Goal: Task Accomplishment & Management: Manage account settings

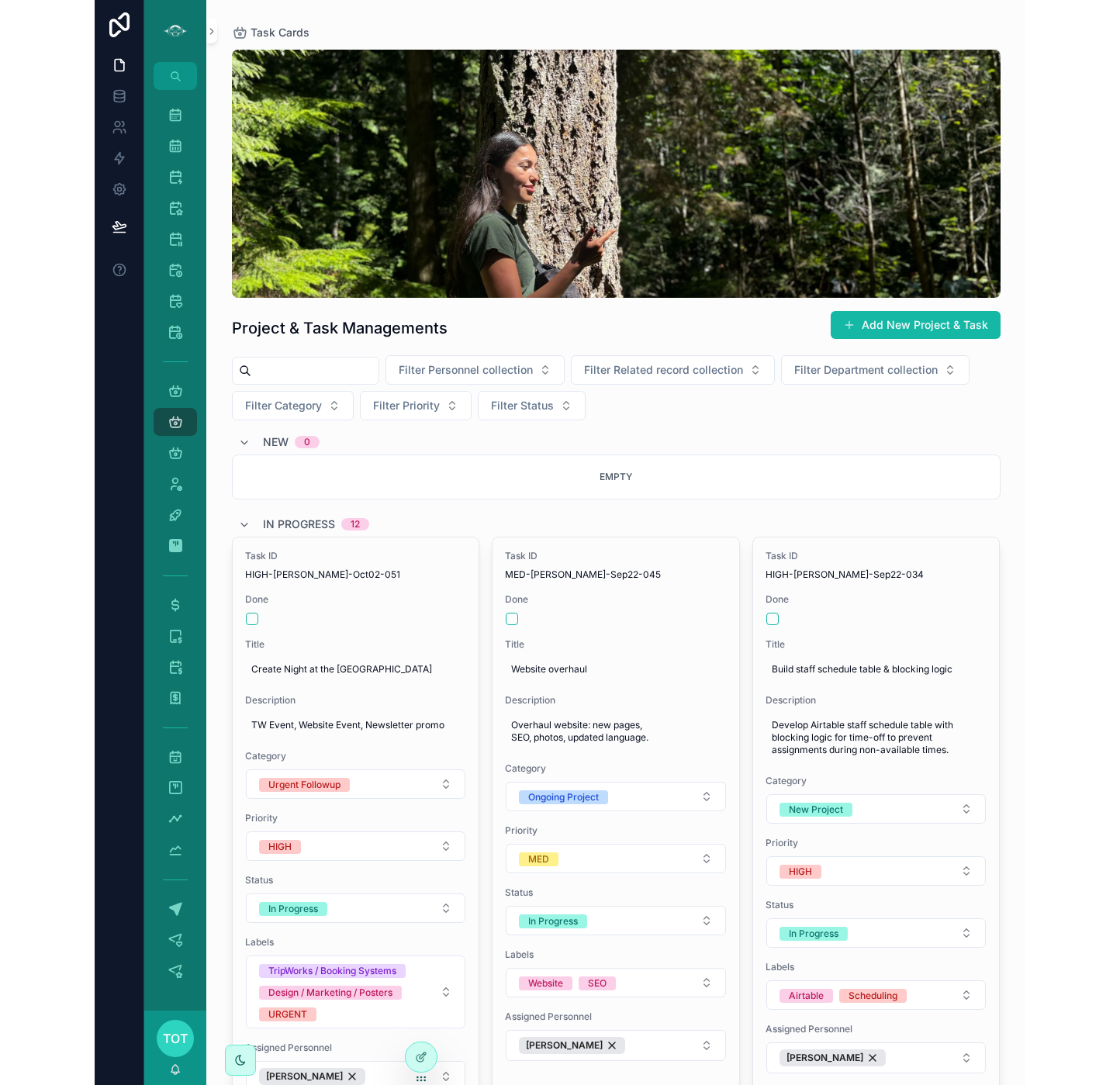
scroll to position [1342, 0]
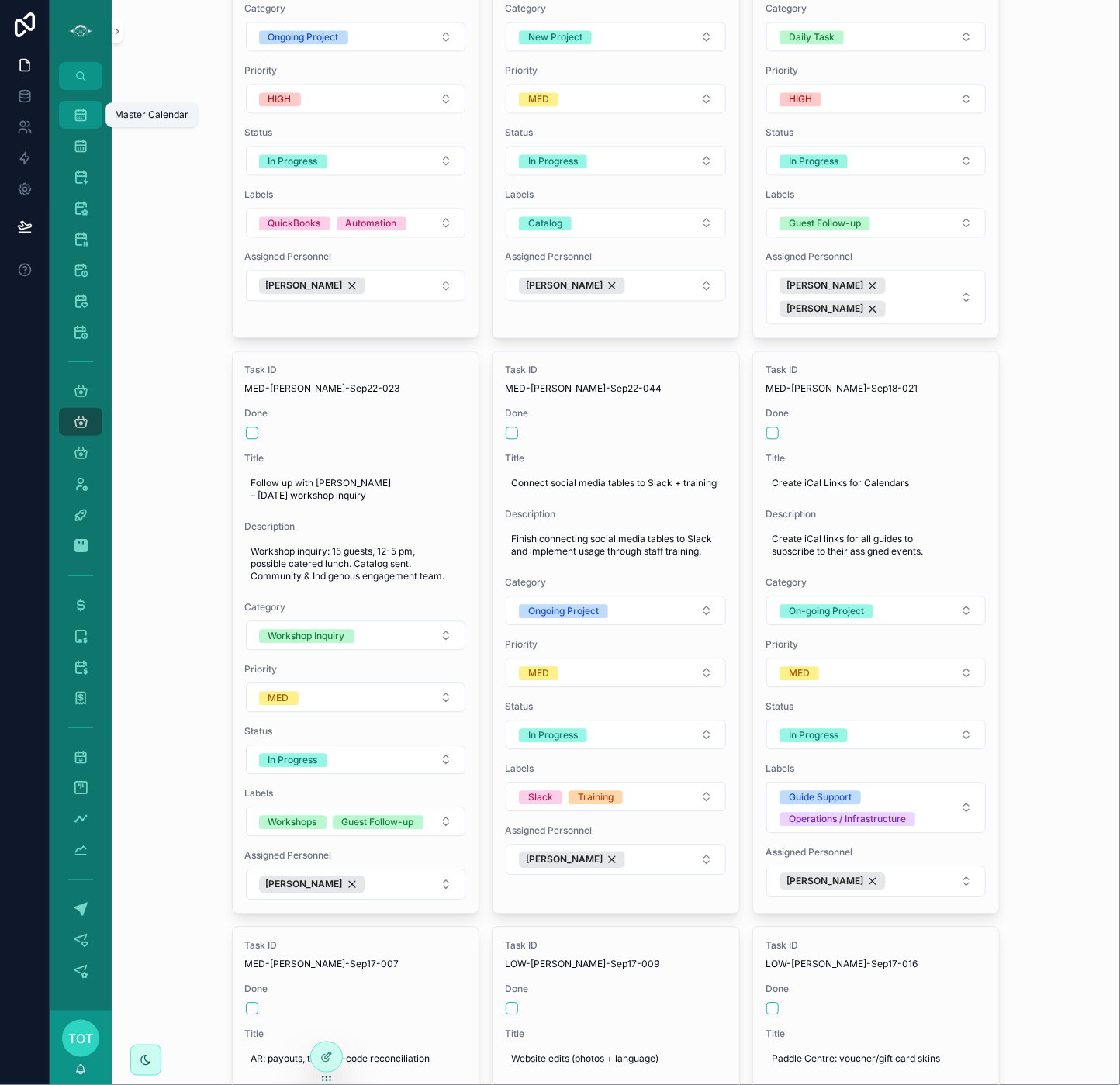
click at [79, 115] on icon "scrollable content" at bounding box center [80, 115] width 16 height 16
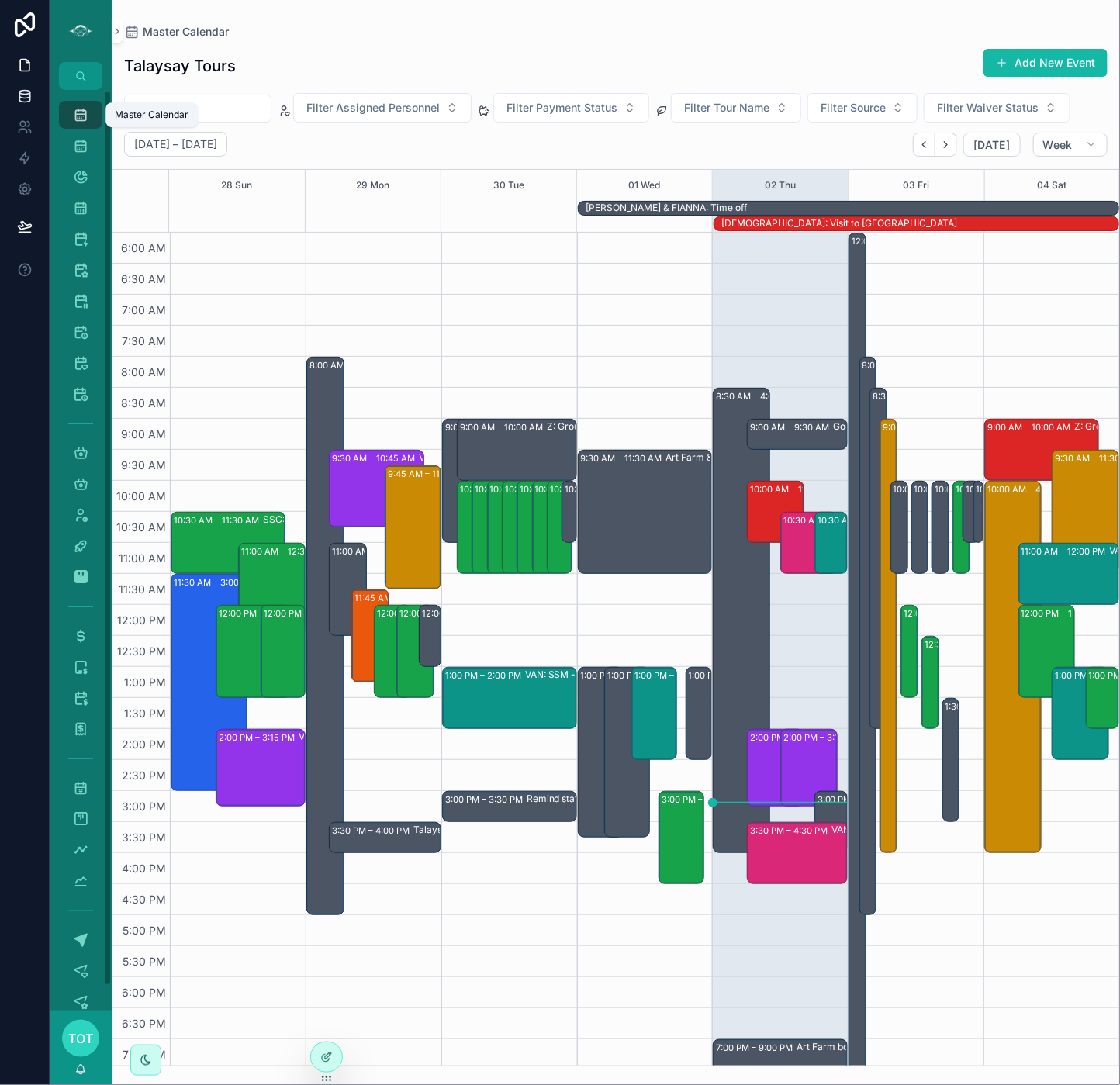
scroll to position [95, 0]
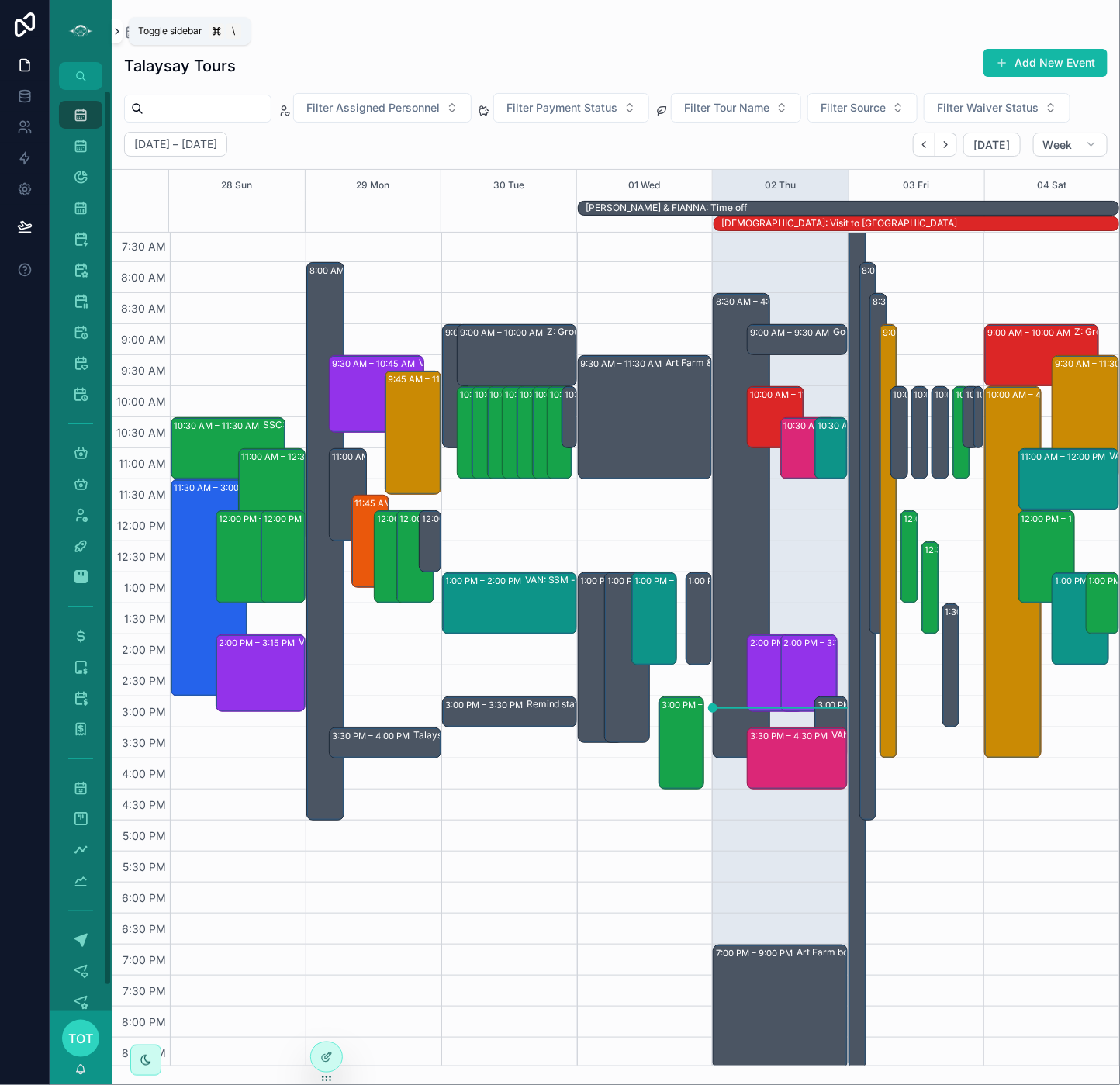
click at [116, 35] on icon "scrollable content" at bounding box center [117, 31] width 11 height 11
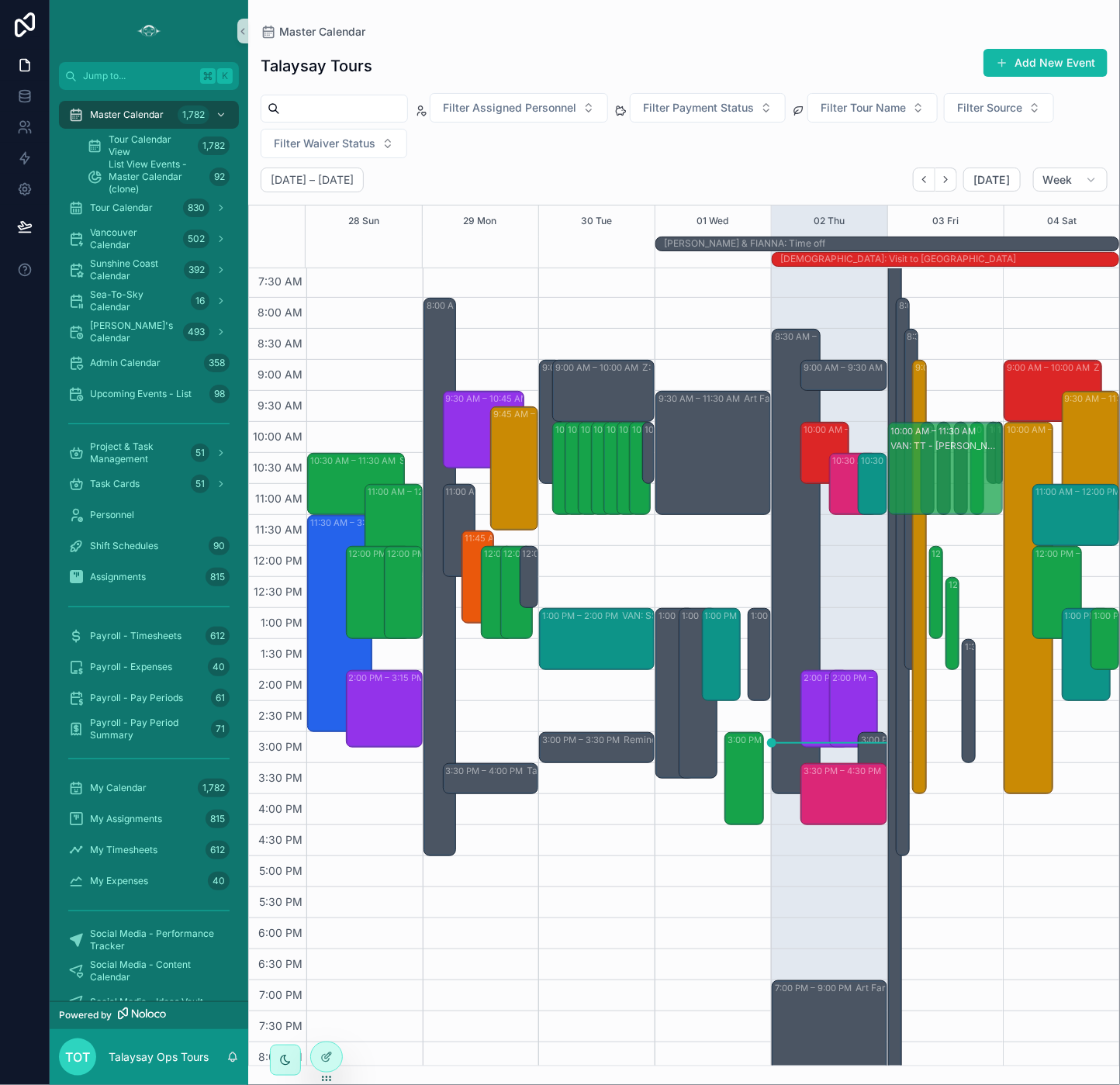
drag, startPoint x: 983, startPoint y: 477, endPoint x: 983, endPoint y: 513, distance: 36.0
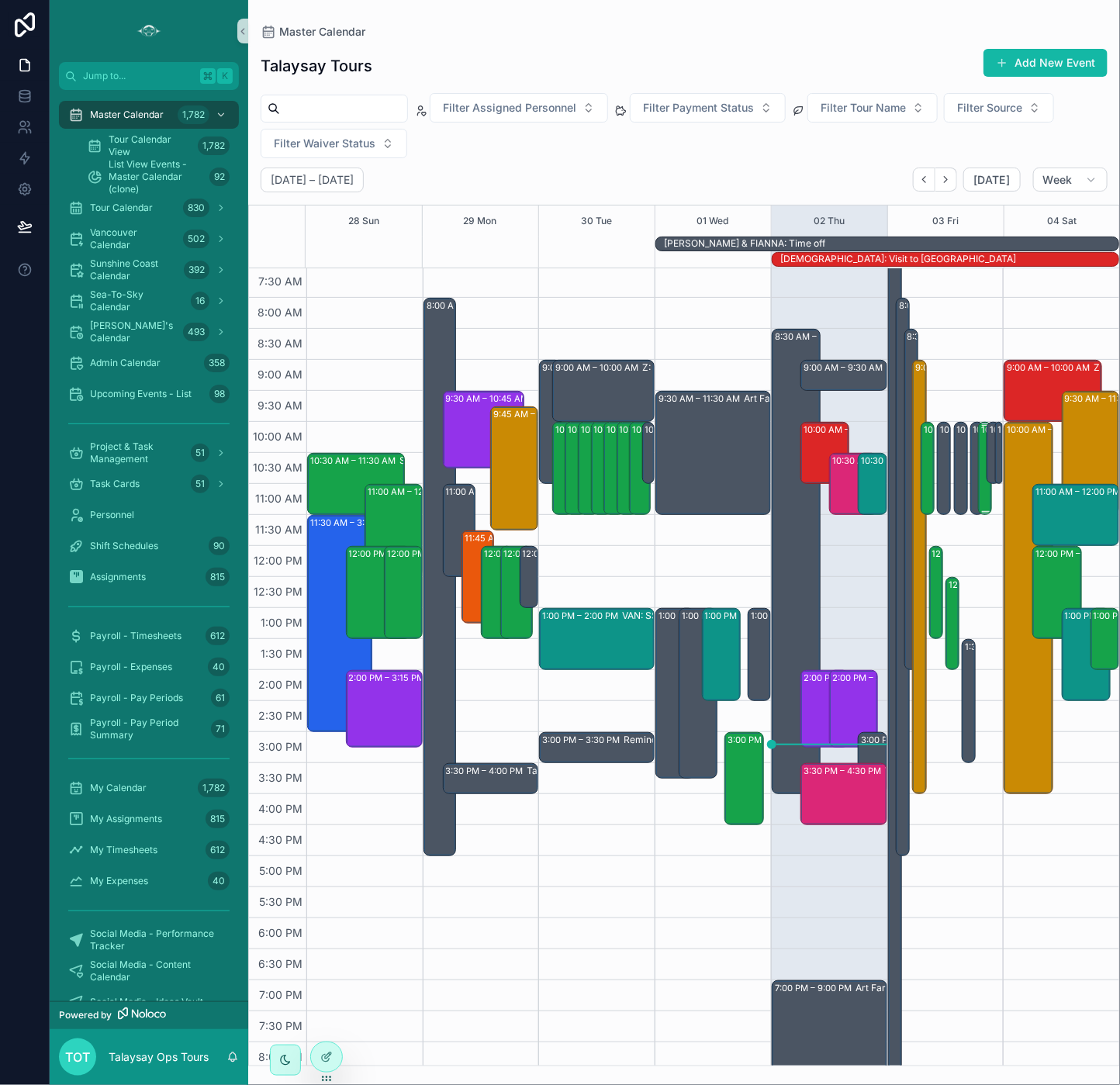
click at [930, 500] on div "10:00 AM – 11:30 AM (PRIVATE) VAN: TT - [PERSON_NAME] (10) [PERSON_NAME], TW:UU…" at bounding box center [986, 468] width 9 height 90
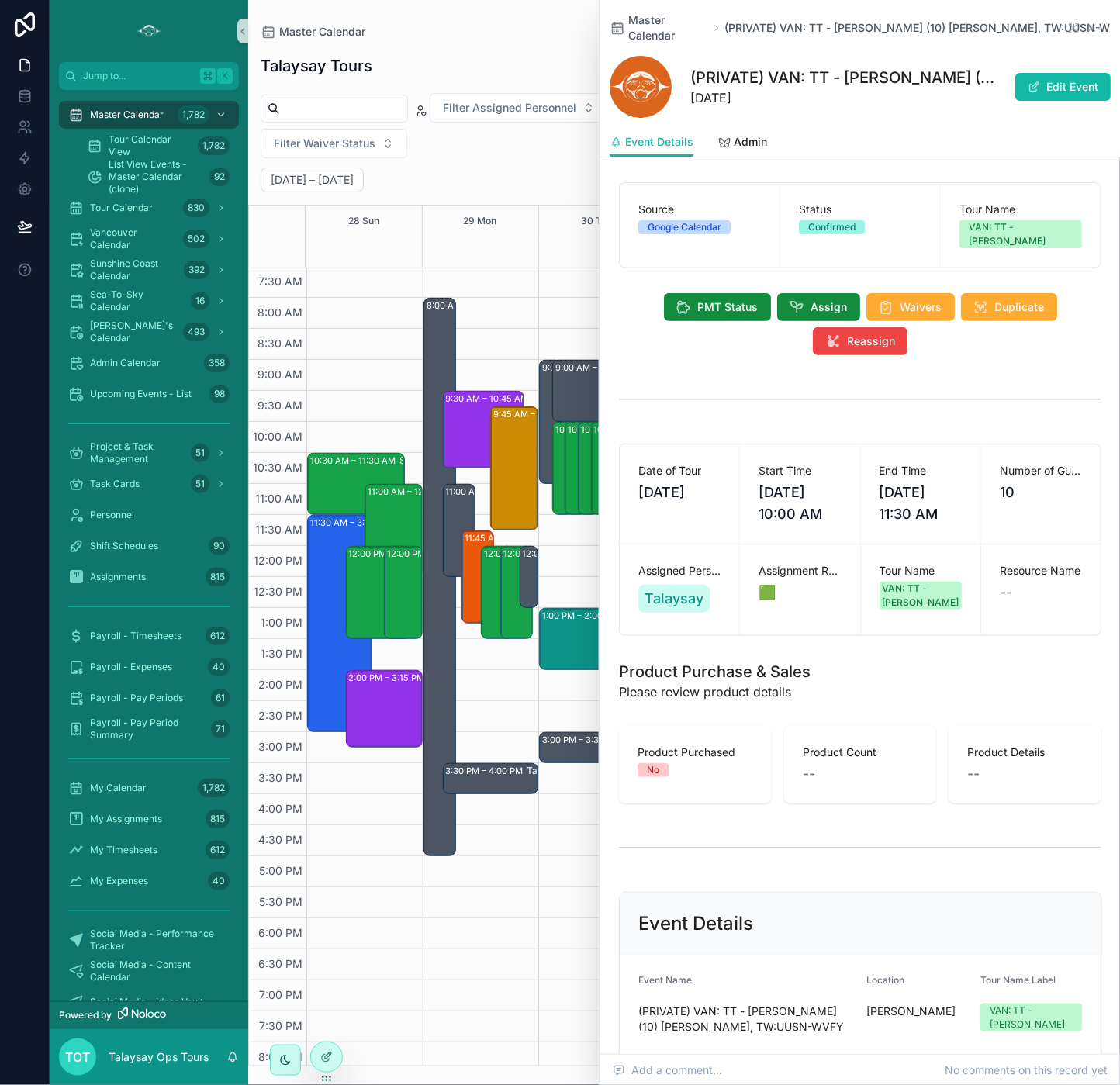
click at [532, 40] on div "Talaysay Tours Add New Event Filter Assigned Personnel Filter Payment Status Fi…" at bounding box center [684, 553] width 871 height 1028
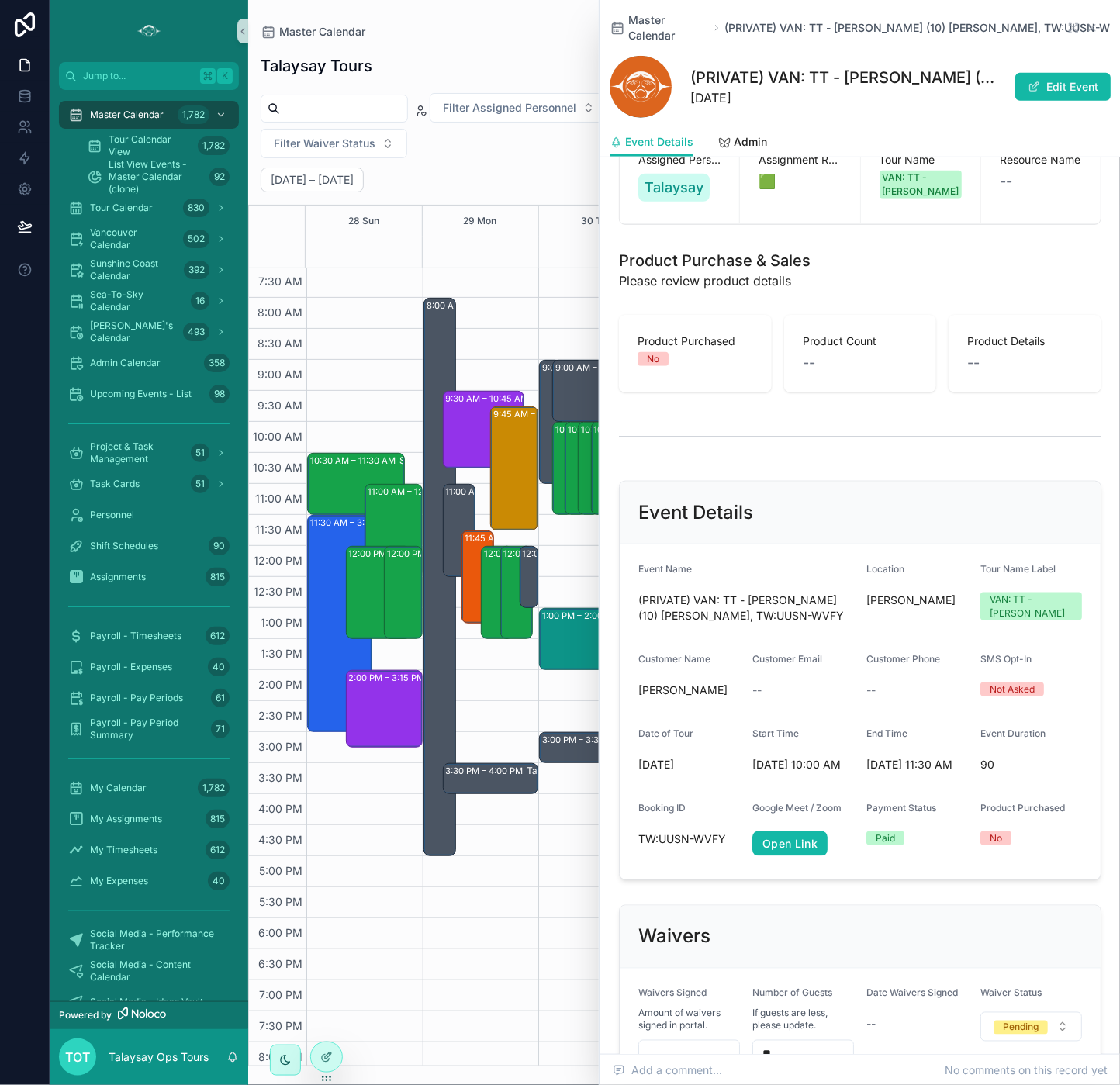
scroll to position [412, 0]
click at [533, 168] on div "[DATE] – [DATE] [DATE] Week" at bounding box center [684, 180] width 871 height 25
click at [672, 24] on span "Master Calendar" at bounding box center [668, 27] width 81 height 31
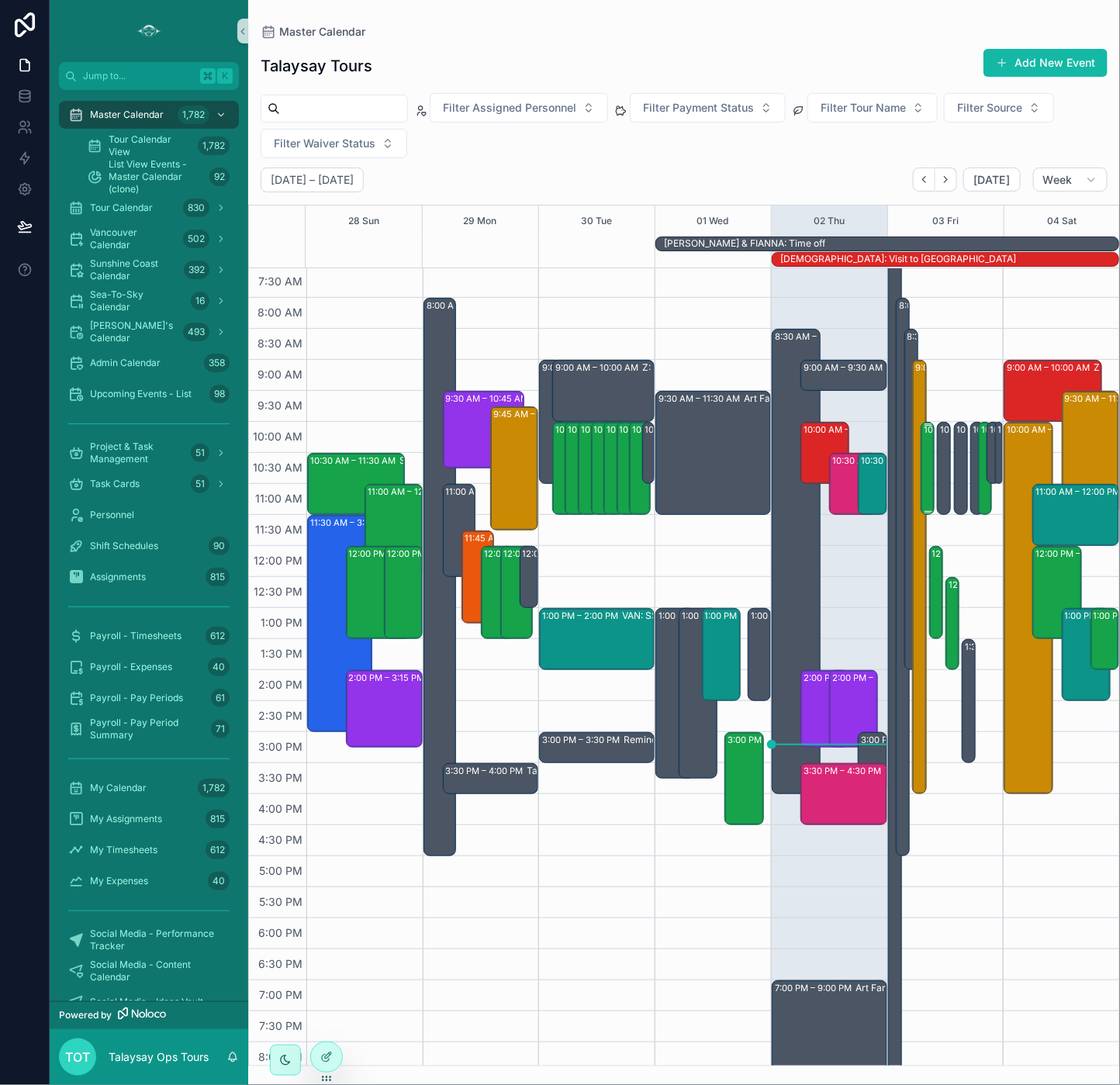
click at [930, 449] on div "10:00 AM – 11:30 AM VAN: [GEOGRAPHIC_DATA][PERSON_NAME] (1) [PERSON_NAME], TW:A…" at bounding box center [928, 468] width 9 height 90
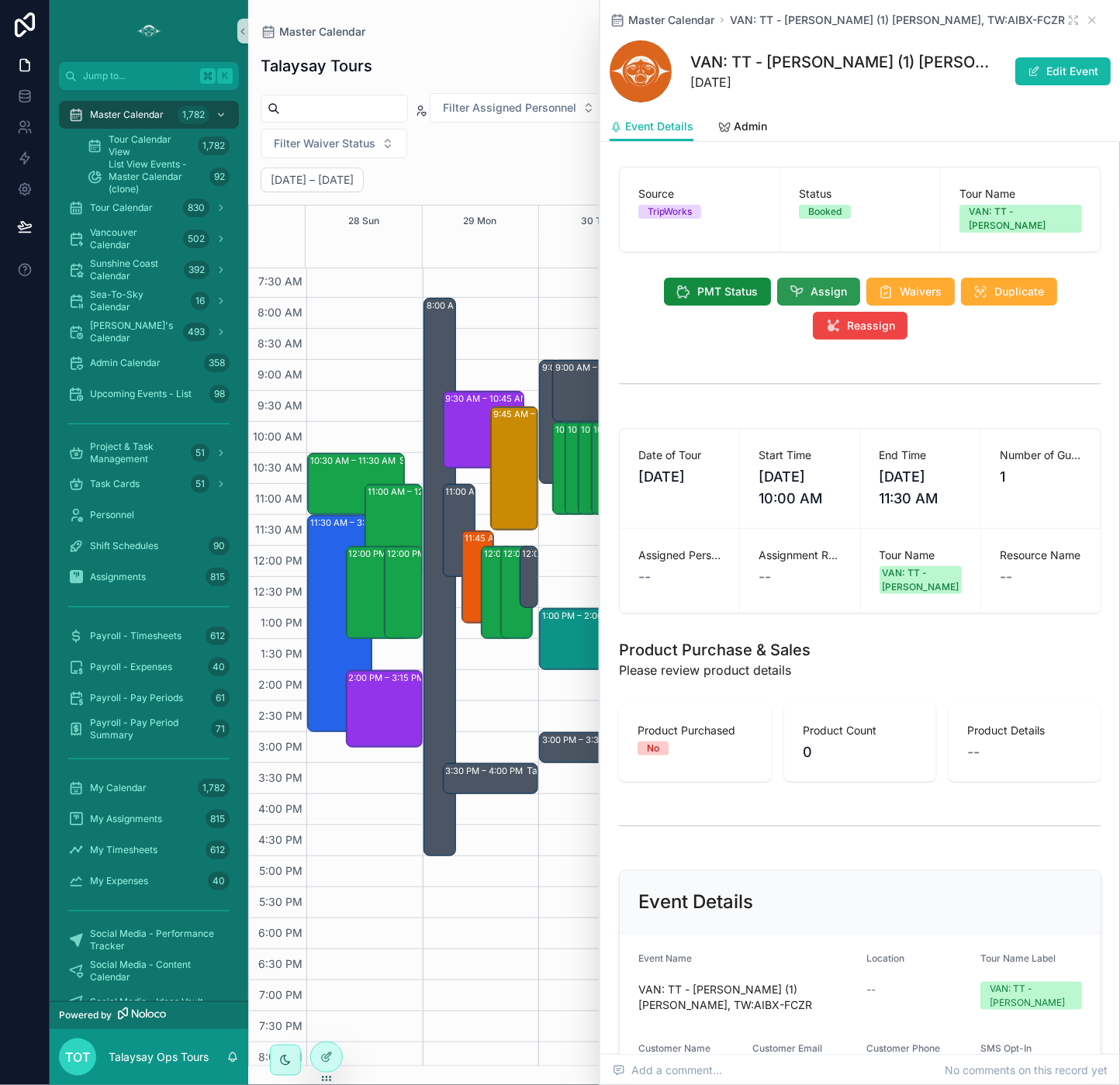
click at [803, 284] on icon "scrollable content" at bounding box center [797, 292] width 16 height 16
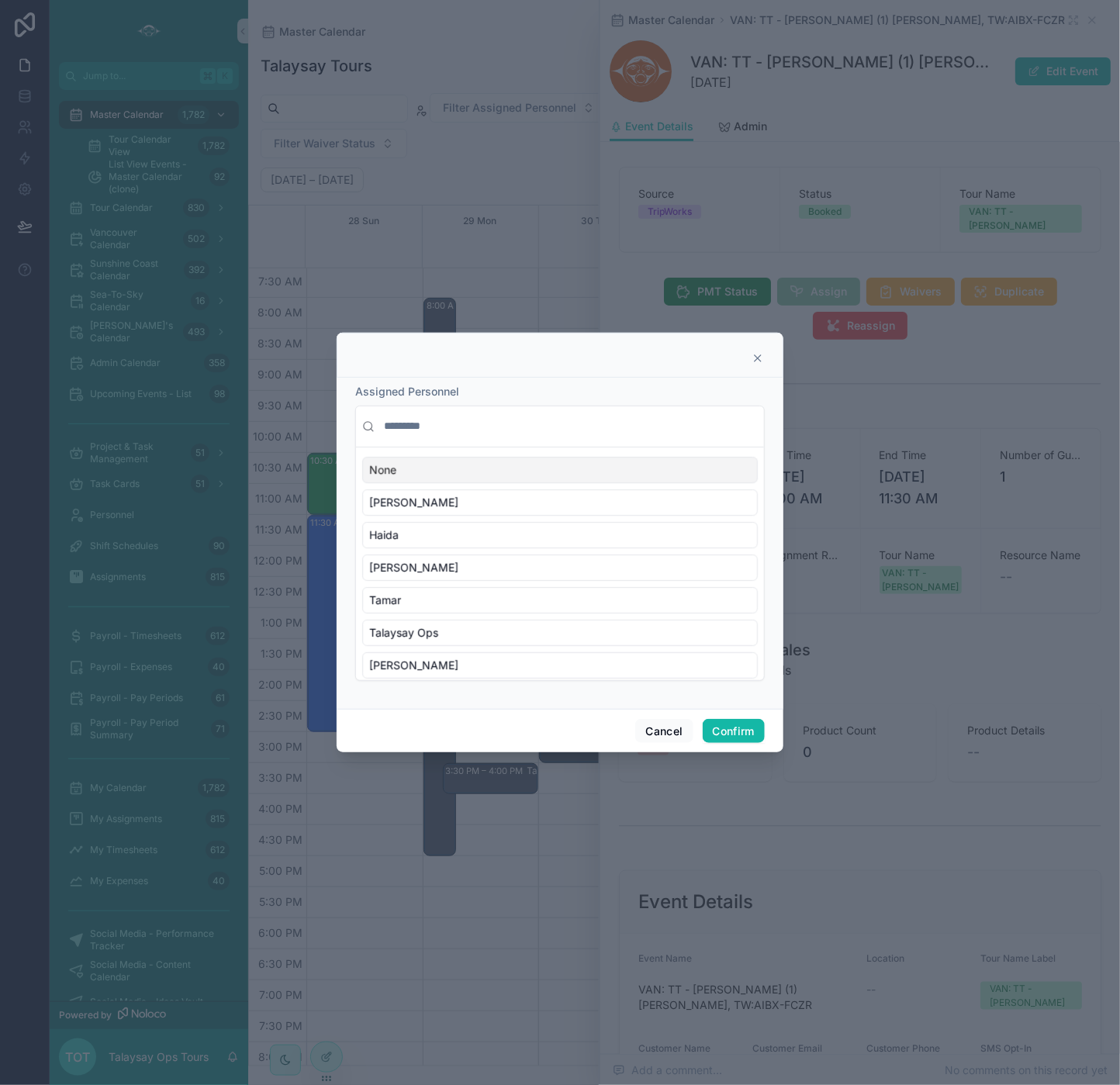
click at [447, 421] on input "text" at bounding box center [569, 427] width 377 height 28
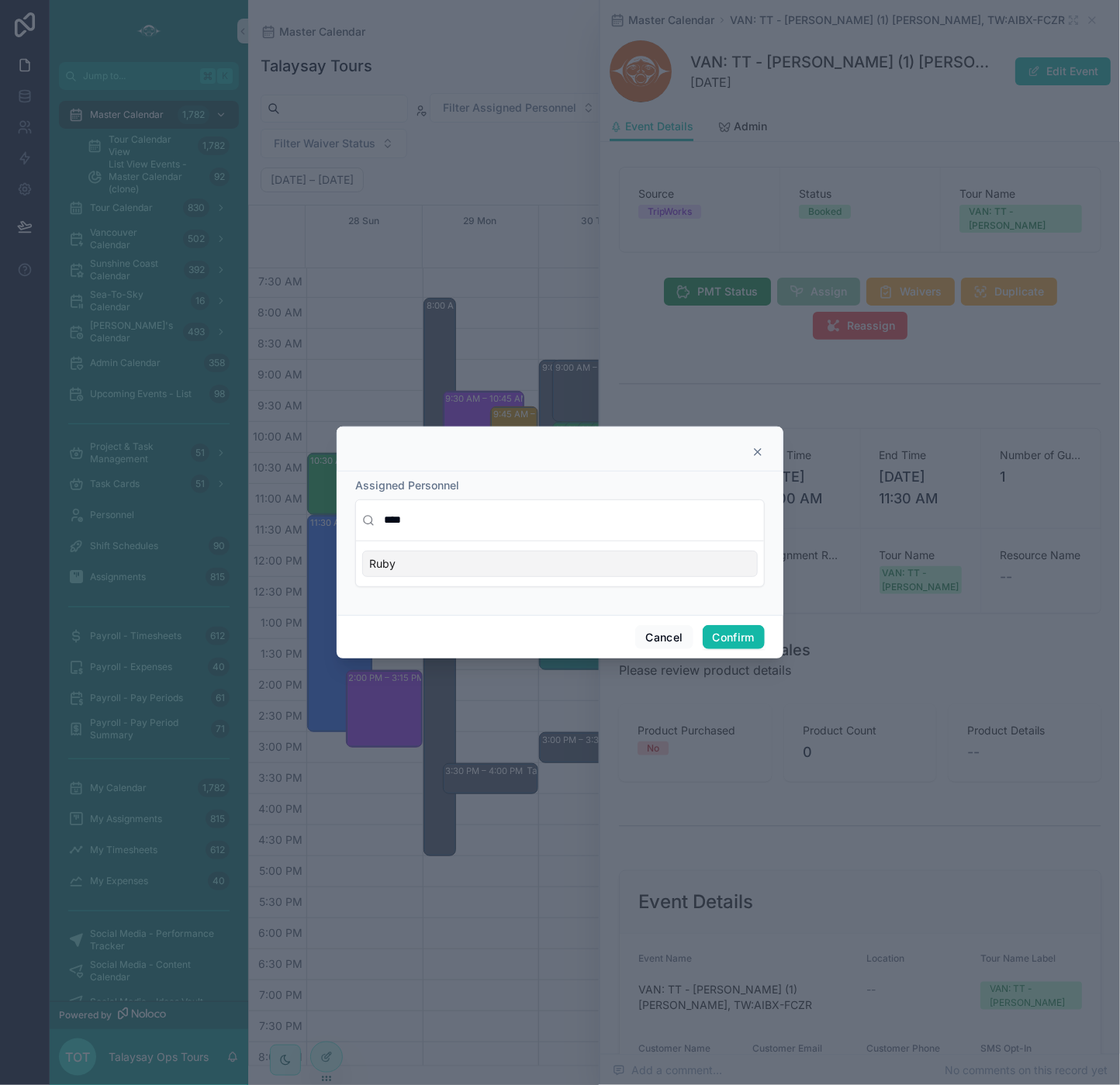
type input "****"
click at [444, 564] on div "Ruby" at bounding box center [560, 563] width 396 height 26
click at [741, 639] on button "Confirm" at bounding box center [734, 637] width 62 height 25
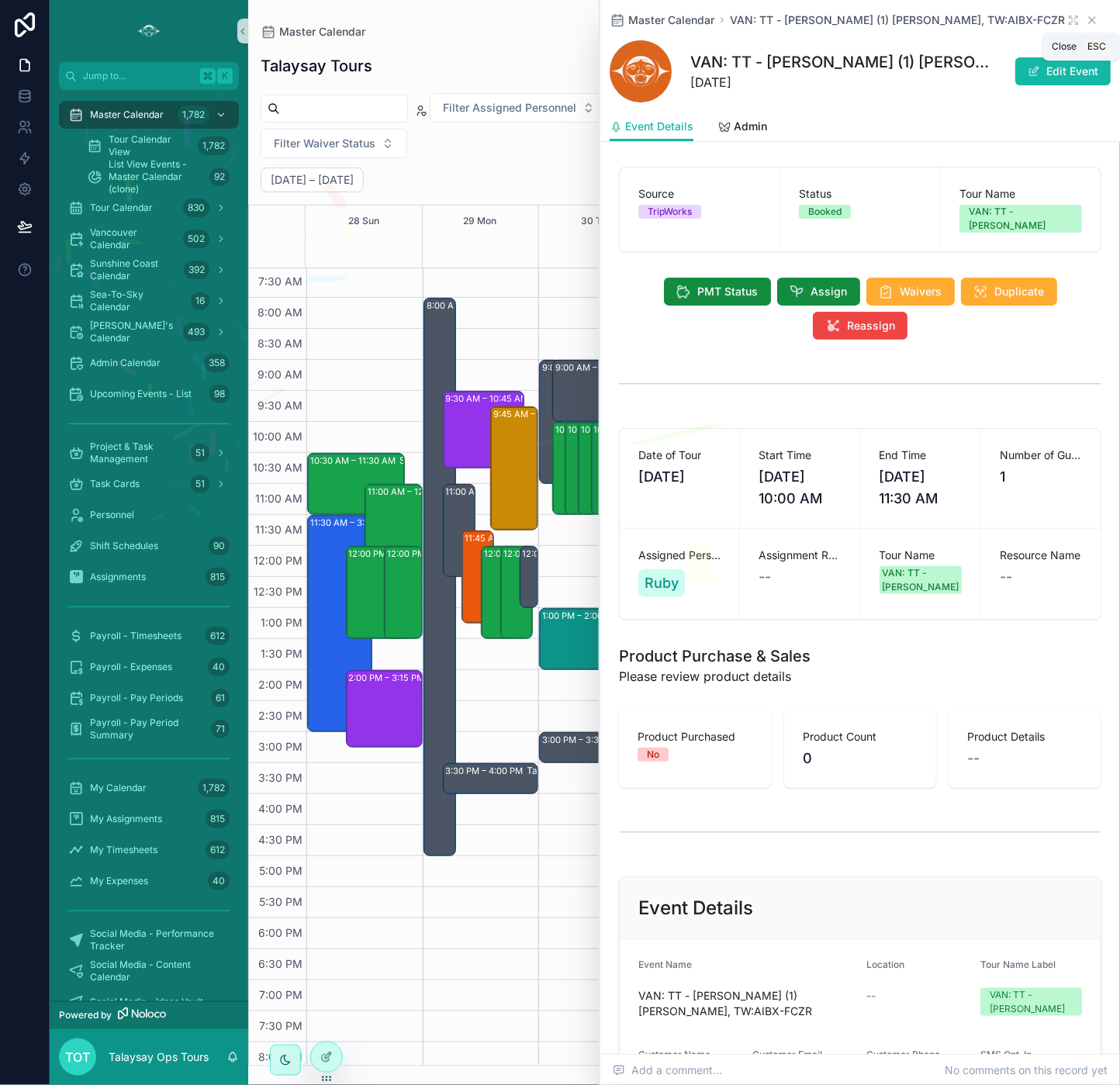
click at [930, 20] on icon "scrollable content" at bounding box center [1092, 20] width 7 height 7
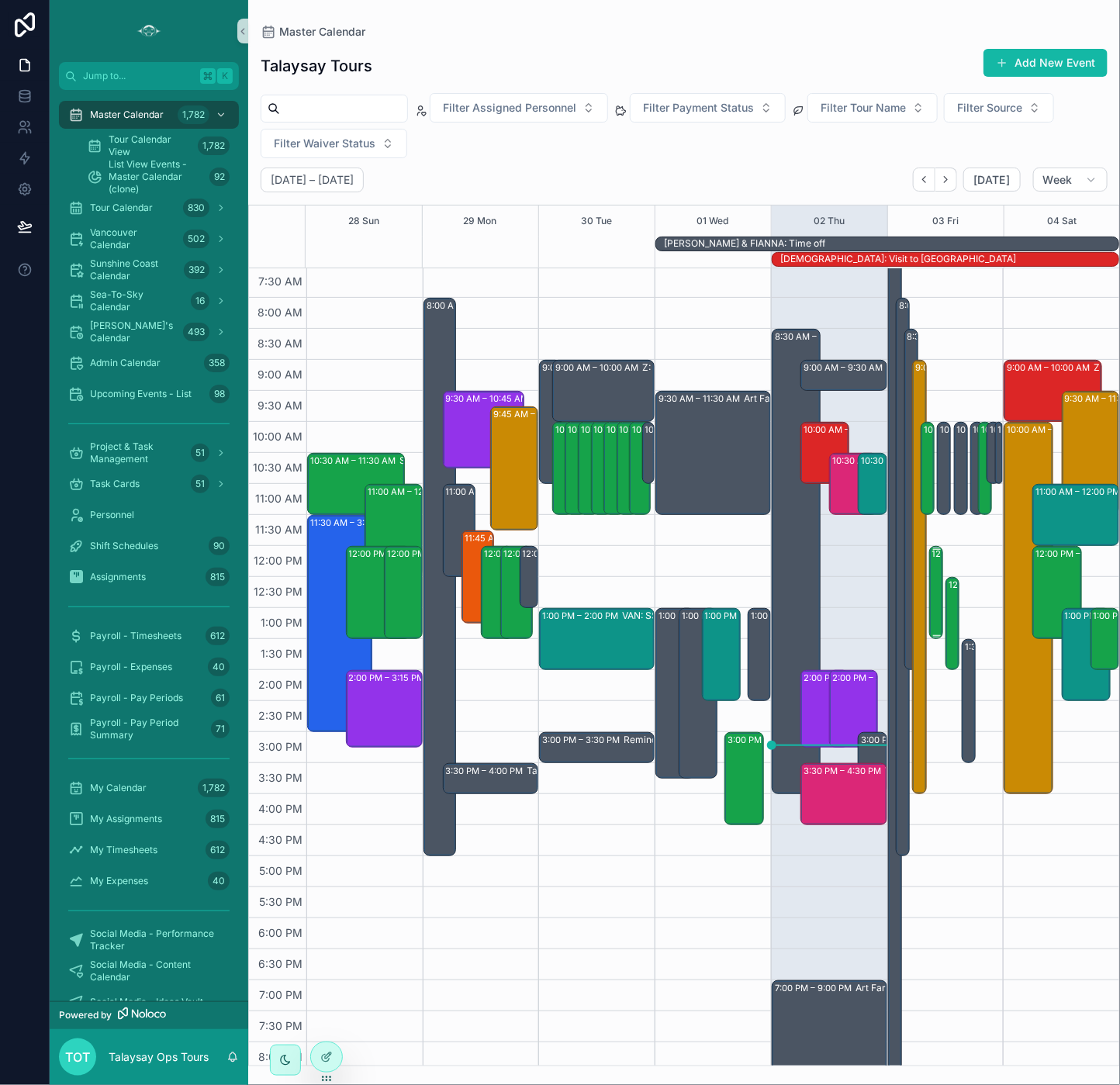
click at [930, 602] on div "12:00 PM – 1:30 PM VAN: TT - [PERSON_NAME] (3) [PERSON_NAME], TW:HGSF-EWCN" at bounding box center [937, 592] width 9 height 90
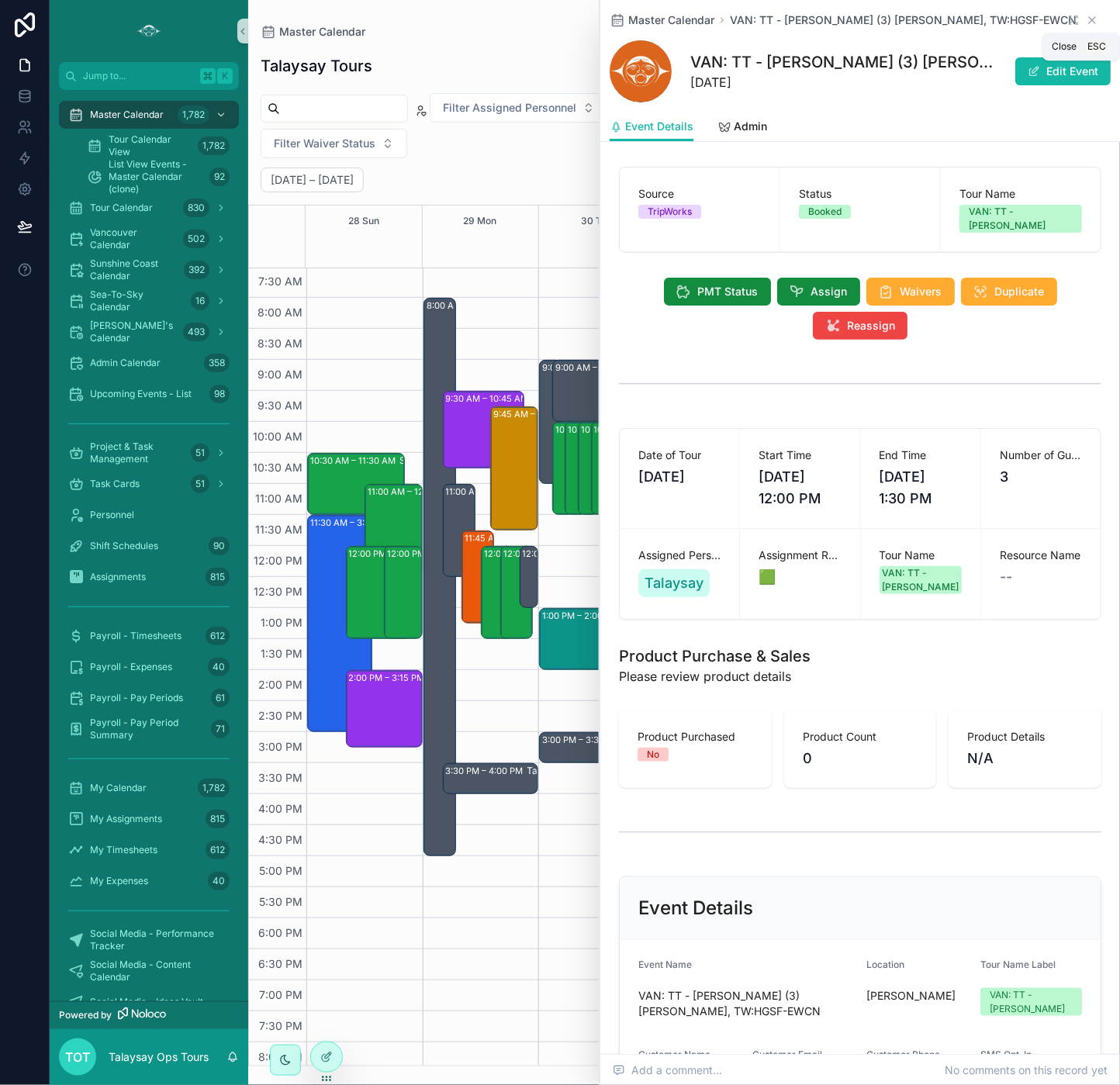
click at [930, 20] on icon "scrollable content" at bounding box center [1091, 20] width 12 height 12
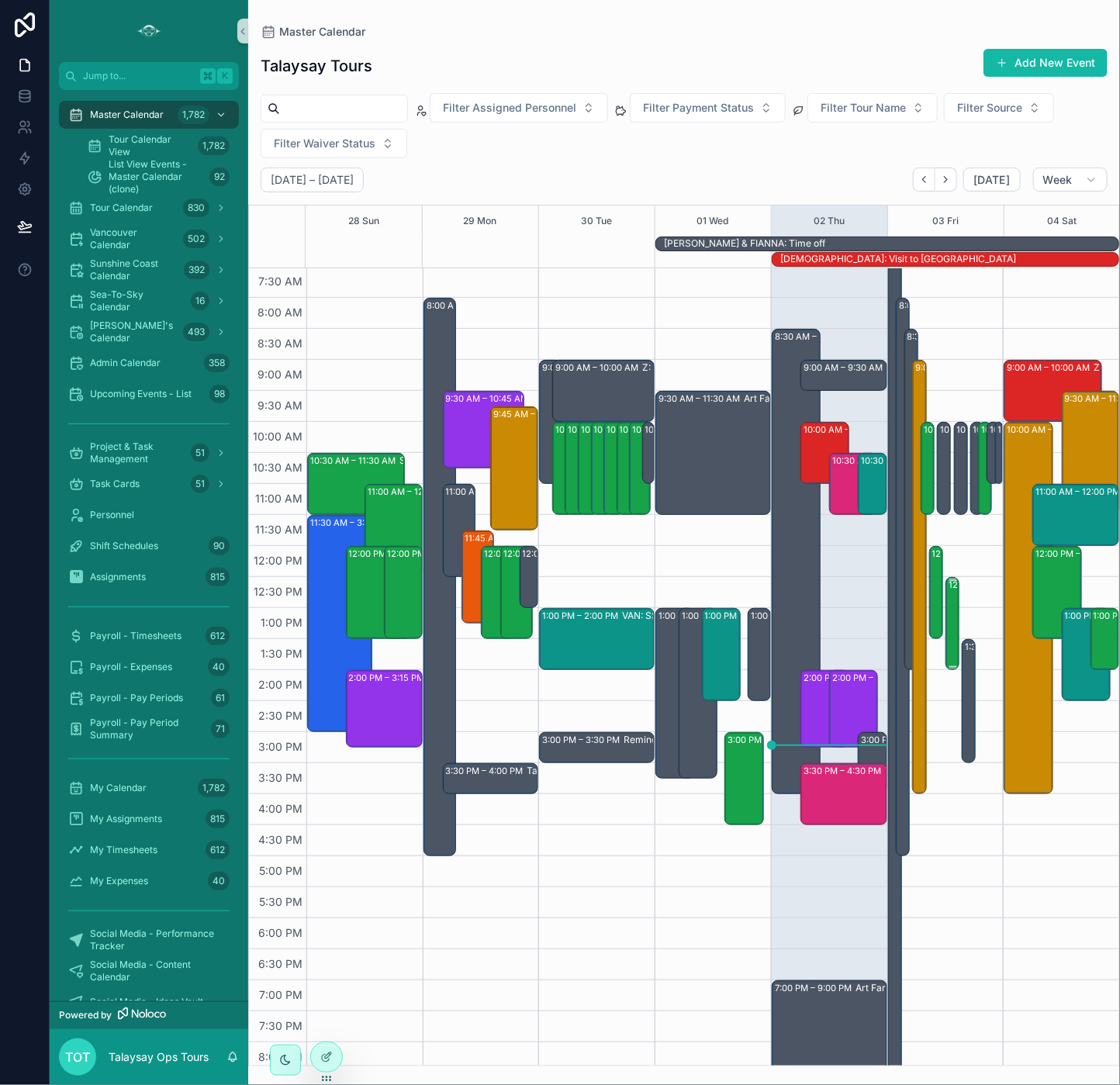
click at [930, 631] on div "12:30 PM – 2:00 PM VAN: TT - [PERSON_NAME] (20) [PERSON_NAME], TW:RHUT-SKJD" at bounding box center [953, 623] width 9 height 90
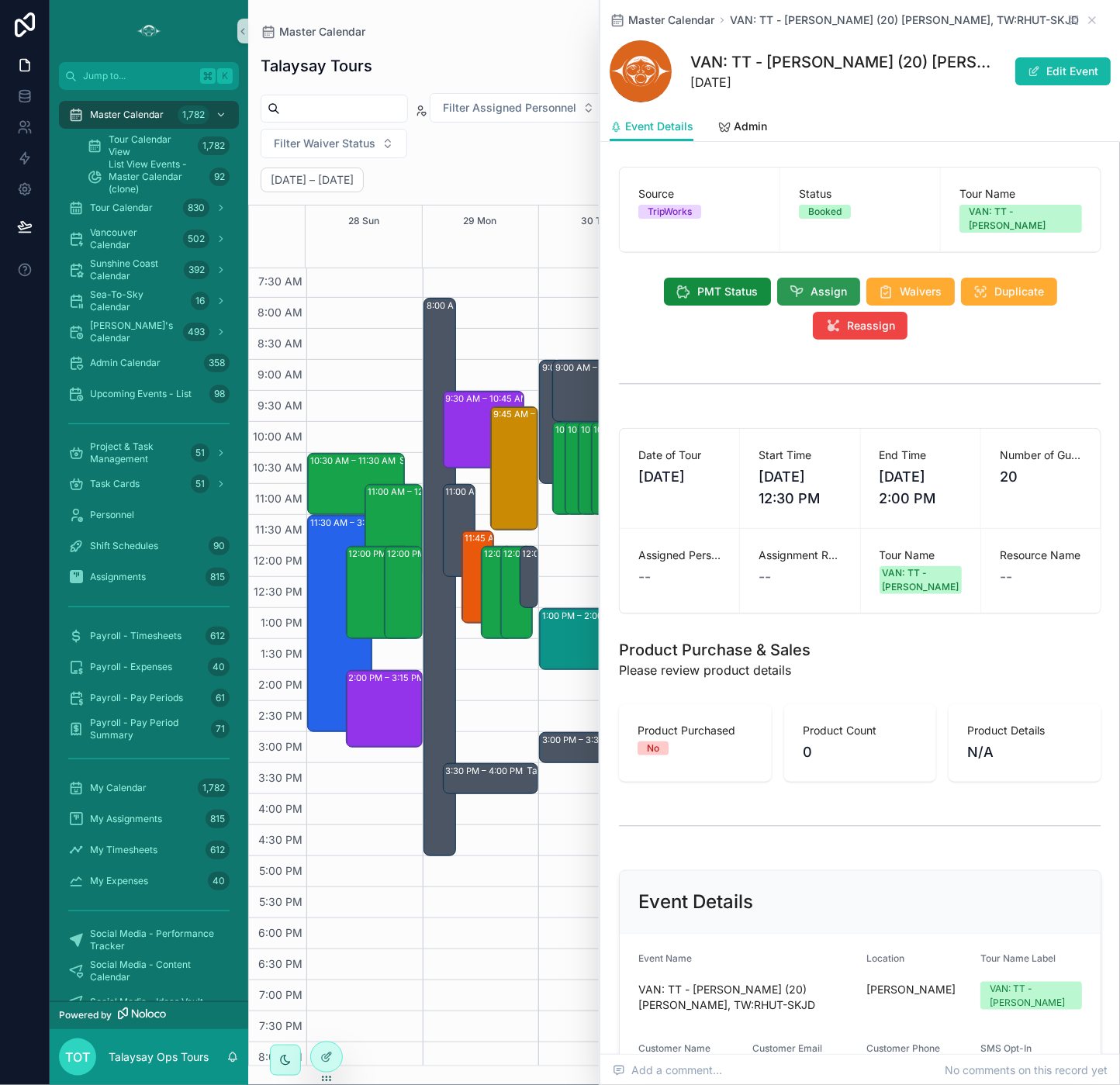
click at [810, 278] on button "Assign" at bounding box center [818, 292] width 83 height 28
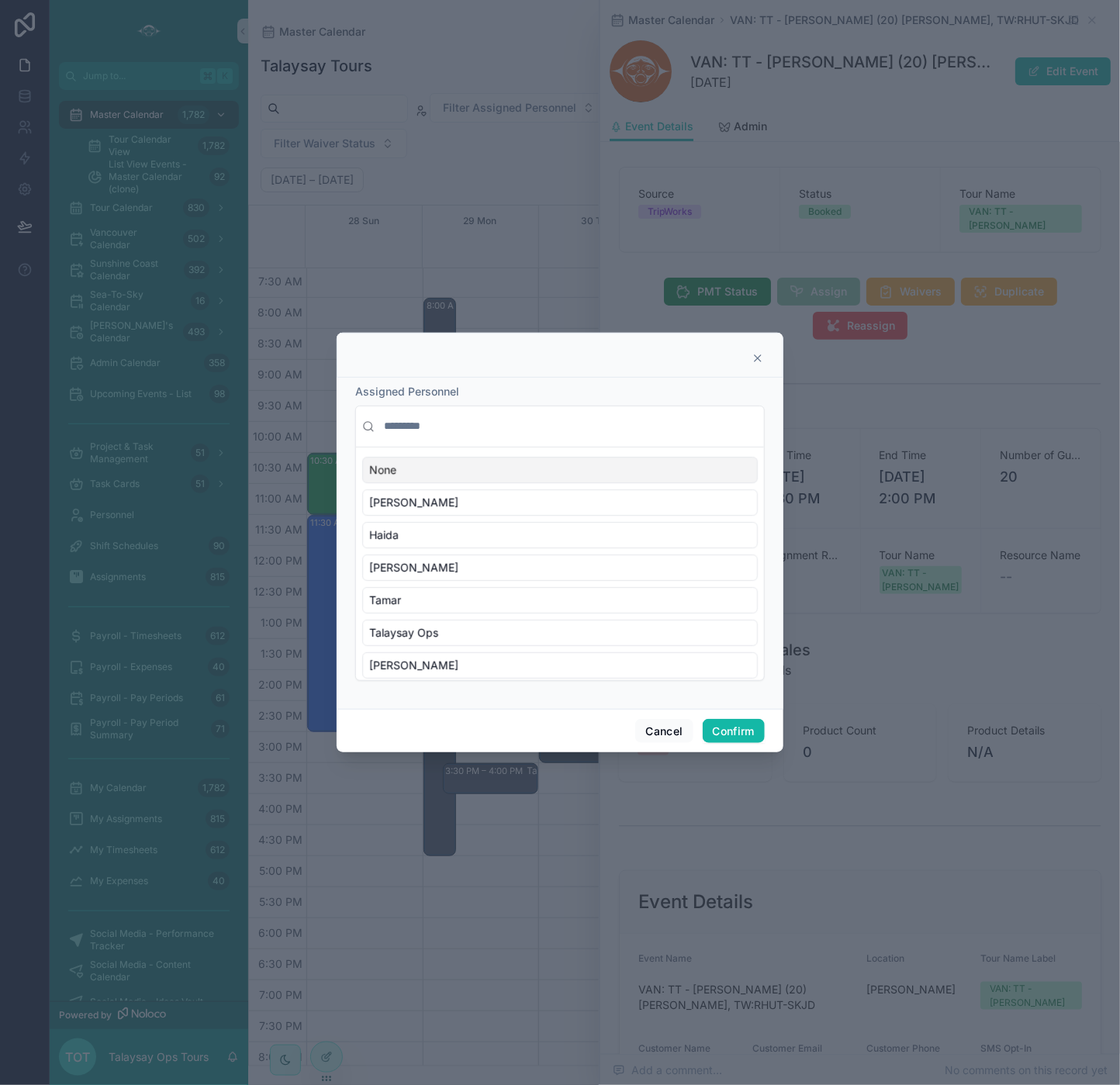
click at [435, 429] on input "text" at bounding box center [569, 427] width 377 height 28
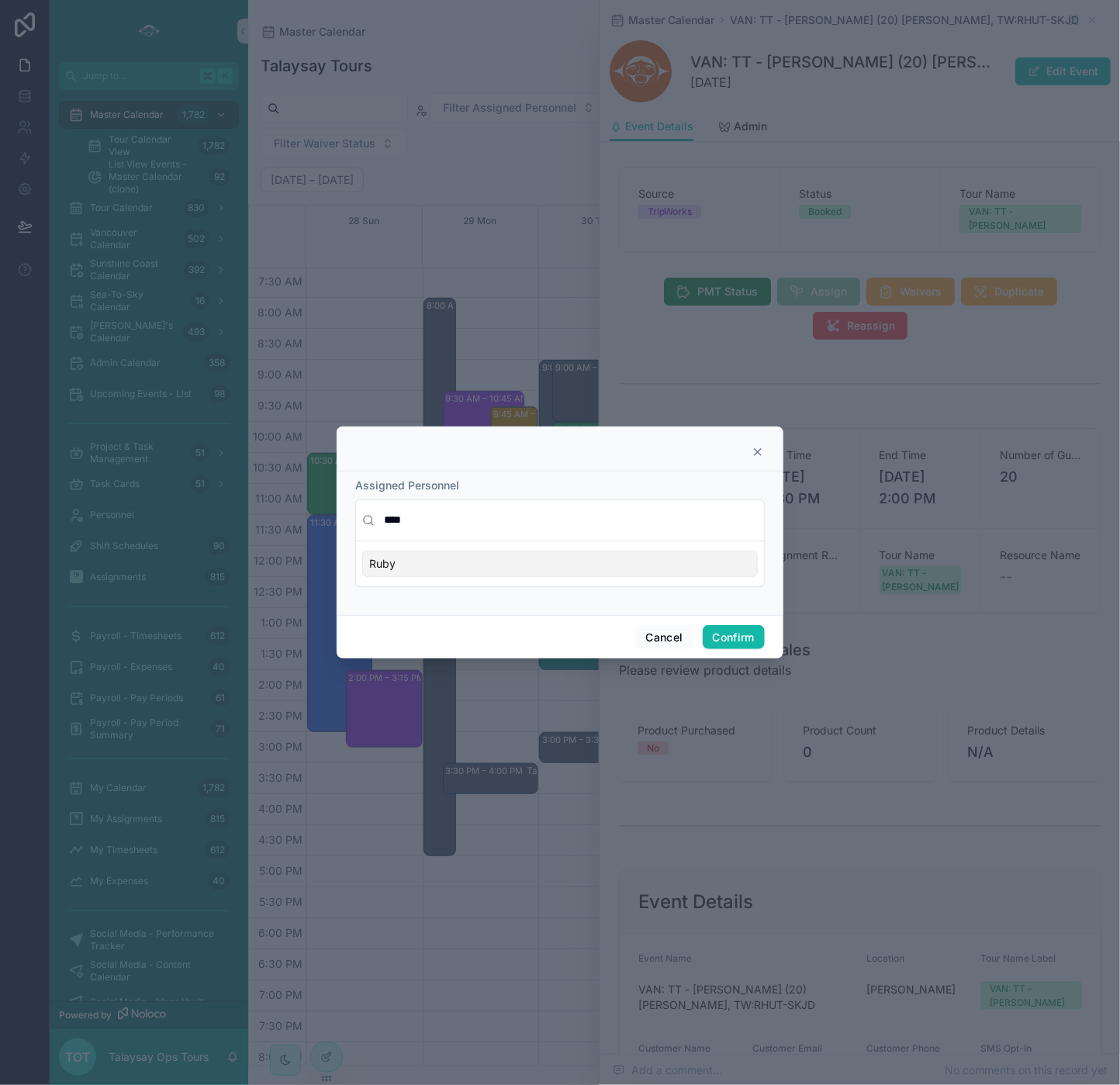
type input "****"
click at [466, 561] on div "Ruby" at bounding box center [560, 563] width 396 height 26
click at [738, 644] on button "Confirm" at bounding box center [734, 637] width 62 height 25
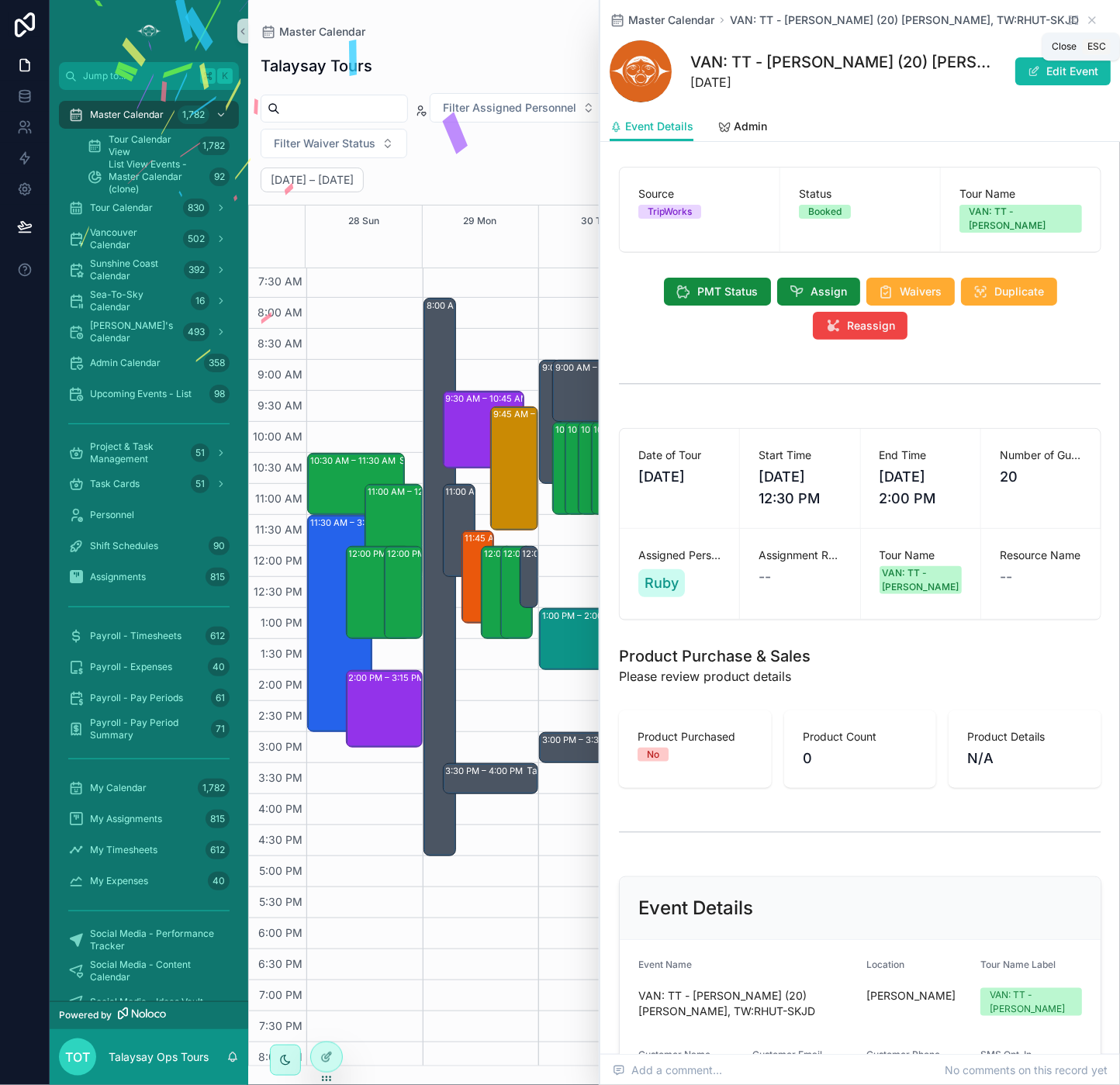
click at [930, 20] on icon "scrollable content" at bounding box center [1091, 20] width 12 height 12
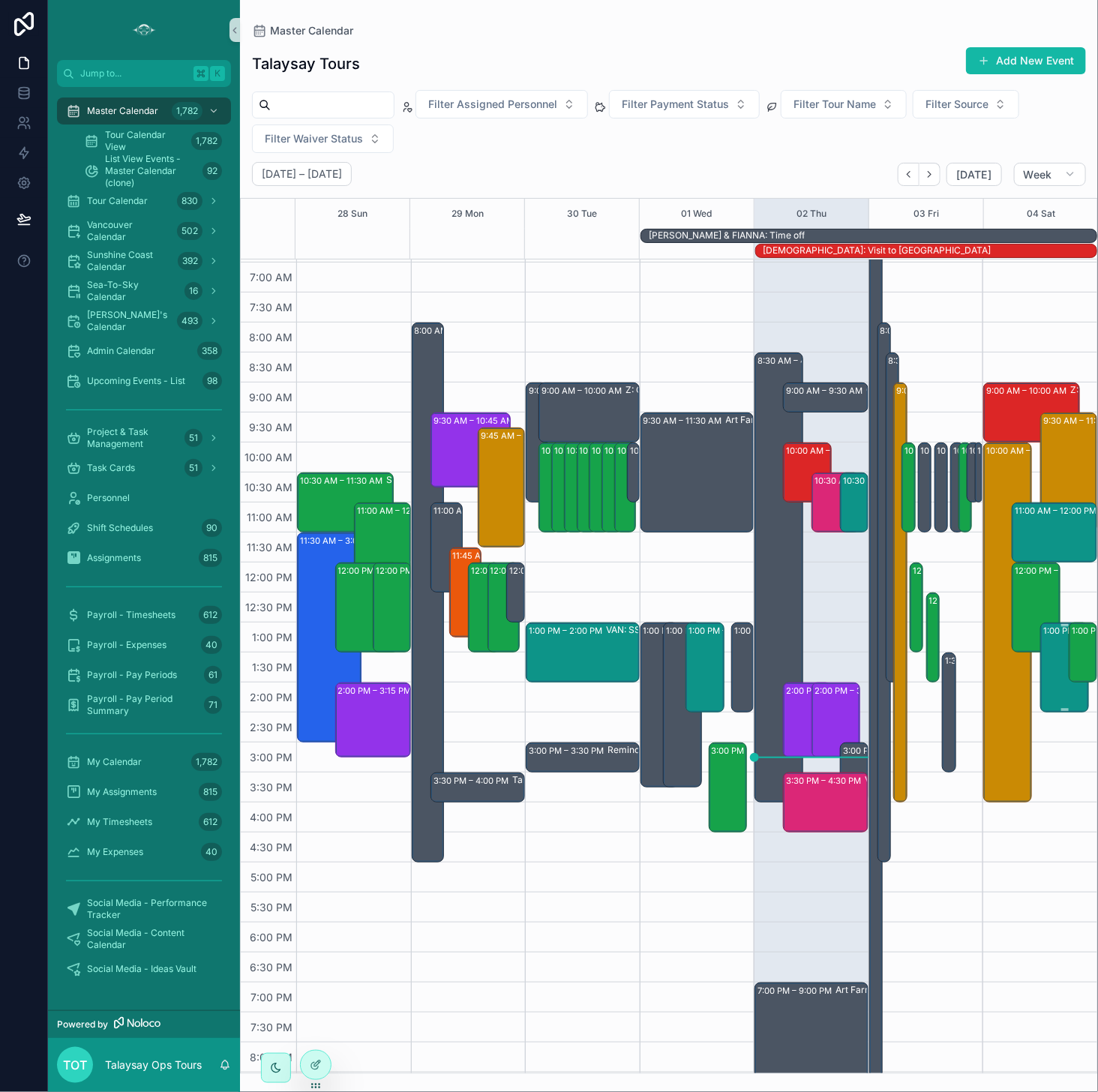
scroll to position [60, 0]
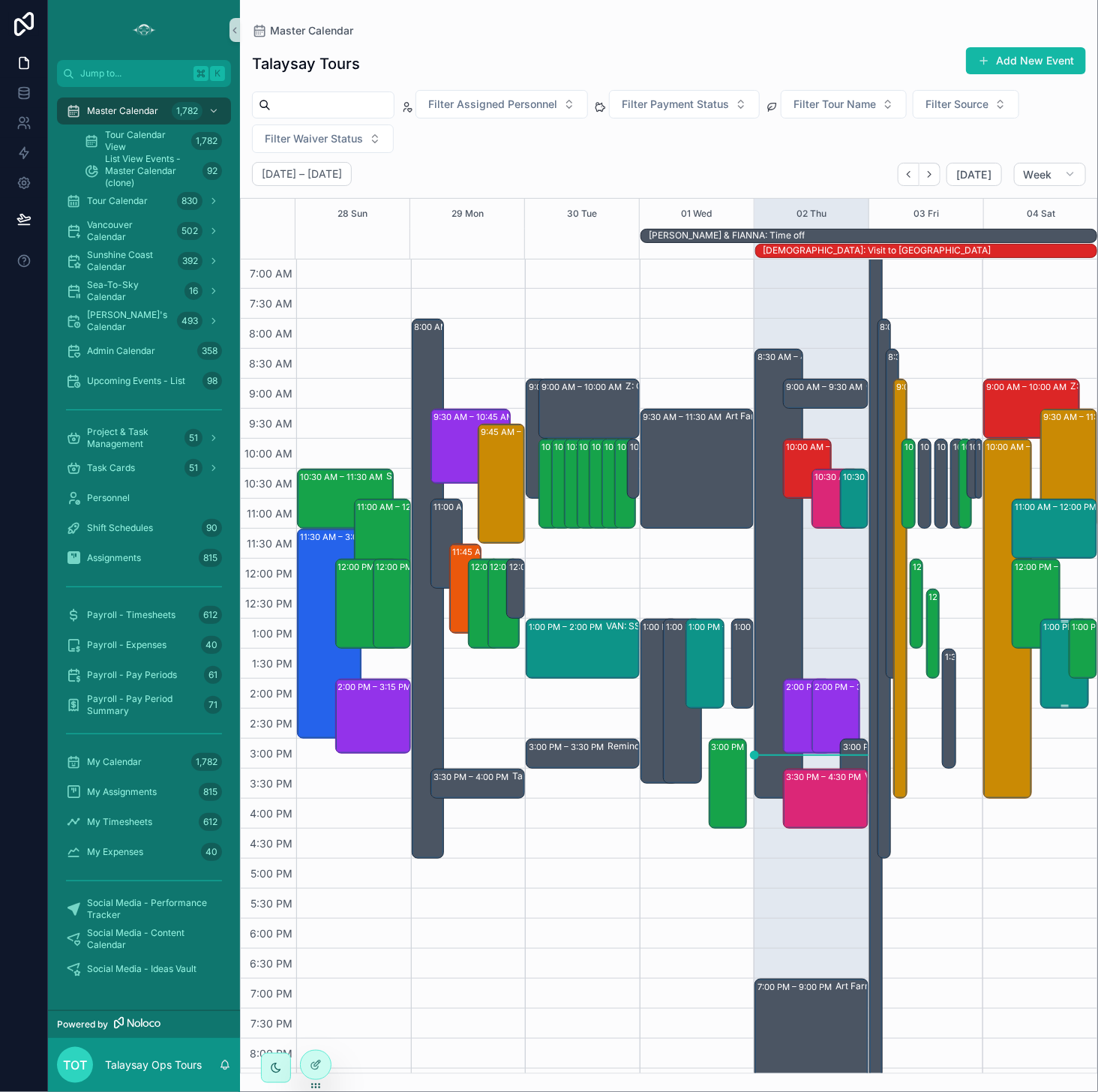
click at [899, 637] on div "1:00 PM – 2:30 PM VAN: SSM - Whytecliff Park (2) [PERSON_NAME], TW:[PERSON_NAME…" at bounding box center [1065, 663] width 43 height 87
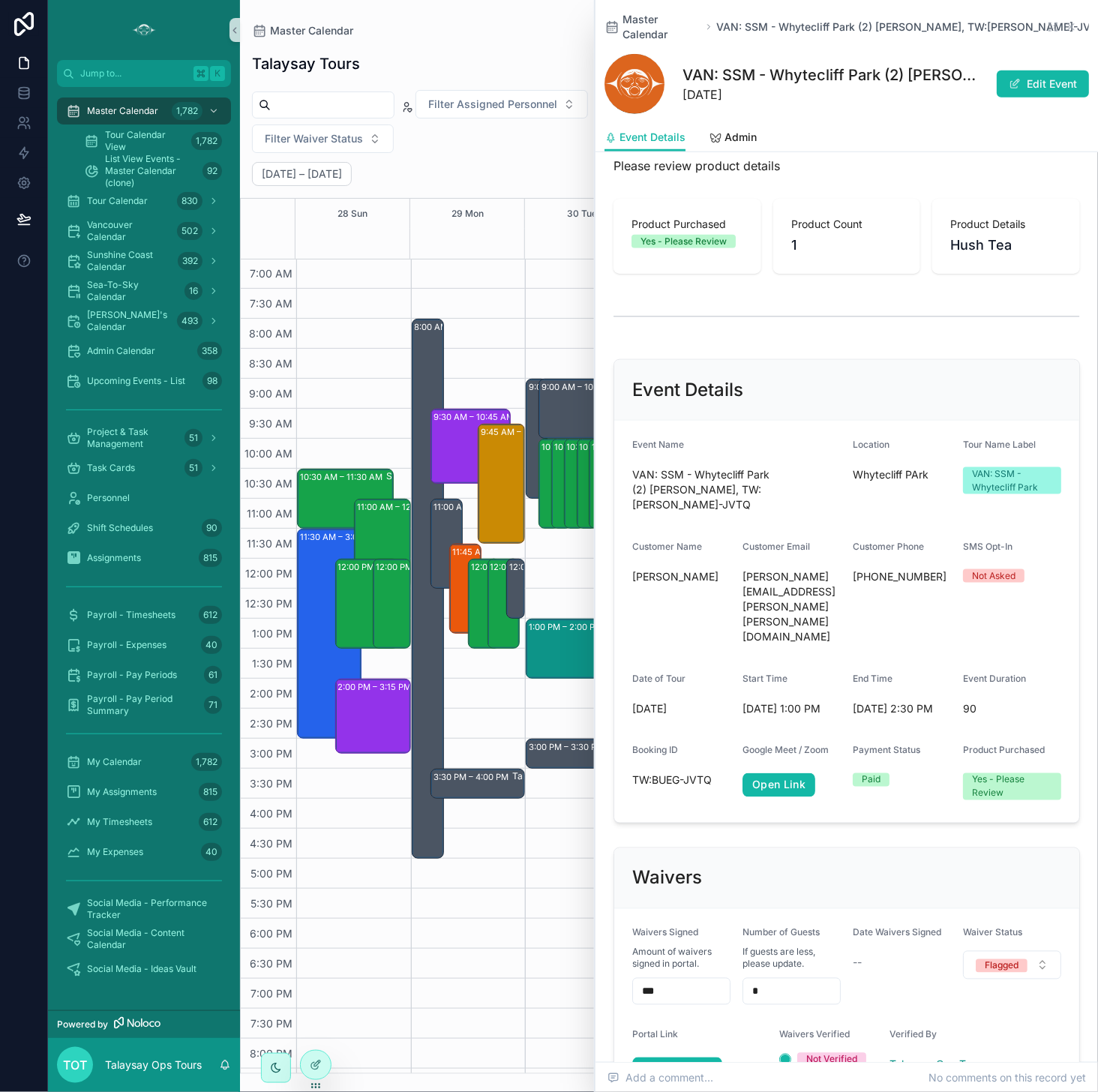
scroll to position [518, 0]
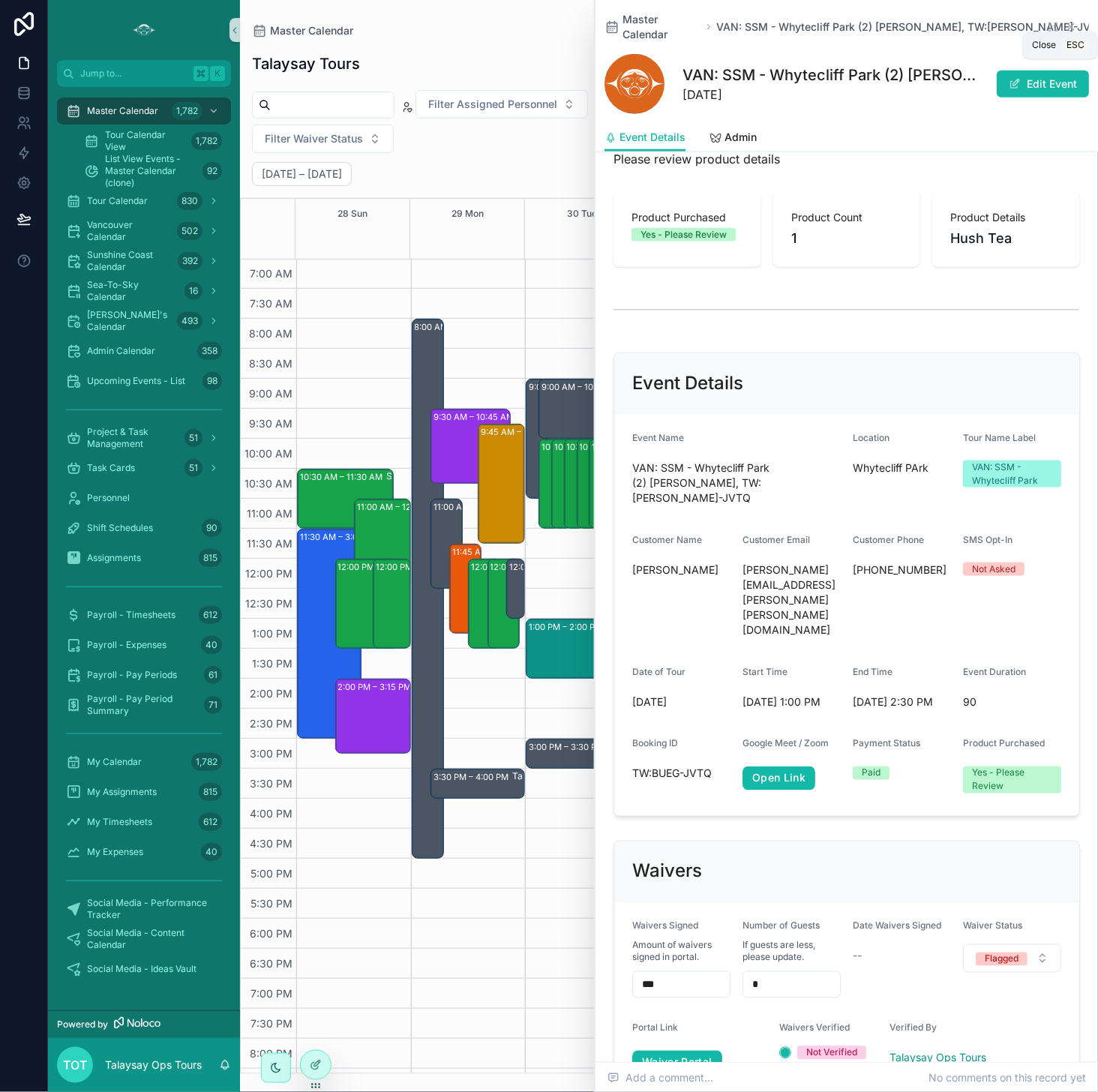
click at [899, 21] on icon "scrollable content" at bounding box center [1070, 26] width 12 height 12
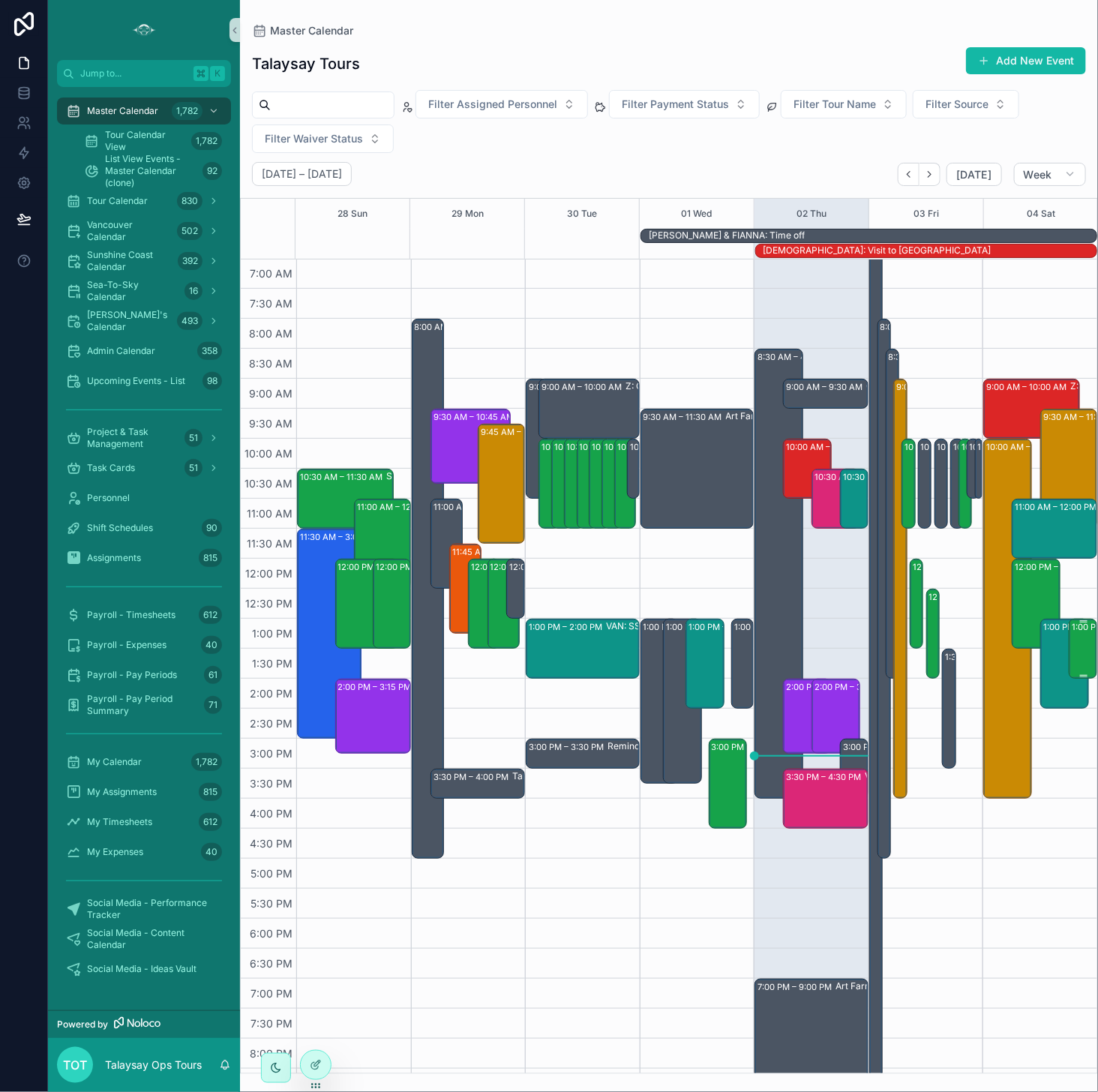
click at [899, 636] on div "1:00 PM – 2:00 PM VAN: TT - [PERSON_NAME] (10) [PERSON_NAME], TW:DBKE-ZVGT" at bounding box center [1083, 648] width 24 height 57
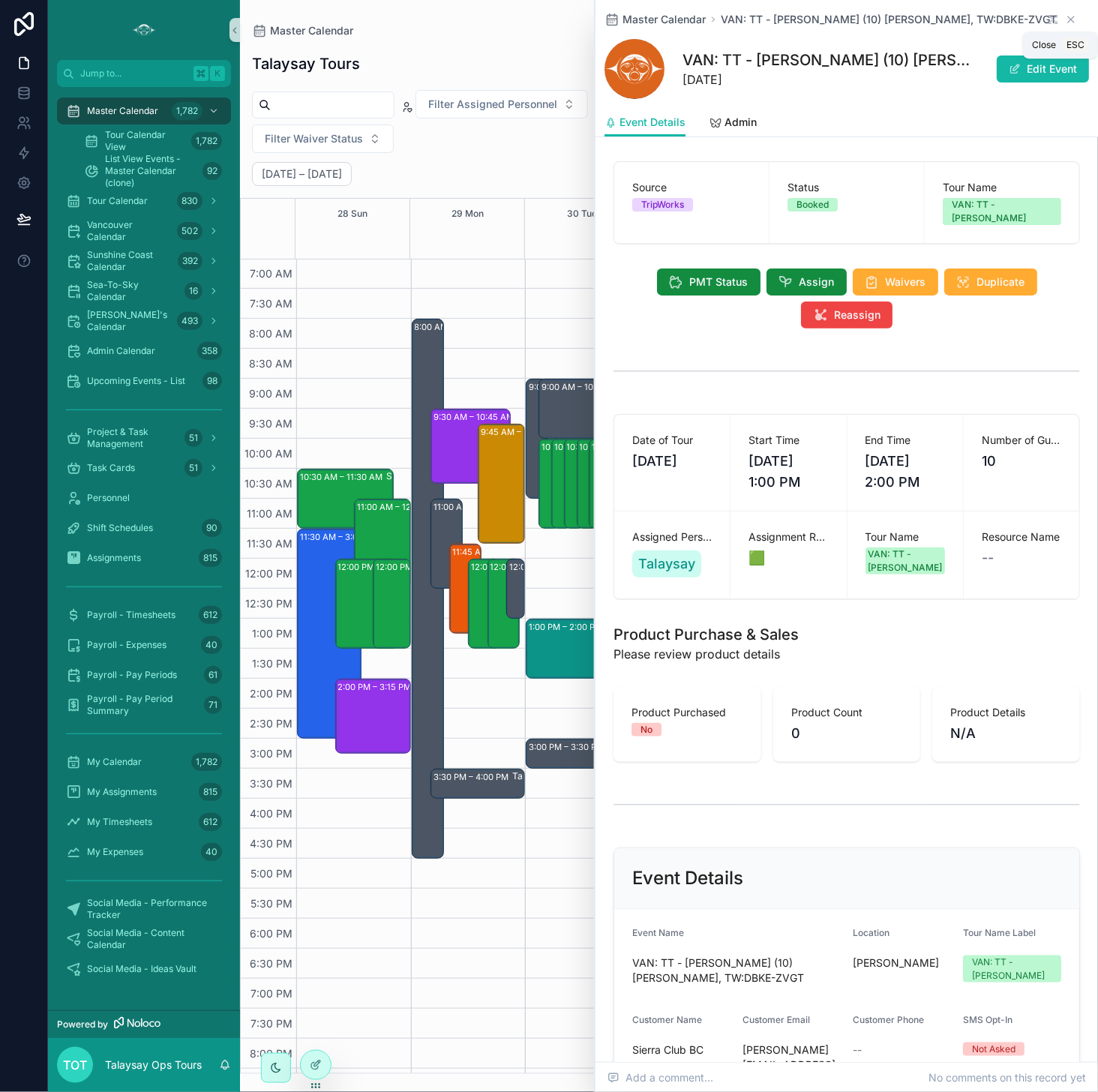
click at [899, 21] on icon "scrollable content" at bounding box center [1070, 19] width 12 height 12
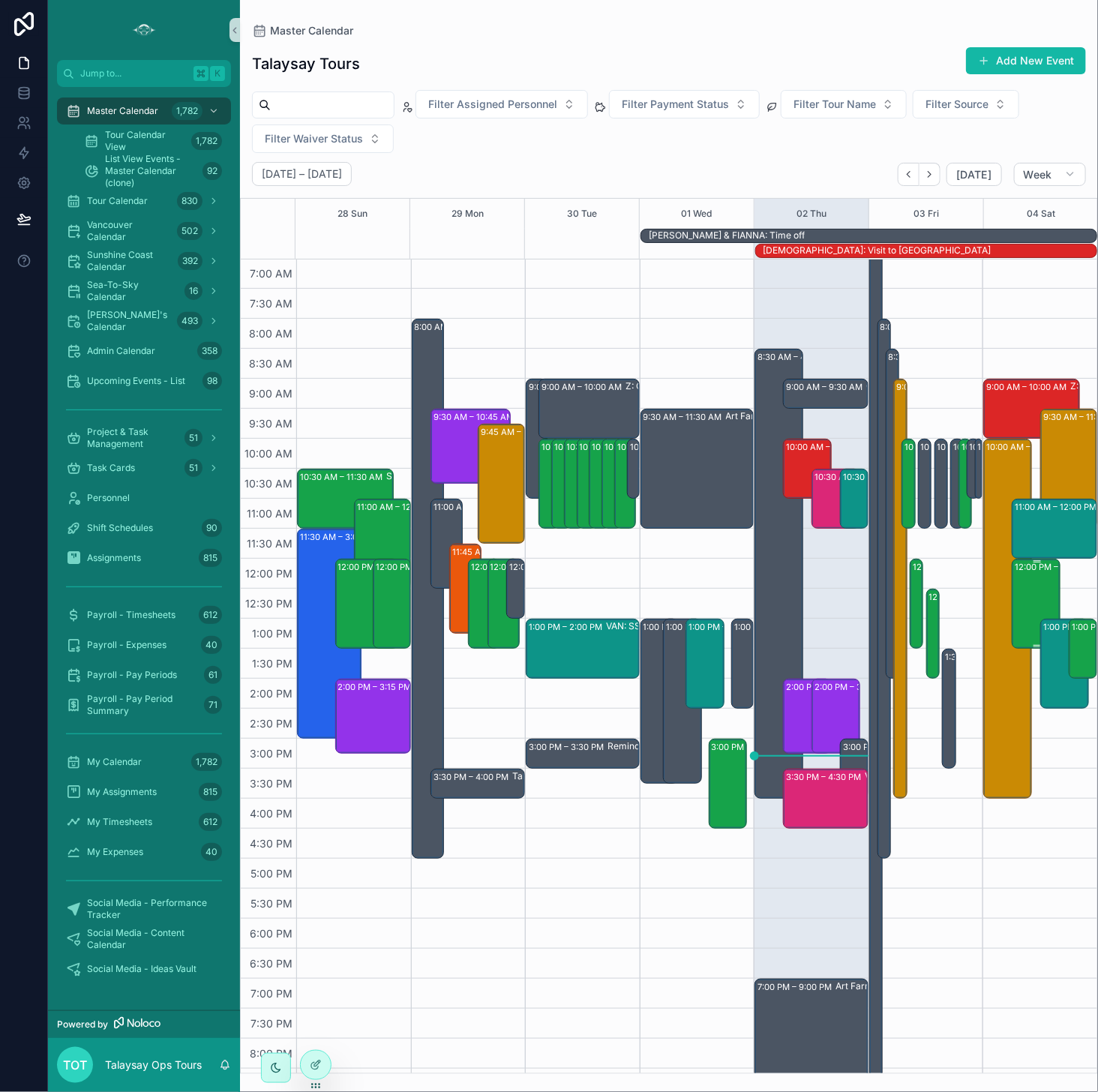
click at [899, 593] on div "12:00 PM – 1:30 PM VAN: TT - [PERSON_NAME] (2) [PERSON_NAME], TW:MZGY-XWMY" at bounding box center [1036, 603] width 43 height 87
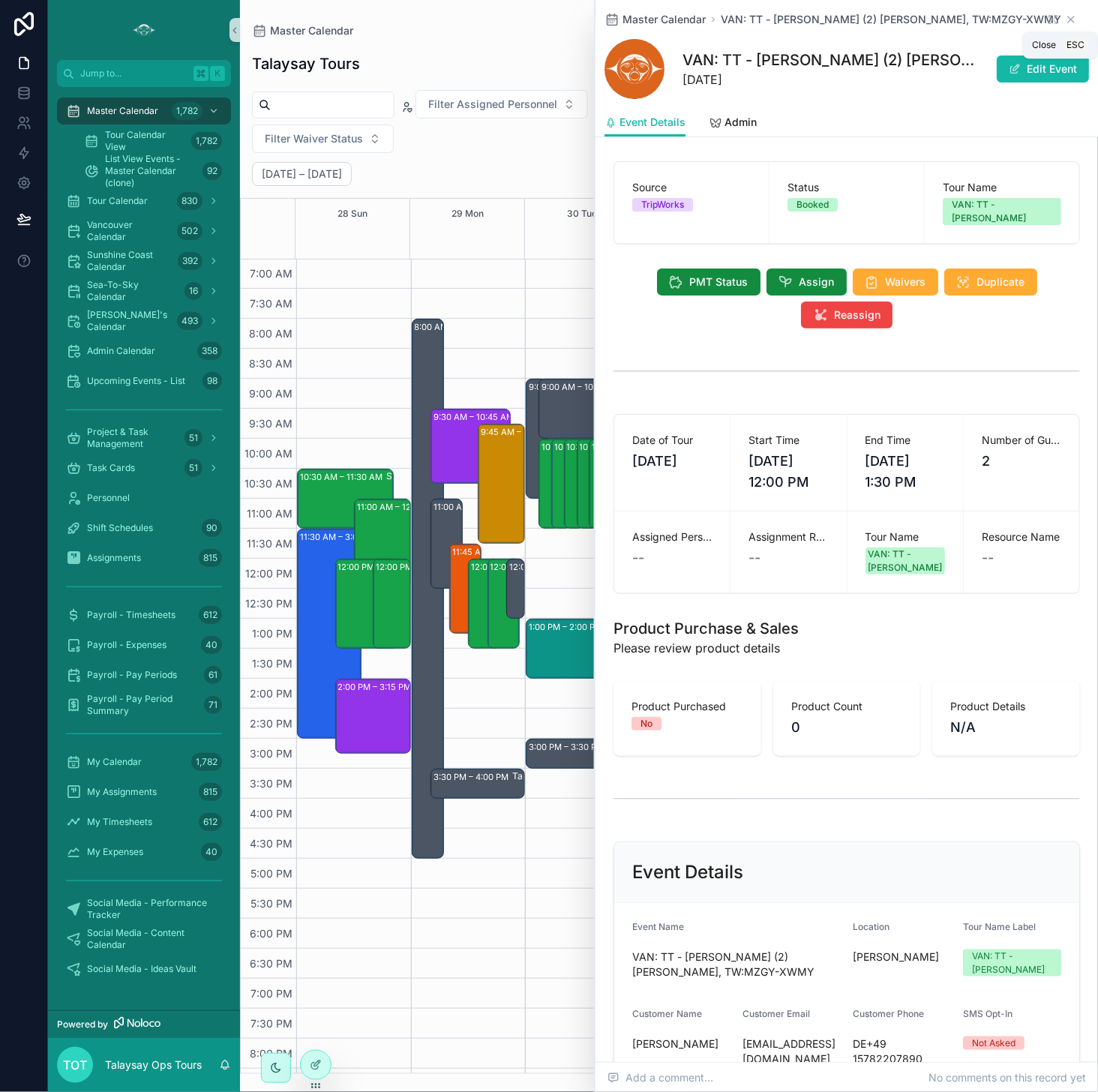
click at [899, 15] on icon "scrollable content" at bounding box center [1070, 19] width 12 height 12
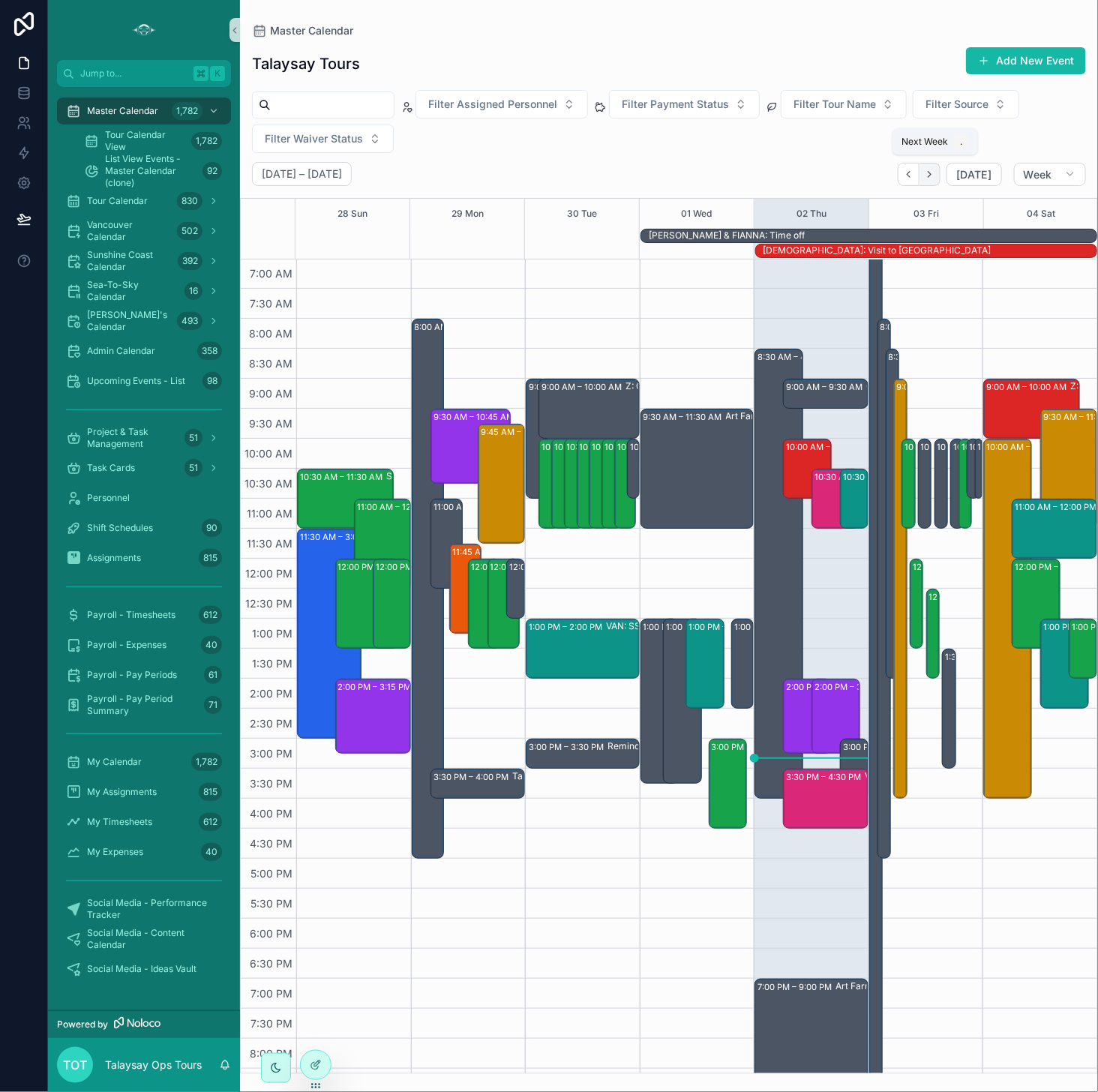
click at [899, 178] on button "Next" at bounding box center [929, 175] width 21 height 23
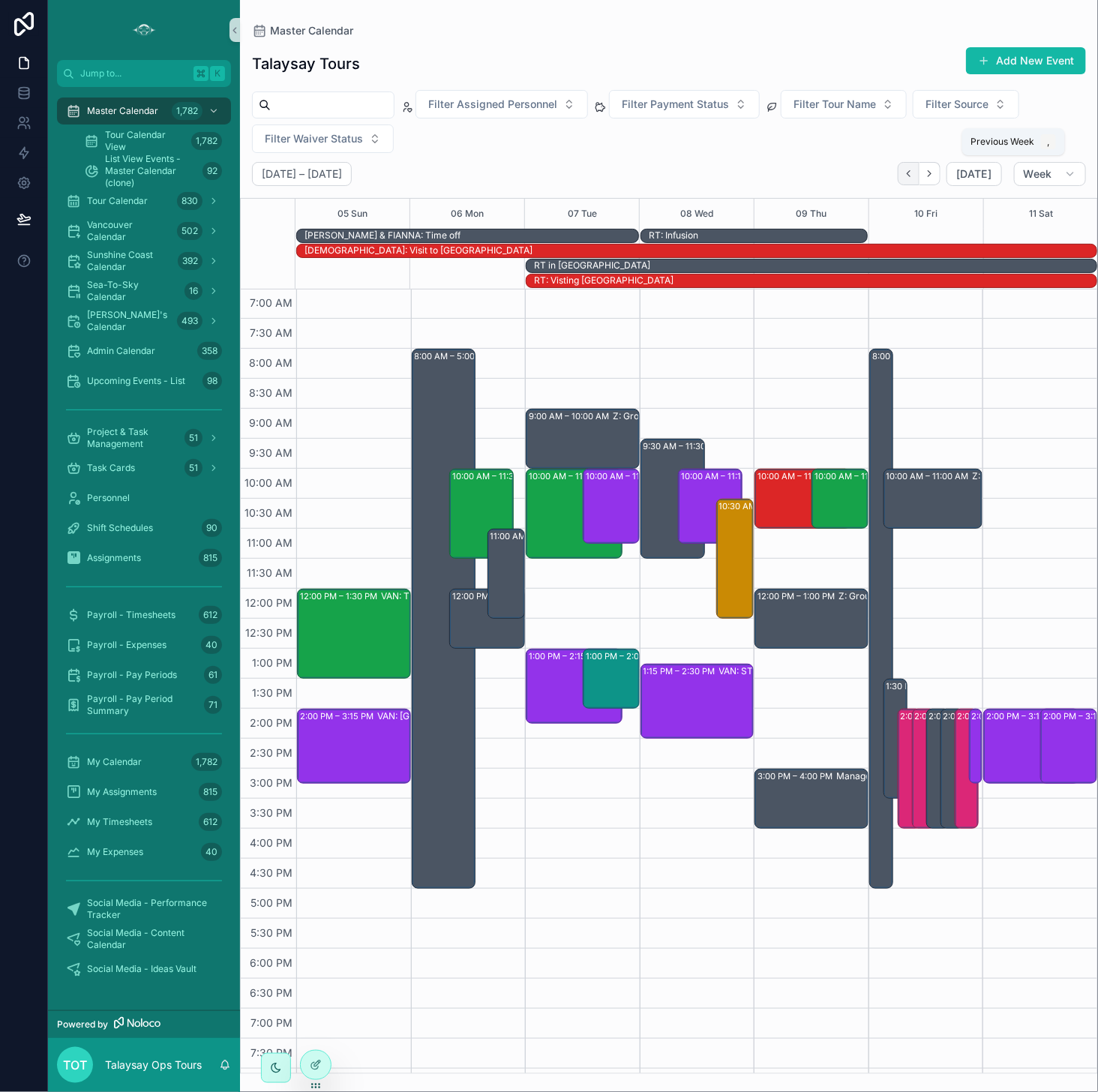
click at [899, 173] on icon "Back" at bounding box center [908, 174] width 11 height 11
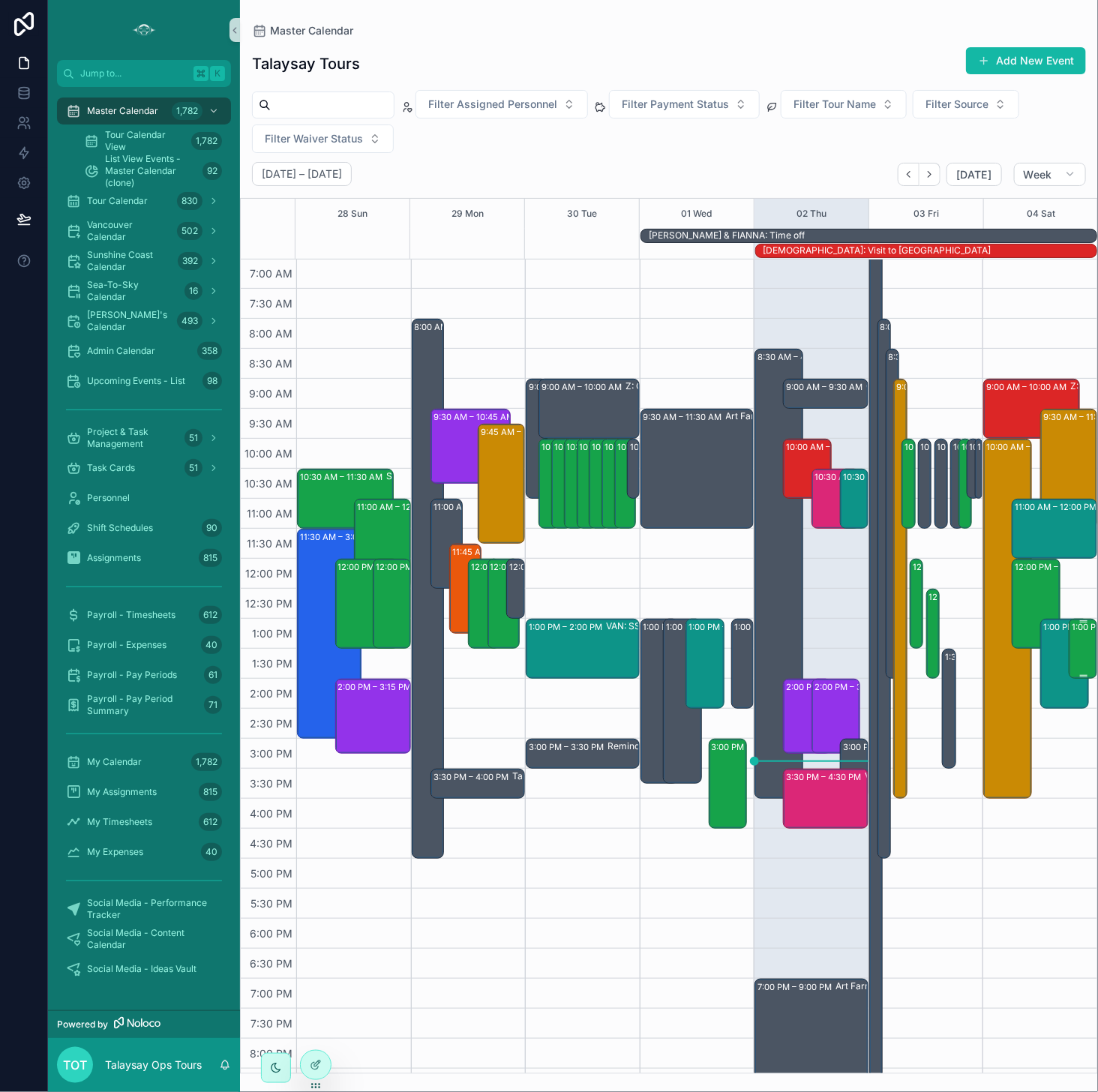
click at [899, 655] on div "1:00 PM – 2:00 PM VAN: TT - [PERSON_NAME] (10) [PERSON_NAME], TW:DBKE-ZVGT" at bounding box center [1083, 648] width 24 height 57
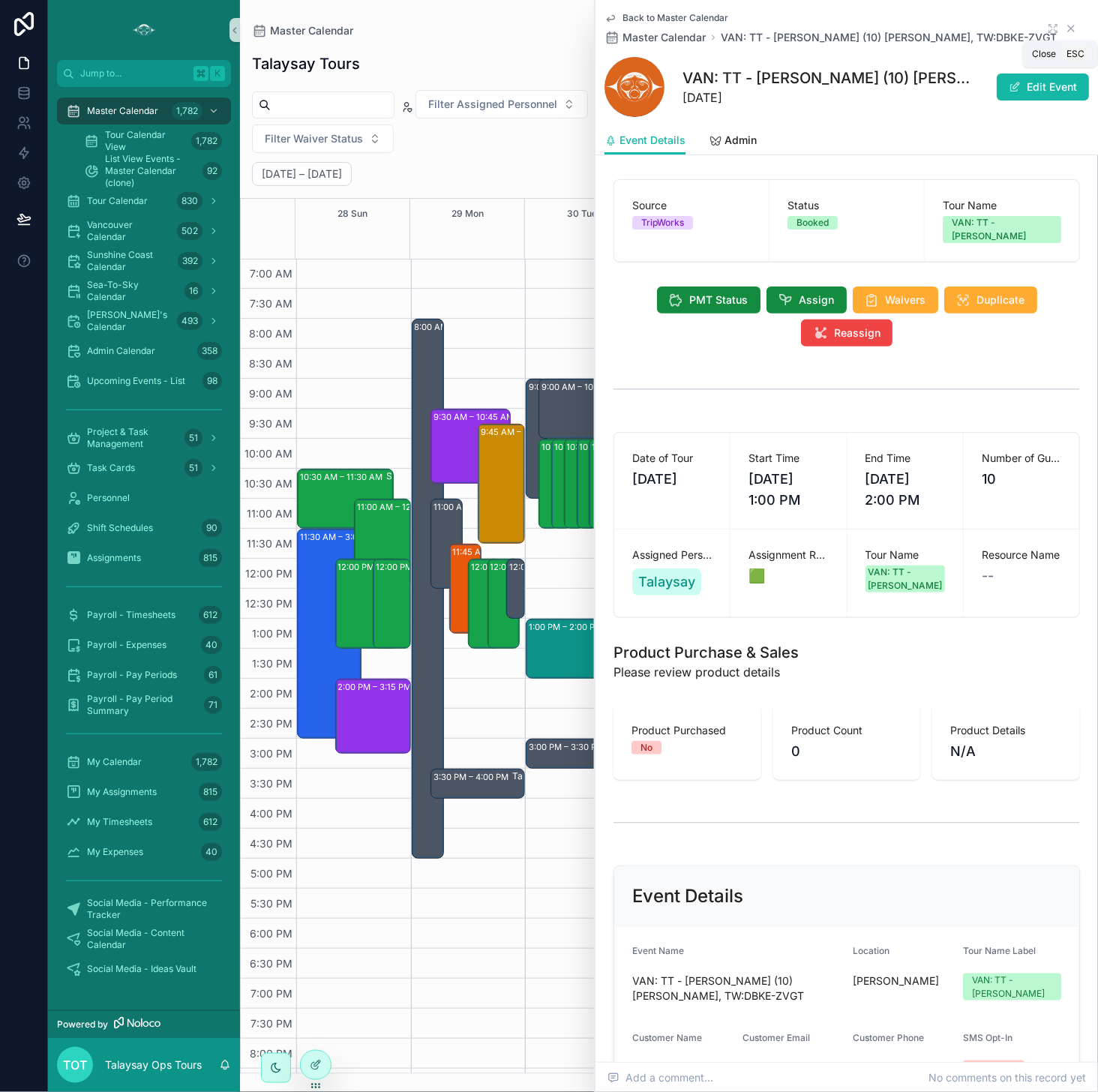
click at [899, 28] on icon "scrollable content" at bounding box center [1070, 28] width 6 height 6
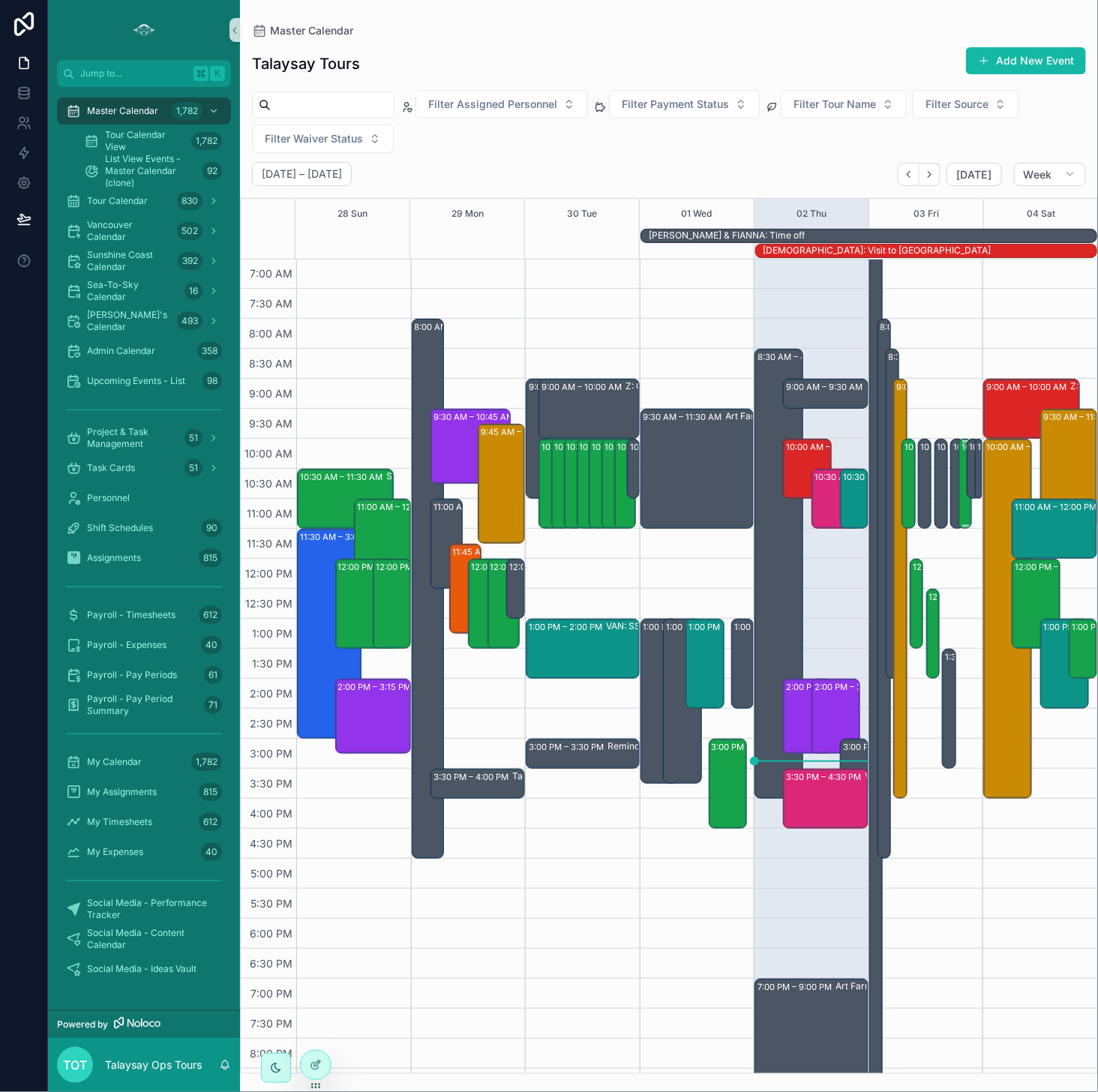
click at [899, 505] on div "10:00 AM – 11:30 AM (PRIVATE) VAN: TT - [PERSON_NAME] (10) [PERSON_NAME], TW:UU…" at bounding box center [966, 483] width 9 height 87
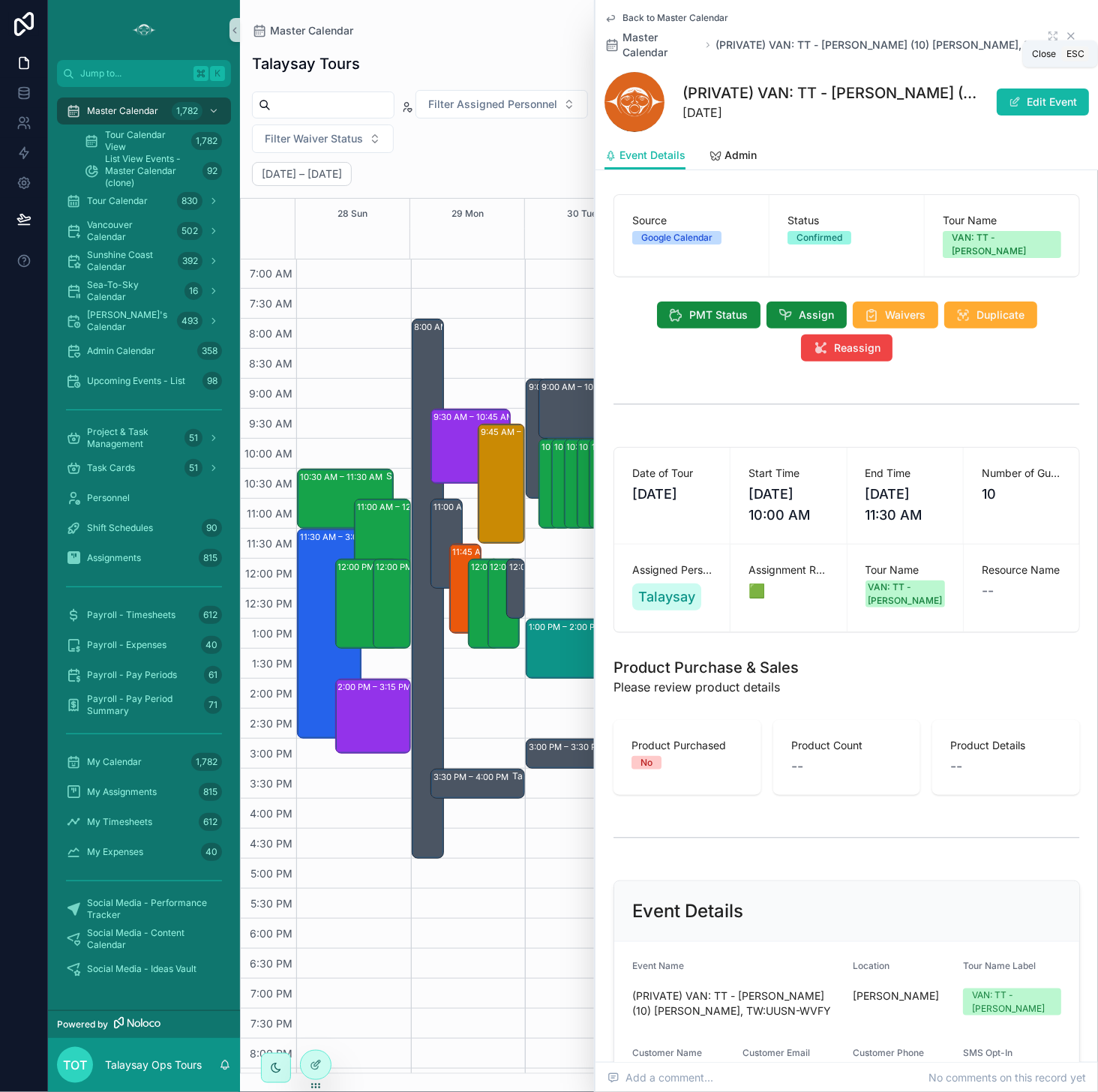
click at [899, 33] on icon "scrollable content" at bounding box center [1070, 36] width 6 height 6
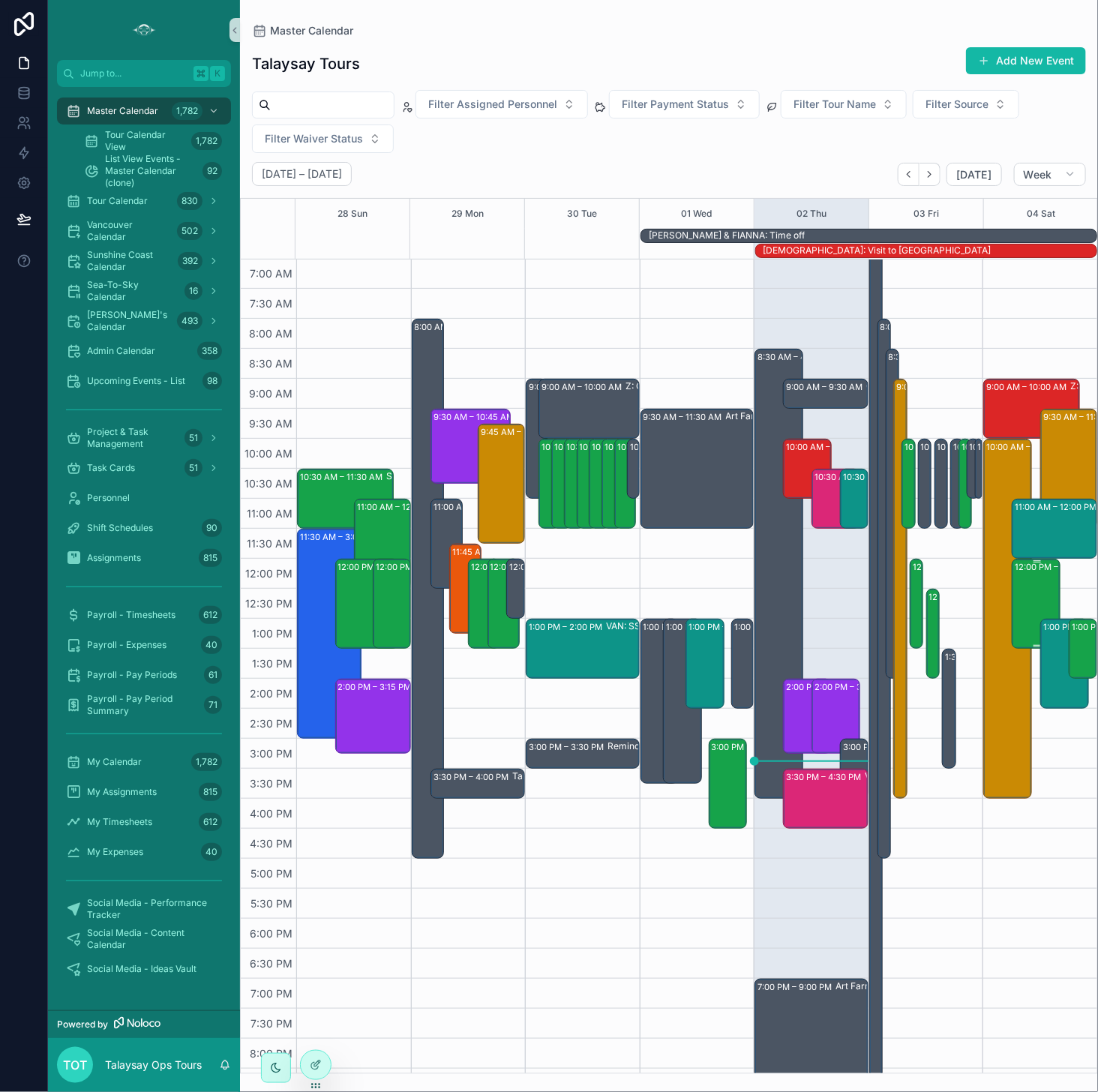
click at [899, 596] on div "12:00 PM – 1:30 PM VAN: TT - [PERSON_NAME] (2) [PERSON_NAME], TW:MZGY-XWMY" at bounding box center [1036, 603] width 43 height 87
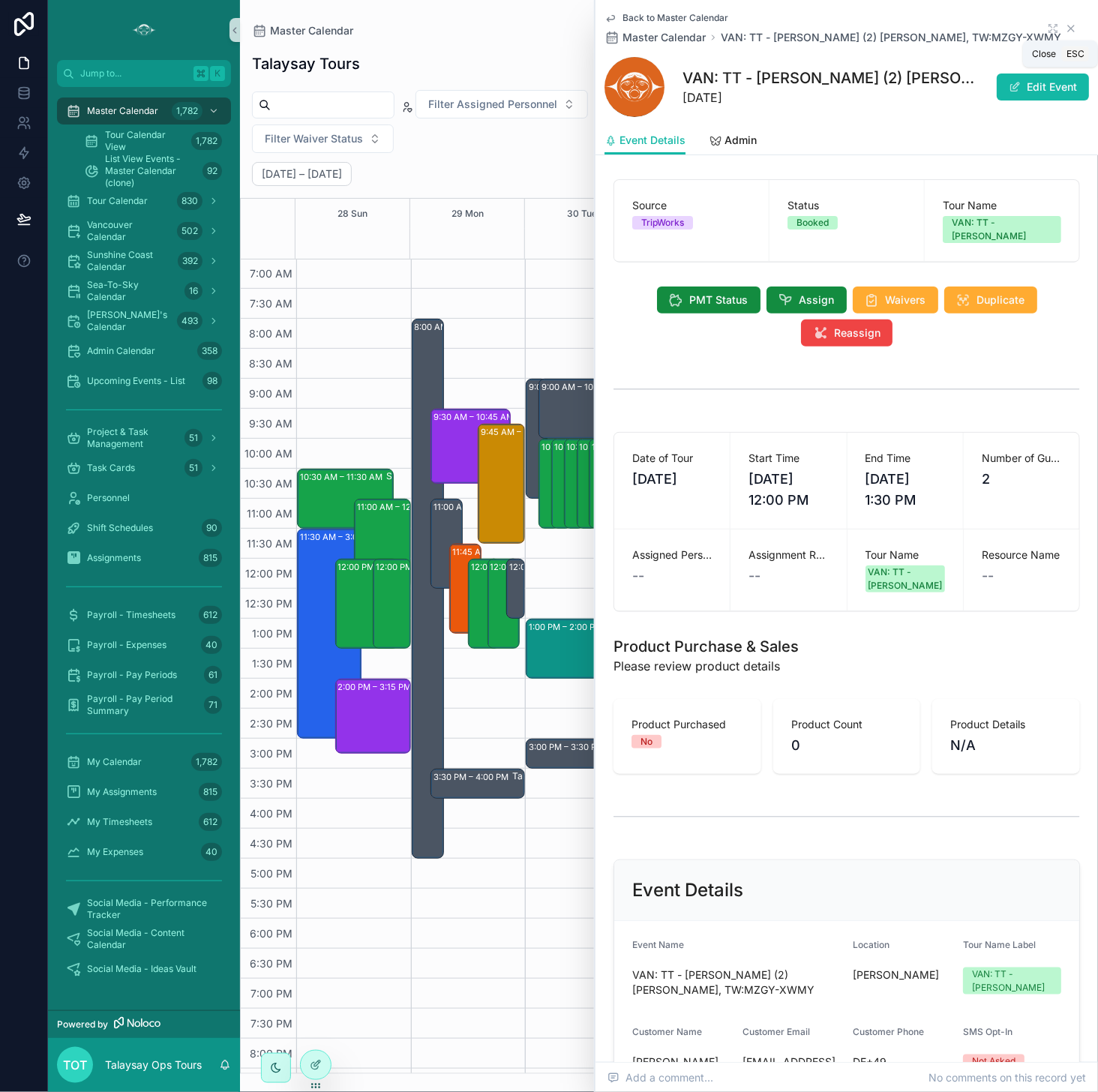
click at [899, 24] on icon "scrollable content" at bounding box center [1070, 28] width 12 height 12
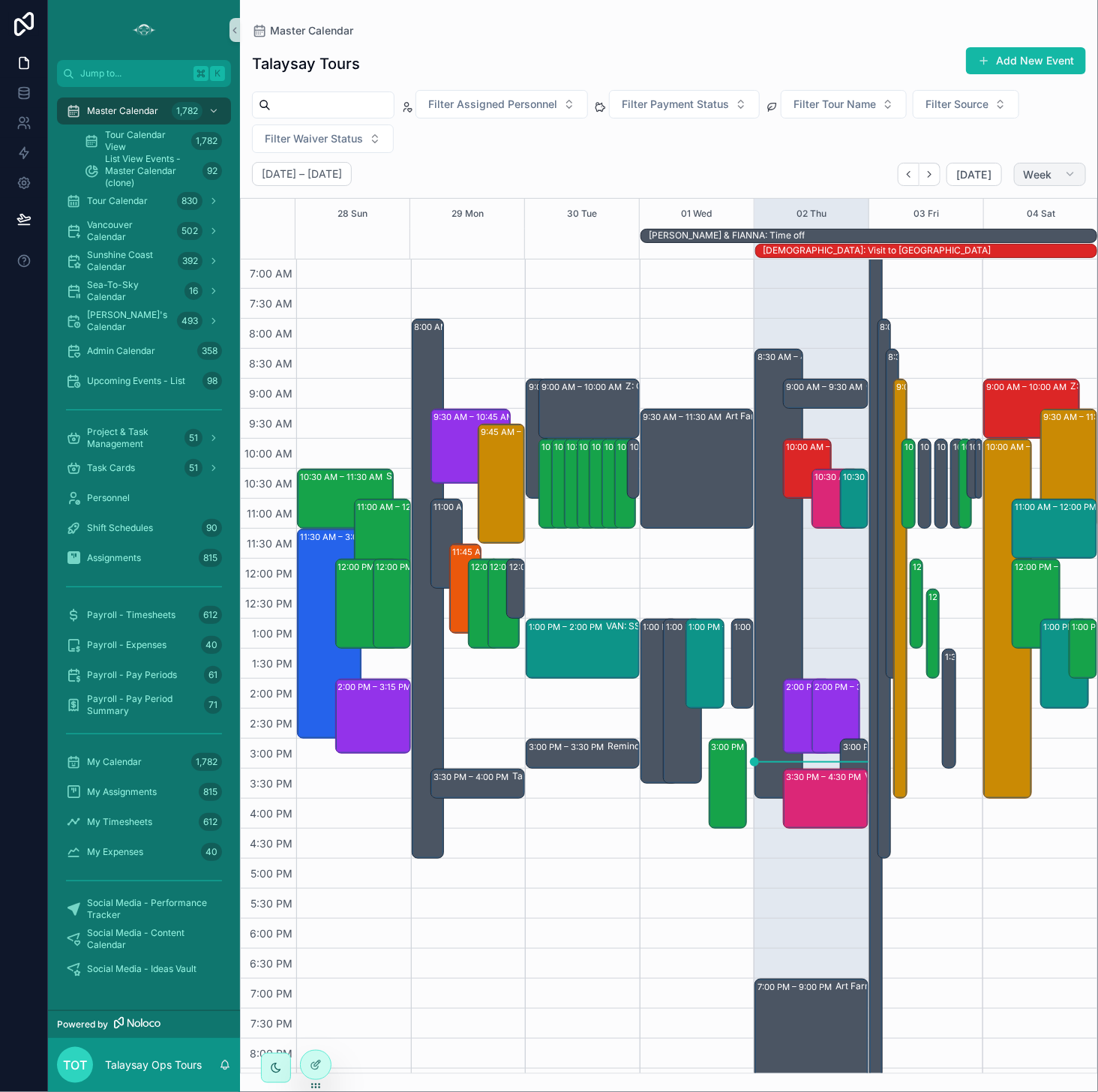
click at [899, 182] on button "Week" at bounding box center [1049, 175] width 72 height 24
click at [899, 288] on span "Day" at bounding box center [980, 291] width 20 height 15
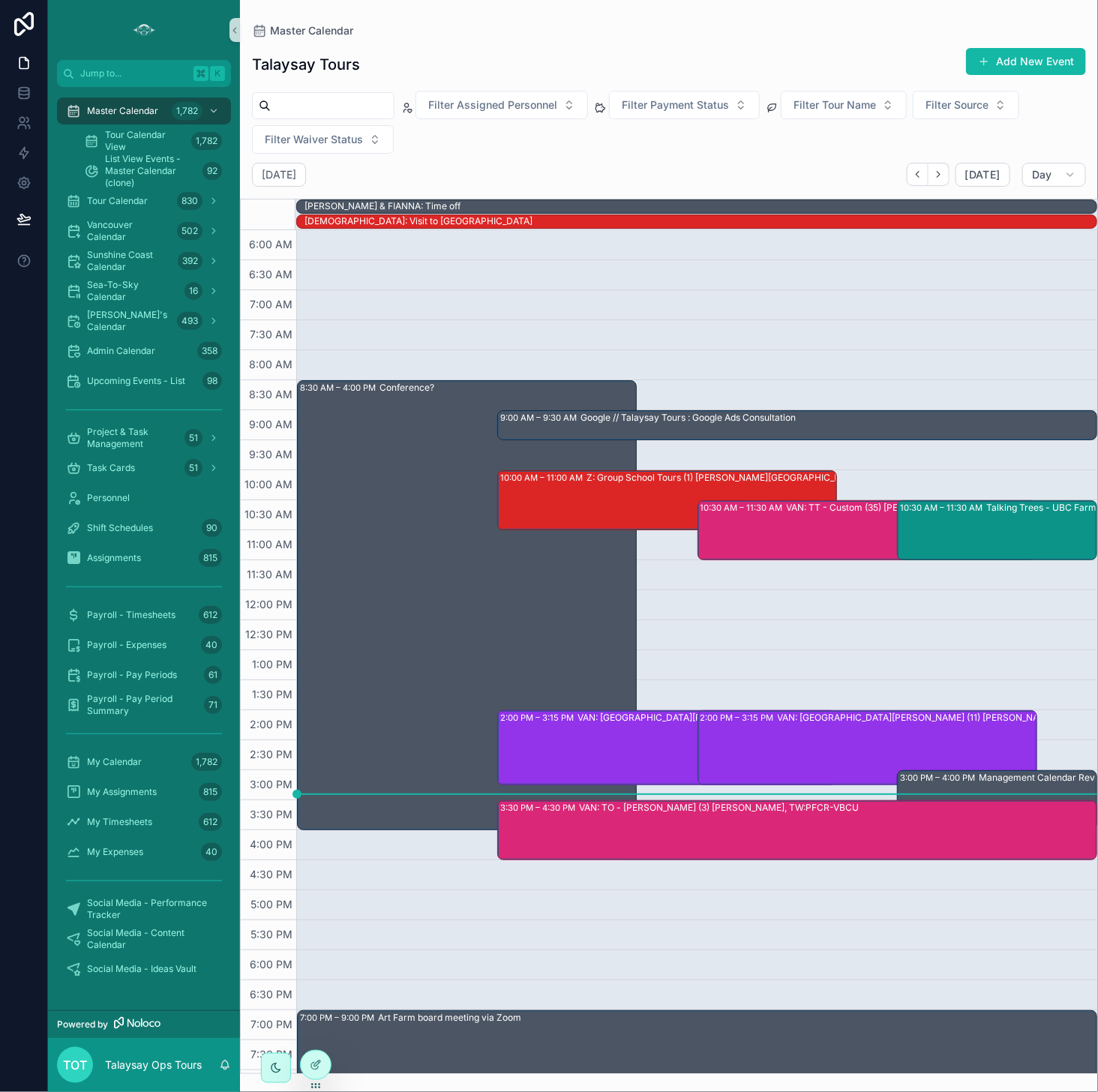
scroll to position [52, 0]
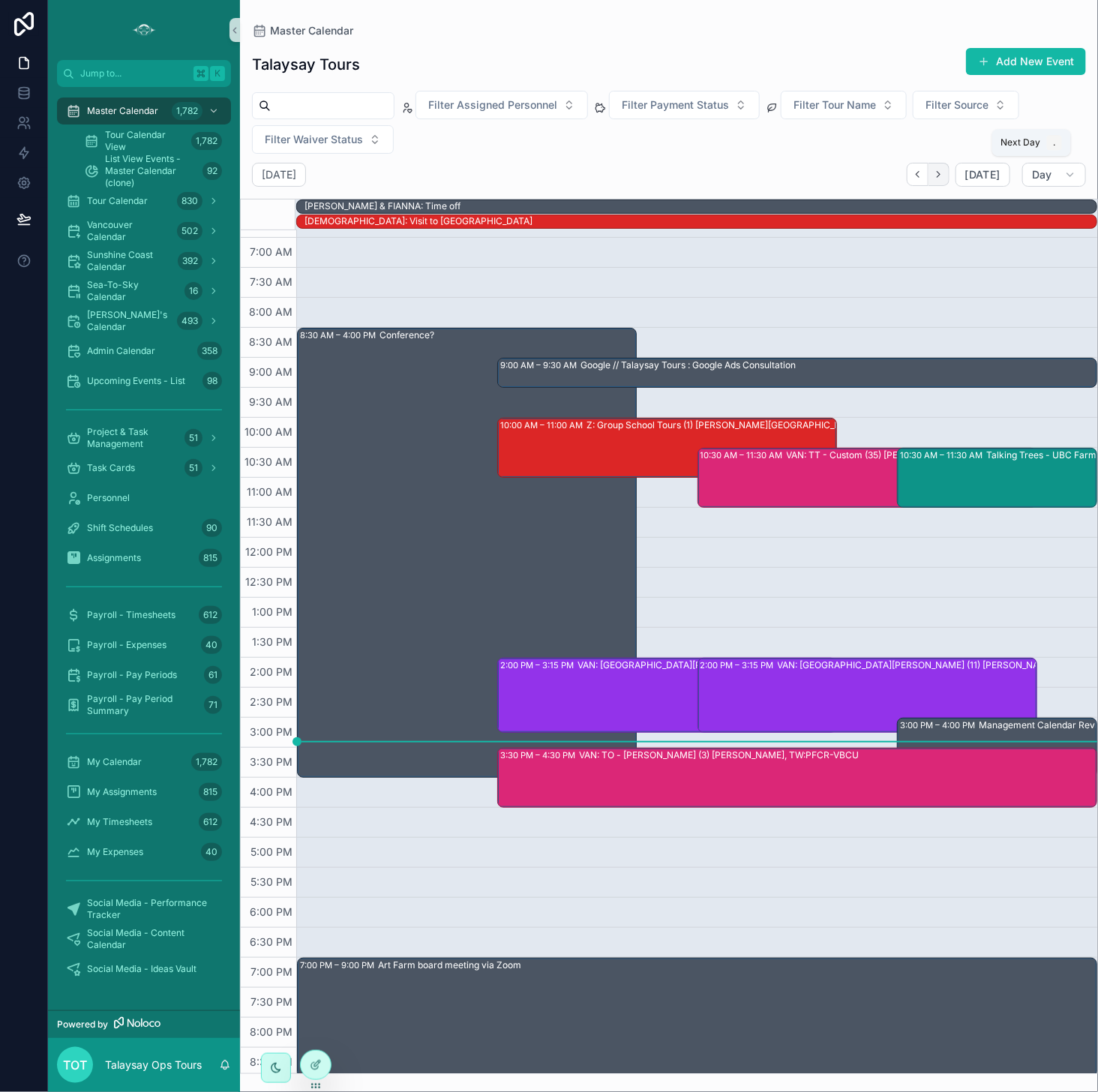
click at [899, 178] on button "Next" at bounding box center [938, 175] width 21 height 23
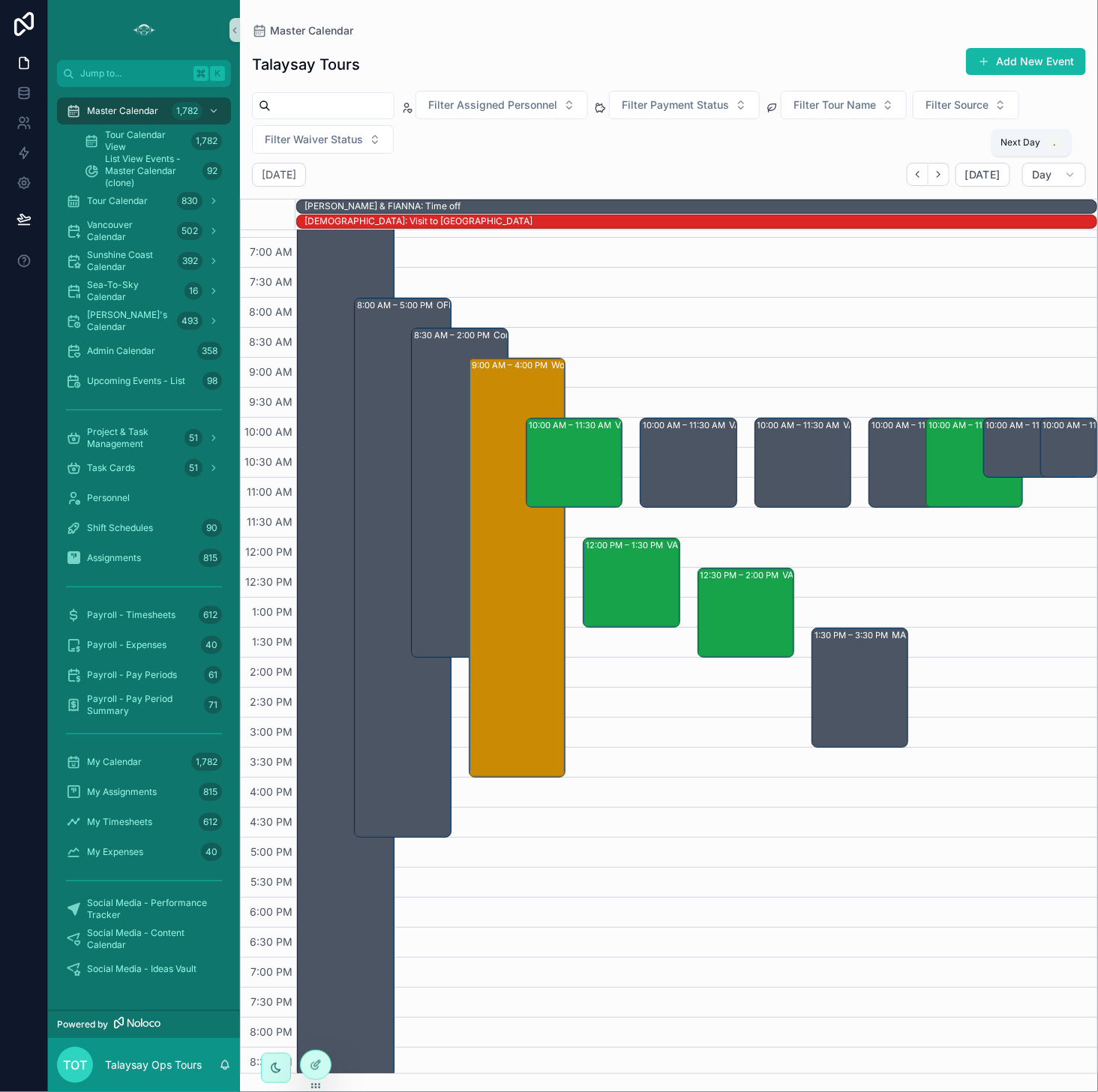
click at [899, 178] on button "Next" at bounding box center [938, 175] width 21 height 23
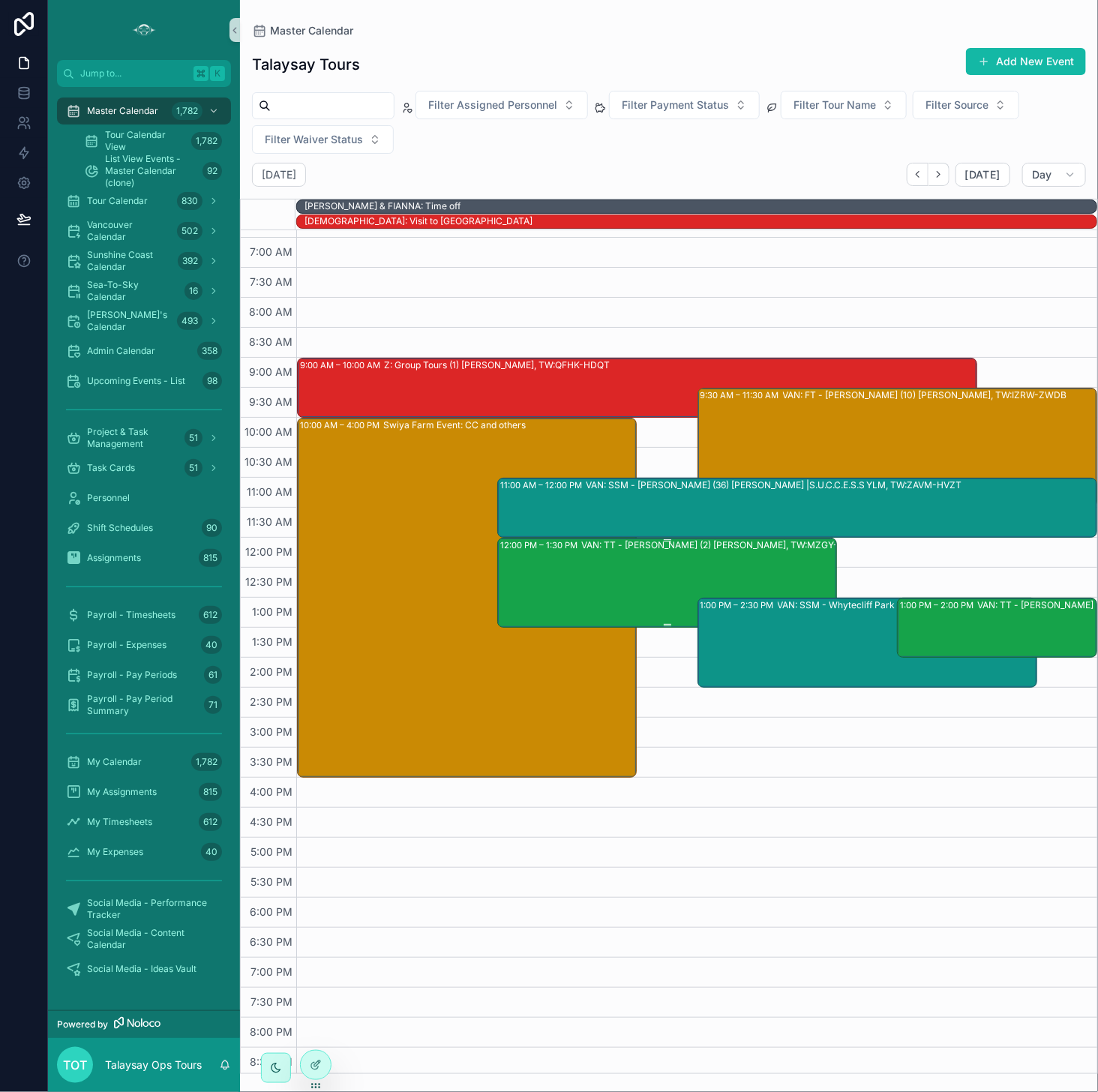
click at [729, 557] on div "VAN: TT - [PERSON_NAME] (2) [PERSON_NAME], TW:MZGY-XWMY" at bounding box center [724, 582] width 285 height 87
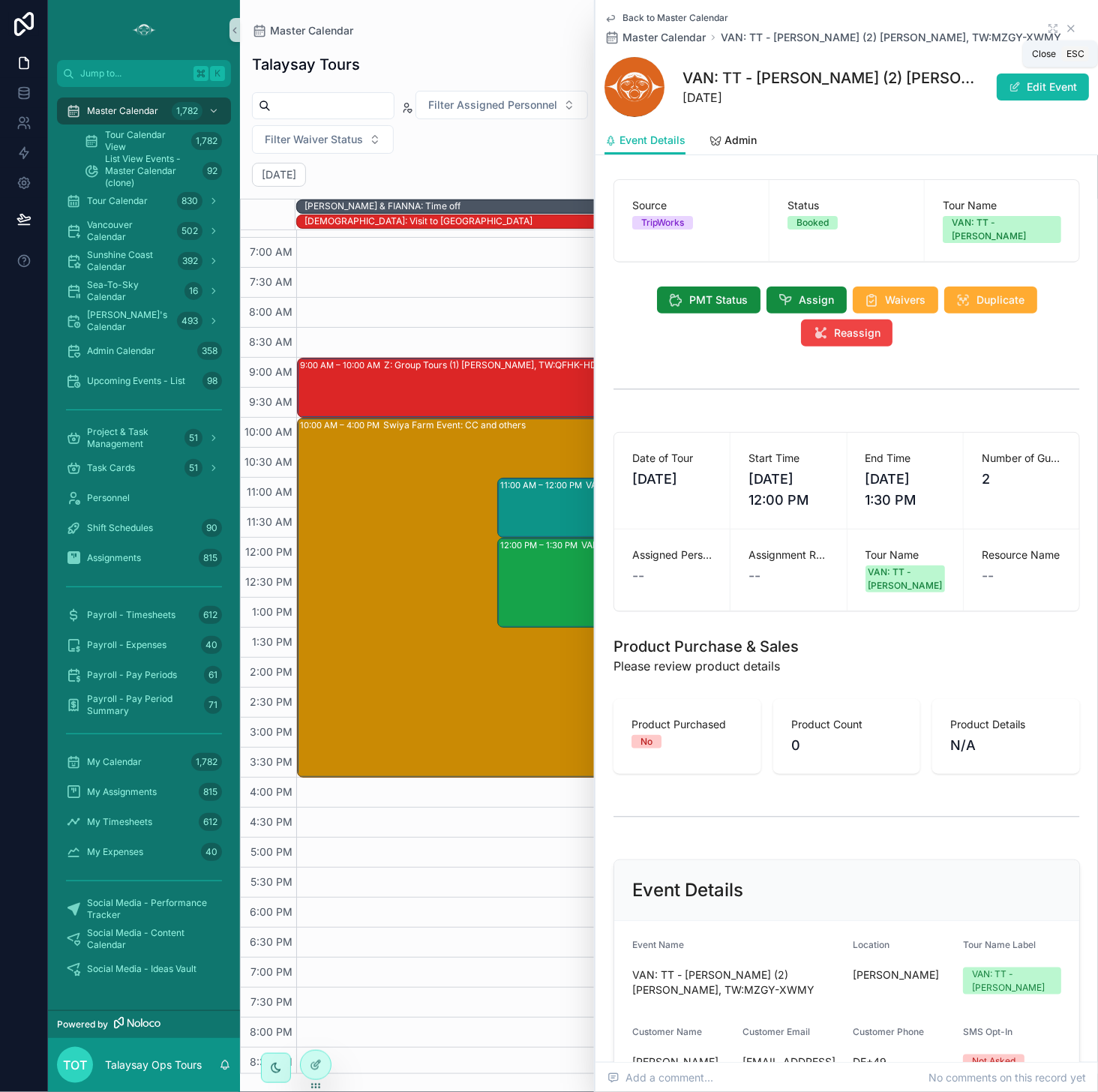
click at [899, 26] on icon "scrollable content" at bounding box center [1070, 28] width 6 height 6
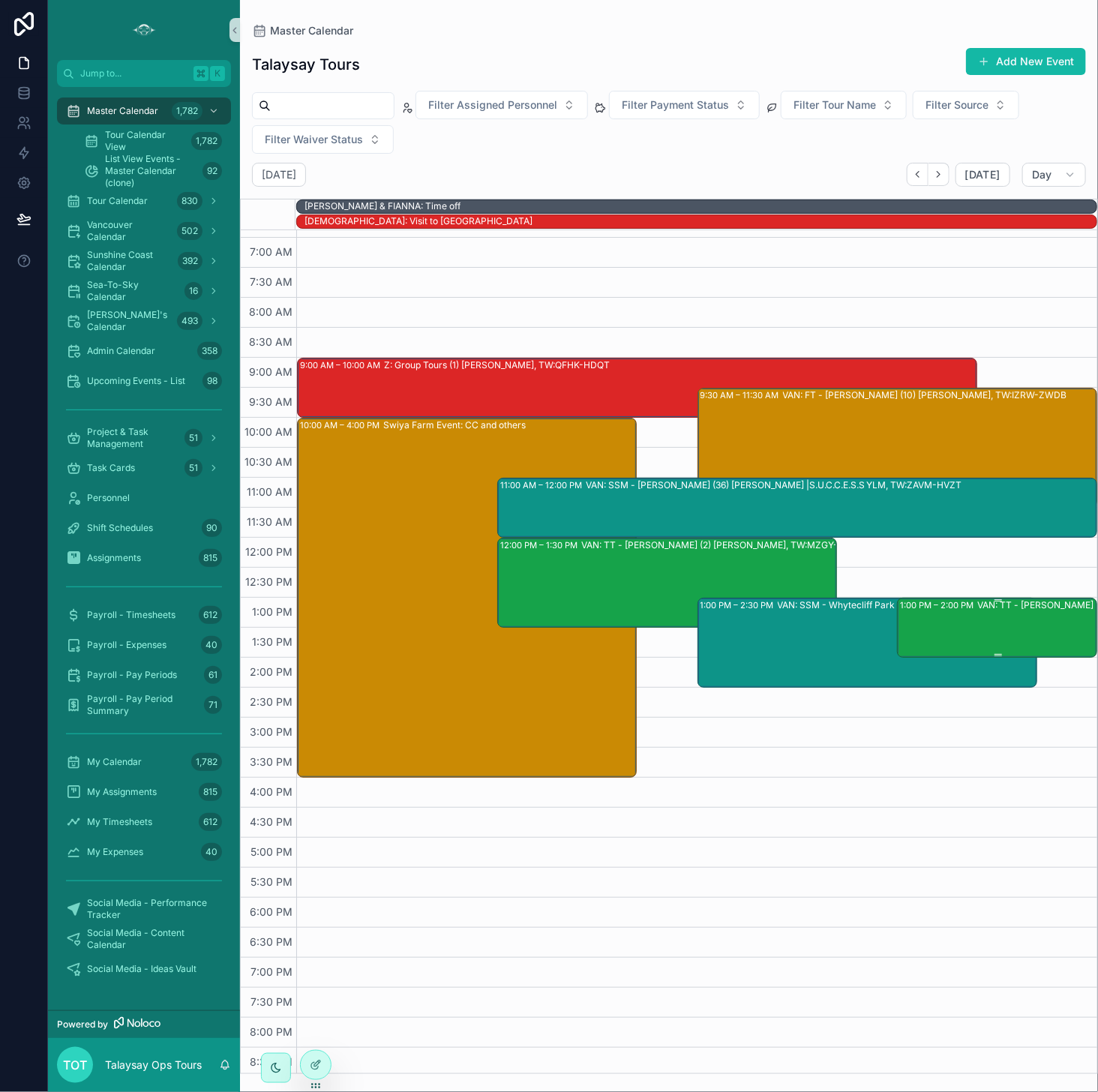
click at [899, 625] on div "VAN: TT - [PERSON_NAME] (10) [PERSON_NAME], TW:DBKE-ZVGT" at bounding box center [1074, 627] width 195 height 57
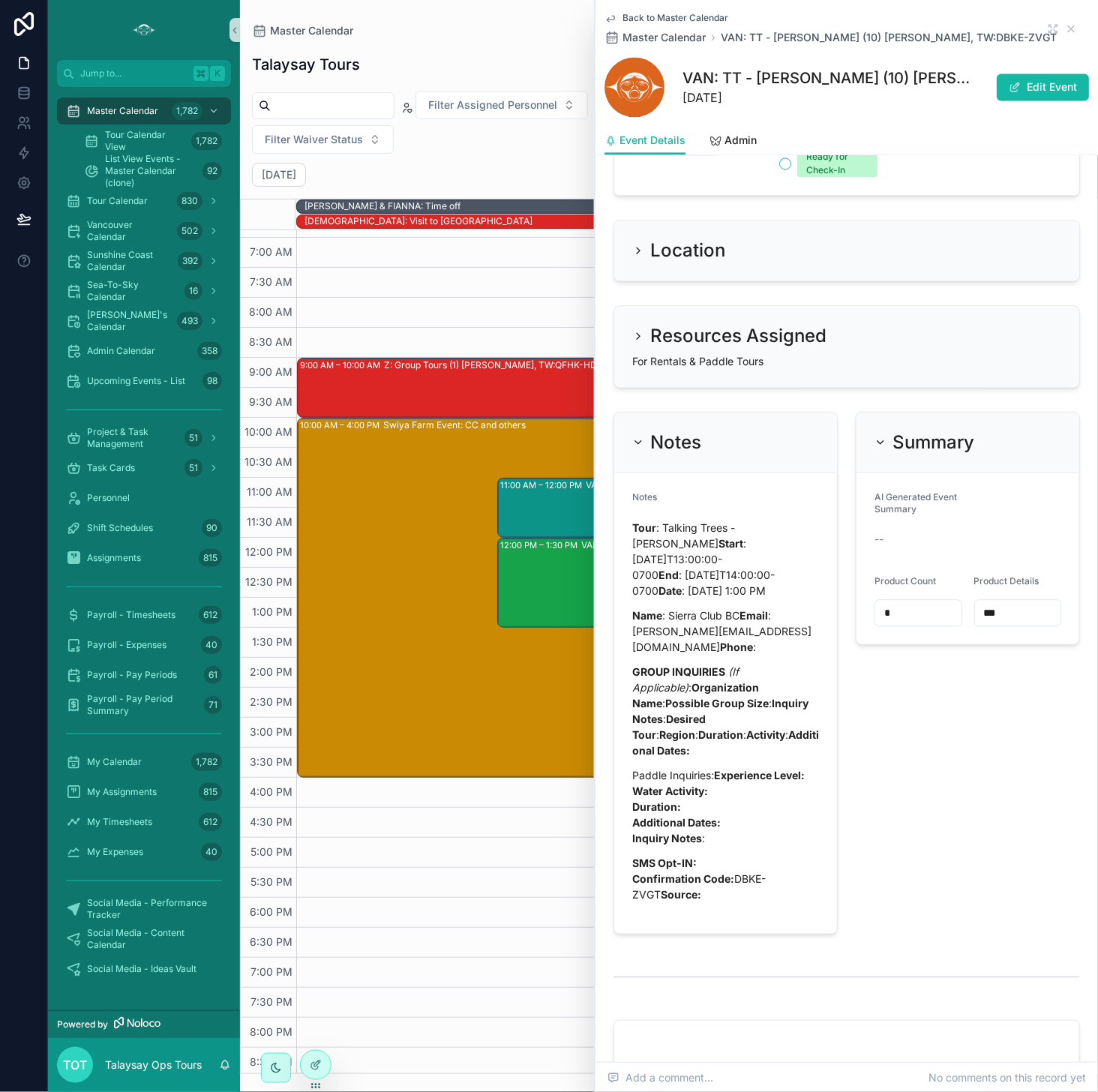
scroll to position [1390, 0]
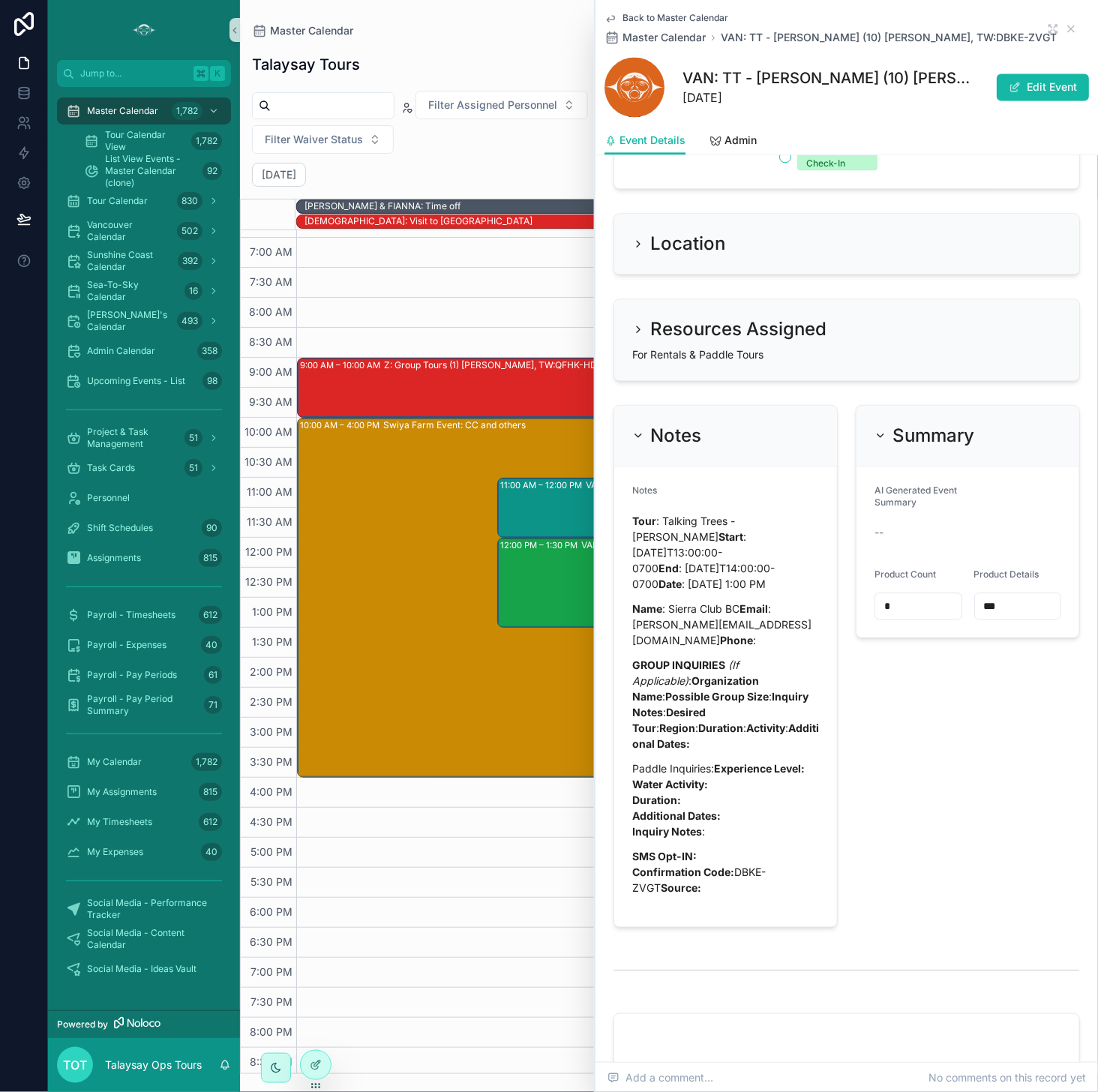
drag, startPoint x: 1073, startPoint y: 29, endPoint x: 766, endPoint y: 319, distance: 422.3
click at [899, 29] on icon "scrollable content" at bounding box center [1070, 28] width 12 height 12
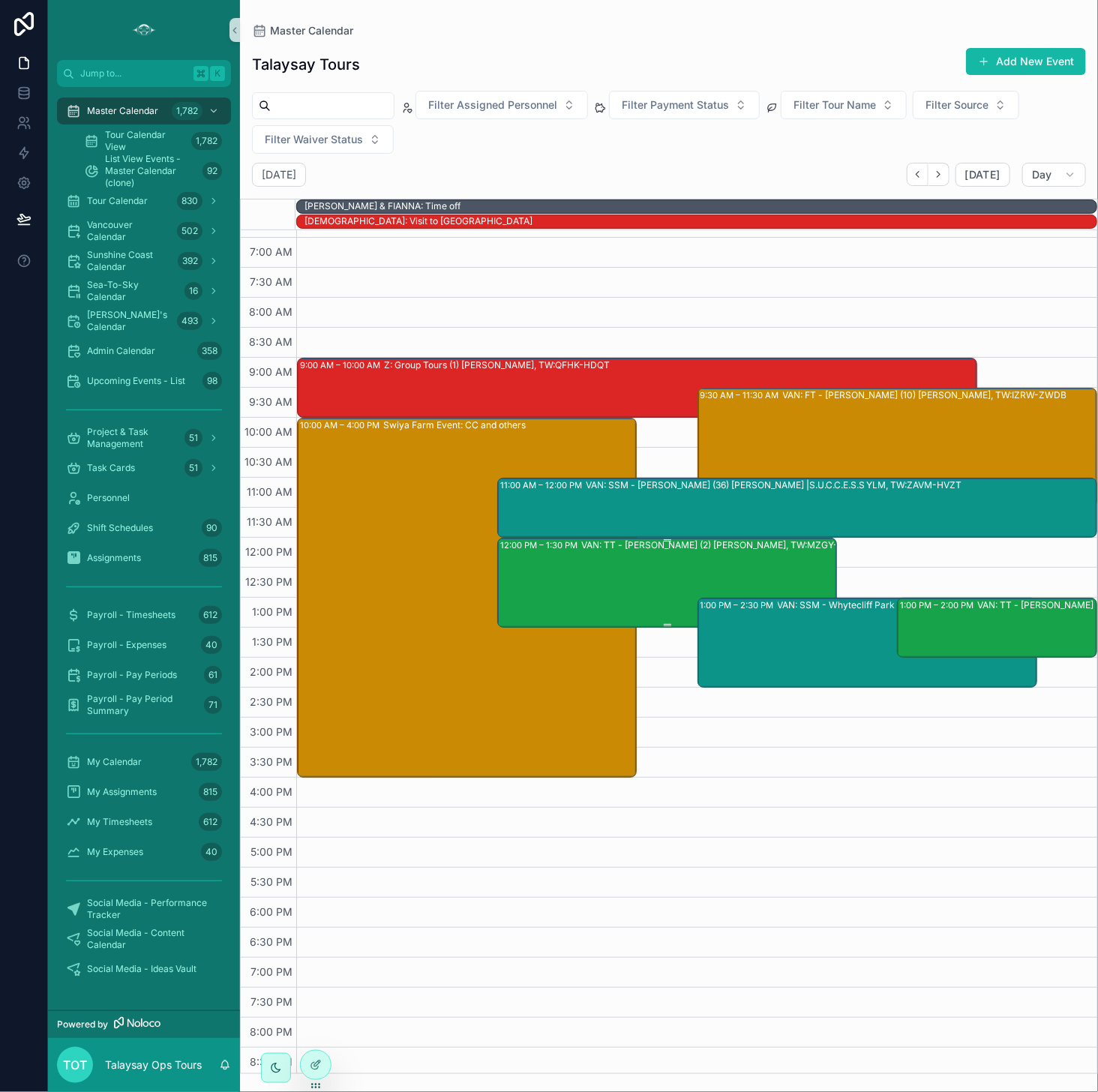
click at [623, 568] on div "VAN: TT - [PERSON_NAME] (2) [PERSON_NAME], TW:MZGY-XWMY" at bounding box center [724, 582] width 285 height 87
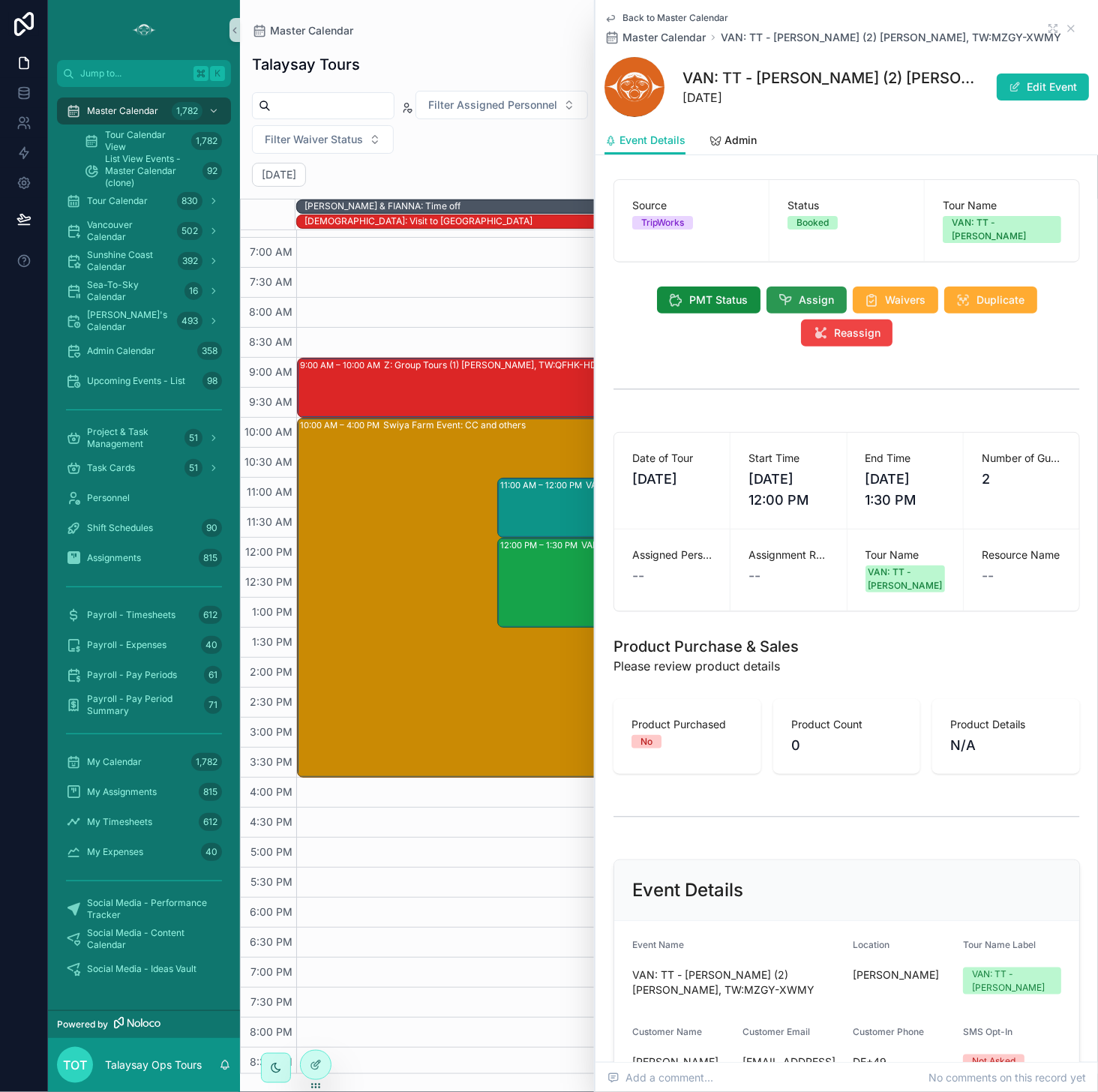
click at [808, 293] on span "Assign" at bounding box center [816, 300] width 35 height 15
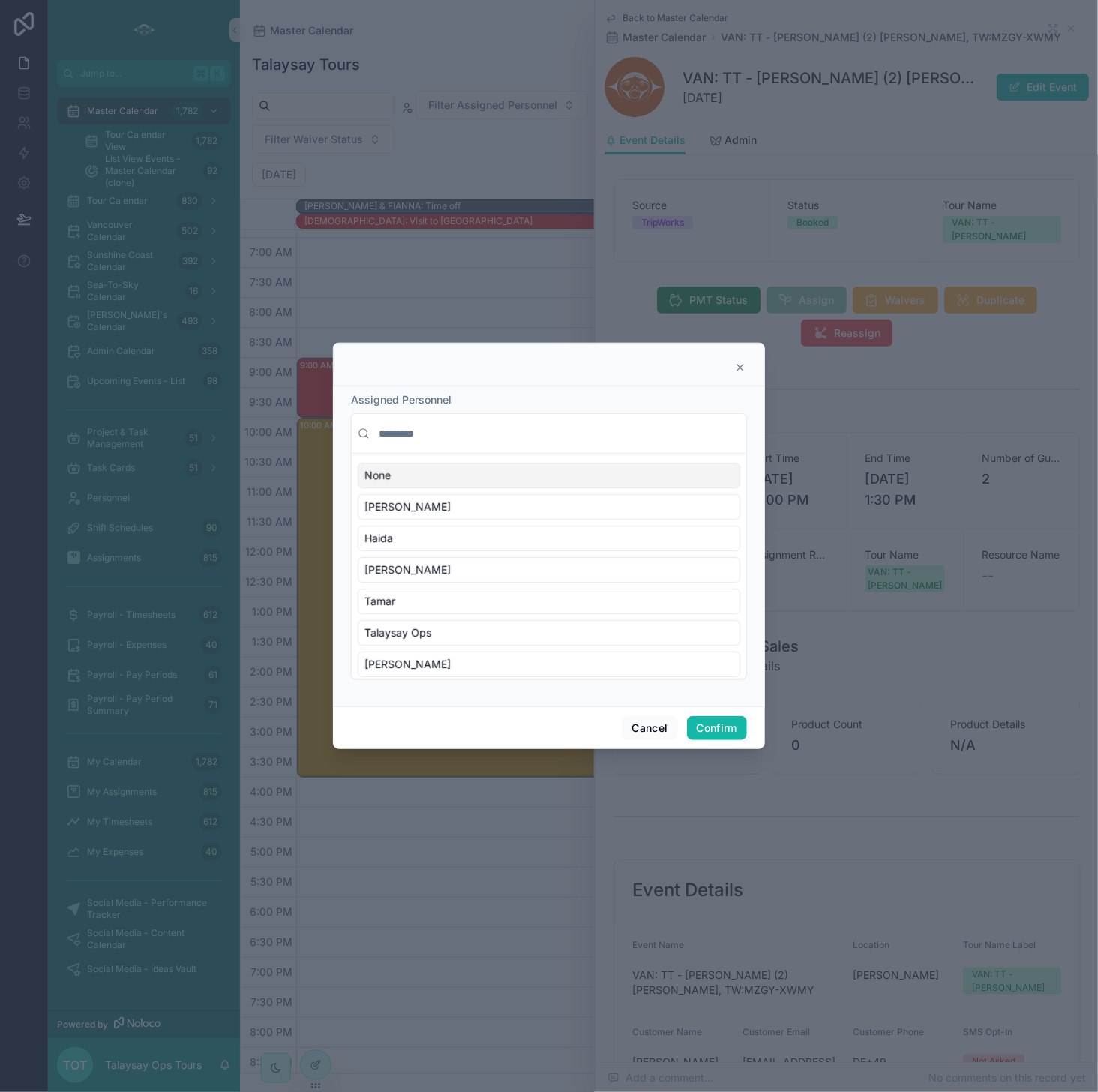
click at [414, 438] on input "text" at bounding box center [557, 434] width 364 height 27
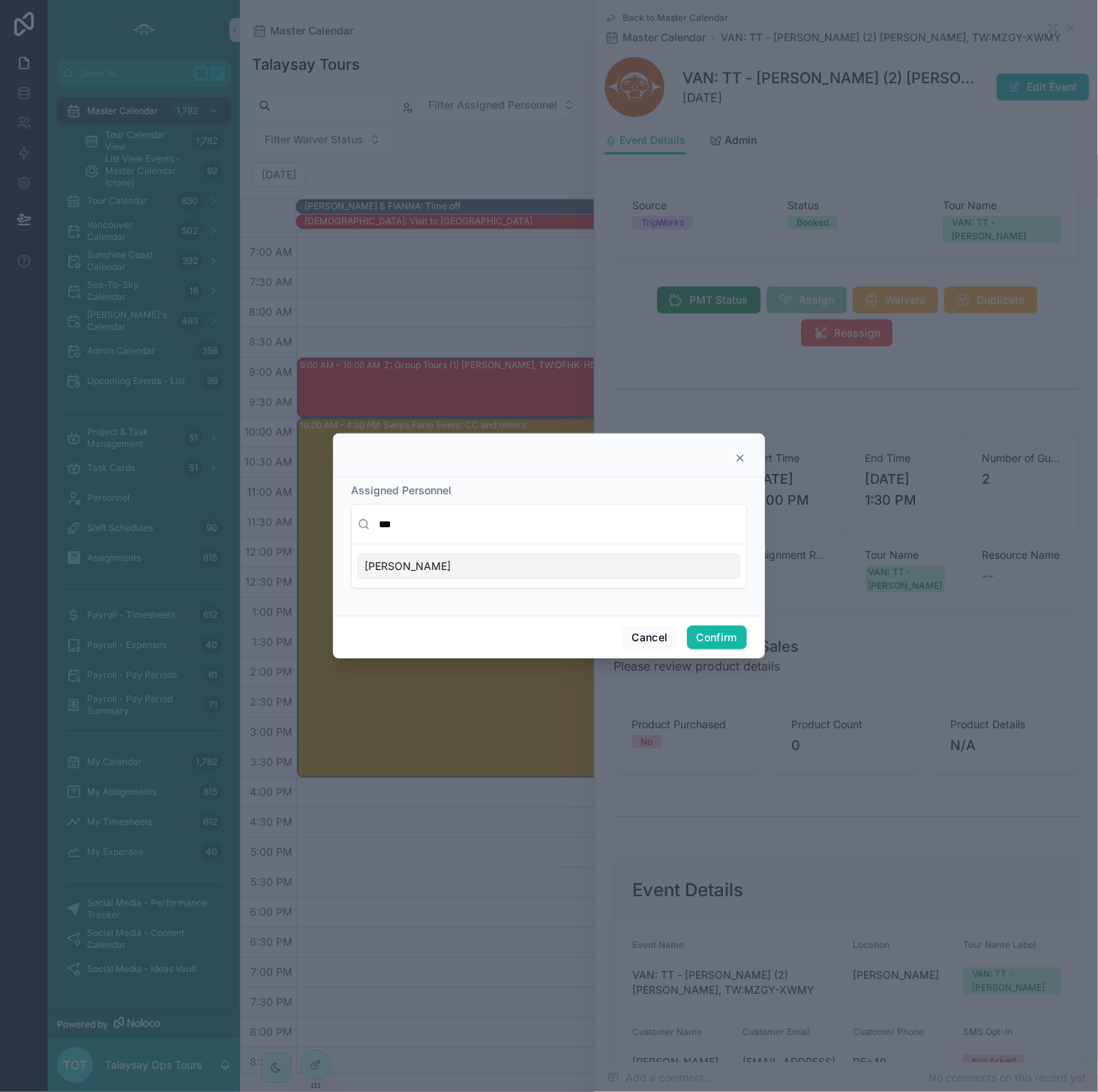
type input "***"
click at [456, 564] on div "[PERSON_NAME]" at bounding box center [548, 566] width 382 height 25
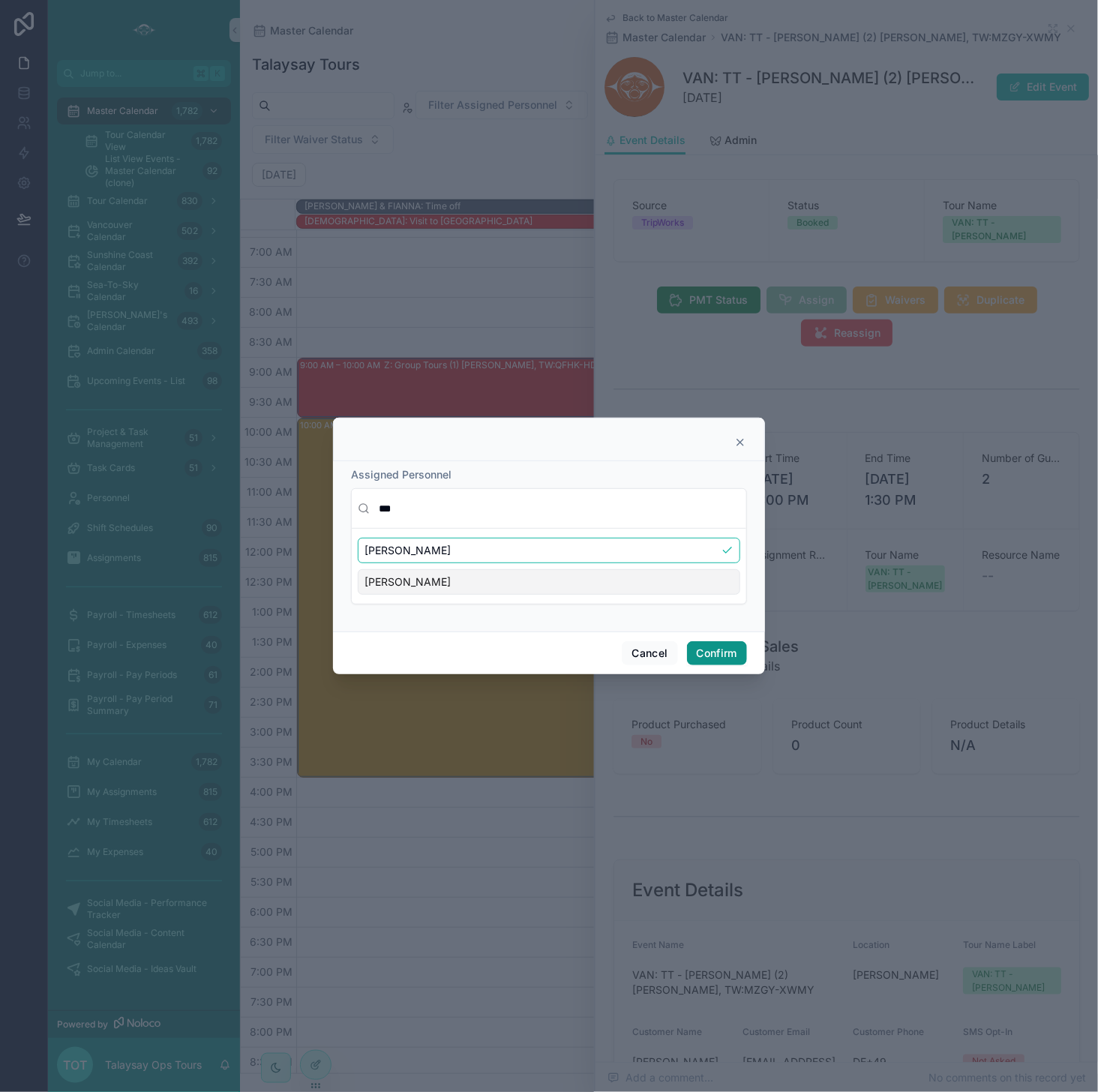
click at [691, 650] on button "Confirm" at bounding box center [716, 653] width 60 height 24
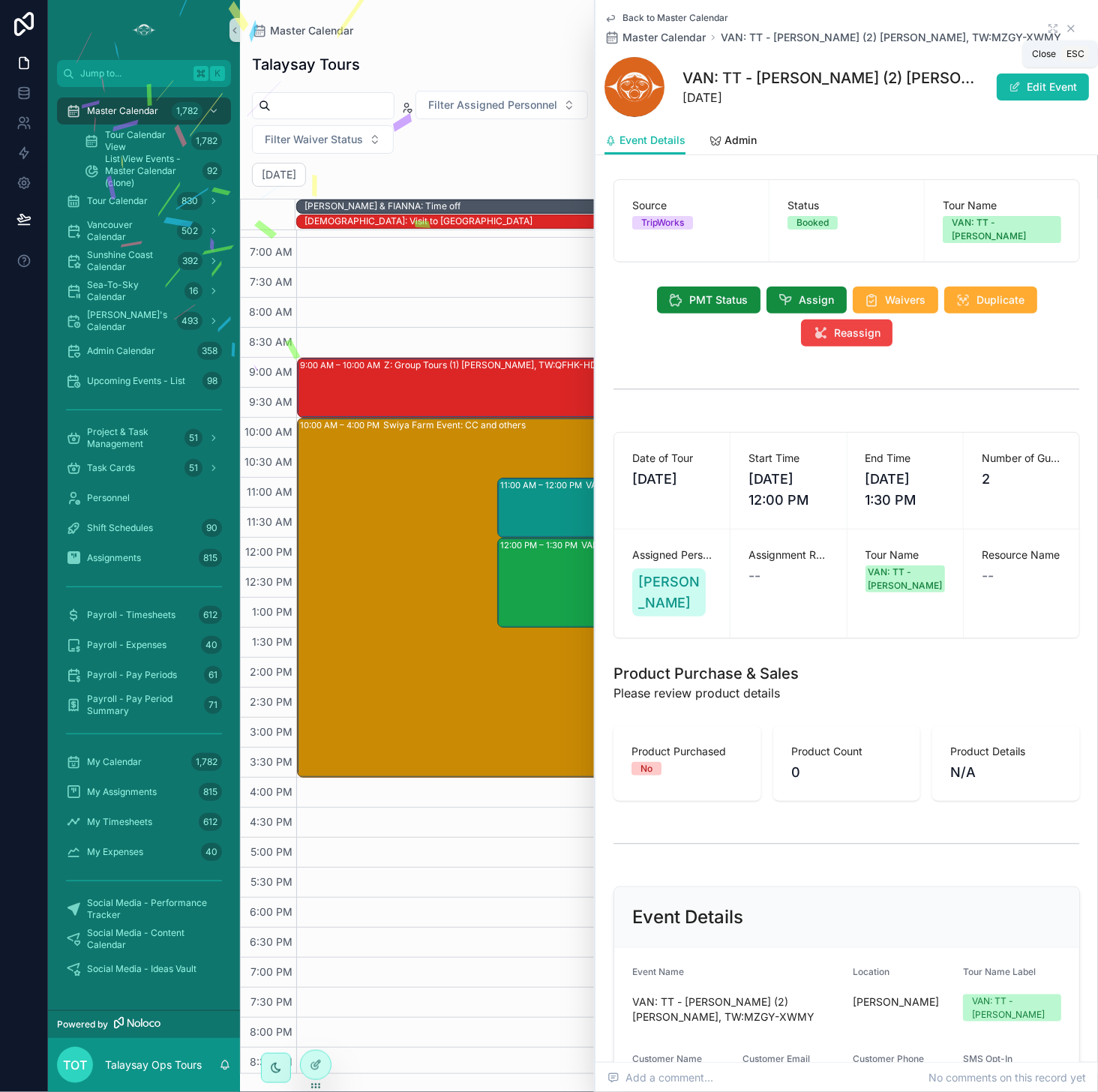
click at [899, 26] on icon "scrollable content" at bounding box center [1070, 28] width 6 height 6
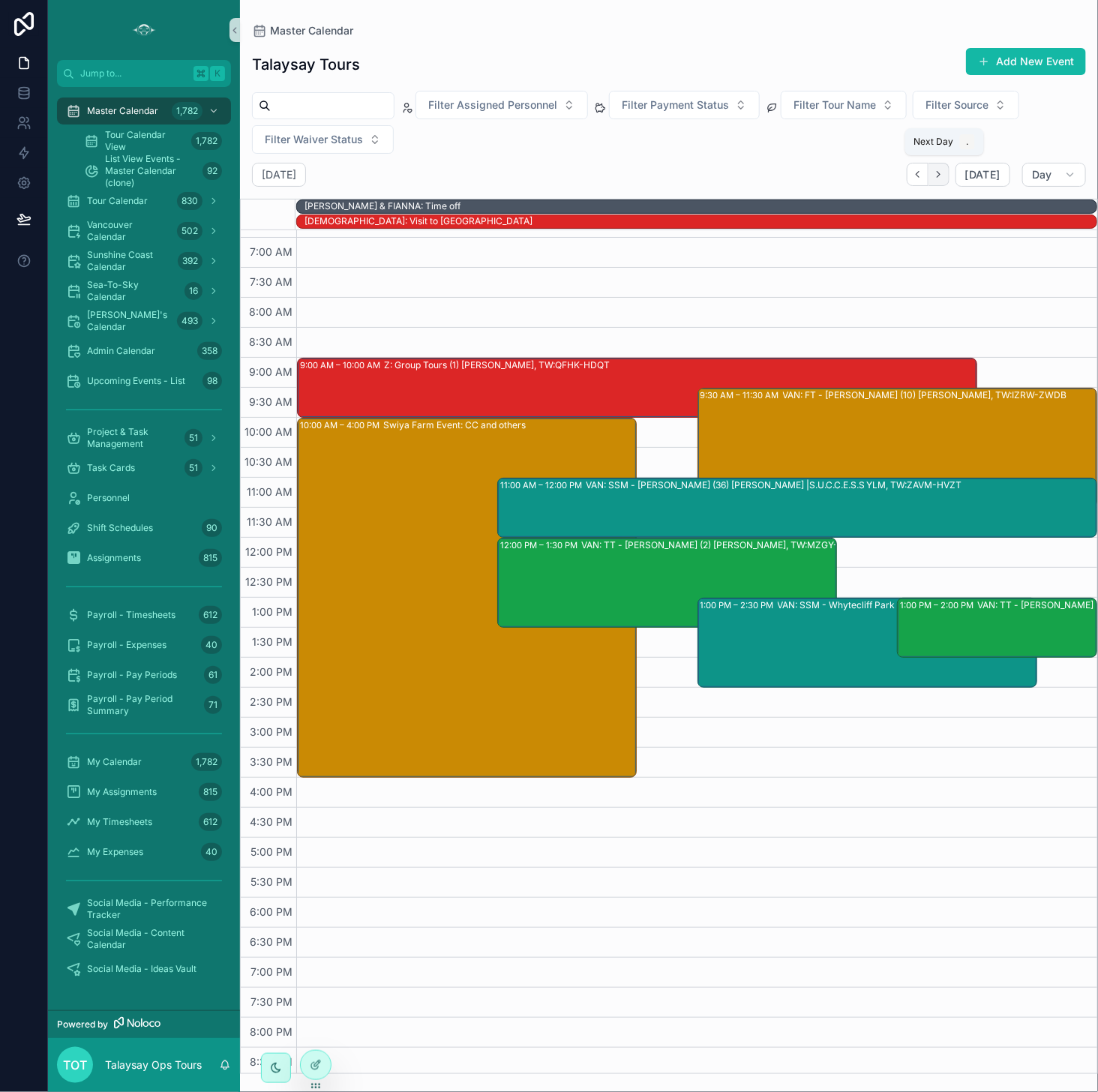
click at [899, 173] on icon "Next" at bounding box center [938, 174] width 11 height 11
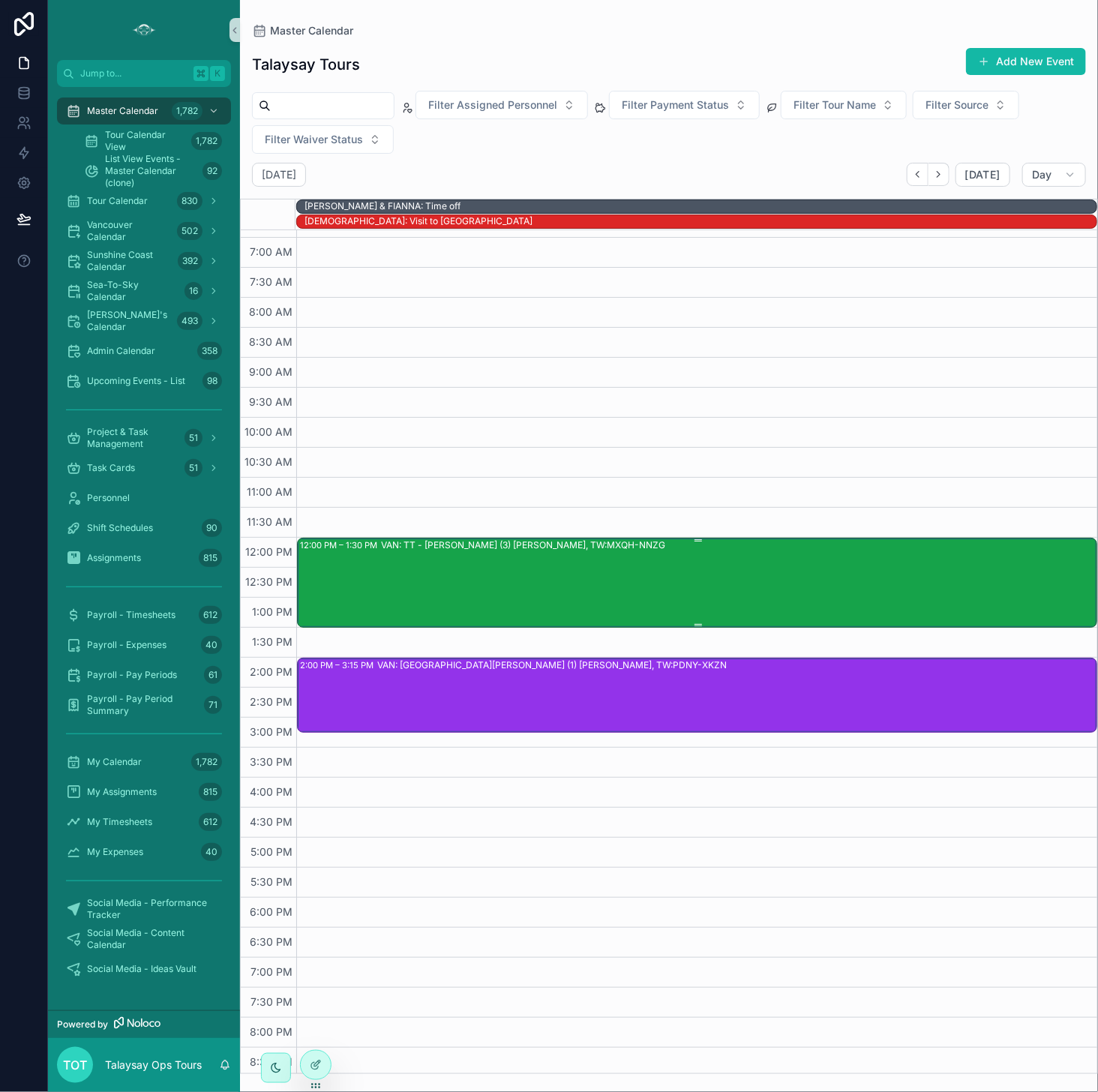
click at [608, 590] on div "VAN: TT - [PERSON_NAME] (3) [PERSON_NAME], TW:MXQH-NNZG" at bounding box center [738, 582] width 715 height 87
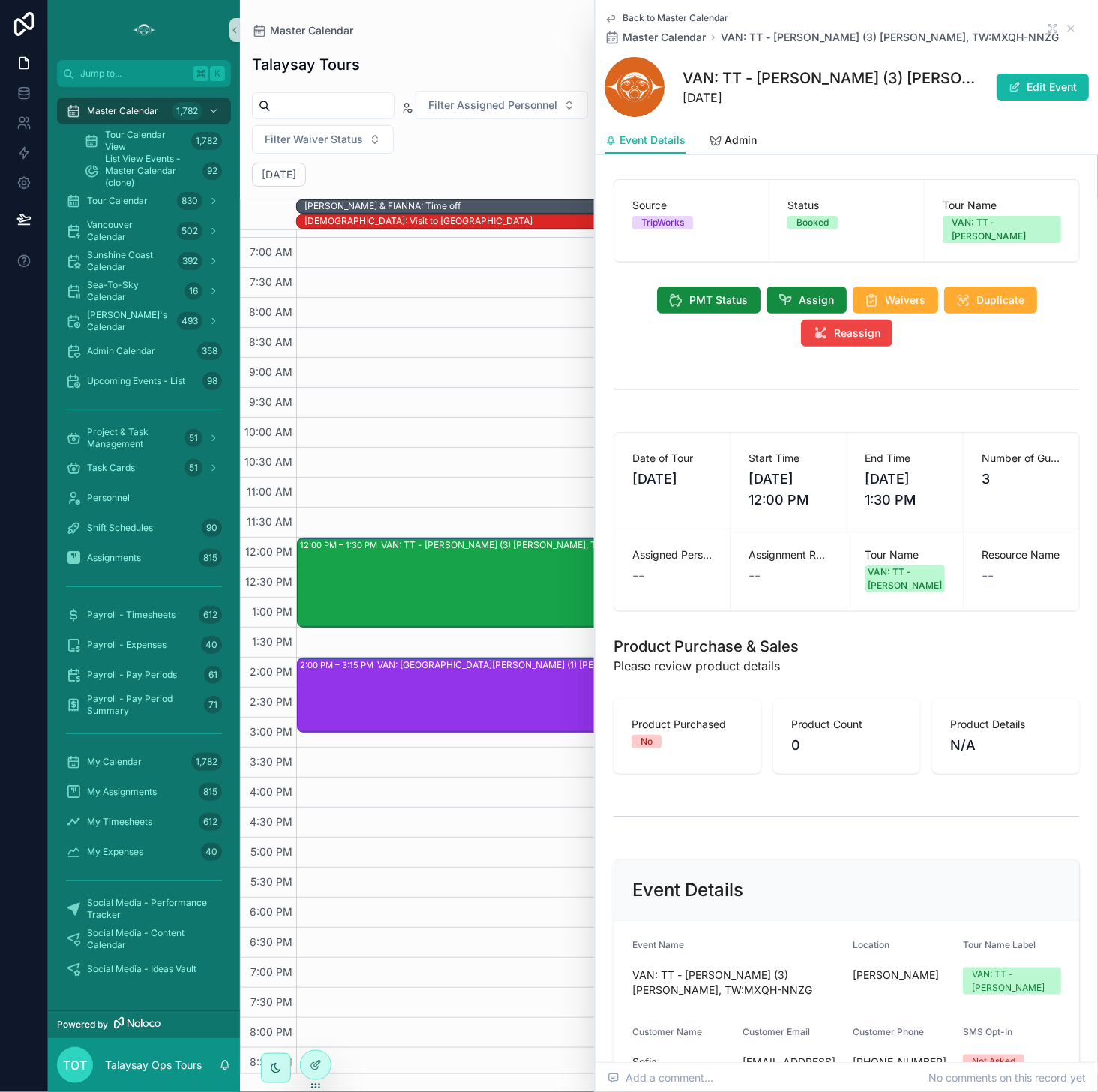
click at [470, 692] on div "VAN: [GEOGRAPHIC_DATA][PERSON_NAME] (1) [PERSON_NAME], TW:PDNY-XKZN" at bounding box center [736, 694] width 718 height 72
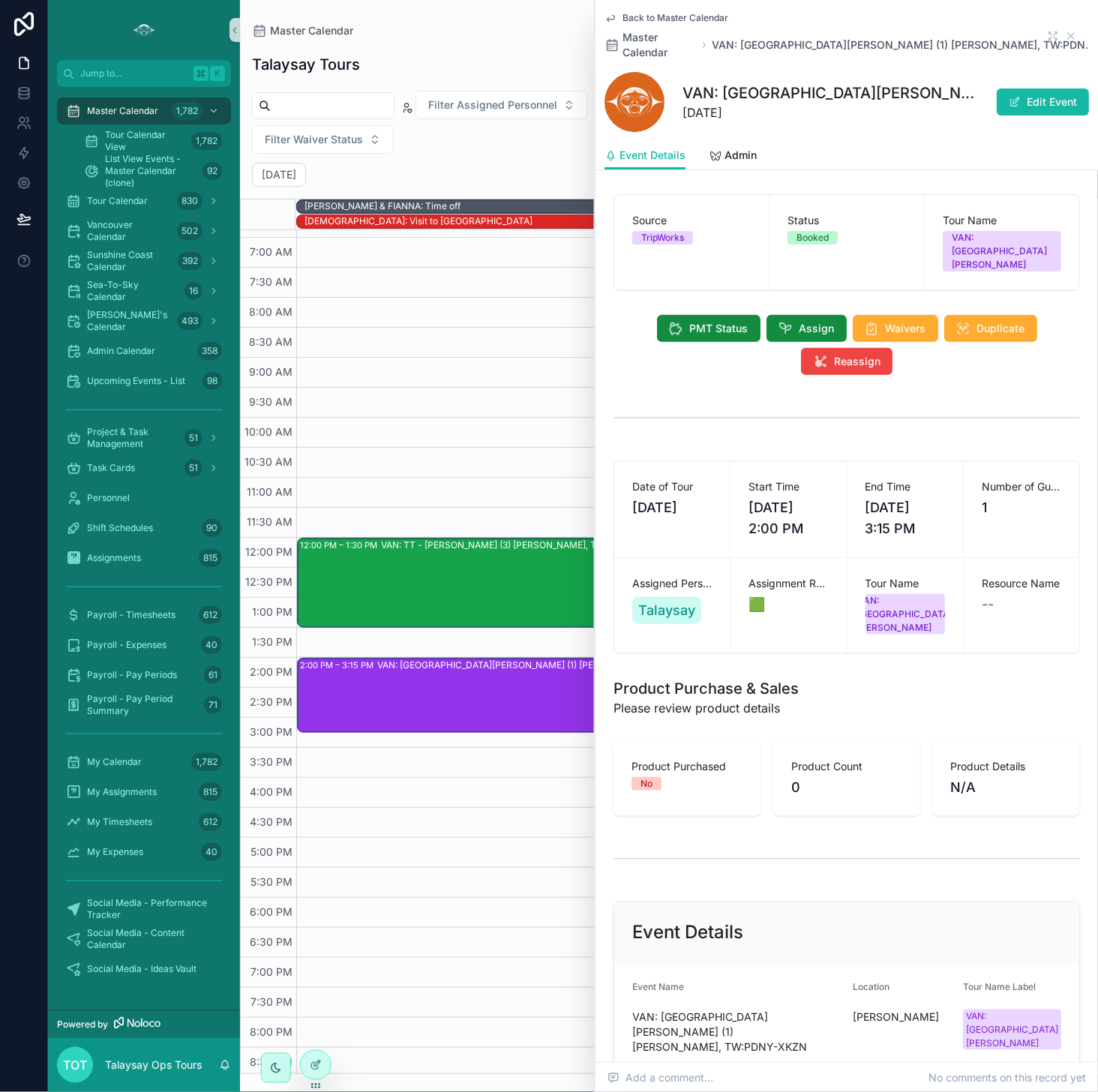
click at [490, 559] on div "VAN: TT - [PERSON_NAME] (3) [PERSON_NAME], TW:MXQH-NNZG" at bounding box center [738, 582] width 715 height 87
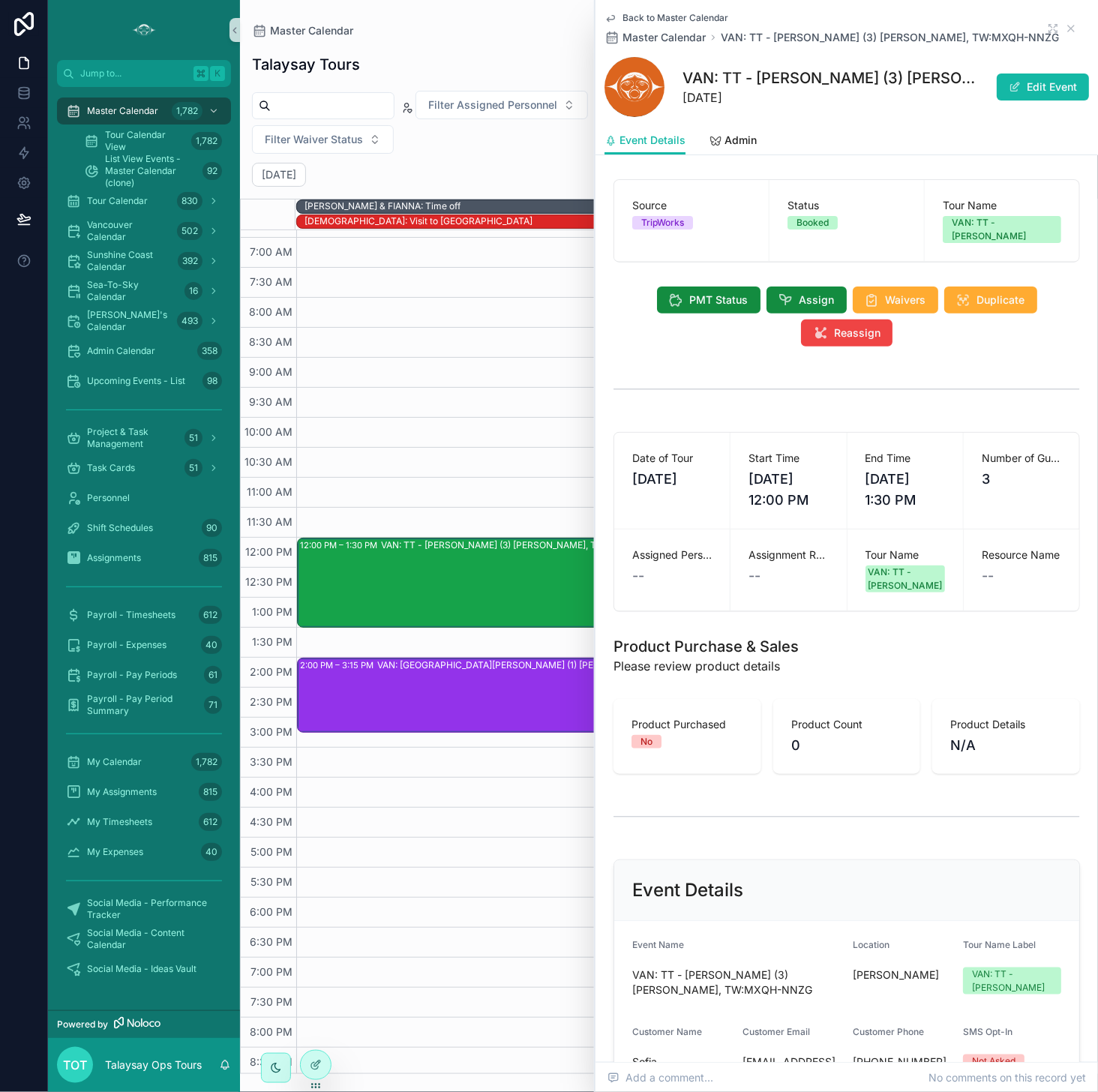
click at [487, 686] on div "VAN: [GEOGRAPHIC_DATA][PERSON_NAME] (1) [PERSON_NAME], TW:PDNY-XKZN" at bounding box center [736, 694] width 718 height 72
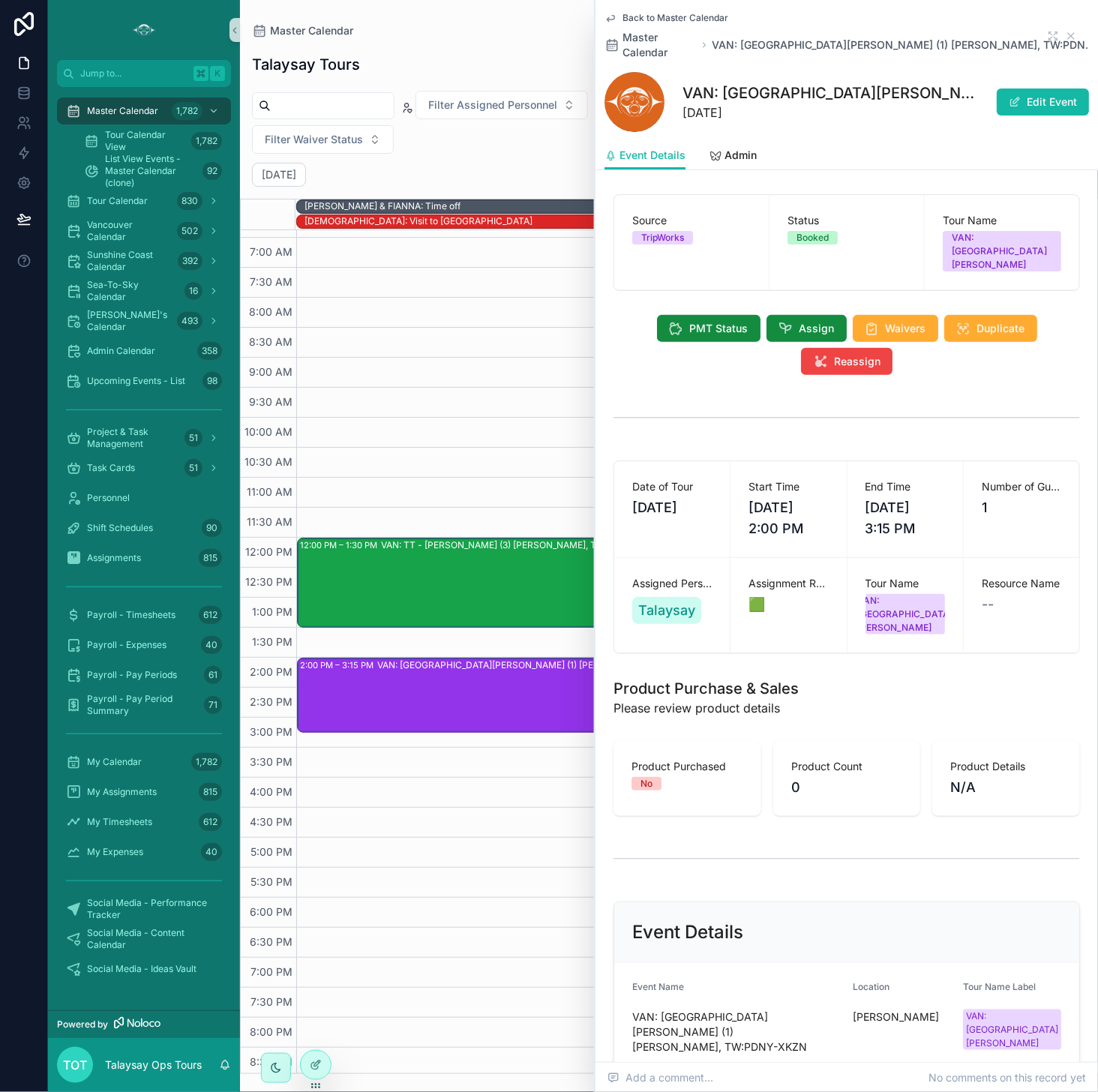
click at [490, 589] on div "VAN: TT - [PERSON_NAME] (3) [PERSON_NAME], TW:MXQH-NNZG" at bounding box center [738, 582] width 715 height 87
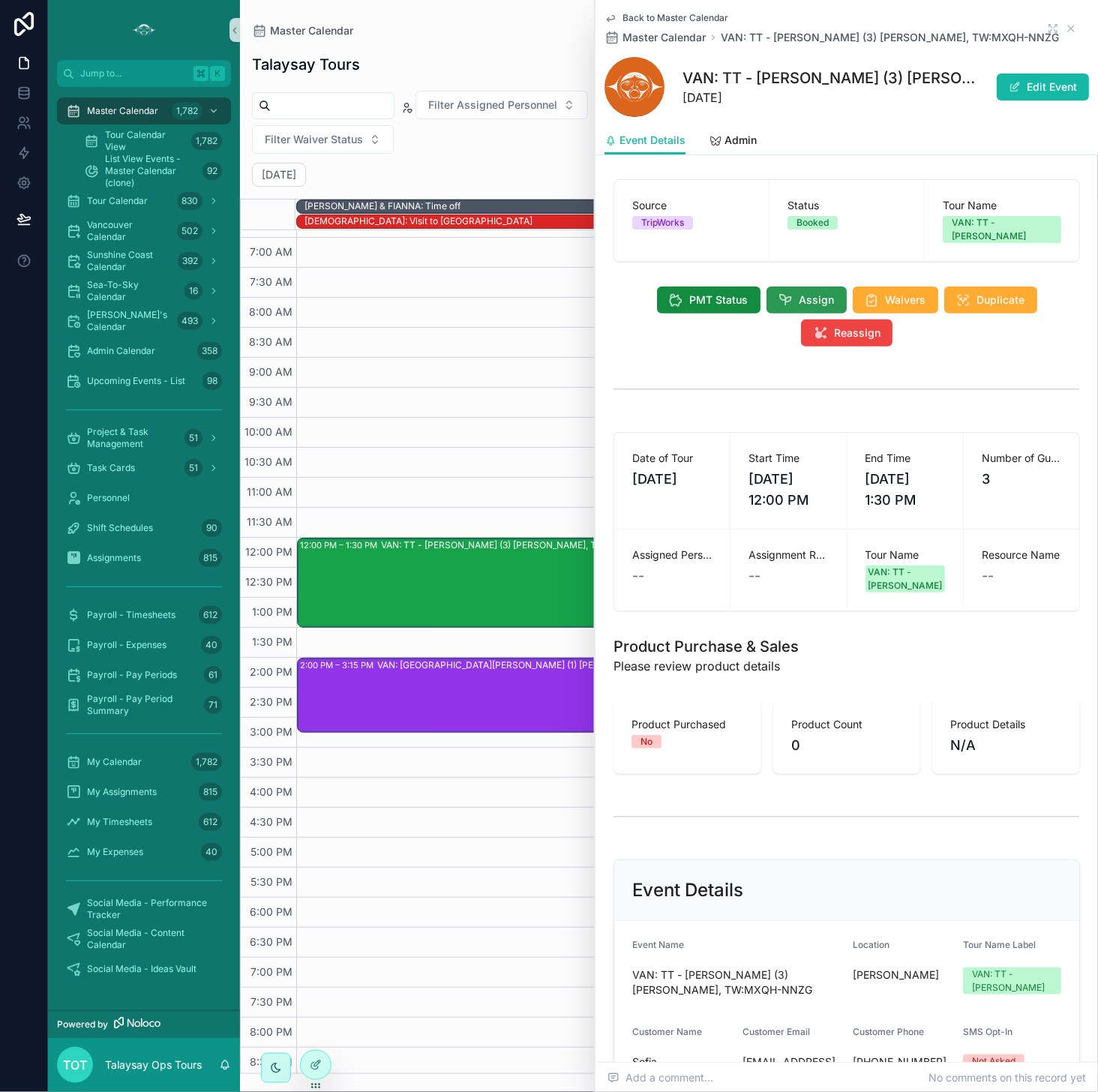
click at [785, 293] on icon "scrollable content" at bounding box center [786, 300] width 15 height 15
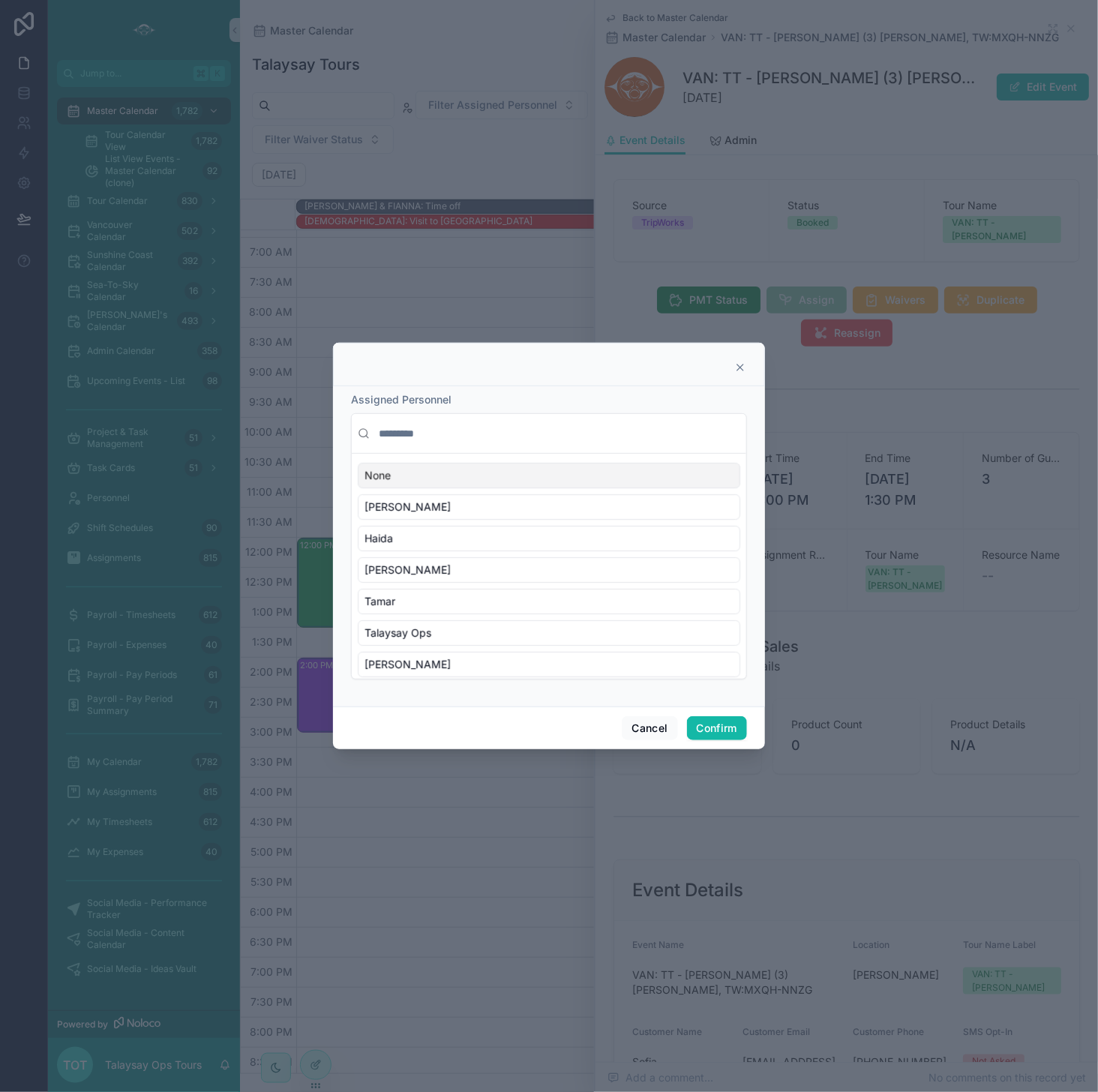
click at [443, 438] on input "text" at bounding box center [557, 434] width 364 height 27
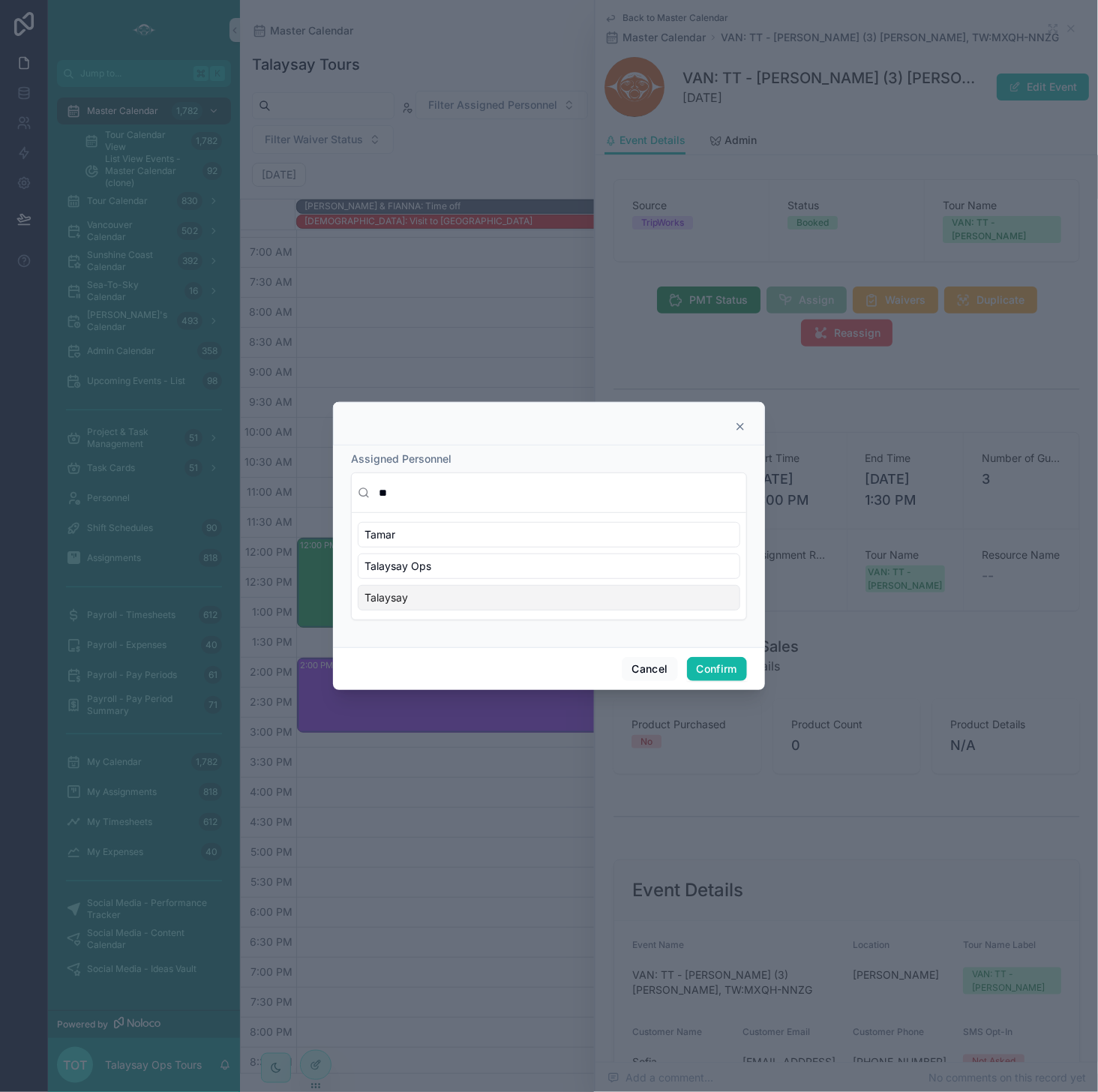
type input "**"
drag, startPoint x: 500, startPoint y: 609, endPoint x: 527, endPoint y: 613, distance: 27.3
click at [500, 609] on div "[PERSON_NAME] Ops Talaysay" at bounding box center [549, 566] width 394 height 106
click at [556, 594] on div "Talaysay" at bounding box center [548, 598] width 382 height 25
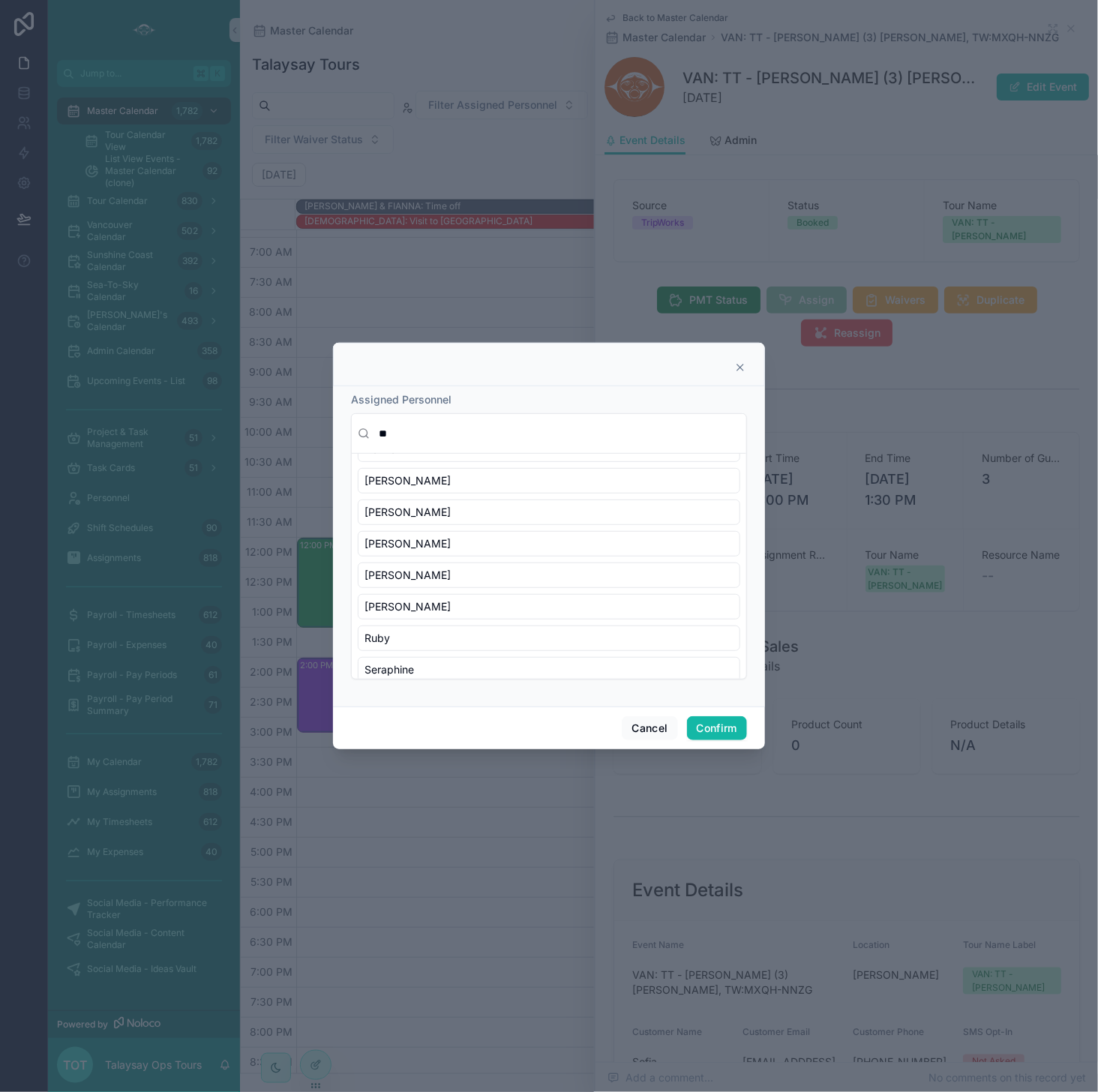
scroll to position [402, 0]
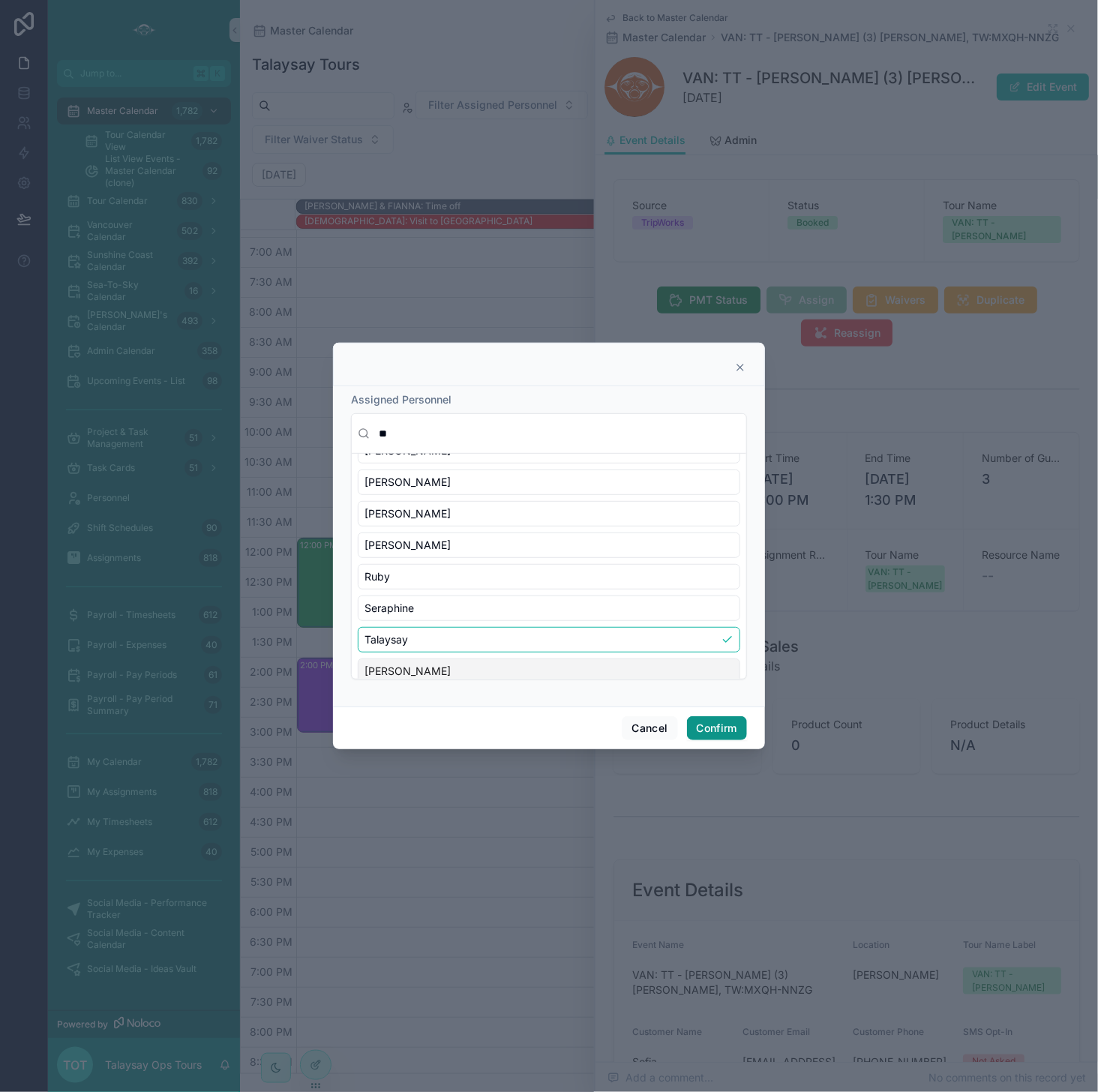
click at [717, 732] on button "Confirm" at bounding box center [716, 728] width 60 height 24
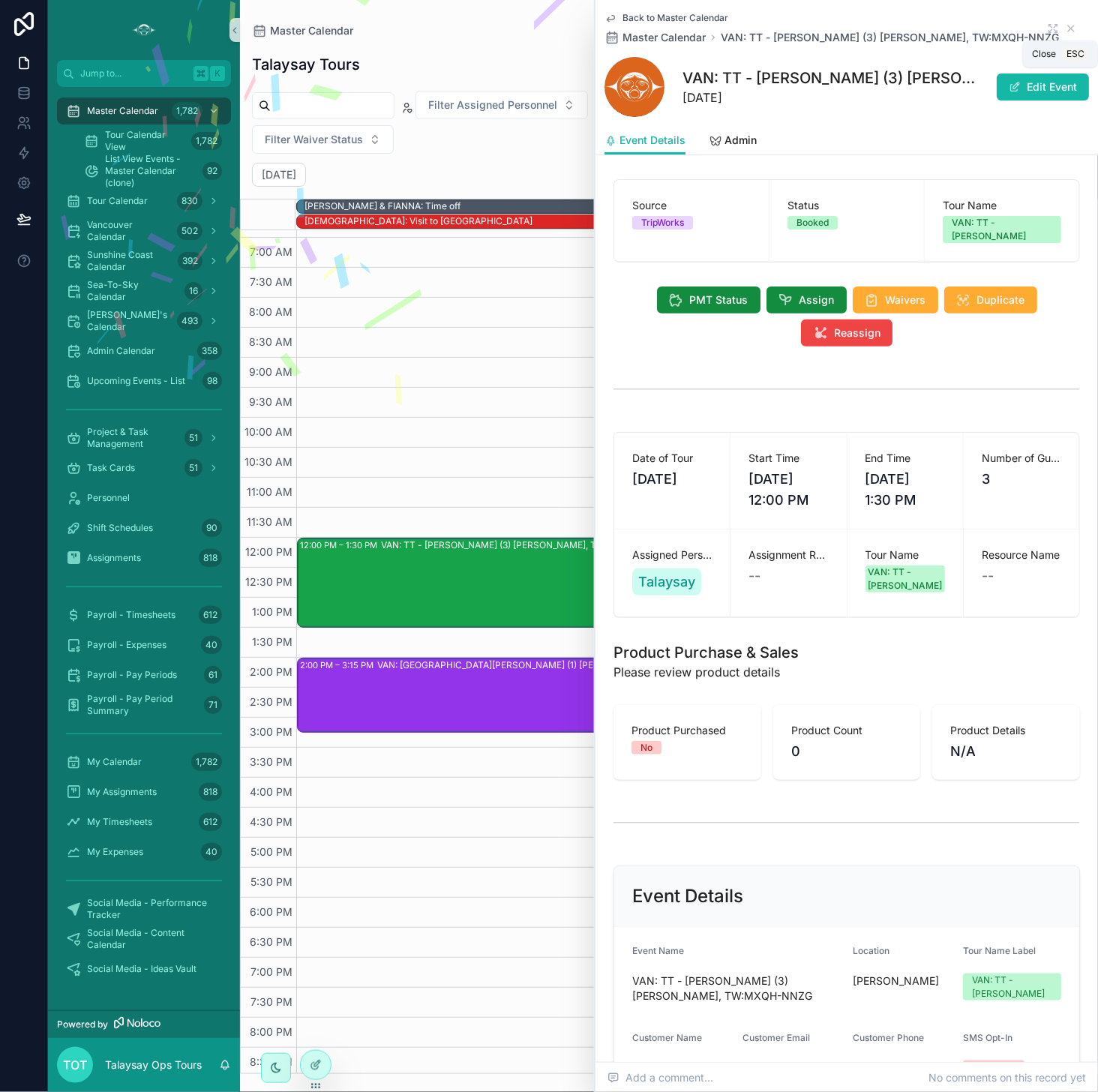
click at [899, 29] on icon "scrollable content" at bounding box center [1070, 28] width 6 height 6
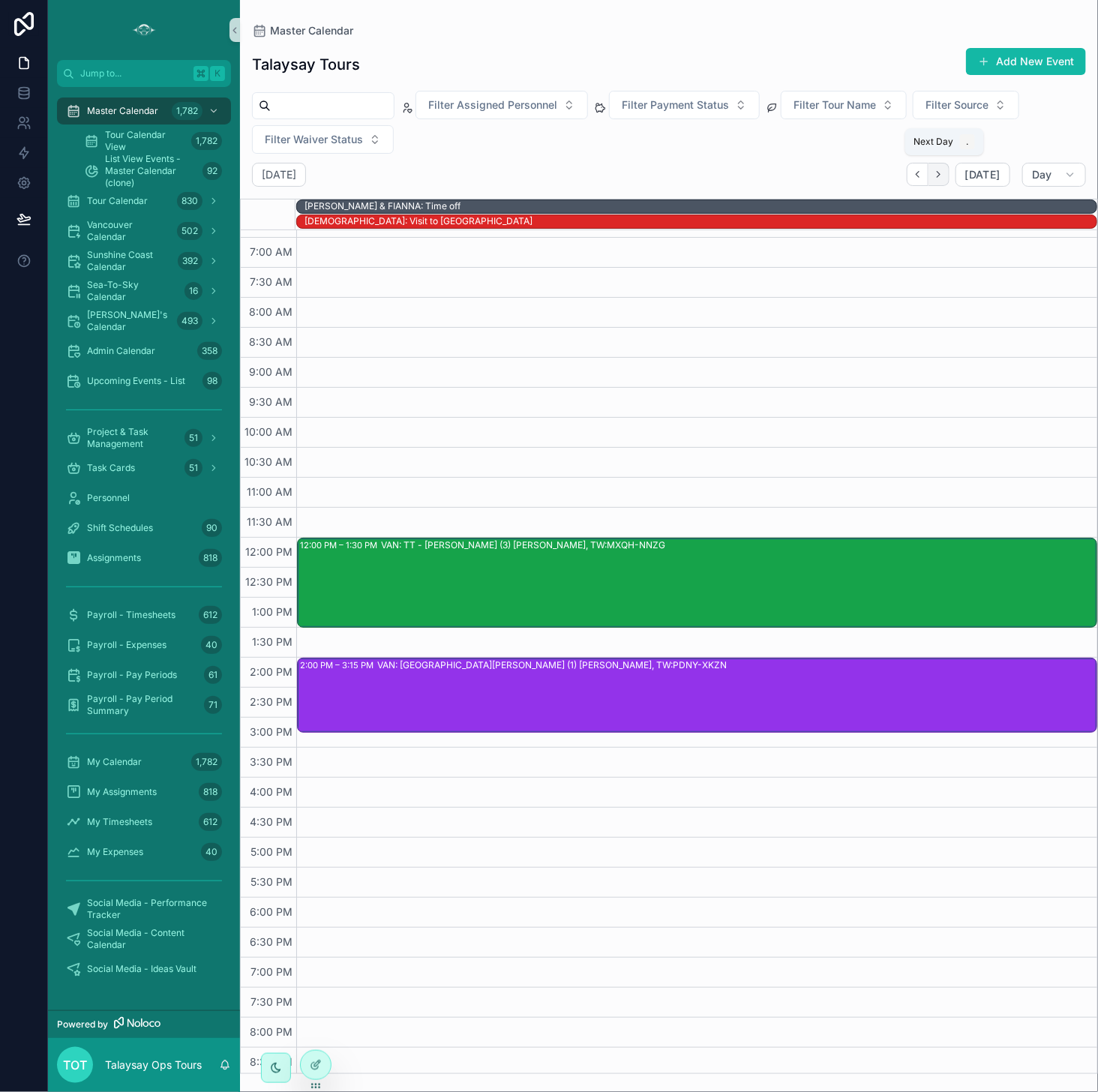
click at [899, 178] on button "Next" at bounding box center [938, 175] width 21 height 23
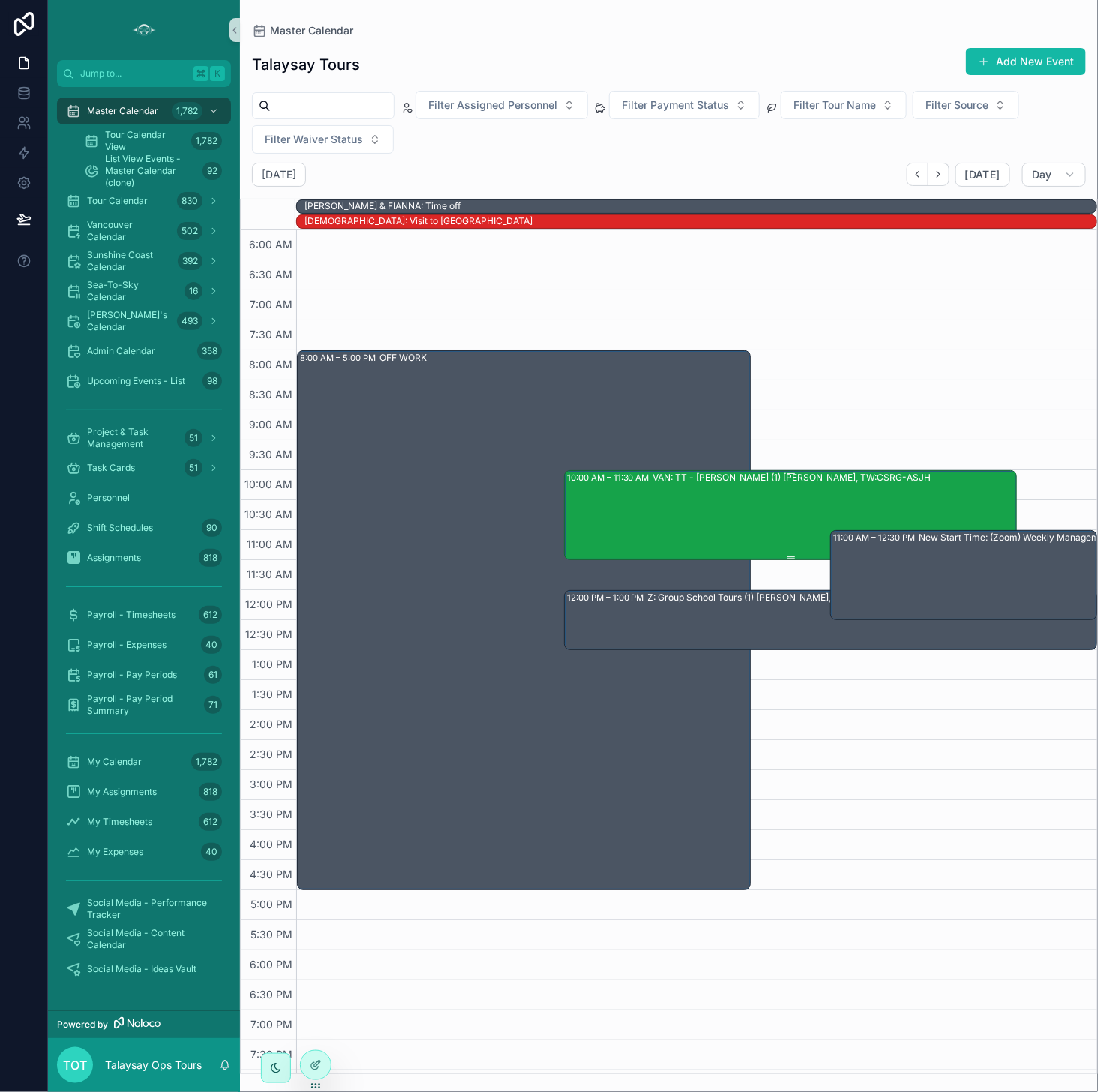
click at [778, 509] on div "VAN: TT - [PERSON_NAME] (1) [PERSON_NAME], TW:CSRG-ASJH" at bounding box center [834, 514] width 363 height 87
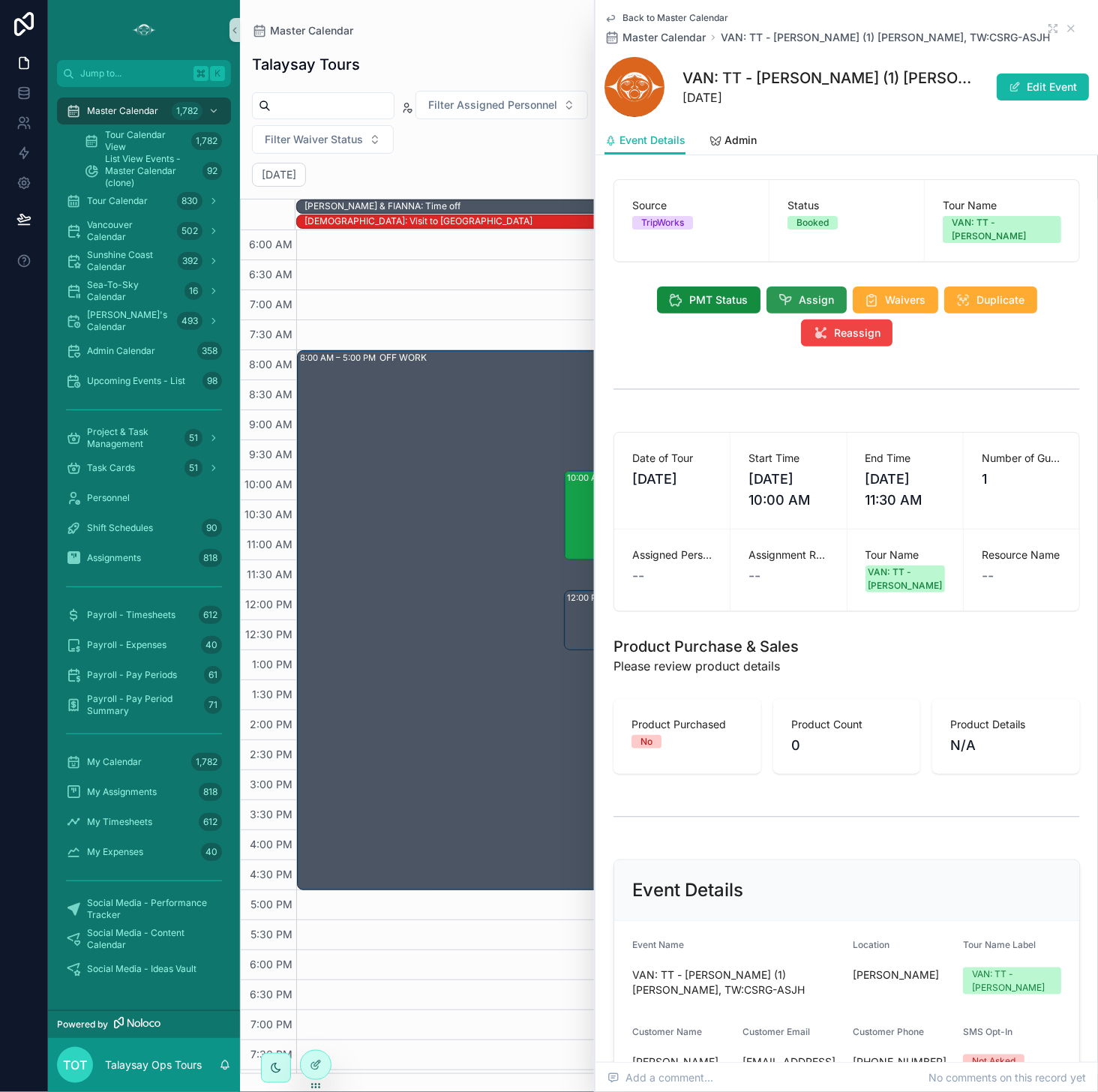
click at [792, 293] on icon "scrollable content" at bounding box center [786, 300] width 15 height 15
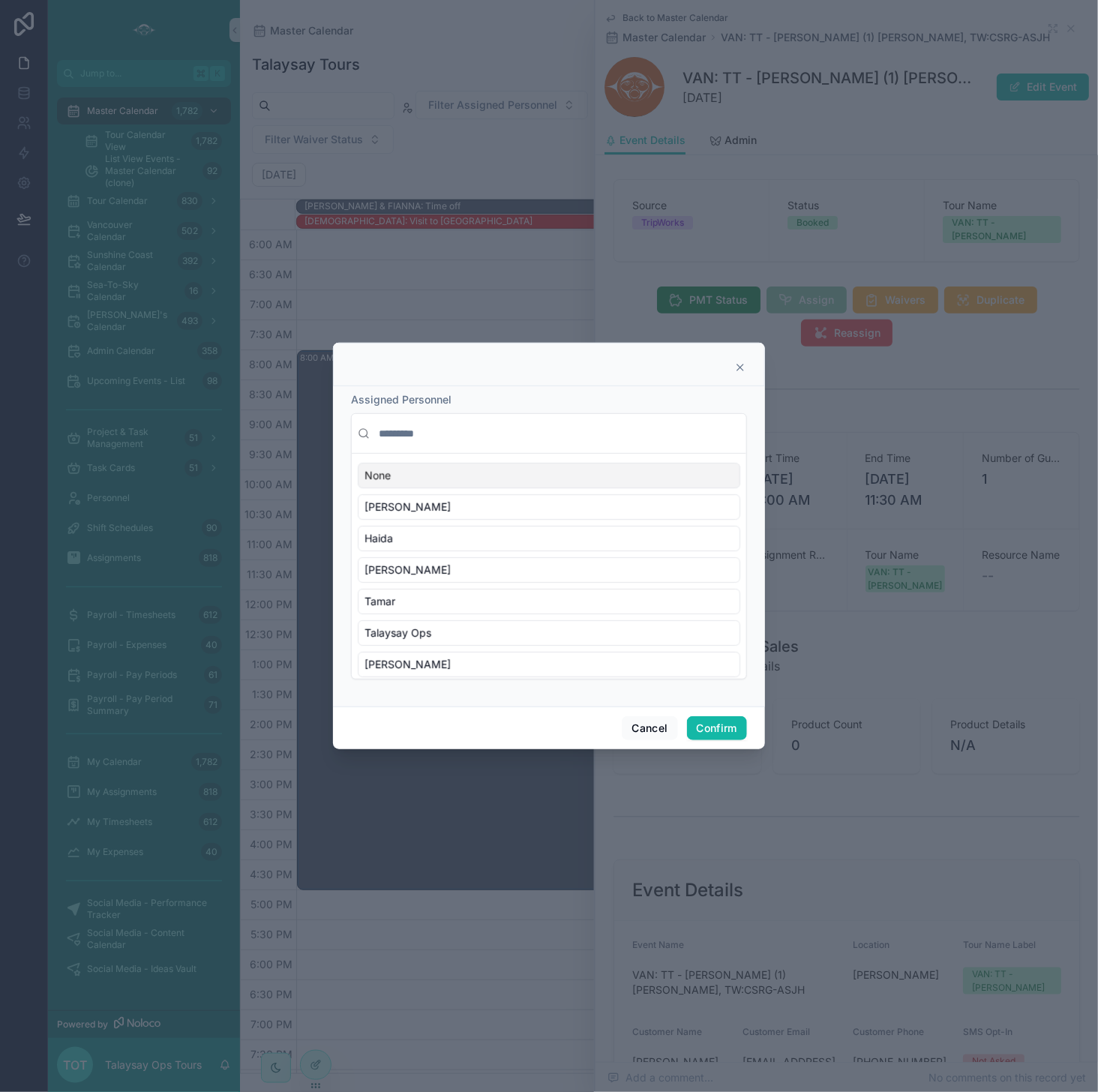
click at [452, 438] on input "text" at bounding box center [557, 434] width 364 height 27
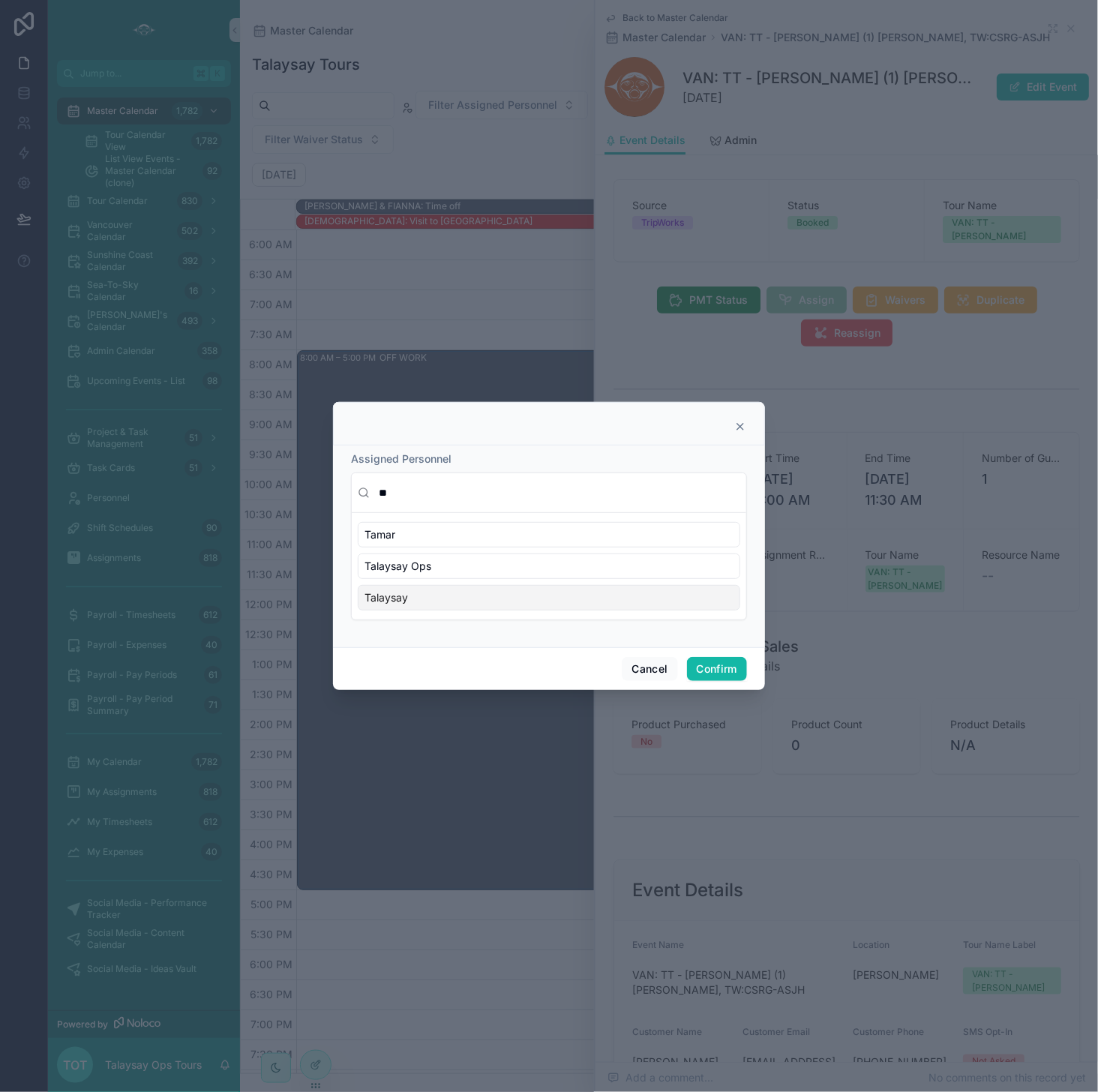
type input "**"
click at [441, 595] on div "Talaysay" at bounding box center [548, 598] width 382 height 25
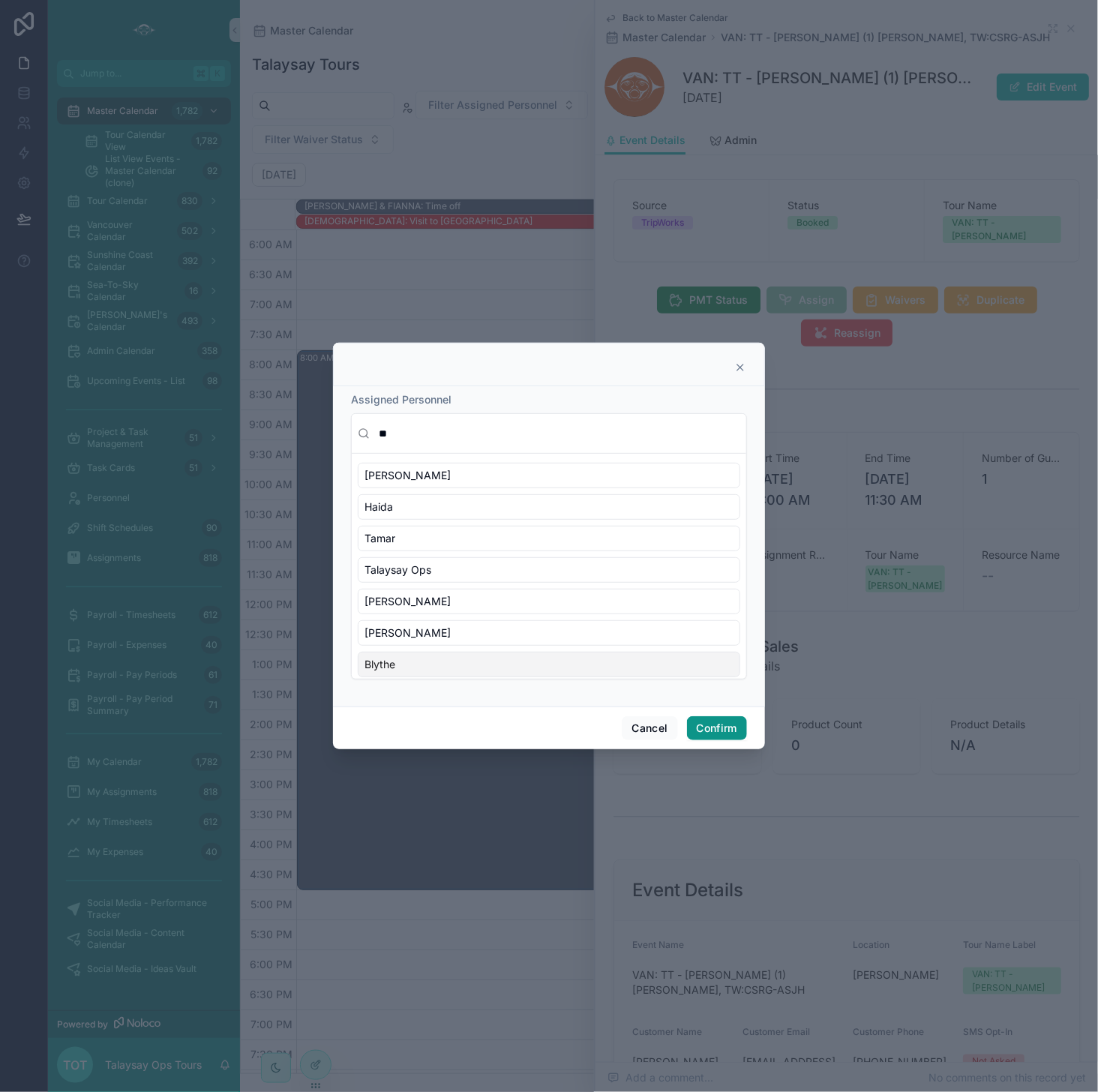
click at [707, 724] on button "Confirm" at bounding box center [716, 728] width 60 height 24
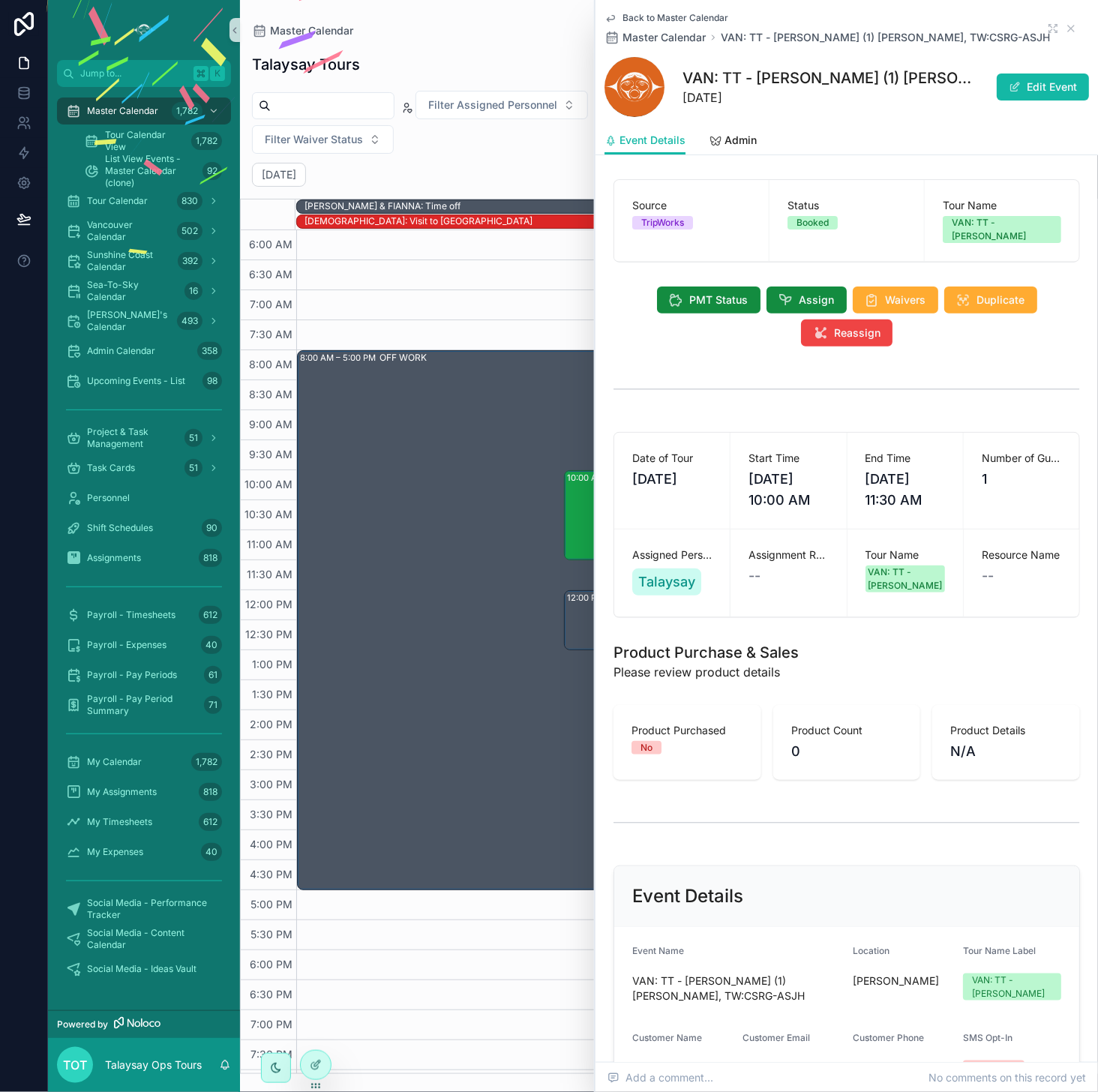
scroll to position [5, 0]
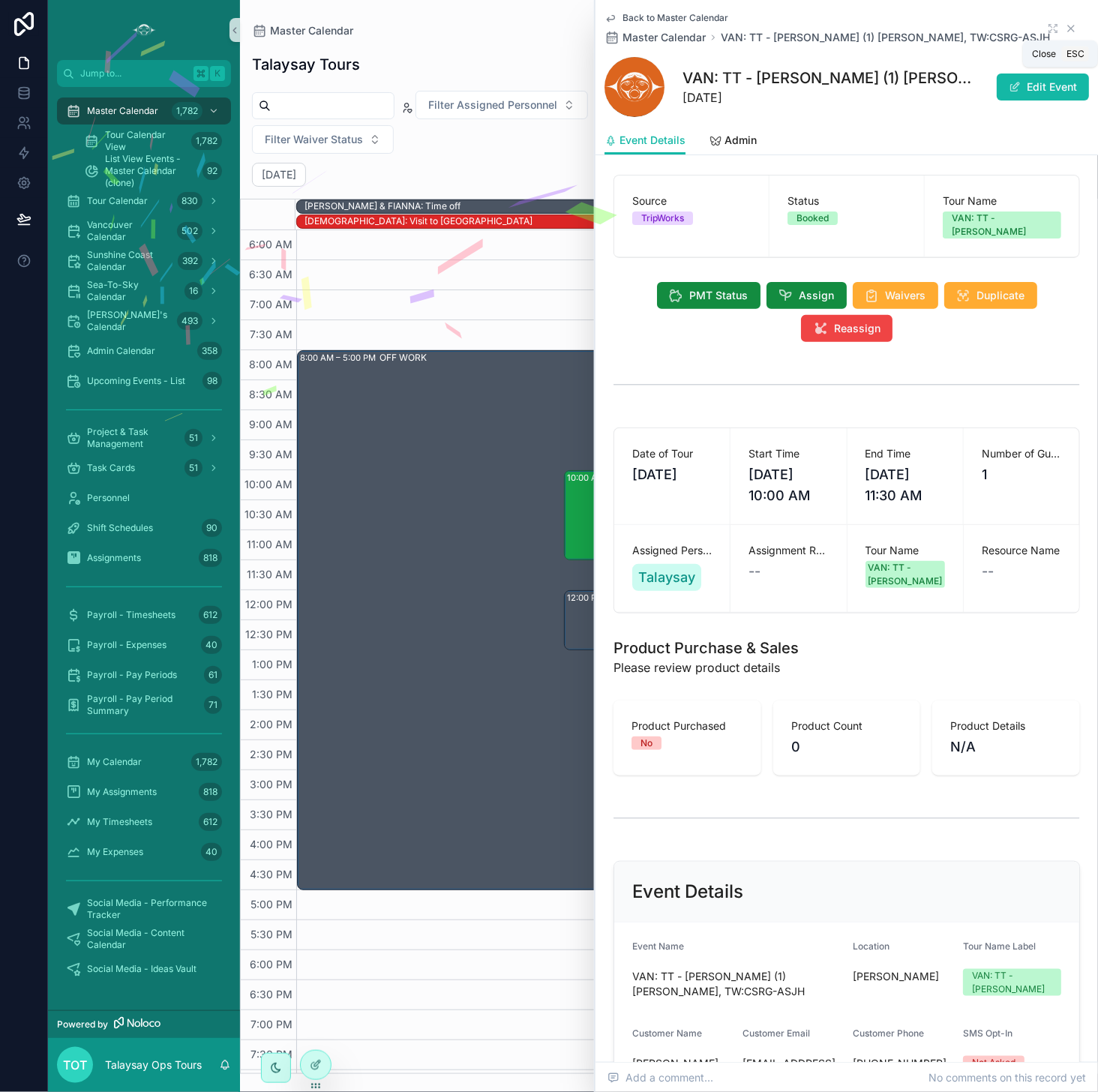
click at [899, 30] on icon "scrollable content" at bounding box center [1070, 28] width 12 height 12
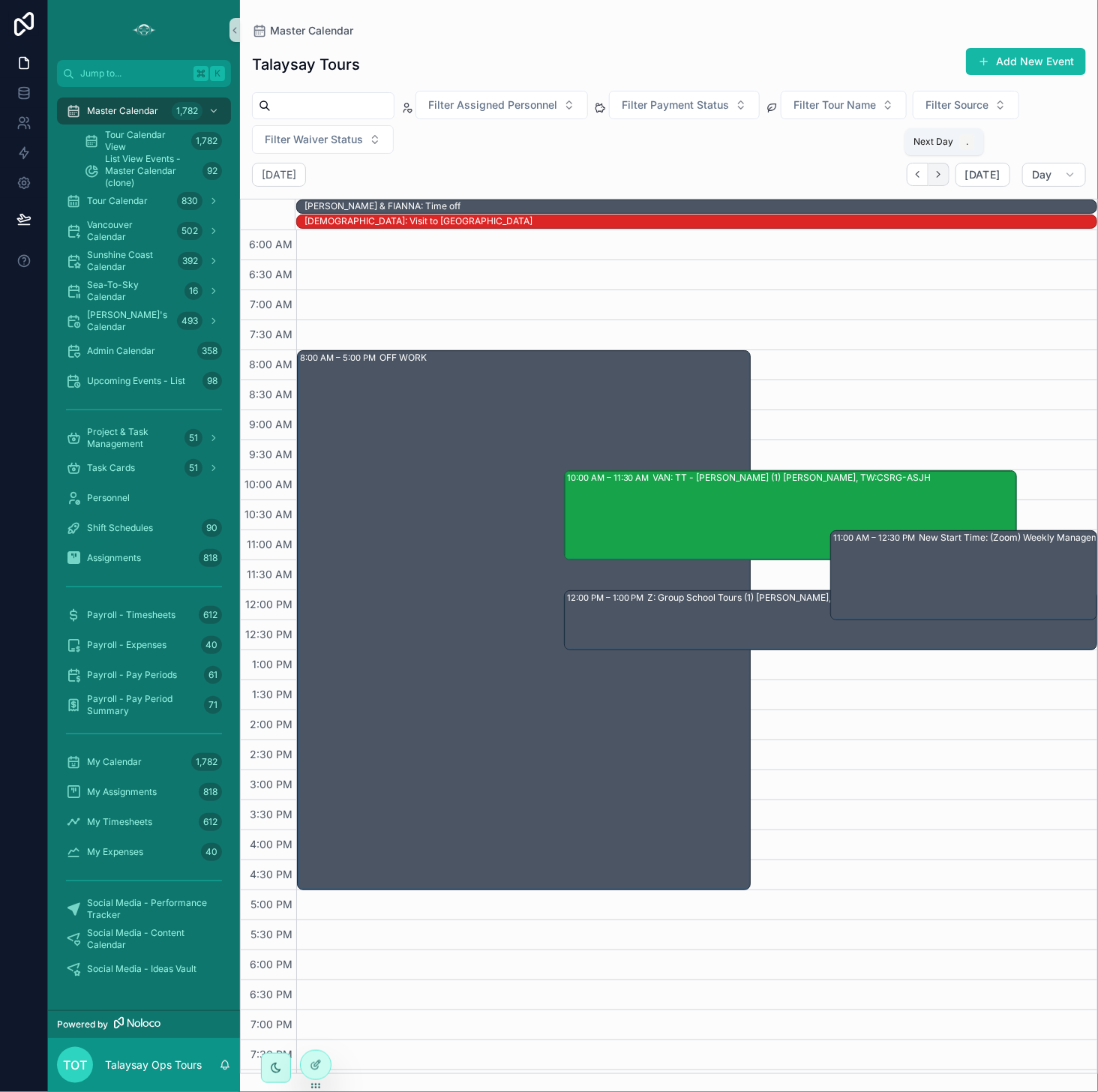
click at [899, 176] on icon "Next" at bounding box center [938, 174] width 11 height 11
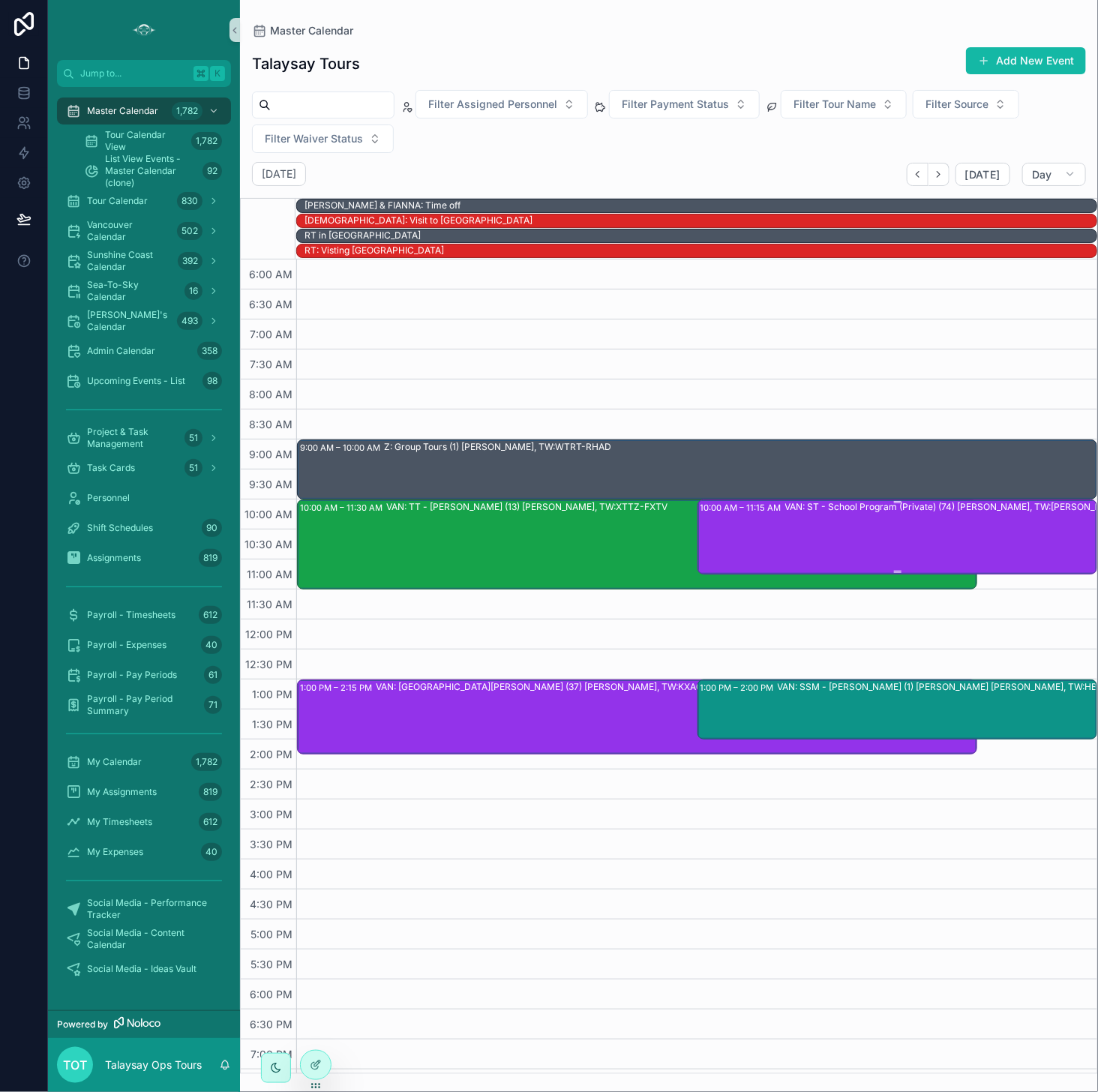
click at [899, 537] on div "VAN: ST - School Program (Private) (74) [PERSON_NAME], TW:[PERSON_NAME]-GFJV" at bounding box center [968, 537] width 366 height 72
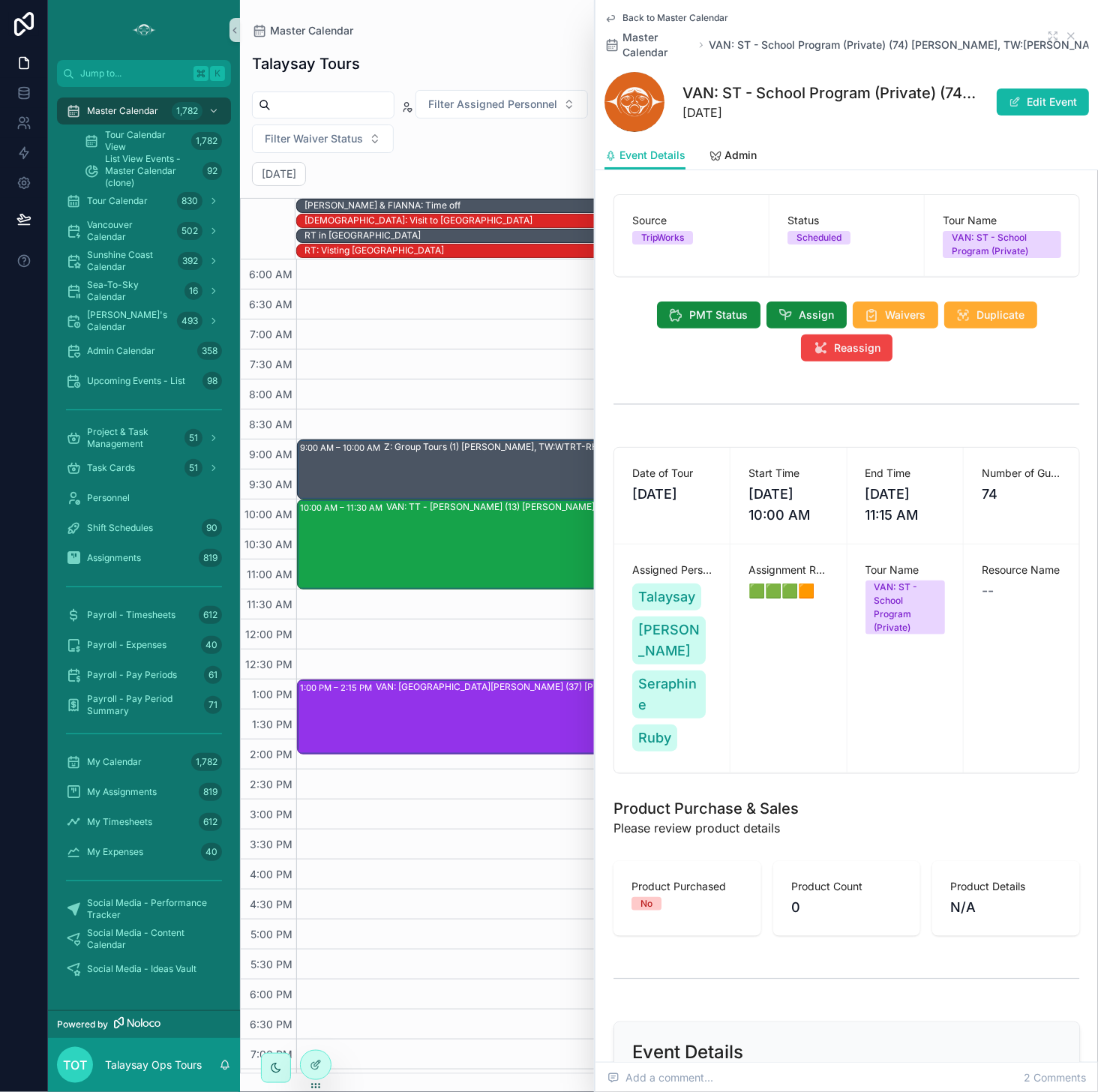
click at [532, 508] on div "VAN: TT - [PERSON_NAME] (13) [PERSON_NAME], TW:XTTZ-FXTV" at bounding box center [526, 507] width 281 height 14
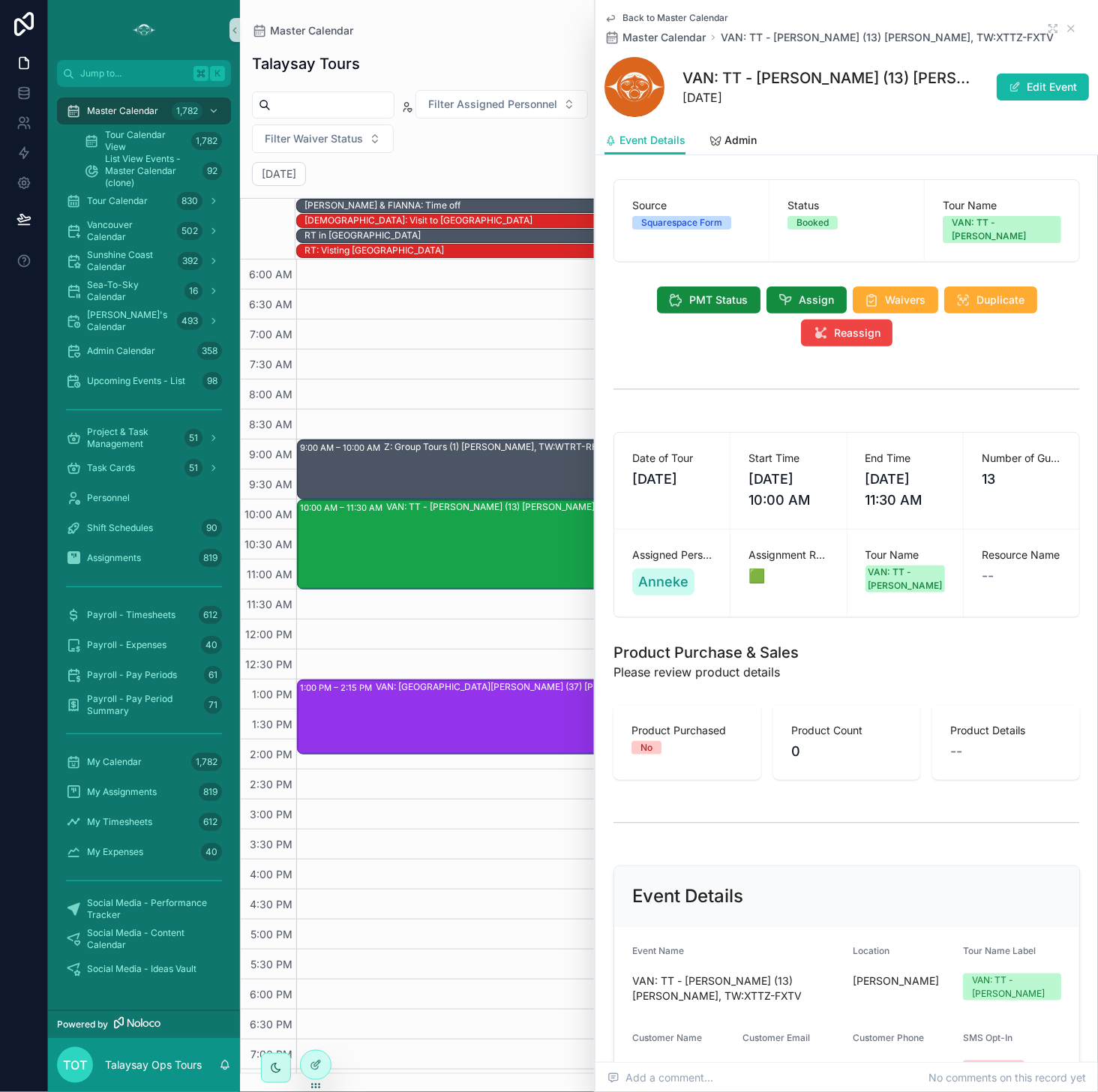
click at [526, 688] on div "VAN: [GEOGRAPHIC_DATA][PERSON_NAME] (37) [PERSON_NAME], TW:KXAG-FYUR" at bounding box center [553, 687] width 356 height 14
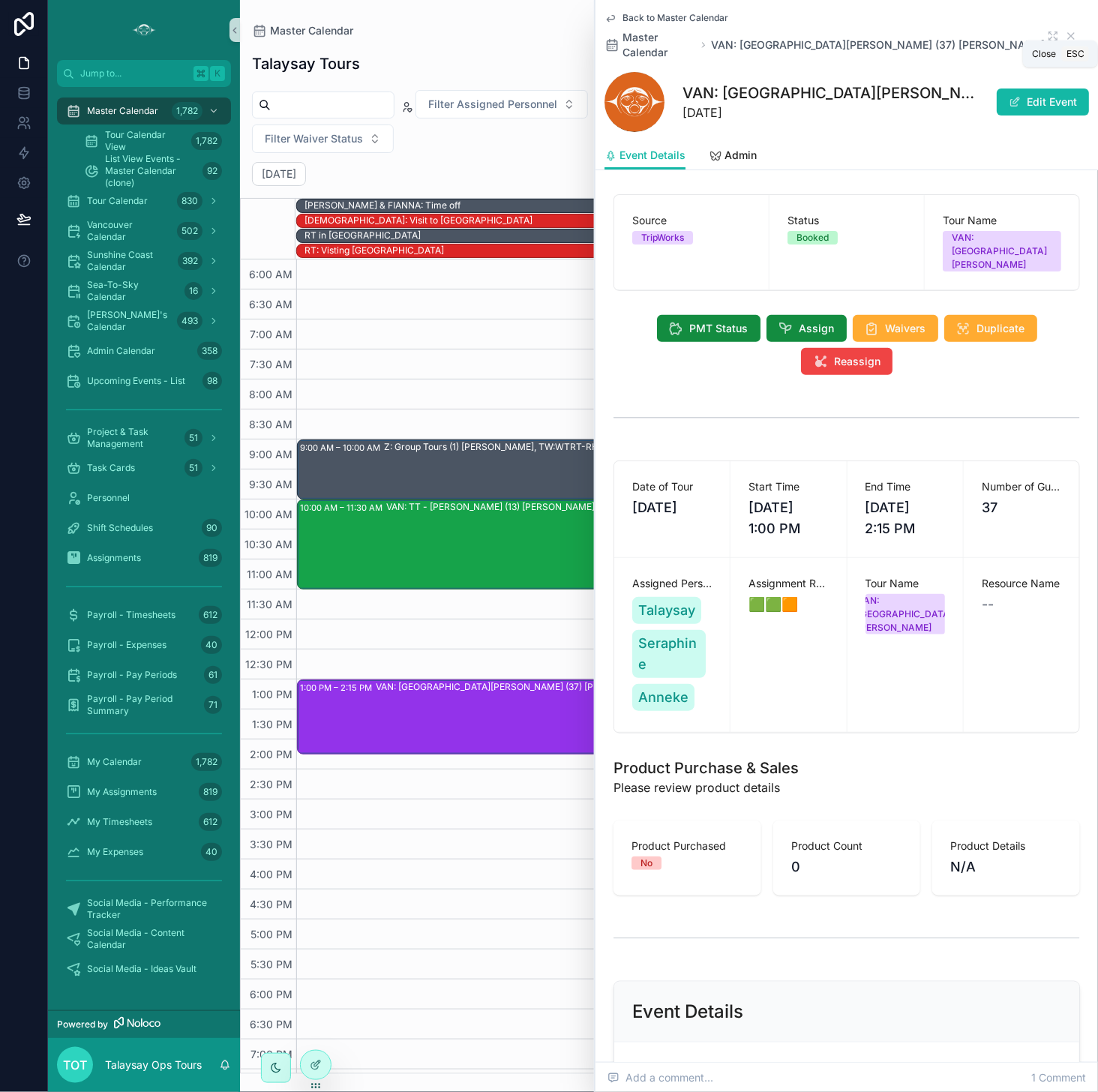
drag, startPoint x: 1072, startPoint y: 29, endPoint x: 1060, endPoint y: 145, distance: 116.6
click at [899, 33] on icon "scrollable content" at bounding box center [1070, 36] width 6 height 6
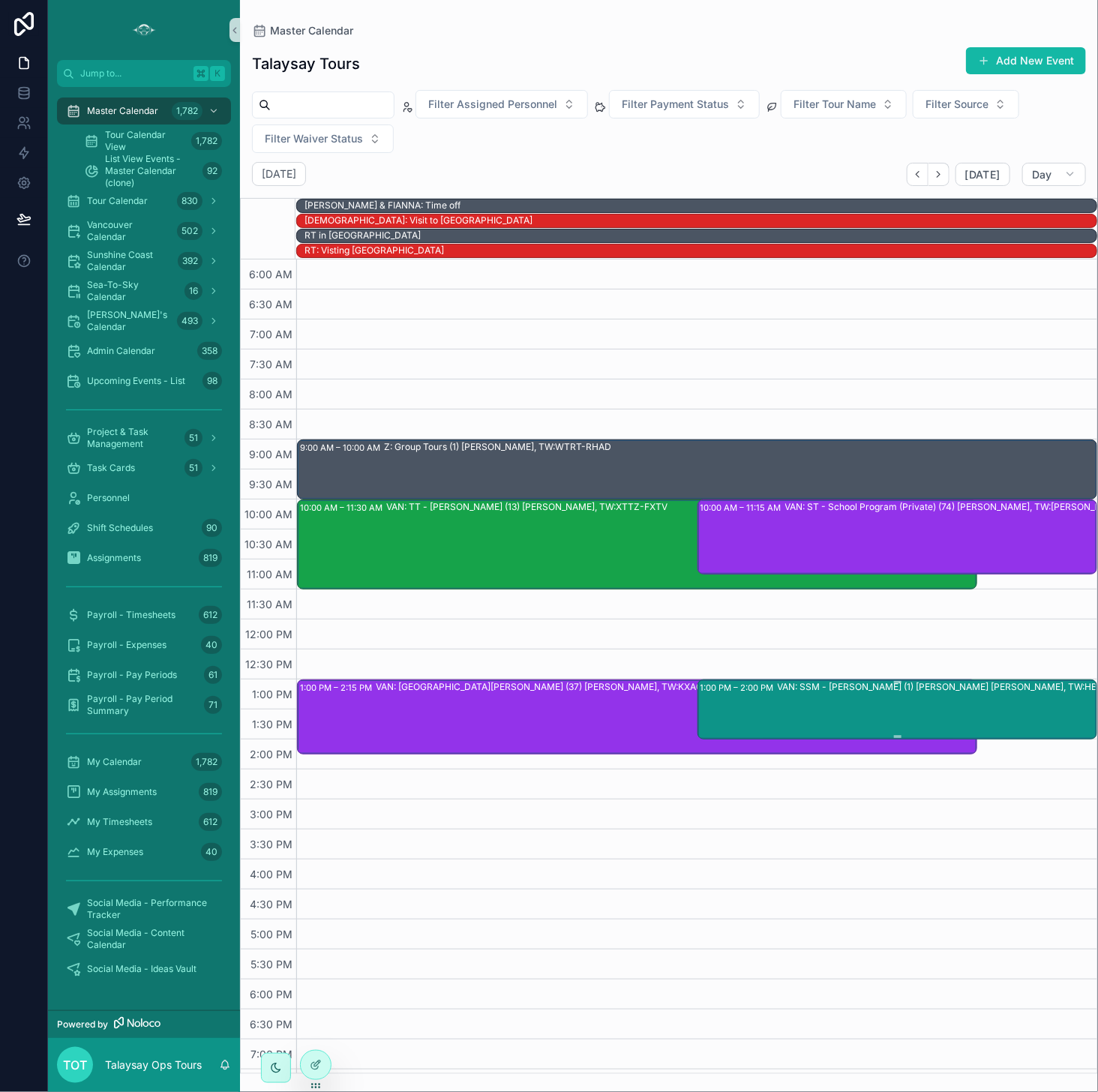
click at [899, 715] on div "VAN: SSM - [PERSON_NAME] (1) [PERSON_NAME] [PERSON_NAME], TW:HBUS-FKTE" at bounding box center [958, 708] width 360 height 57
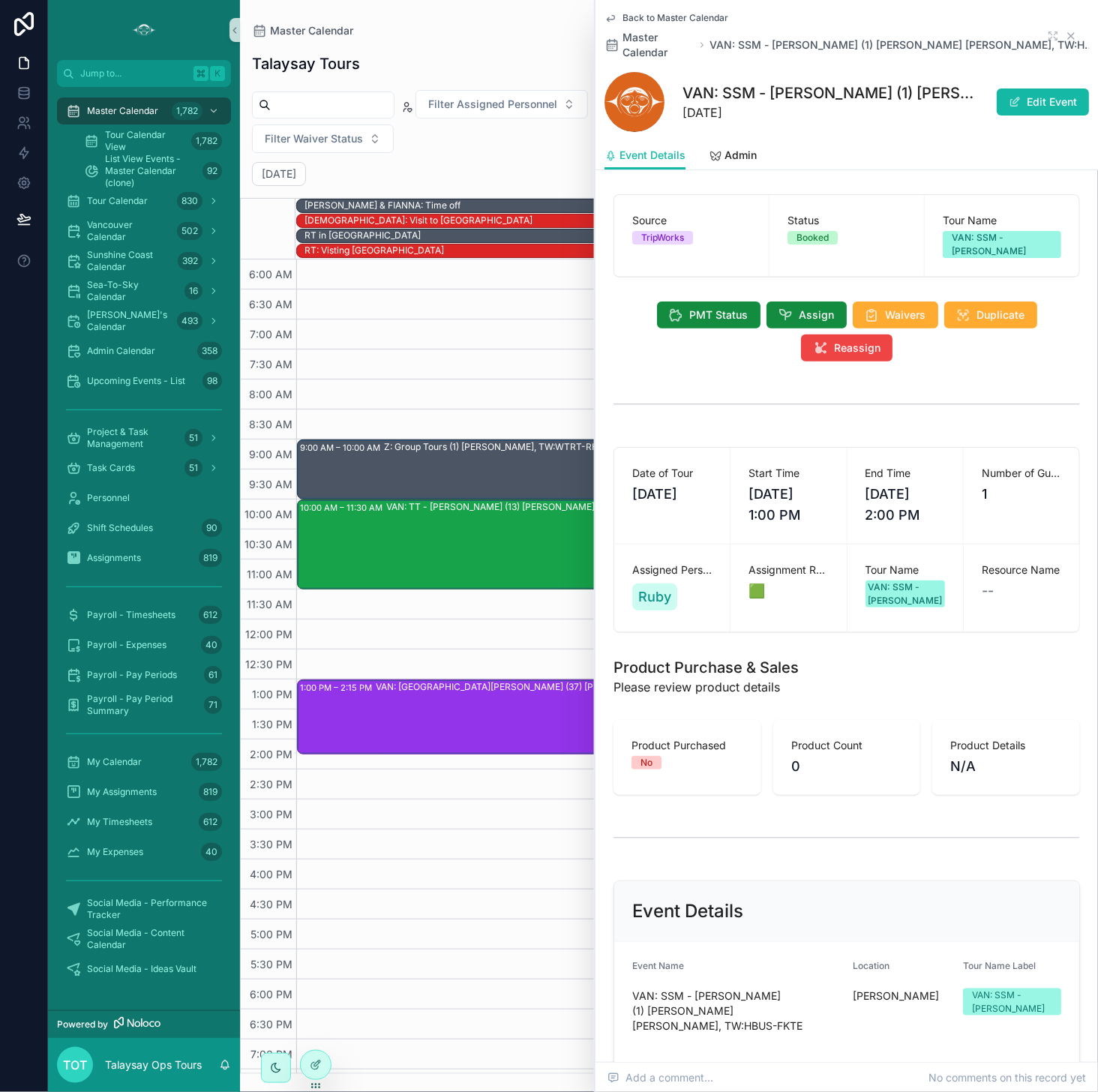
click at [899, 31] on icon "scrollable content" at bounding box center [1070, 35] width 12 height 12
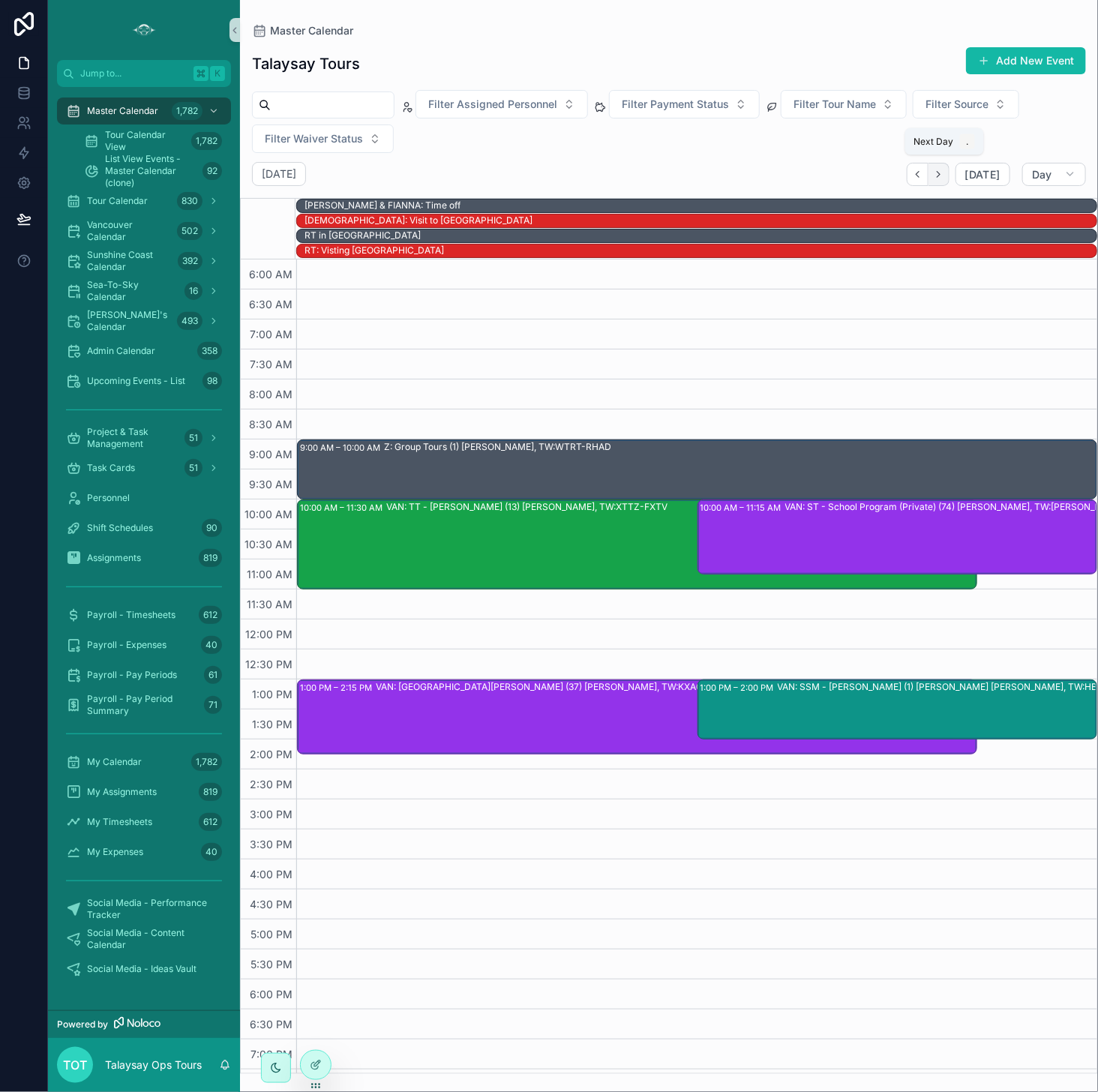
click at [899, 178] on icon "Next" at bounding box center [938, 174] width 11 height 11
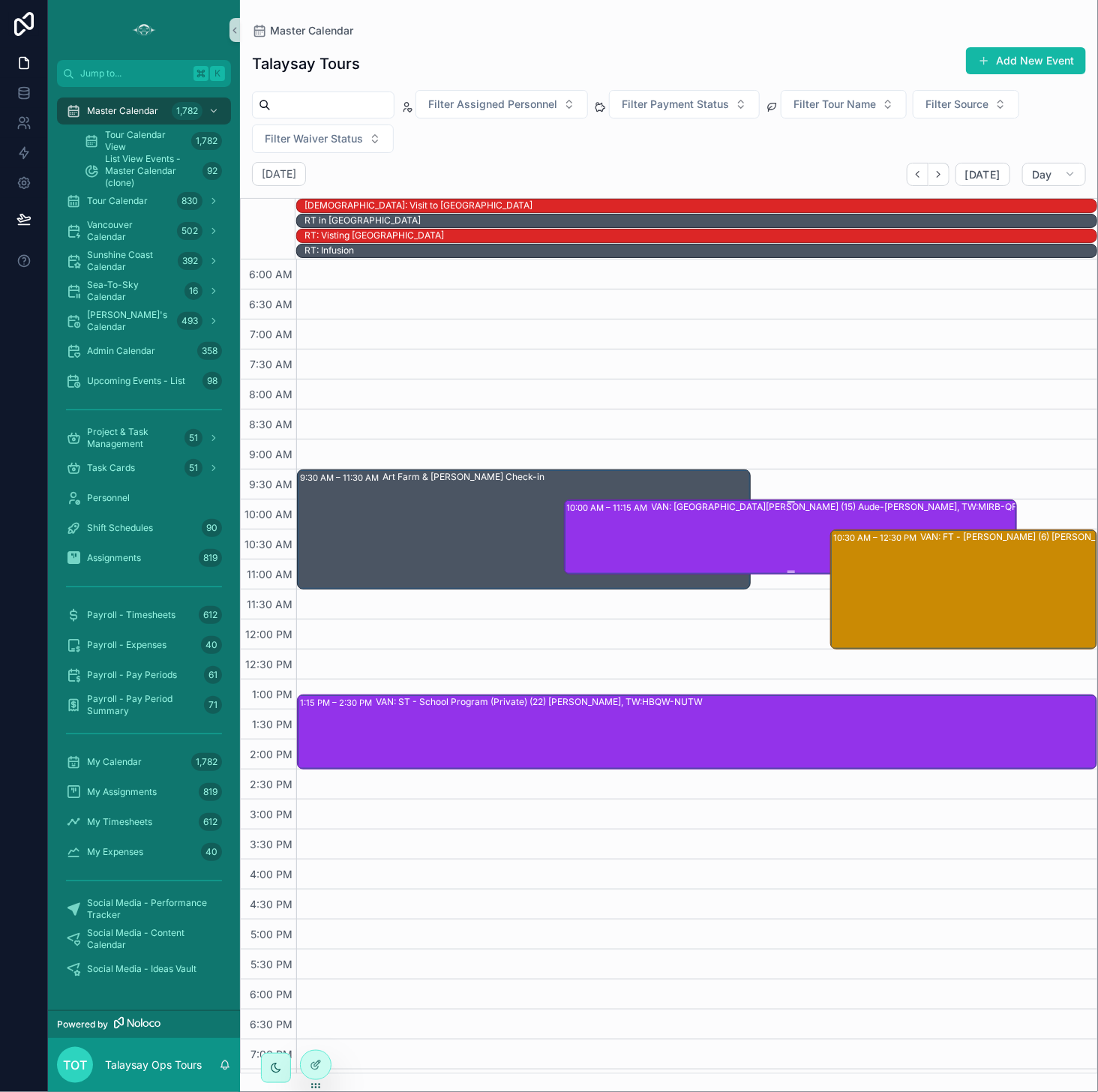
click at [756, 555] on div "VAN: [GEOGRAPHIC_DATA][PERSON_NAME] (15) Aude-[PERSON_NAME], TW:MIRB-QFMV" at bounding box center [842, 537] width 380 height 72
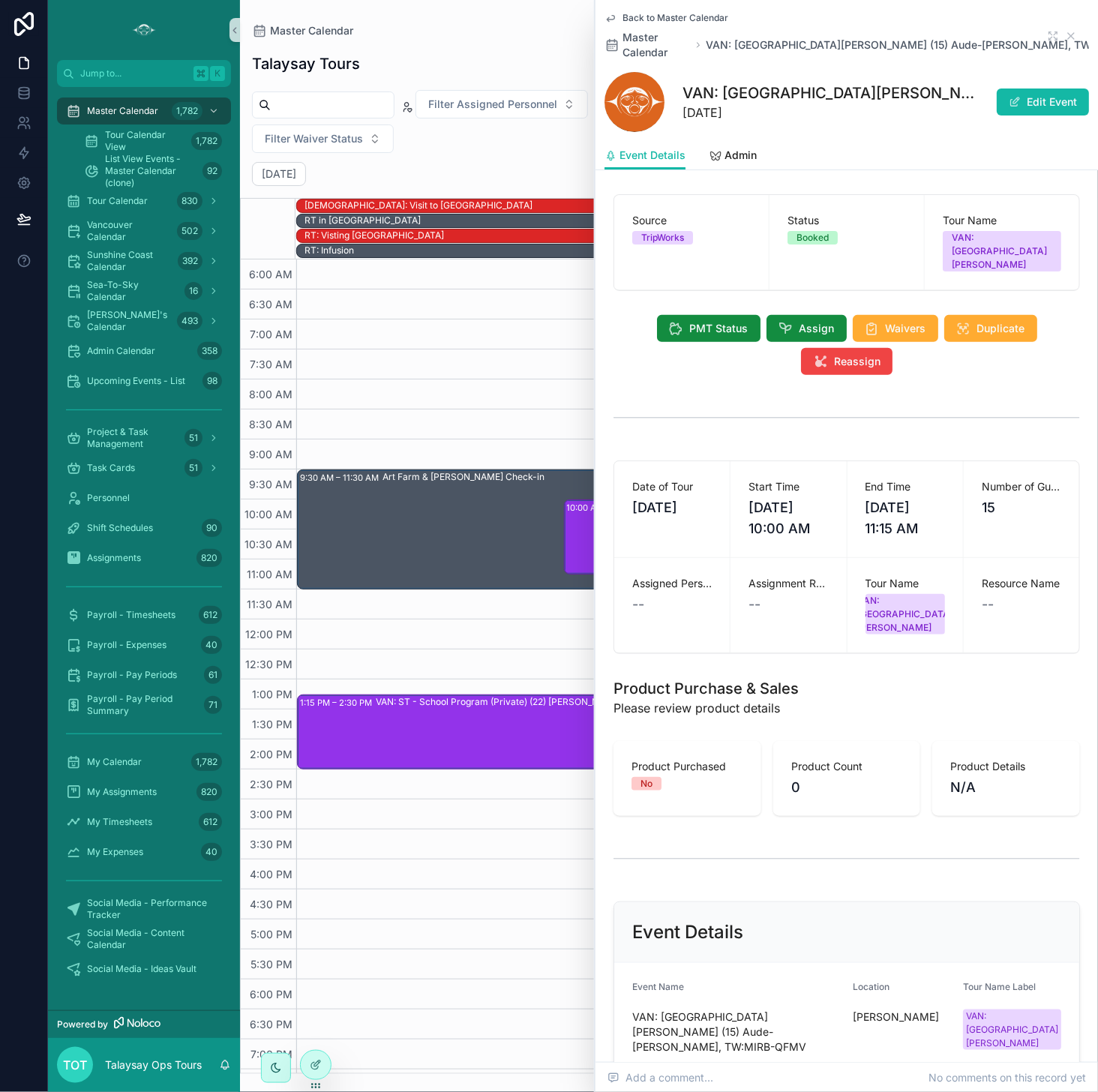
click at [482, 724] on div "VAN: ST - School Program (Private) (22) [PERSON_NAME], TW:HBQW-NUTW" at bounding box center [735, 731] width 720 height 72
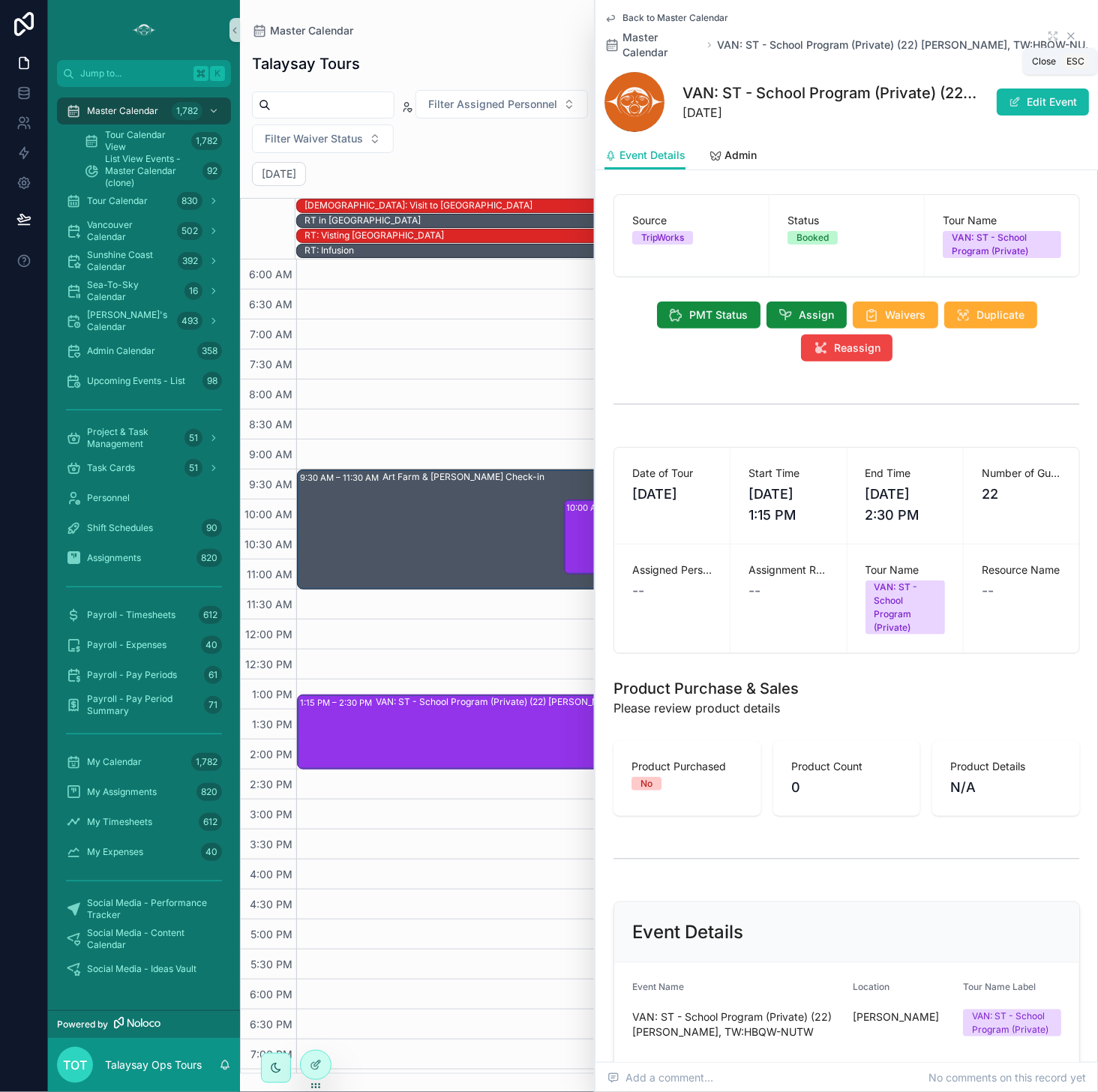
click at [899, 35] on icon "scrollable content" at bounding box center [1070, 35] width 12 height 12
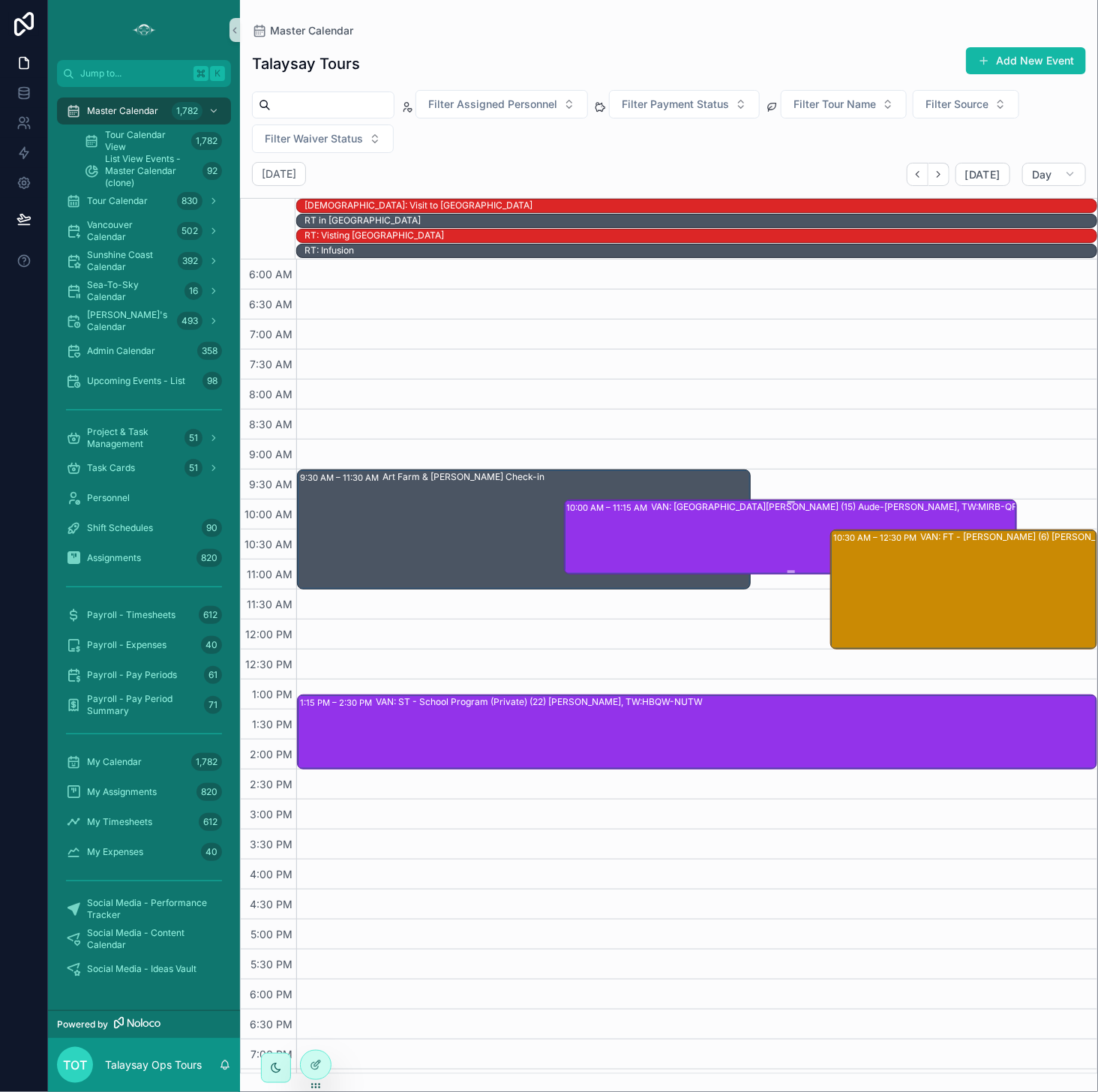
click at [767, 546] on div "VAN: [GEOGRAPHIC_DATA][PERSON_NAME] (15) Aude-[PERSON_NAME], TW:MIRB-QFMV" at bounding box center [842, 537] width 380 height 72
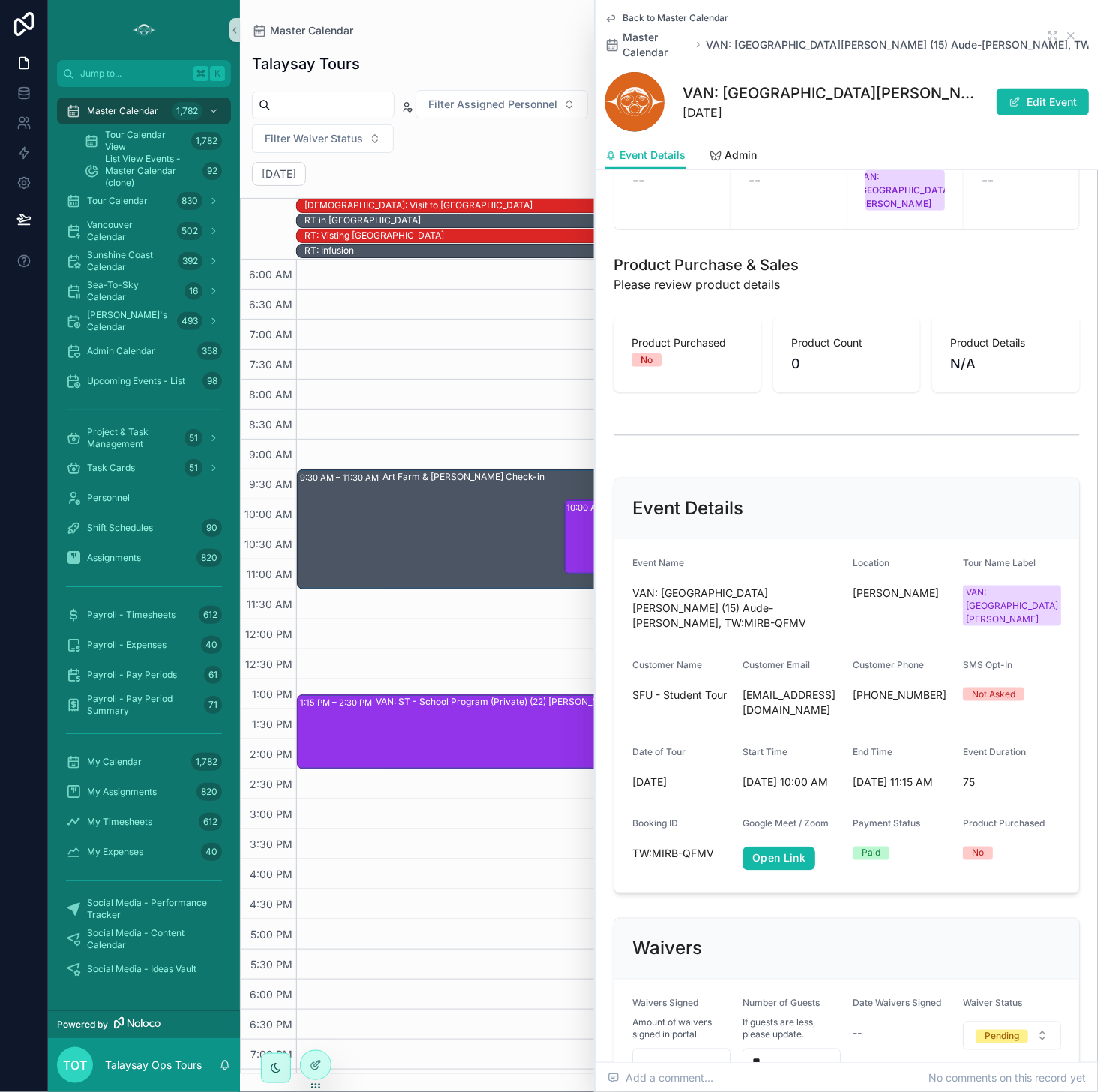
scroll to position [429, 0]
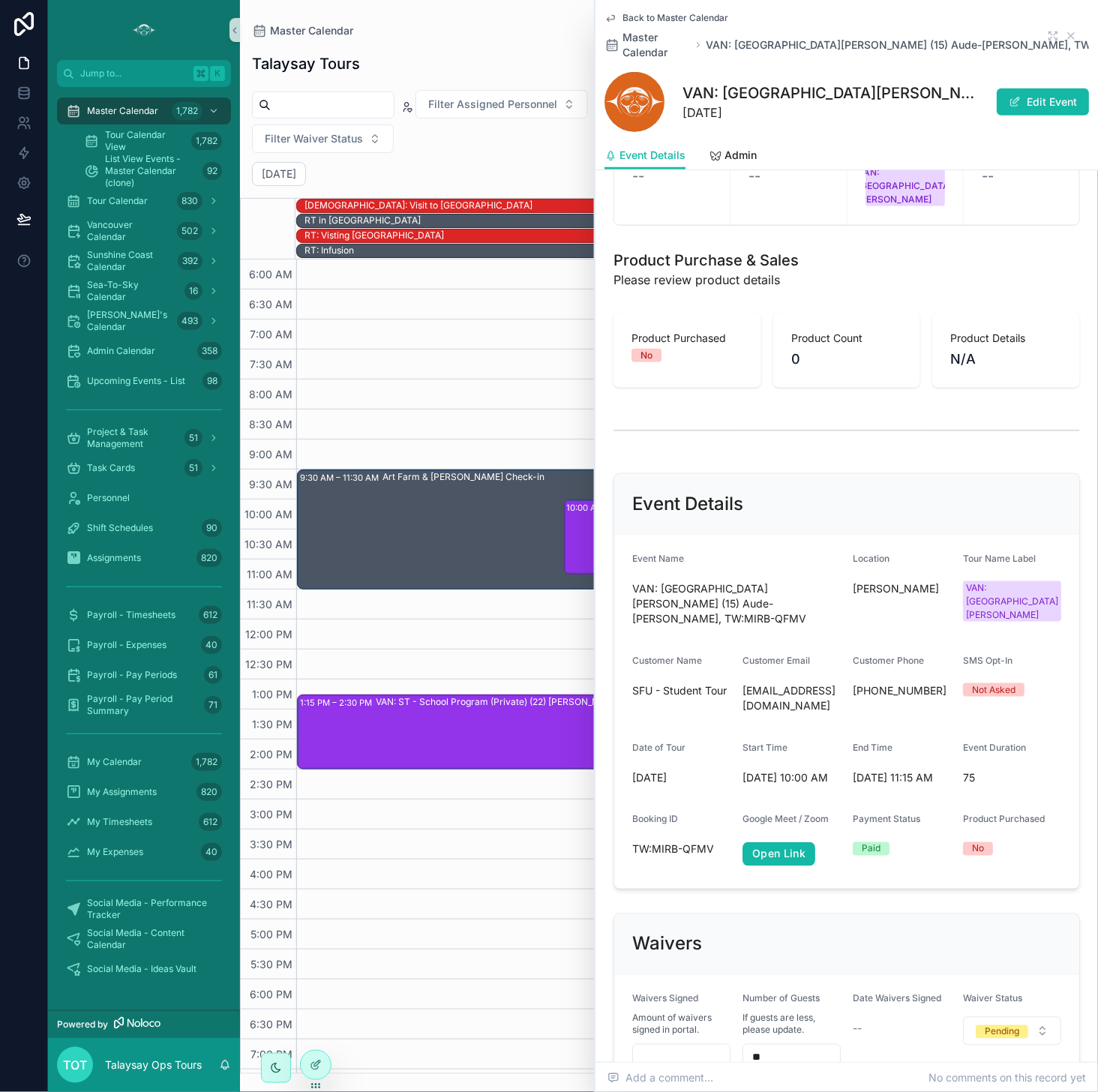
click at [576, 554] on div "10:00 AM – 11:15 AM VAN: [GEOGRAPHIC_DATA][PERSON_NAME] (15) Aude-[PERSON_NAME]…" at bounding box center [791, 537] width 449 height 72
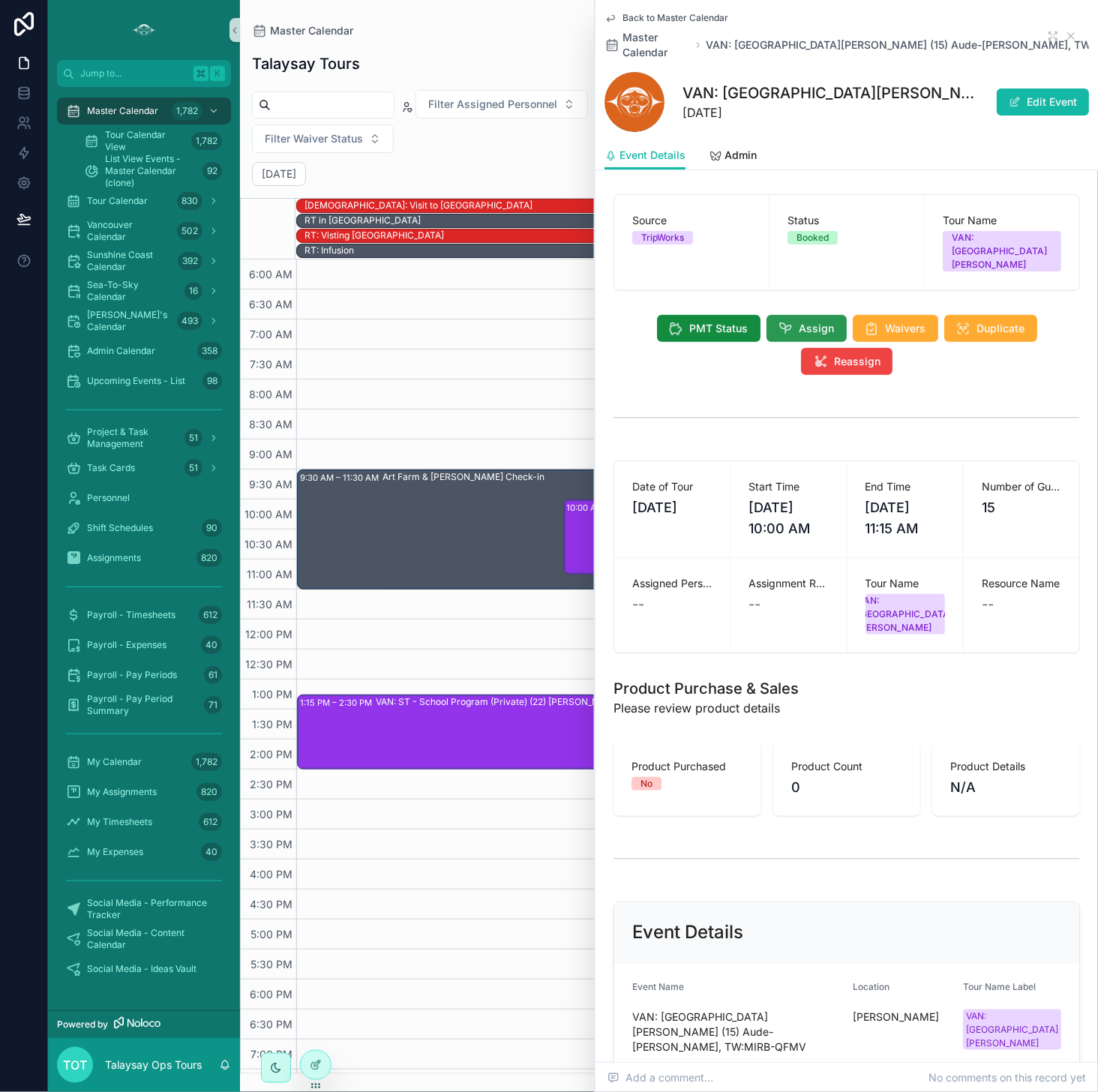
click at [790, 321] on icon "scrollable content" at bounding box center [786, 329] width 15 height 15
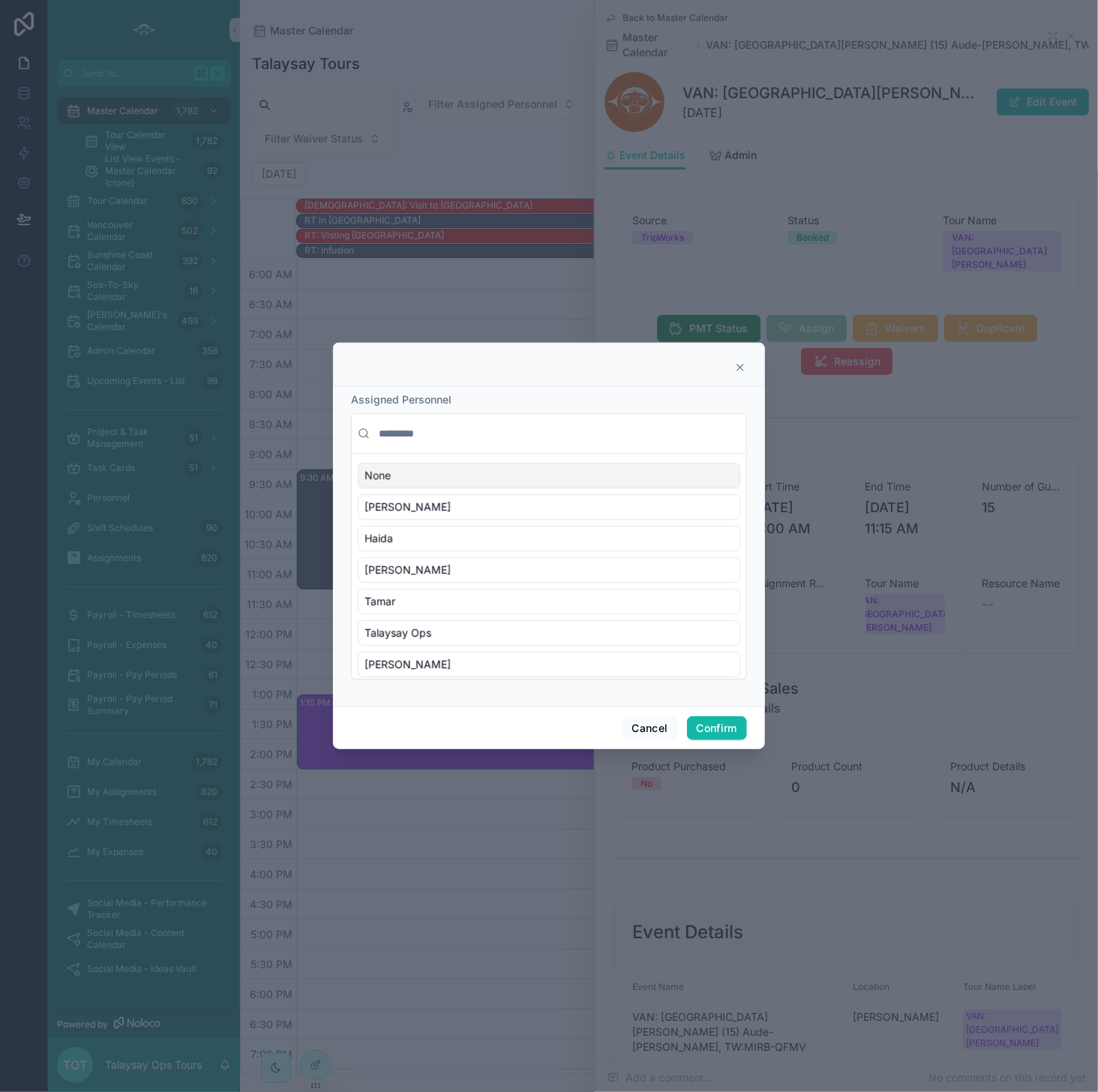
click at [446, 431] on input "text" at bounding box center [557, 434] width 364 height 27
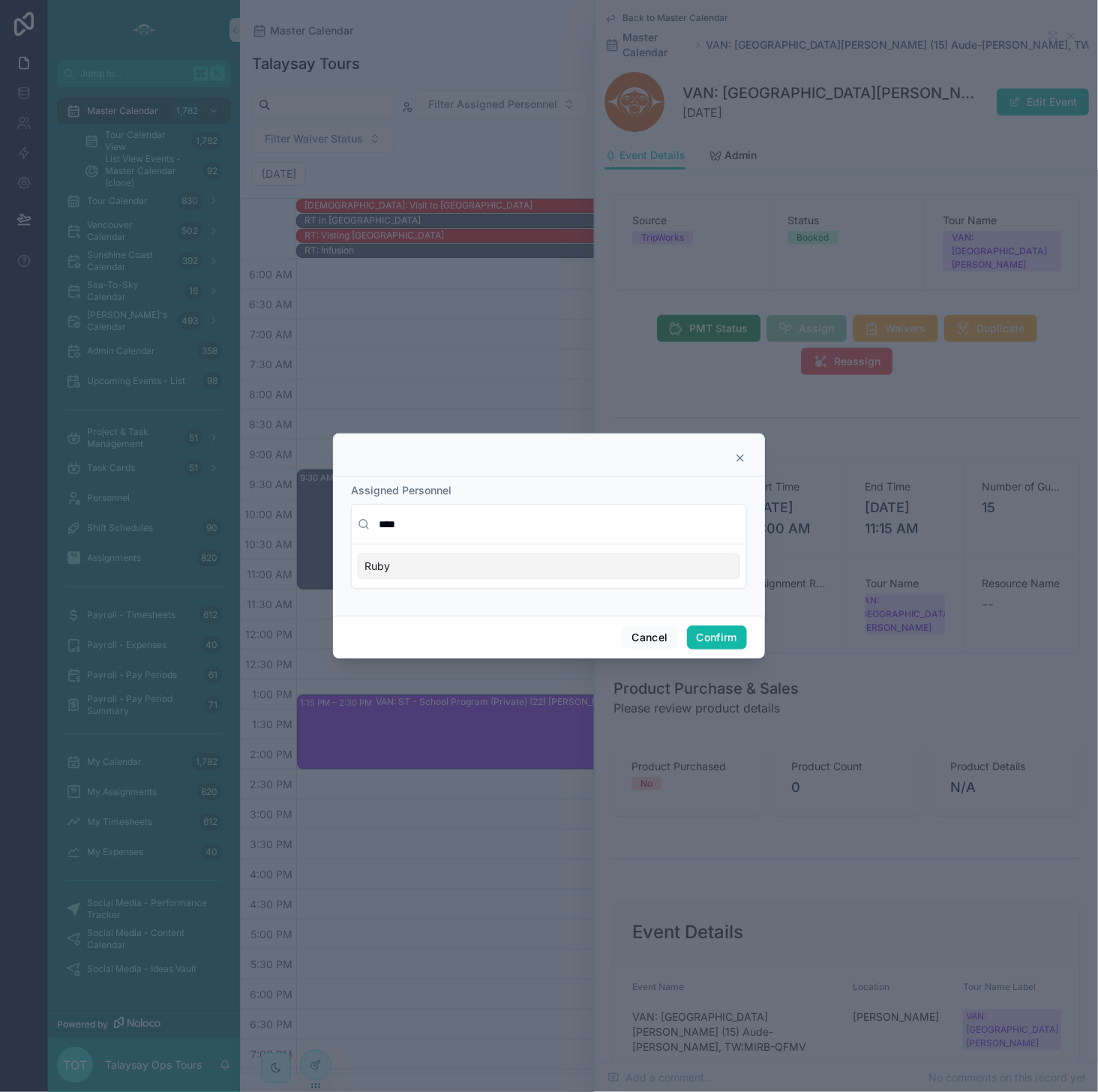
type input "****"
click at [460, 568] on div "Ruby" at bounding box center [548, 566] width 382 height 25
click at [717, 636] on button "Confirm" at bounding box center [716, 637] width 60 height 24
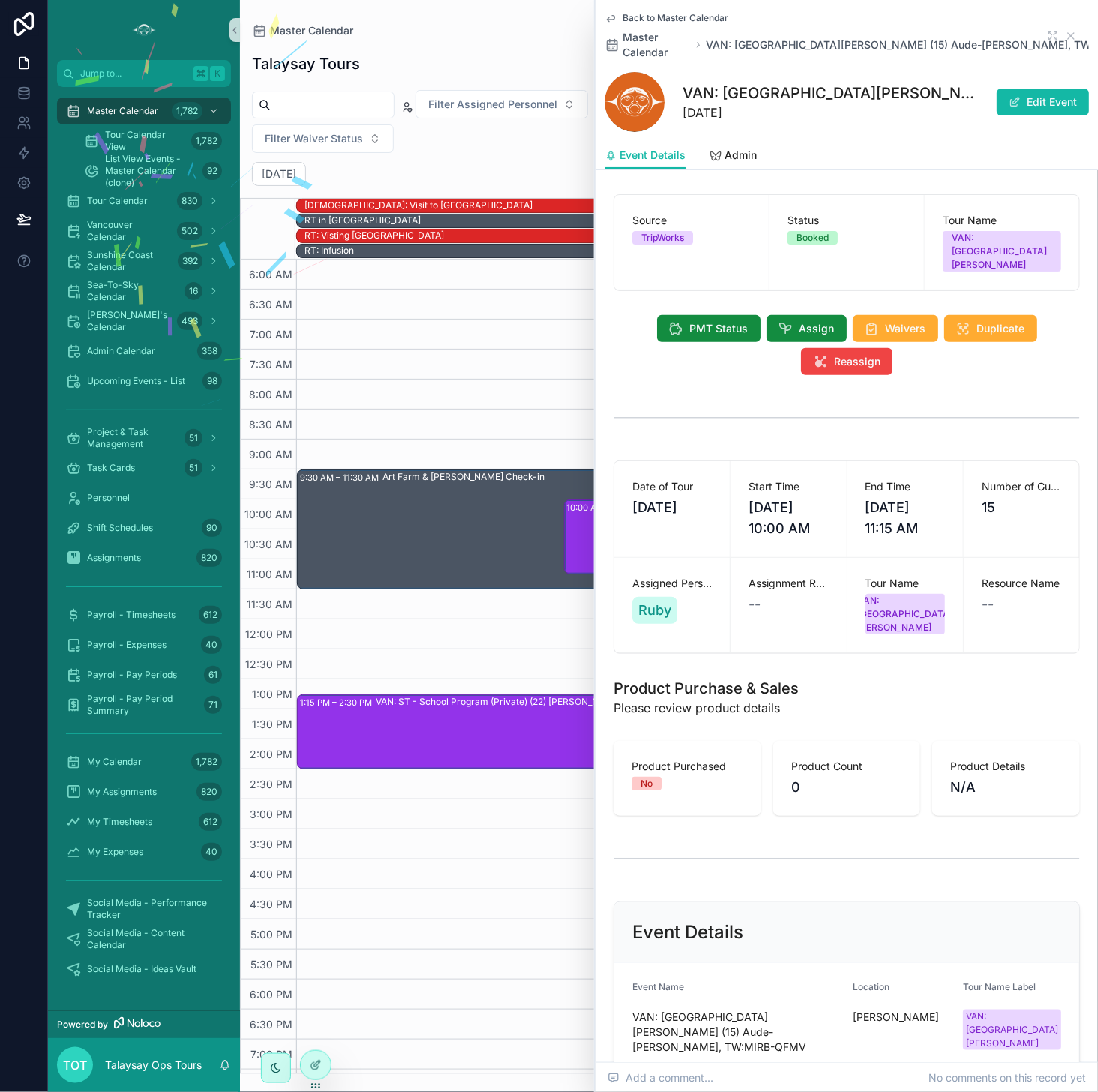
click at [490, 736] on div "VAN: ST - School Program (Private) (22) [PERSON_NAME], TW:HBQW-NUTW" at bounding box center [735, 731] width 720 height 72
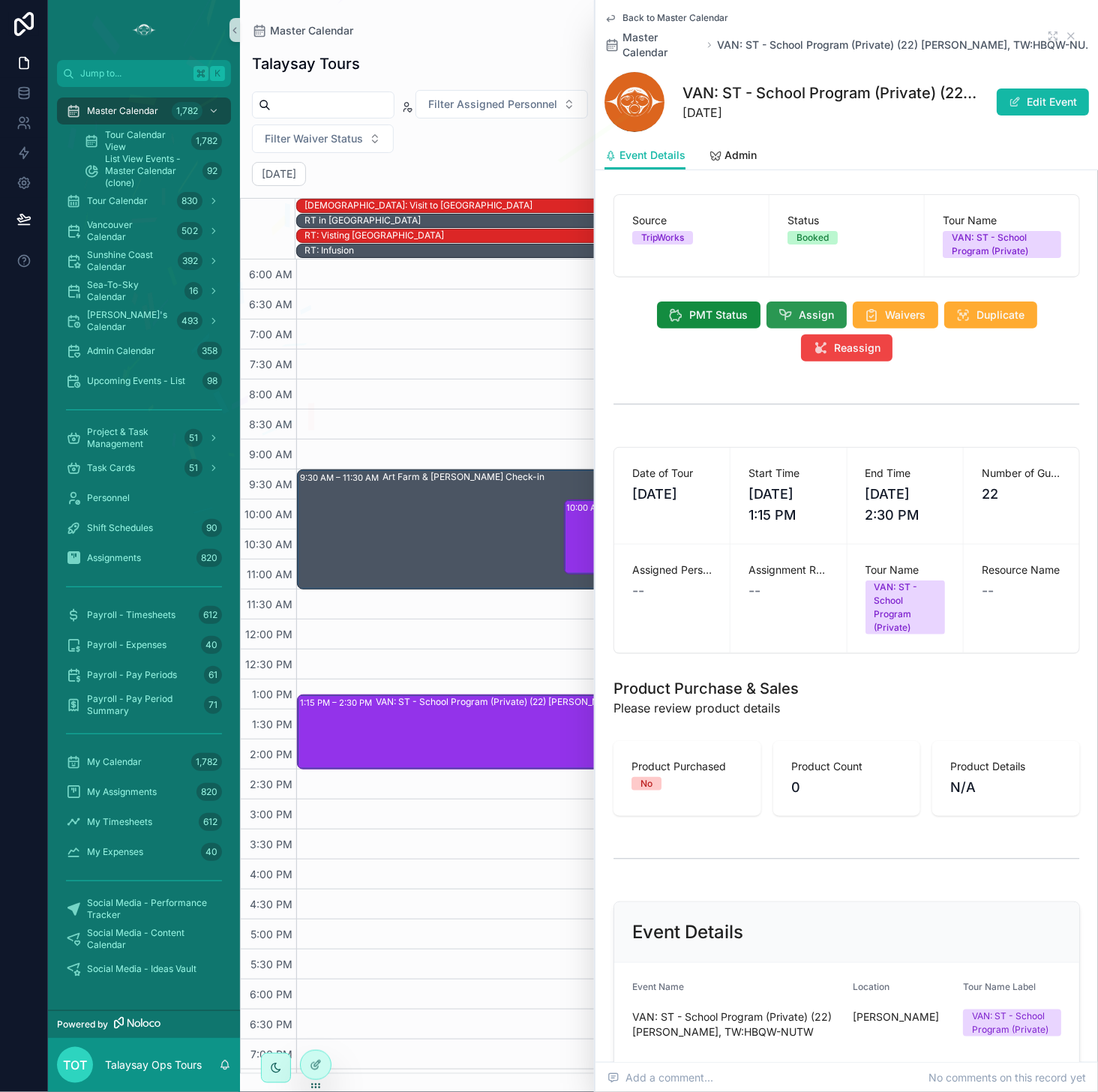
click at [797, 315] on button "Assign" at bounding box center [806, 315] width 80 height 27
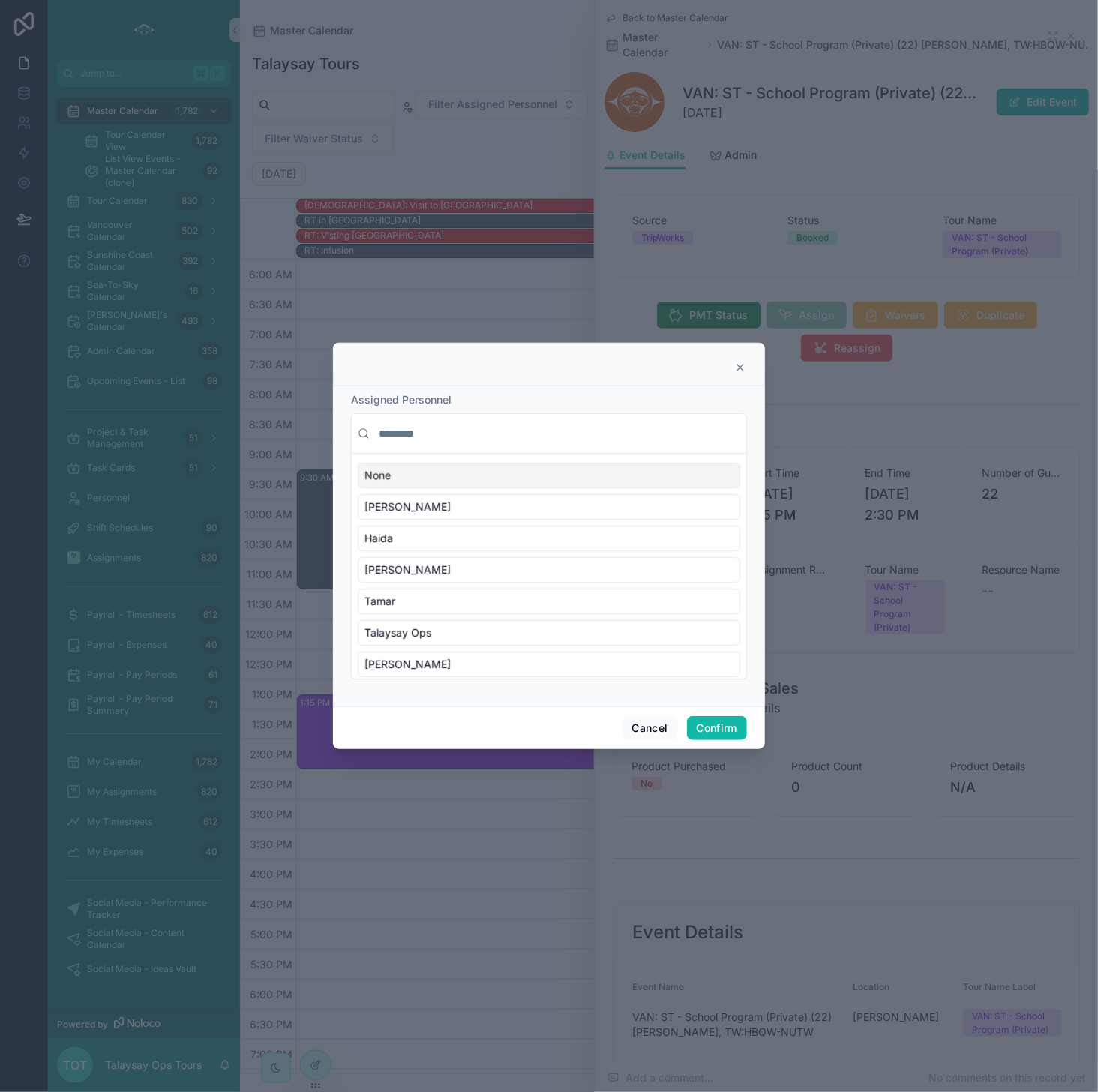
click at [425, 438] on input "text" at bounding box center [557, 434] width 364 height 27
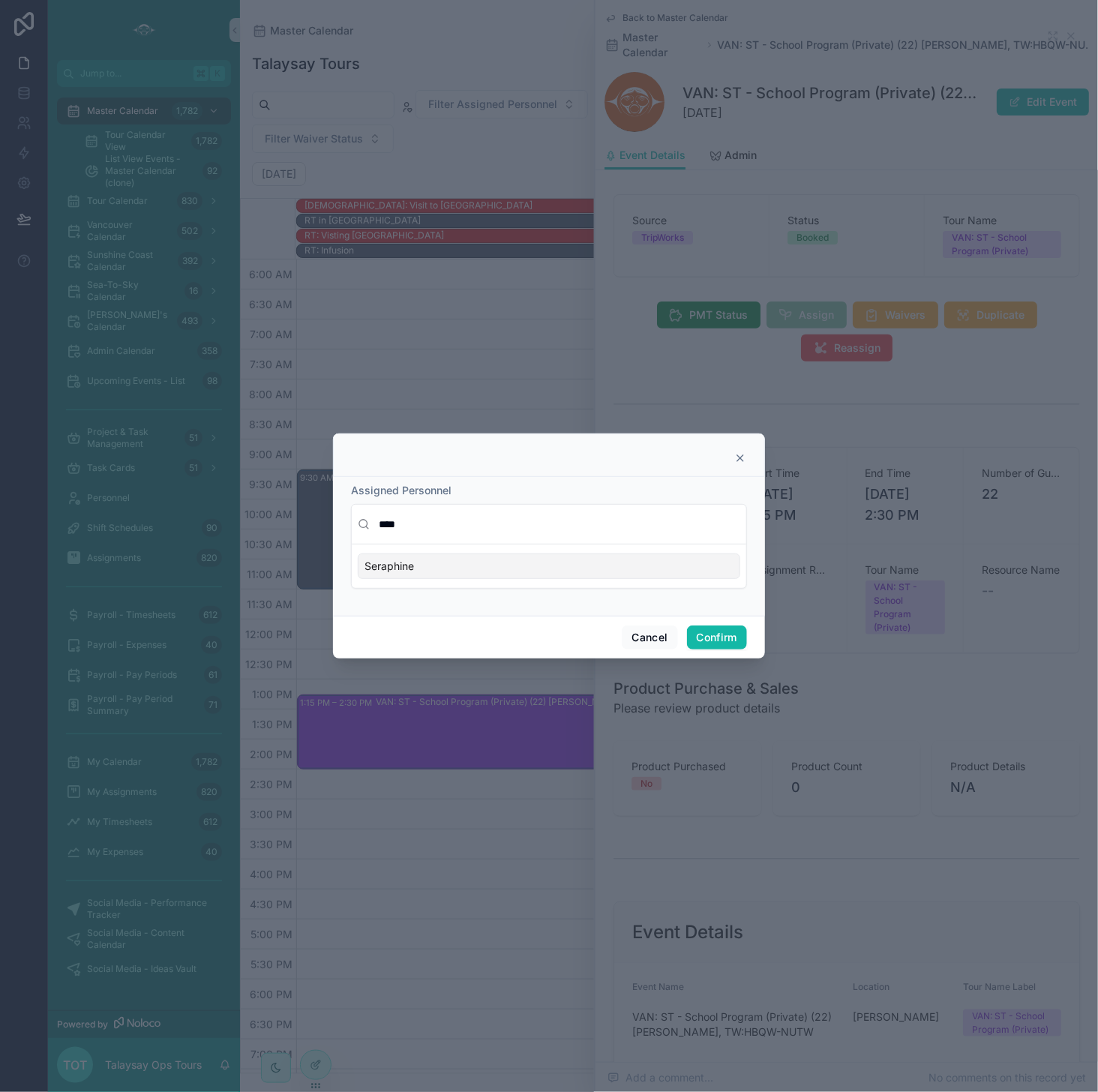
type input "****"
drag, startPoint x: 479, startPoint y: 563, endPoint x: 533, endPoint y: 579, distance: 56.3
click at [481, 563] on div "Seraphine" at bounding box center [548, 566] width 382 height 25
click at [727, 636] on button "Confirm" at bounding box center [716, 637] width 60 height 24
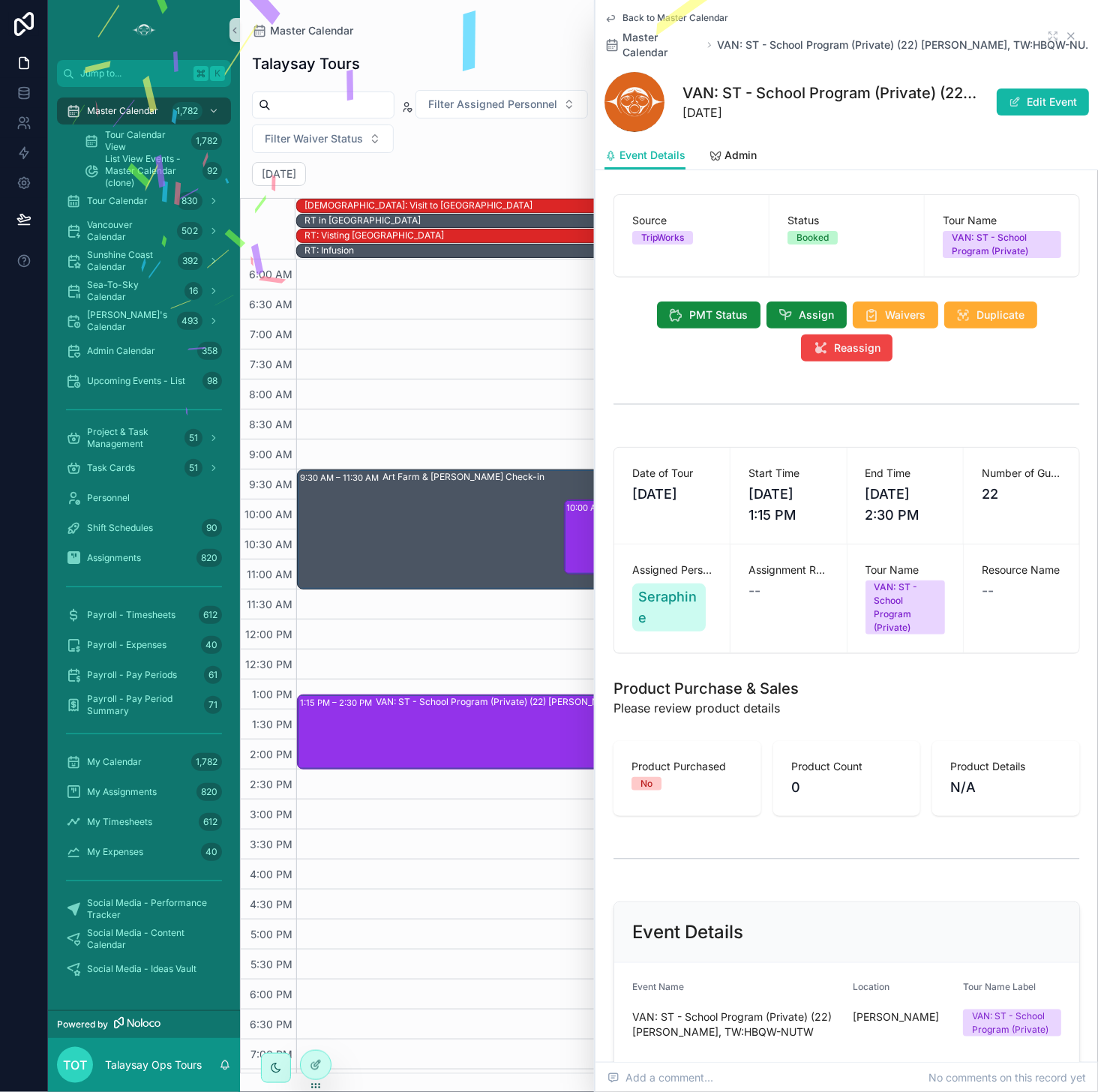
click at [899, 35] on icon "scrollable content" at bounding box center [1070, 36] width 6 height 6
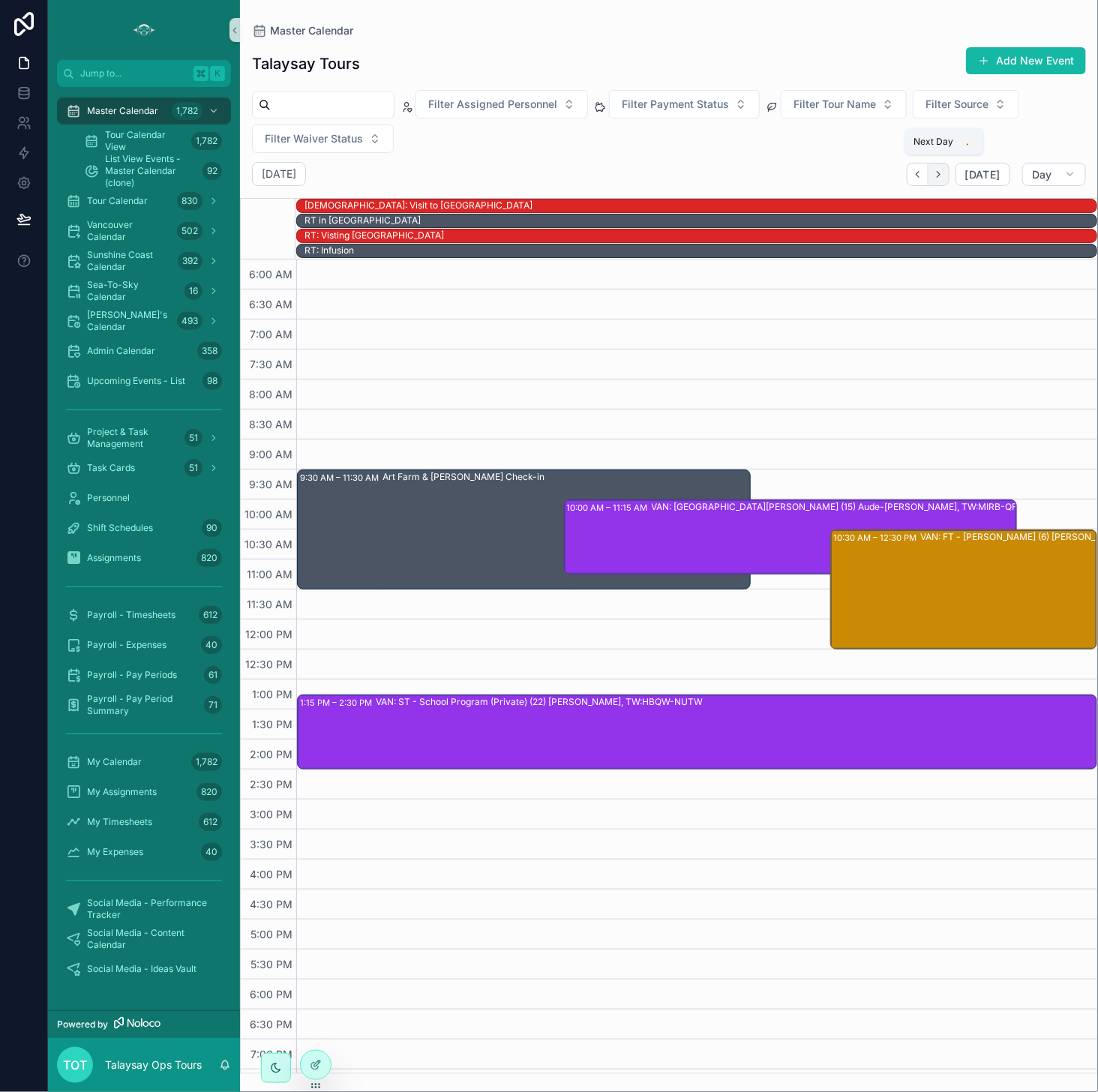
click at [899, 175] on icon "Next" at bounding box center [938, 174] width 11 height 11
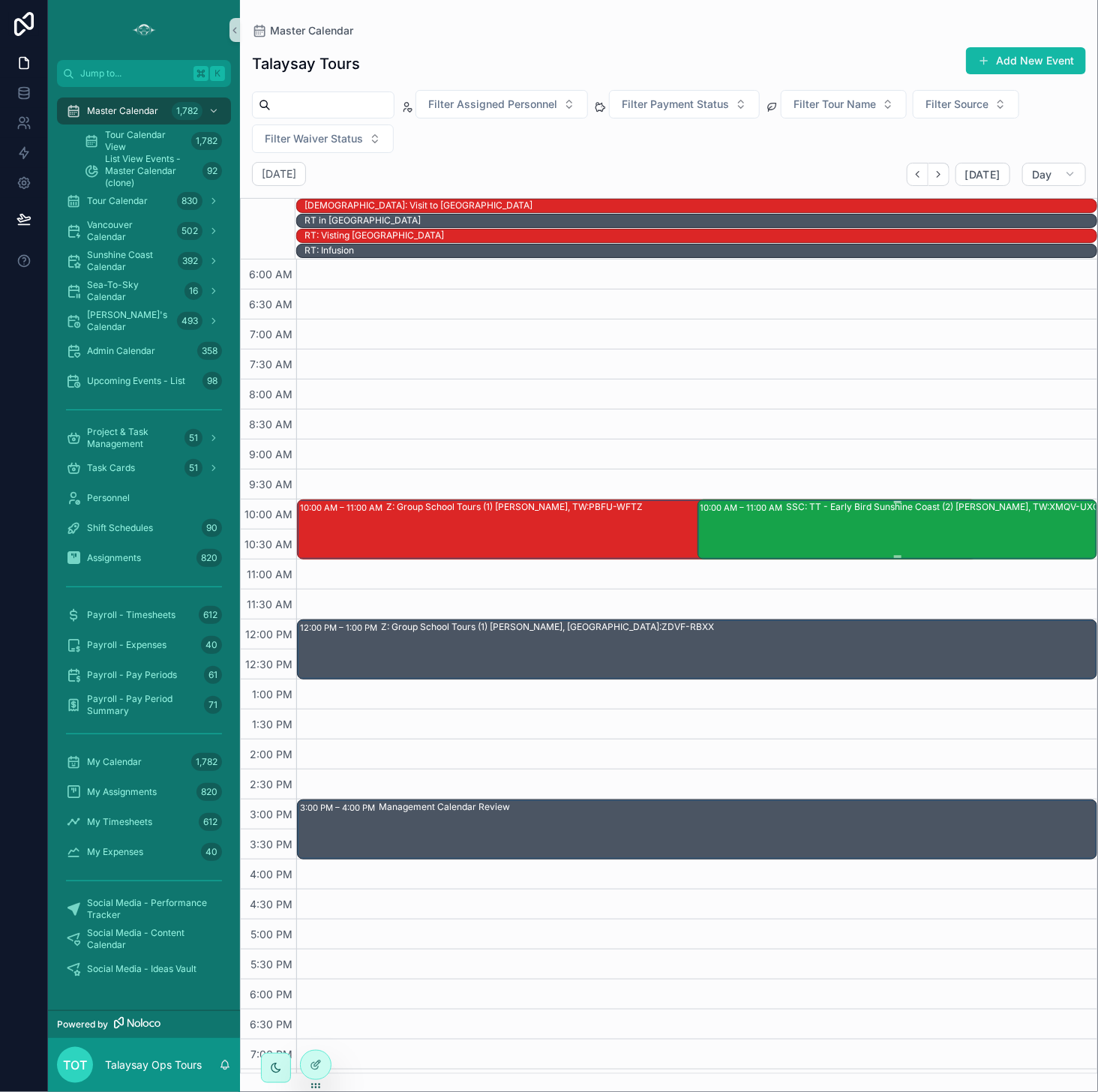
click at [856, 526] on div "SSC: TT - Early Bird Sunshine Coast (2) [PERSON_NAME], TW:XMQV-UXQE" at bounding box center [946, 528] width 319 height 57
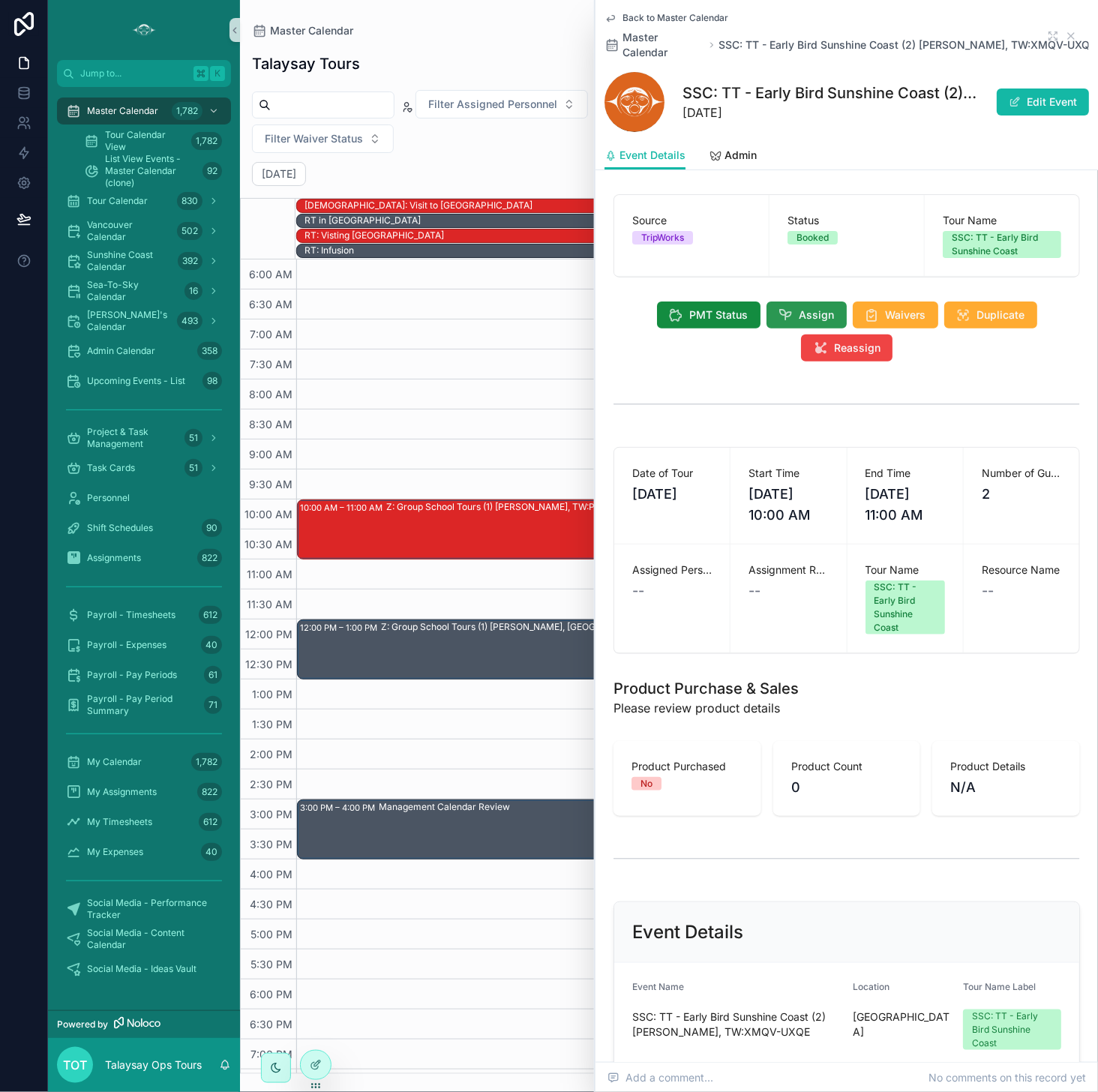
click at [787, 314] on icon "scrollable content" at bounding box center [786, 315] width 15 height 15
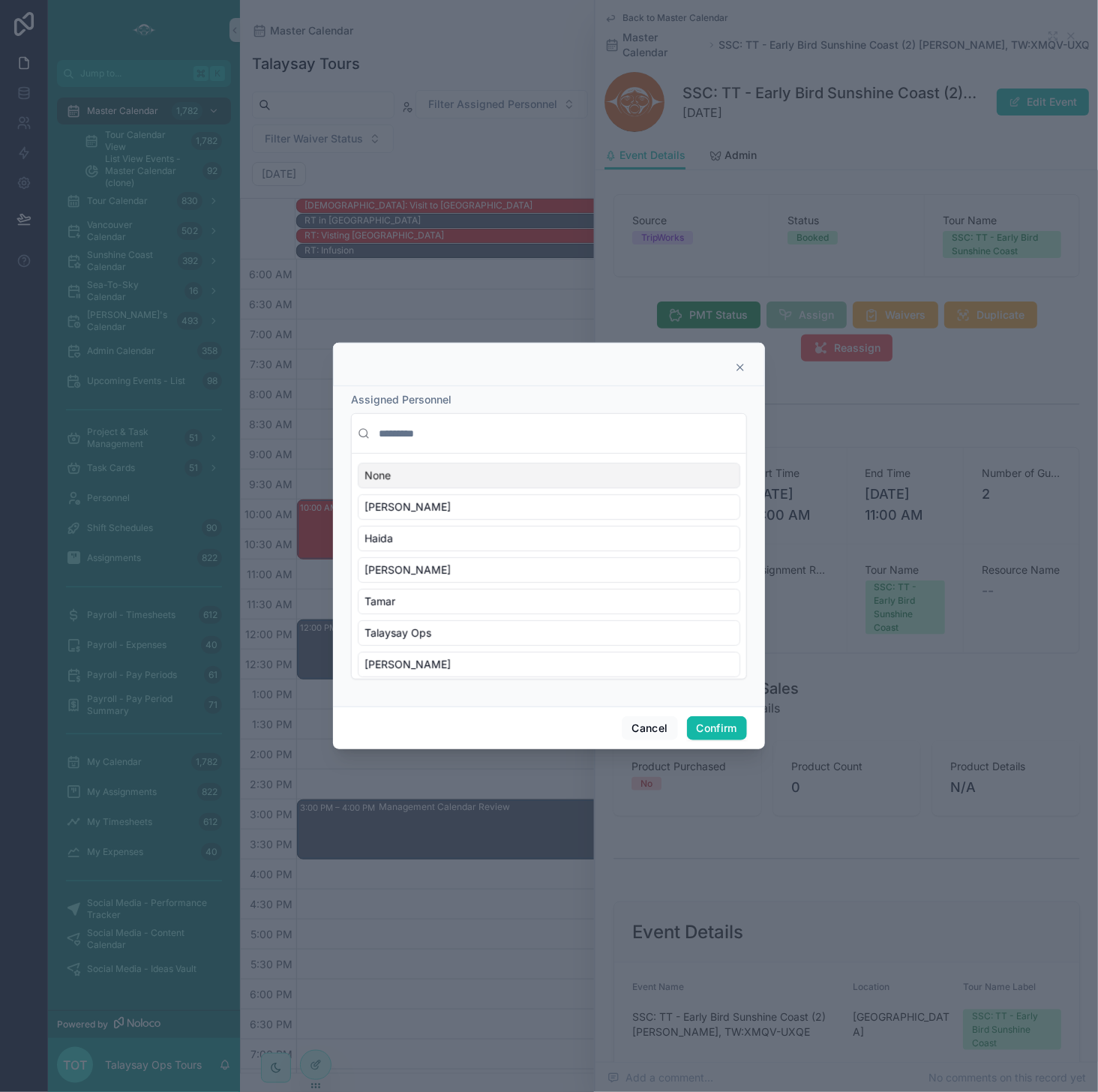
click at [536, 430] on input "text" at bounding box center [557, 434] width 364 height 27
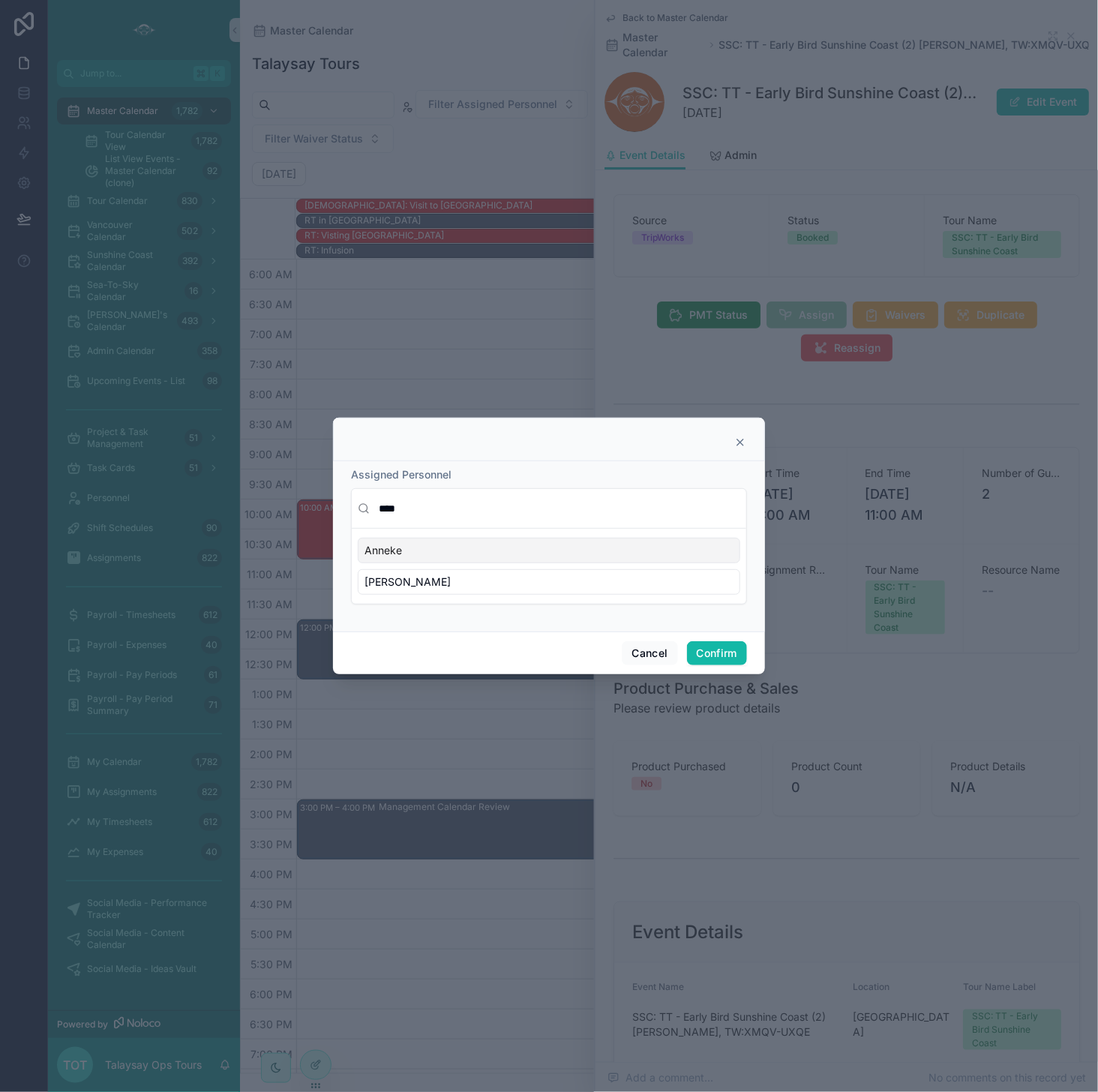
type input "****"
click at [488, 556] on div "Anneke" at bounding box center [548, 550] width 382 height 25
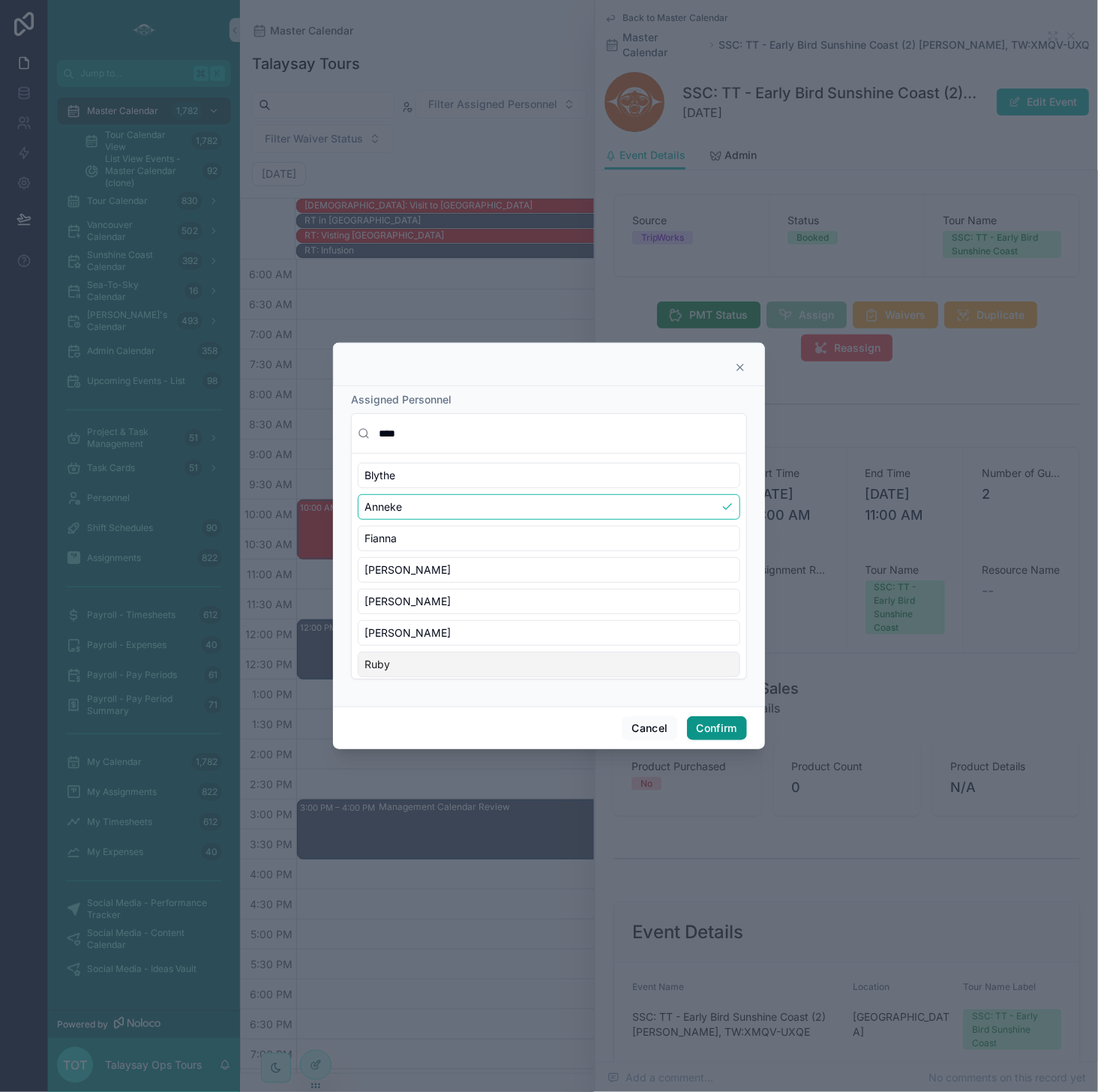
click at [735, 729] on button "Confirm" at bounding box center [716, 728] width 60 height 24
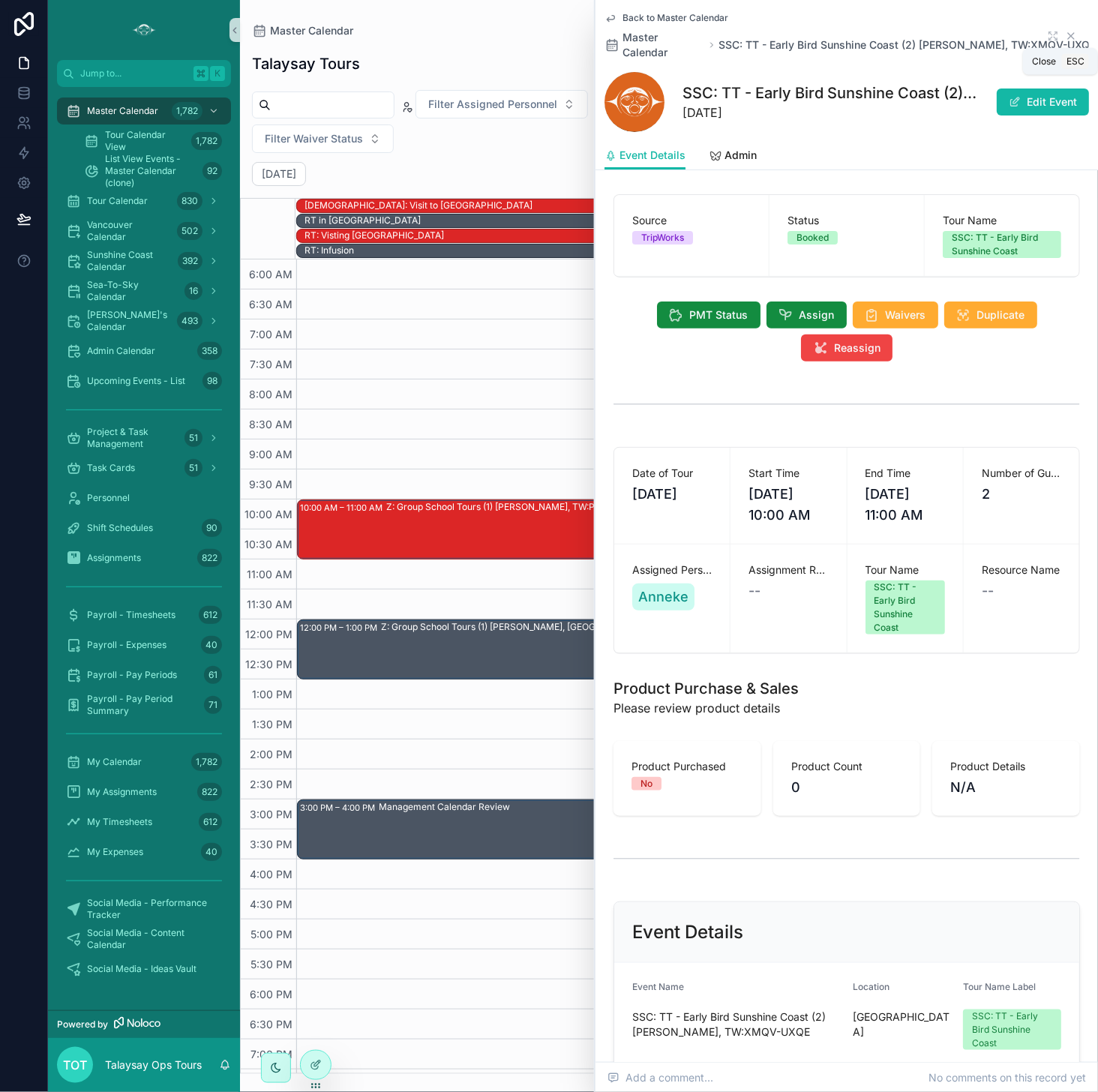
click at [899, 37] on icon "scrollable content" at bounding box center [1070, 35] width 12 height 12
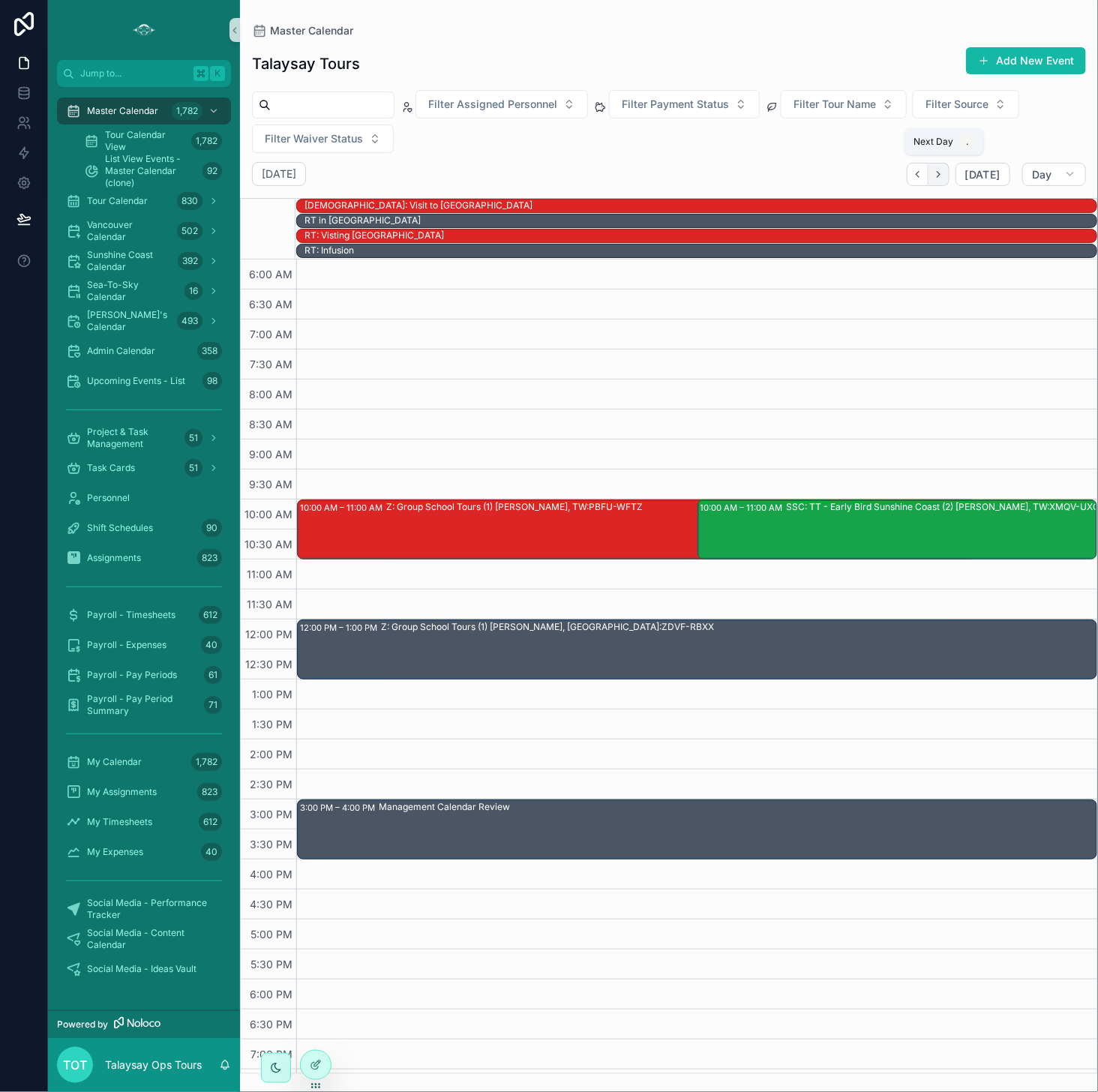
click at [899, 173] on icon "Next" at bounding box center [937, 175] width 3 height 6
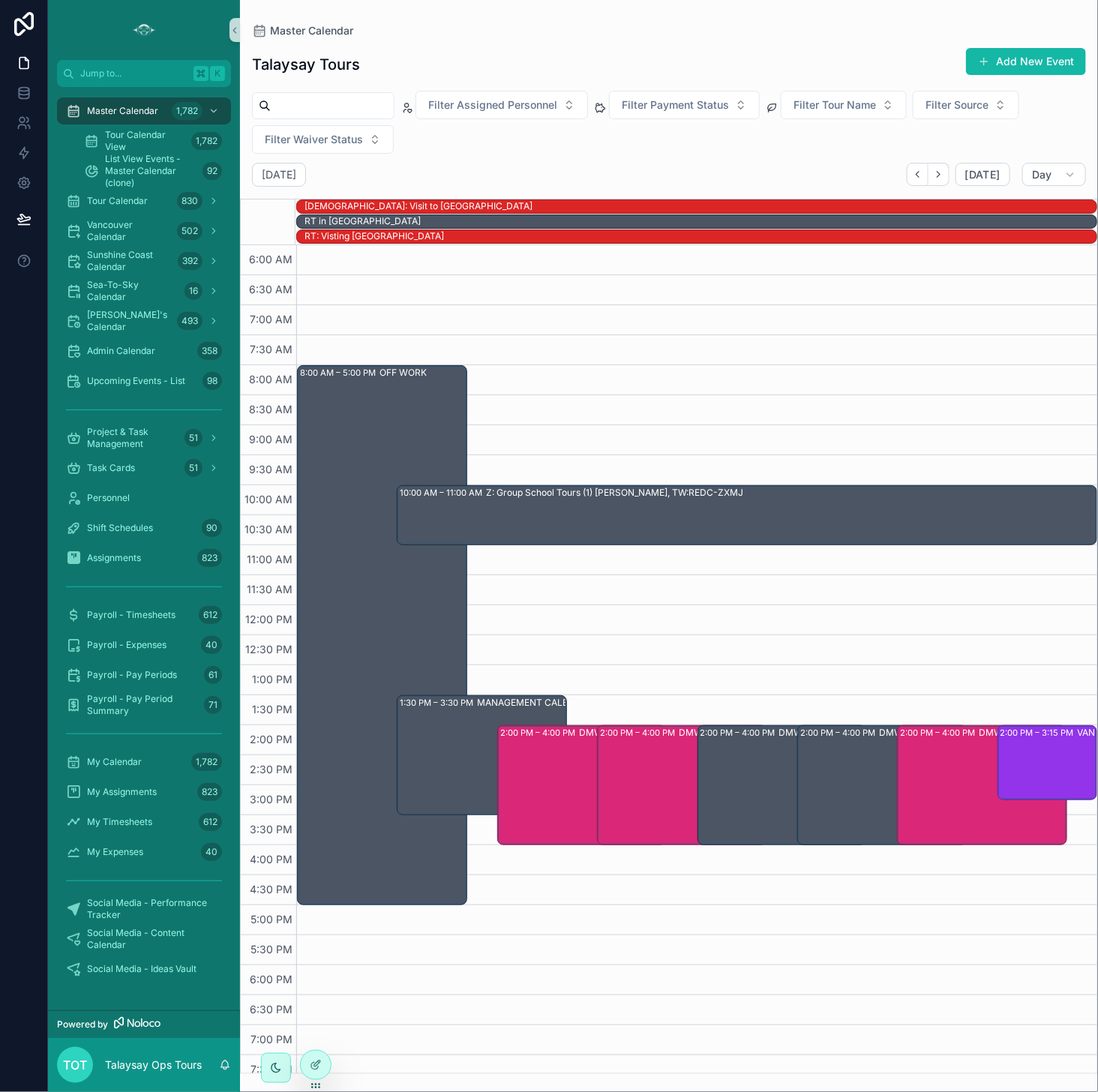
scroll to position [24, 0]
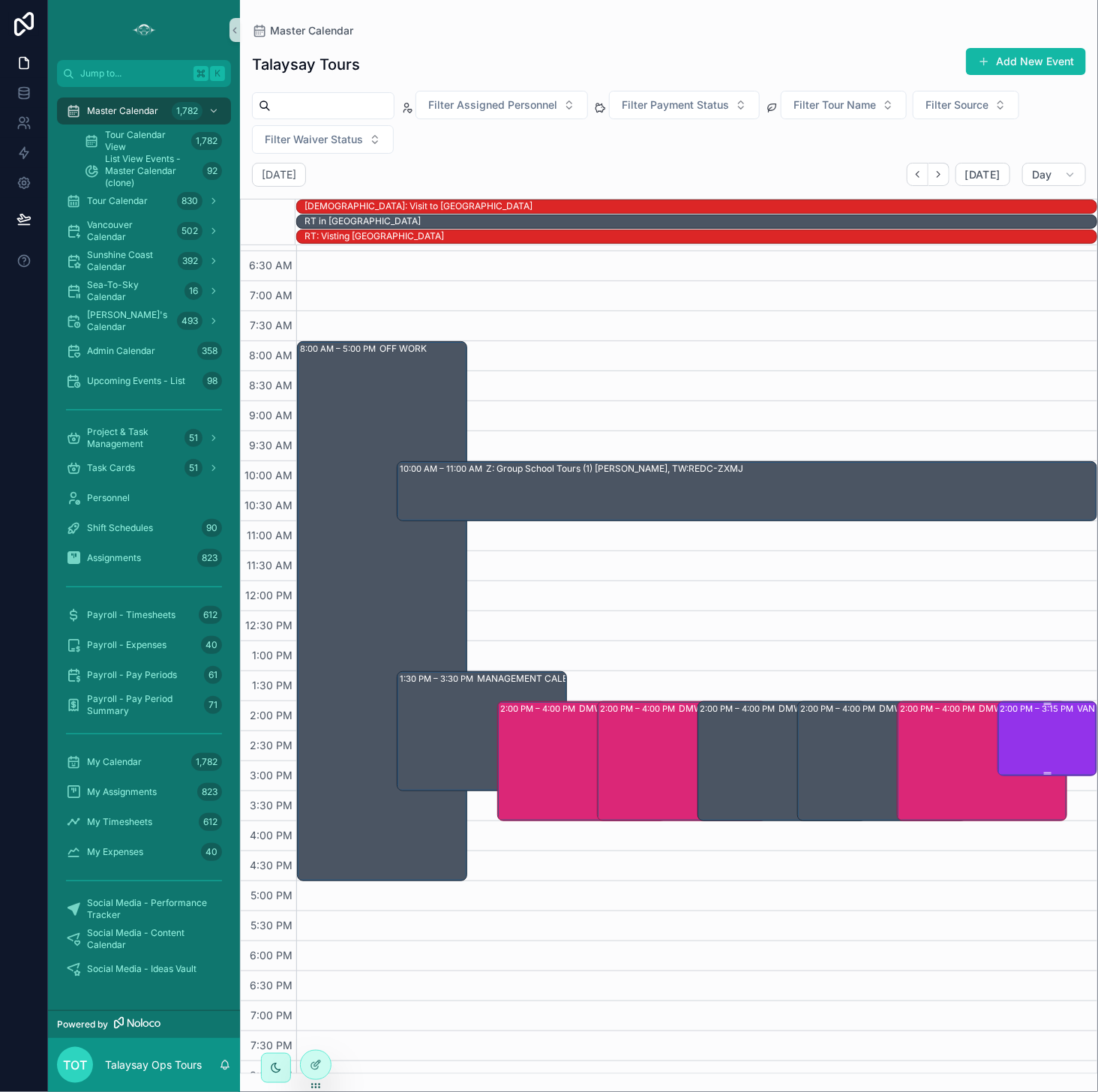
click at [899, 722] on div "2:00 PM – 3:15 PM VAN: [GEOGRAPHIC_DATA][PERSON_NAME] (5) [PERSON_NAME], TW:SDS…" at bounding box center [1048, 739] width 95 height 72
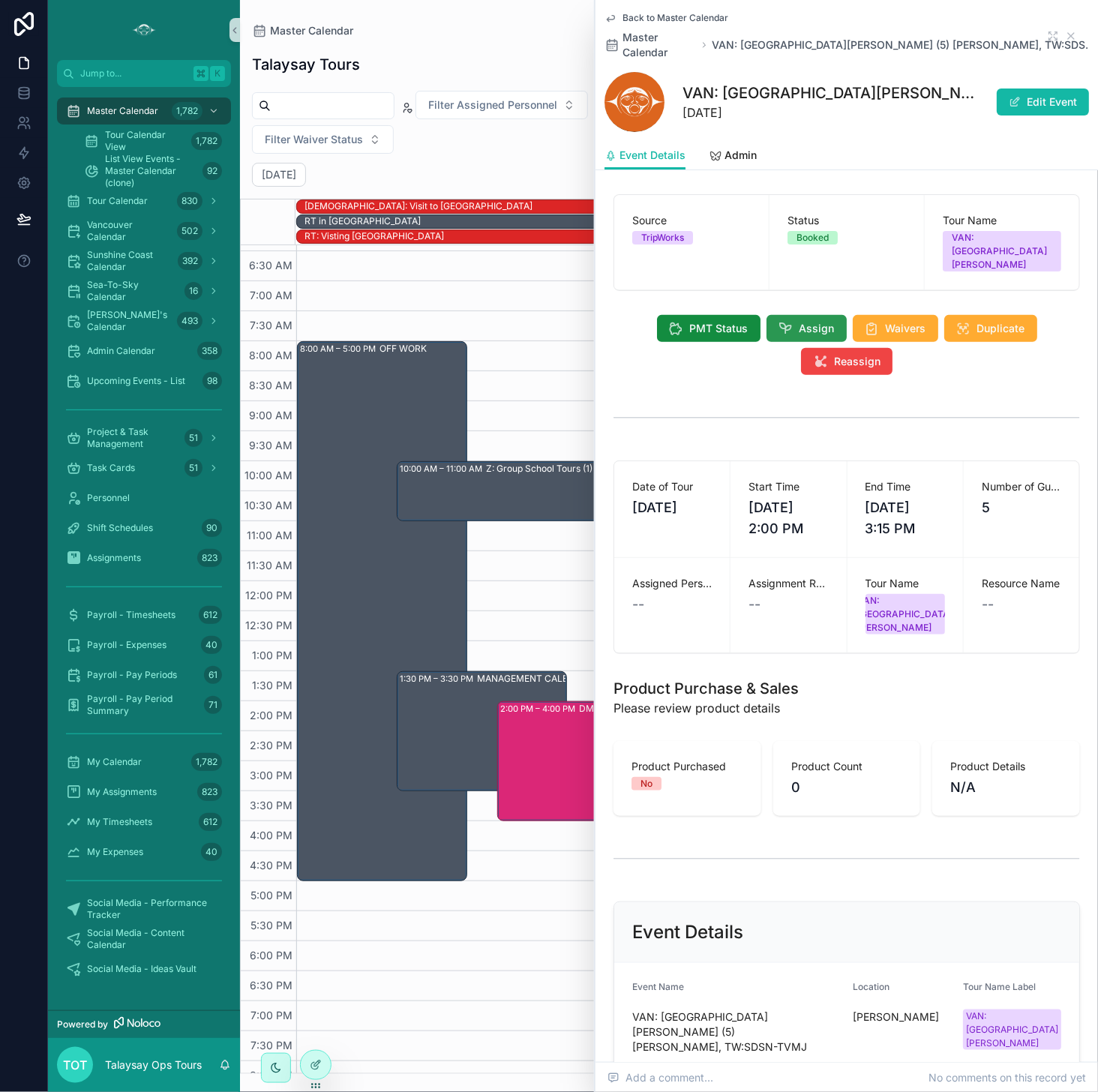
click at [792, 321] on icon "scrollable content" at bounding box center [786, 329] width 15 height 15
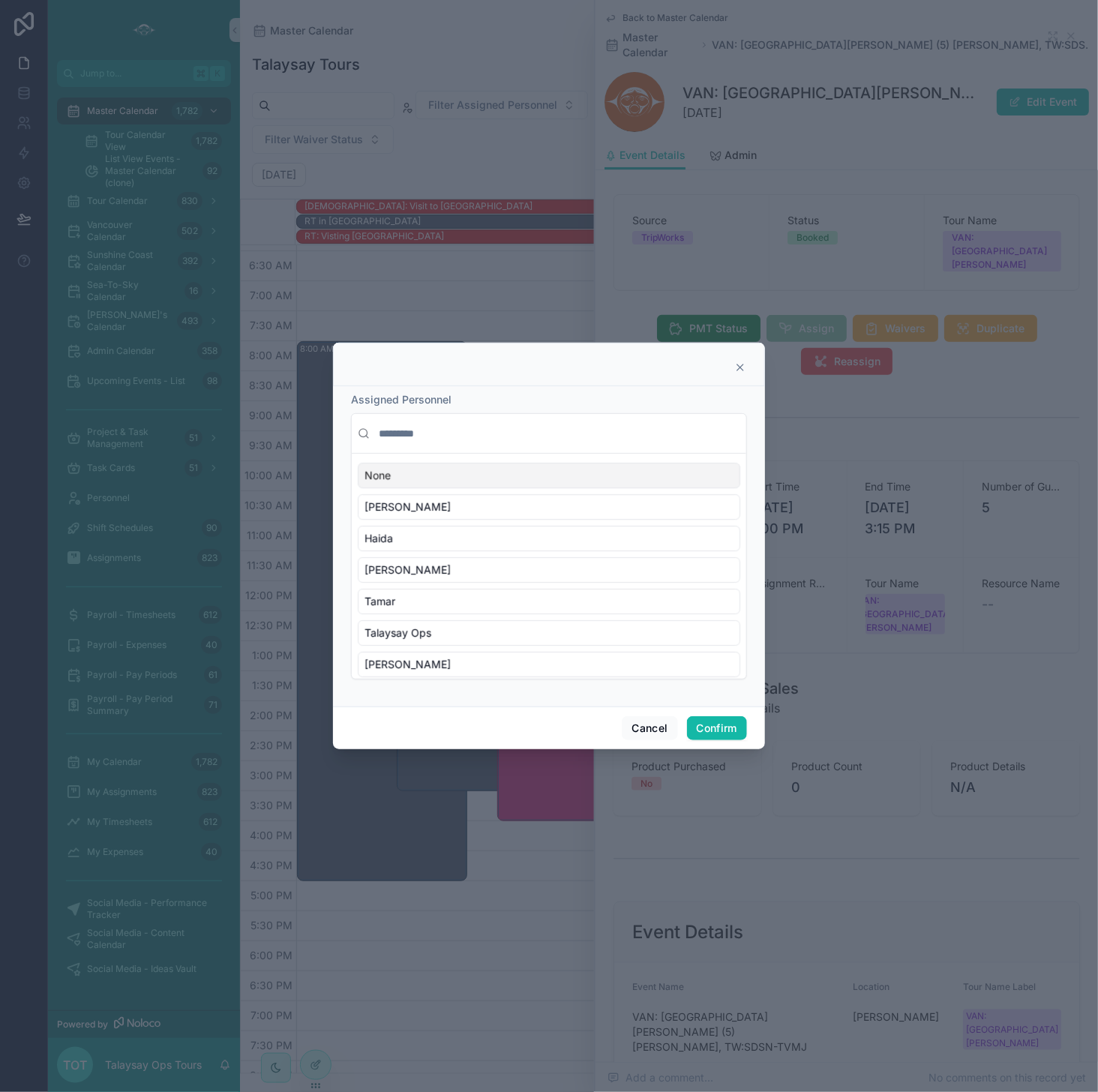
click at [435, 440] on input "text" at bounding box center [557, 434] width 364 height 27
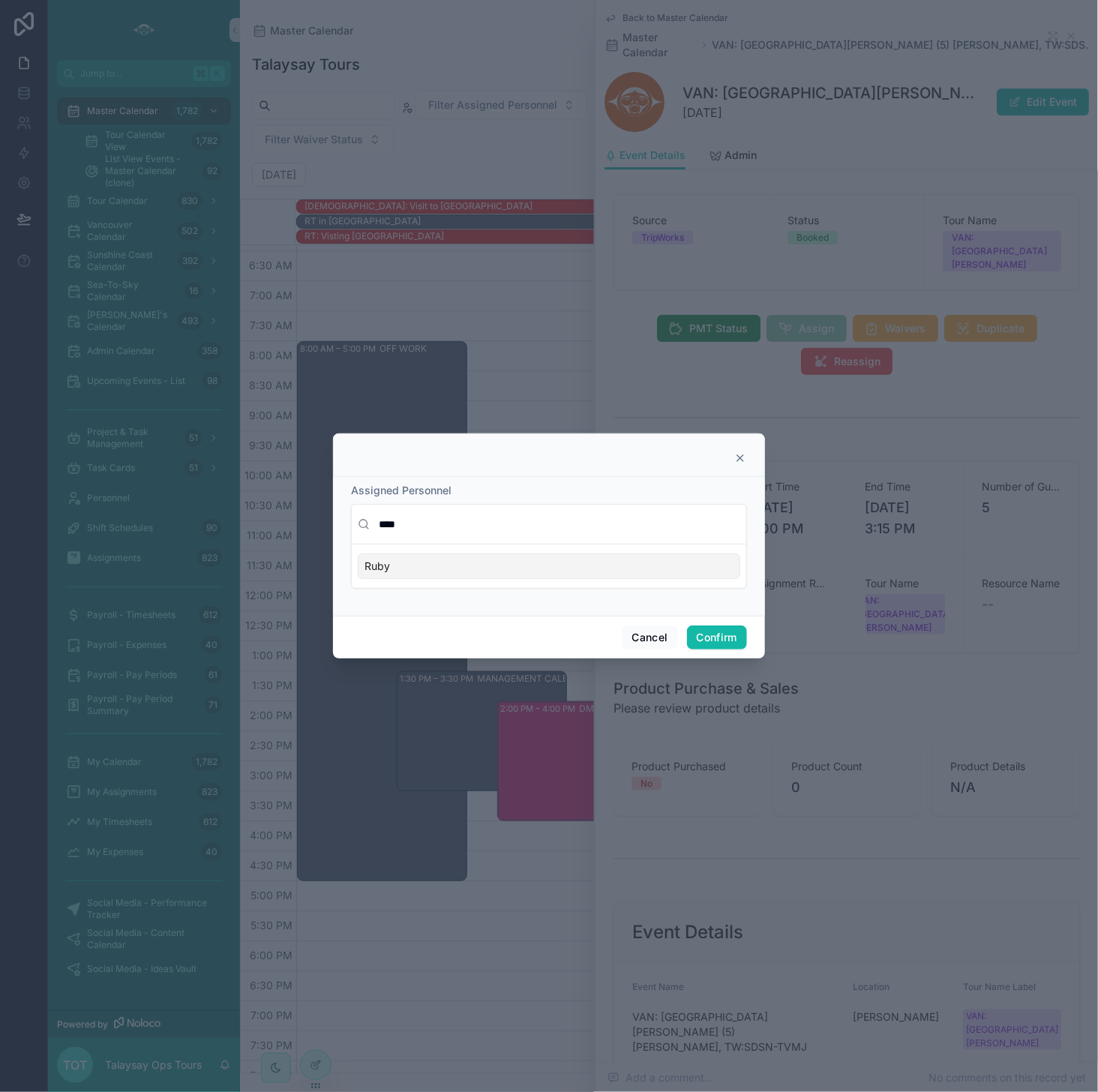
type input "****"
drag, startPoint x: 501, startPoint y: 564, endPoint x: 540, endPoint y: 575, distance: 40.5
click at [503, 564] on div "Ruby" at bounding box center [548, 566] width 382 height 25
click at [731, 639] on button "Confirm" at bounding box center [716, 637] width 60 height 24
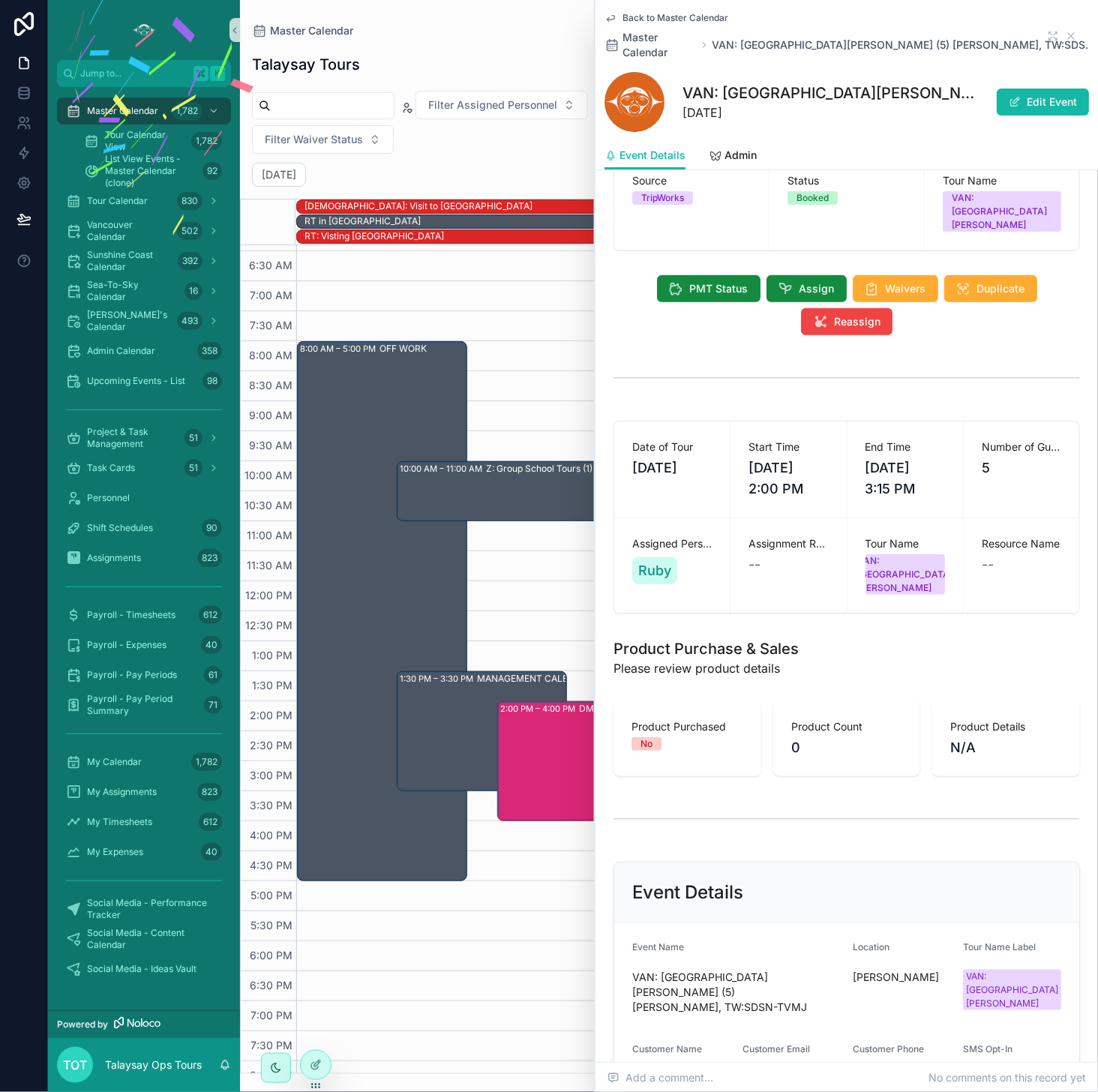
scroll to position [47, 0]
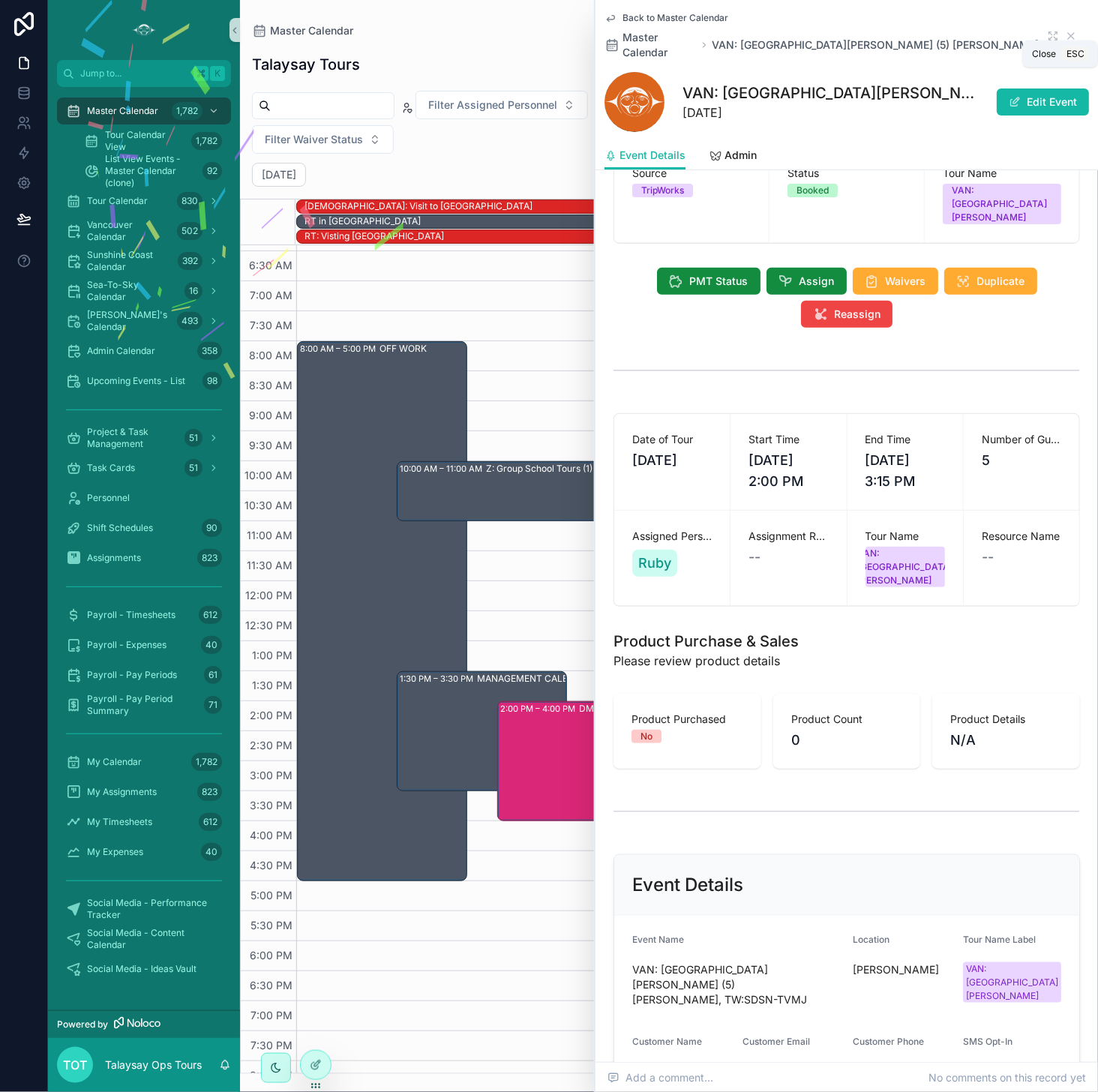
drag, startPoint x: 1076, startPoint y: 29, endPoint x: 967, endPoint y: 74, distance: 117.9
click at [899, 30] on icon "scrollable content" at bounding box center [1070, 35] width 12 height 12
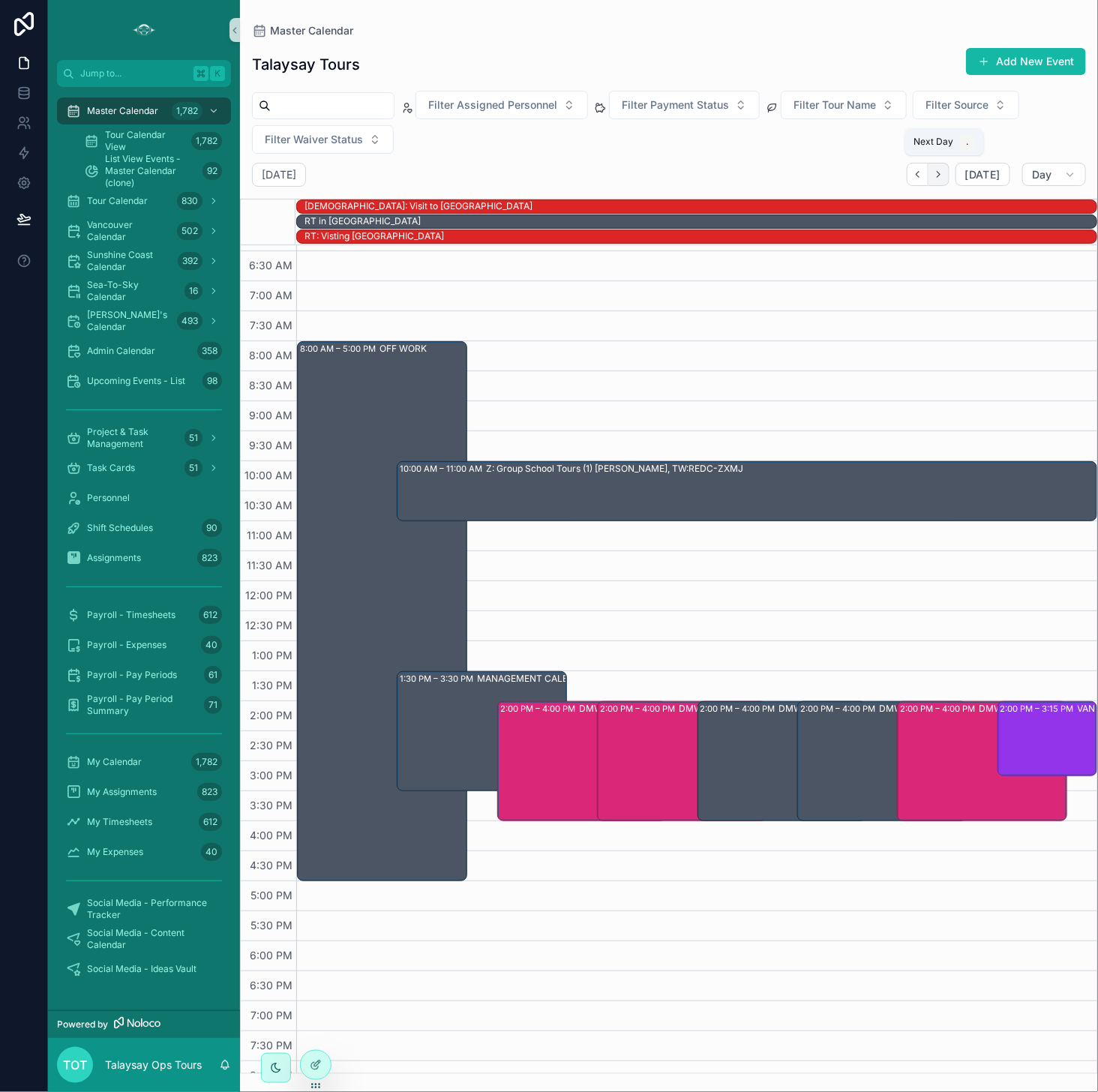
click at [899, 173] on button "Next" at bounding box center [938, 175] width 21 height 23
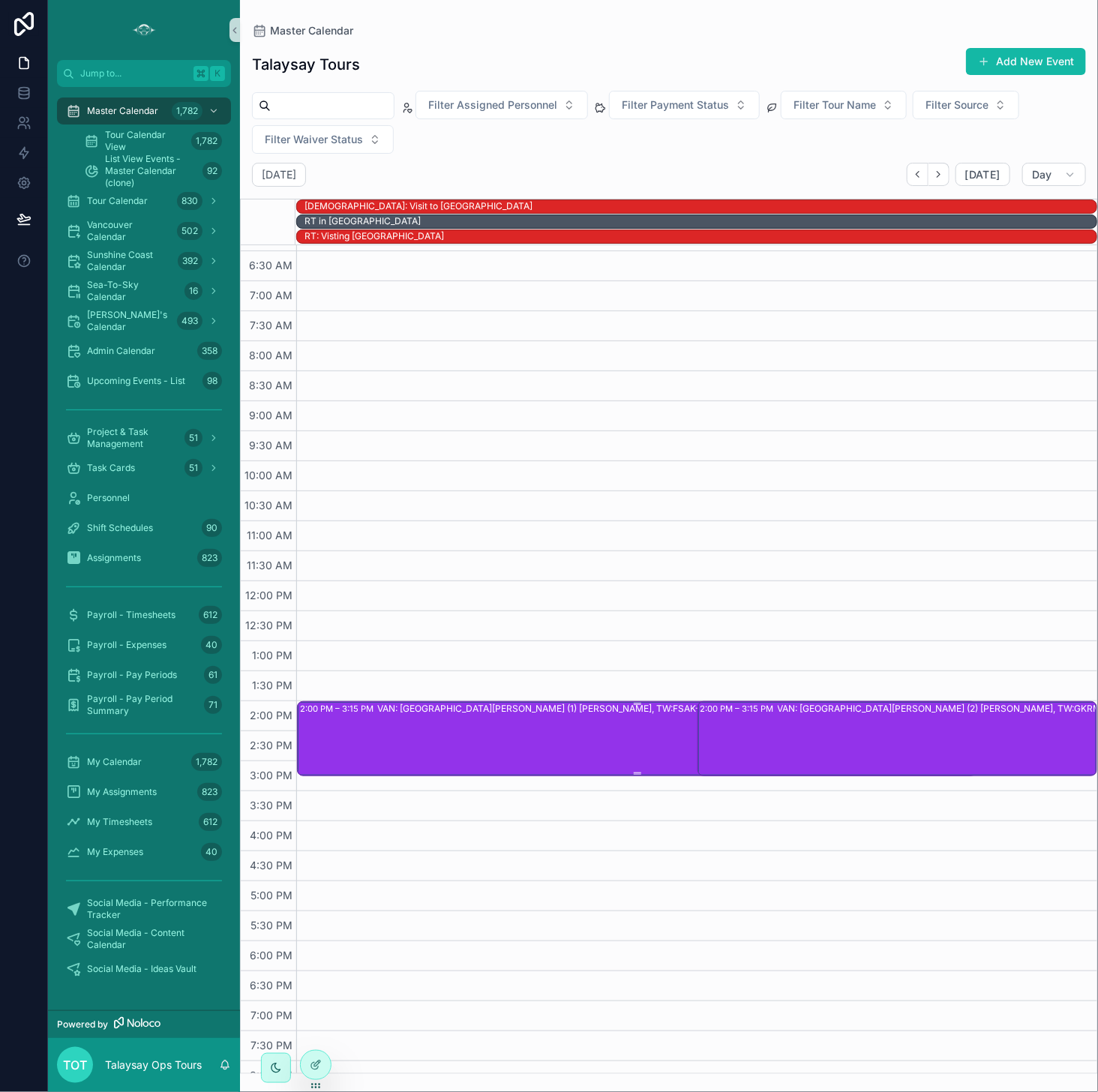
click at [574, 734] on div "VAN: [GEOGRAPHIC_DATA][PERSON_NAME] (1) [PERSON_NAME], TW:FSAK-CNFJ" at bounding box center [676, 738] width 598 height 72
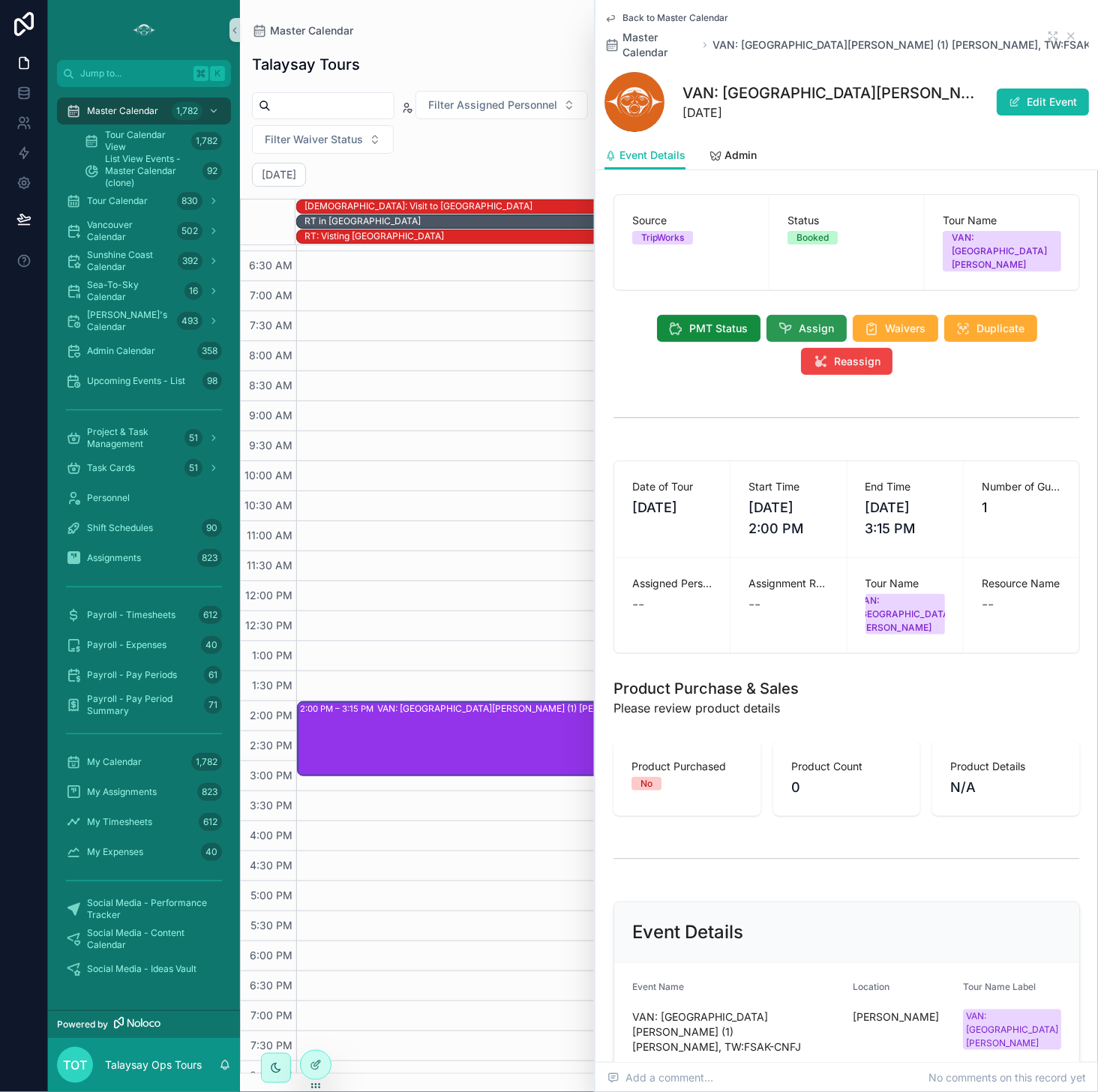
click at [798, 315] on button "Assign" at bounding box center [806, 329] width 80 height 27
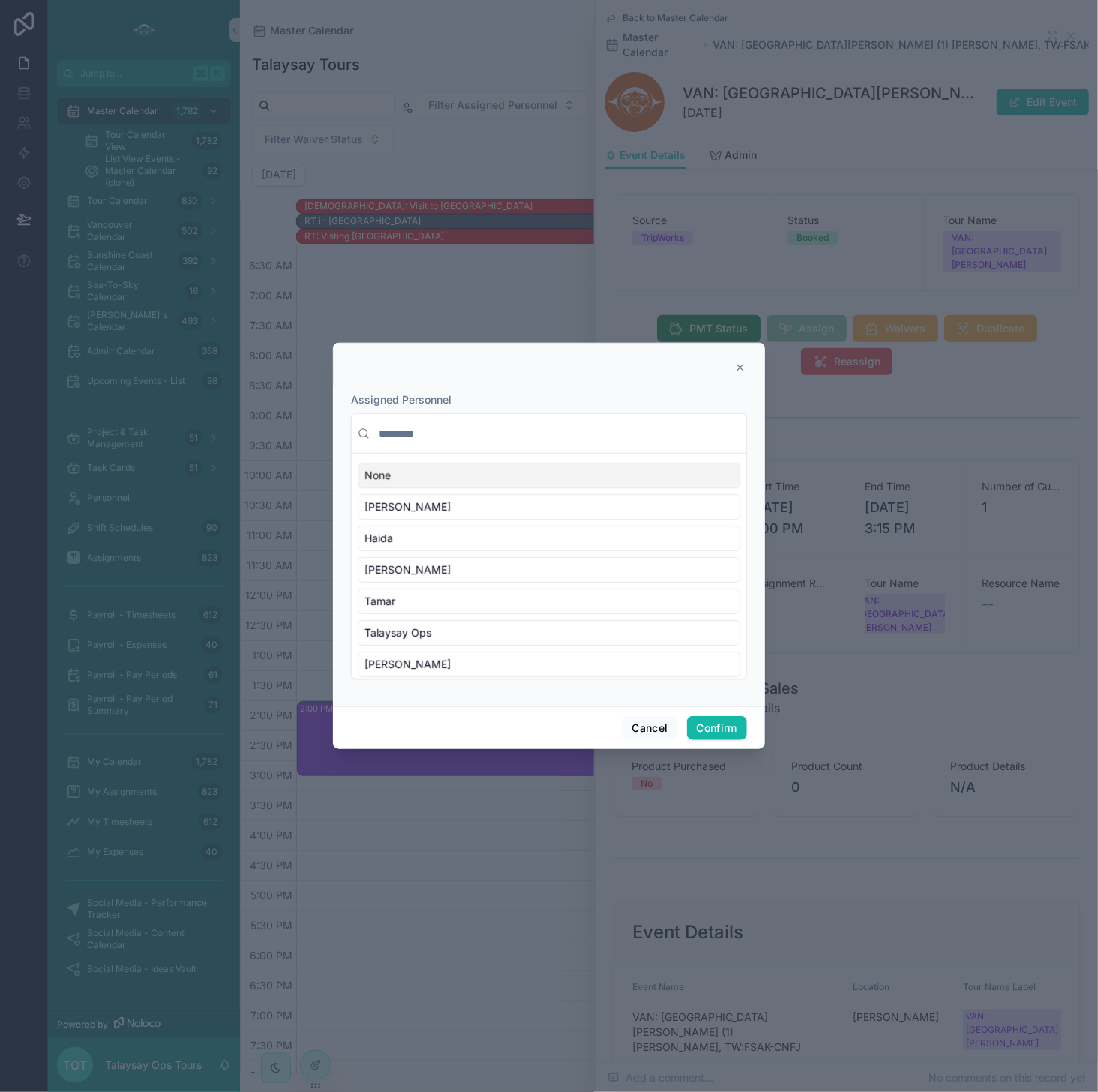
click at [473, 437] on input "text" at bounding box center [557, 434] width 364 height 27
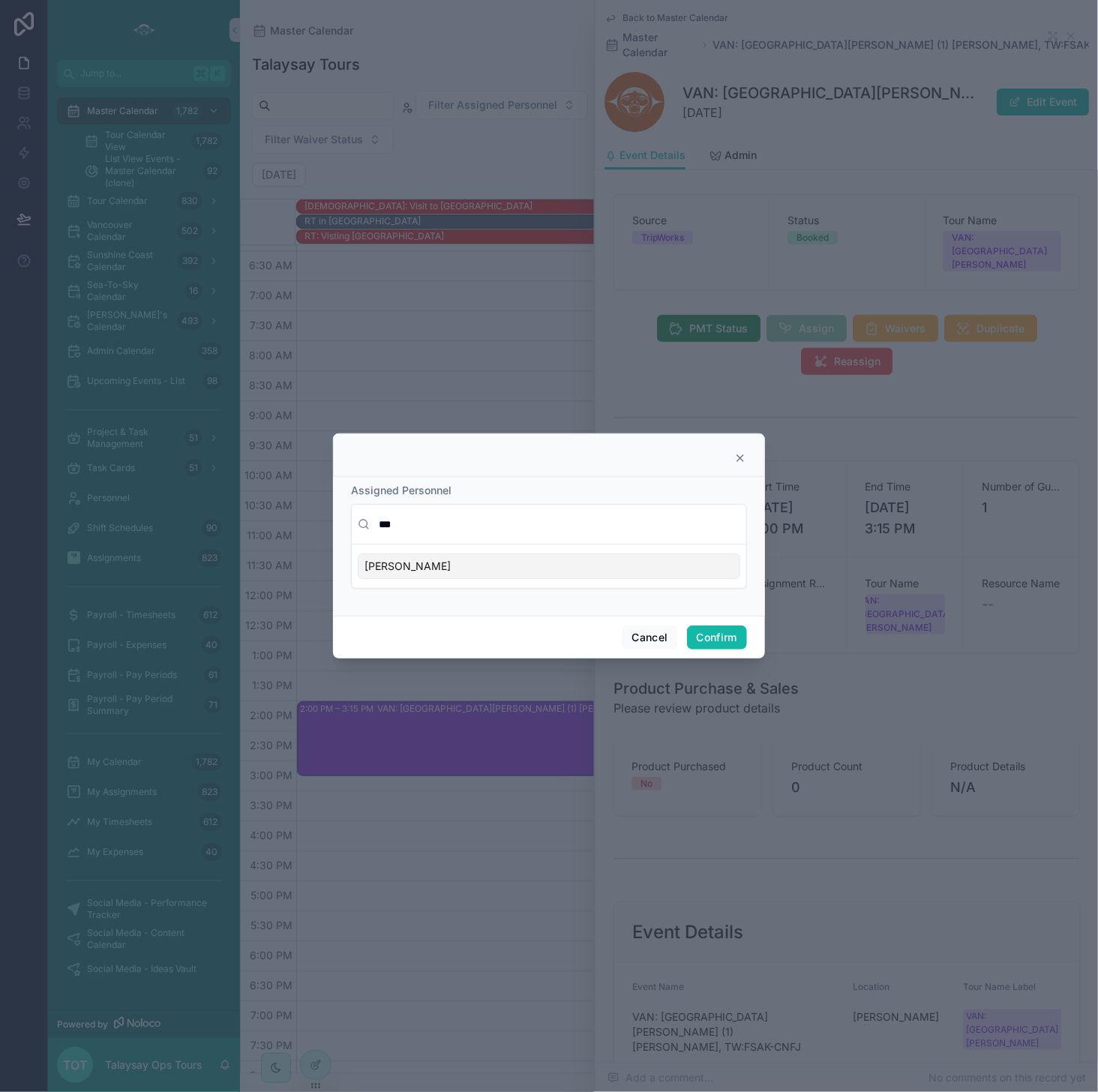
type input "***"
drag, startPoint x: 460, startPoint y: 566, endPoint x: 452, endPoint y: 559, distance: 10.6
click at [460, 565] on div "[PERSON_NAME]" at bounding box center [548, 566] width 382 height 25
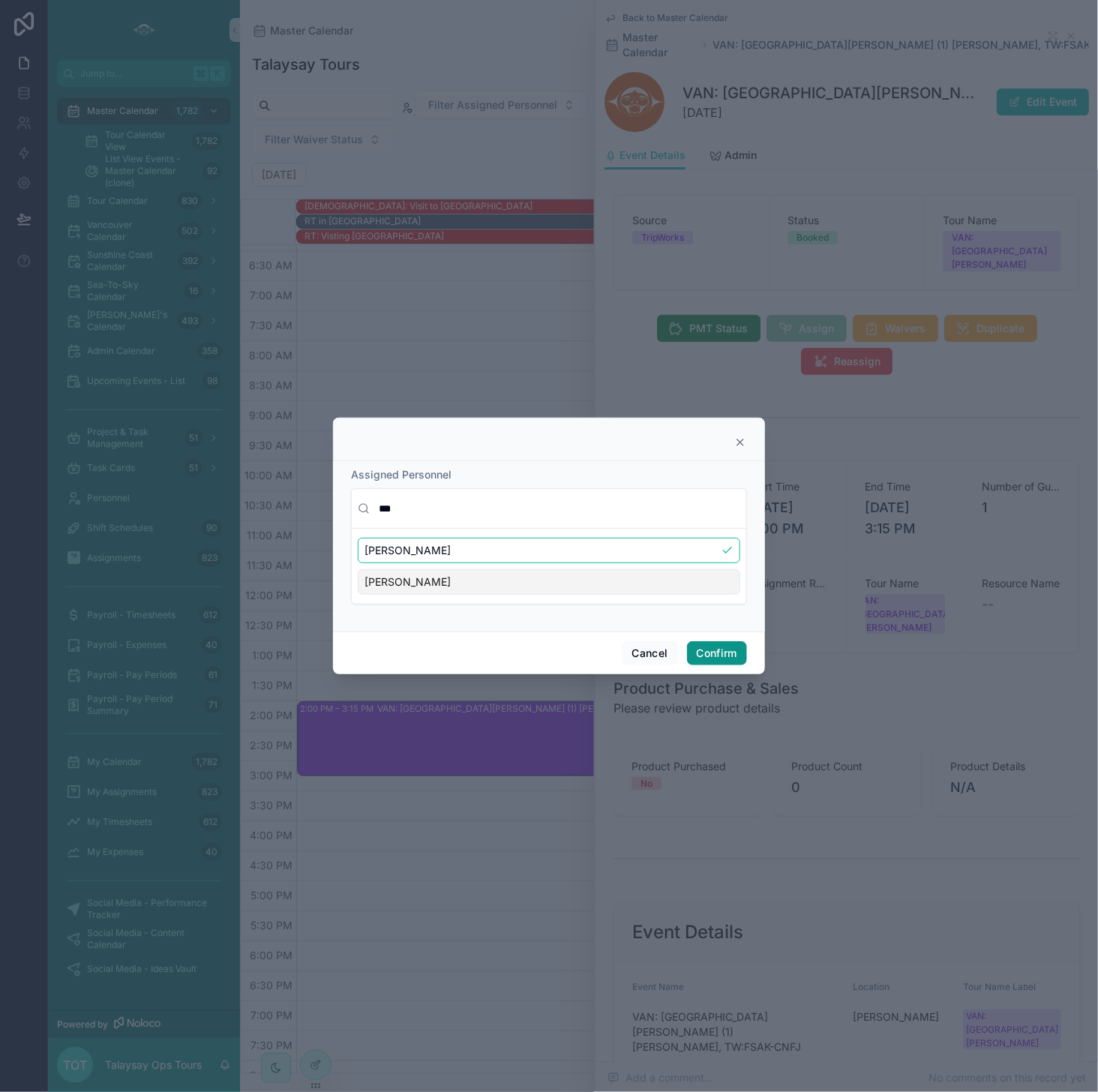
click at [711, 655] on button "Confirm" at bounding box center [716, 653] width 60 height 24
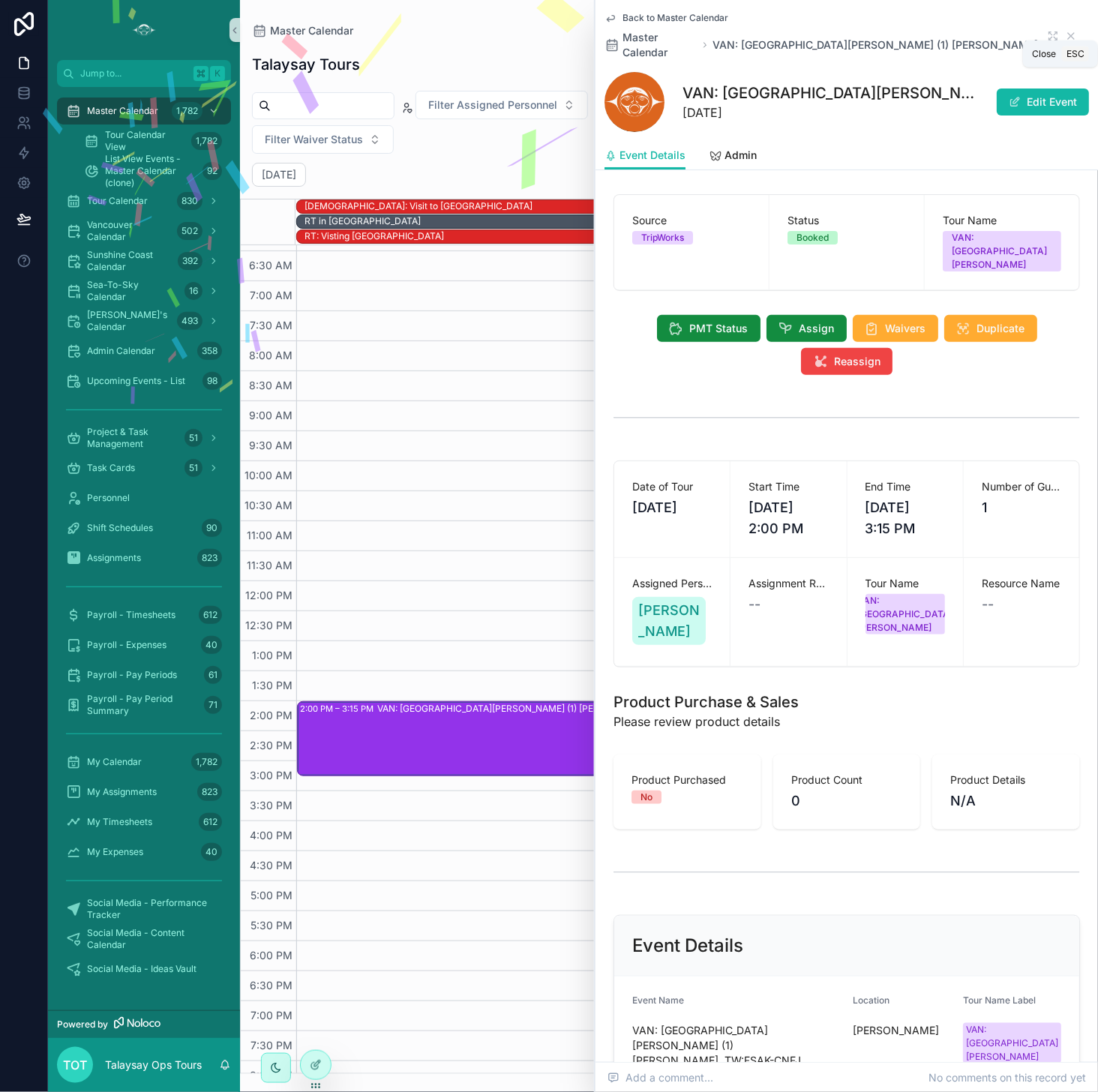
drag, startPoint x: 1071, startPoint y: 27, endPoint x: 1053, endPoint y: 56, distance: 34.1
click at [899, 33] on icon "scrollable content" at bounding box center [1070, 36] width 6 height 6
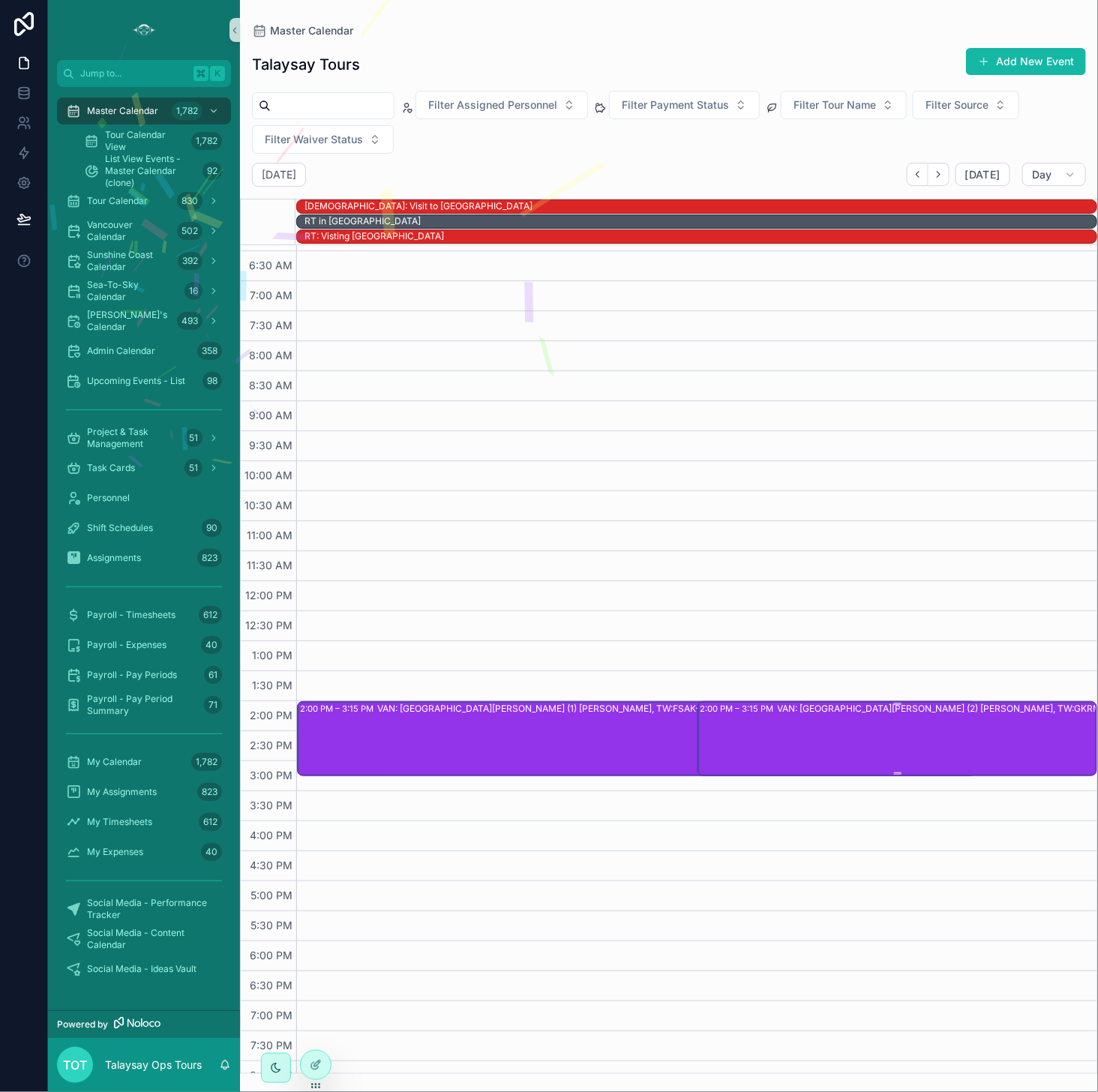
click at [794, 717] on div "VAN: [GEOGRAPHIC_DATA][PERSON_NAME] (2) [PERSON_NAME], TW:GKRM-VHGA" at bounding box center [954, 738] width 353 height 72
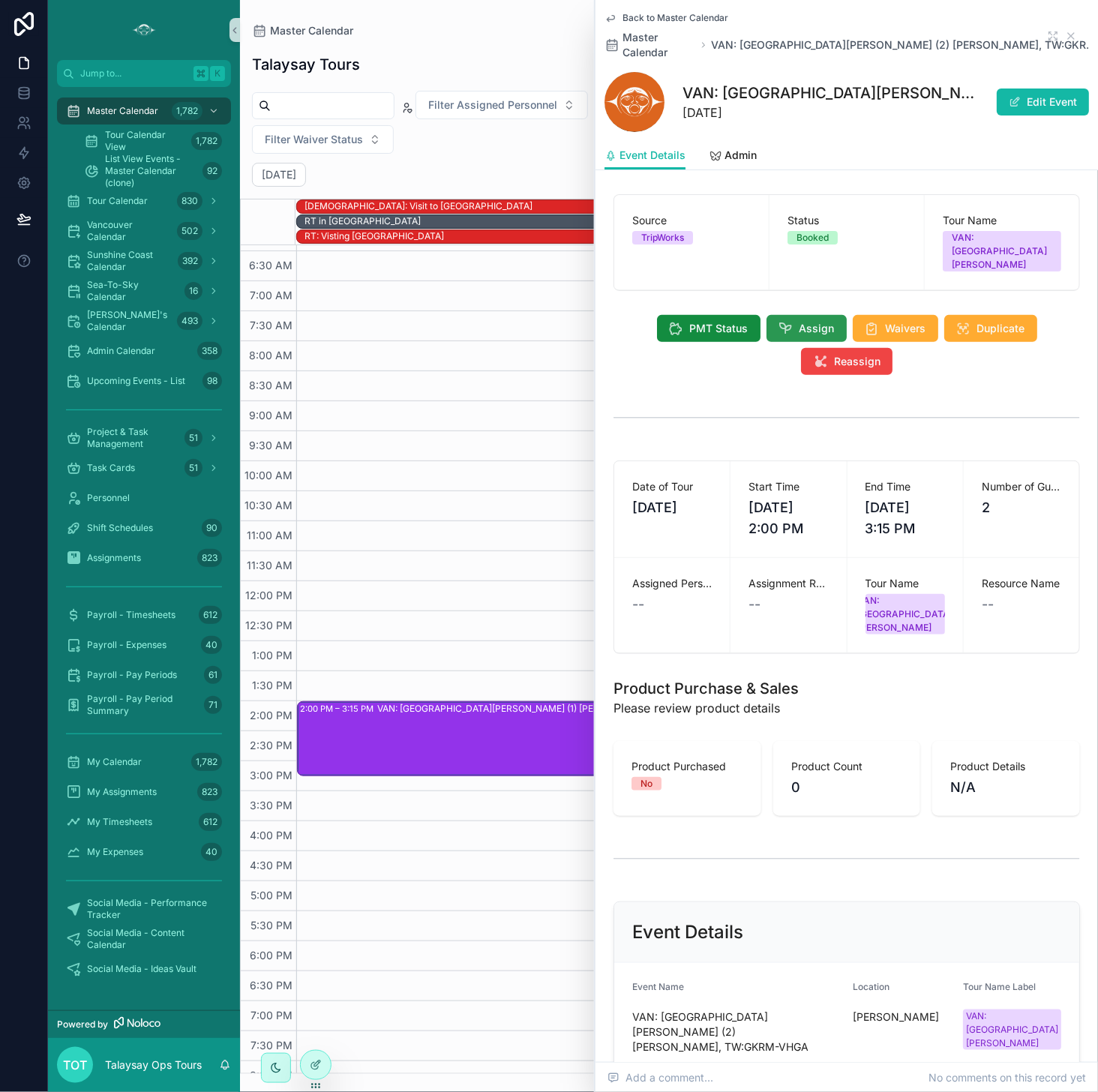
click at [793, 321] on icon "scrollable content" at bounding box center [786, 329] width 15 height 15
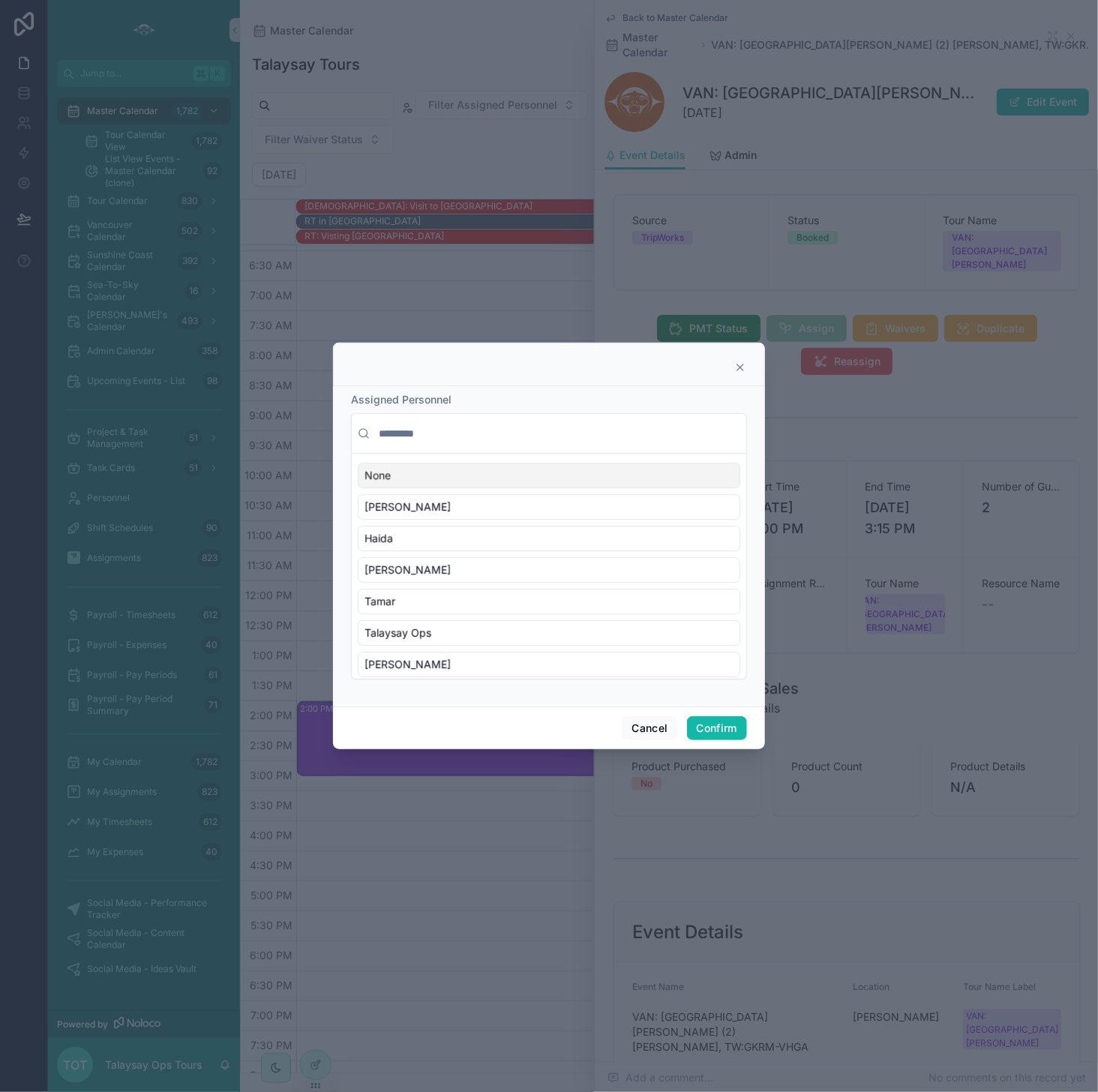
click at [475, 434] on input "text" at bounding box center [557, 434] width 364 height 27
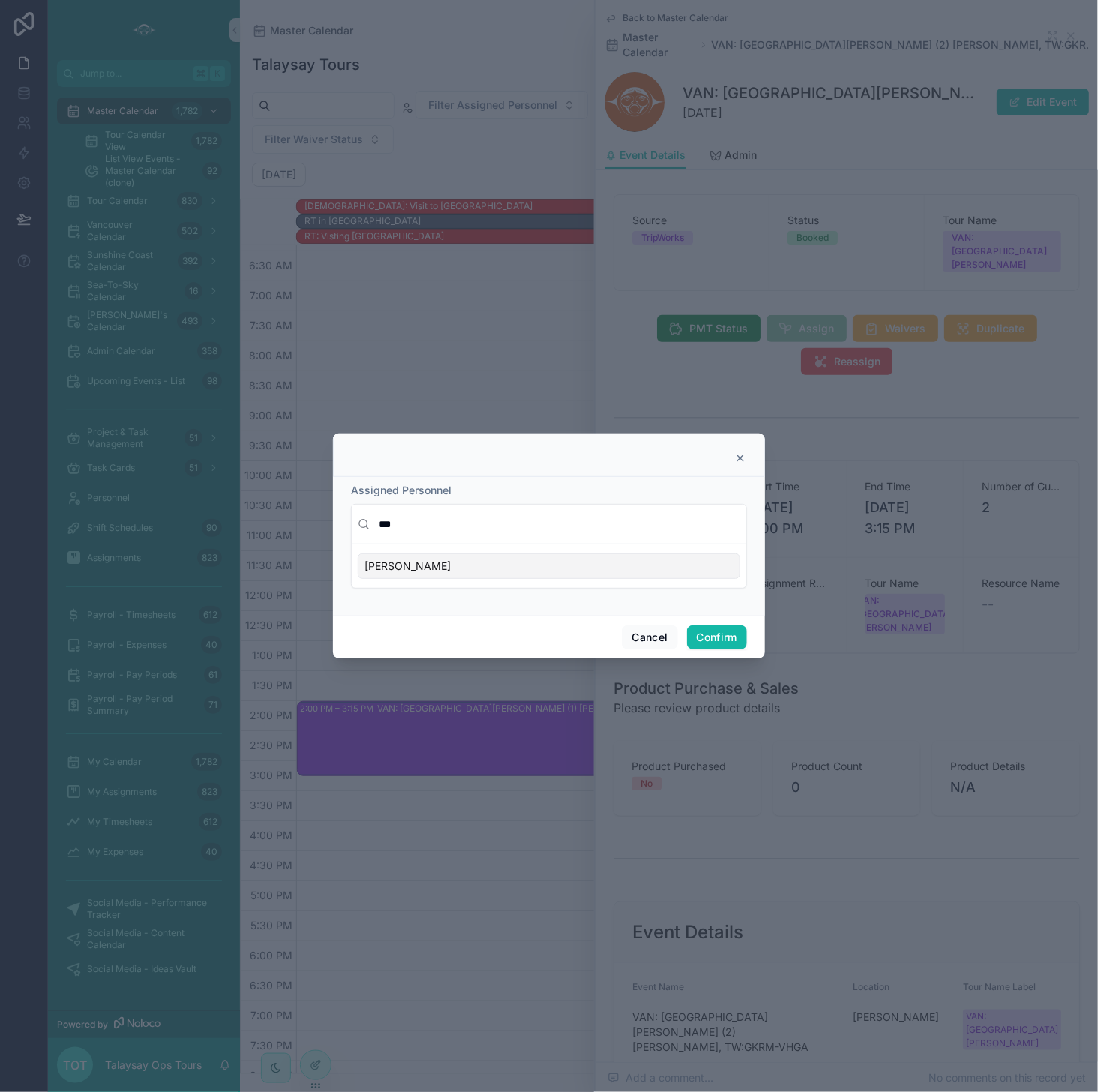
type input "***"
click at [537, 564] on div "[PERSON_NAME]" at bounding box center [548, 566] width 382 height 25
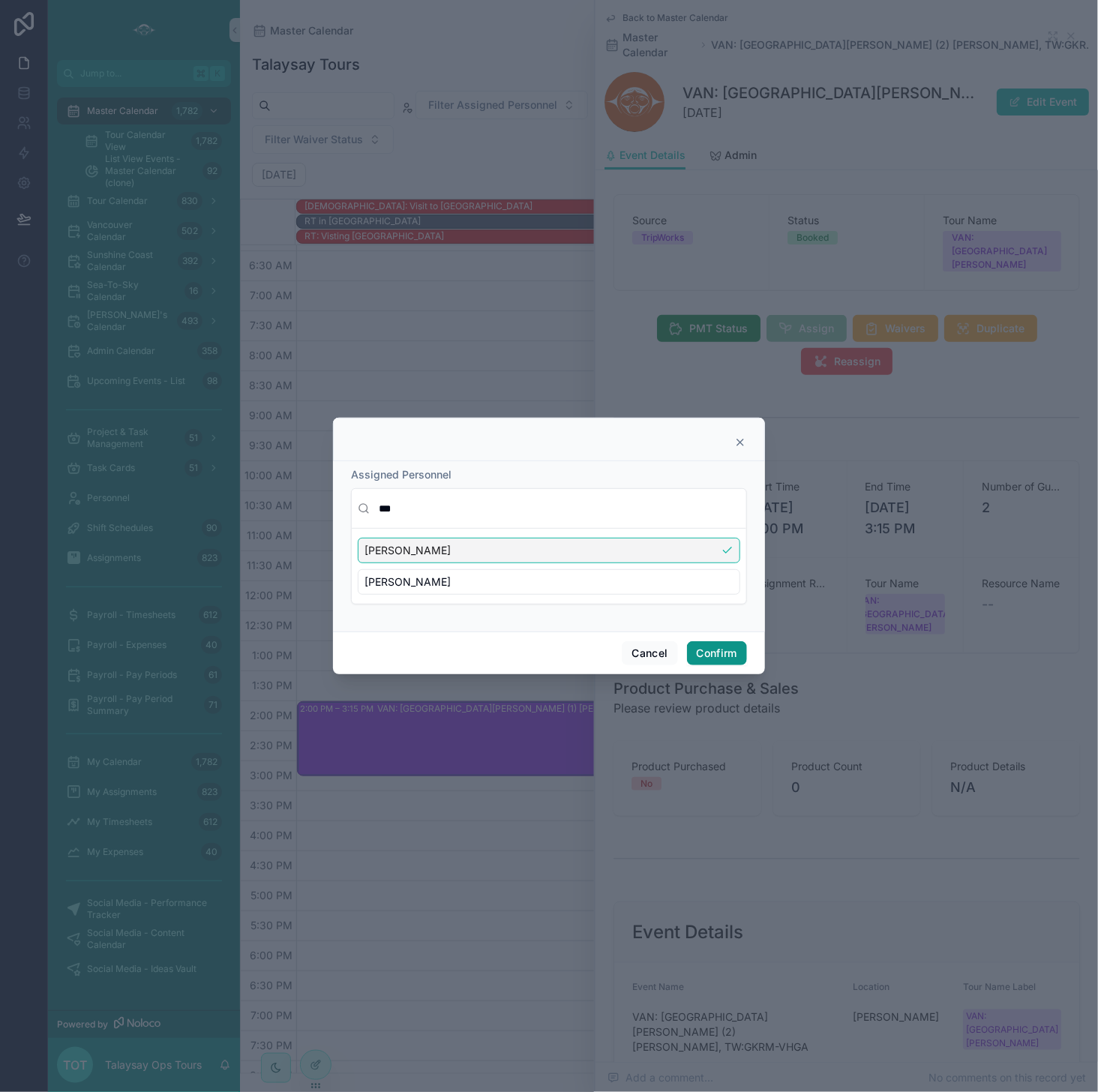
click at [730, 650] on button "Confirm" at bounding box center [716, 653] width 60 height 24
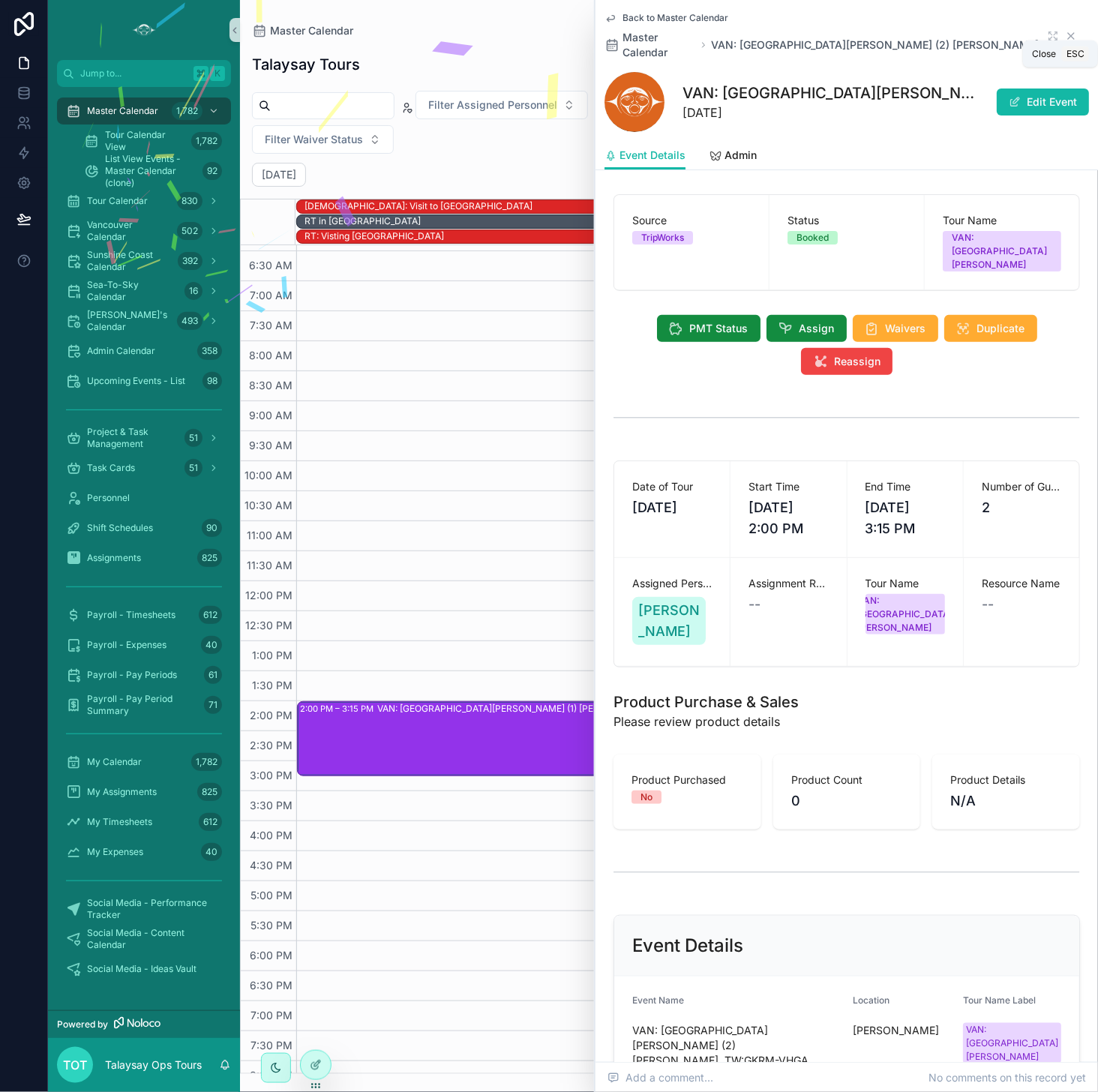
click at [899, 30] on icon "scrollable content" at bounding box center [1070, 35] width 12 height 12
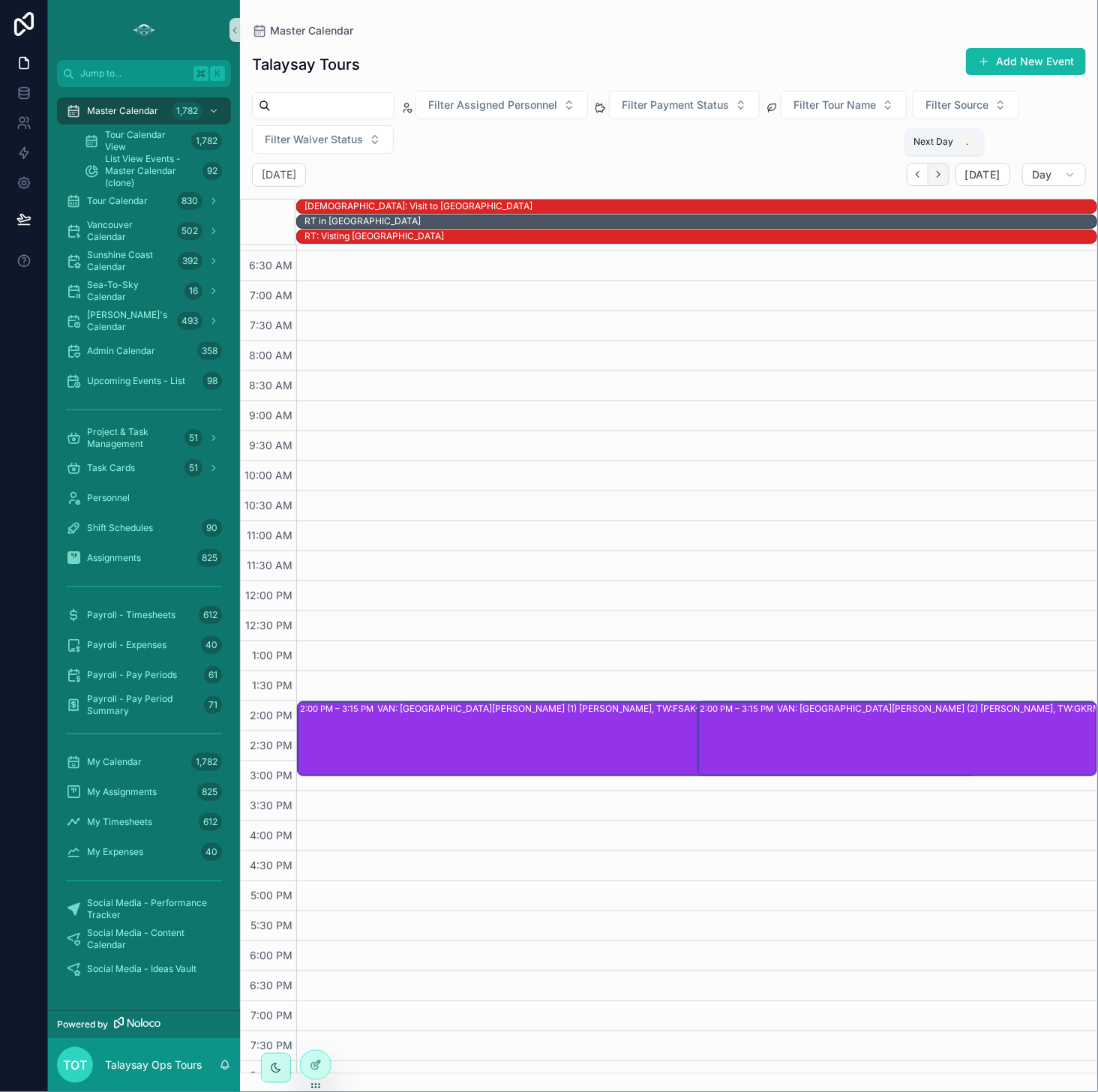
click at [899, 173] on icon "Next" at bounding box center [938, 174] width 11 height 11
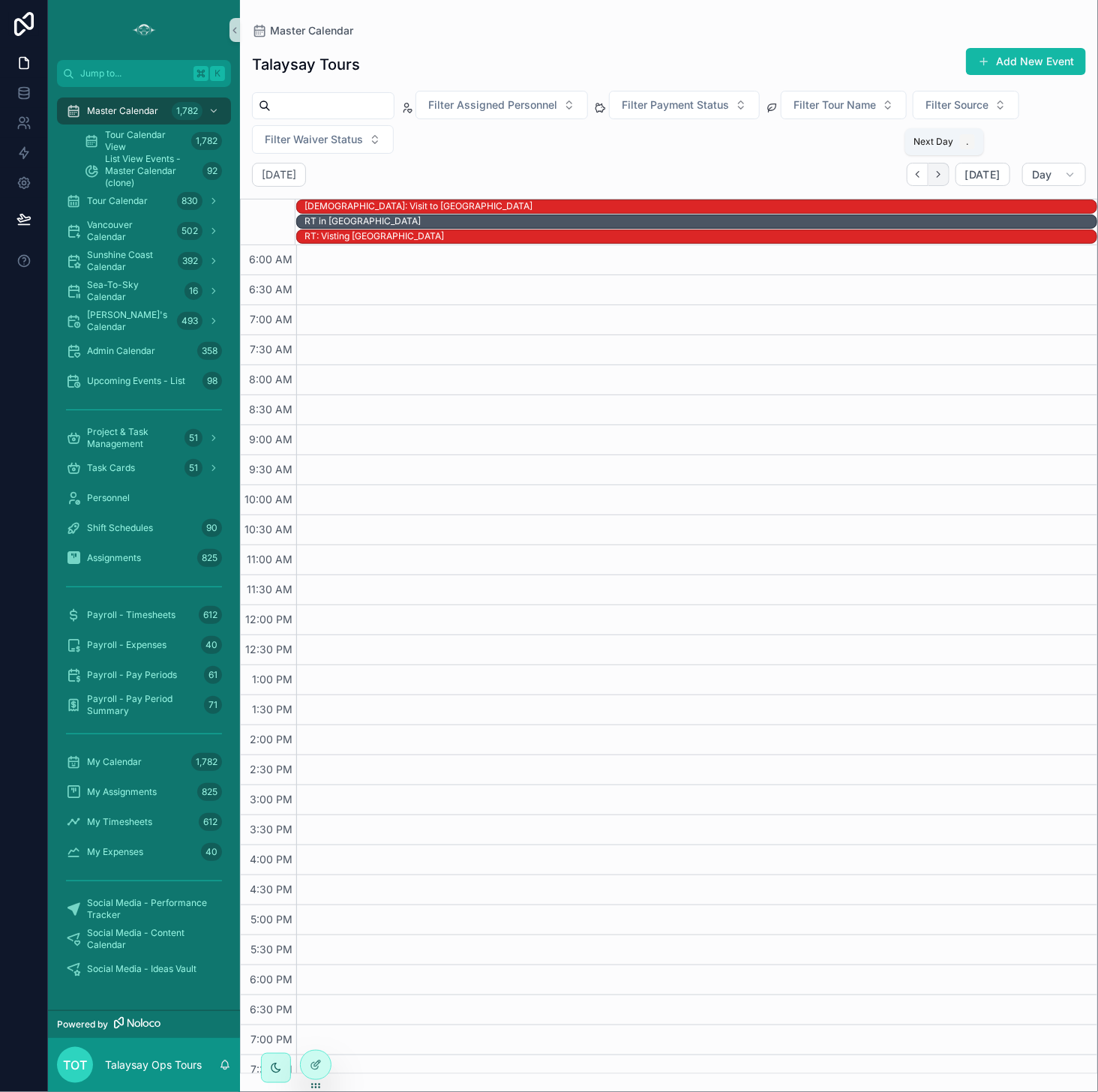
click at [899, 169] on icon "Next" at bounding box center [938, 174] width 11 height 11
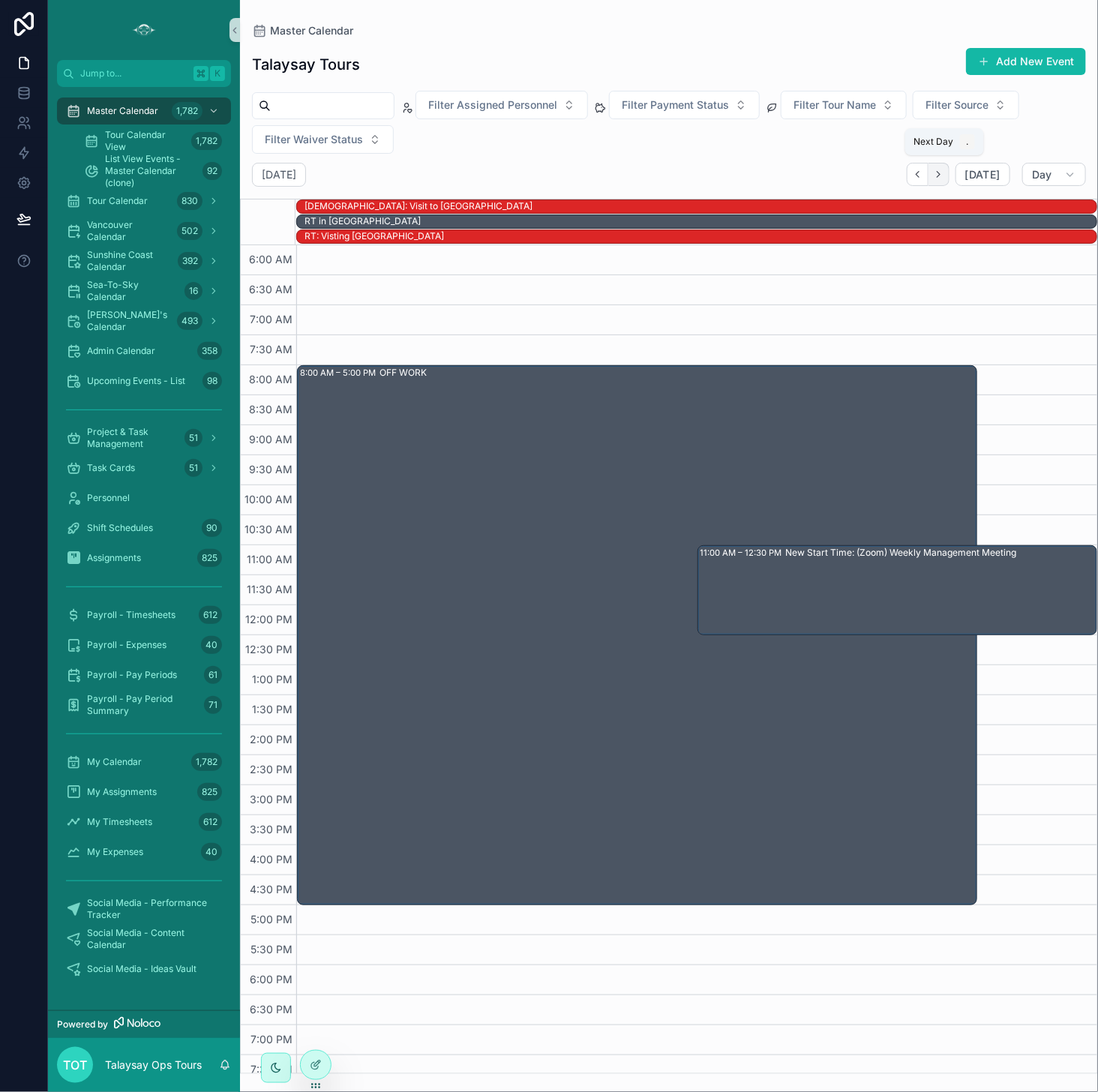
click at [899, 177] on button "Next" at bounding box center [938, 175] width 21 height 23
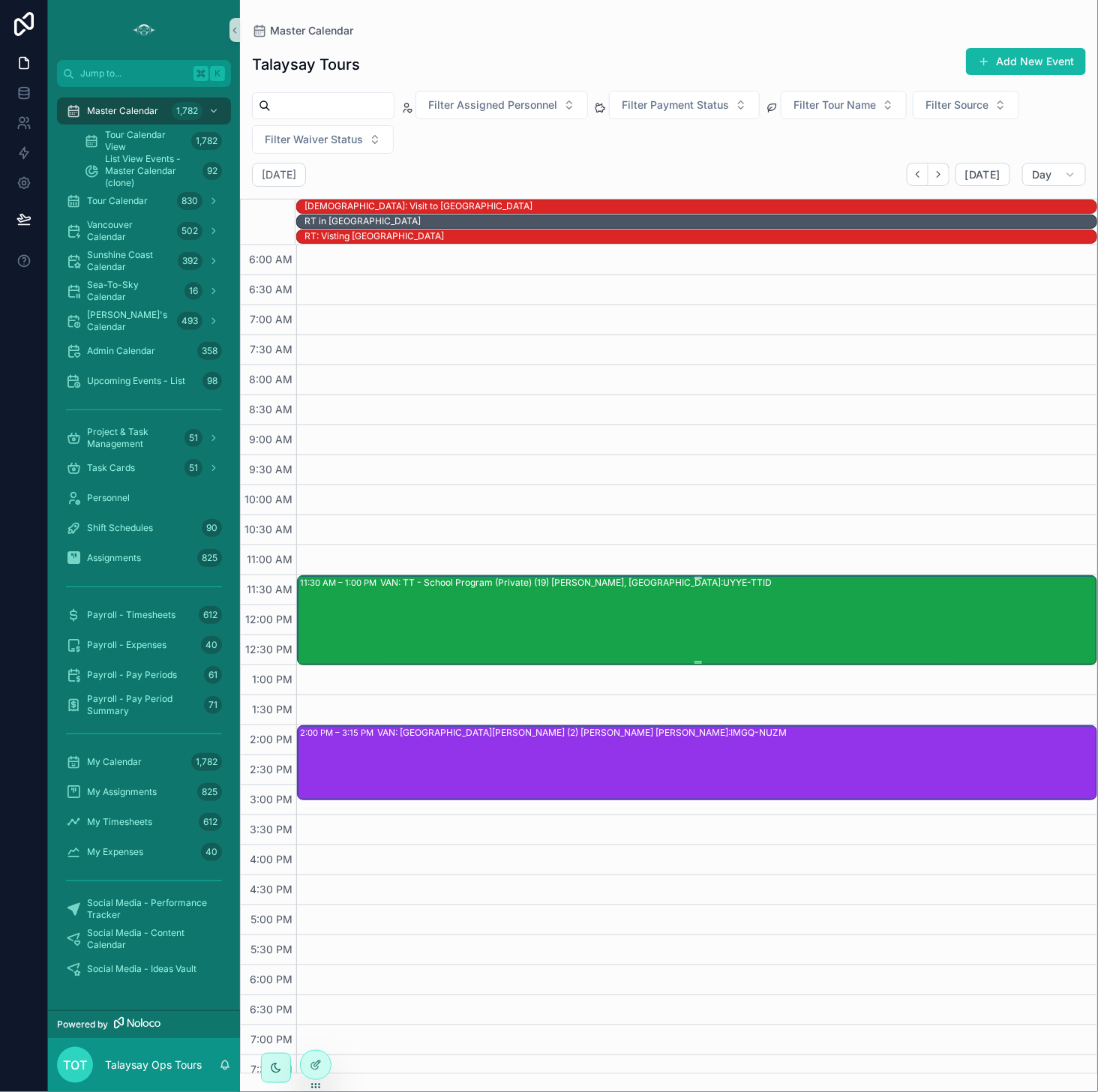
click at [626, 595] on div "VAN: TT - School Program (Private) (19) [PERSON_NAME], [GEOGRAPHIC_DATA]:UYYE-T…" at bounding box center [737, 619] width 716 height 87
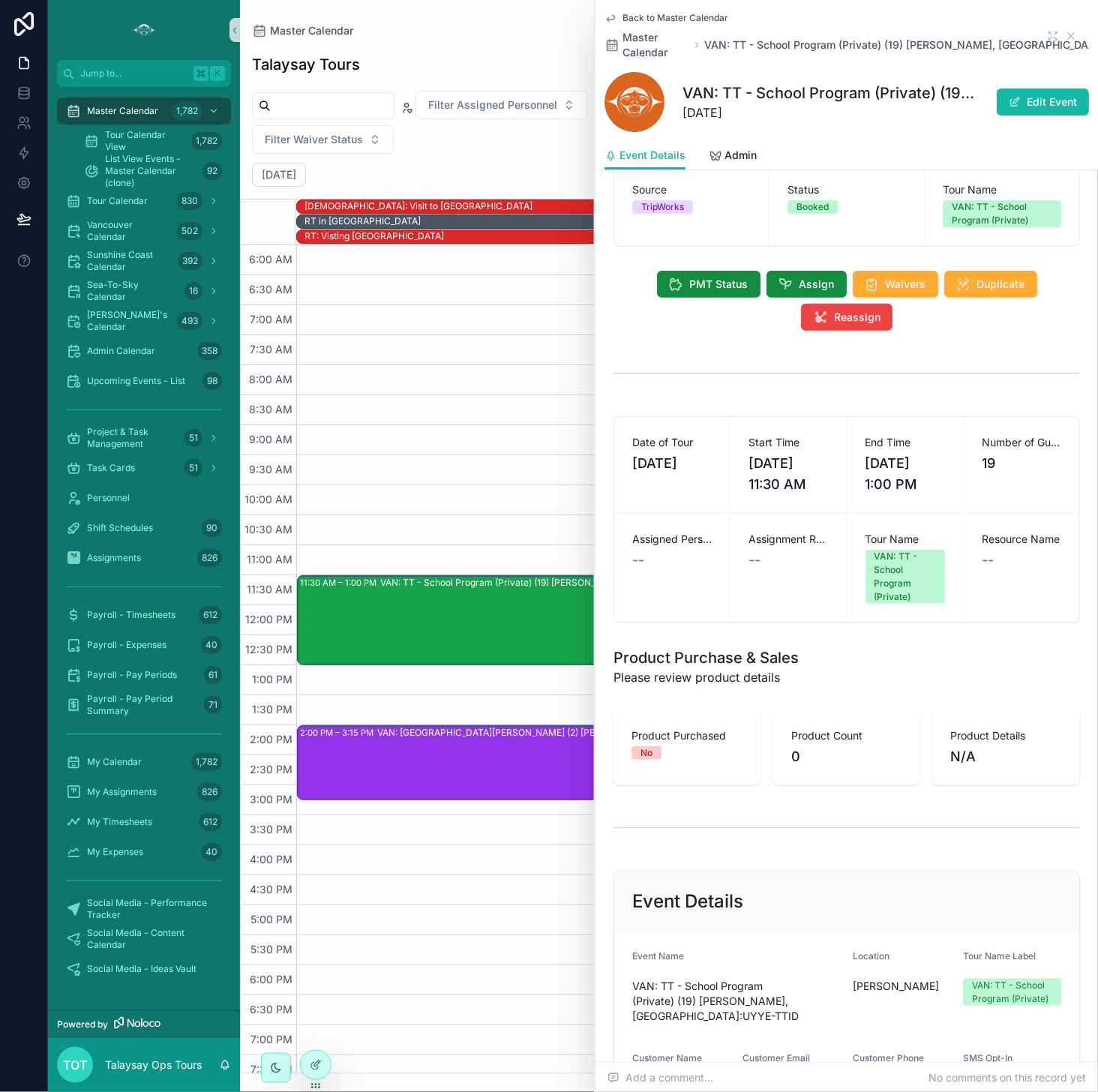
scroll to position [34, 0]
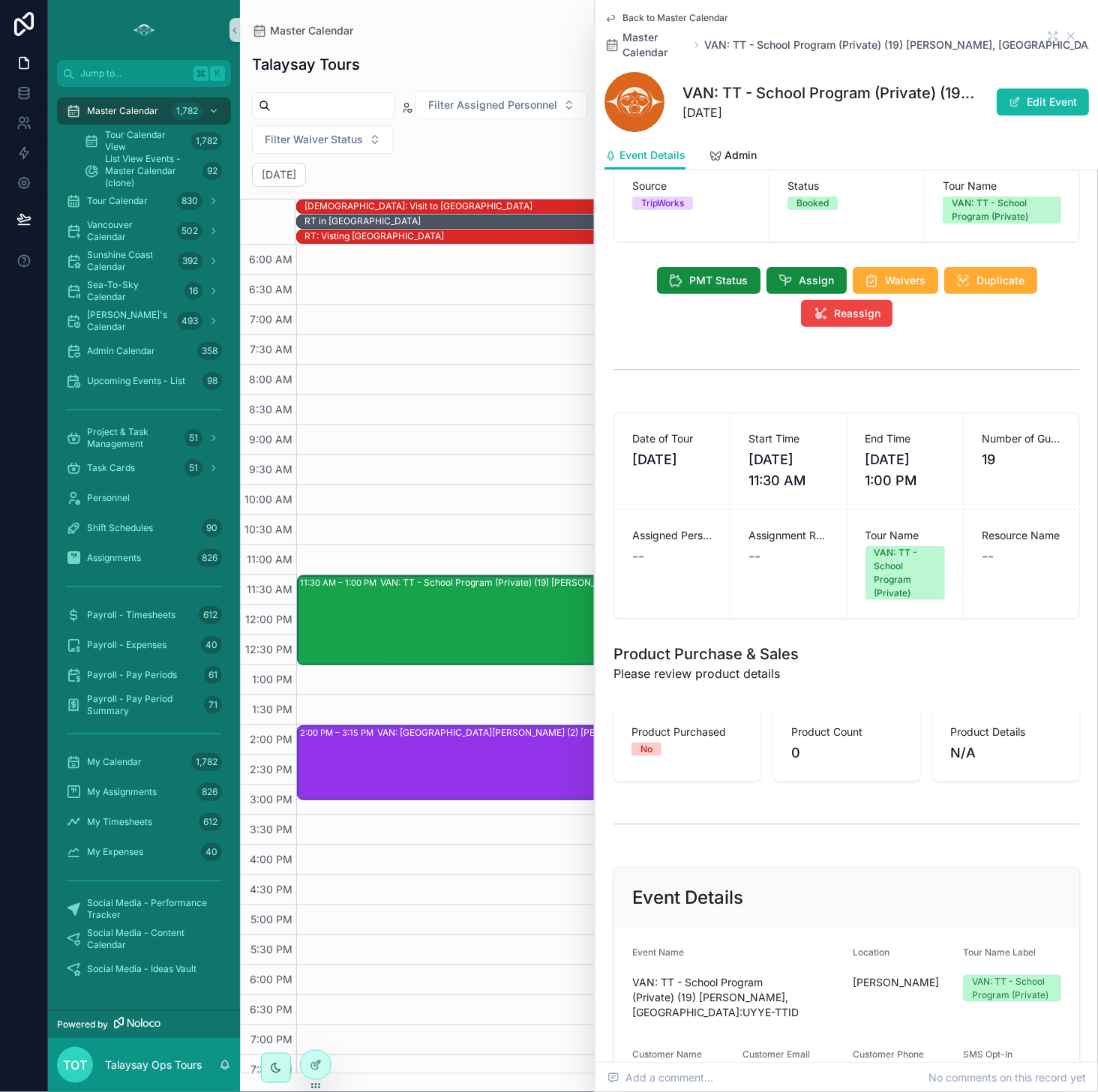
click at [510, 602] on div "VAN: TT - School Program (Private) (19) [PERSON_NAME], [GEOGRAPHIC_DATA]:UYYE-T…" at bounding box center [737, 619] width 716 height 87
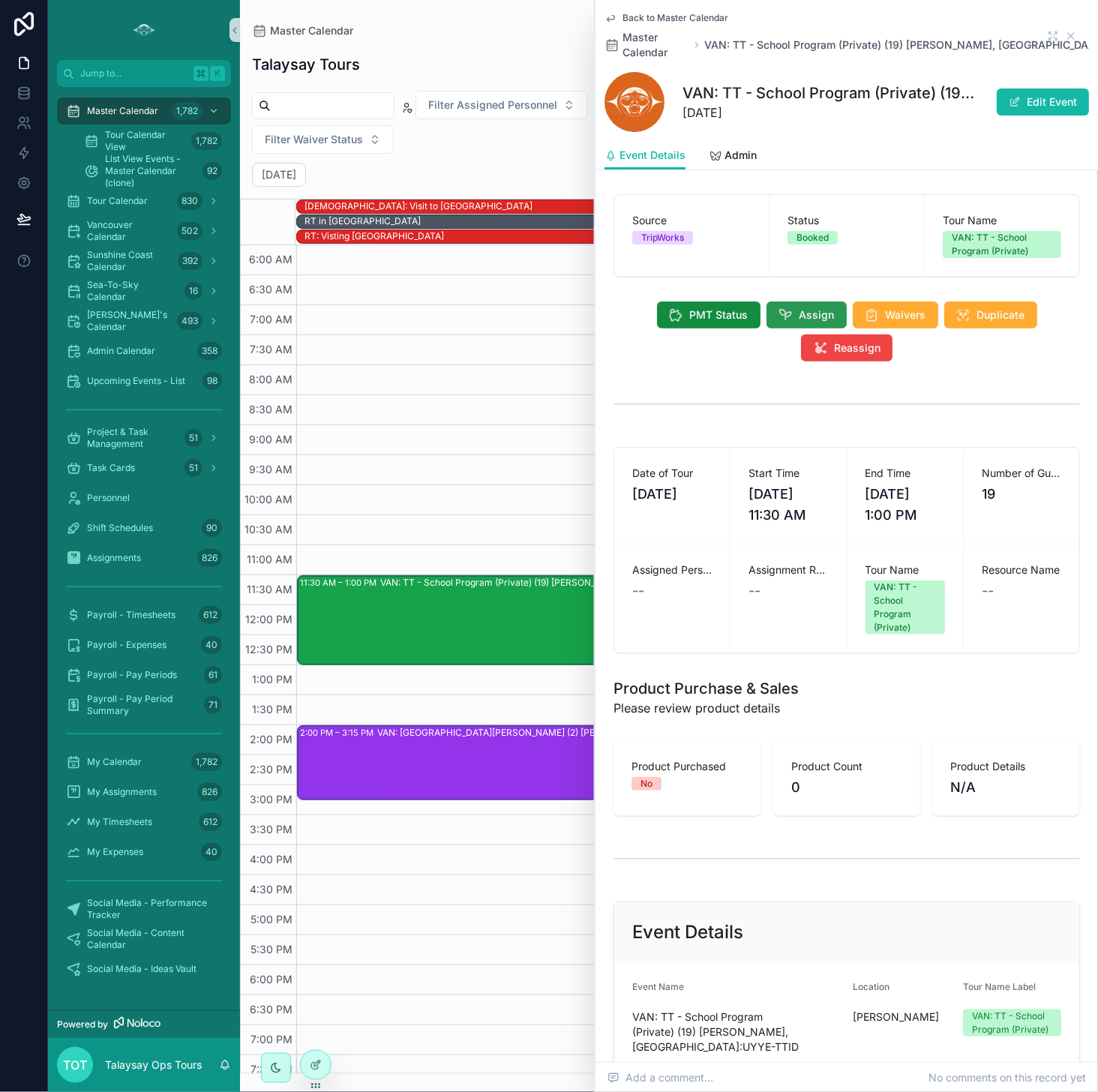
click at [781, 308] on icon "scrollable content" at bounding box center [786, 315] width 15 height 15
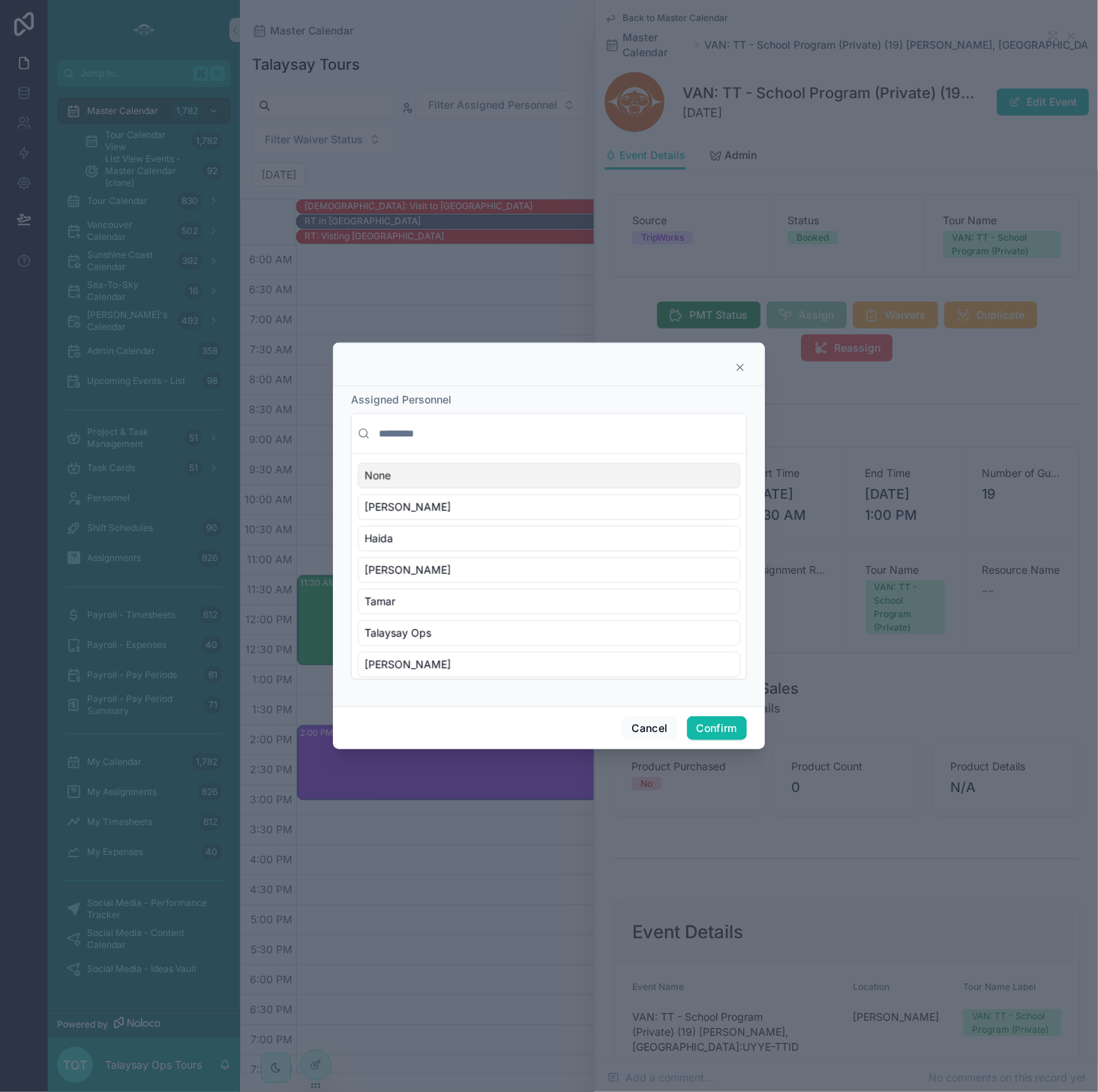
click at [419, 442] on input "text" at bounding box center [557, 434] width 364 height 27
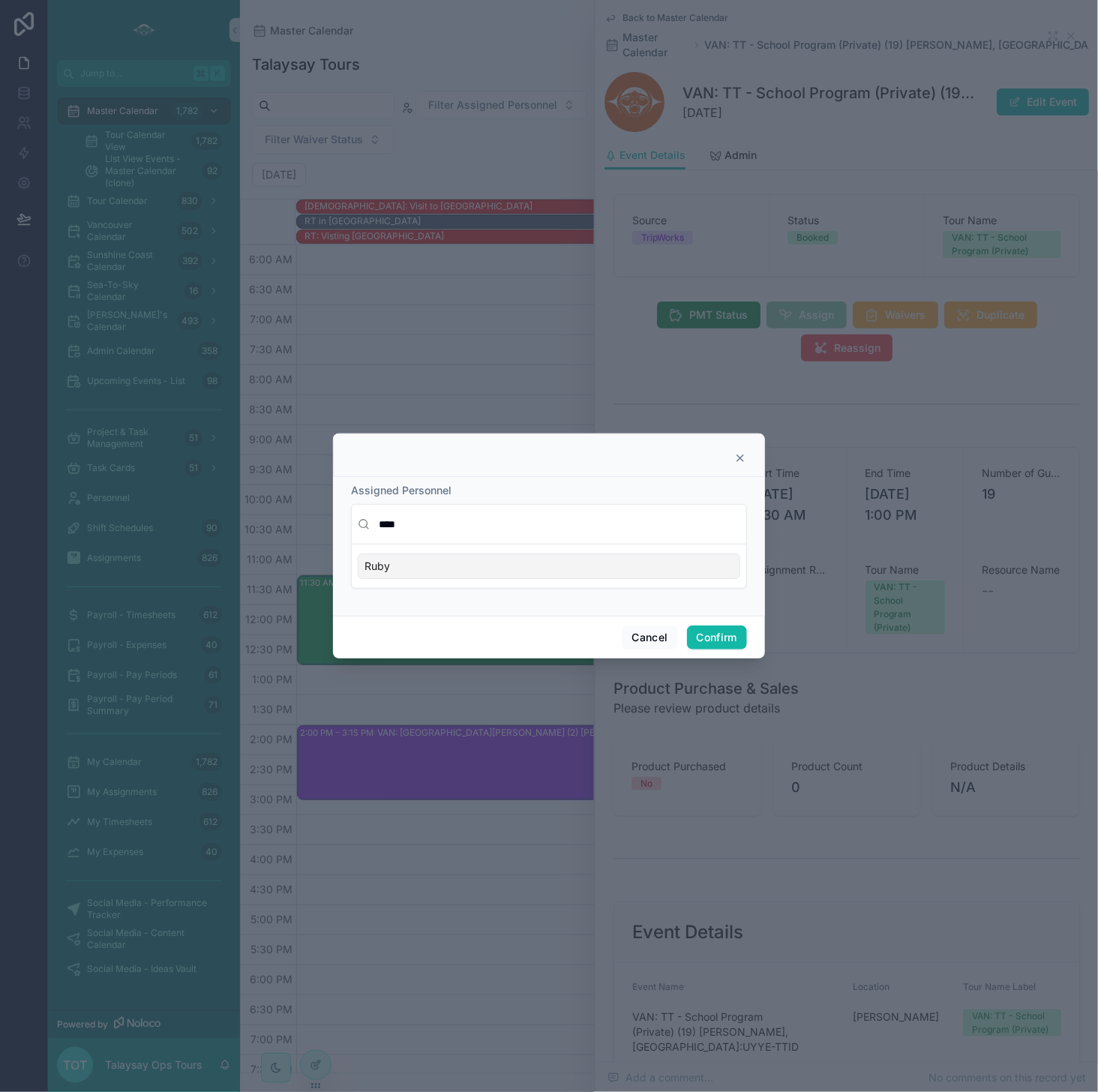
type input "****"
click at [562, 564] on div "Ruby" at bounding box center [548, 566] width 382 height 25
click at [733, 636] on button "Confirm" at bounding box center [716, 637] width 60 height 24
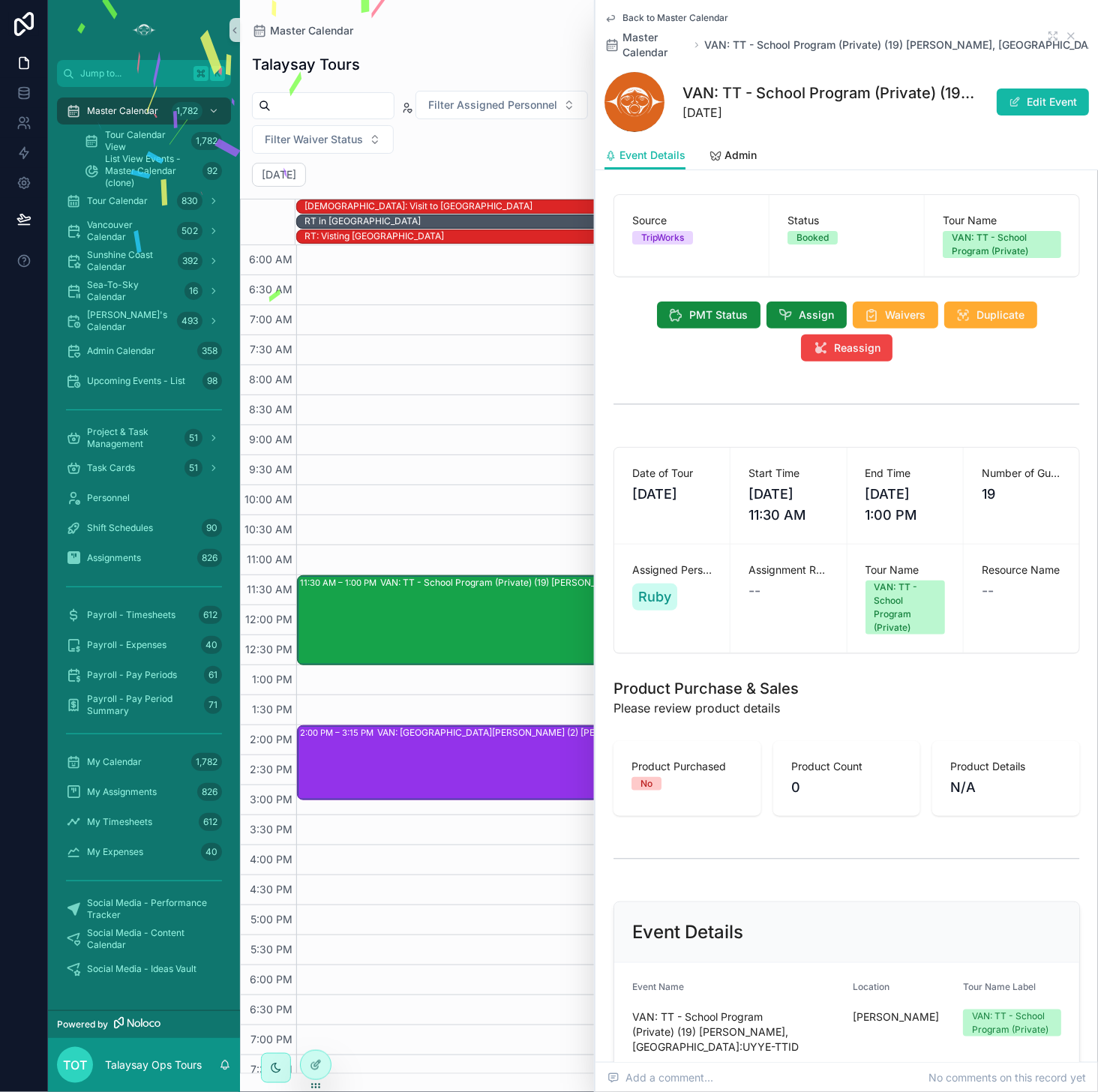
click at [499, 766] on div "VAN: [GEOGRAPHIC_DATA][PERSON_NAME] (2) [PERSON_NAME] [PERSON_NAME]:IMGQ-NUZM" at bounding box center [736, 762] width 718 height 72
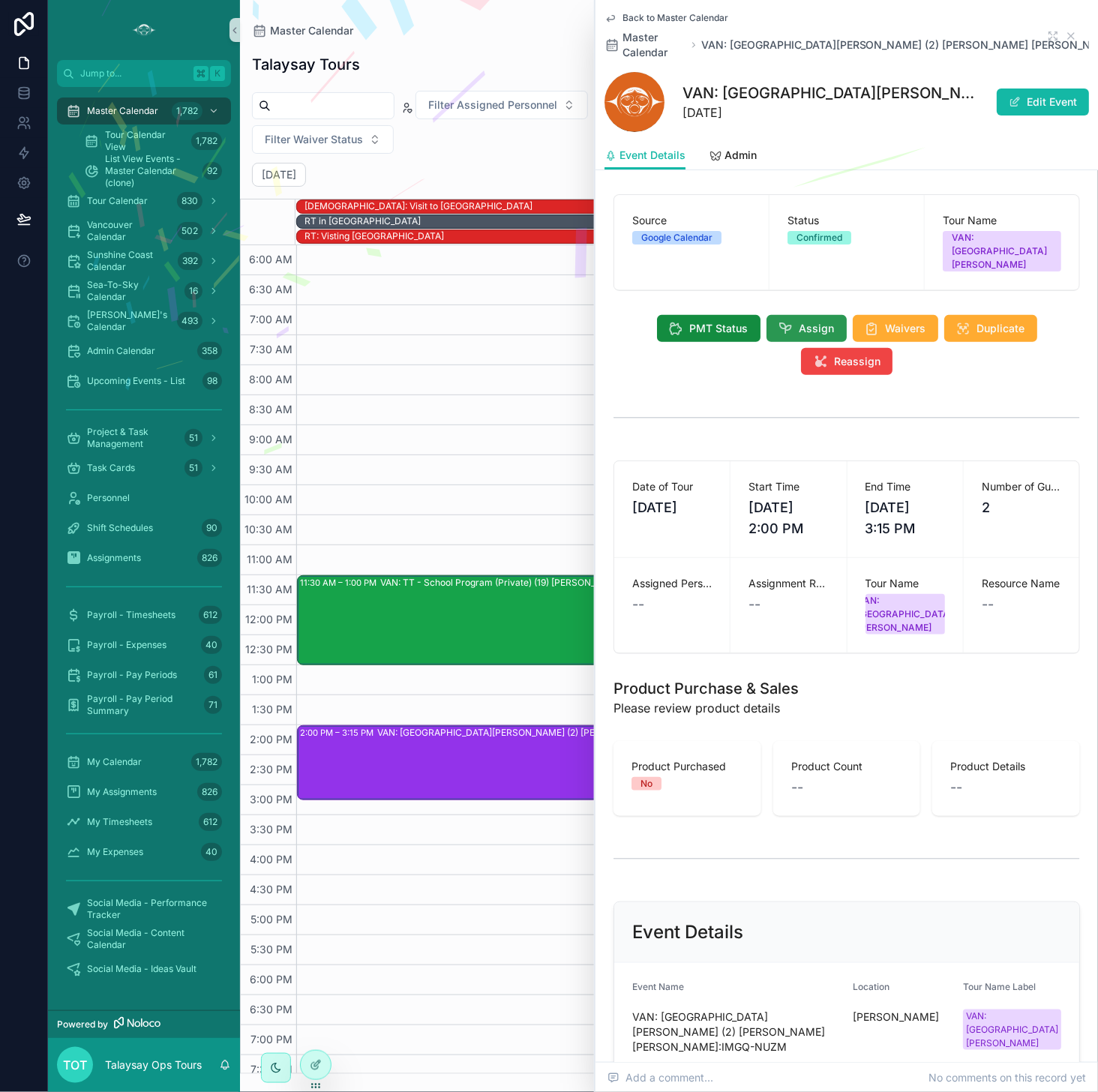
click at [820, 321] on span "Assign" at bounding box center [816, 329] width 35 height 15
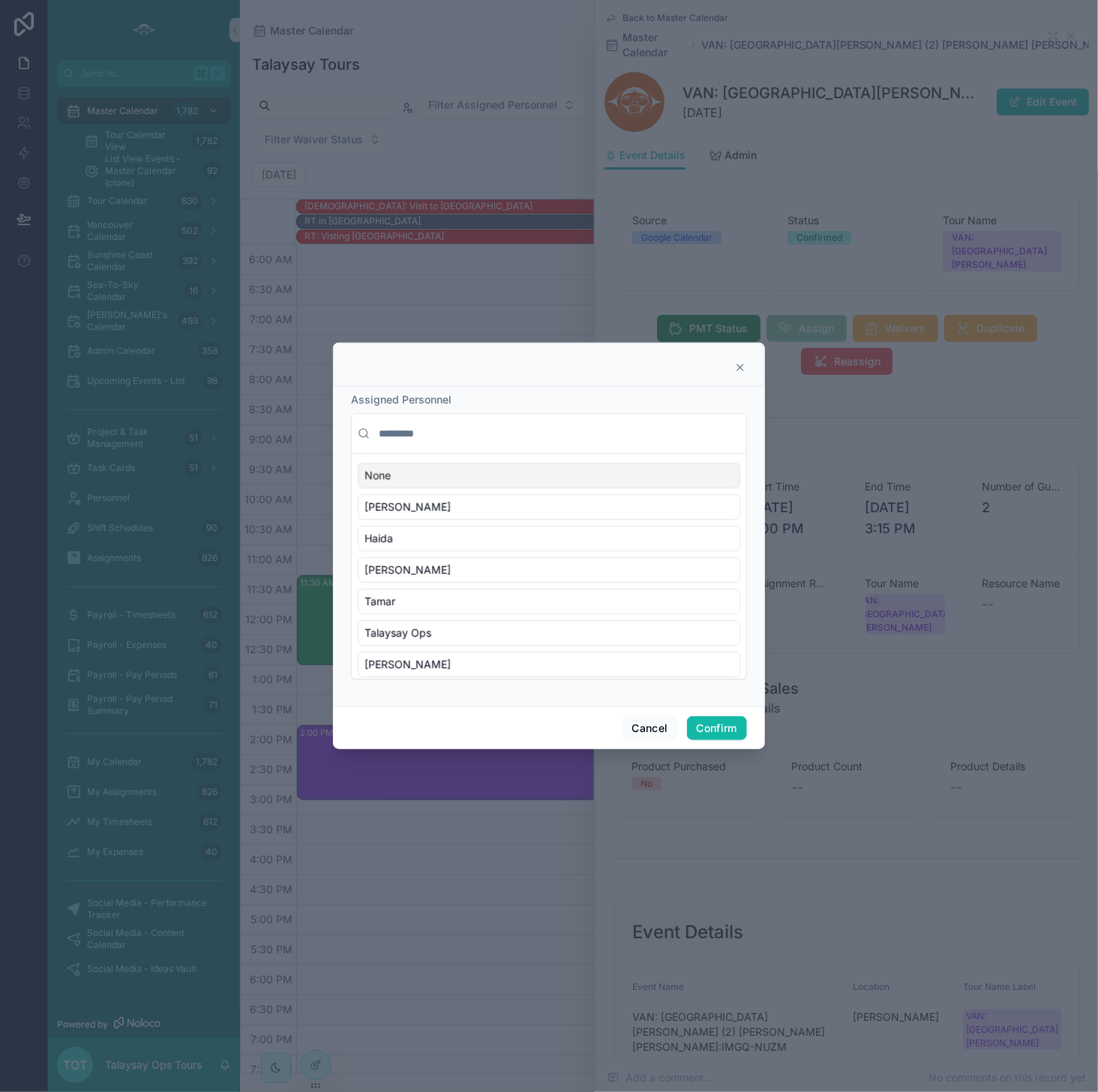
click at [491, 429] on input "text" at bounding box center [557, 434] width 364 height 27
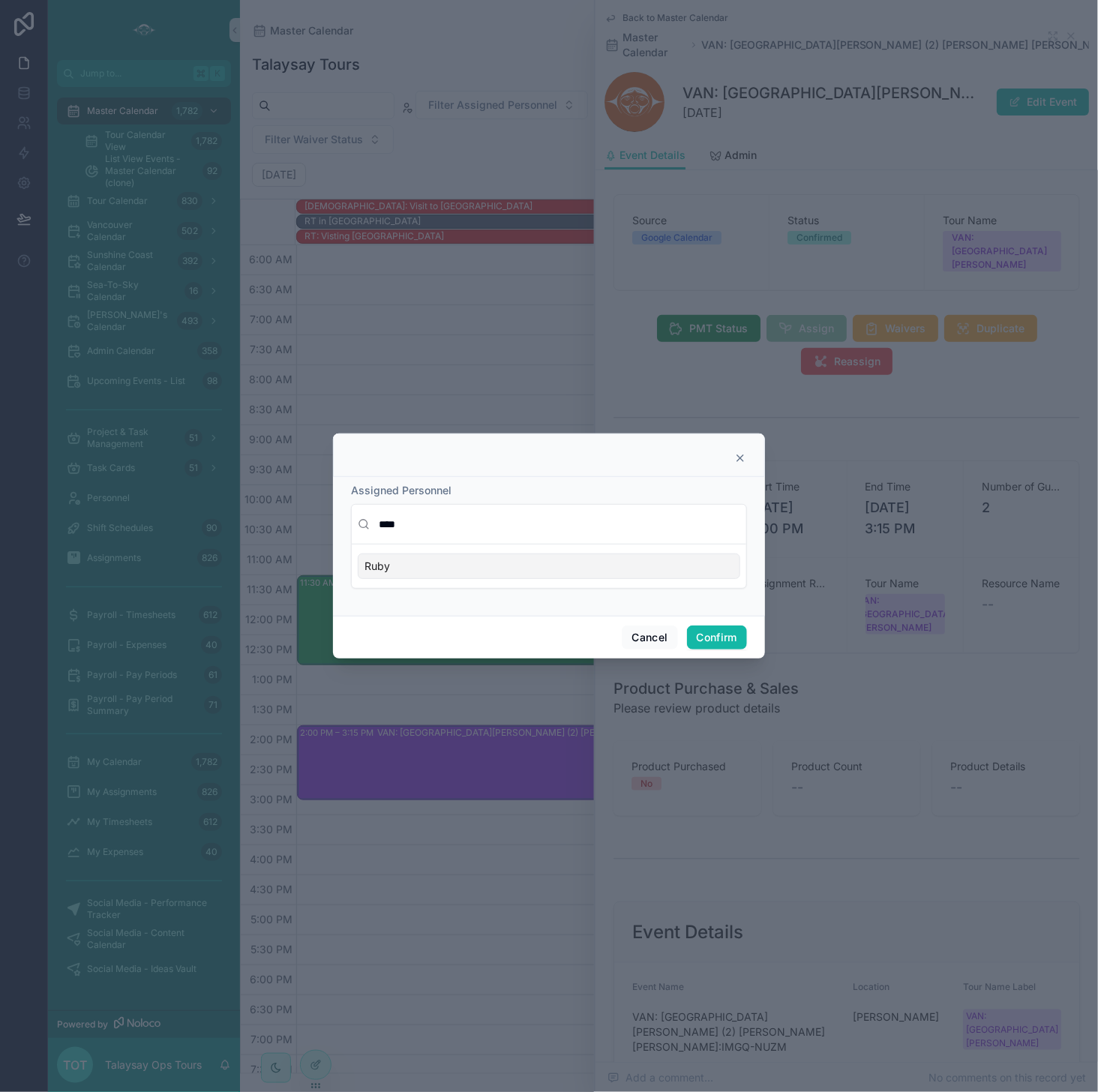
type input "****"
click at [541, 568] on div "Ruby" at bounding box center [548, 566] width 382 height 25
click at [727, 642] on button "Confirm" at bounding box center [716, 637] width 60 height 24
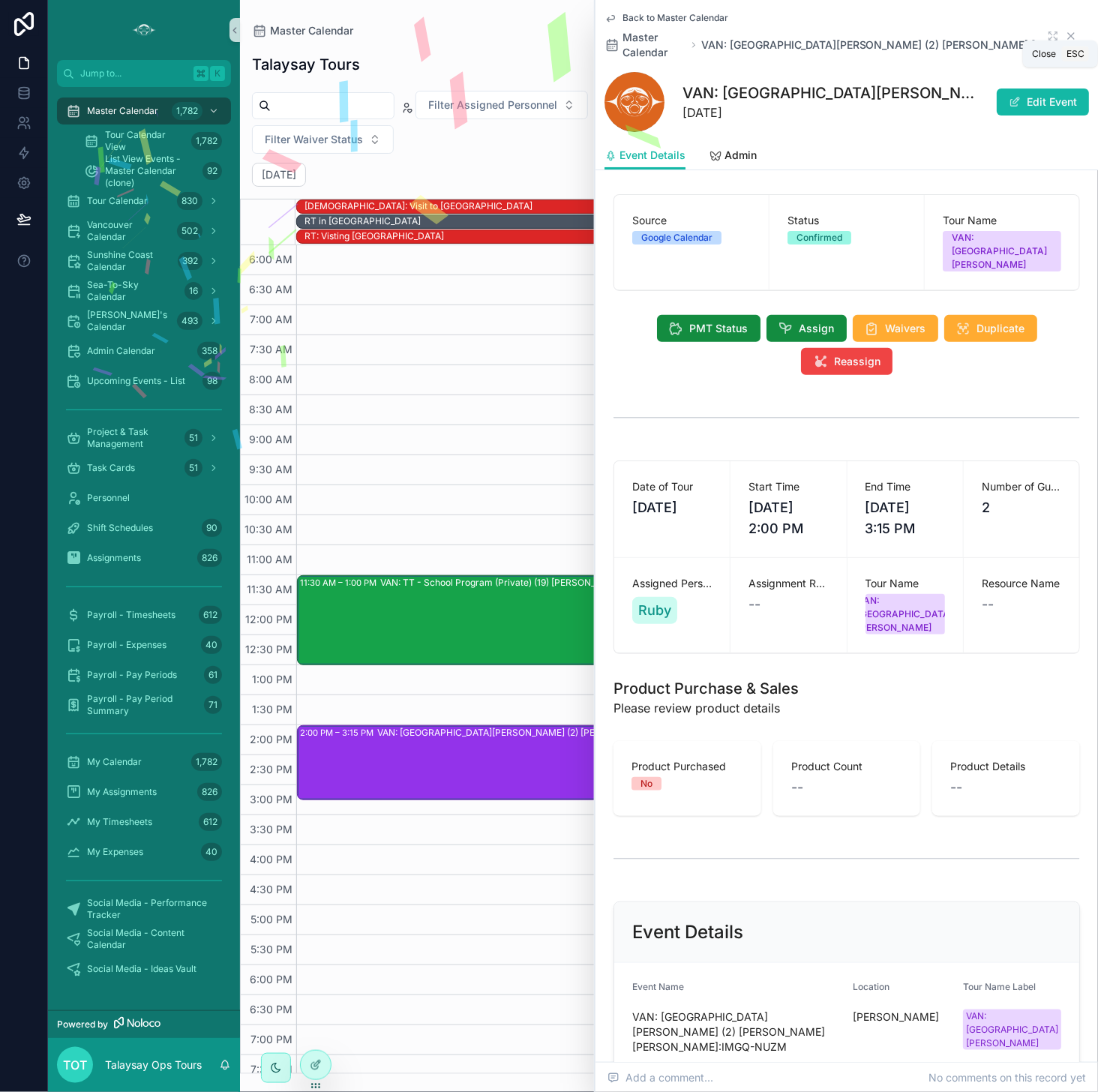
click at [899, 33] on icon "scrollable content" at bounding box center [1070, 36] width 6 height 6
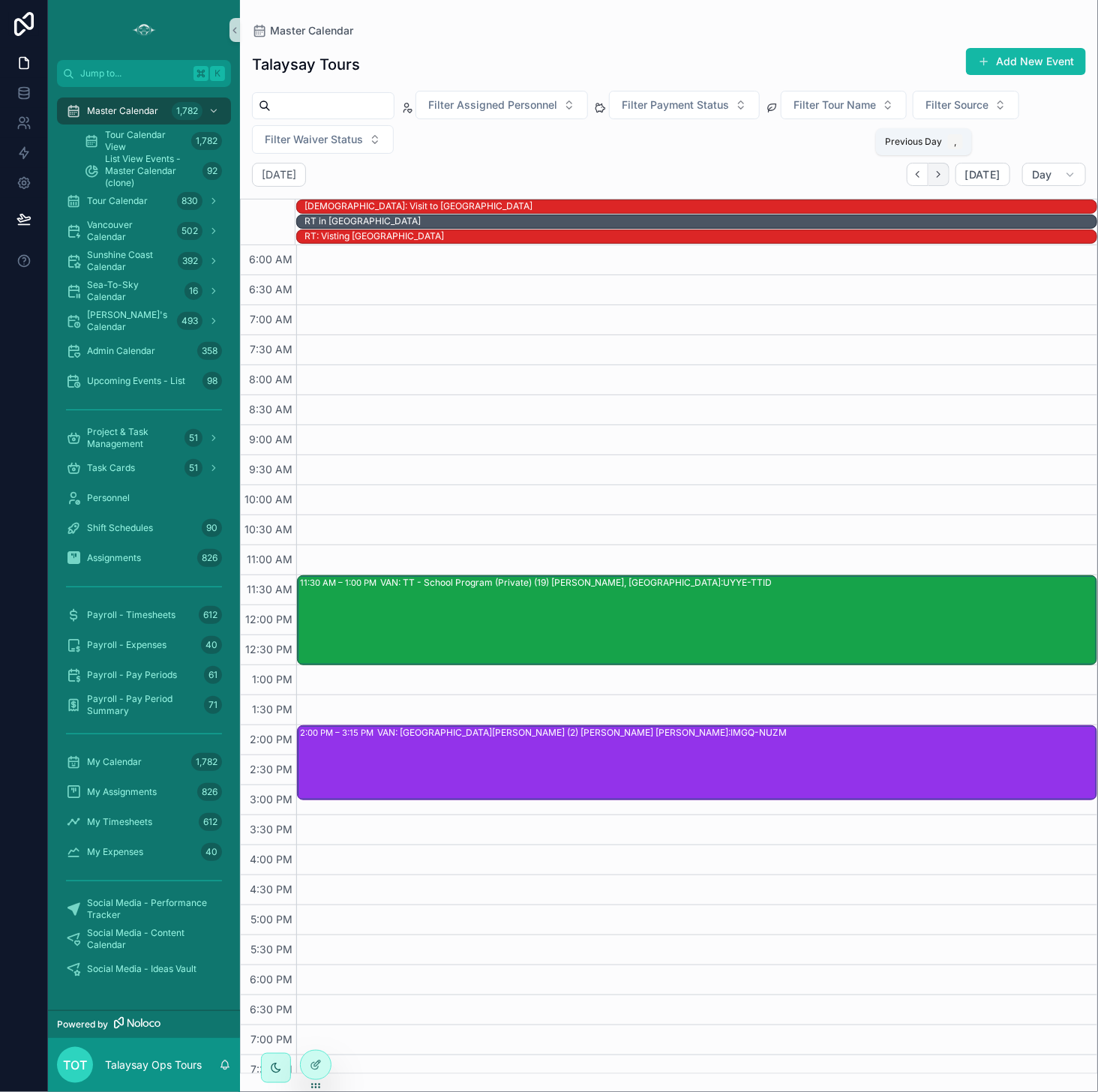
click at [899, 177] on button "Next" at bounding box center [938, 175] width 21 height 23
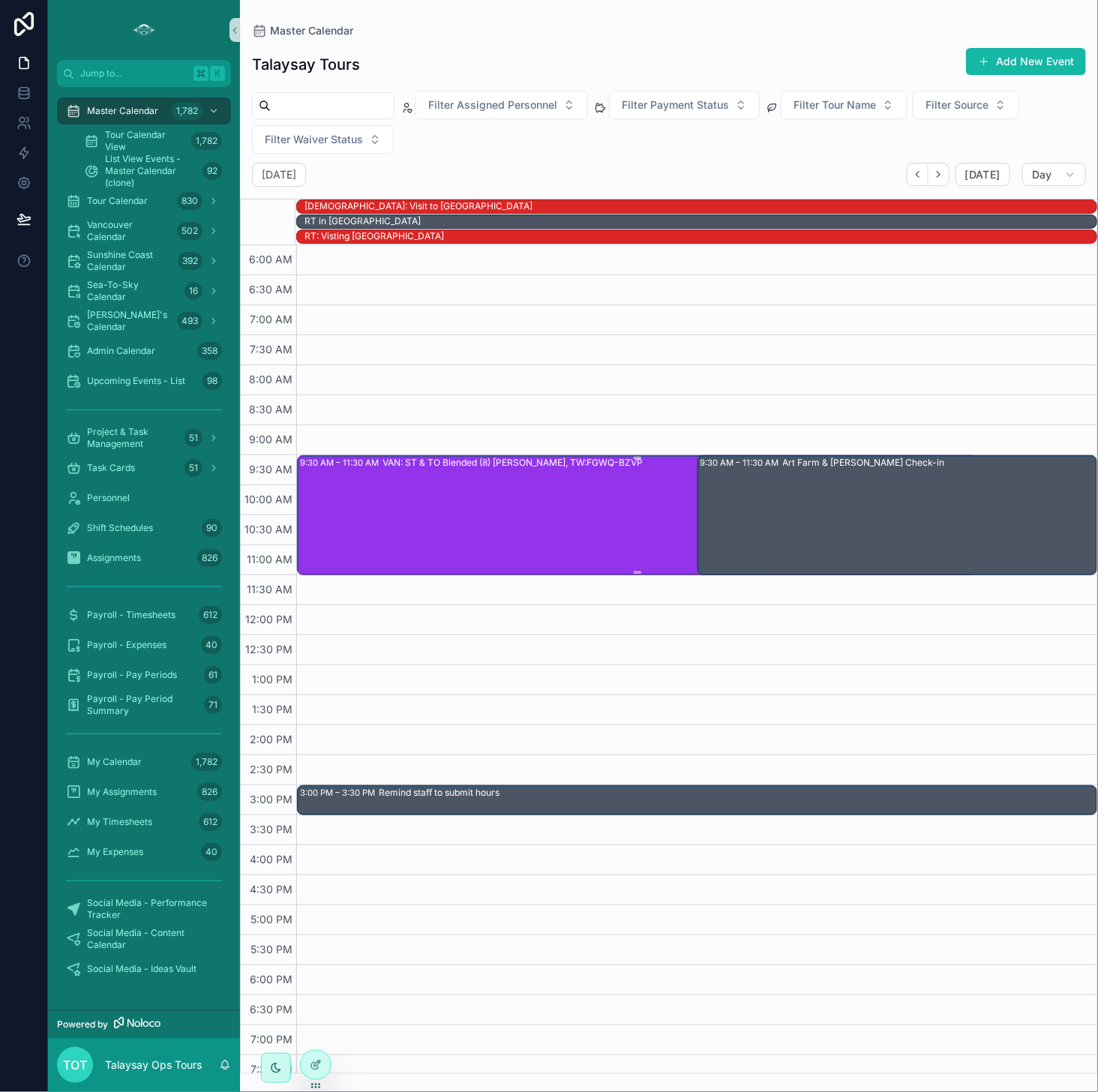
click at [578, 531] on div "VAN: ST & TO Blended (8) [PERSON_NAME], TW:FGWQ-BZVP" at bounding box center [679, 514] width 593 height 117
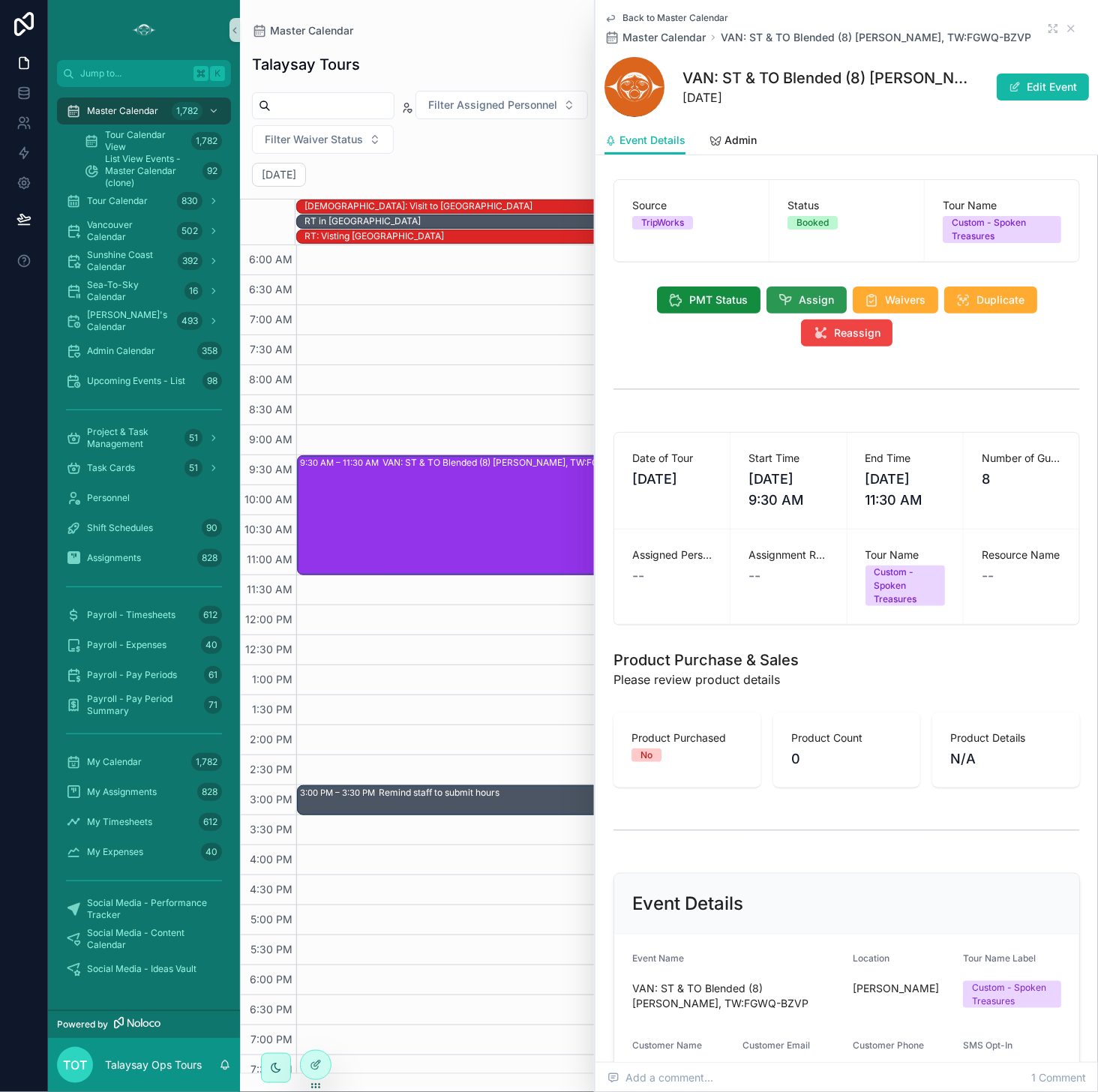
click at [794, 308] on button "Assign" at bounding box center [806, 300] width 80 height 27
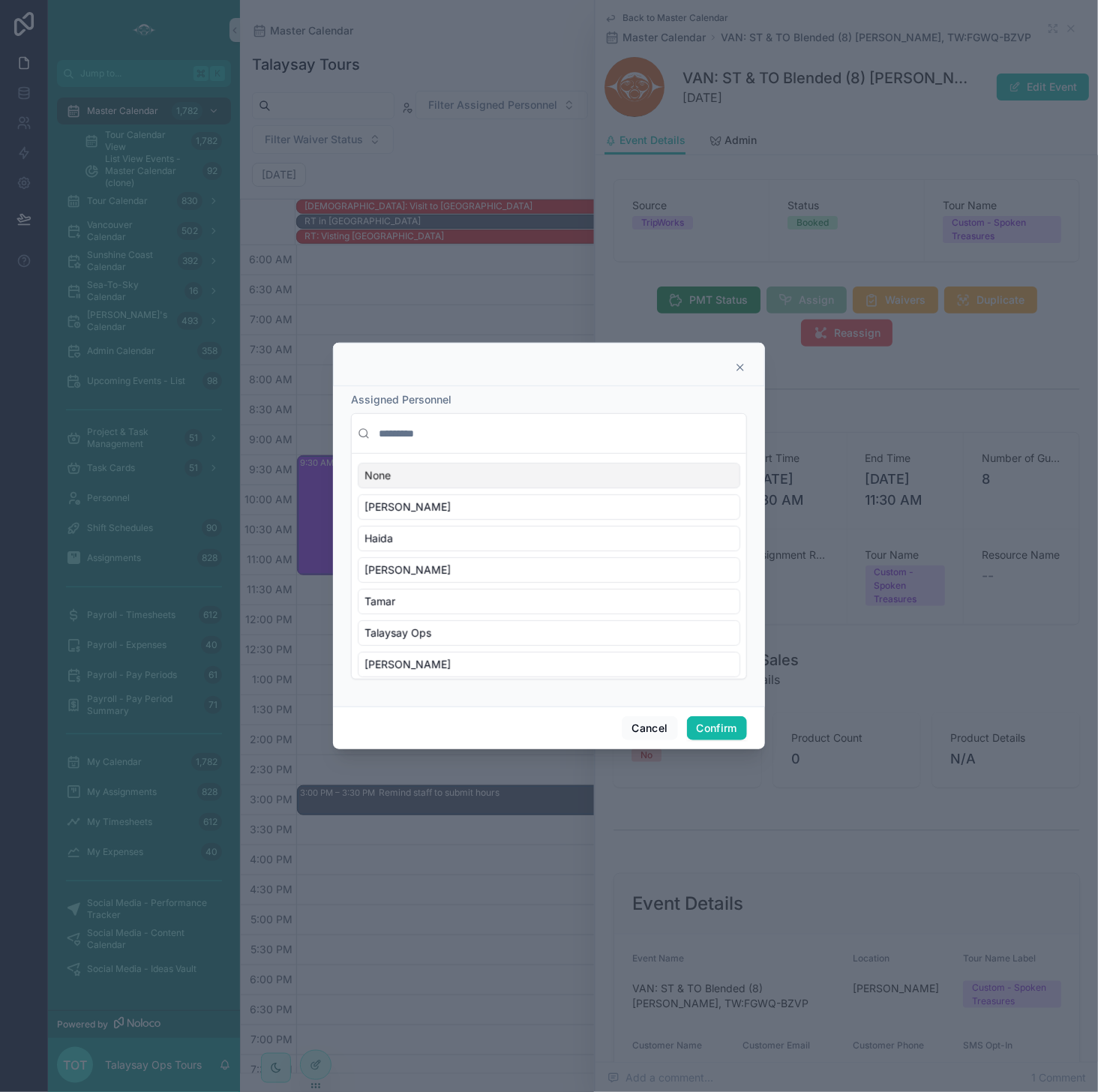
click at [467, 438] on input "text" at bounding box center [557, 434] width 364 height 27
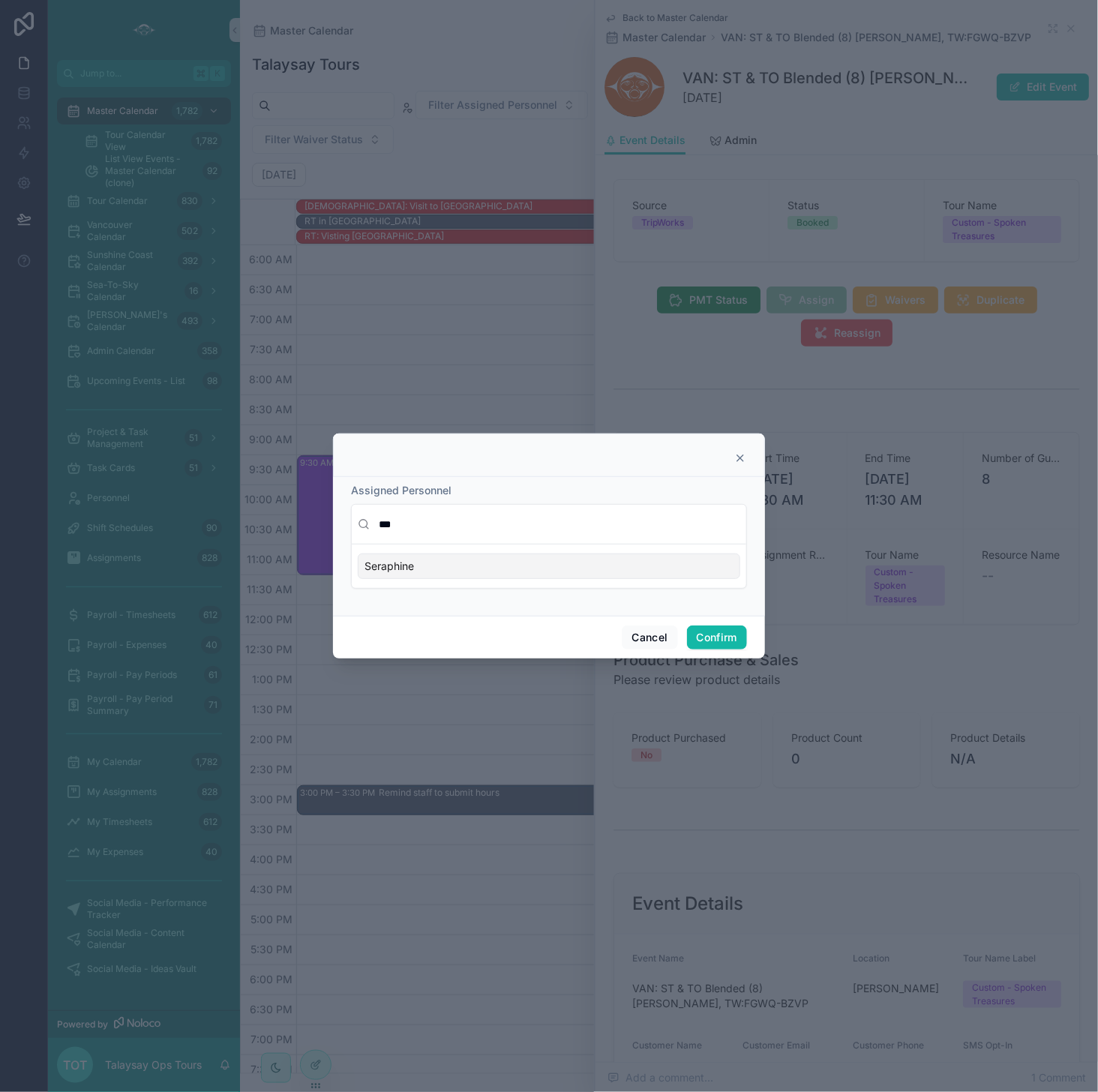
type input "***"
click at [428, 568] on div "Seraphine" at bounding box center [548, 566] width 382 height 25
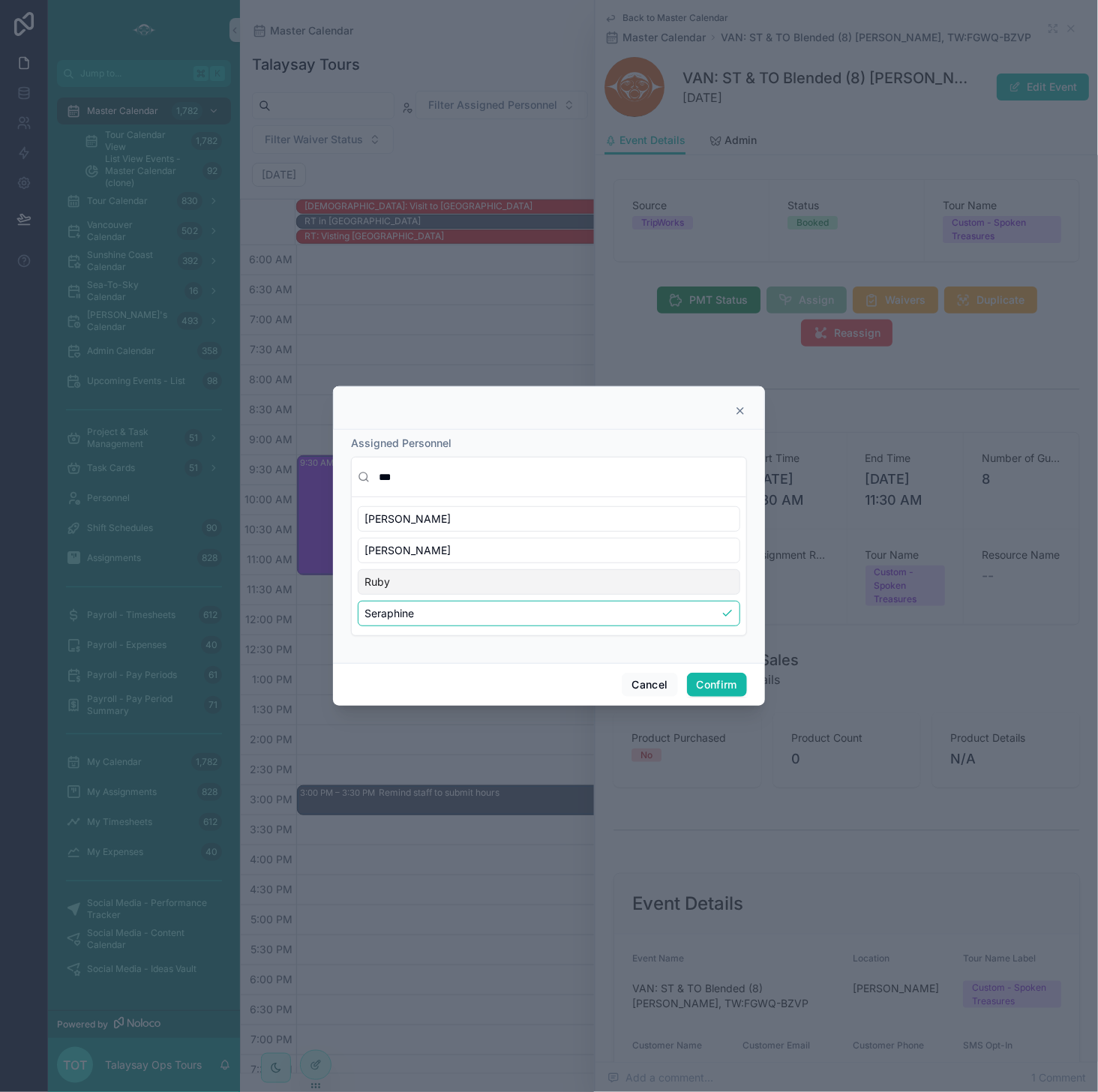
click at [486, 574] on div "Ruby" at bounding box center [548, 582] width 382 height 25
drag, startPoint x: 716, startPoint y: 679, endPoint x: 711, endPoint y: 695, distance: 16.8
click at [716, 679] on button "Confirm" at bounding box center [716, 684] width 60 height 24
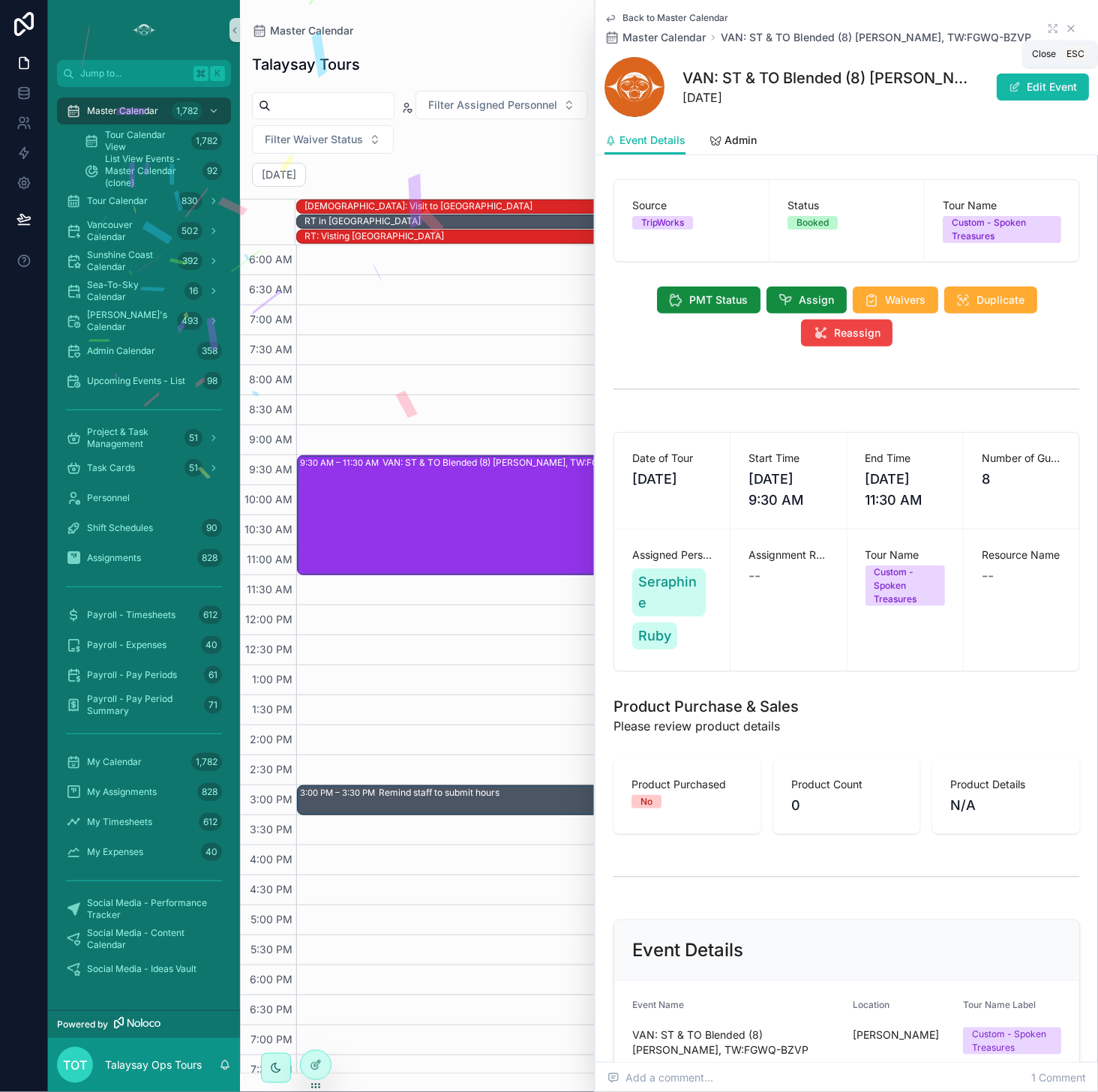
click at [899, 27] on icon "scrollable content" at bounding box center [1070, 28] width 6 height 6
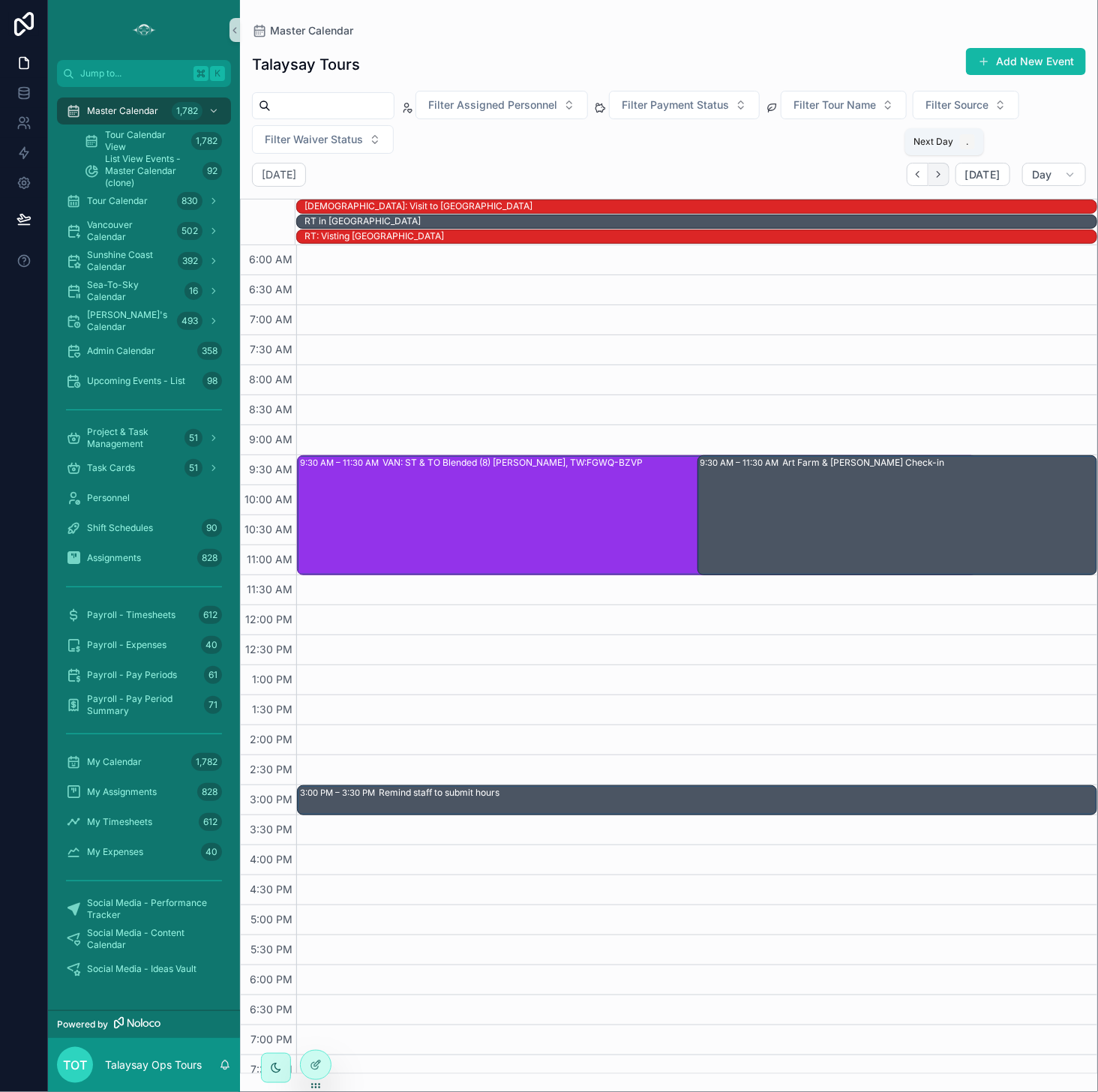
click at [899, 172] on icon "Next" at bounding box center [937, 175] width 3 height 6
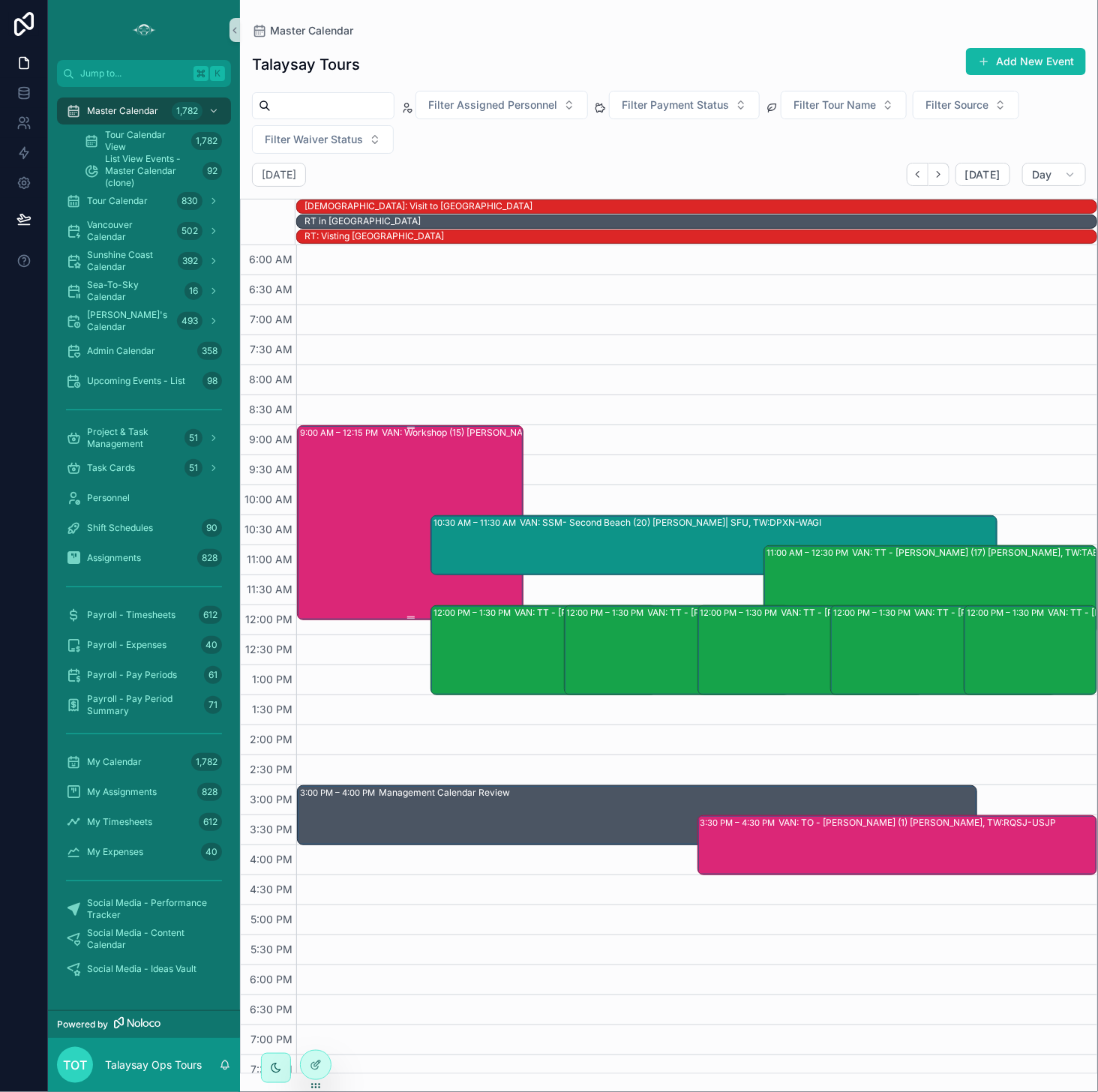
click at [338, 478] on div "9:00 AM – 12:15 PM VAN: Workshop (15) [PERSON_NAME], TW:ZDIH-ZYMR" at bounding box center [410, 522] width 222 height 192
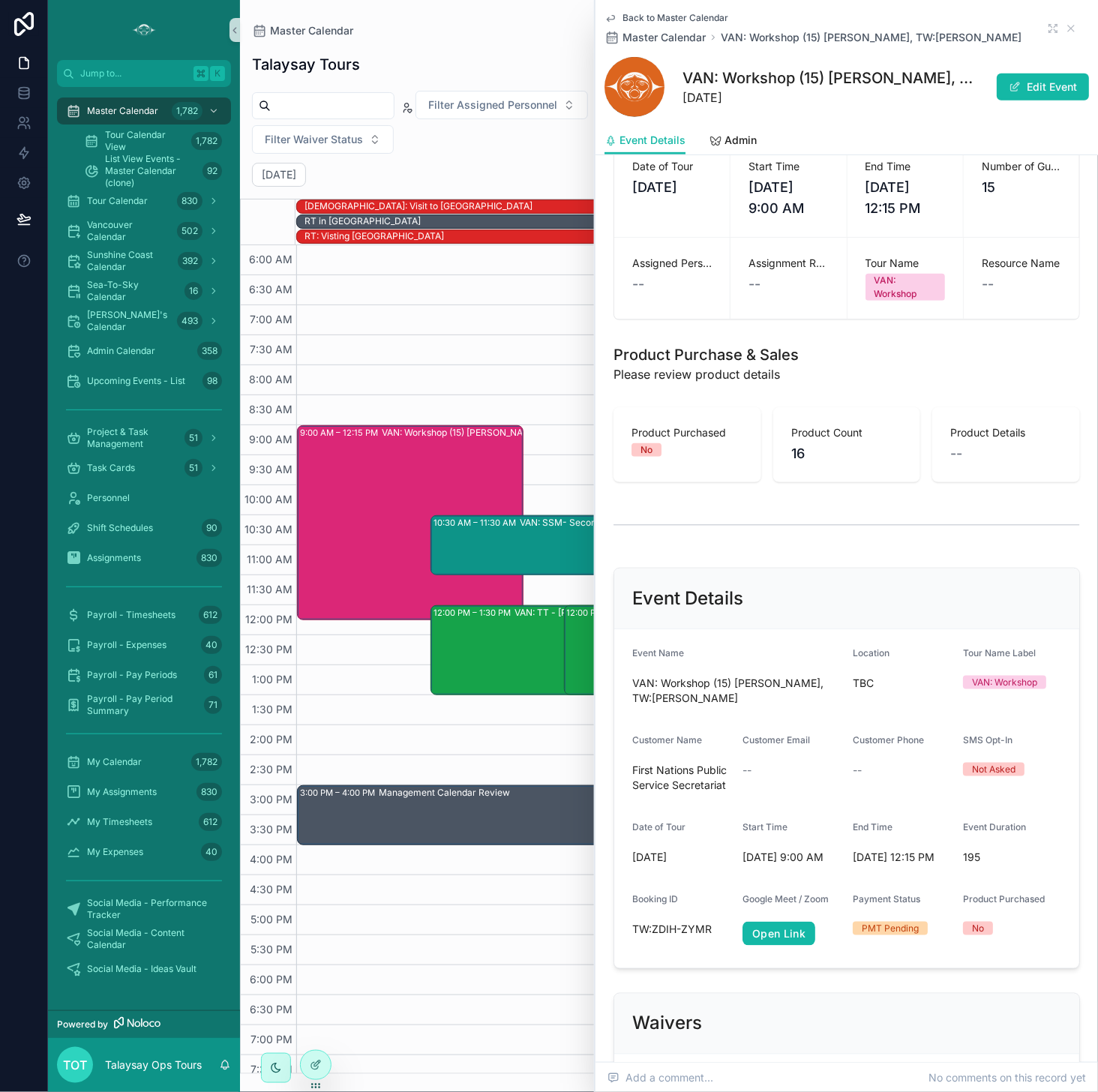
scroll to position [317, 0]
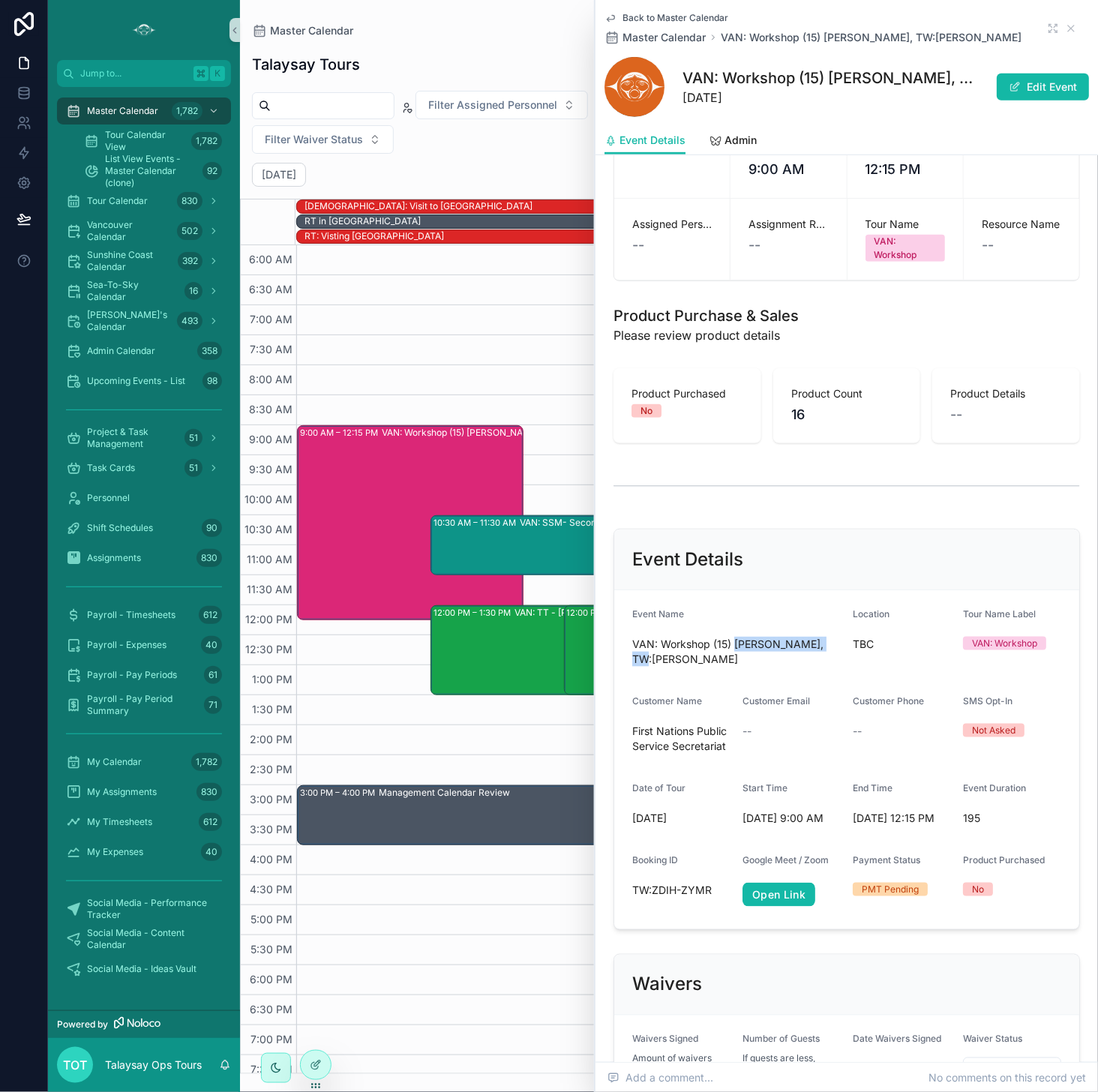
drag, startPoint x: 688, startPoint y: 657, endPoint x: 736, endPoint y: 638, distance: 51.6
click at [736, 638] on span "VAN: Workshop (15) [PERSON_NAME], TW:[PERSON_NAME]" at bounding box center [736, 651] width 209 height 30
copy span "[PERSON_NAME]"
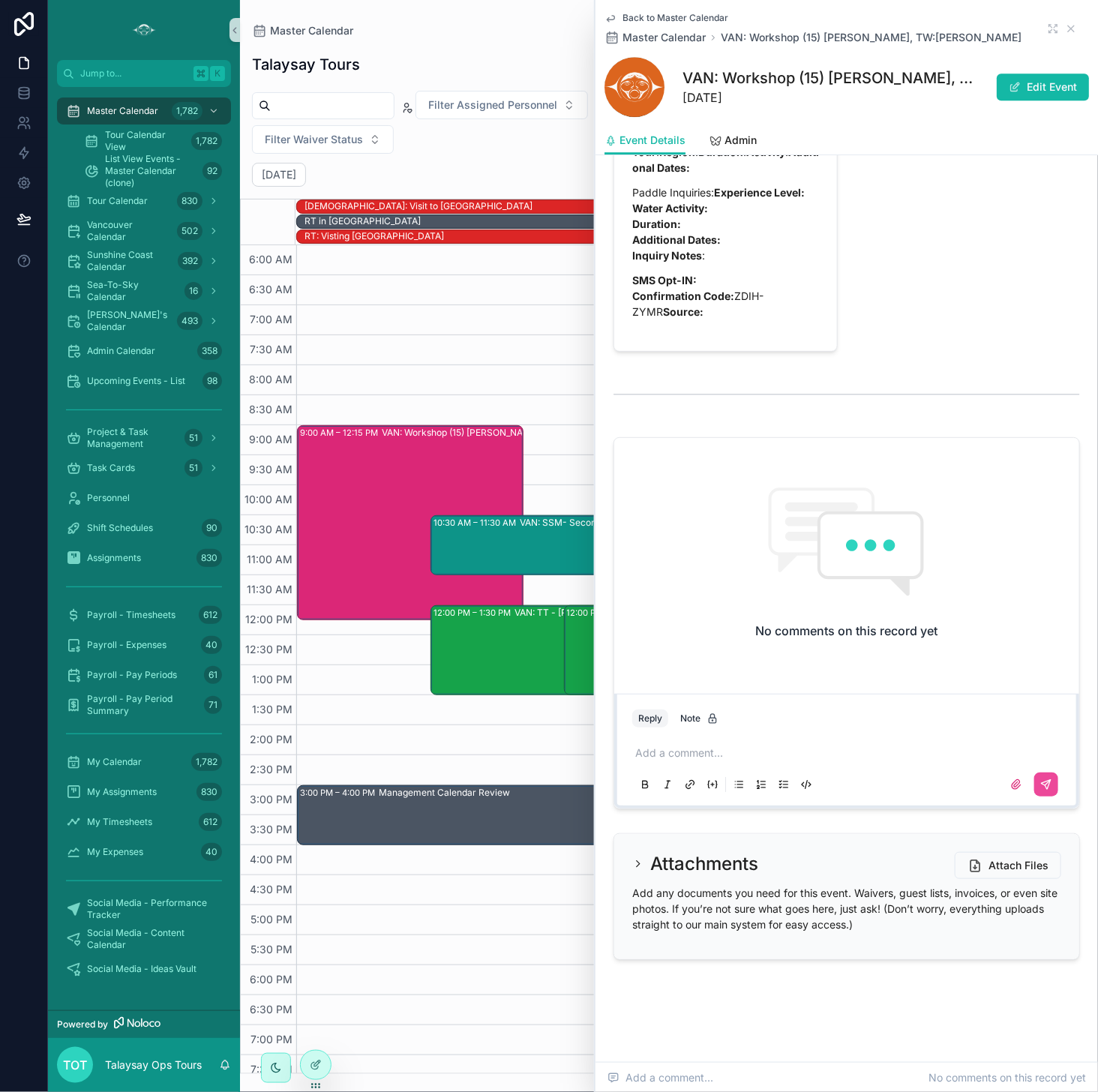
scroll to position [1999, 0]
click at [685, 751] on p "scrollable content" at bounding box center [850, 753] width 429 height 15
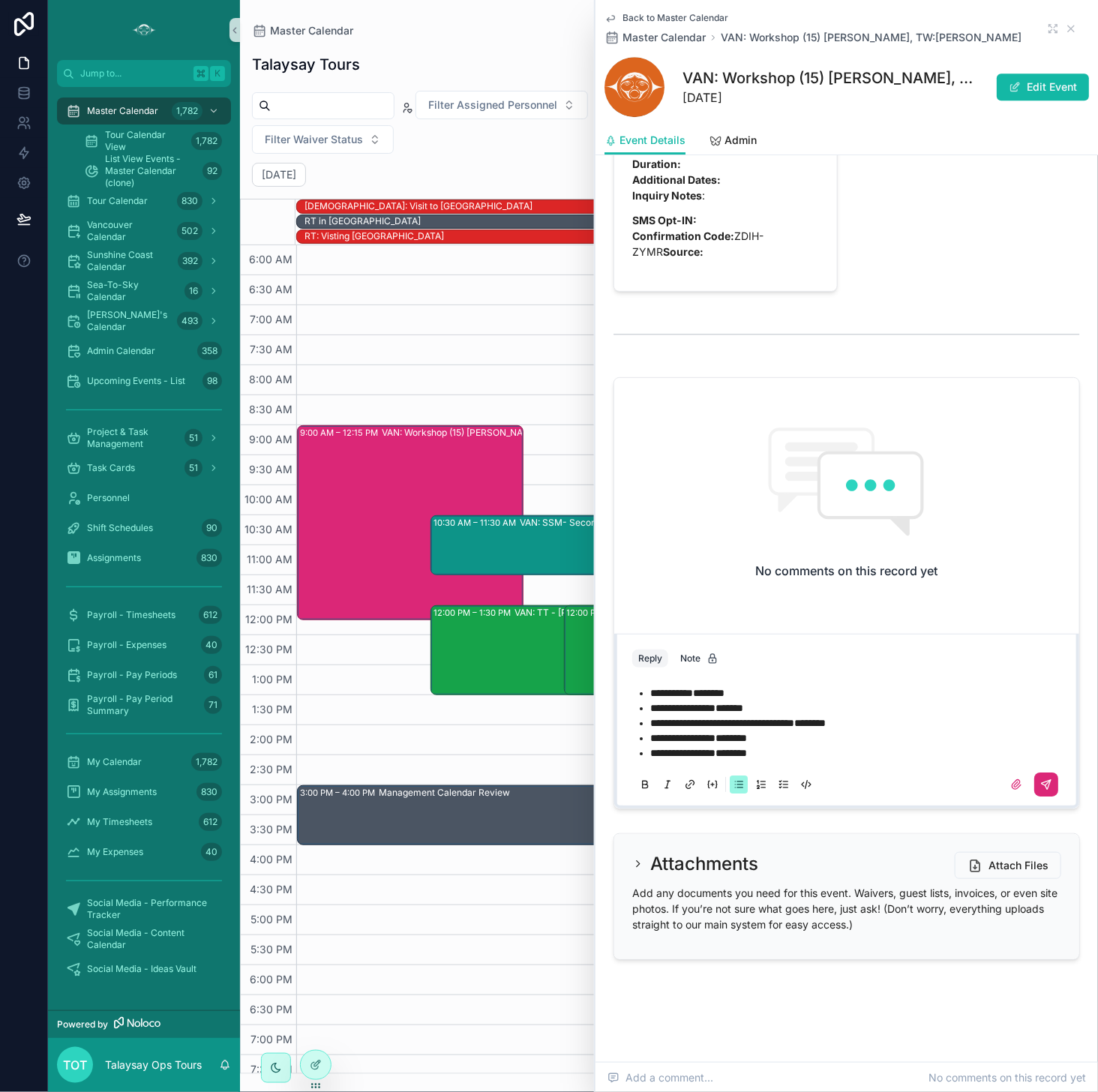
click at [899, 790] on icon "scrollable content" at bounding box center [1045, 784] width 12 height 12
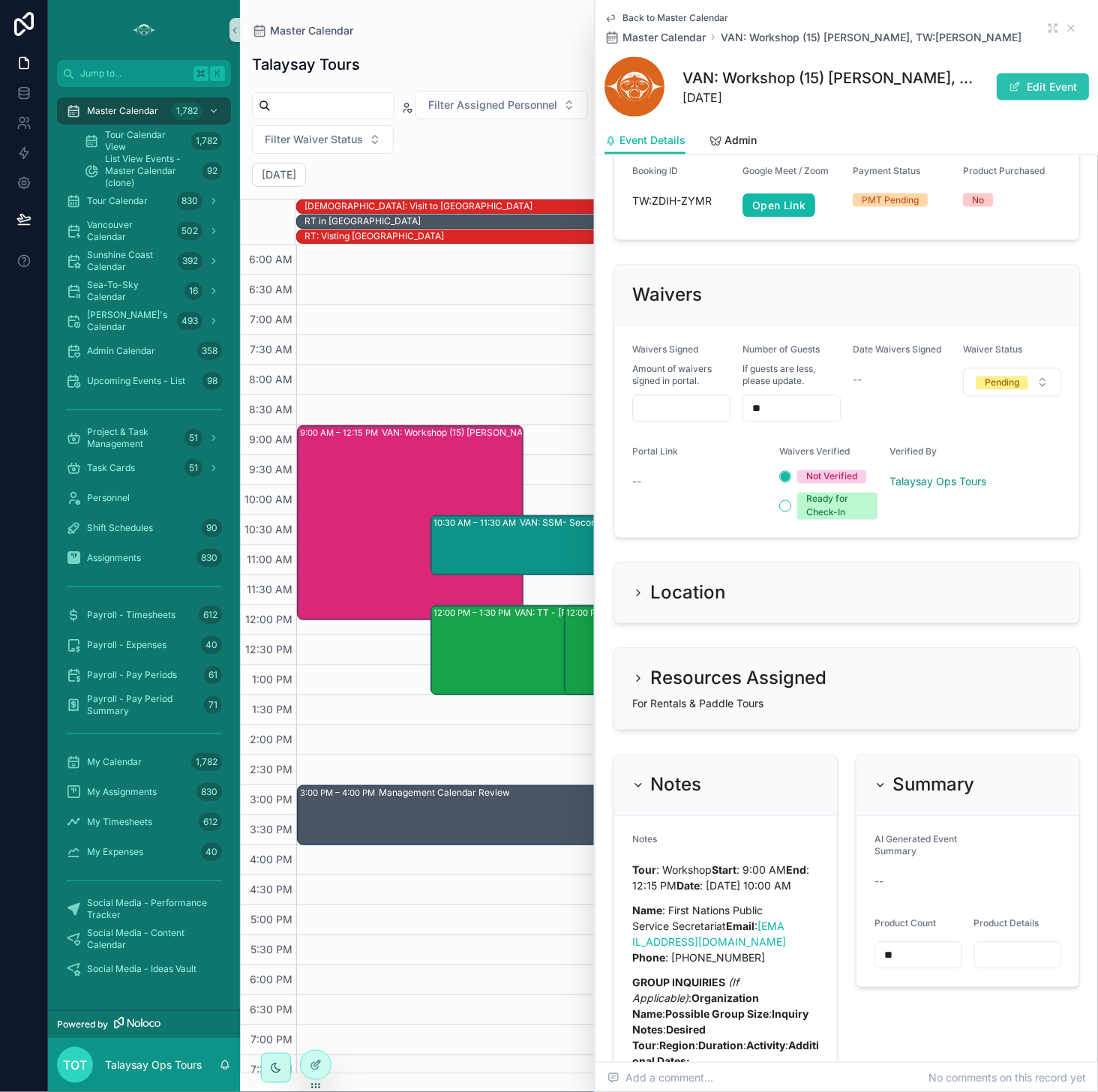
scroll to position [1004, 0]
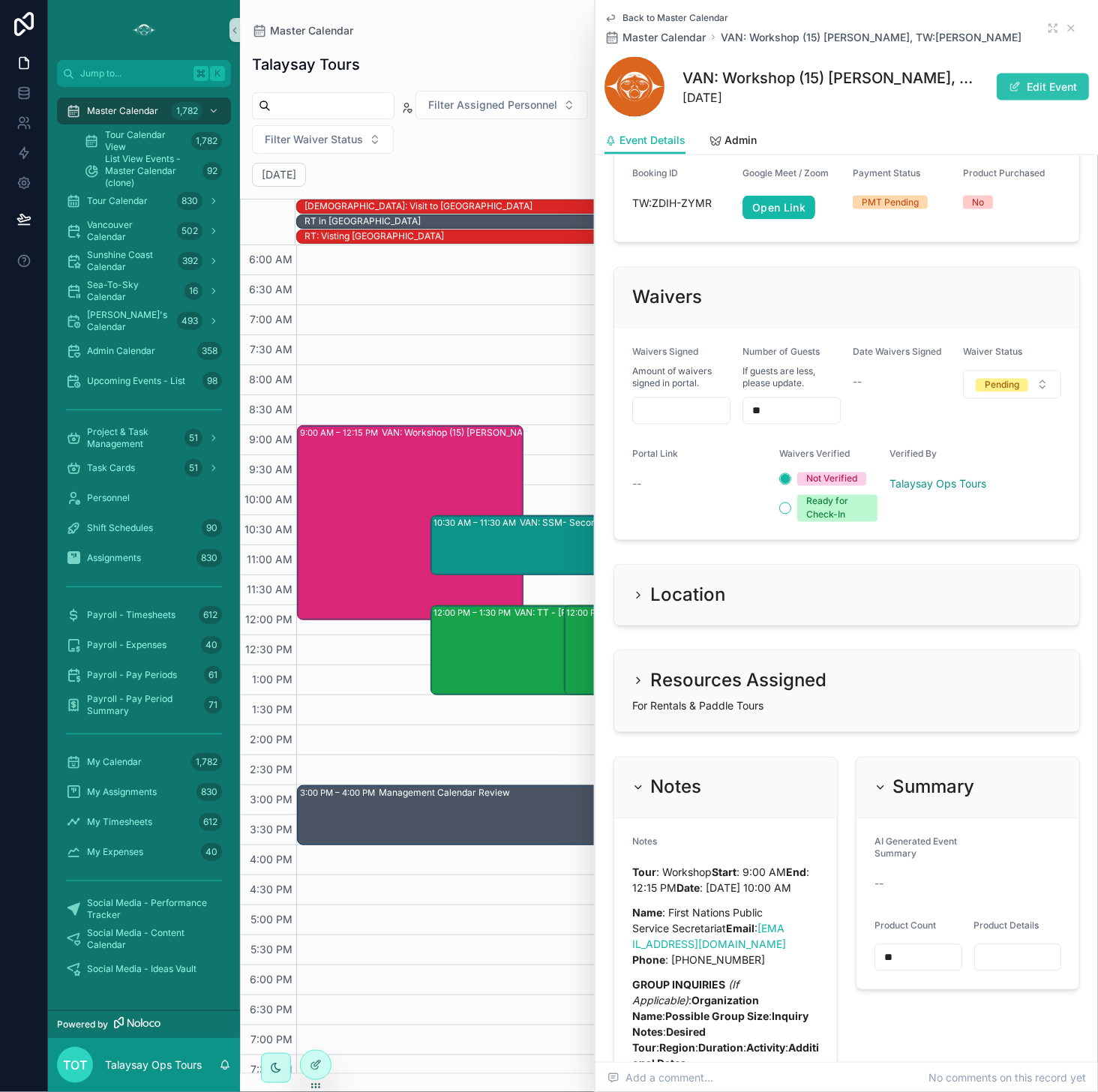
click at [899, 86] on button "Edit Event" at bounding box center [1042, 87] width 92 height 27
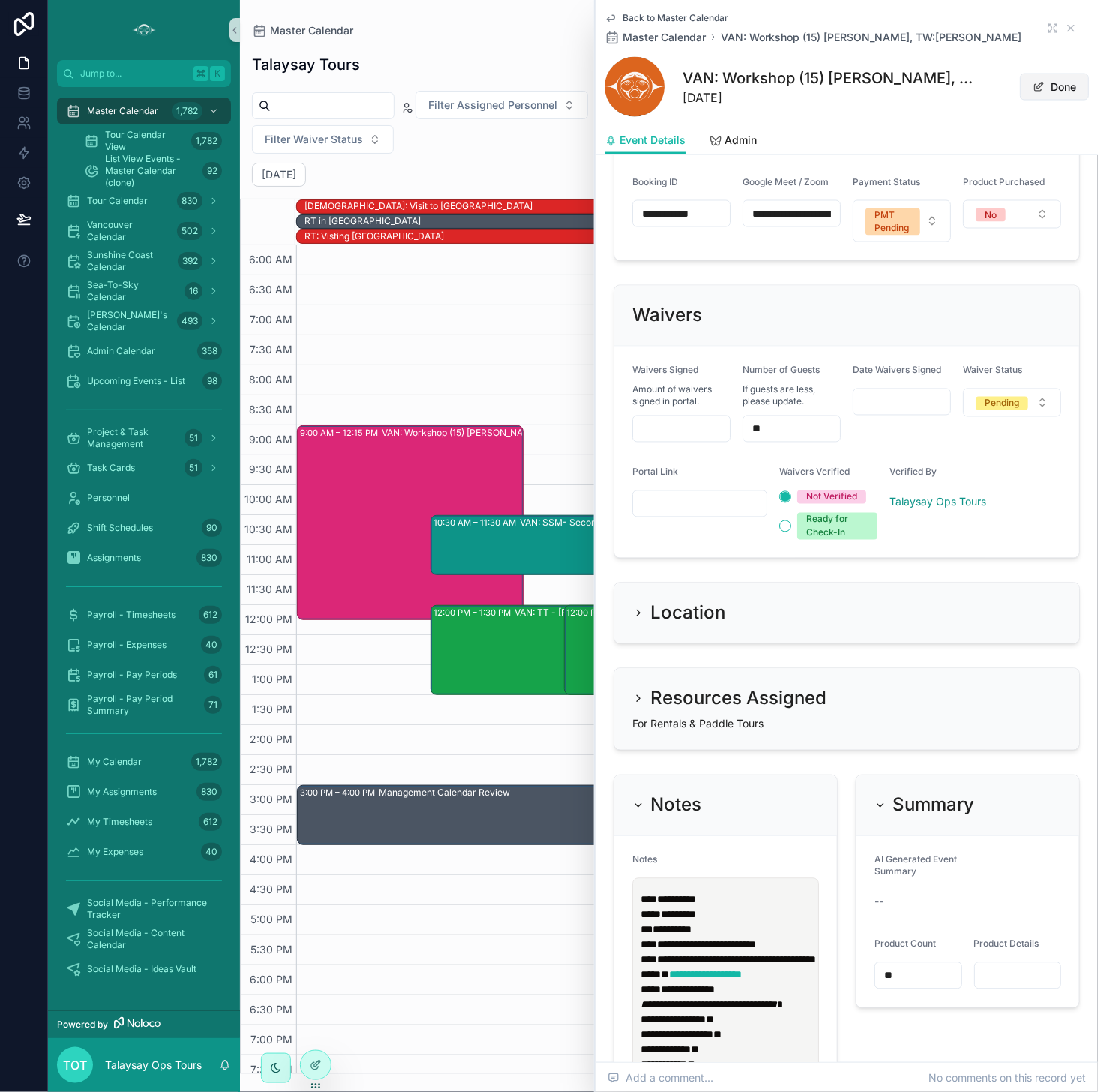
scroll to position [1006, 0]
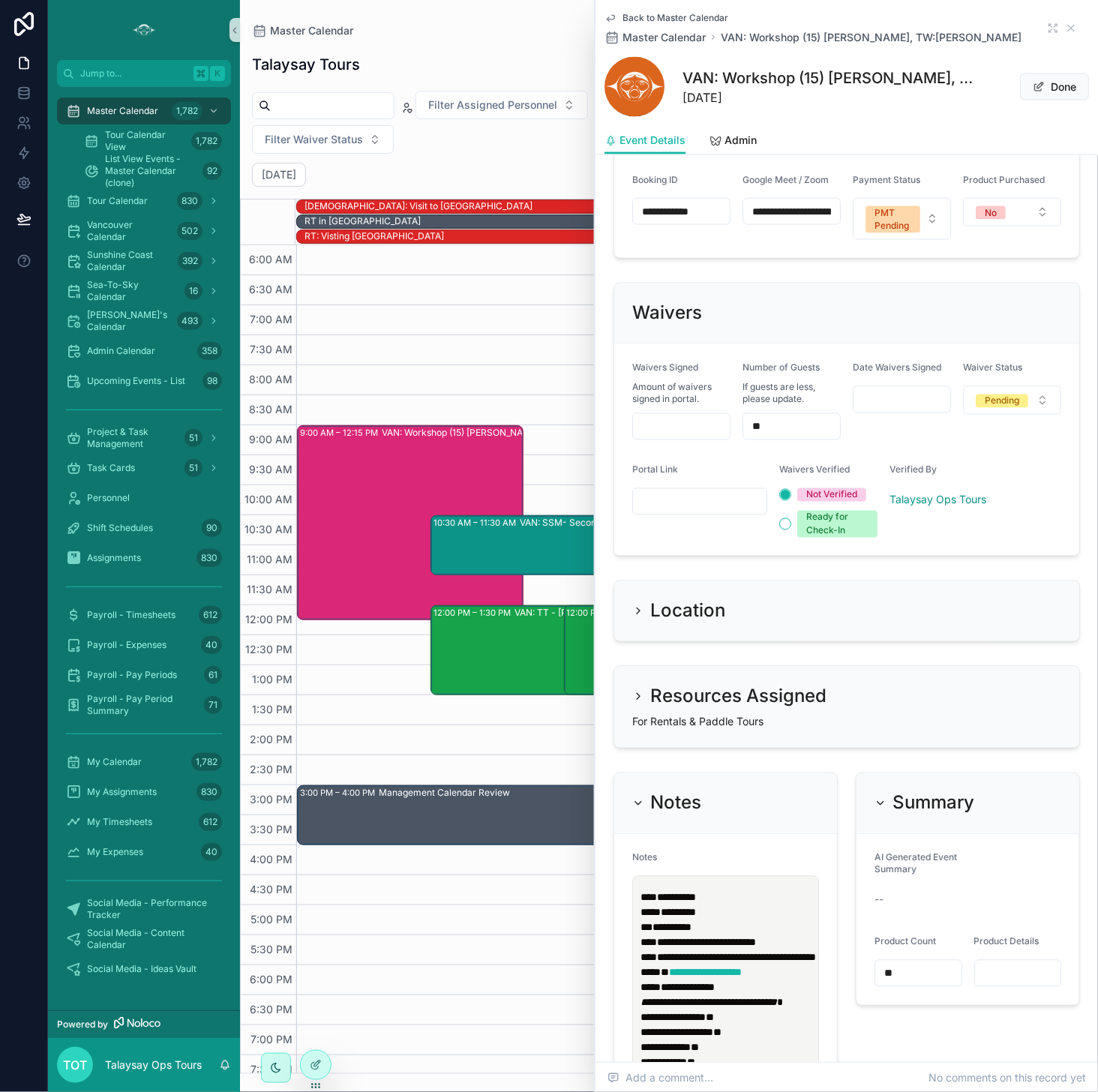
click at [640, 889] on div "**********" at bounding box center [725, 1098] width 176 height 435
click at [642, 892] on strong "****" at bounding box center [648, 898] width 16 height 11
paste div "scrollable content"
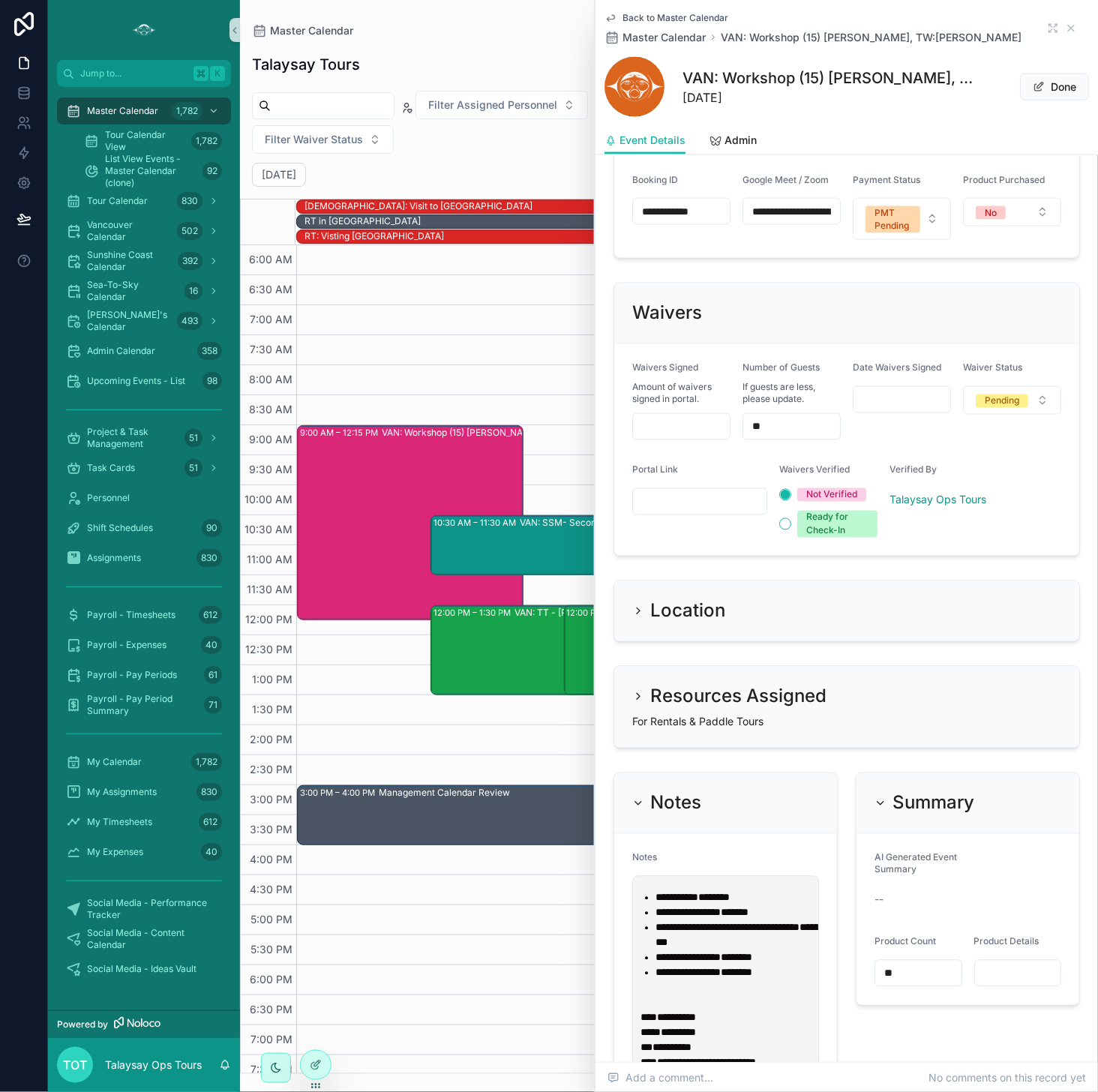
scroll to position [1097, 0]
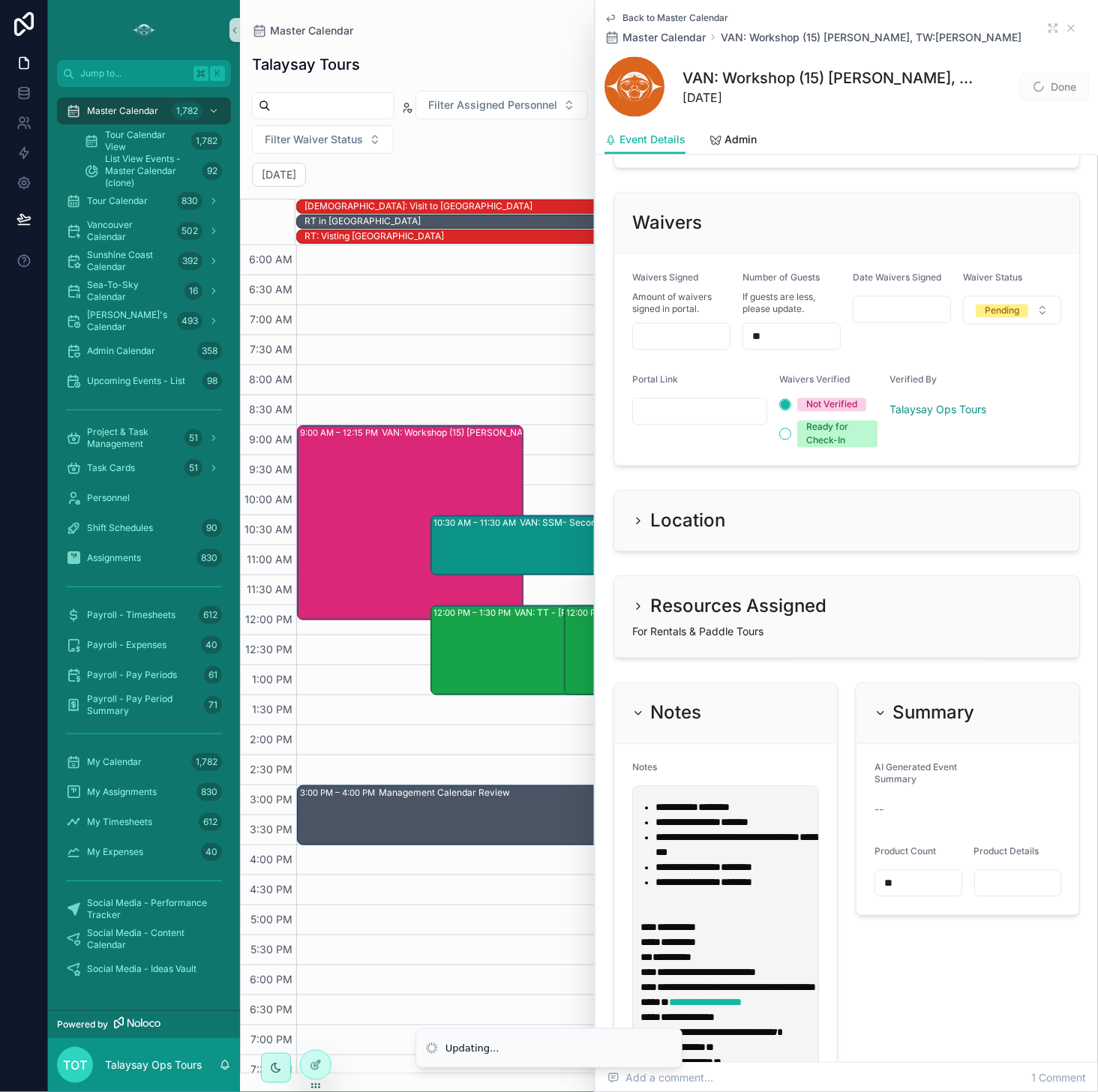
click at [728, 922] on p "**********" at bounding box center [728, 935] width 176 height 90
select select "****"
select select "*"
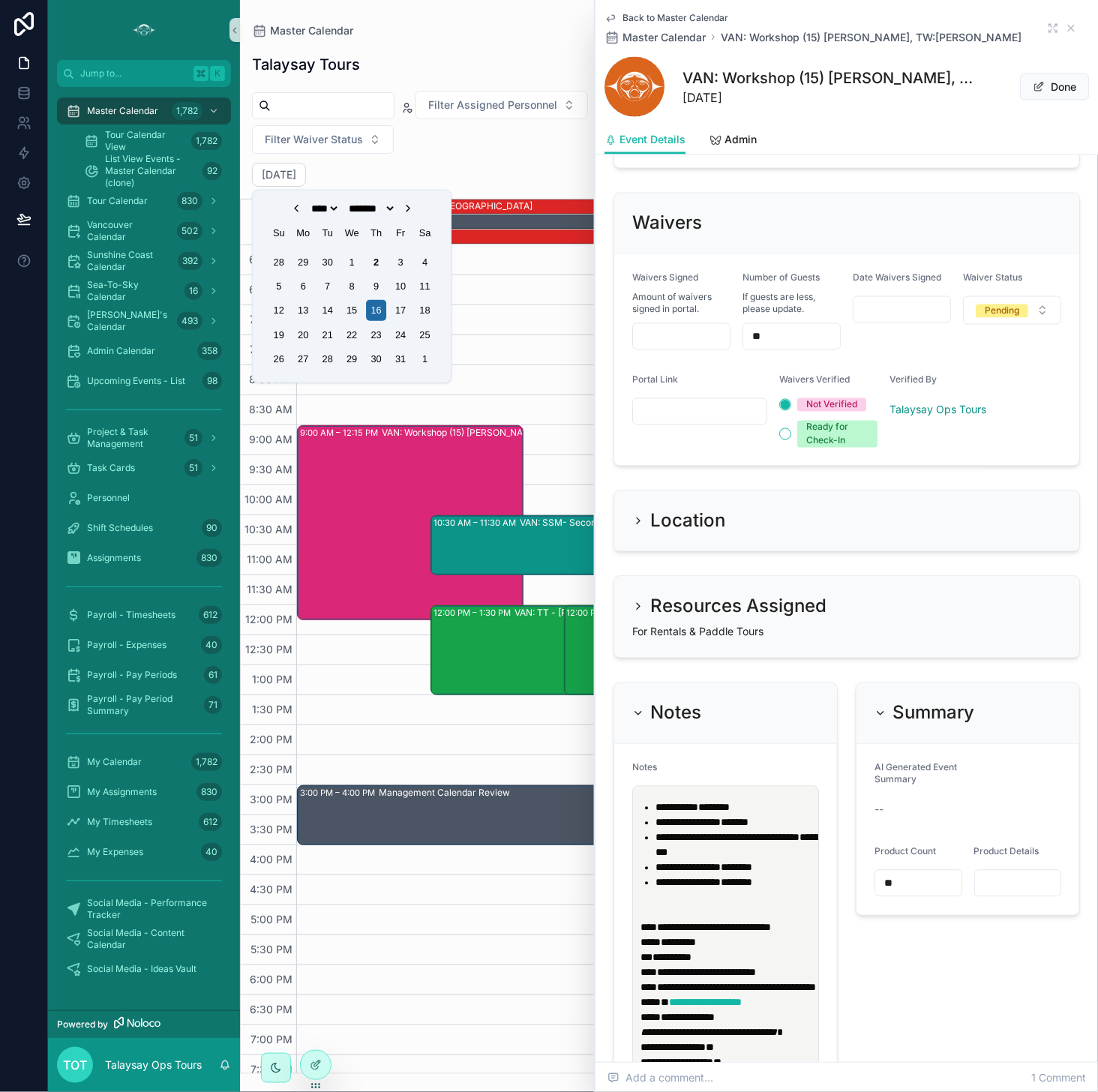
scroll to position [1112, 0]
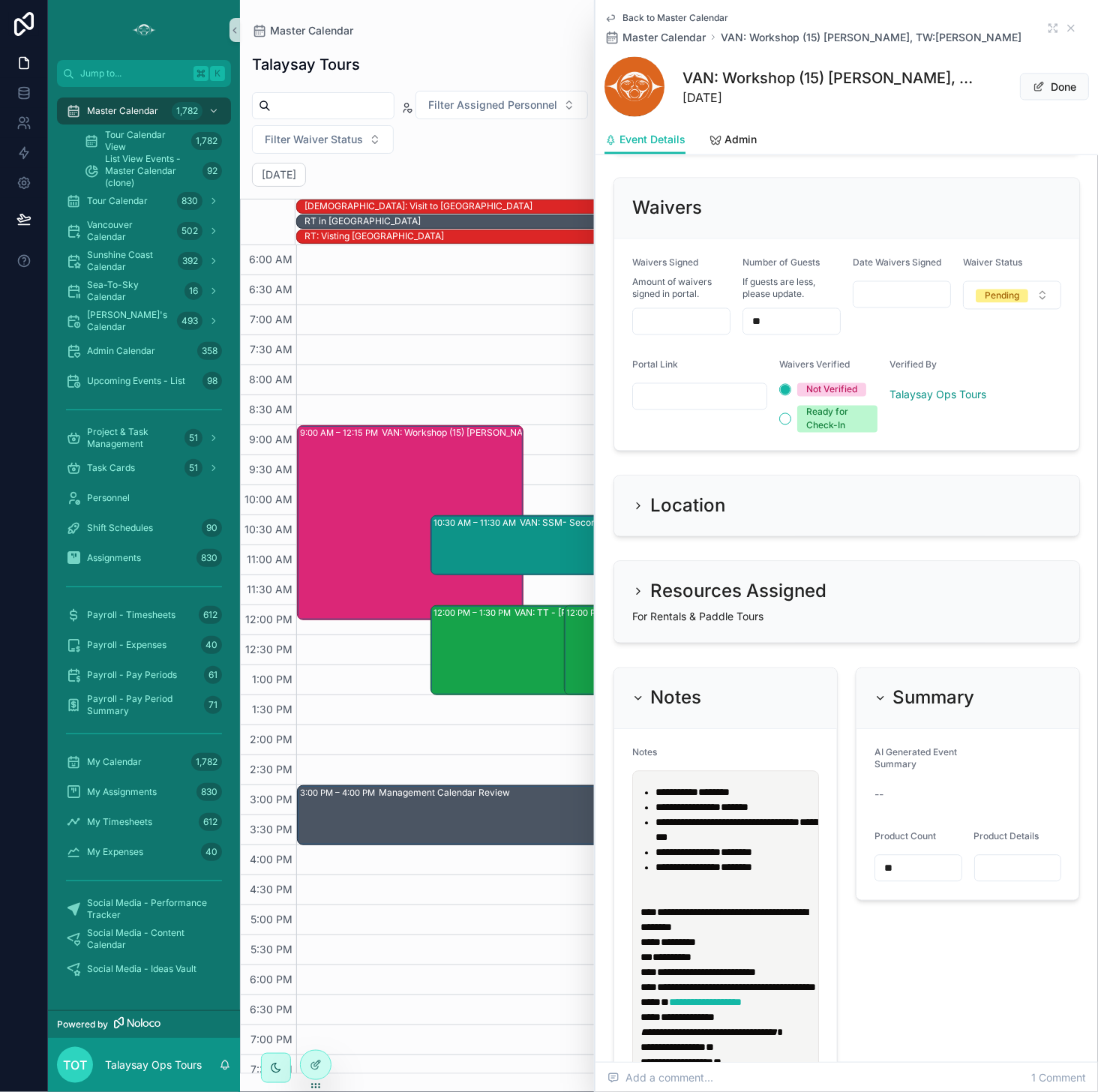
click at [756, 919] on p "**********" at bounding box center [728, 927] width 176 height 105
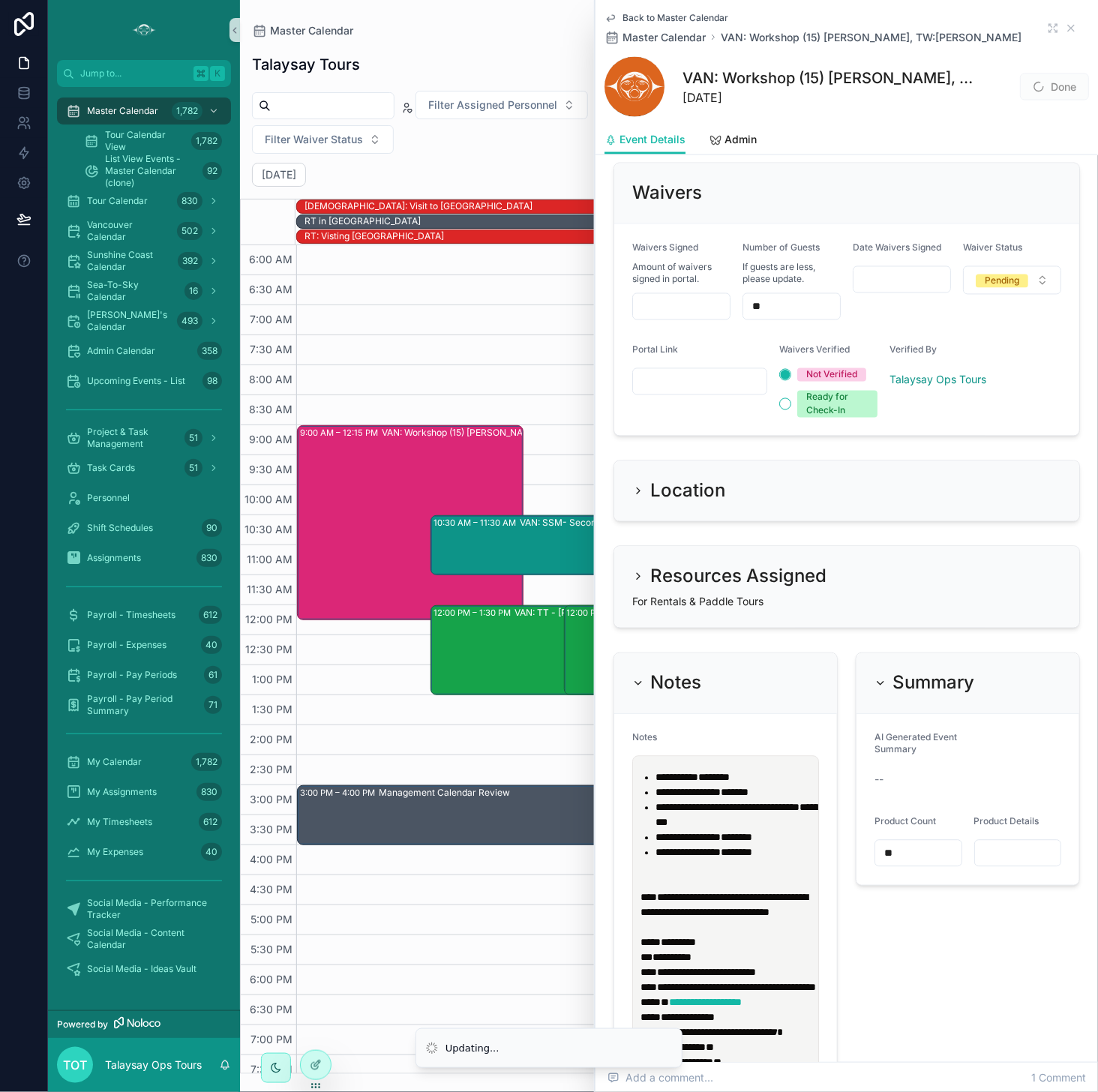
scroll to position [1142, 0]
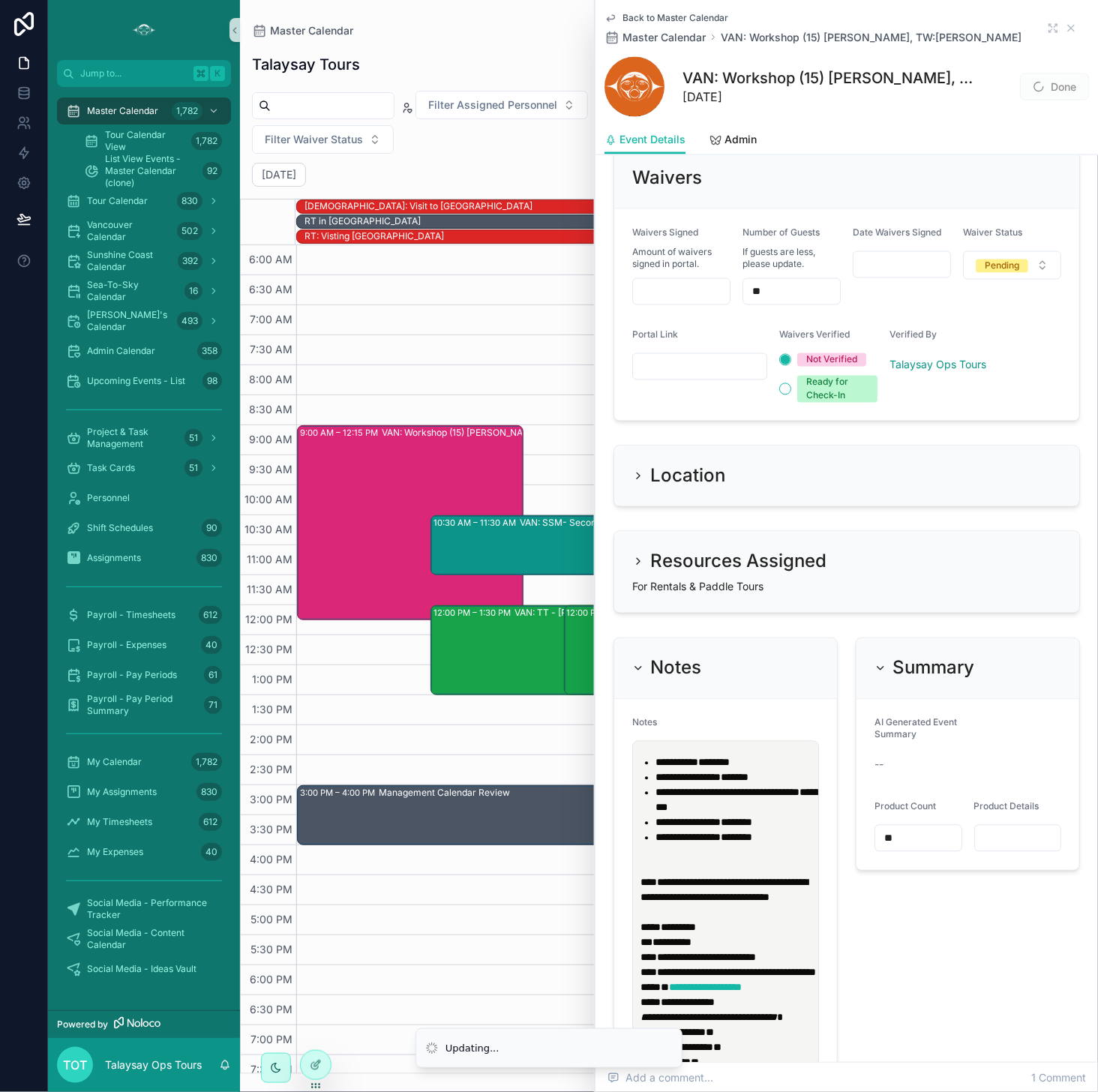
click at [899, 952] on div "Summary AI Generated Event Summary -- Product Count ** Product Details" at bounding box center [968, 996] width 242 height 730
click at [899, 88] on button "Done" at bounding box center [1054, 87] width 69 height 27
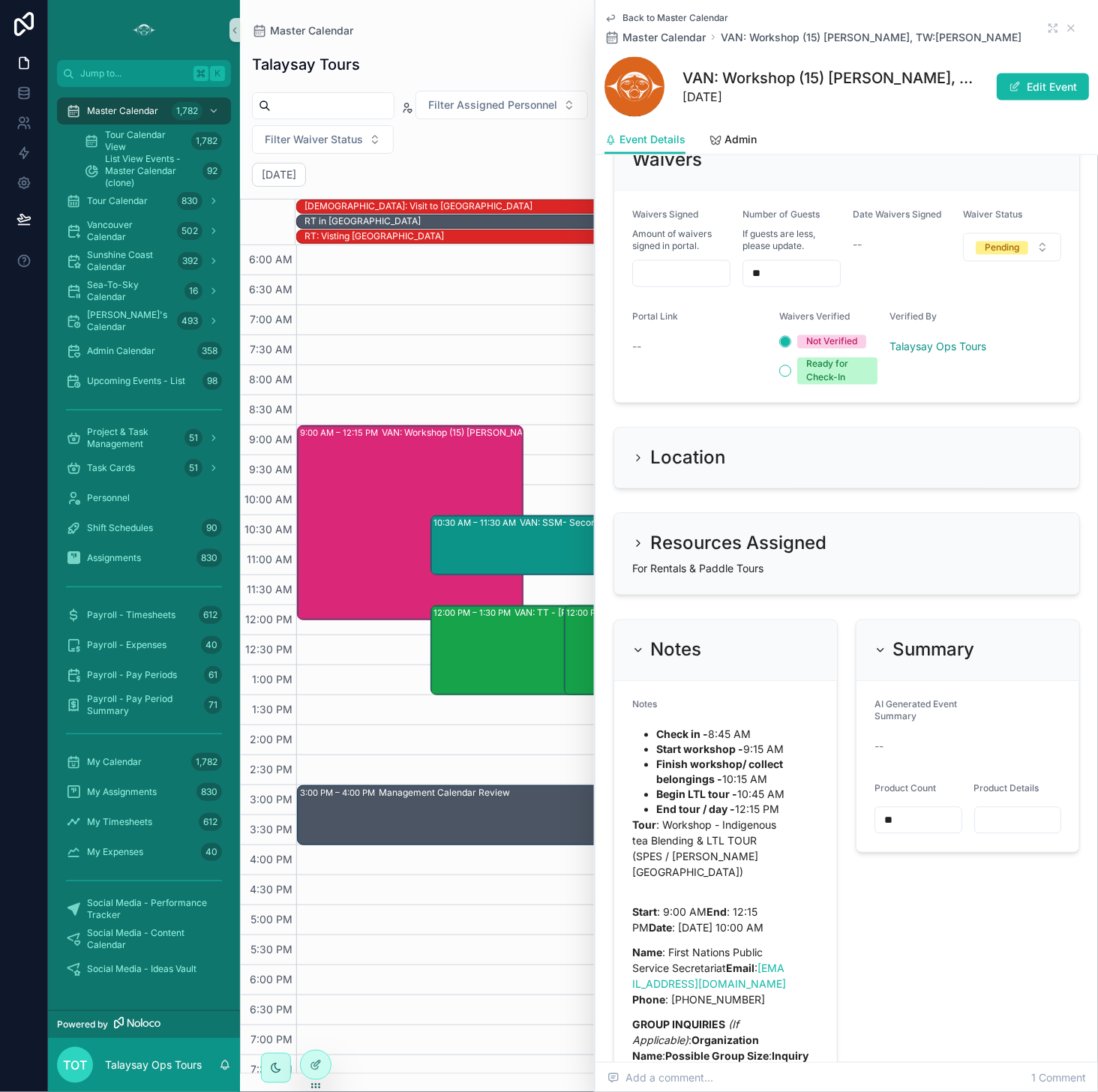
scroll to position [1137, 0]
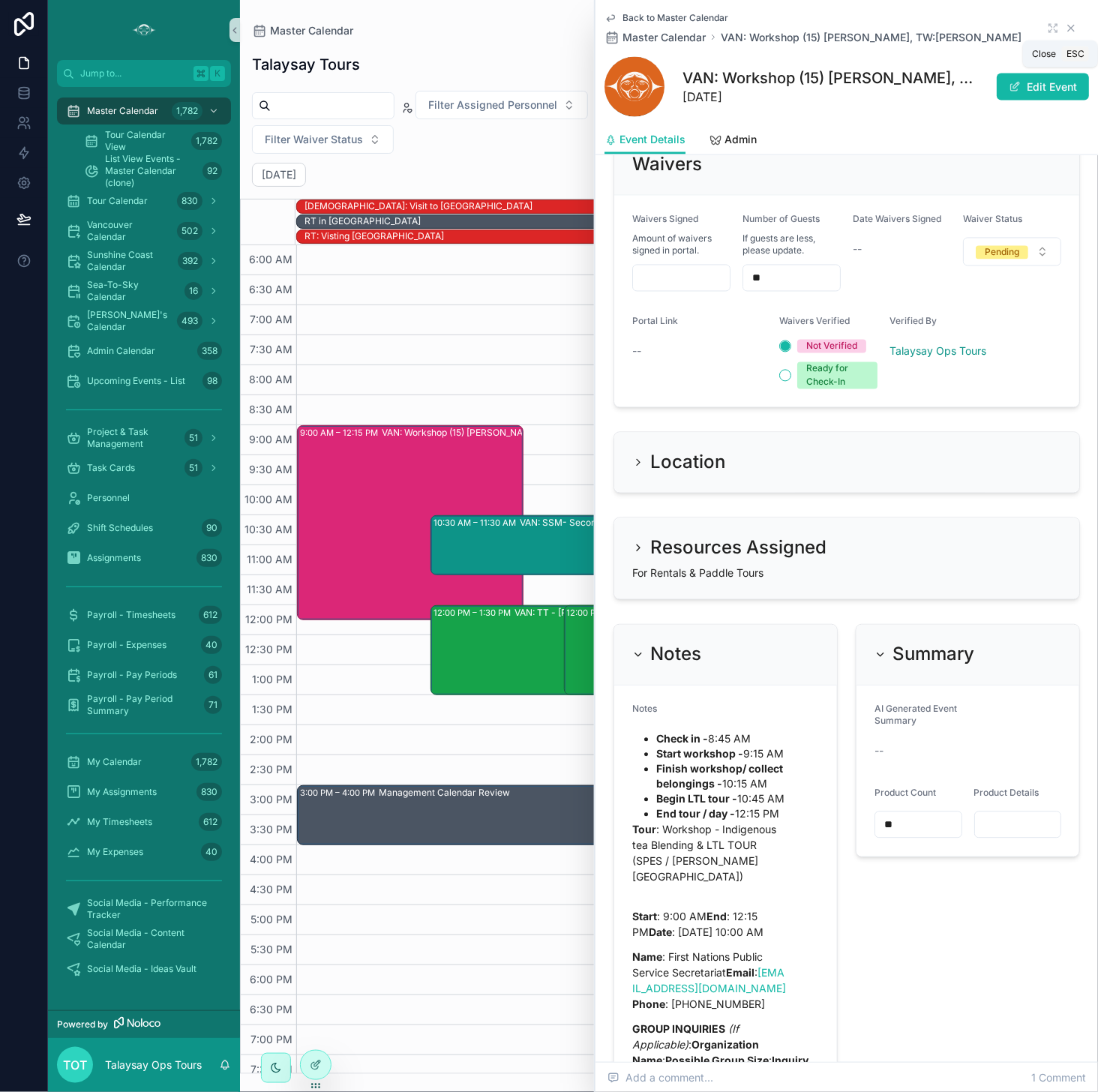
click at [899, 30] on icon "scrollable content" at bounding box center [1070, 28] width 12 height 12
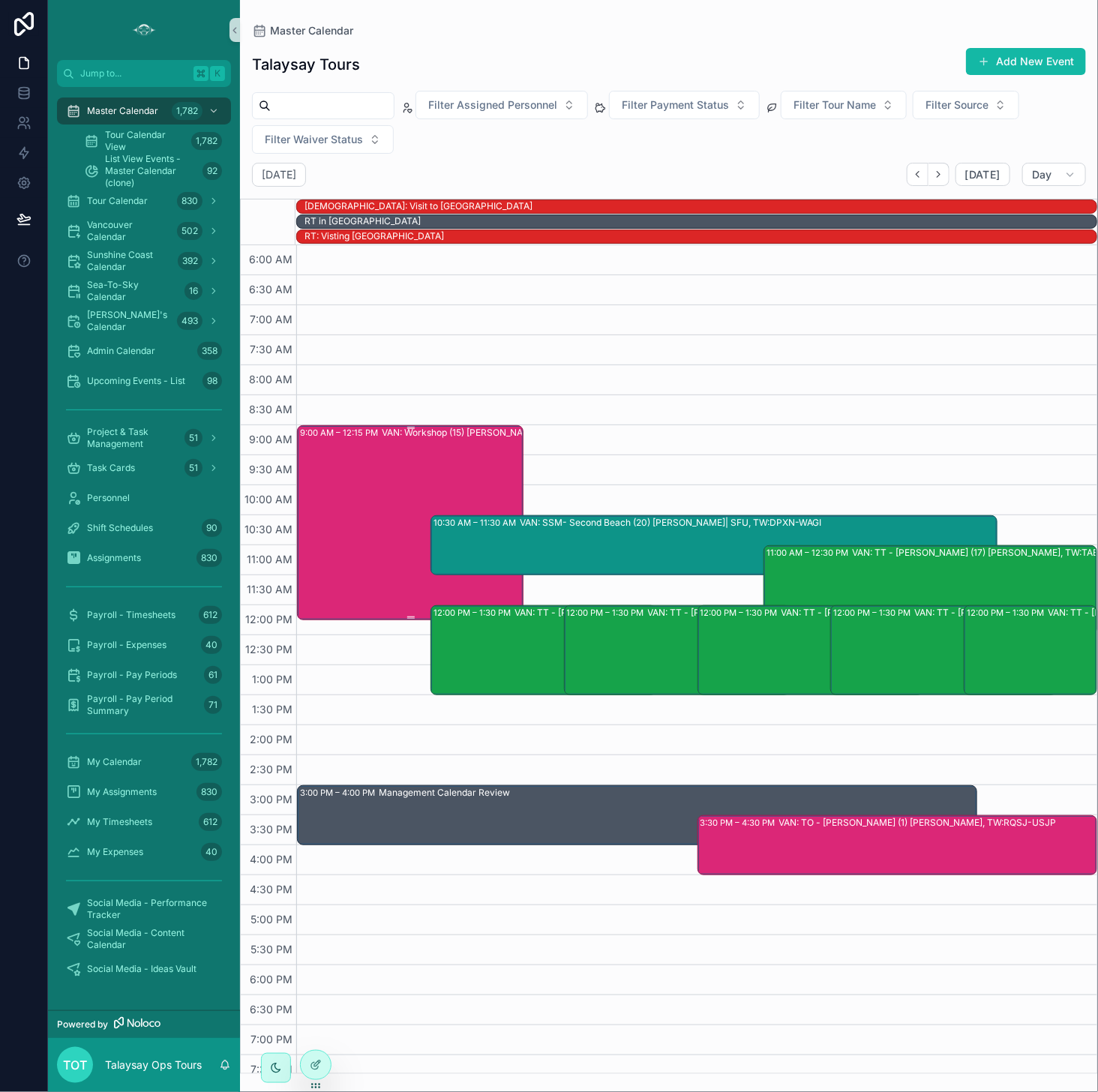
click at [355, 449] on div "9:00 AM – 12:15 PM VAN: Workshop (15) [PERSON_NAME], TW:ZDIH-ZYMR" at bounding box center [410, 522] width 222 height 192
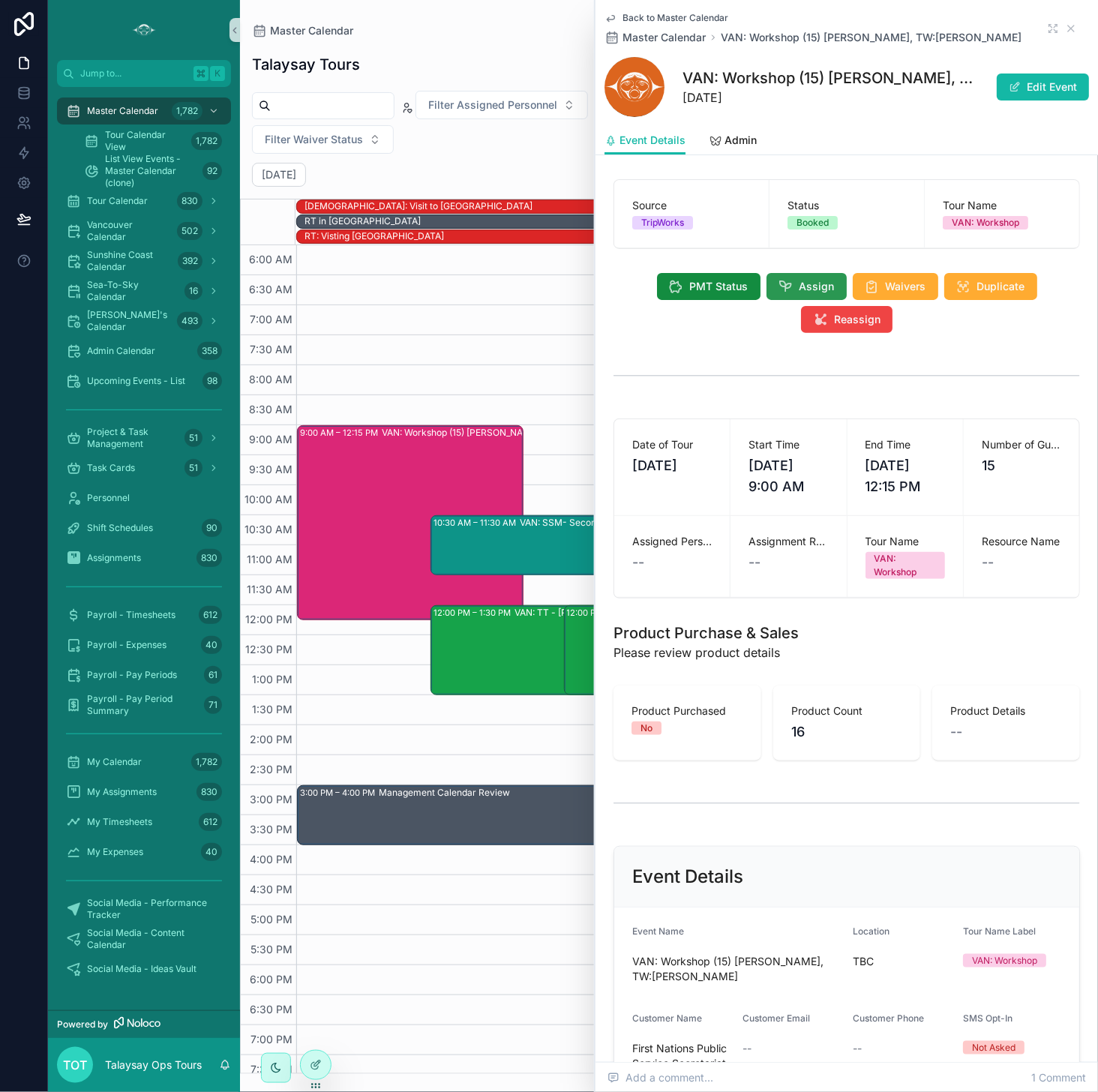
click at [788, 289] on icon "scrollable content" at bounding box center [786, 286] width 15 height 15
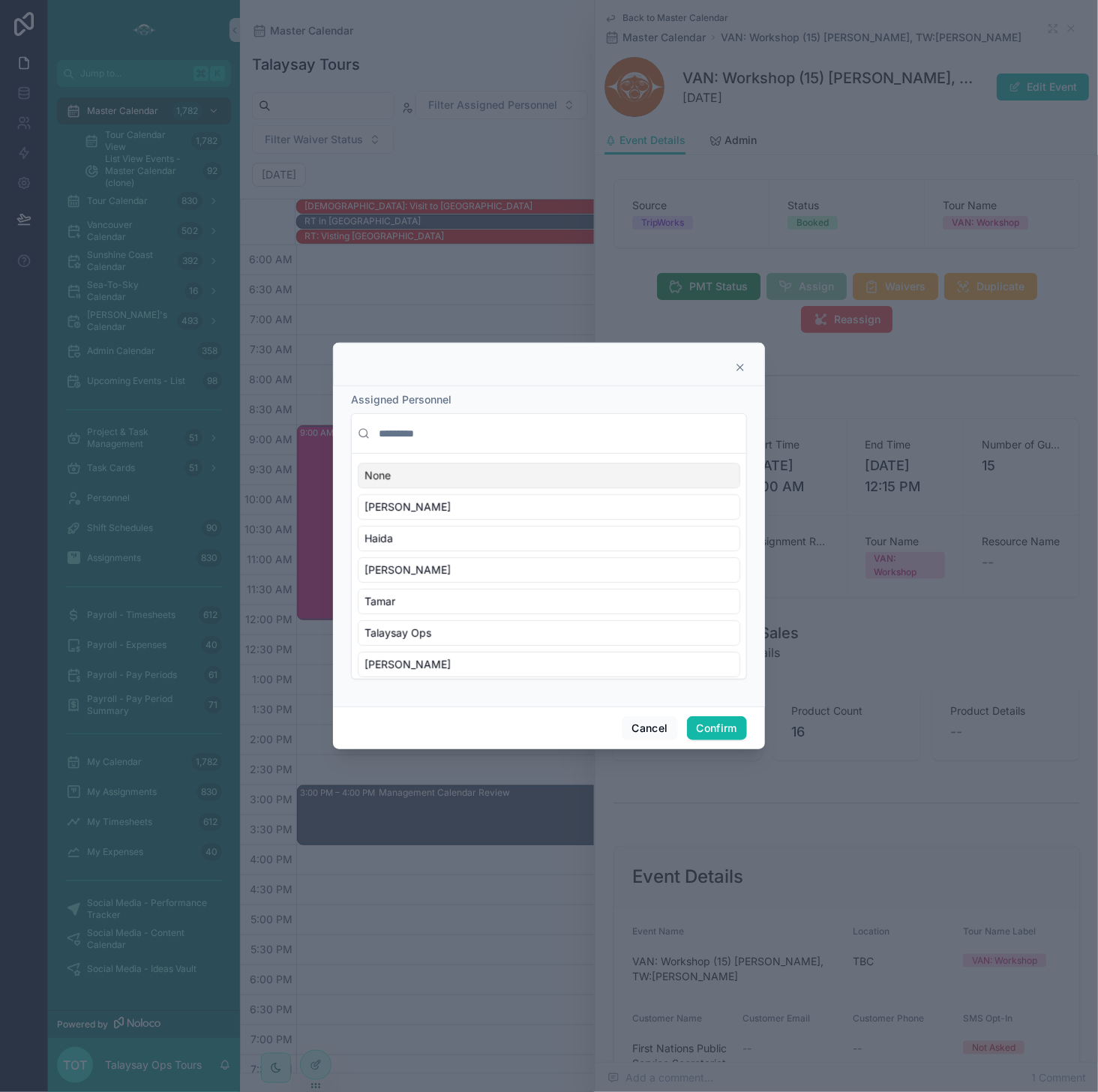
click at [407, 429] on input "text" at bounding box center [557, 434] width 364 height 27
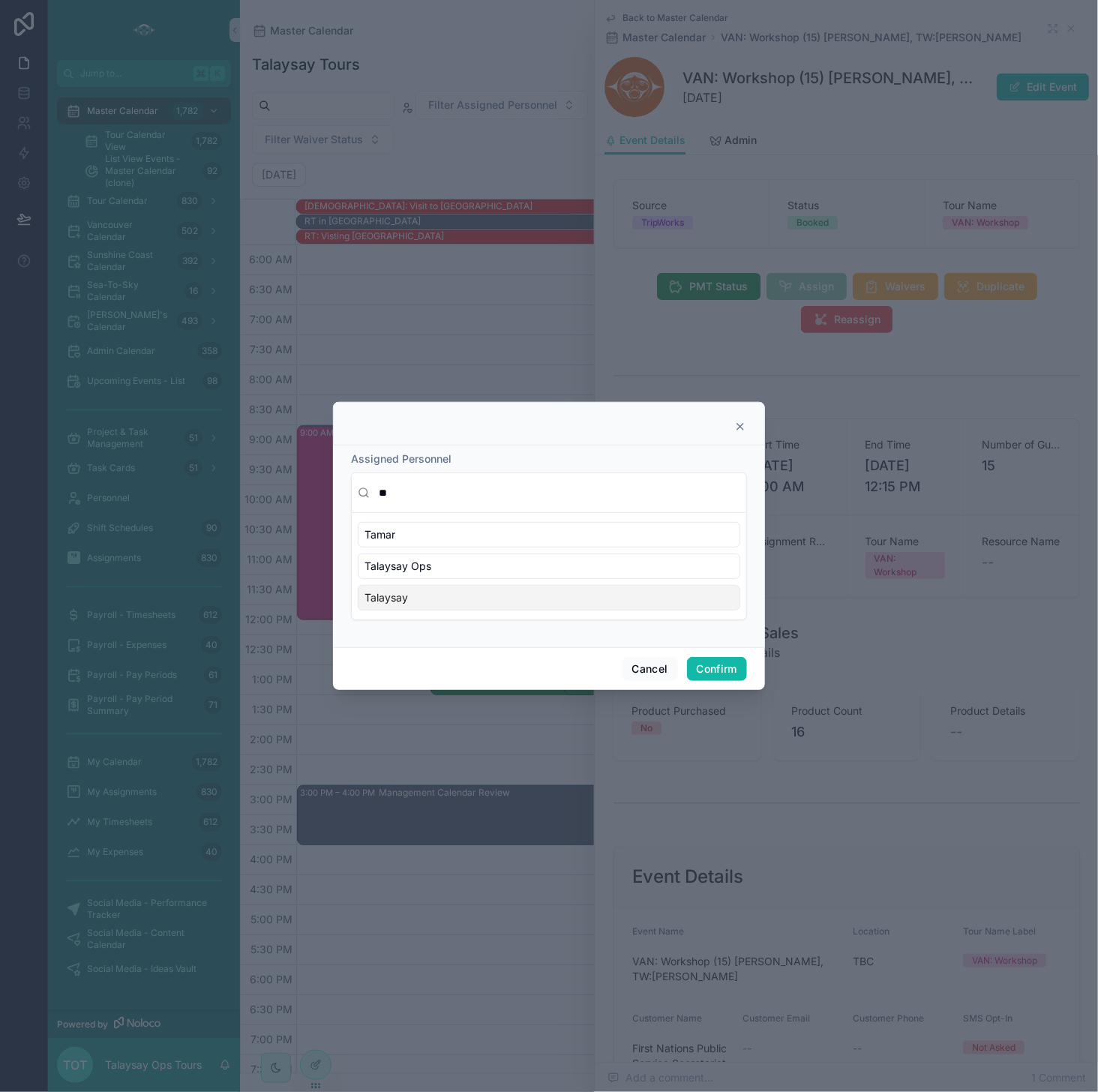
click at [415, 599] on div "Talaysay" at bounding box center [548, 598] width 382 height 25
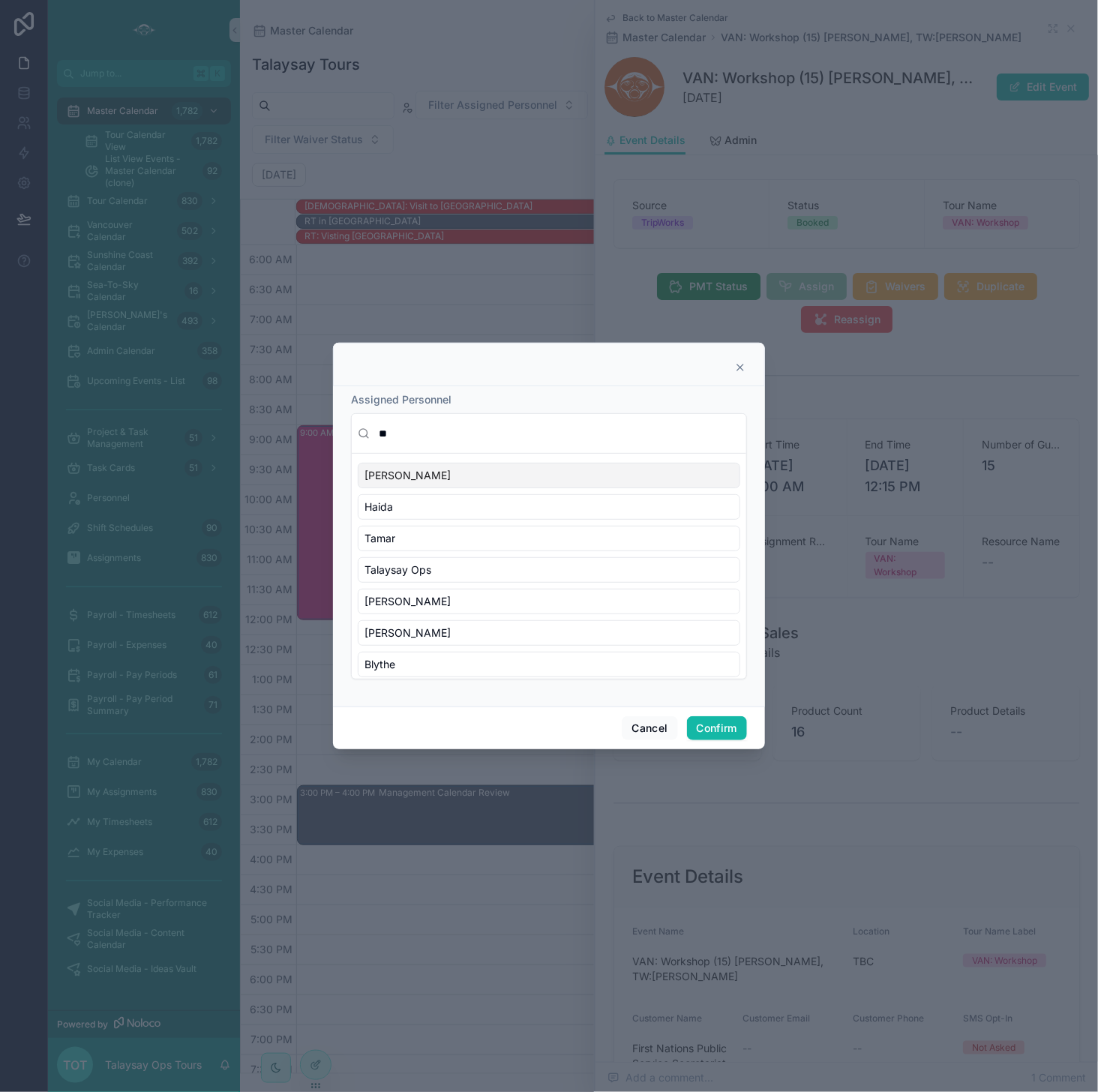
drag, startPoint x: 346, startPoint y: 434, endPoint x: 309, endPoint y: 434, distance: 37.0
click at [309, 434] on div "Assigned Personnel ** [PERSON_NAME] Haida [PERSON_NAME] Talaysay Ops [PERSON_NA…" at bounding box center [549, 546] width 1098 height 1092
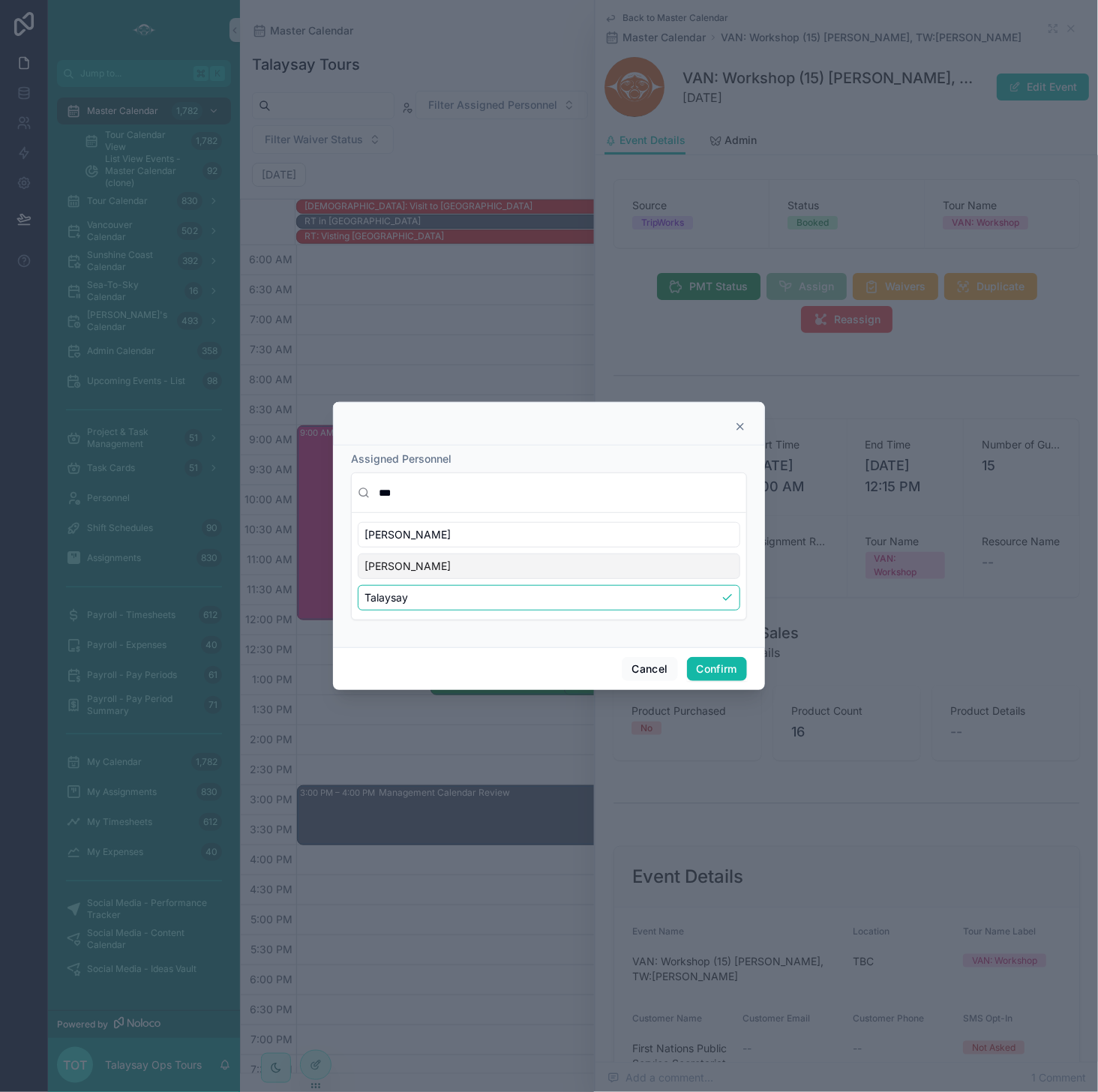
type input "***"
click at [416, 565] on div "[PERSON_NAME]" at bounding box center [548, 566] width 382 height 25
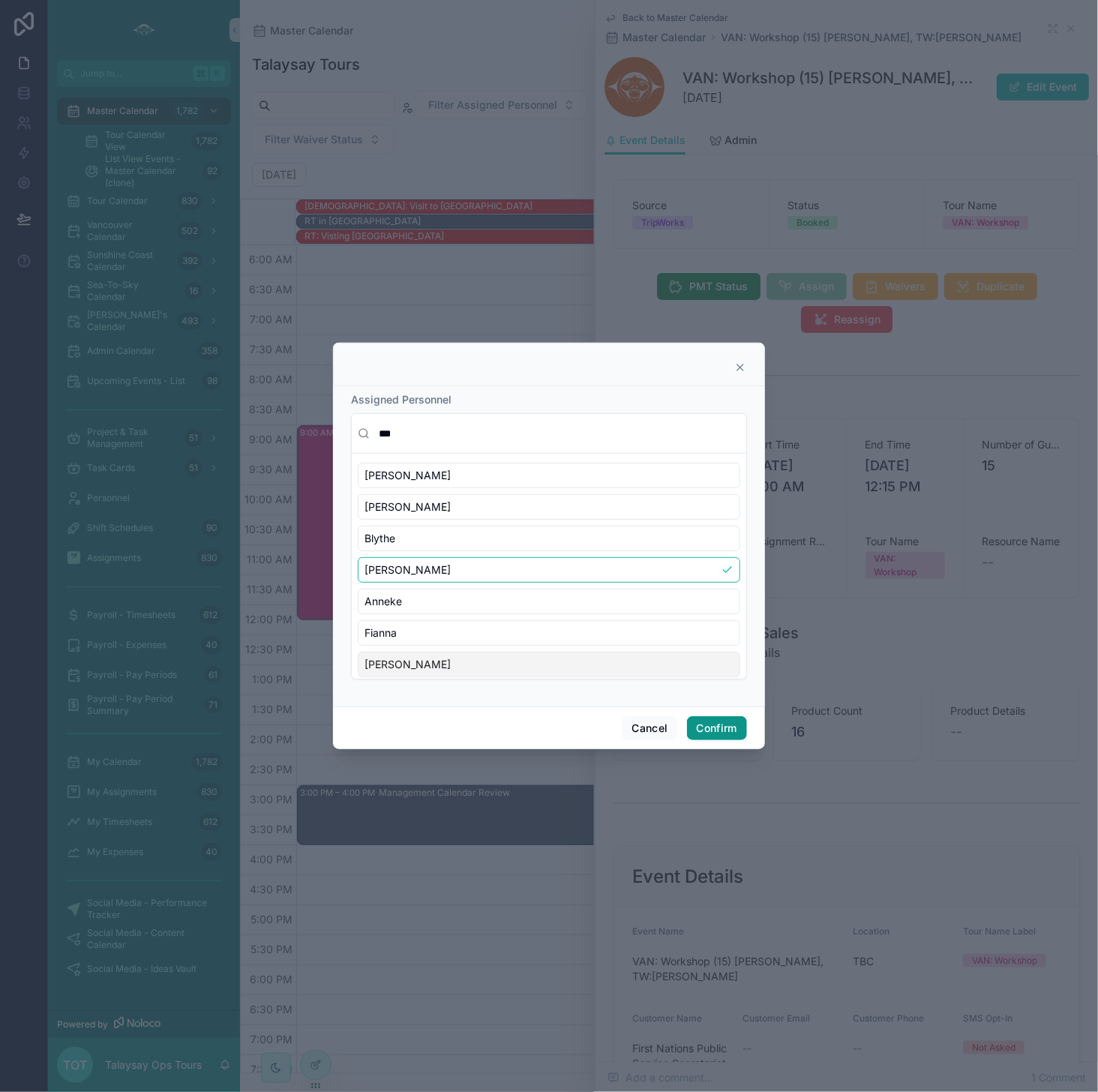
click at [709, 728] on button "Confirm" at bounding box center [716, 728] width 60 height 24
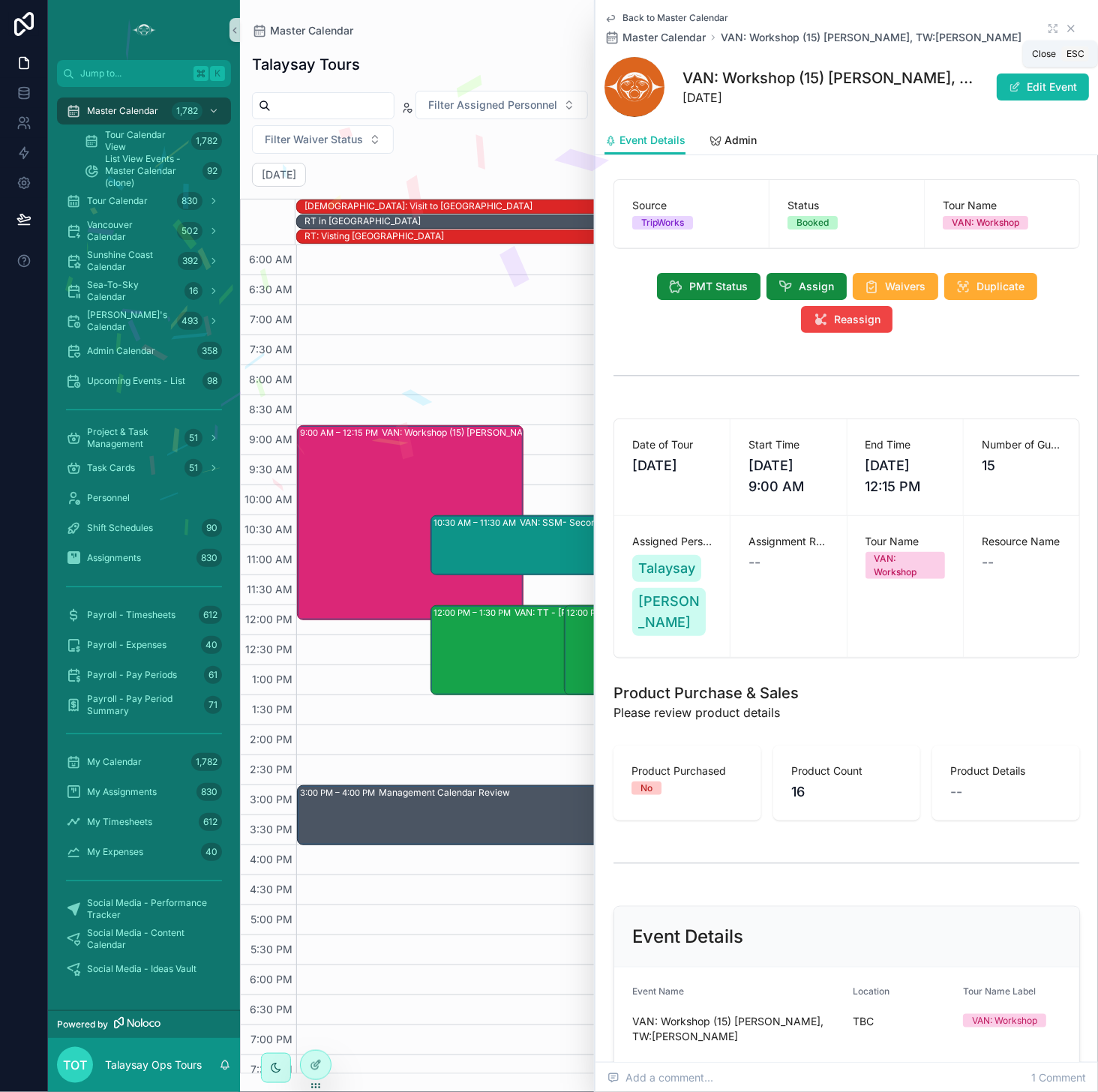
click at [899, 28] on icon "scrollable content" at bounding box center [1070, 28] width 12 height 12
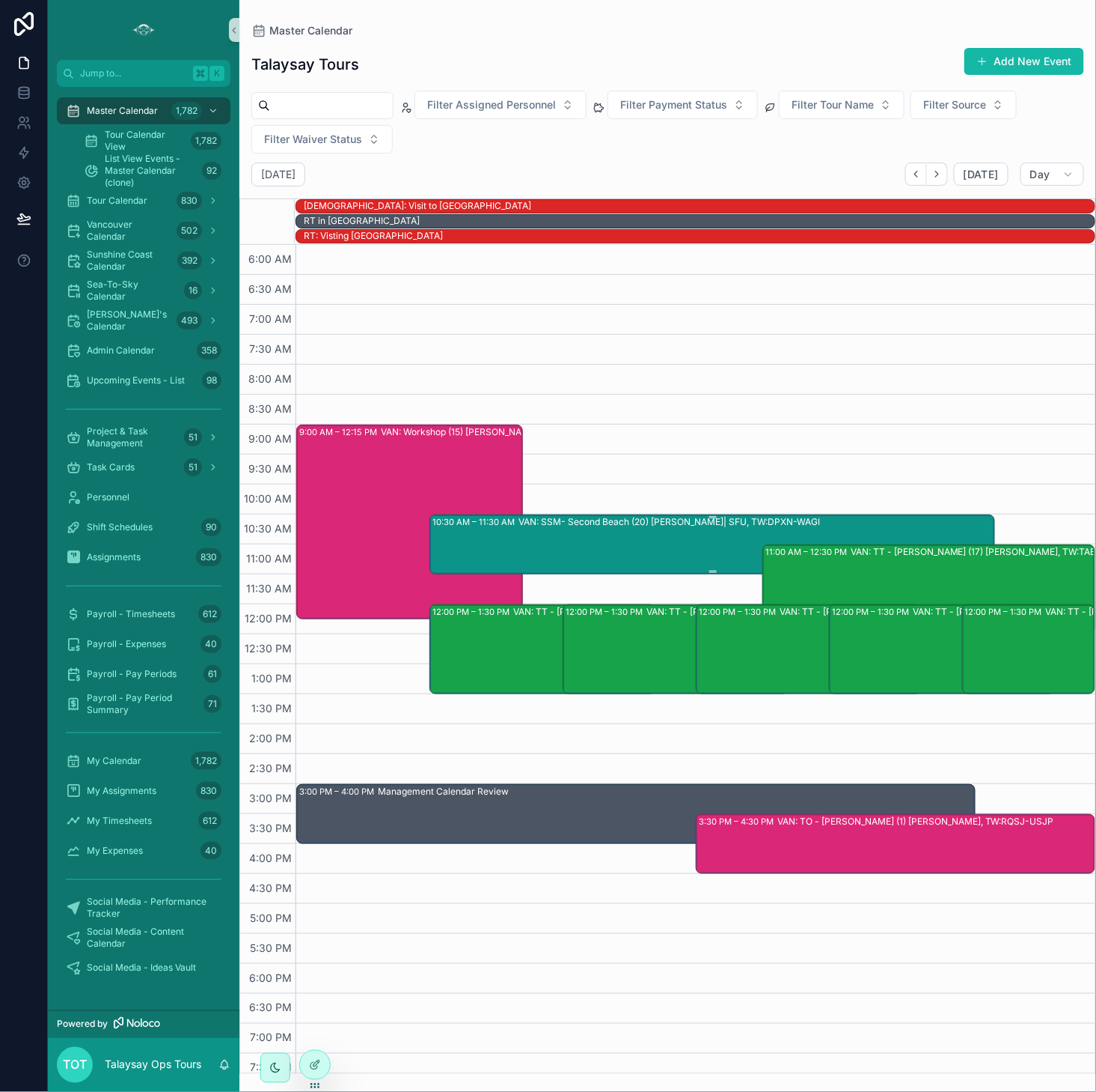
click at [514, 541] on div "10:30 AM – 11:30 AM VAN: SSM- Second Beach (20) [PERSON_NAME]| SFU, TW:DPXN-WAGI" at bounding box center [713, 544] width 561 height 57
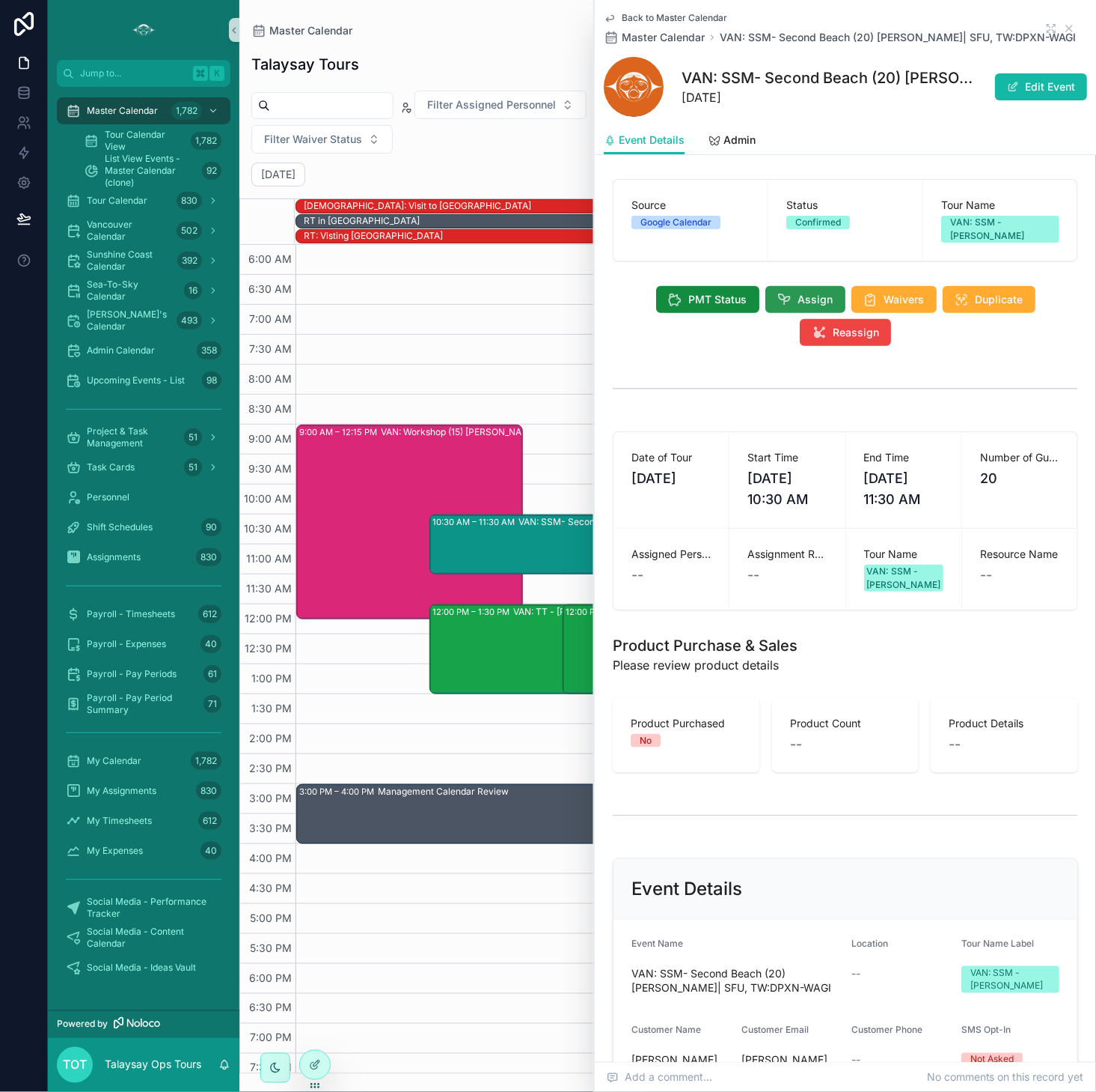
click at [795, 300] on button "Assign" at bounding box center [805, 299] width 80 height 27
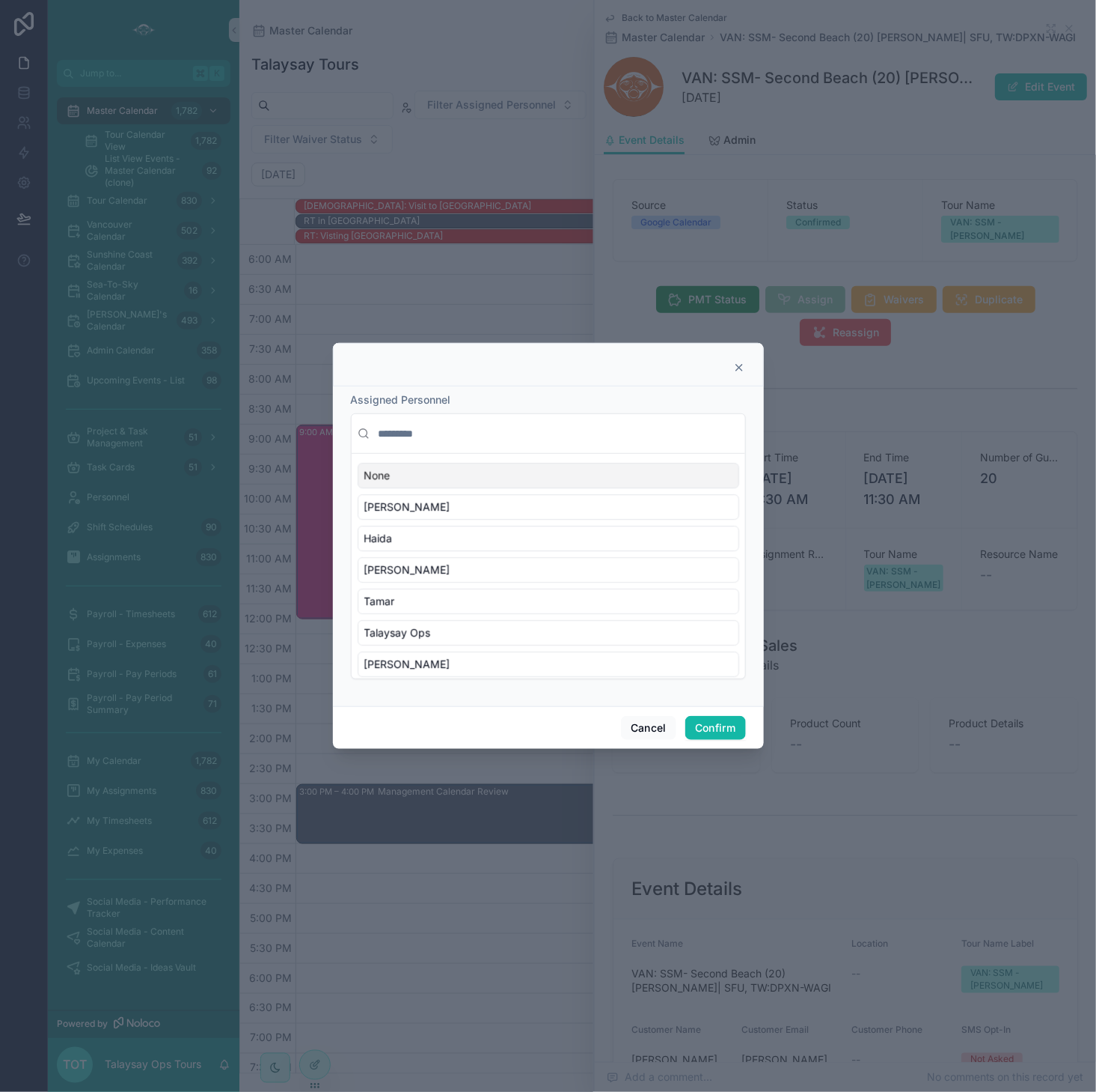
click at [406, 437] on input "text" at bounding box center [557, 433] width 364 height 27
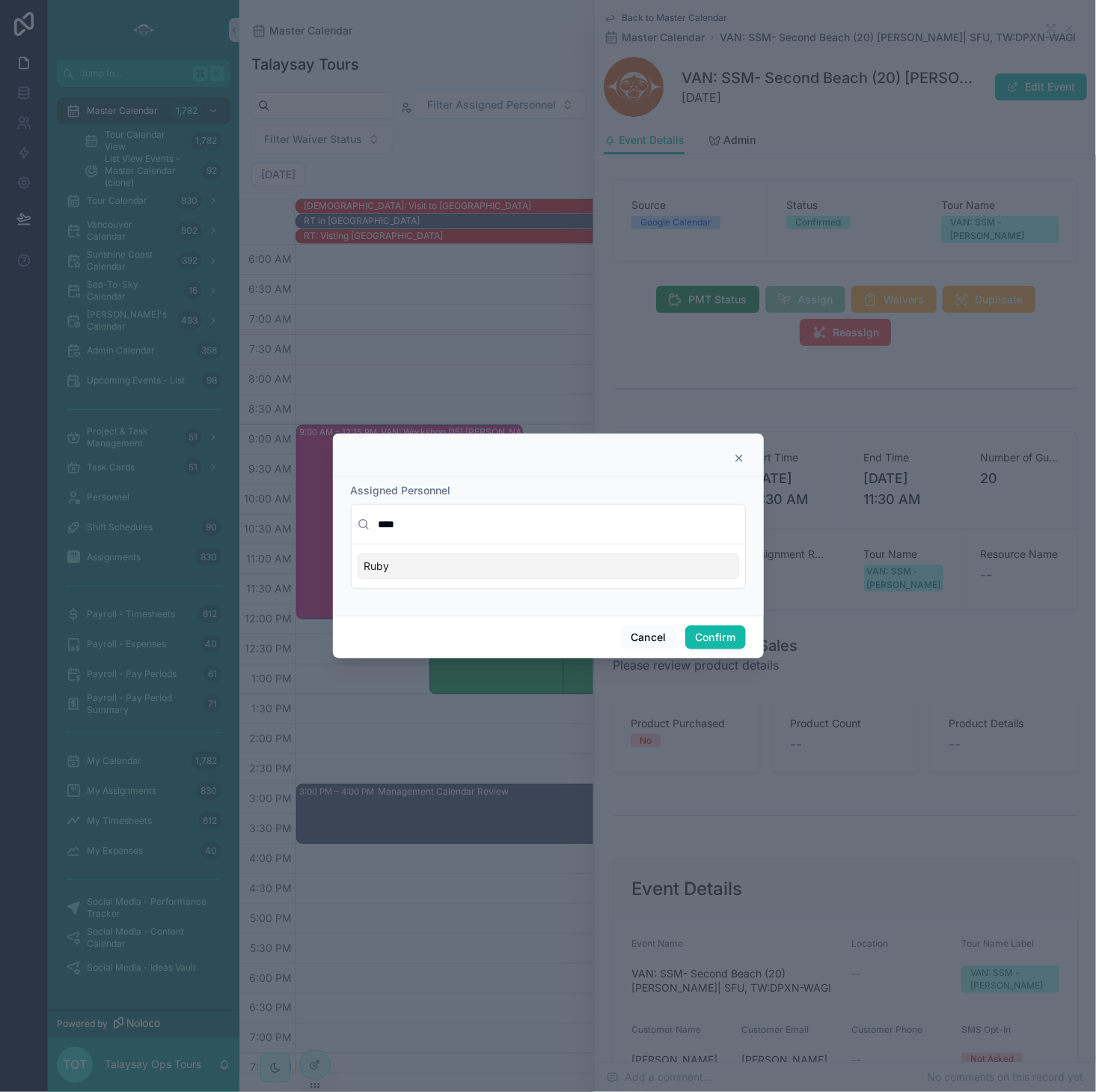
type input "****"
click at [418, 569] on div "Ruby" at bounding box center [548, 566] width 382 height 25
click at [712, 640] on button "Confirm" at bounding box center [715, 637] width 60 height 24
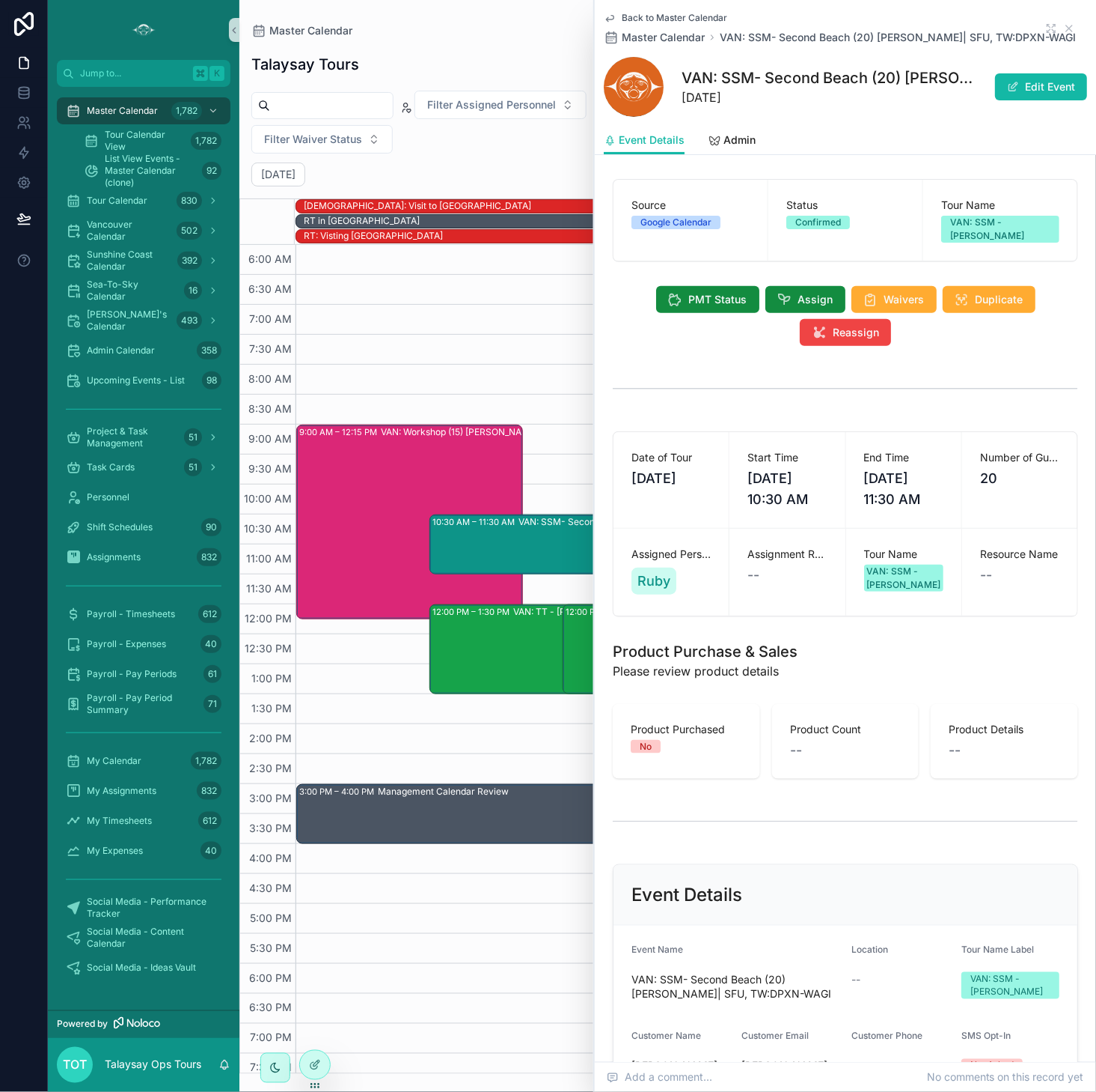
click at [696, 16] on span "Back to Master Calendar" at bounding box center [674, 17] width 105 height 12
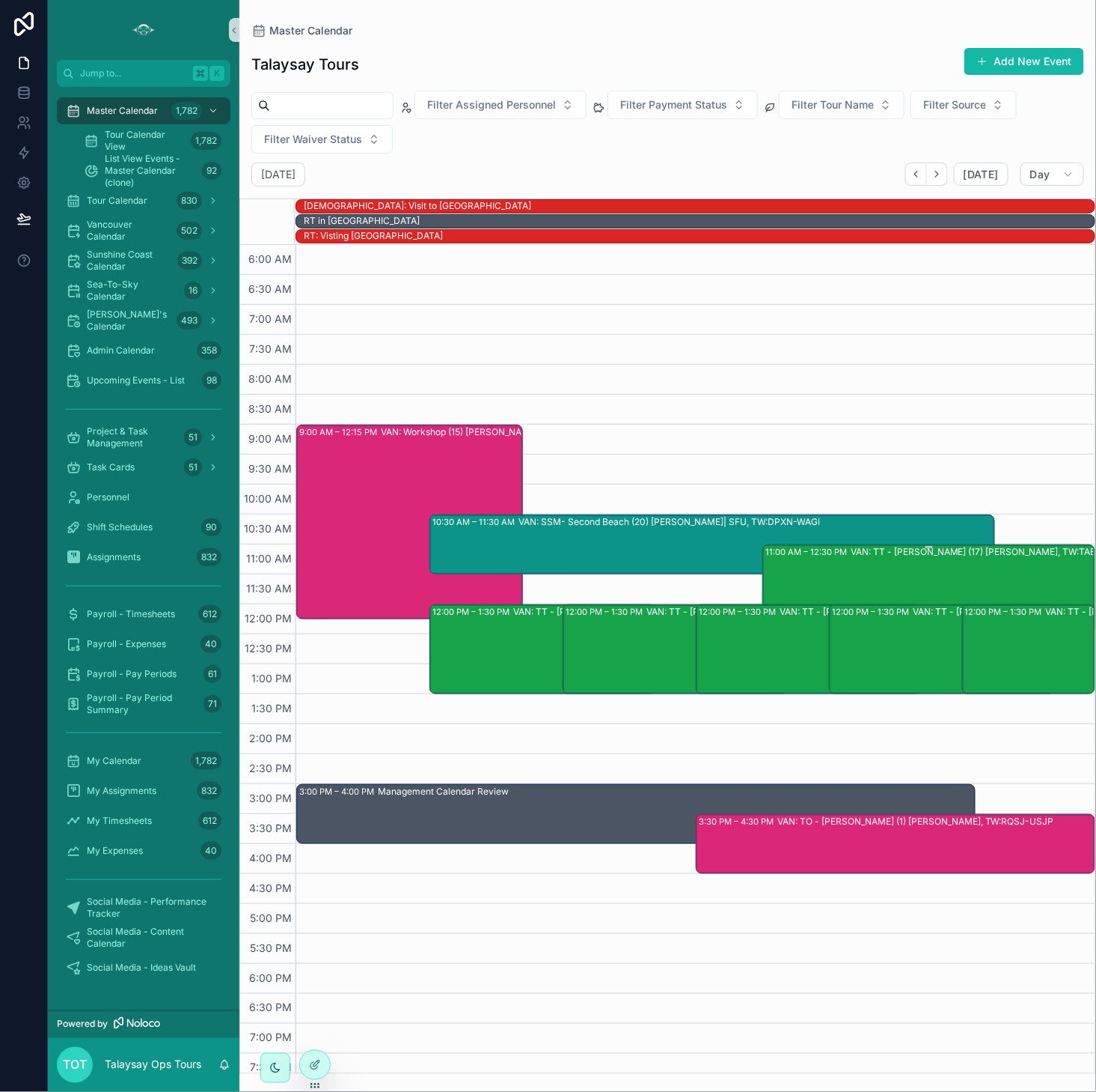
click at [811, 578] on div "11:00 AM – 12:30 PM VAN: TT - [PERSON_NAME] (17) [PERSON_NAME], TW:TABJ-XBTW" at bounding box center [930, 589] width 329 height 87
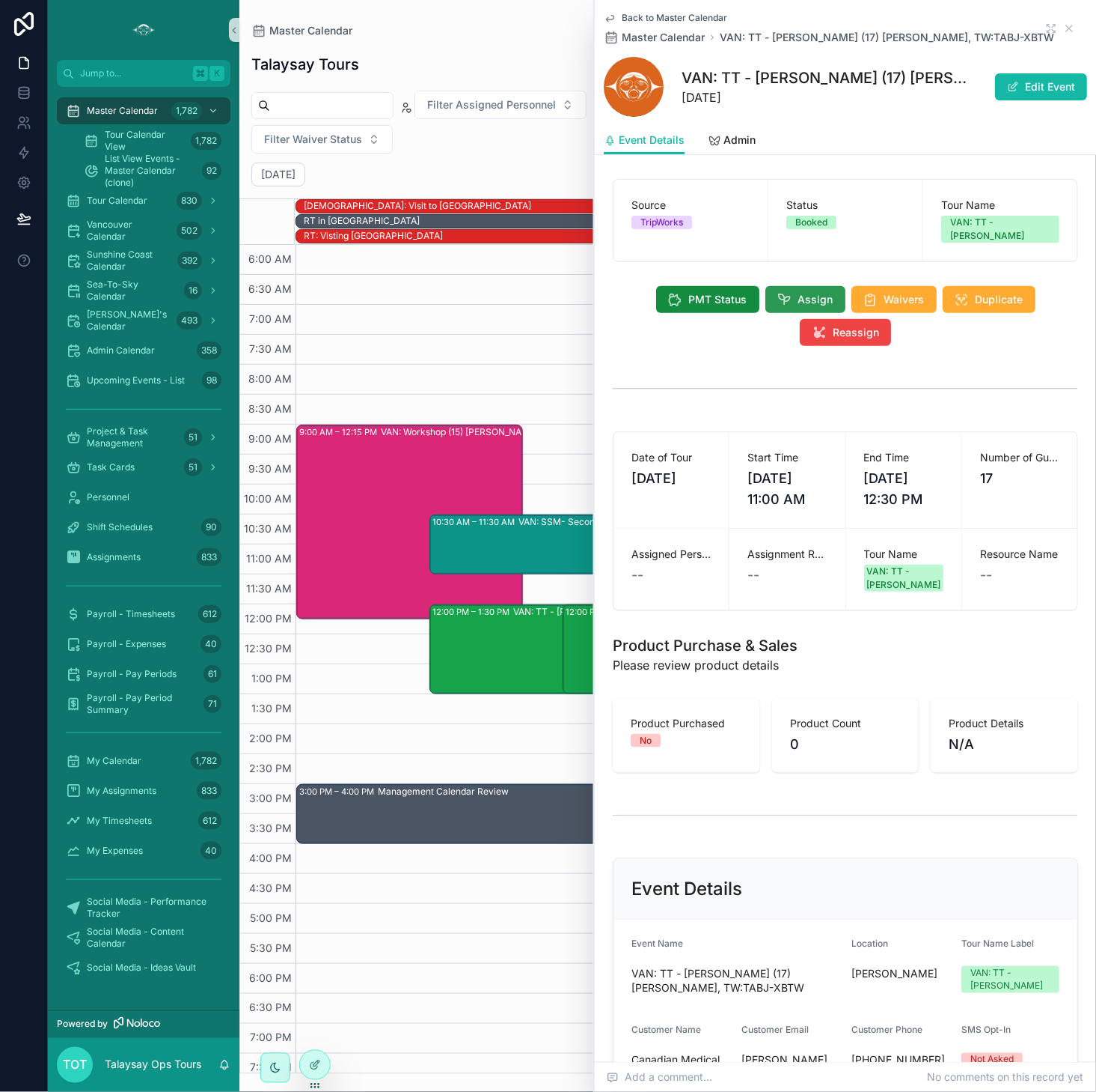
click at [799, 292] on span "Assign" at bounding box center [816, 299] width 35 height 15
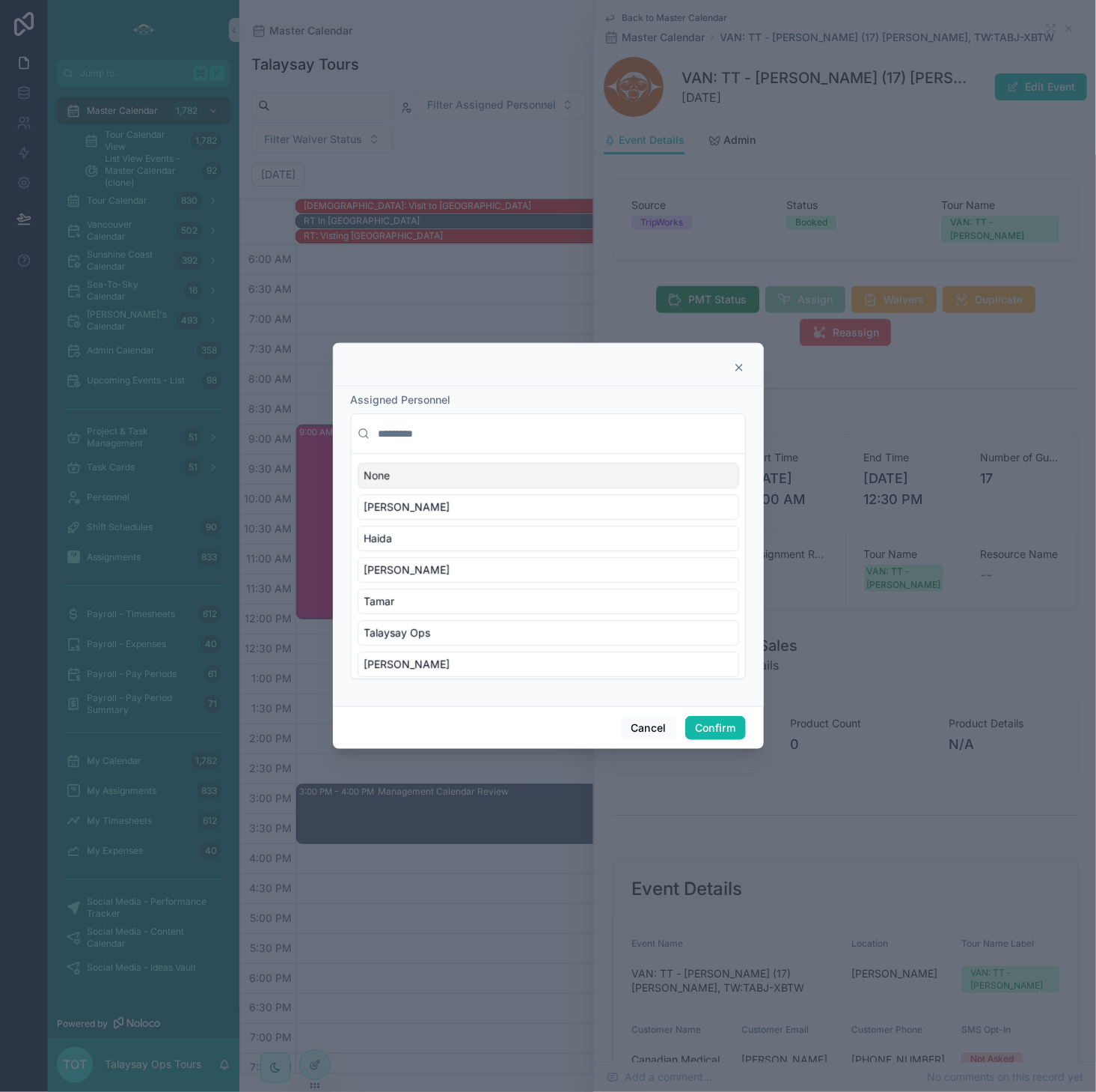
click at [738, 367] on icon at bounding box center [739, 368] width 6 height 6
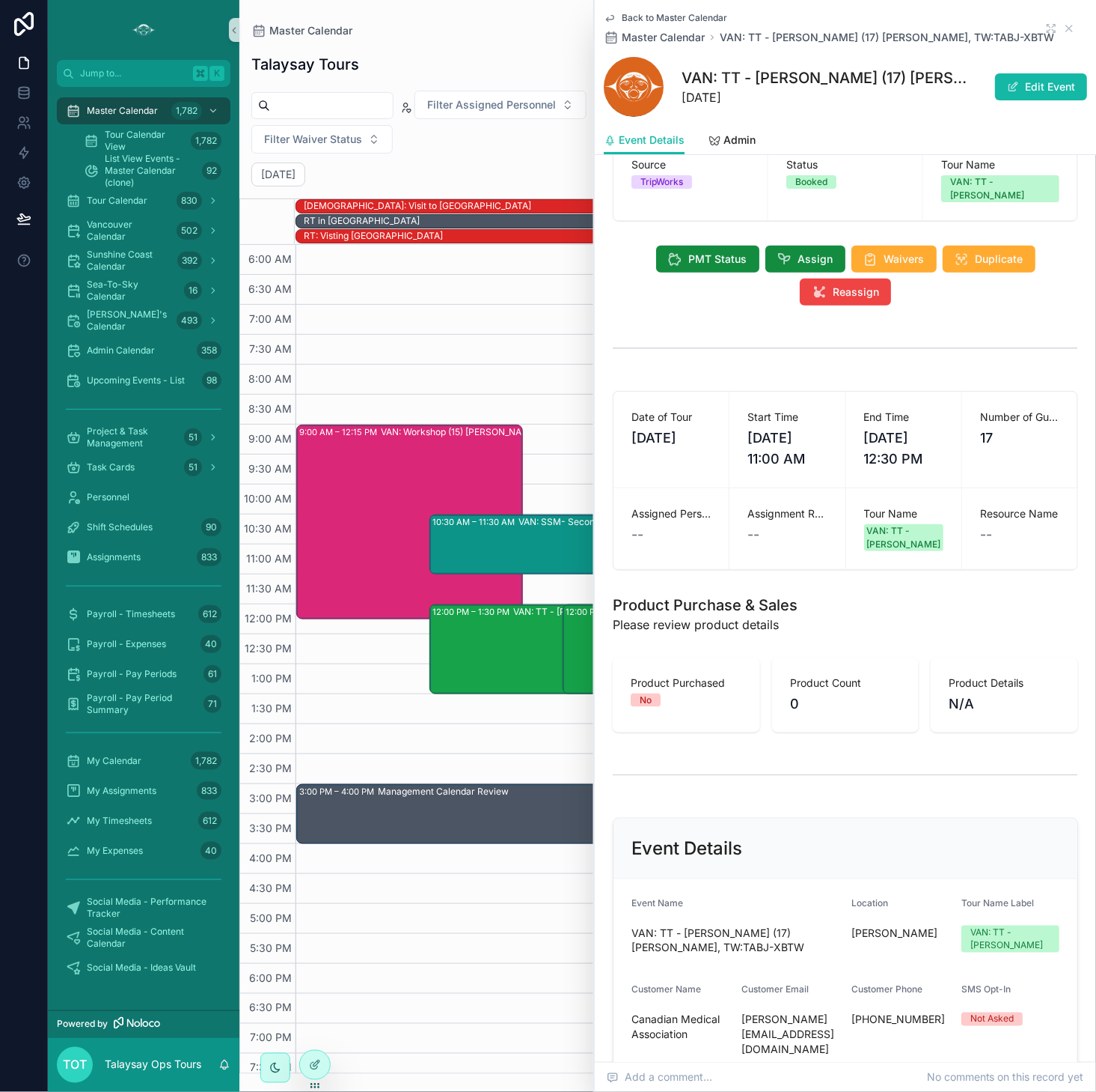
scroll to position [42, 0]
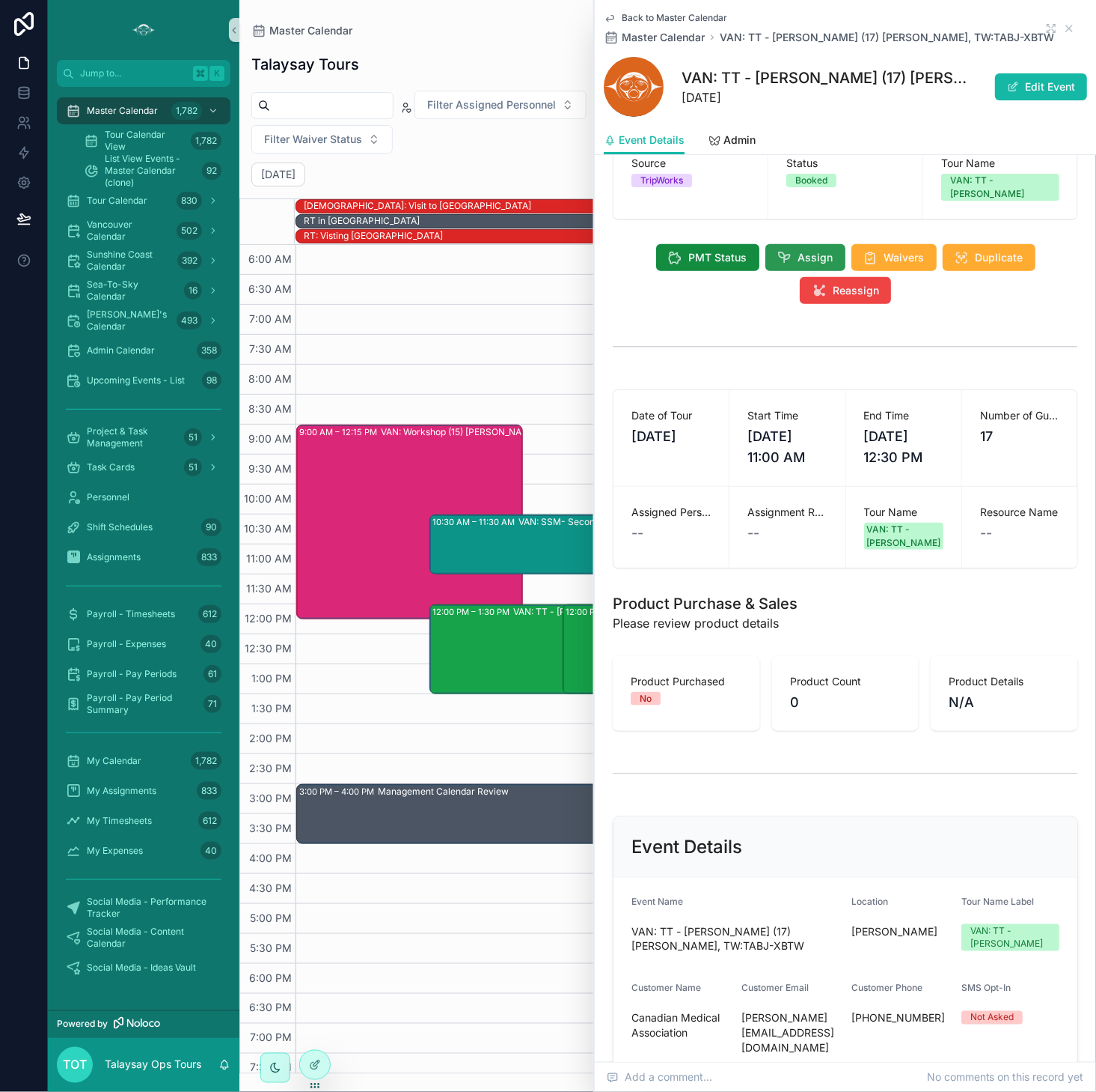
click at [780, 250] on icon "scrollable content" at bounding box center [785, 257] width 15 height 15
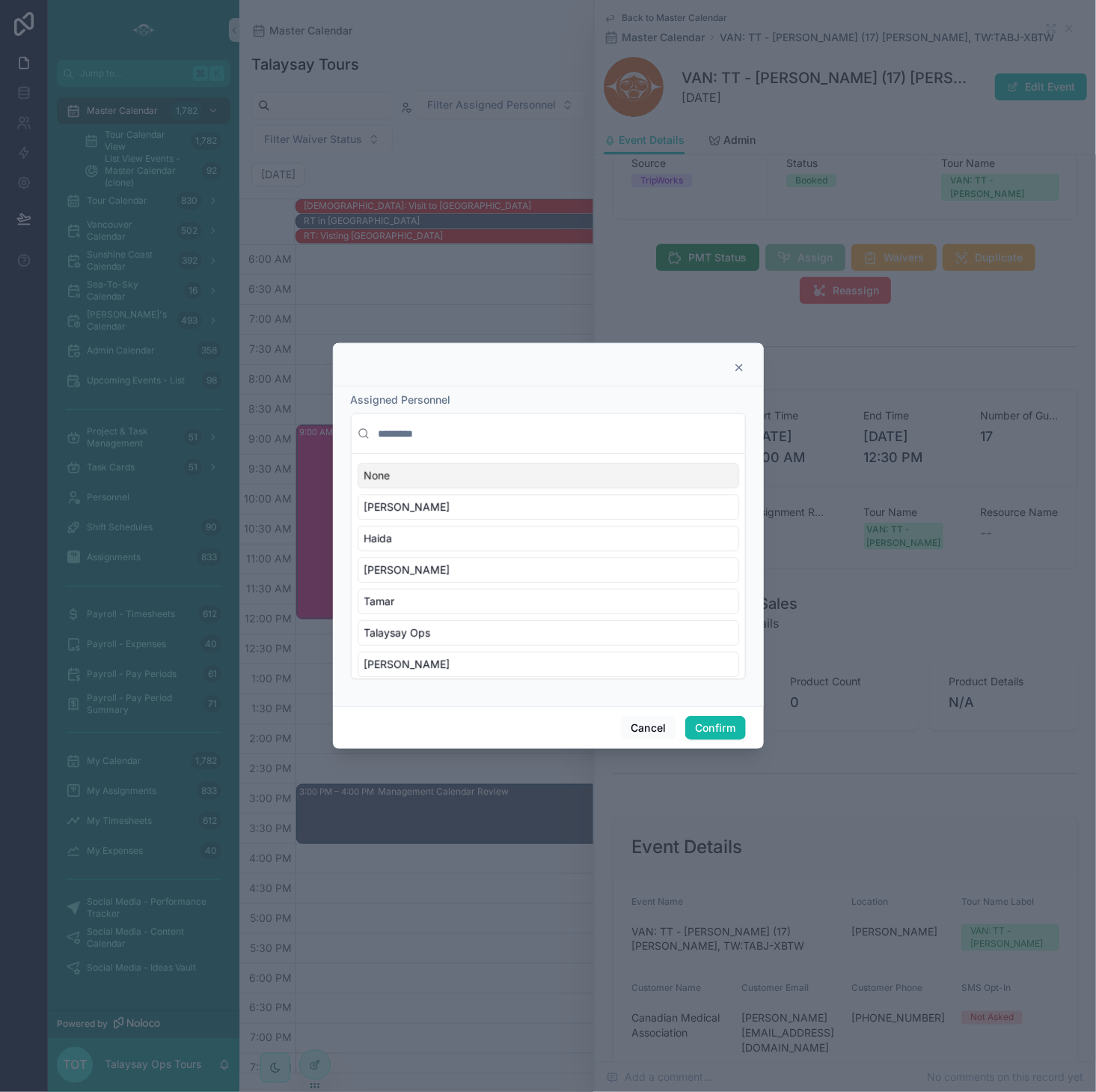
click at [455, 437] on input "text" at bounding box center [557, 433] width 364 height 27
type input "*"
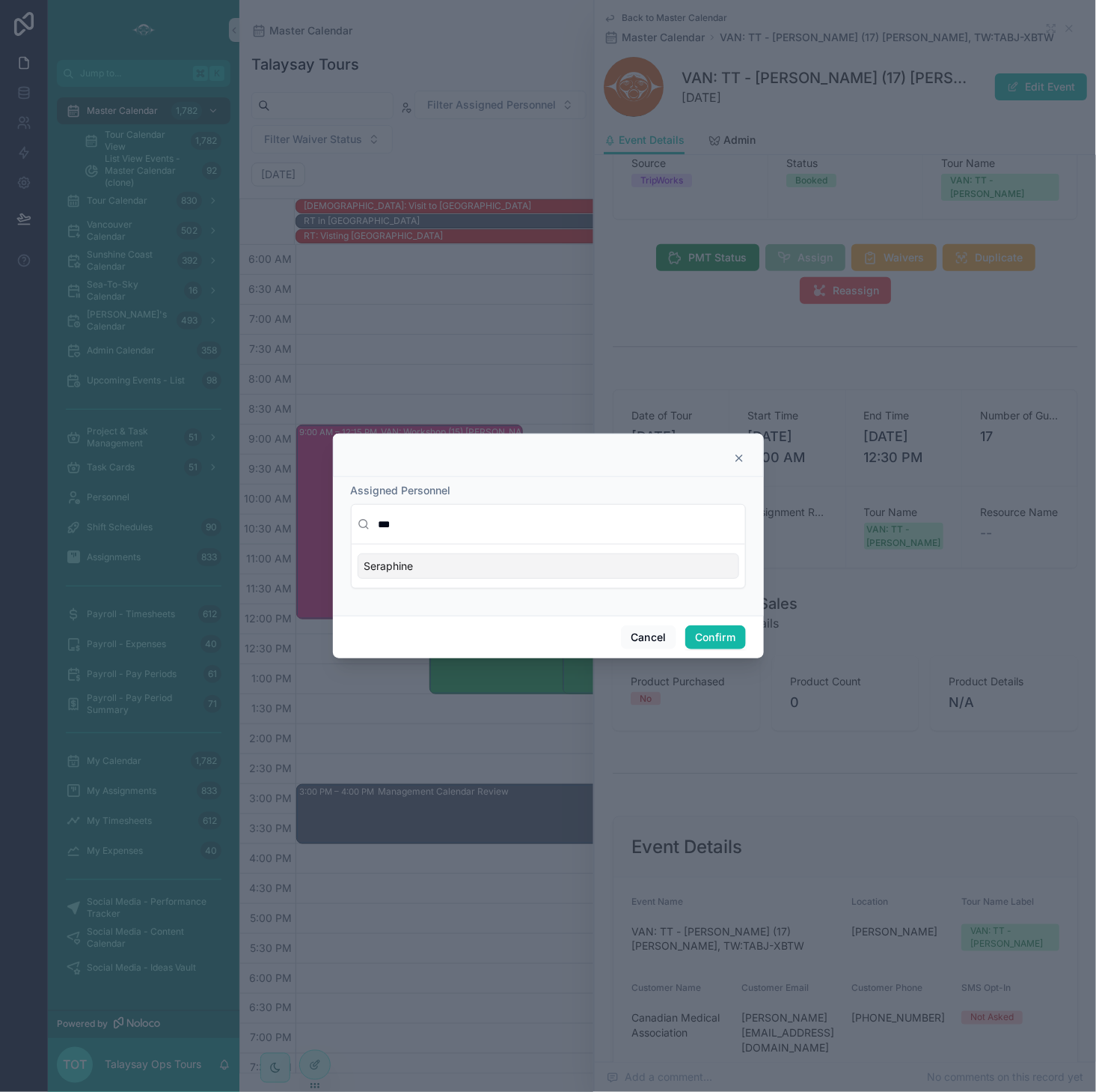
type input "***"
click at [420, 569] on div "Seraphine" at bounding box center [548, 566] width 382 height 25
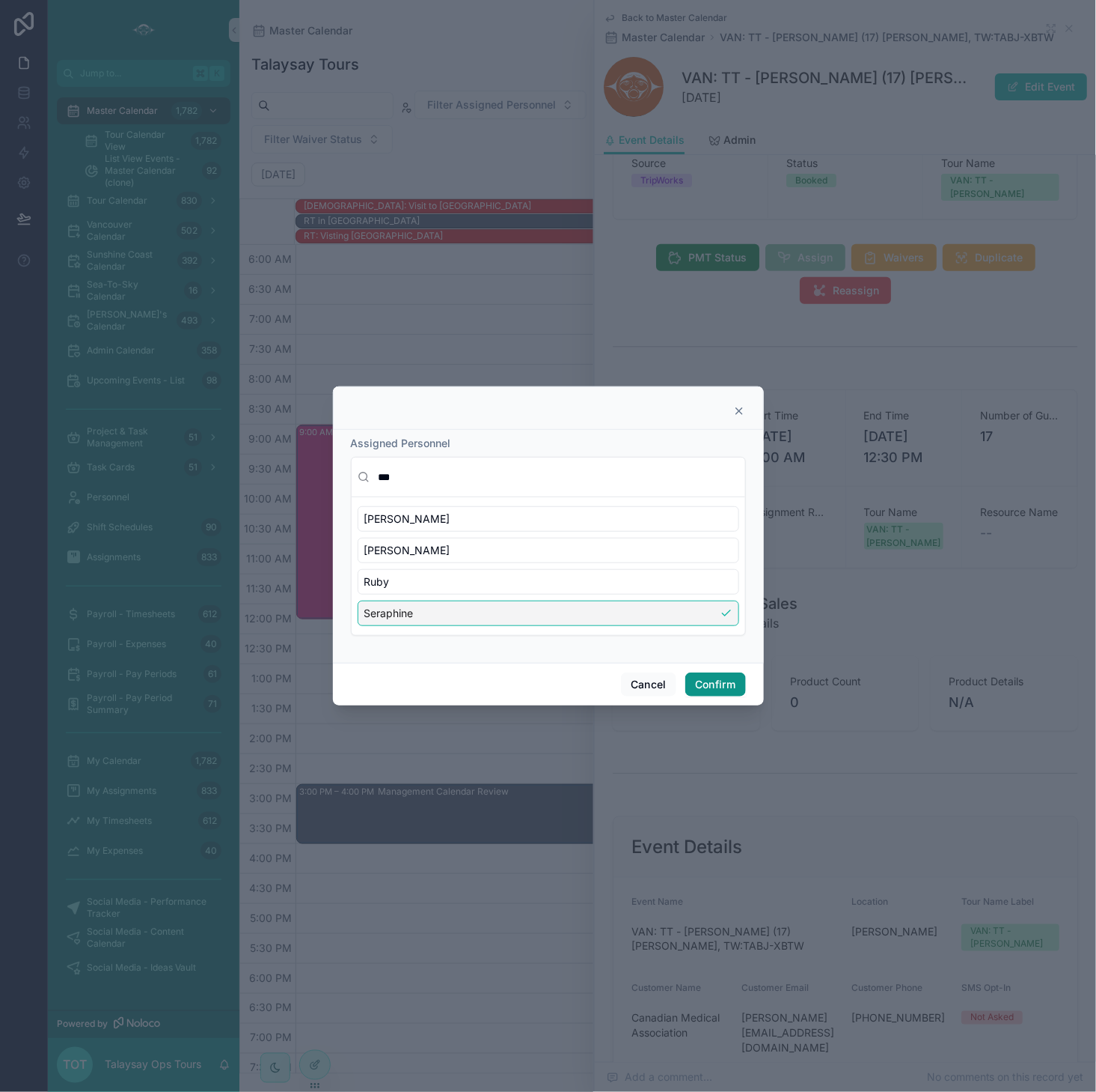
click at [735, 680] on button "Confirm" at bounding box center [715, 684] width 60 height 24
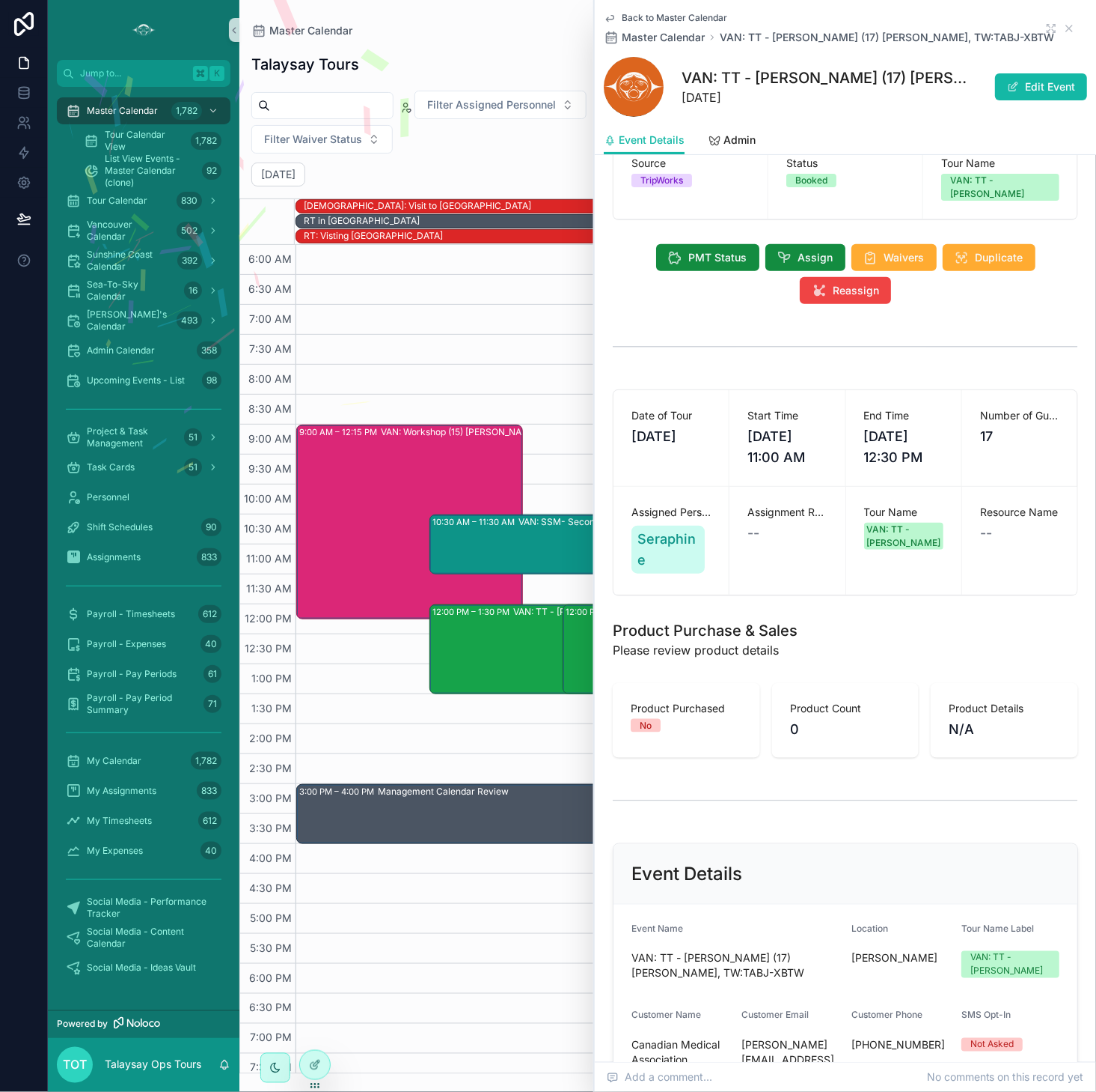
click at [661, 14] on span "Back to Master Calendar" at bounding box center [674, 17] width 105 height 12
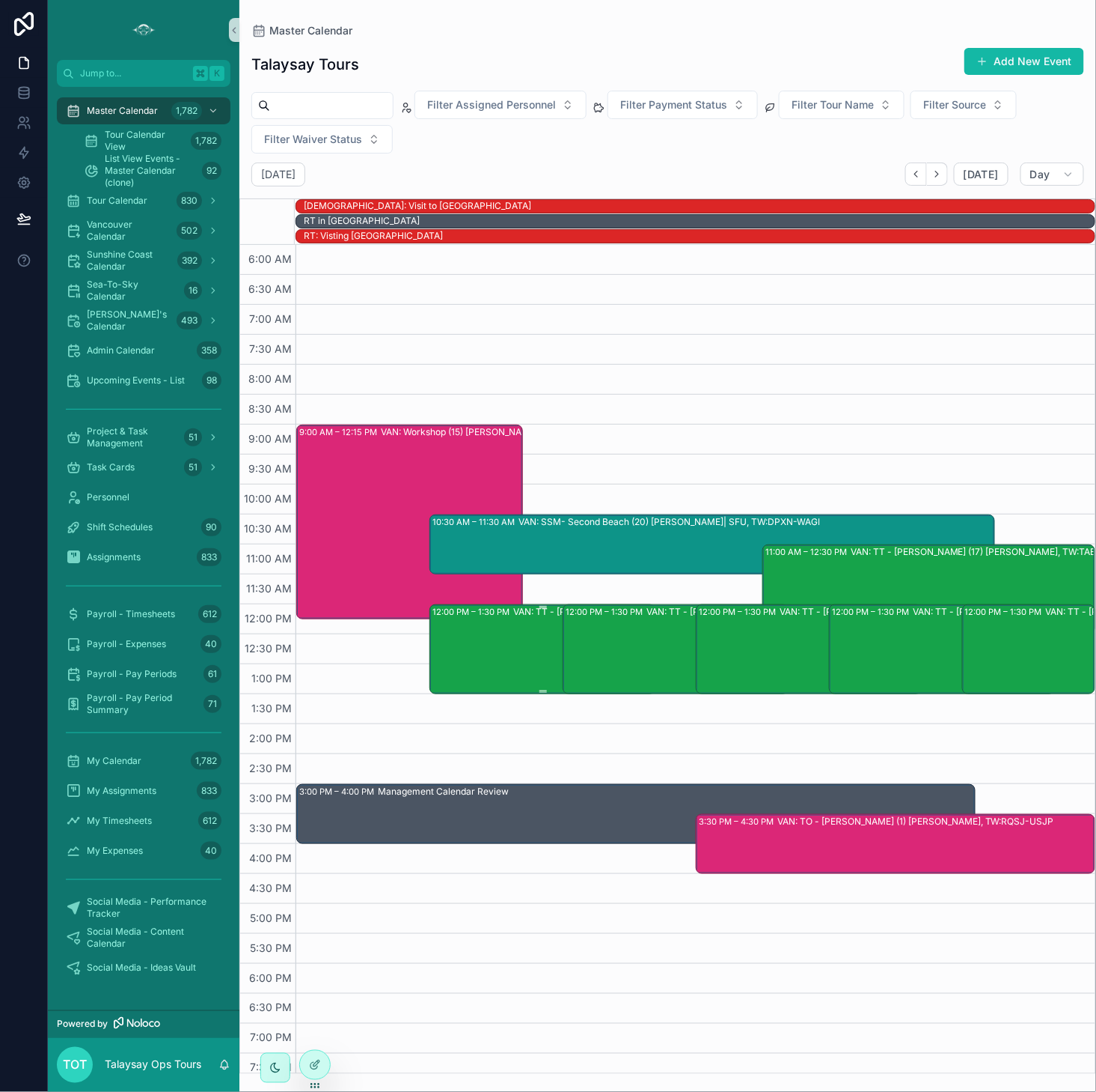
click at [489, 626] on div "12:00 PM – 1:30 PM VAN: TT - [PERSON_NAME] (1) [PERSON_NAME], TW:AKEE-HTDU" at bounding box center [544, 649] width 222 height 87
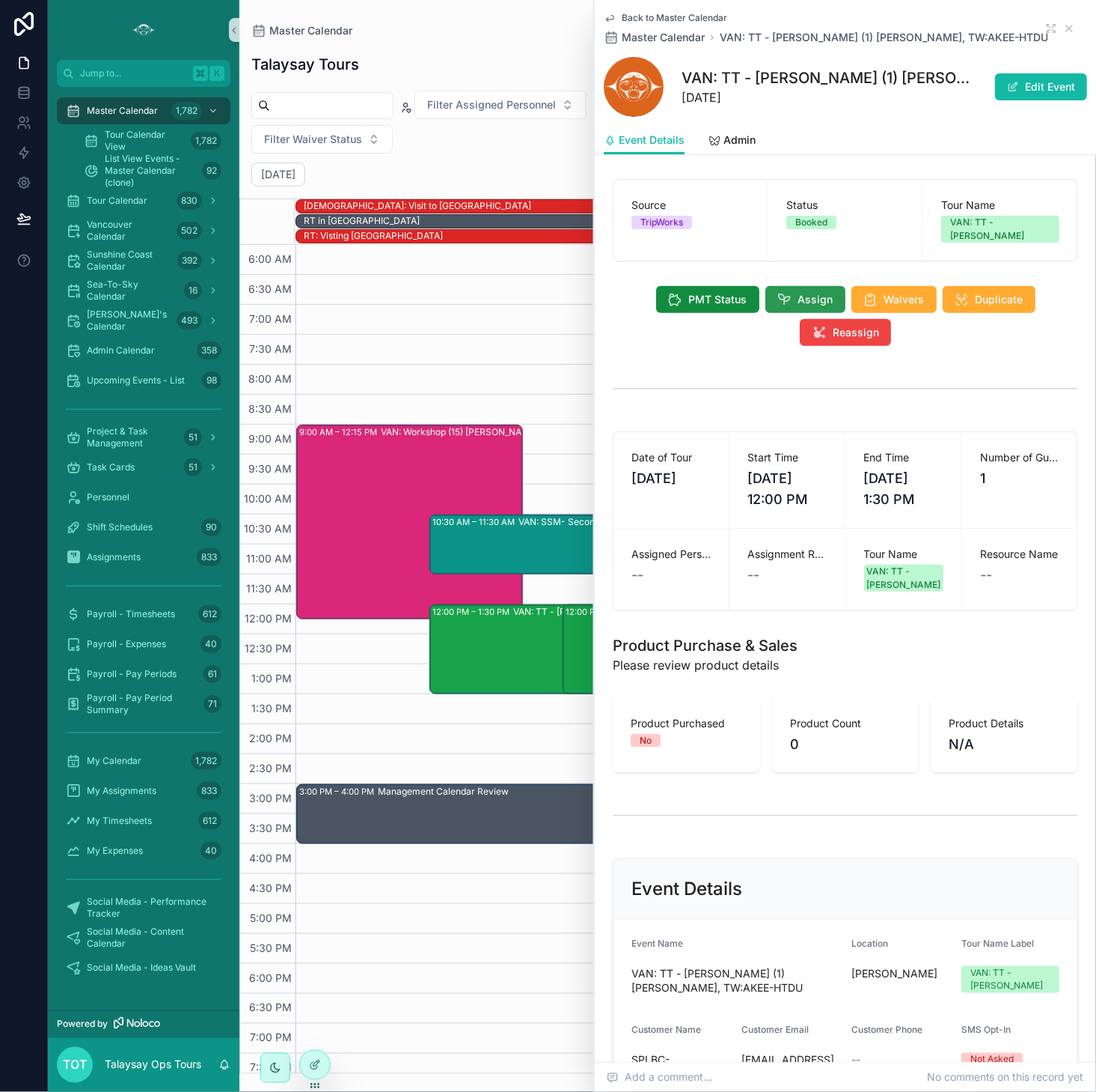
click at [795, 286] on button "Assign" at bounding box center [805, 299] width 80 height 27
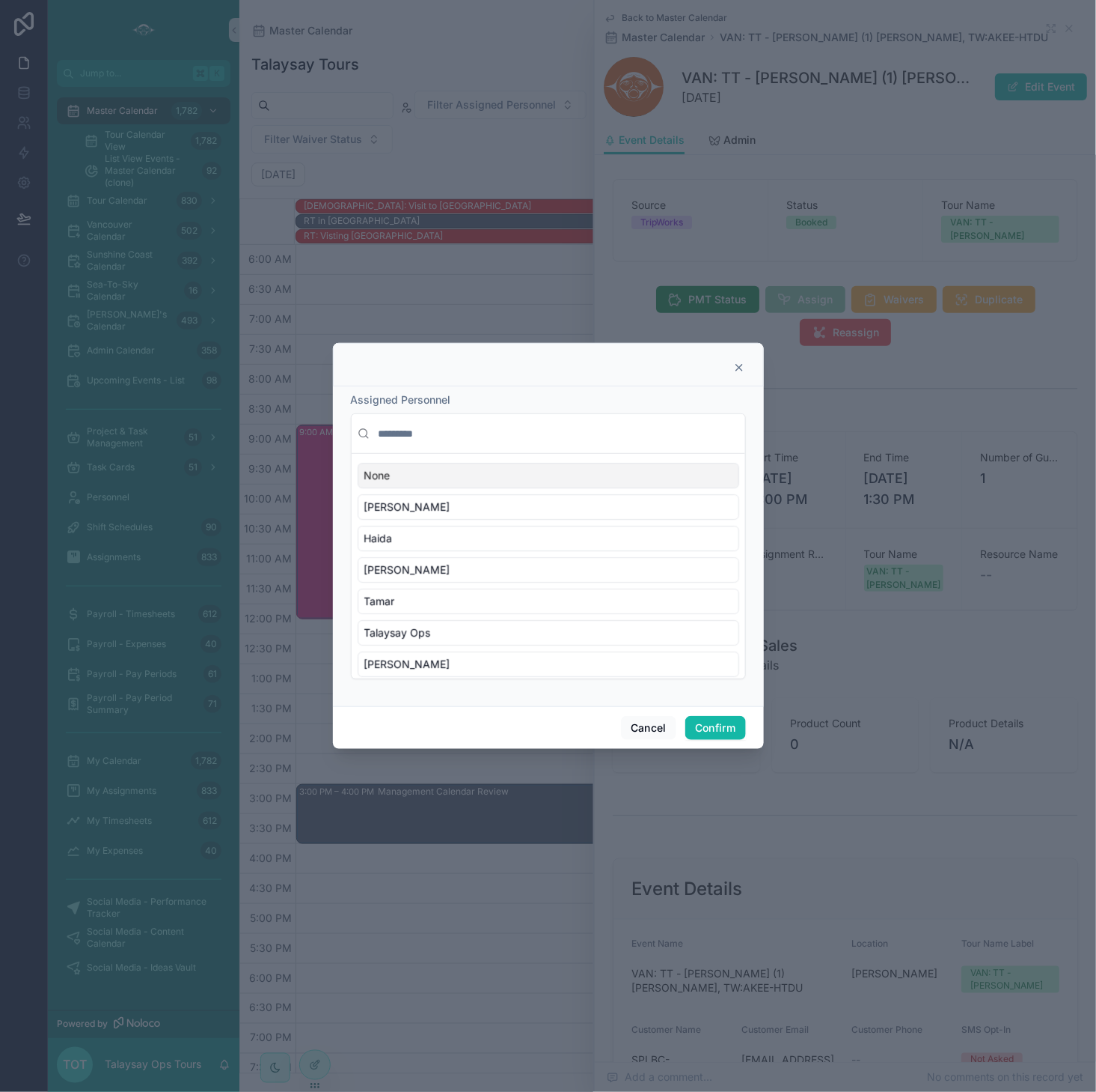
click at [433, 434] on input "text" at bounding box center [557, 433] width 364 height 27
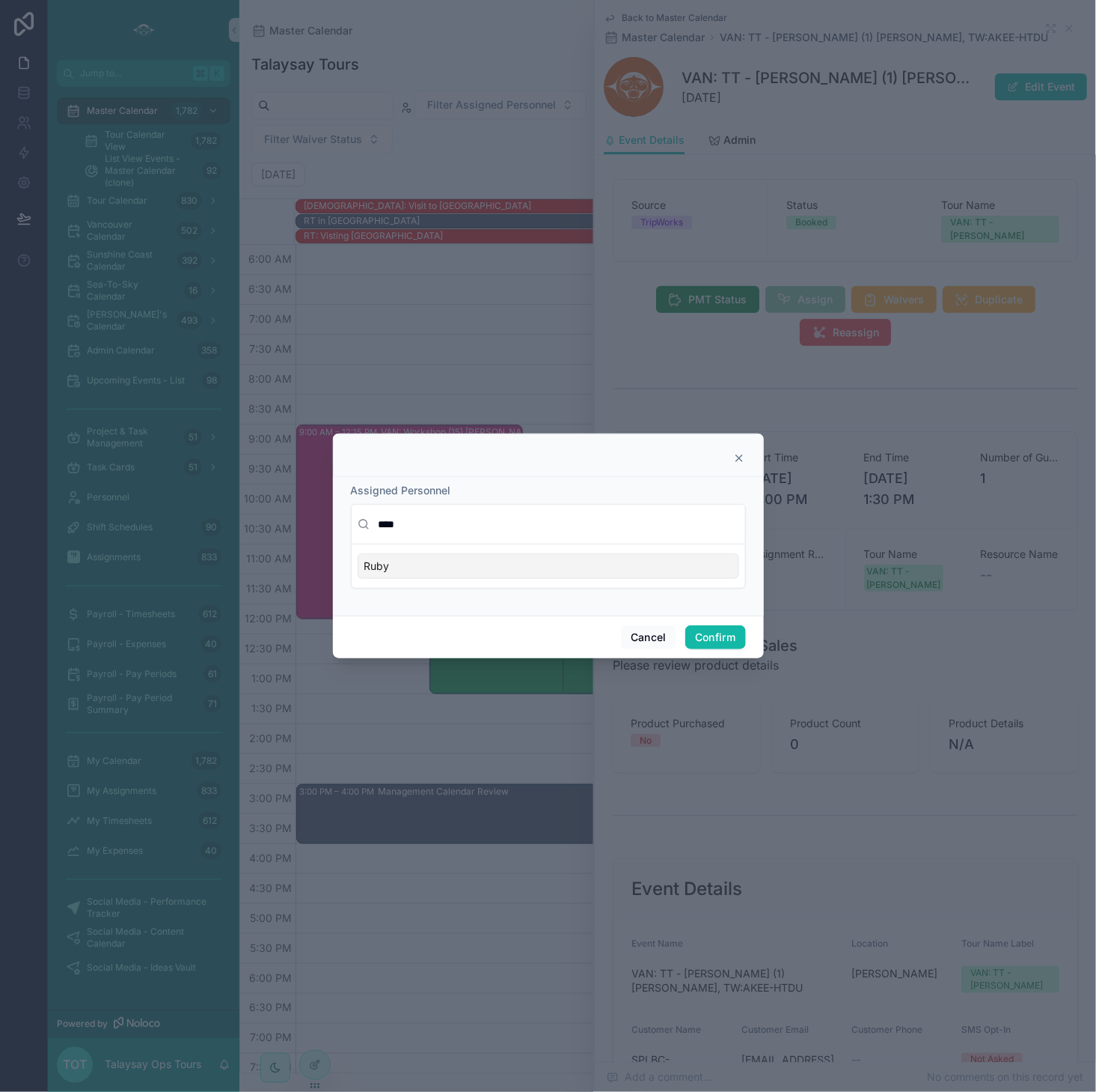
type input "****"
click at [487, 564] on div "Ruby" at bounding box center [548, 566] width 382 height 25
click at [703, 633] on button "Confirm" at bounding box center [715, 637] width 60 height 24
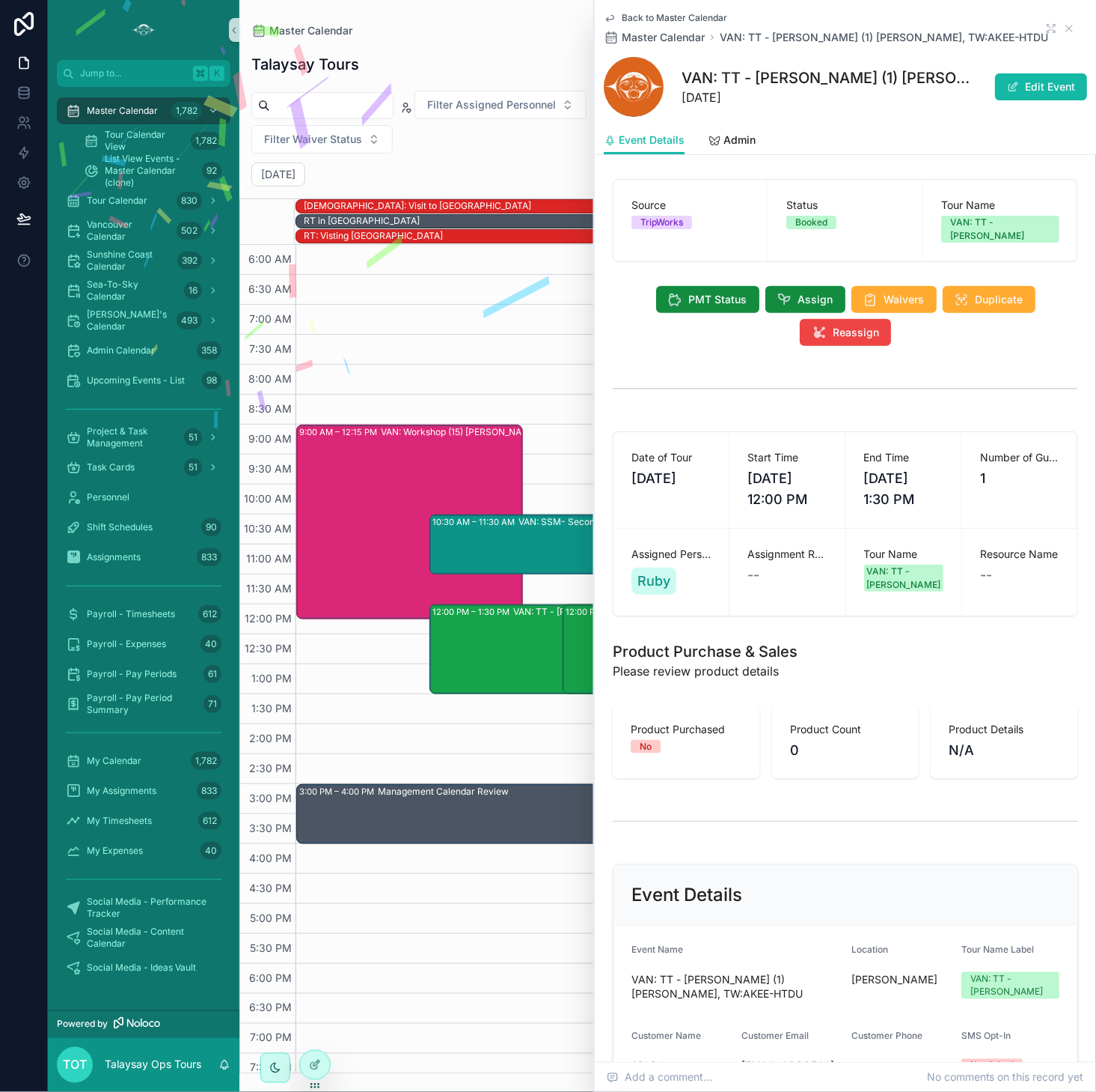
click at [648, 15] on span "Back to Master Calendar" at bounding box center [674, 17] width 105 height 12
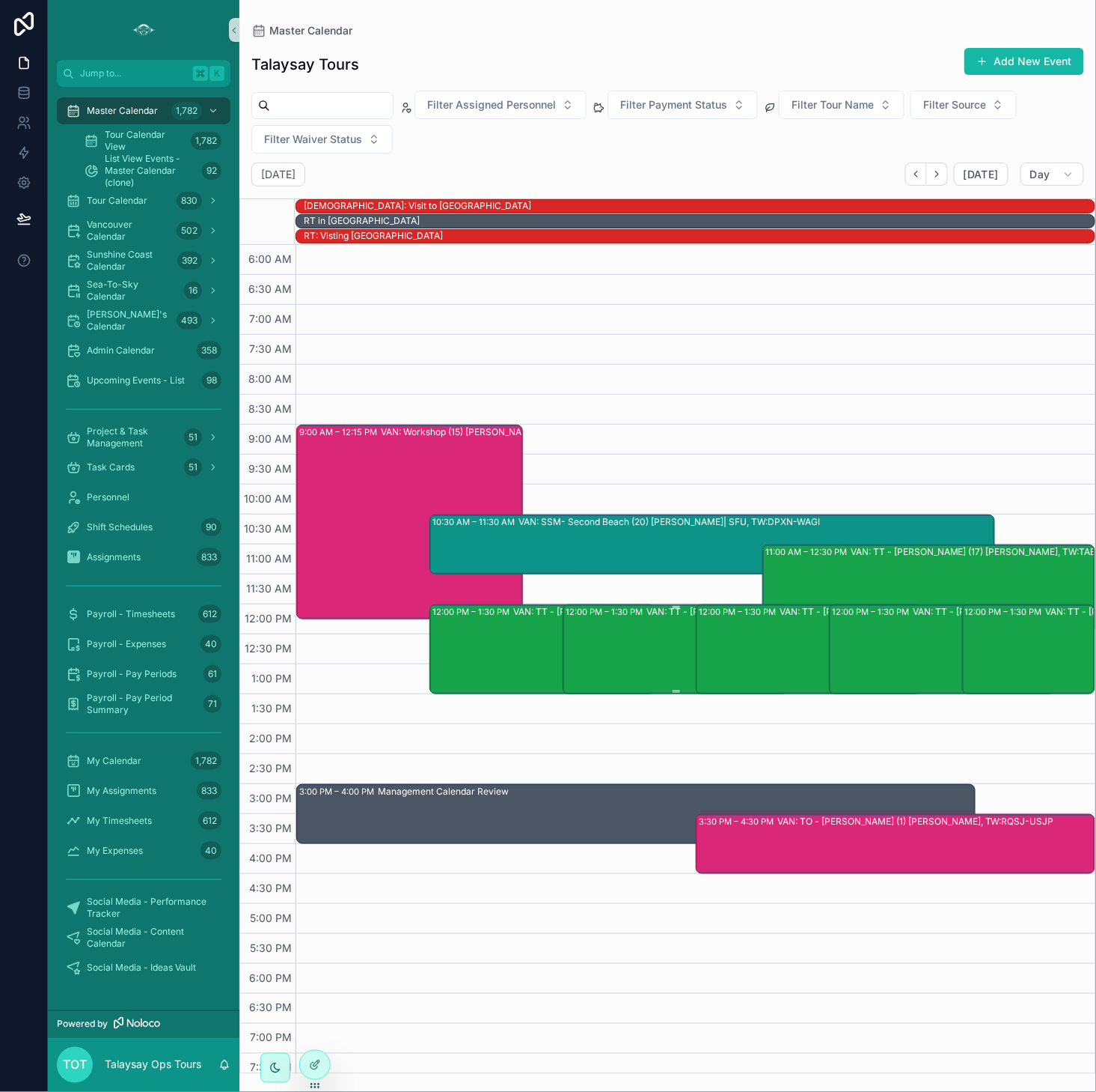
click at [632, 657] on div "12:00 PM – 1:30 PM VAN: TT - [PERSON_NAME] (1) [PERSON_NAME], TW:PZFW-XJKF" at bounding box center [676, 649] width 222 height 87
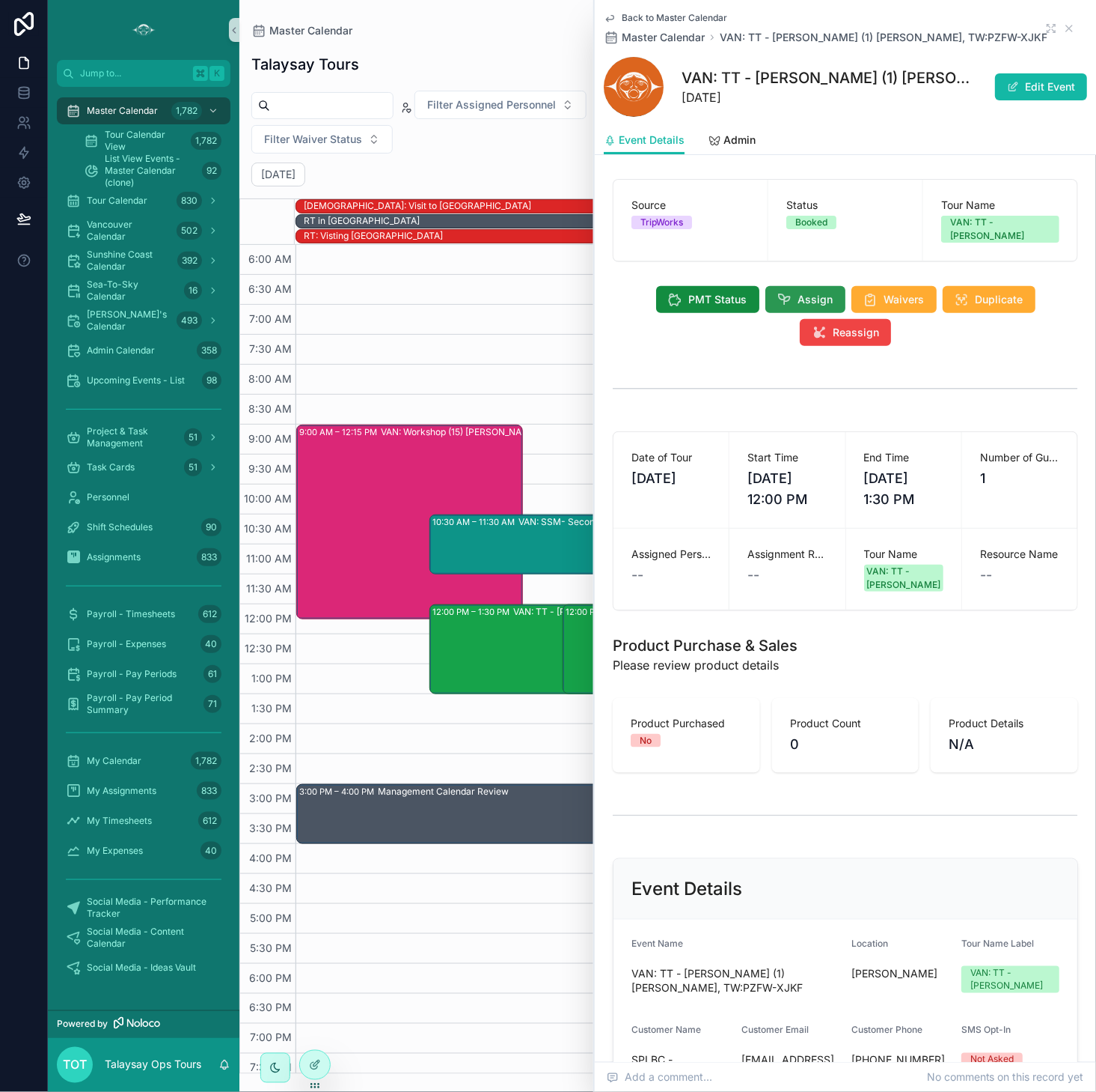
click at [790, 292] on icon "scrollable content" at bounding box center [785, 299] width 15 height 15
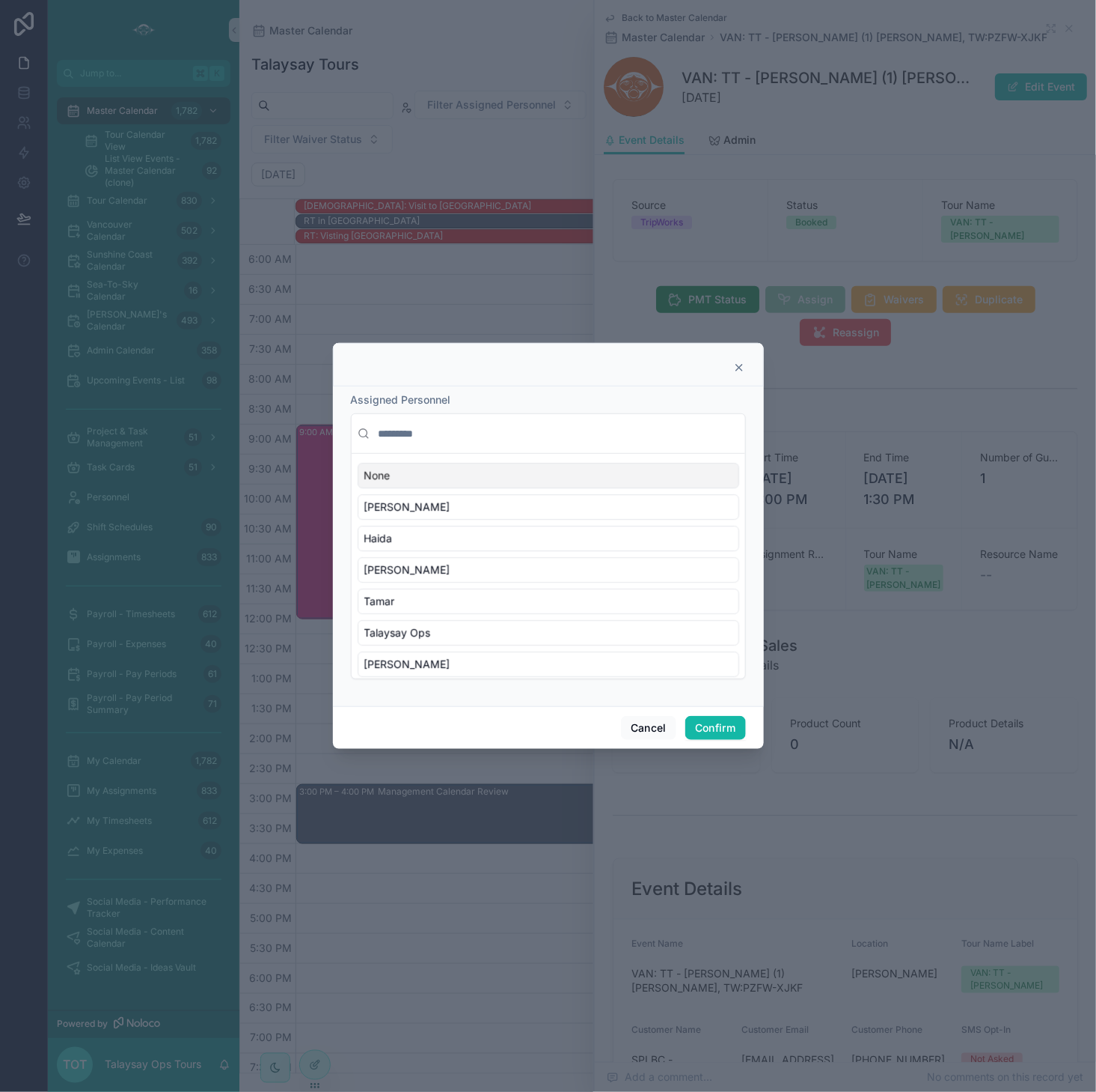
click at [447, 431] on input "text" at bounding box center [557, 433] width 364 height 27
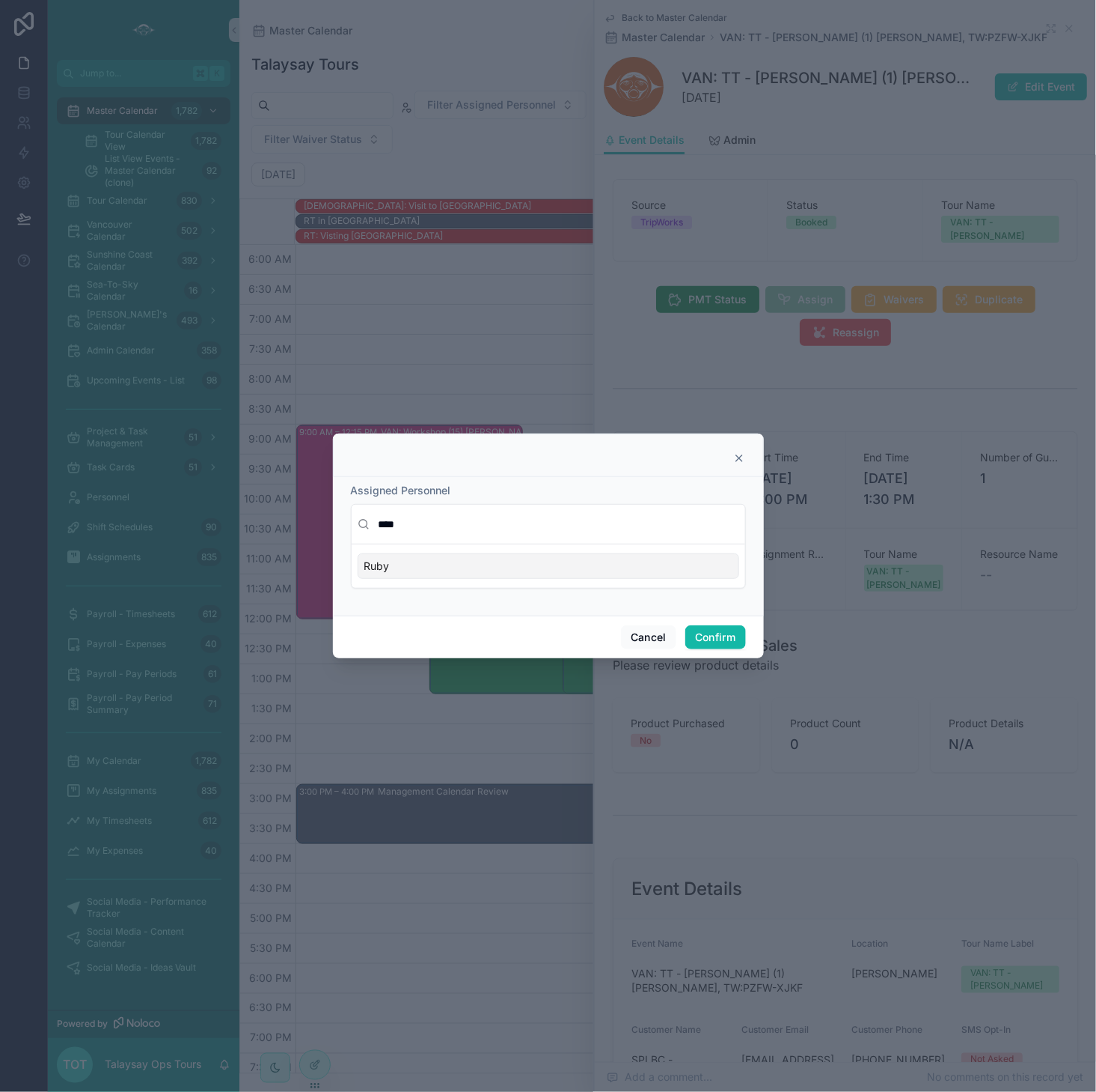
type input "****"
click at [498, 566] on div "Ruby" at bounding box center [548, 566] width 382 height 25
click at [715, 640] on button "Confirm" at bounding box center [715, 637] width 60 height 24
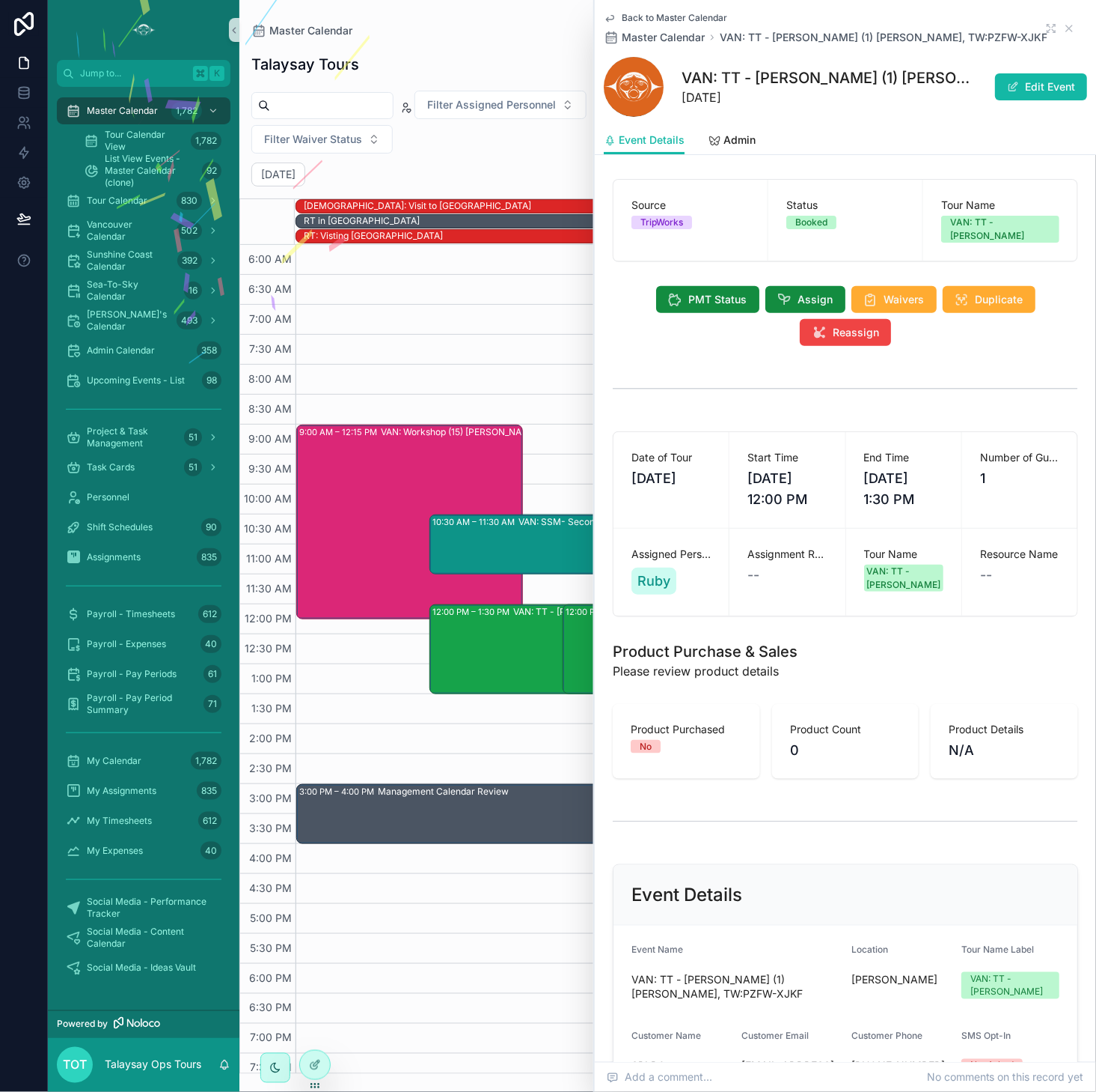
click at [642, 17] on span "Back to Master Calendar" at bounding box center [674, 17] width 105 height 12
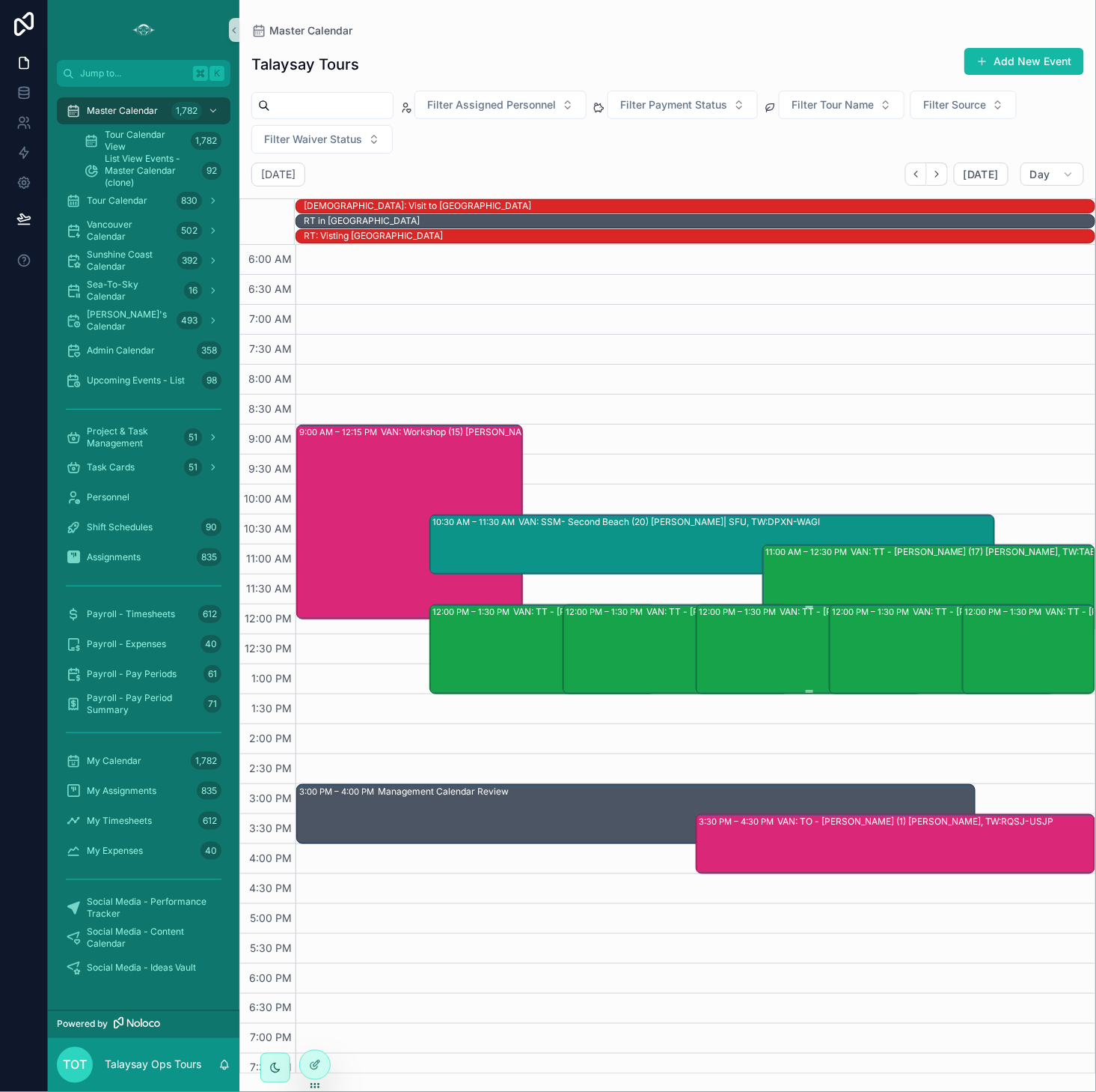
click at [728, 633] on div "12:00 PM – 1:30 PM VAN: TT - [PERSON_NAME] (1) [PERSON_NAME], TW:YPTD-GSZM" at bounding box center [809, 649] width 222 height 87
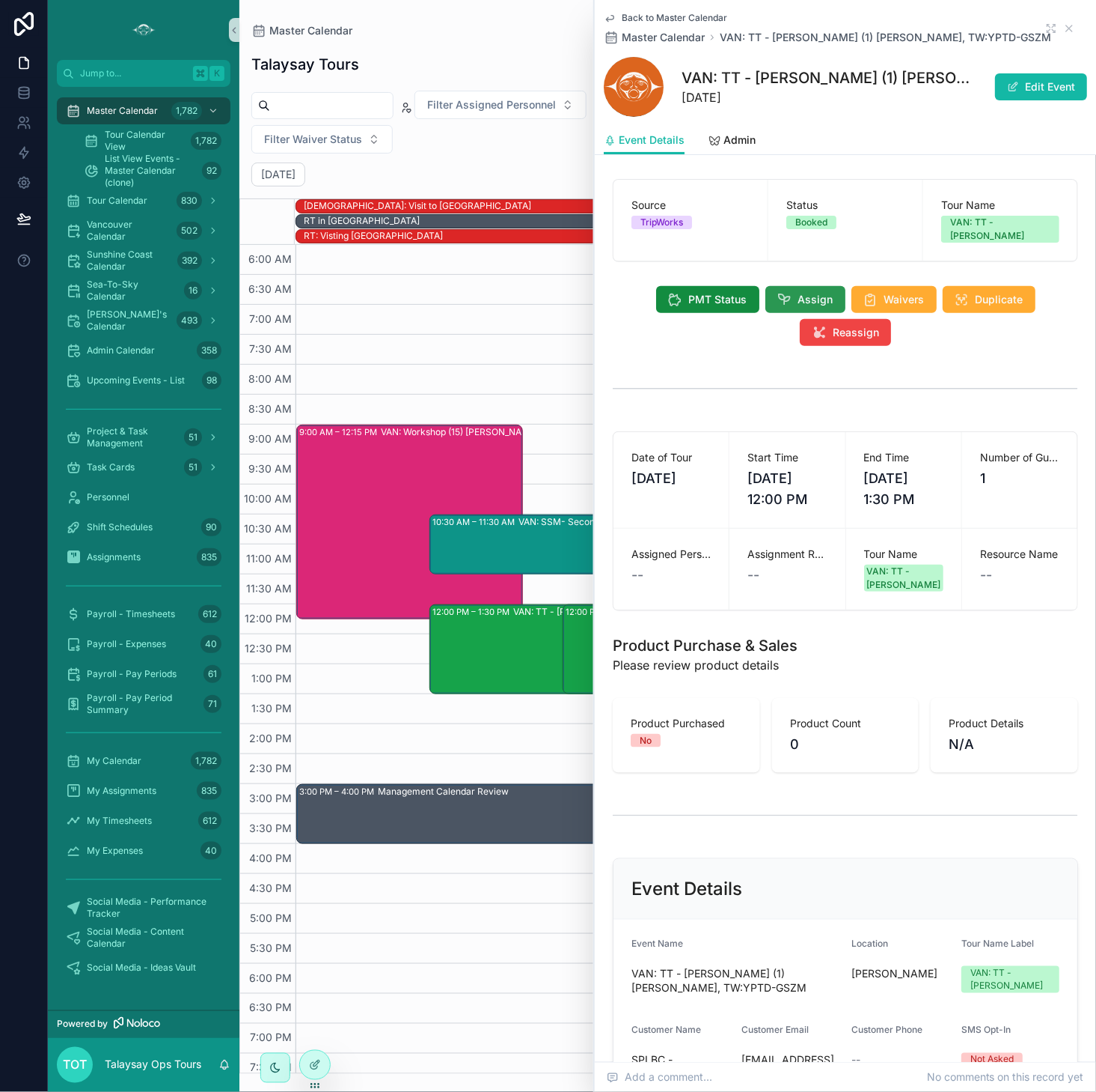
click at [775, 286] on button "Assign" at bounding box center [805, 299] width 80 height 27
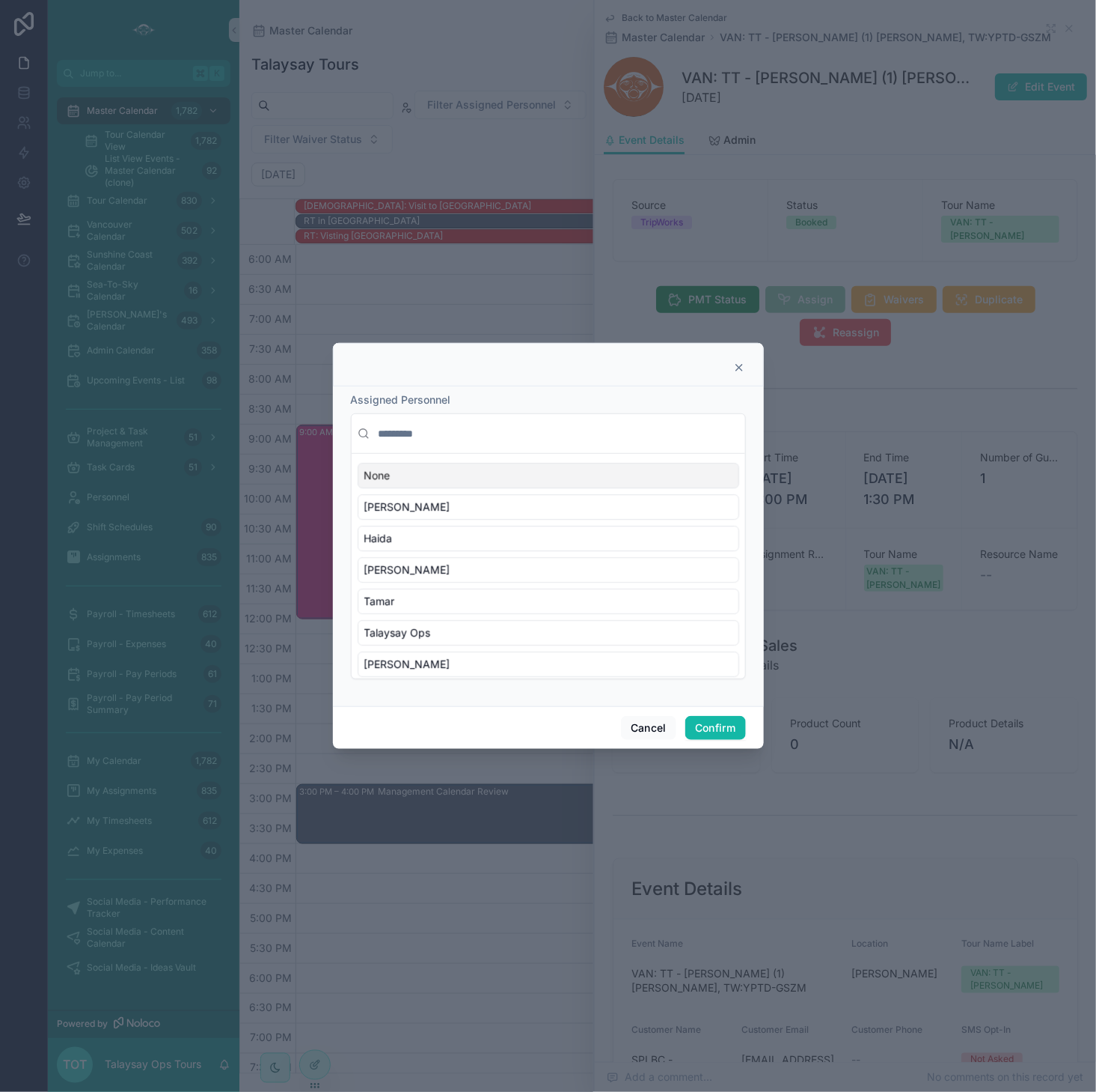
click at [413, 438] on input "text" at bounding box center [557, 433] width 364 height 27
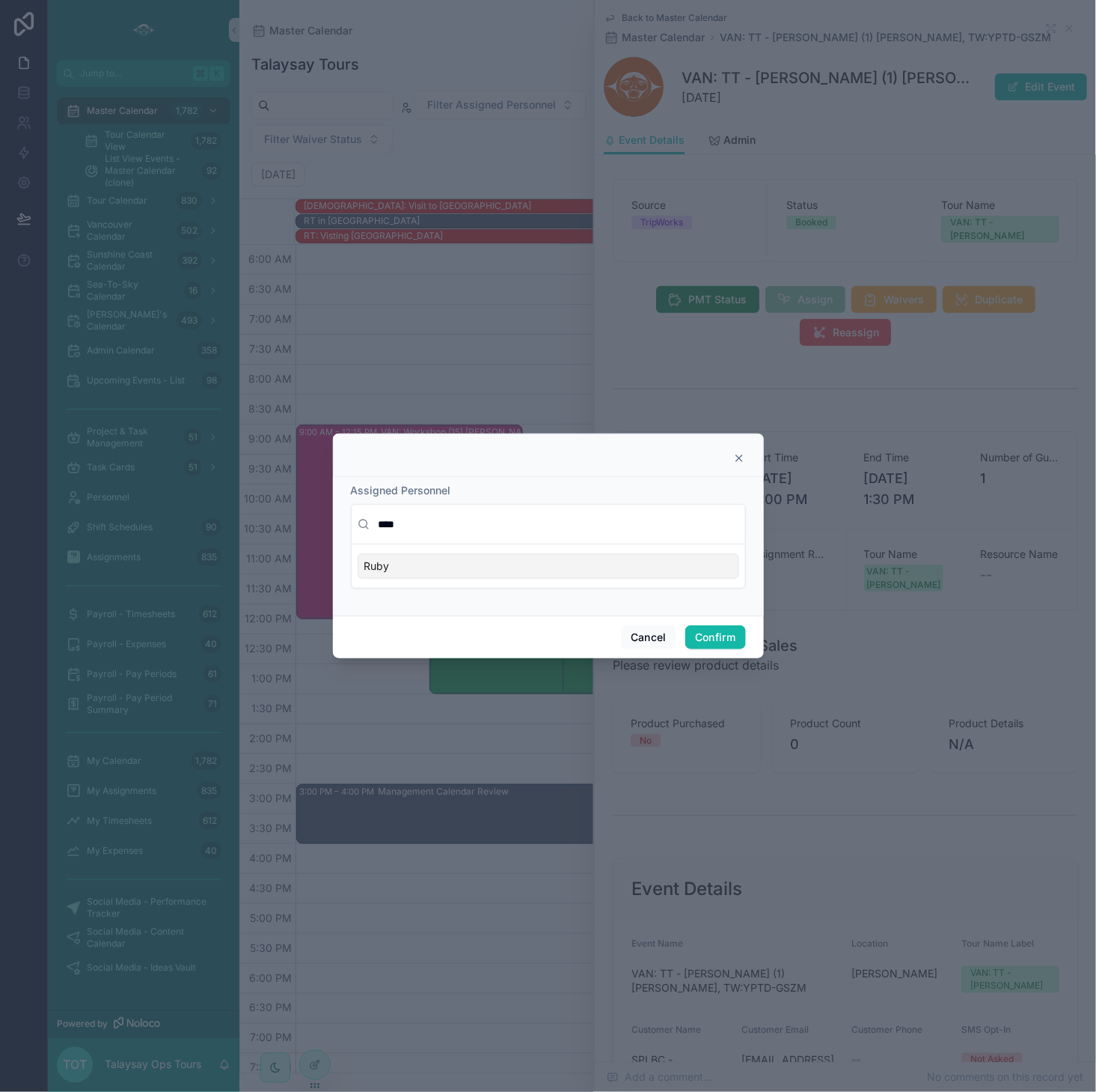
type input "****"
drag, startPoint x: 455, startPoint y: 563, endPoint x: 438, endPoint y: 555, distance: 18.8
click at [455, 563] on div "Ruby" at bounding box center [548, 566] width 382 height 25
click at [702, 644] on button "Confirm" at bounding box center [715, 637] width 60 height 24
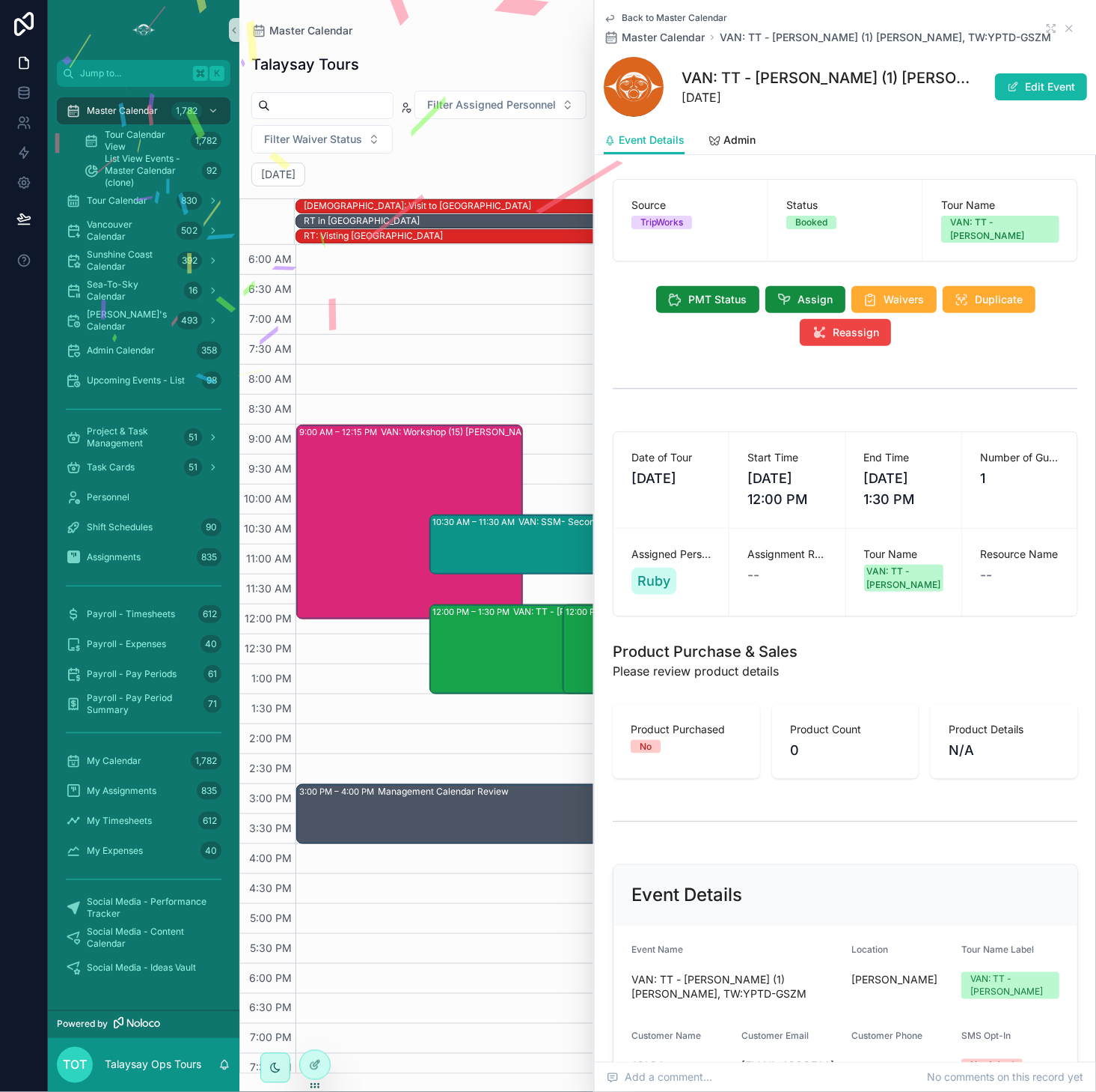
click at [679, 18] on span "Back to Master Calendar" at bounding box center [674, 17] width 105 height 12
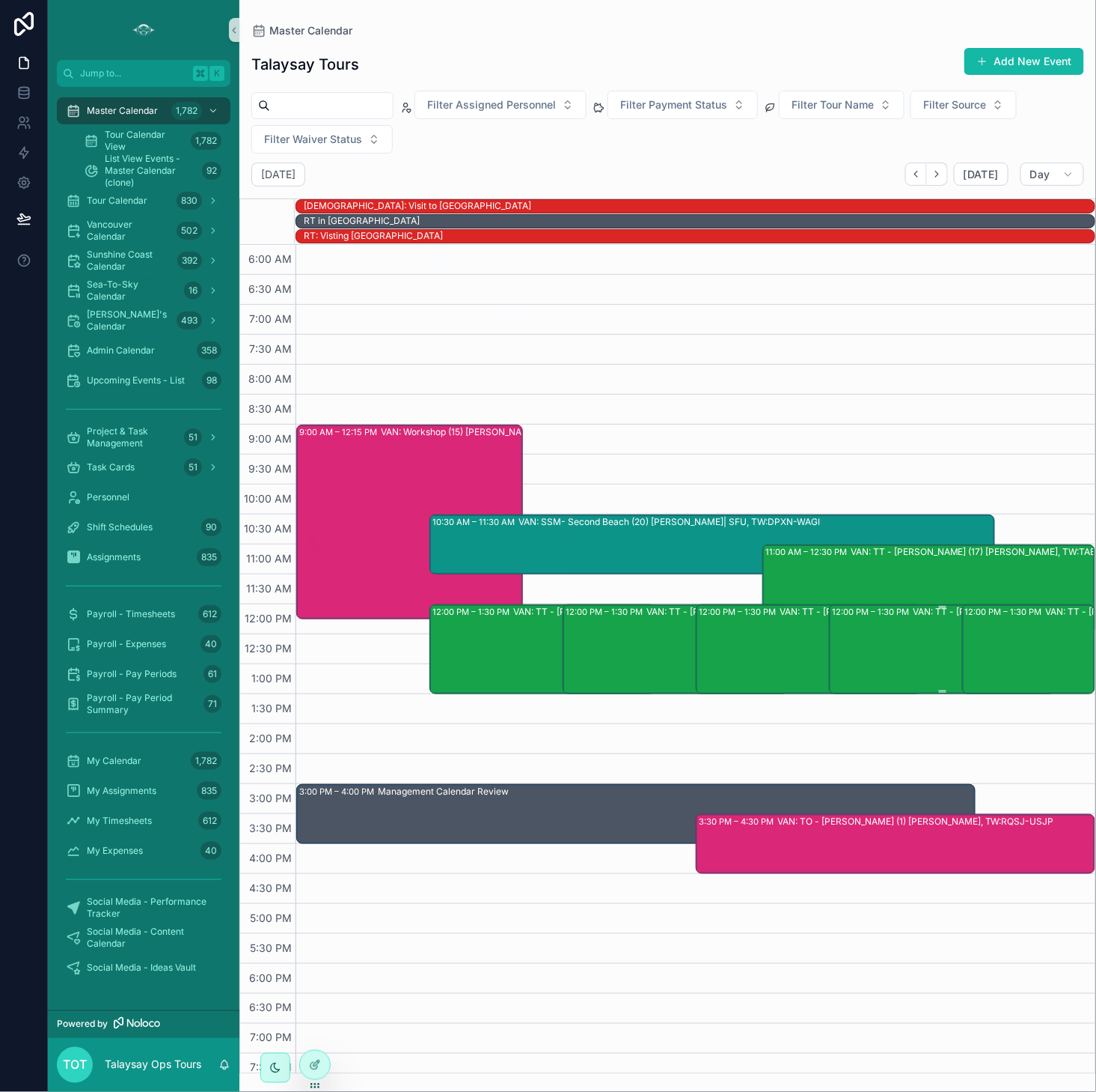
click at [883, 658] on div "12:00 PM – 1:30 PM VAN: TT - [PERSON_NAME] (2) [PERSON_NAME], [GEOGRAPHIC_DATA]…" at bounding box center [942, 649] width 222 height 87
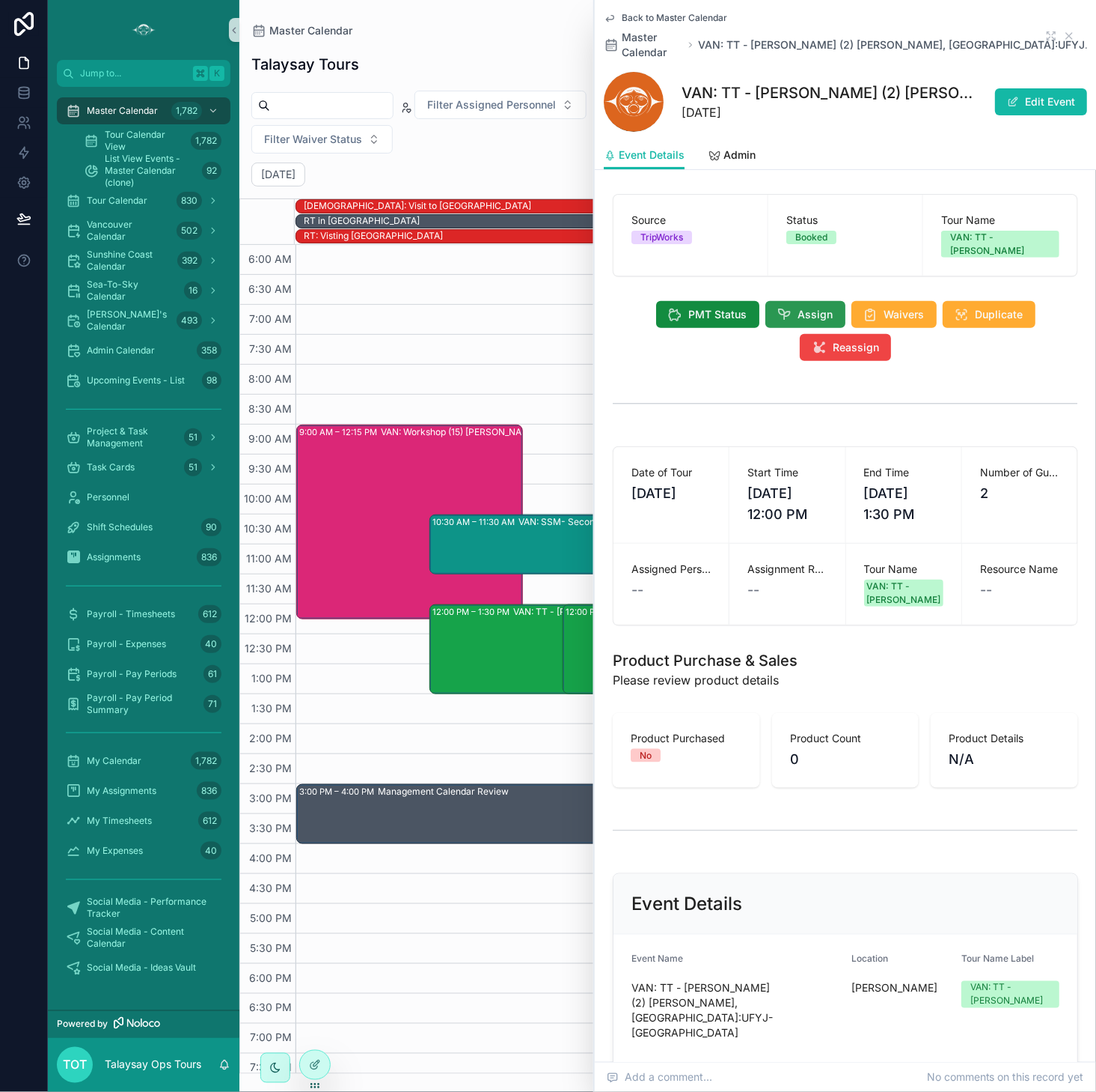
click at [786, 307] on icon "scrollable content" at bounding box center [785, 315] width 15 height 15
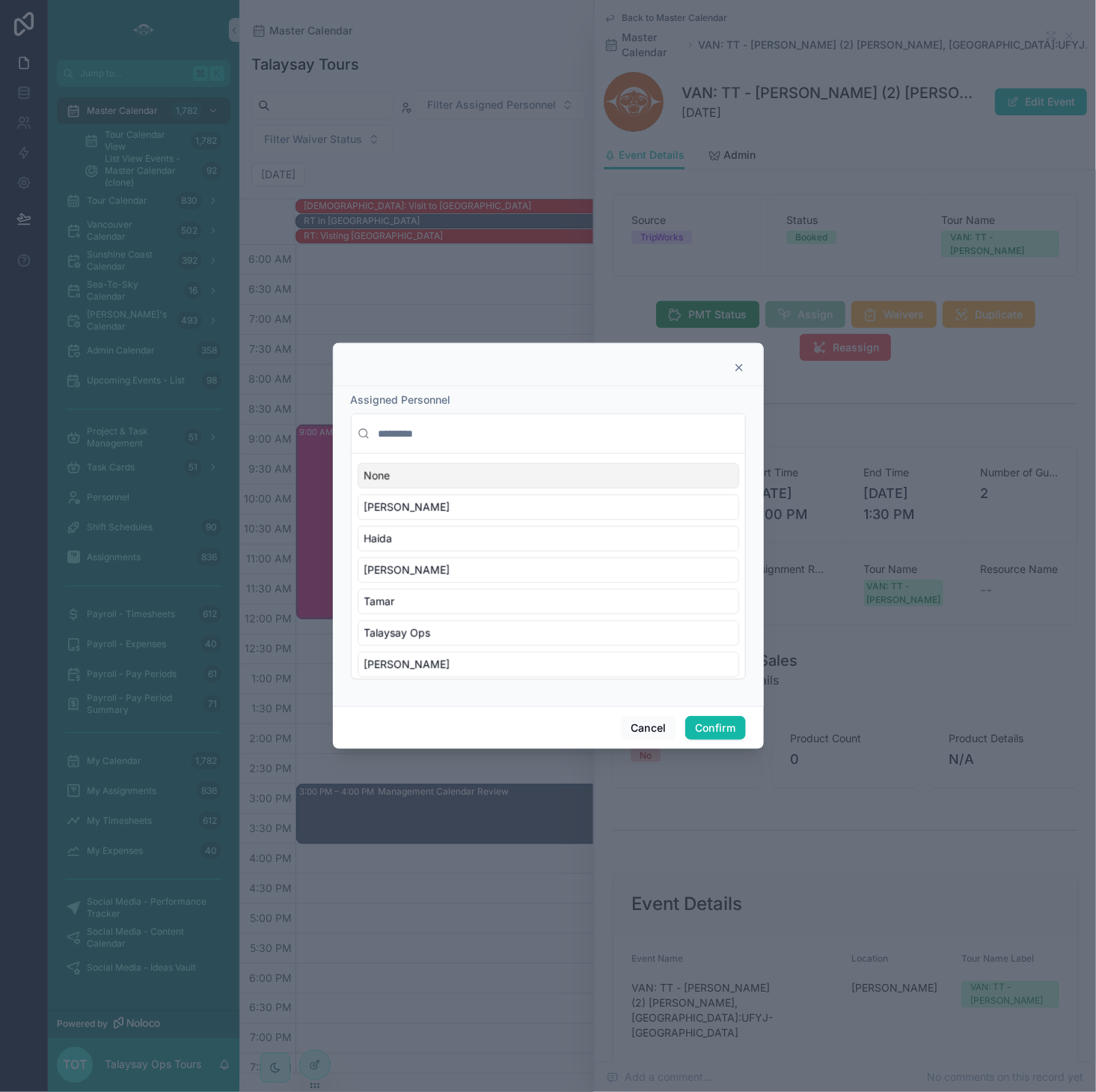
click at [446, 429] on input "text" at bounding box center [557, 433] width 364 height 27
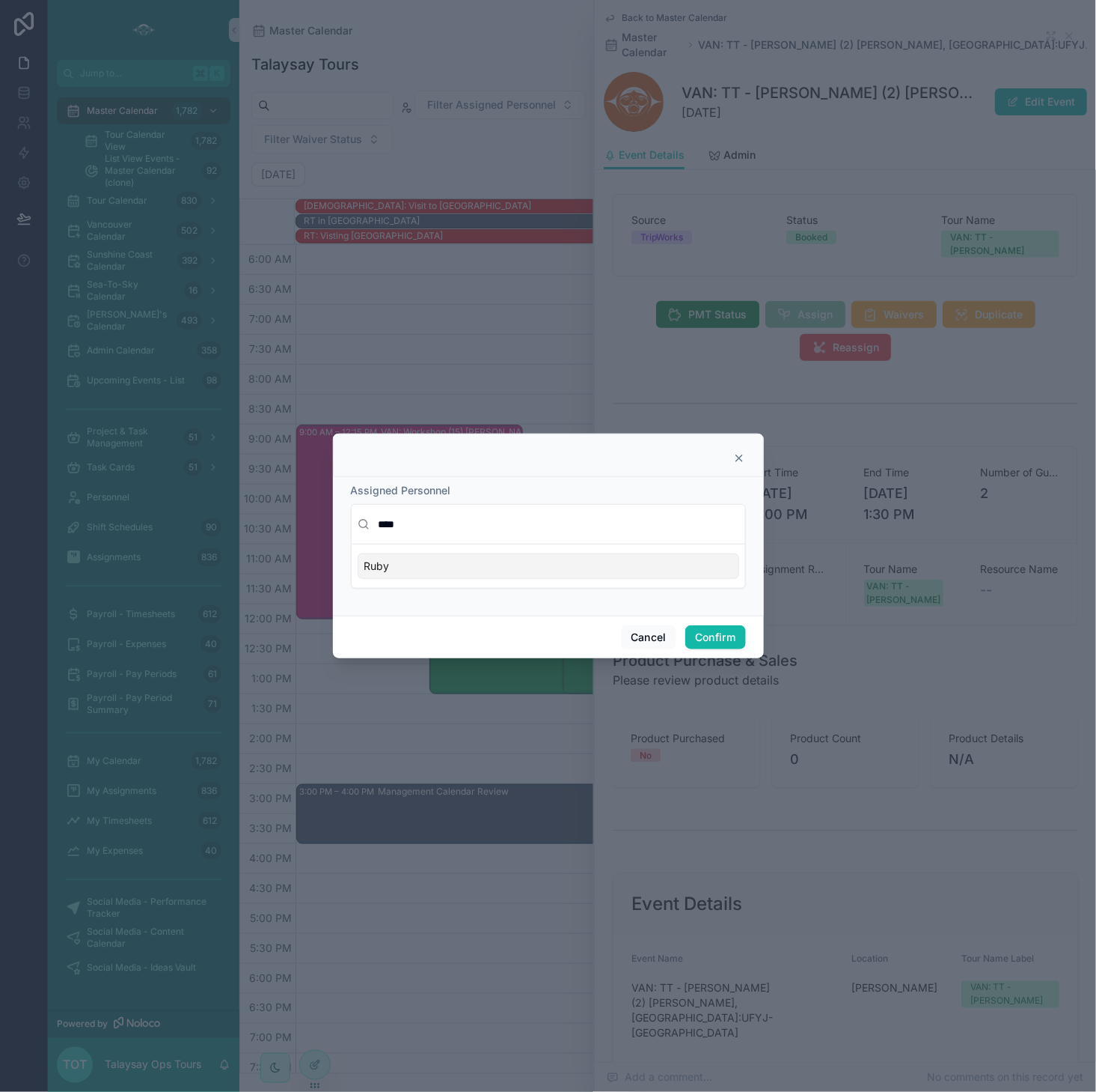
type input "****"
drag, startPoint x: 458, startPoint y: 564, endPoint x: 468, endPoint y: 567, distance: 10.4
click at [458, 564] on div "Ruby" at bounding box center [548, 566] width 382 height 25
click at [712, 636] on button "Confirm" at bounding box center [715, 637] width 60 height 24
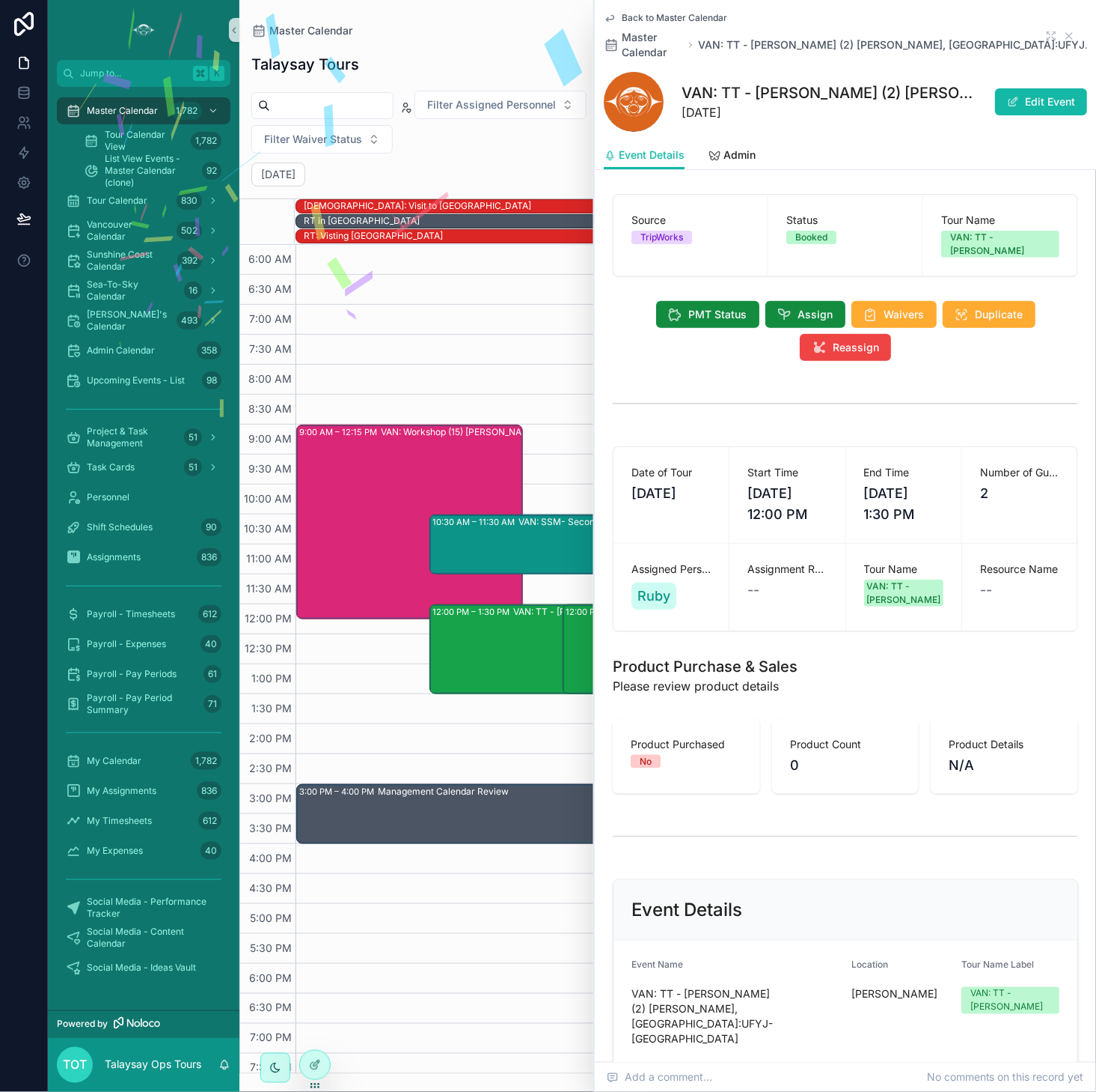
click at [674, 18] on span "Back to Master Calendar" at bounding box center [674, 17] width 105 height 12
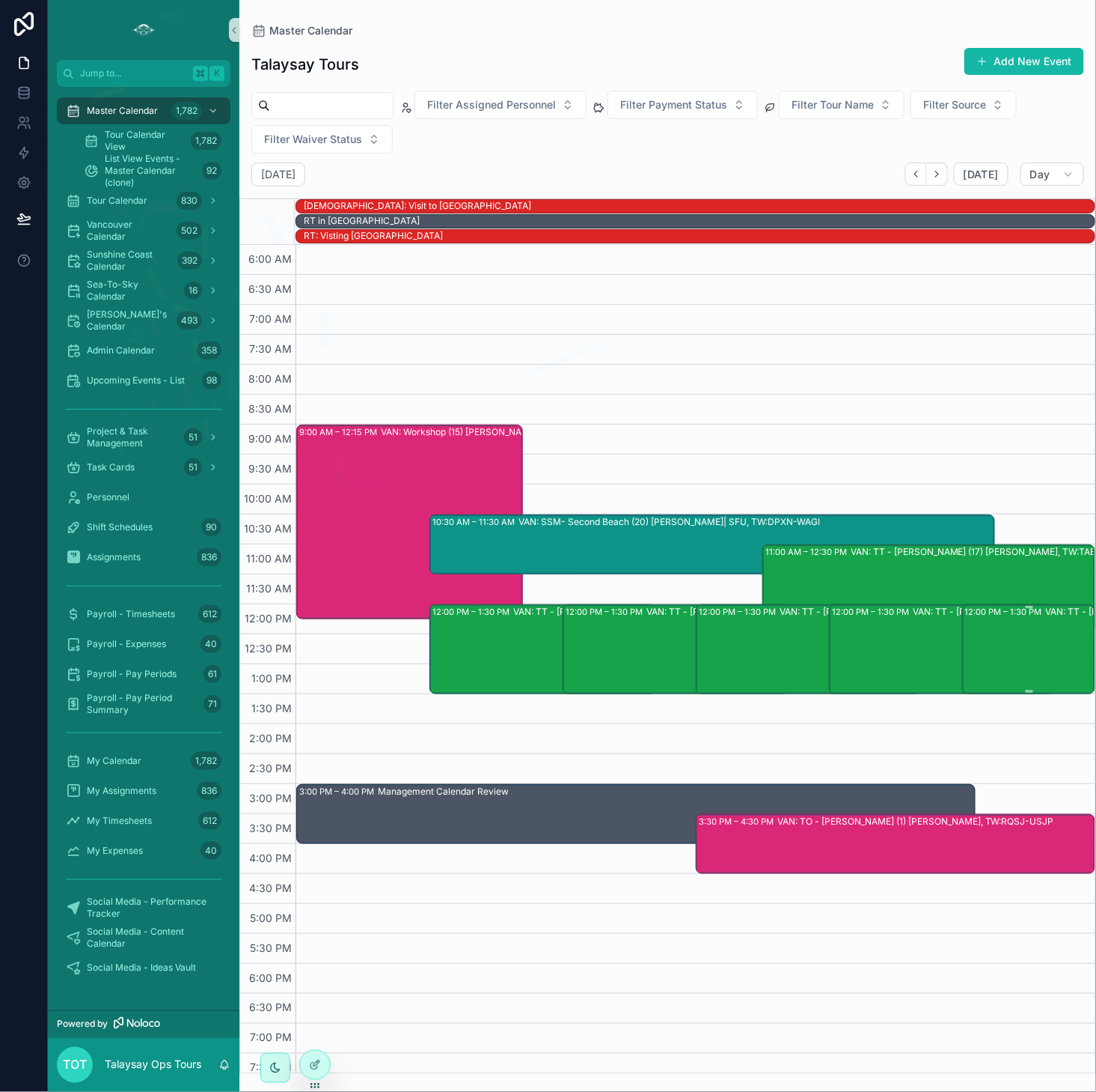
click at [897, 626] on div "12:00 PM – 1:30 PM VAN: TT - [PERSON_NAME] (2) [PERSON_NAME], TW:ZTZY-AXSF" at bounding box center [1030, 649] width 128 height 87
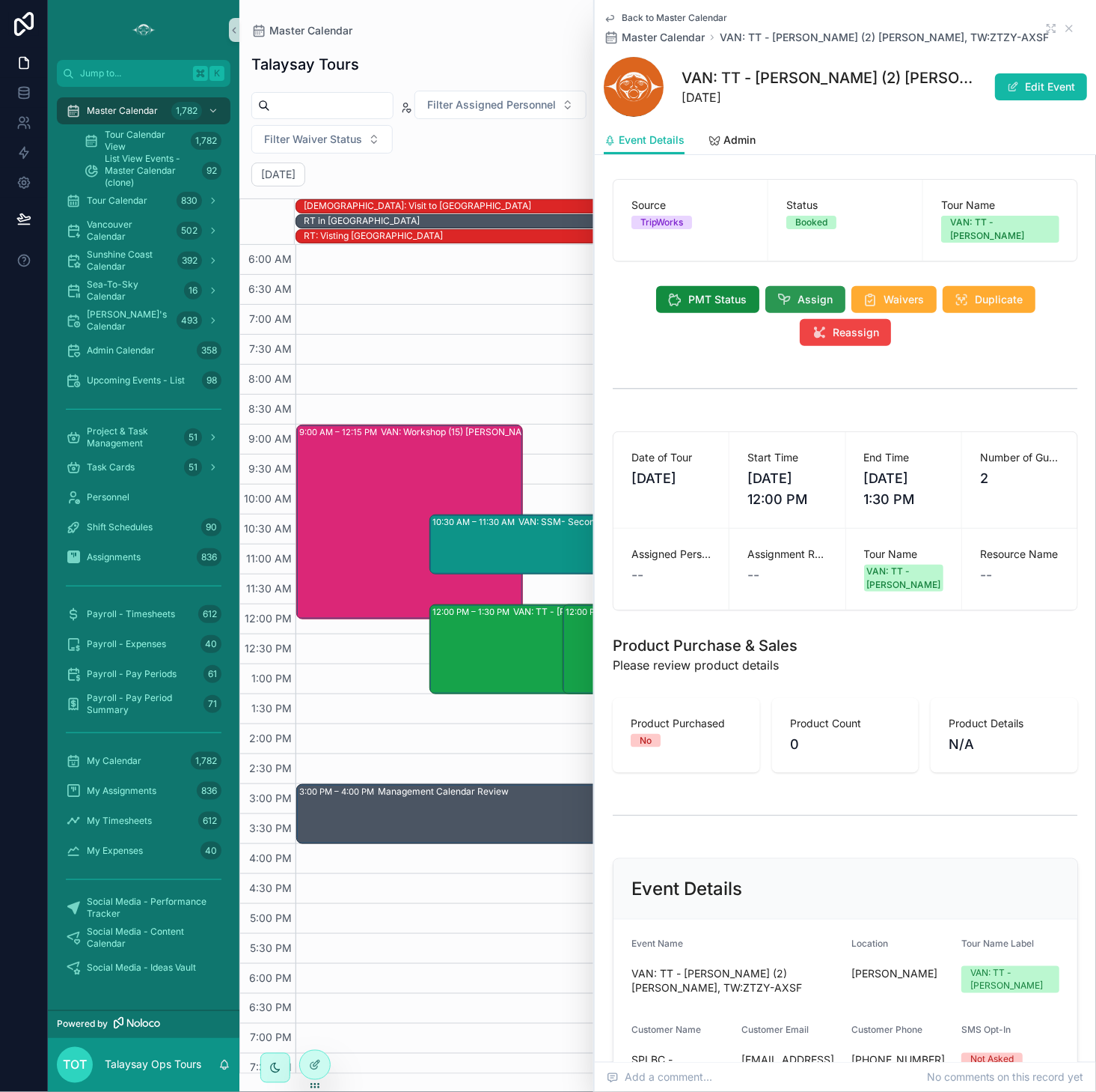
click at [793, 293] on button "Assign" at bounding box center [805, 299] width 80 height 27
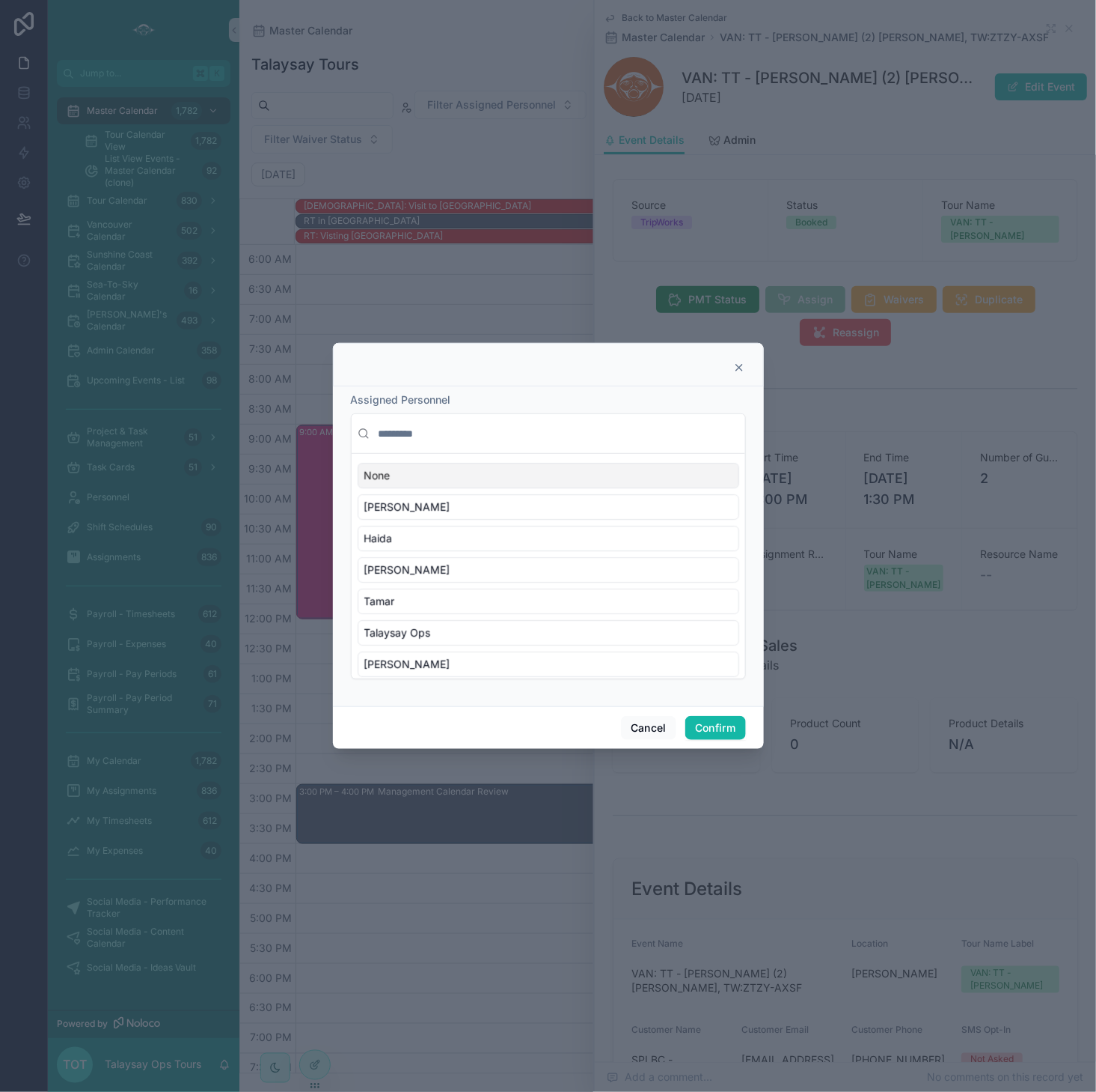
click at [463, 437] on input "text" at bounding box center [557, 433] width 364 height 27
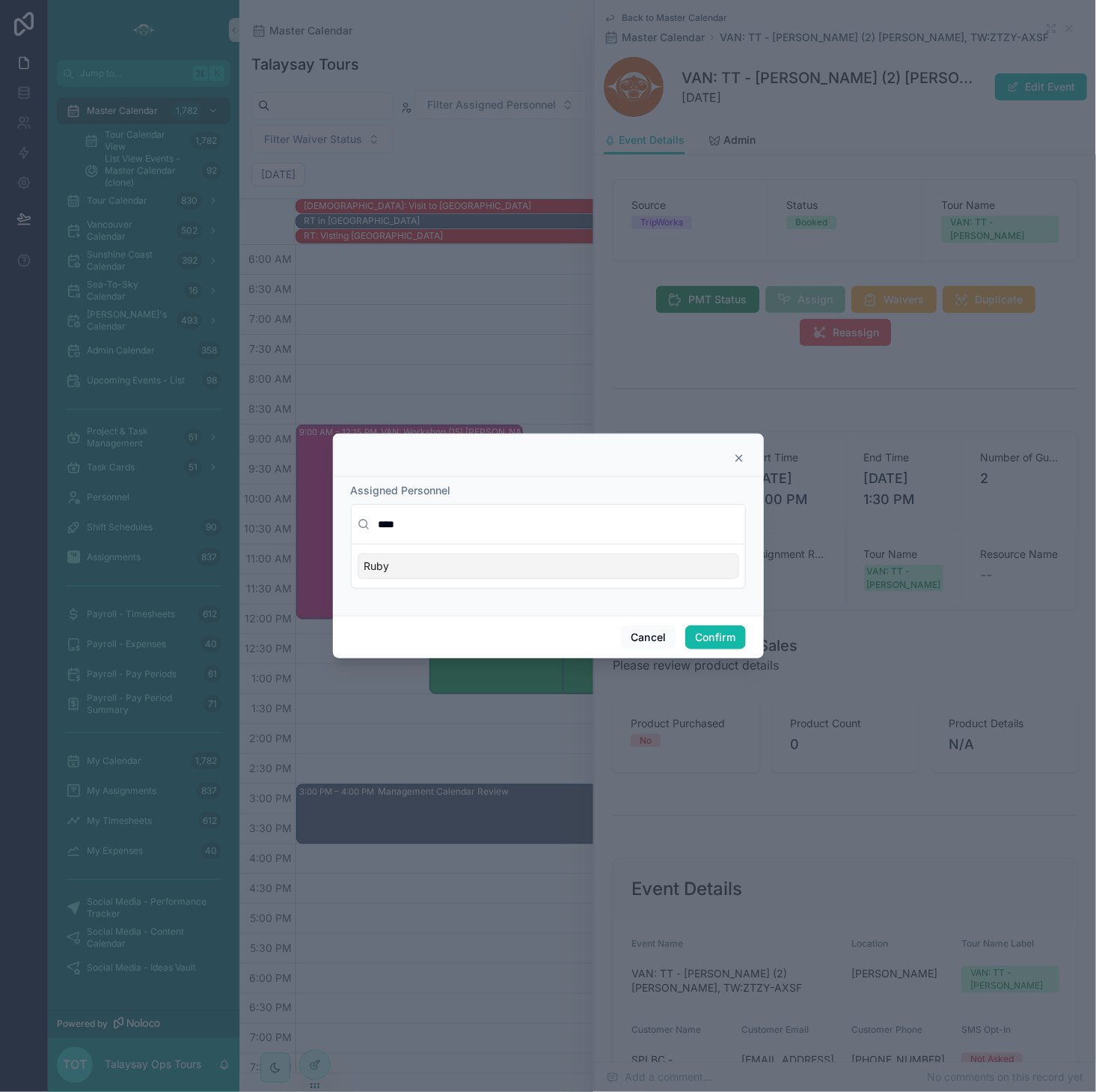
type input "****"
click at [448, 564] on div "Ruby" at bounding box center [548, 566] width 382 height 25
click at [715, 638] on button "Confirm" at bounding box center [715, 637] width 60 height 24
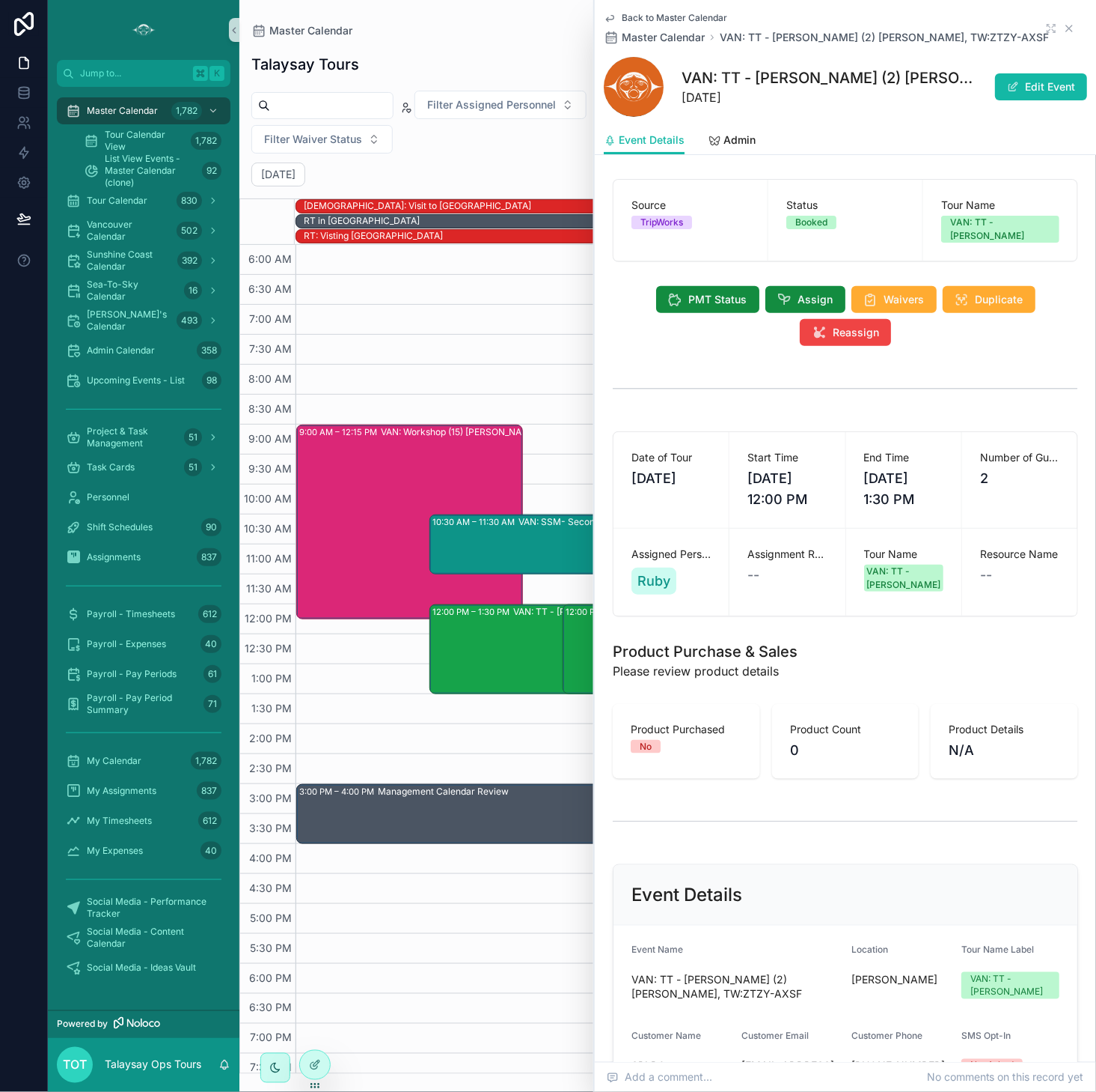
click at [897, 30] on icon "scrollable content" at bounding box center [1069, 28] width 6 height 6
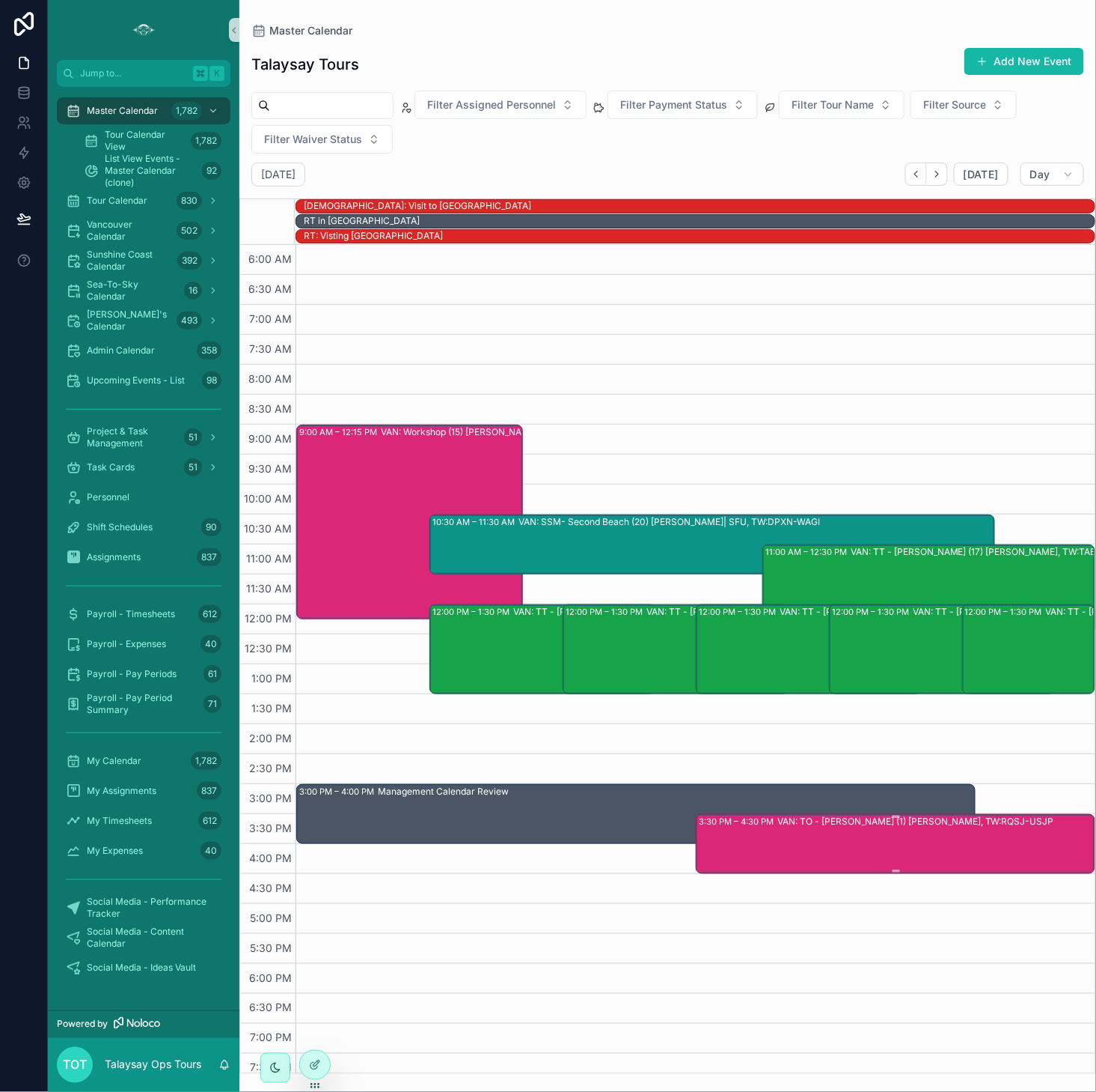
click at [822, 828] on div "VAN: TO - [PERSON_NAME] (1) [PERSON_NAME], TW:RQSJ-USJP" at bounding box center [936, 842] width 316 height 57
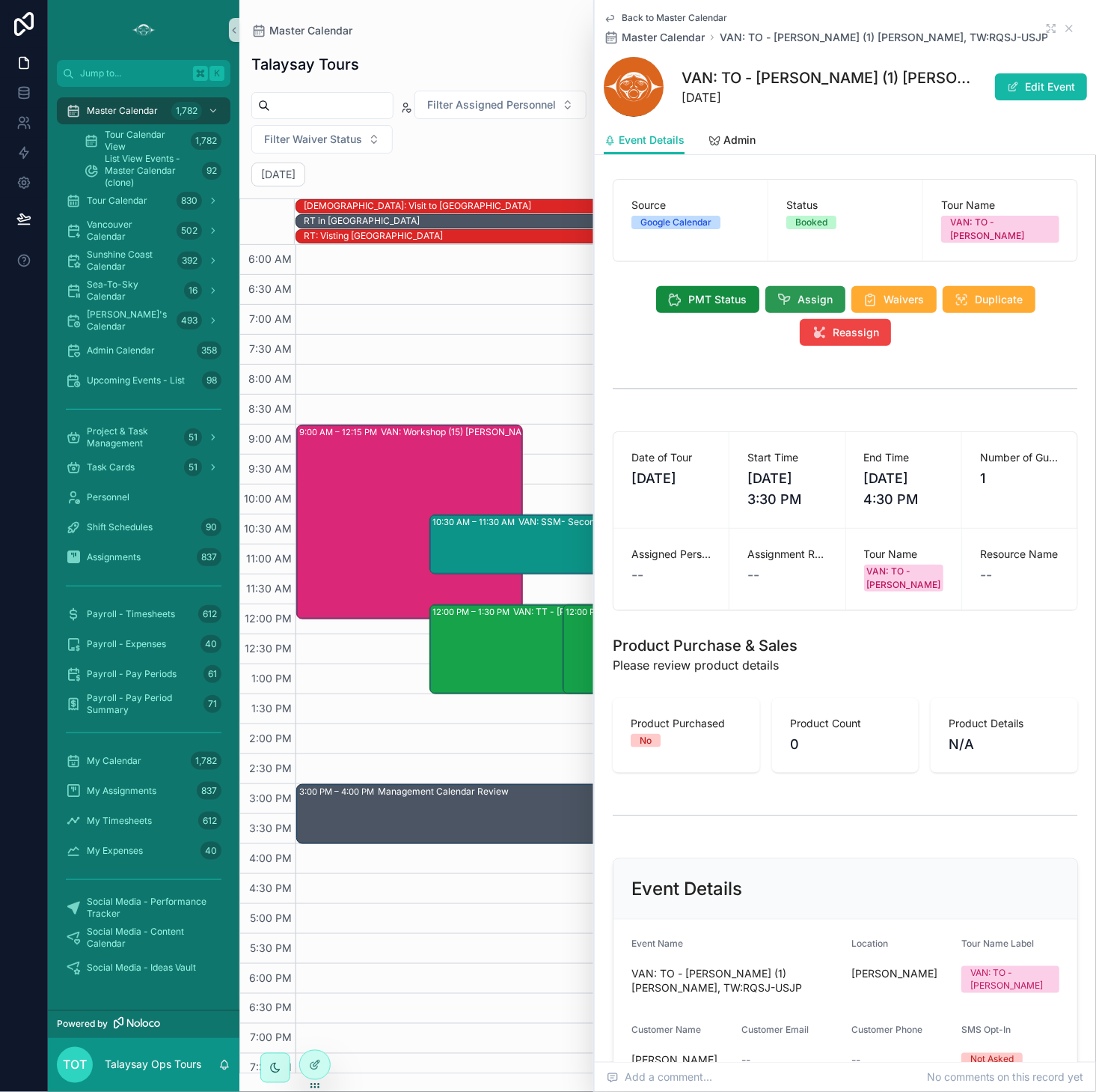
click at [806, 292] on span "Assign" at bounding box center [816, 299] width 35 height 15
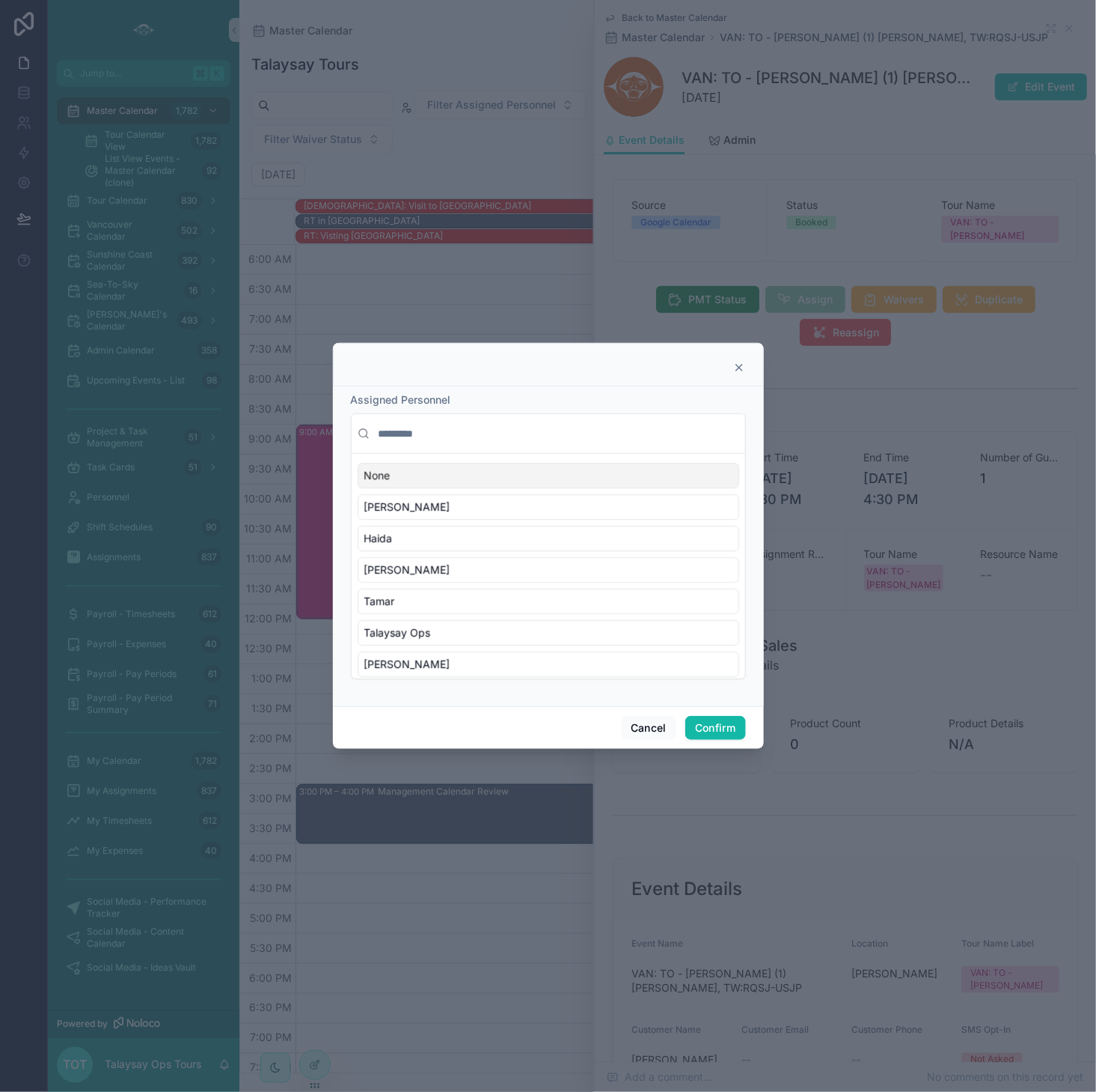
click at [406, 434] on input "text" at bounding box center [557, 433] width 364 height 27
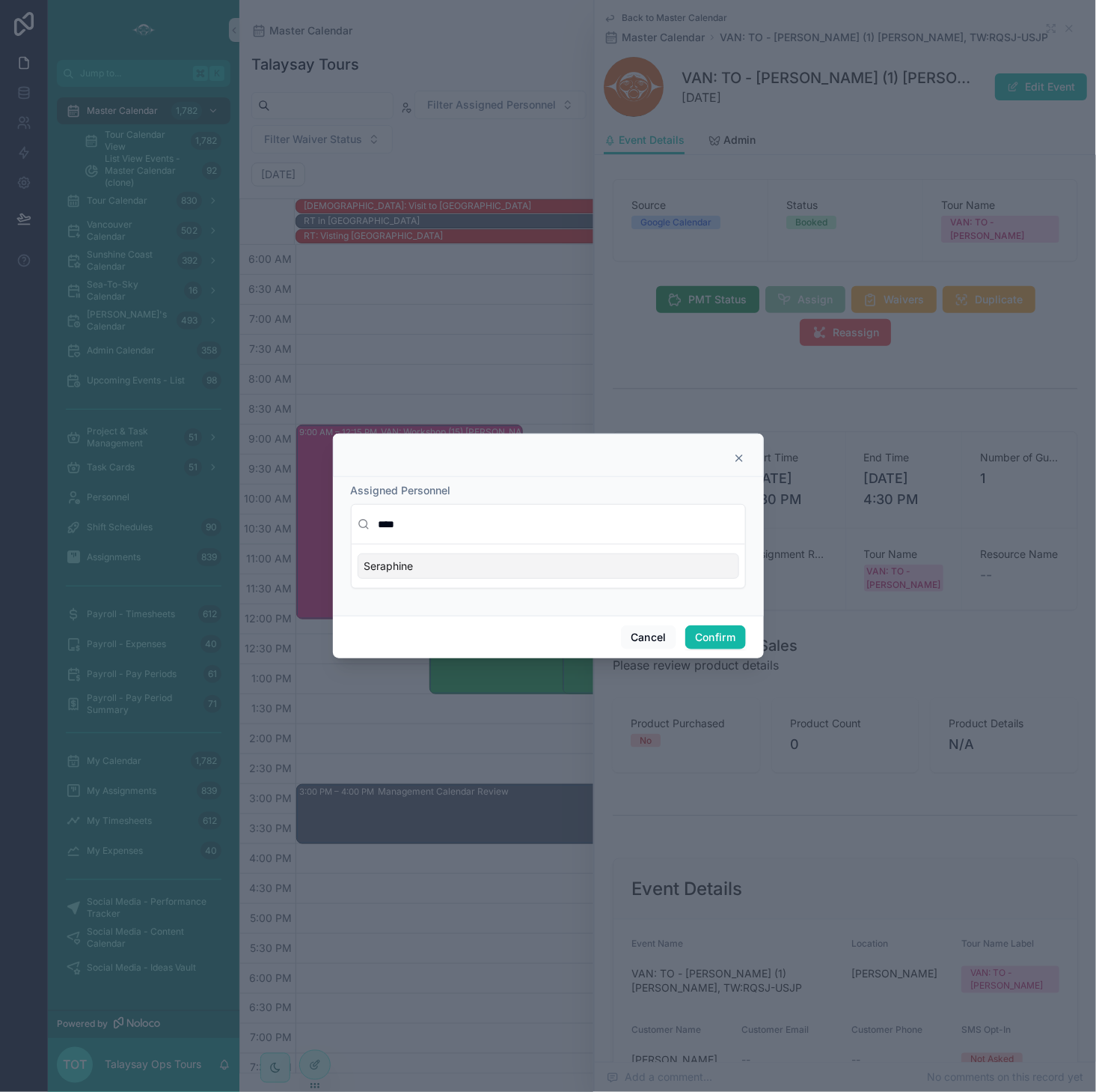
type input "****"
drag, startPoint x: 425, startPoint y: 564, endPoint x: 417, endPoint y: 560, distance: 8.9
click at [425, 564] on div "Seraphine" at bounding box center [548, 566] width 382 height 25
click at [721, 640] on button "Confirm" at bounding box center [715, 637] width 60 height 24
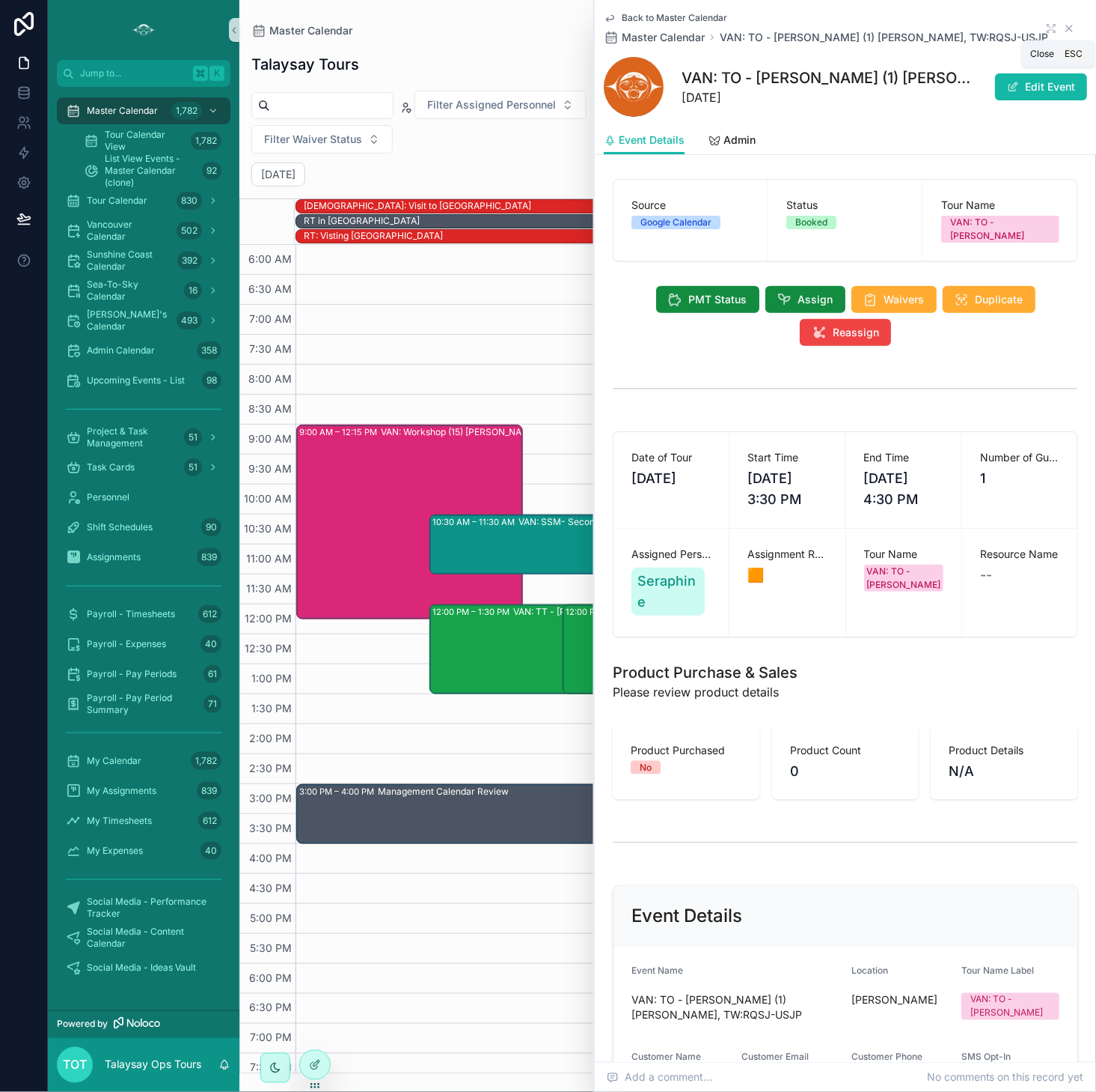
click at [1065, 28] on icon "scrollable content" at bounding box center [1069, 28] width 12 height 12
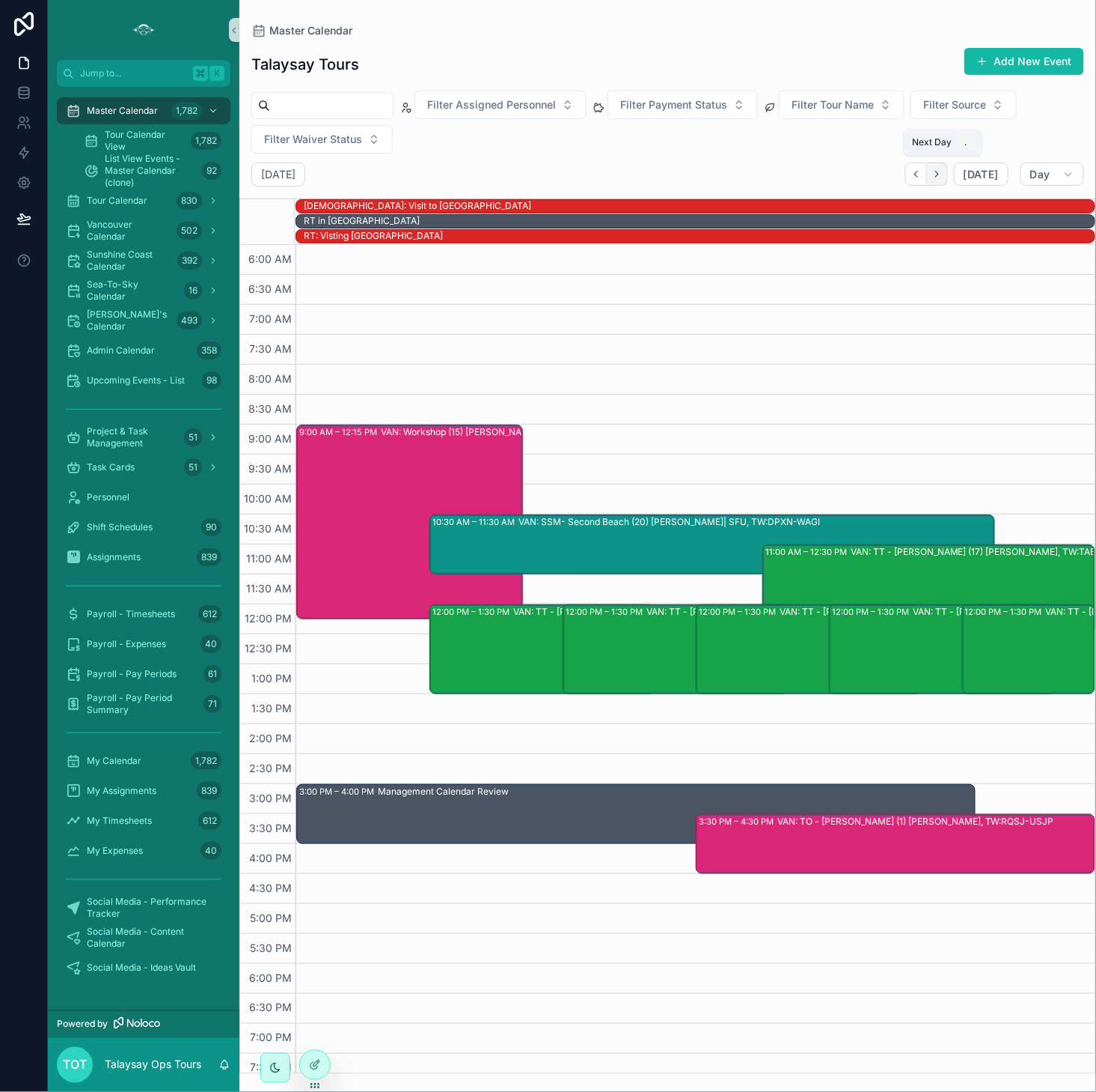
click at [935, 173] on button "Next" at bounding box center [937, 174] width 21 height 23
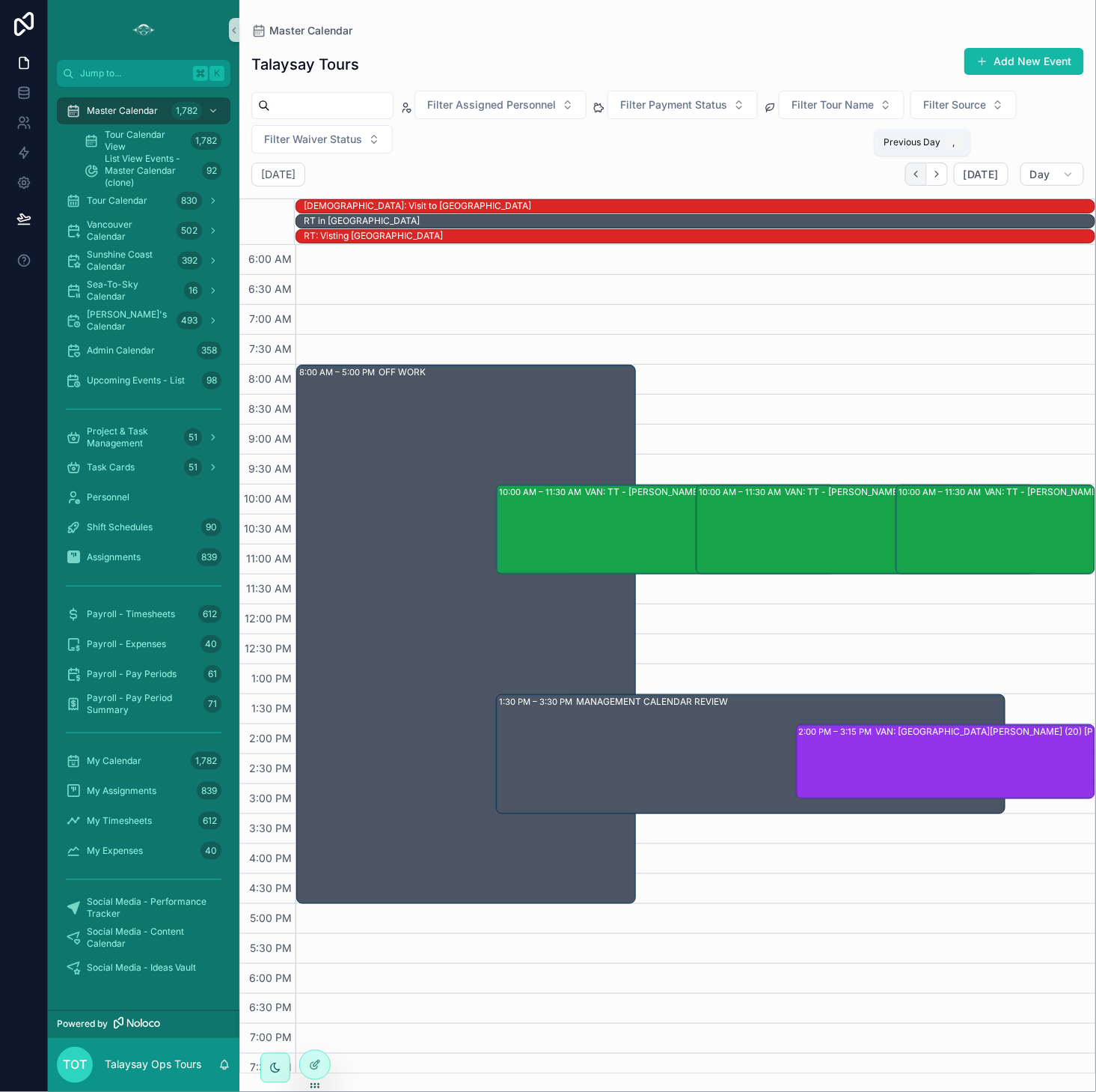
click at [917, 176] on icon "Back" at bounding box center [915, 174] width 3 height 6
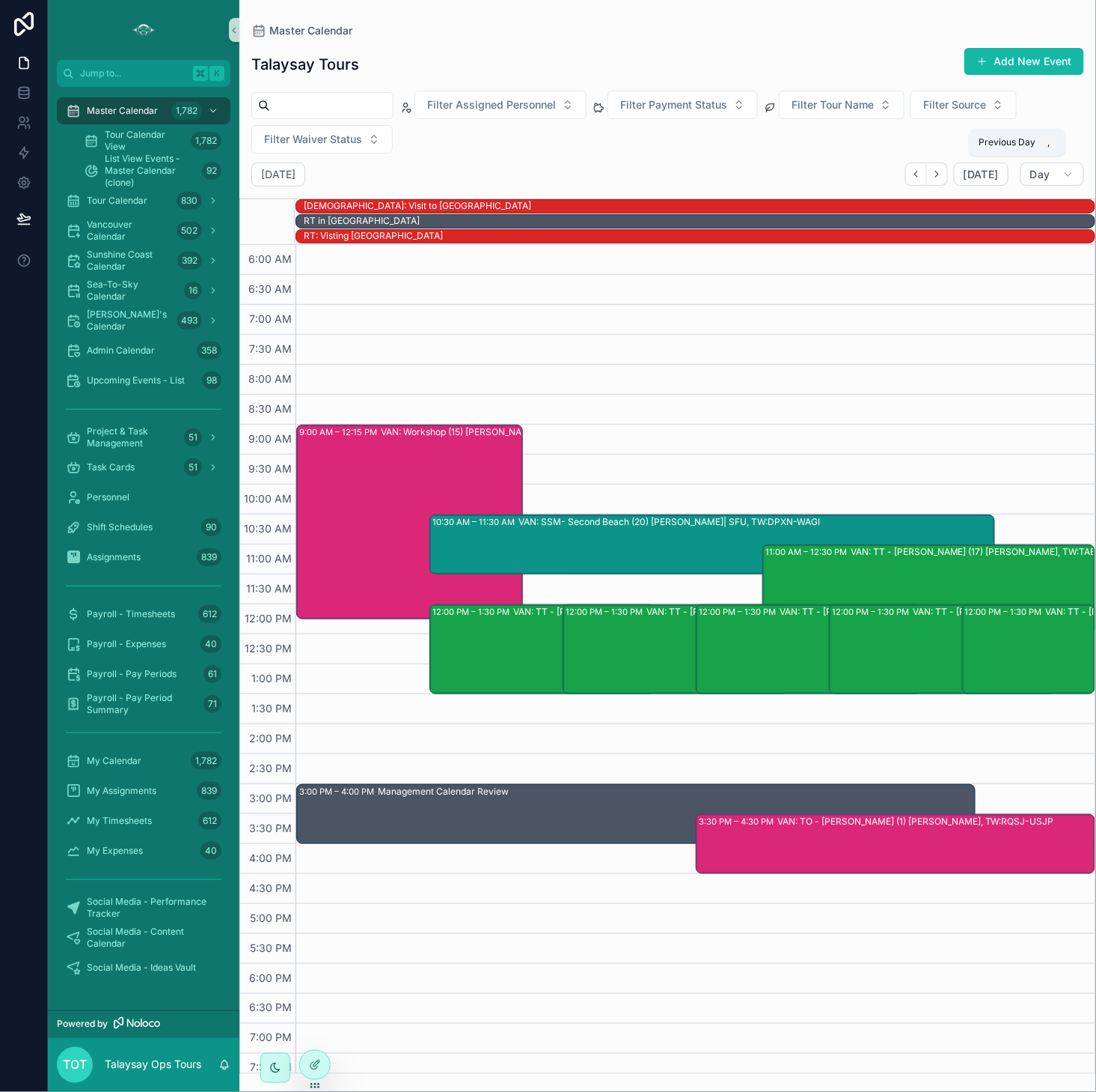
click at [917, 176] on icon "Back" at bounding box center [915, 174] width 3 height 6
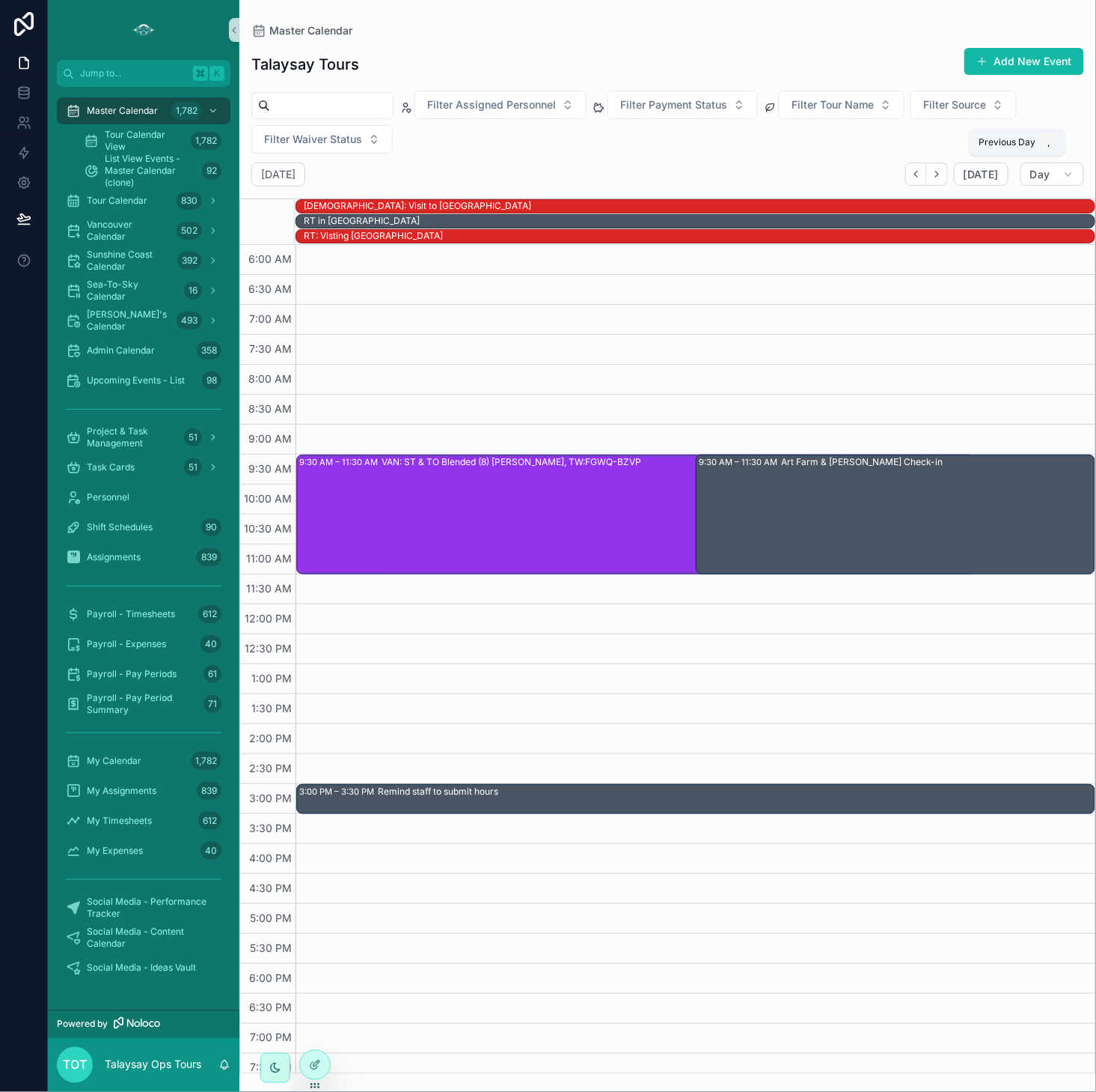
click at [917, 176] on icon "Back" at bounding box center [915, 174] width 3 height 6
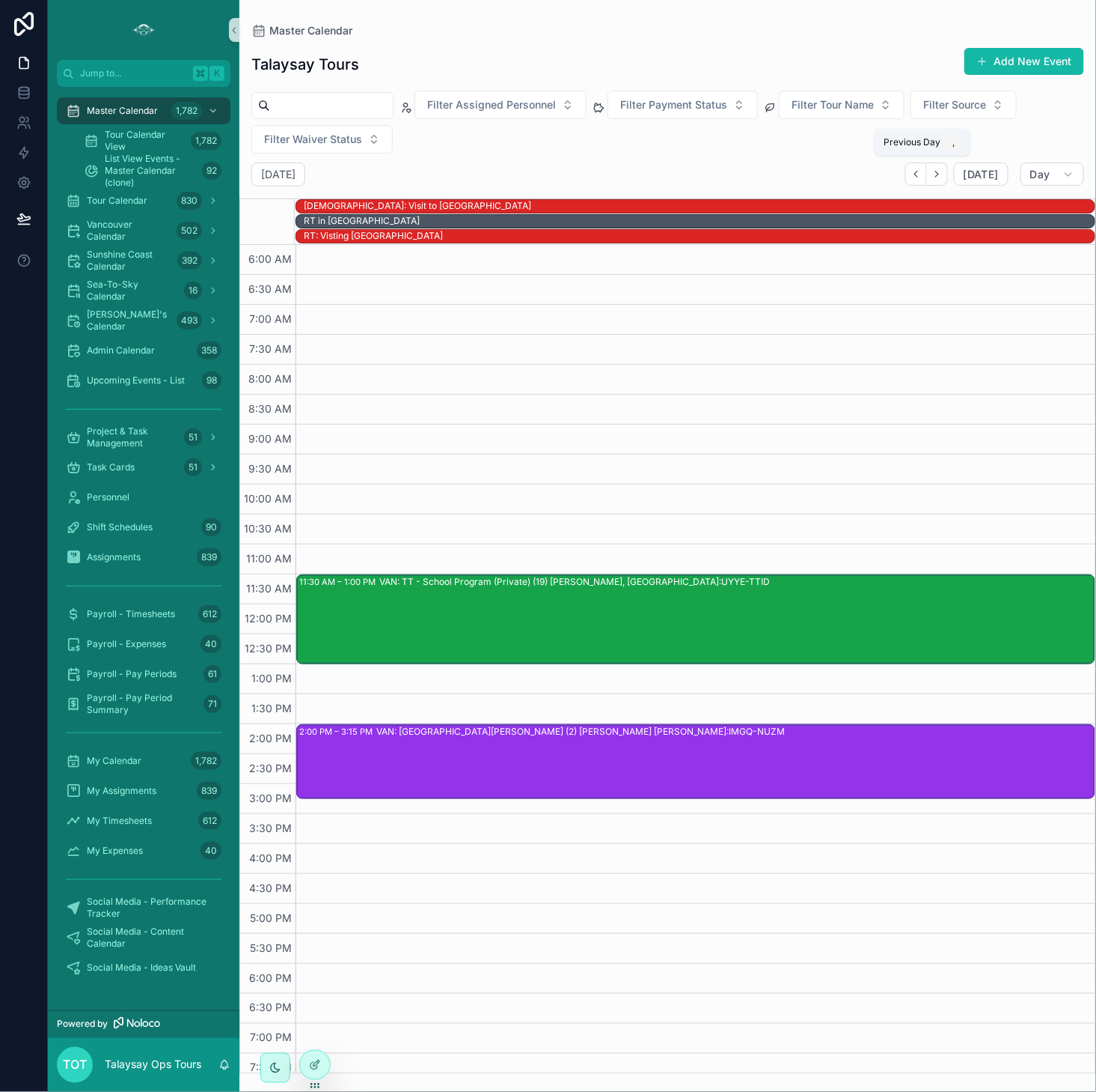
click at [917, 176] on icon "Back" at bounding box center [915, 174] width 3 height 6
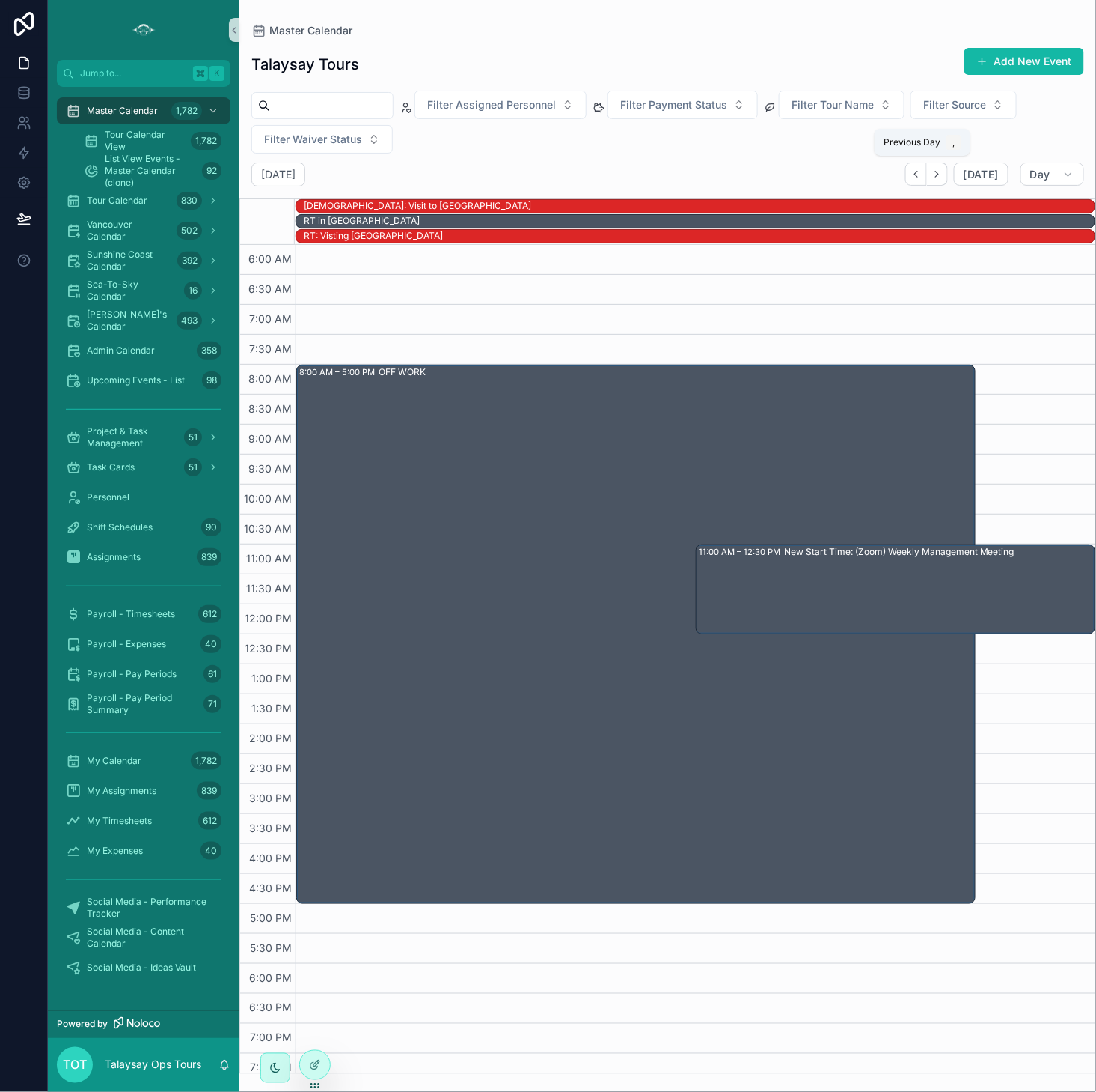
click at [917, 176] on icon "Back" at bounding box center [915, 174] width 3 height 6
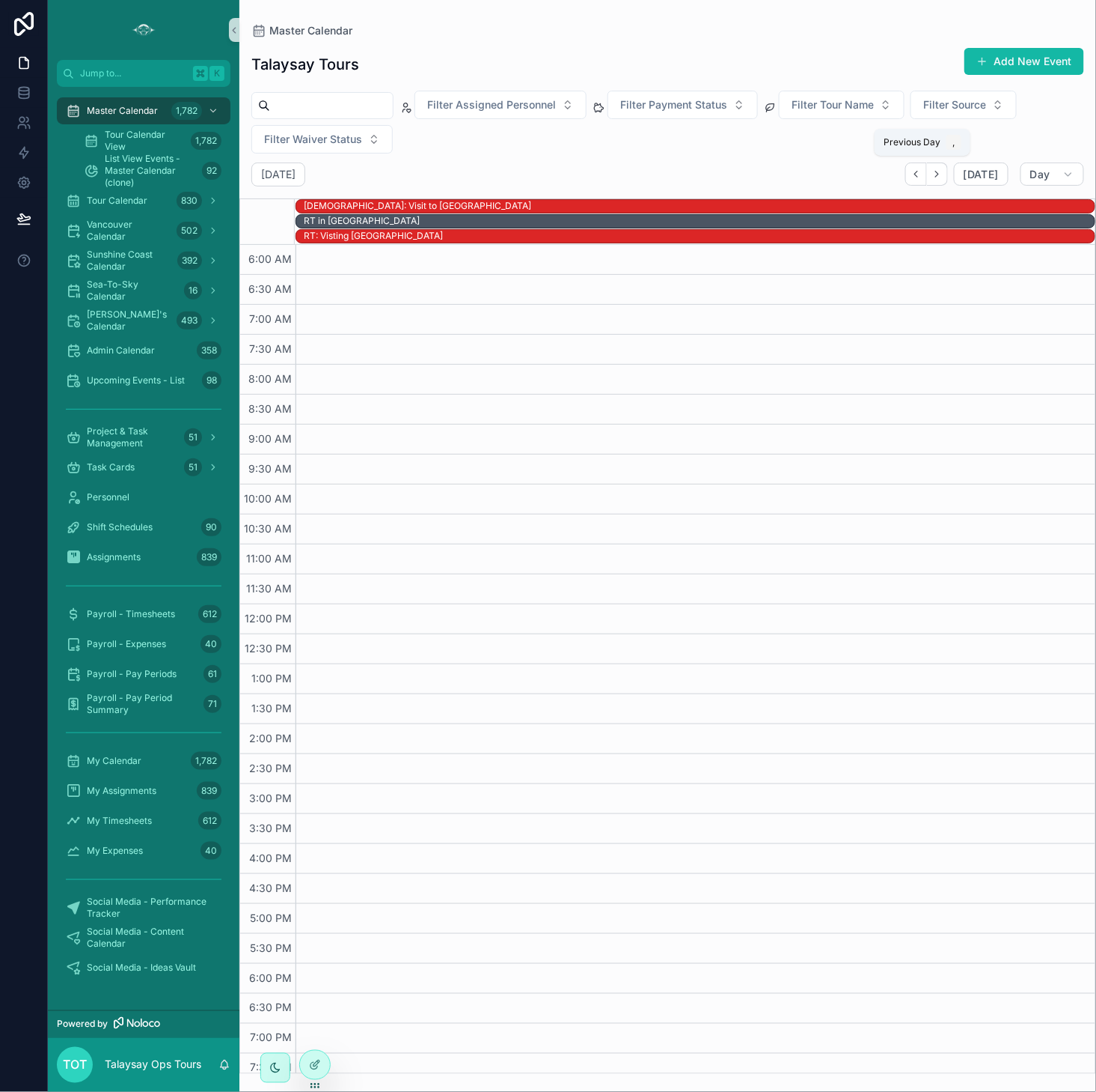
click at [917, 176] on icon "Back" at bounding box center [915, 174] width 3 height 6
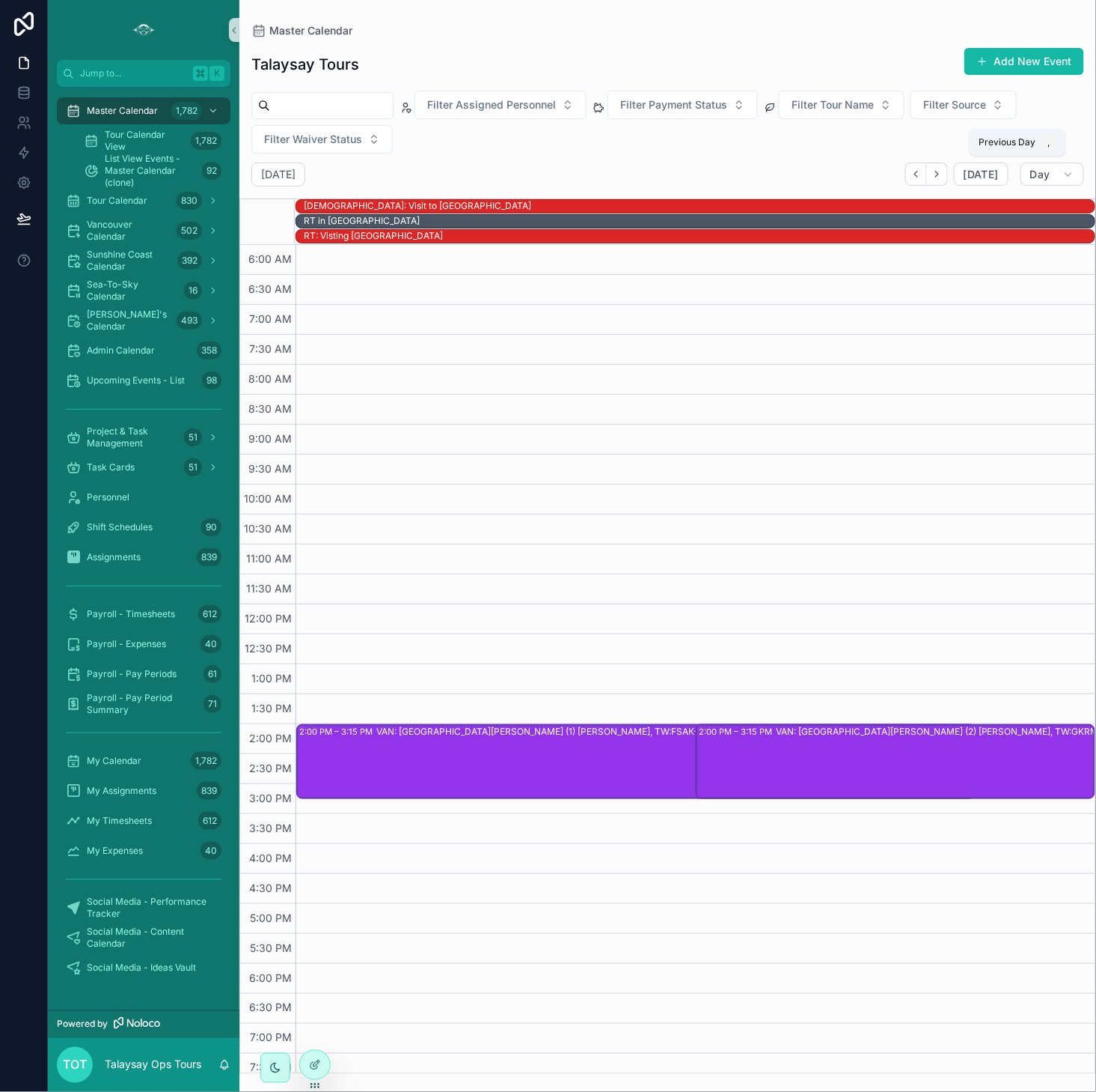
click at [917, 176] on icon "Back" at bounding box center [915, 174] width 3 height 6
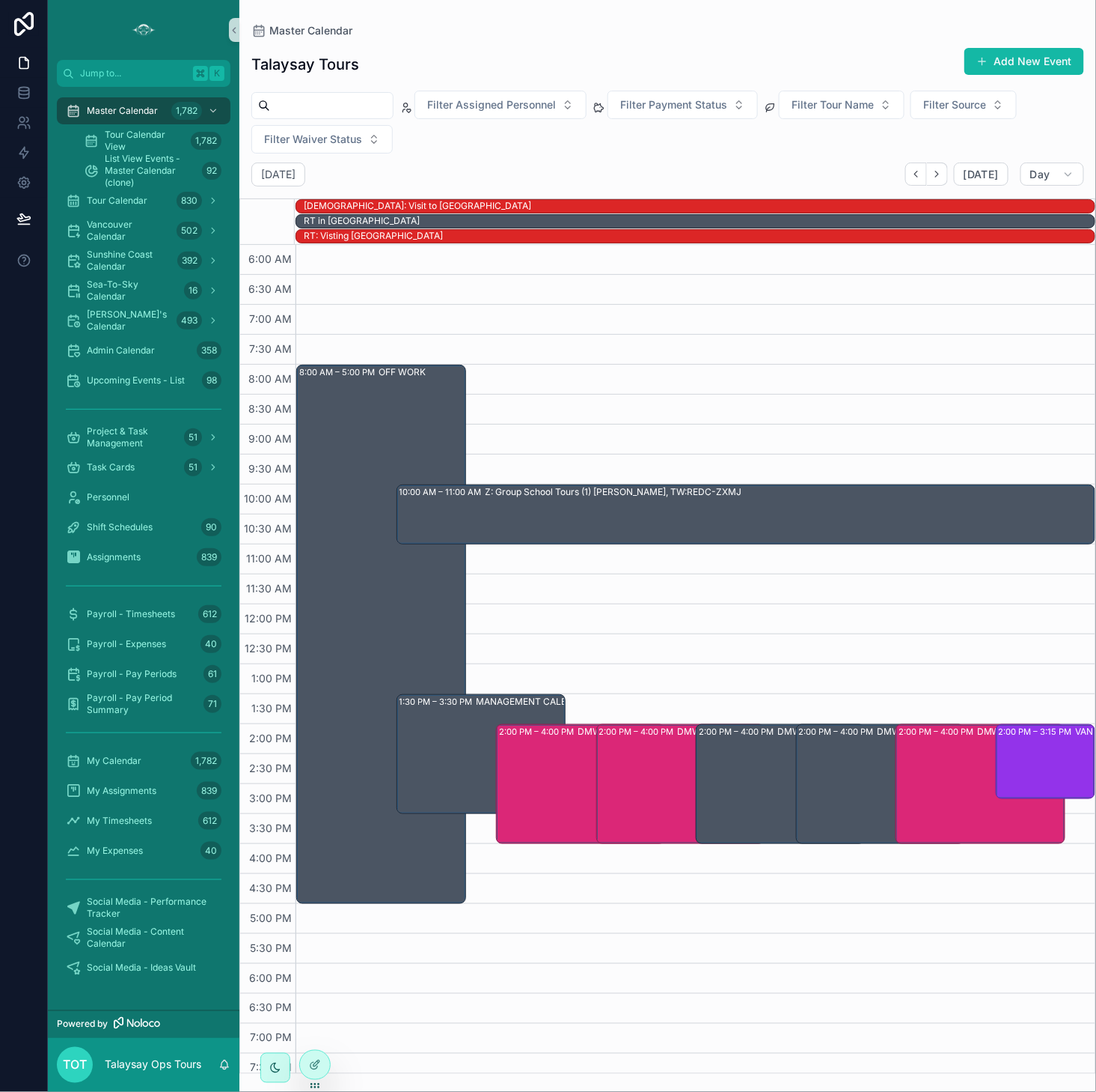
click at [917, 176] on icon "Back" at bounding box center [915, 174] width 3 height 6
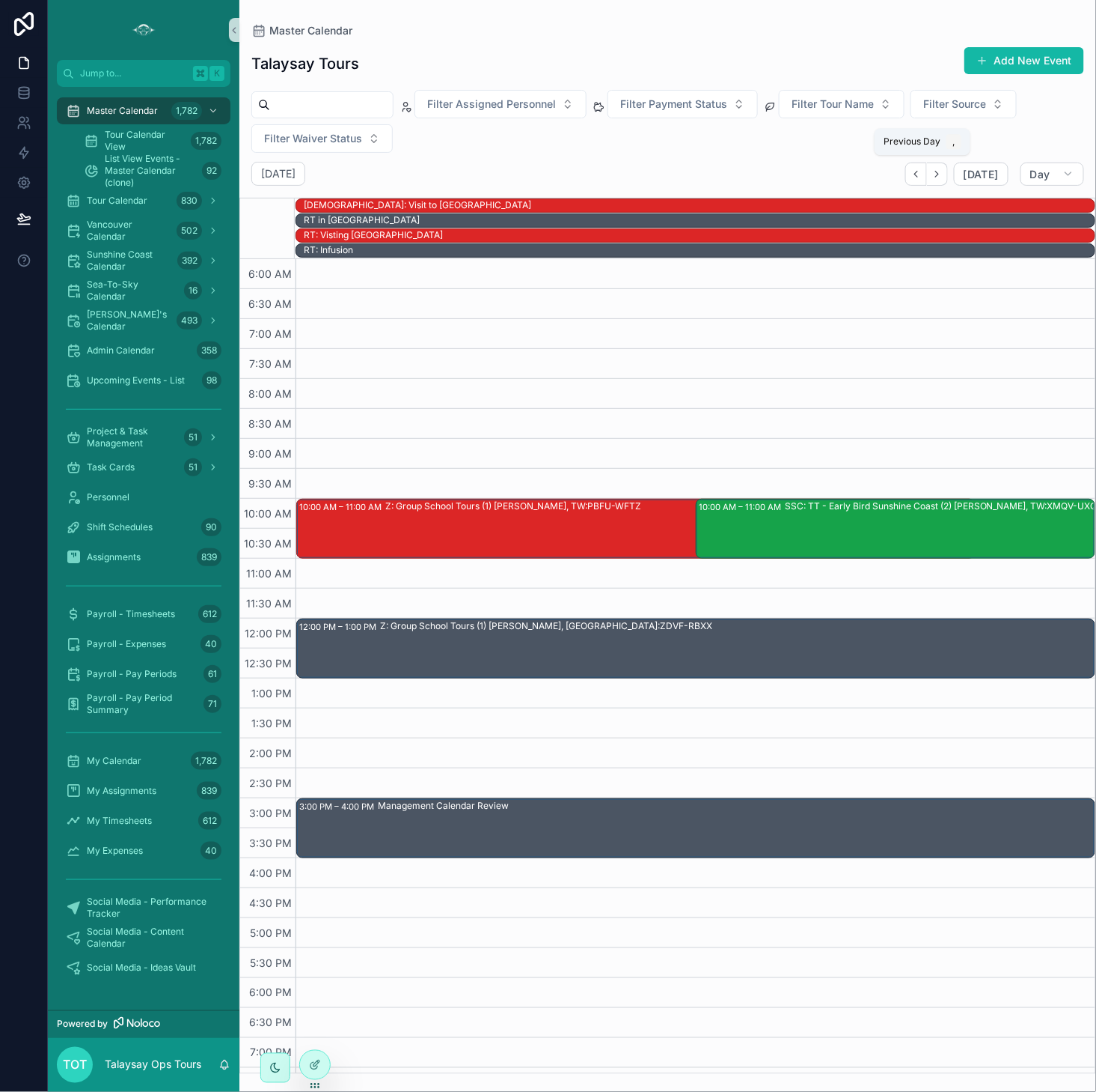
click at [922, 176] on icon "Back" at bounding box center [916, 173] width 11 height 11
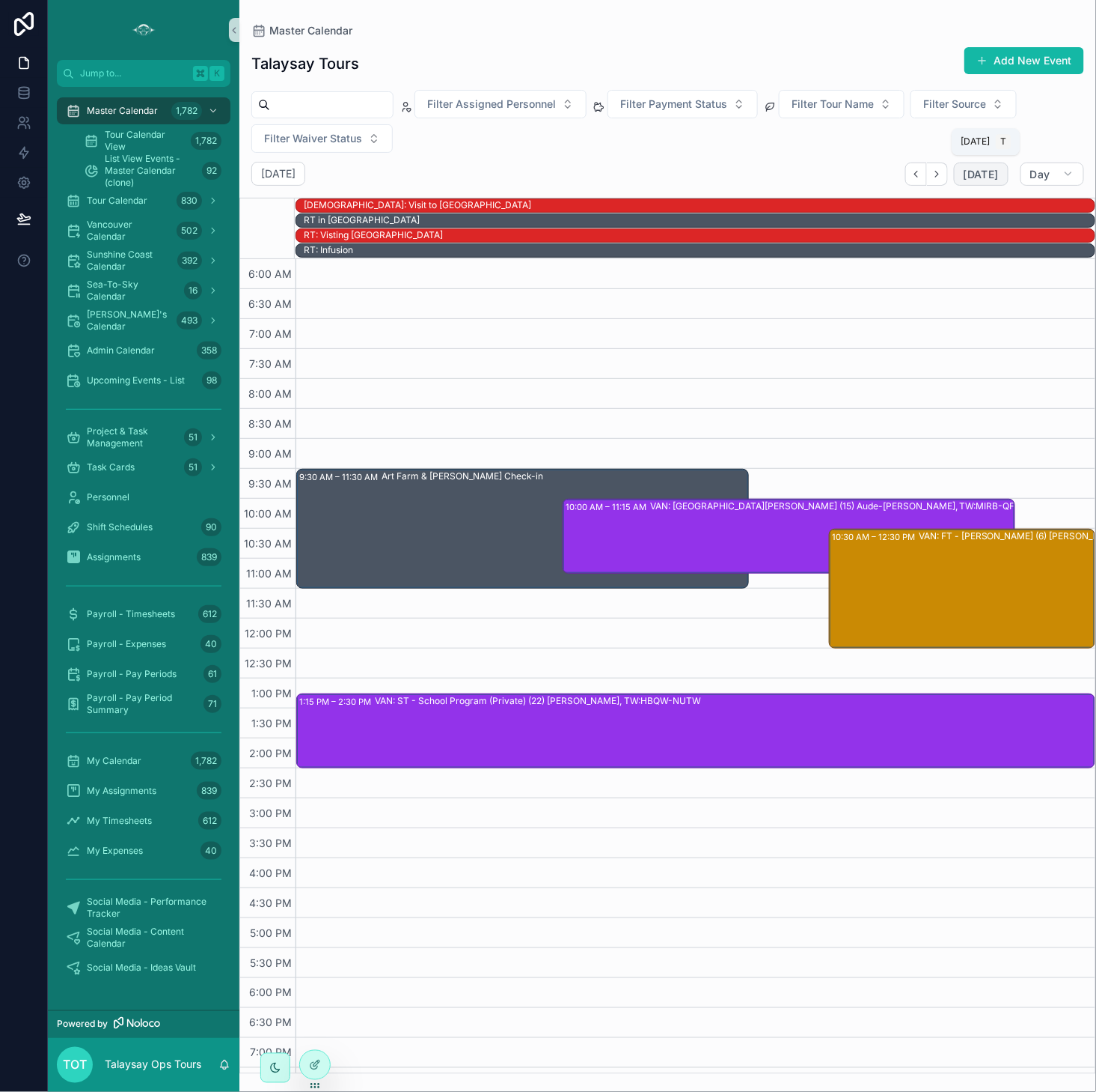
click at [994, 175] on span "[DATE]" at bounding box center [981, 174] width 35 height 13
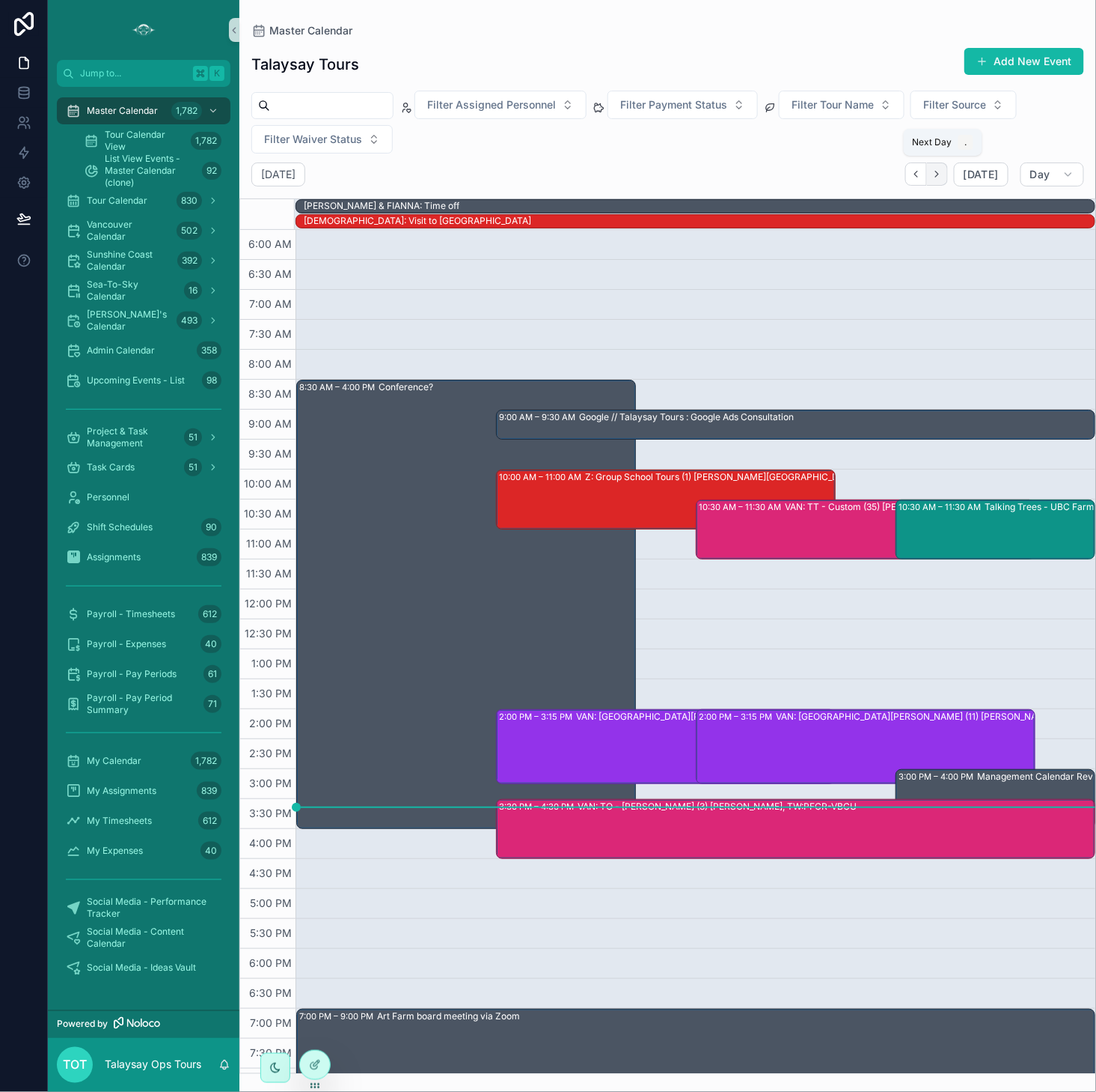
click at [948, 179] on button "Next" at bounding box center [937, 174] width 21 height 23
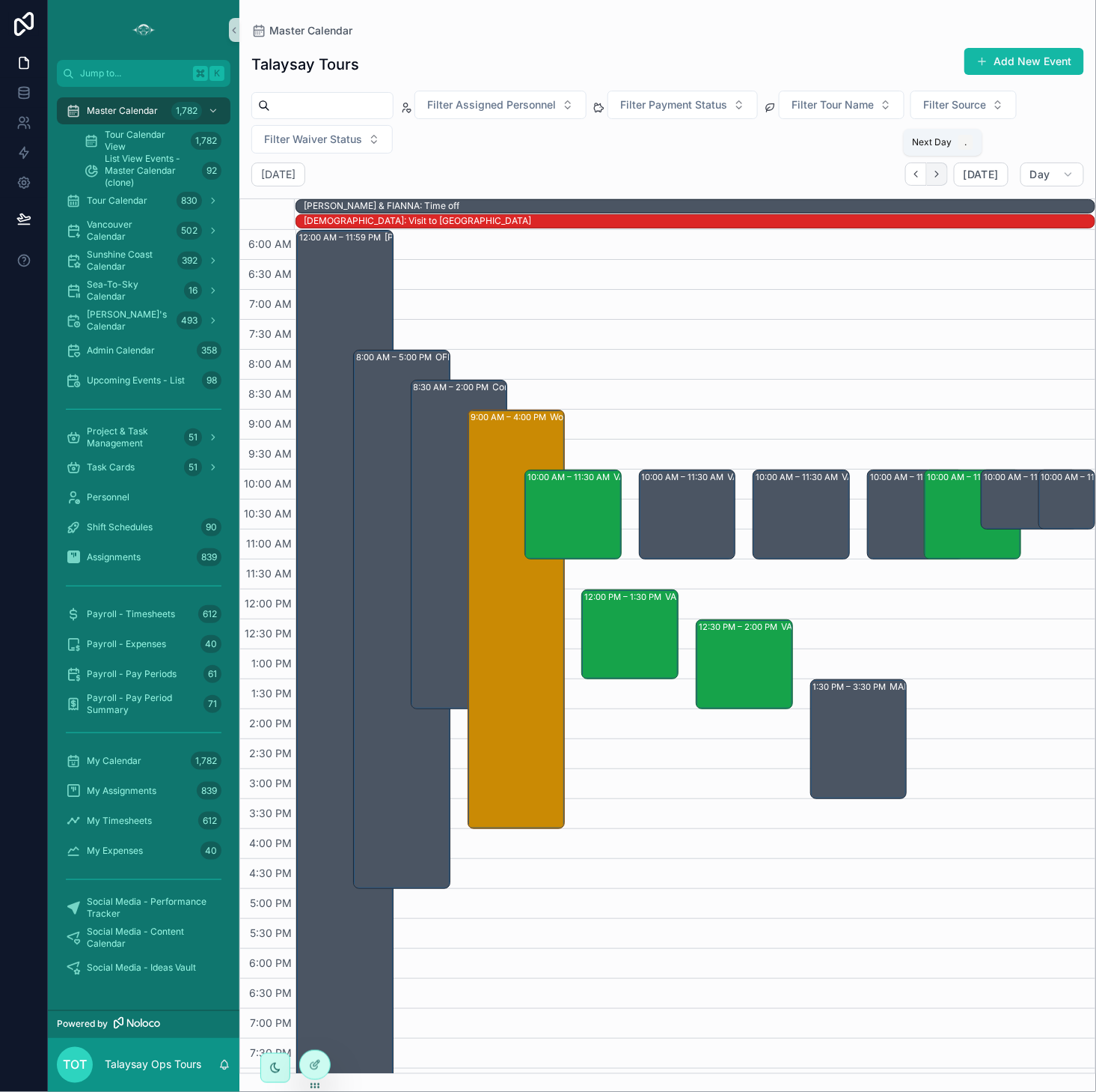
click at [948, 179] on button "Next" at bounding box center [937, 174] width 21 height 23
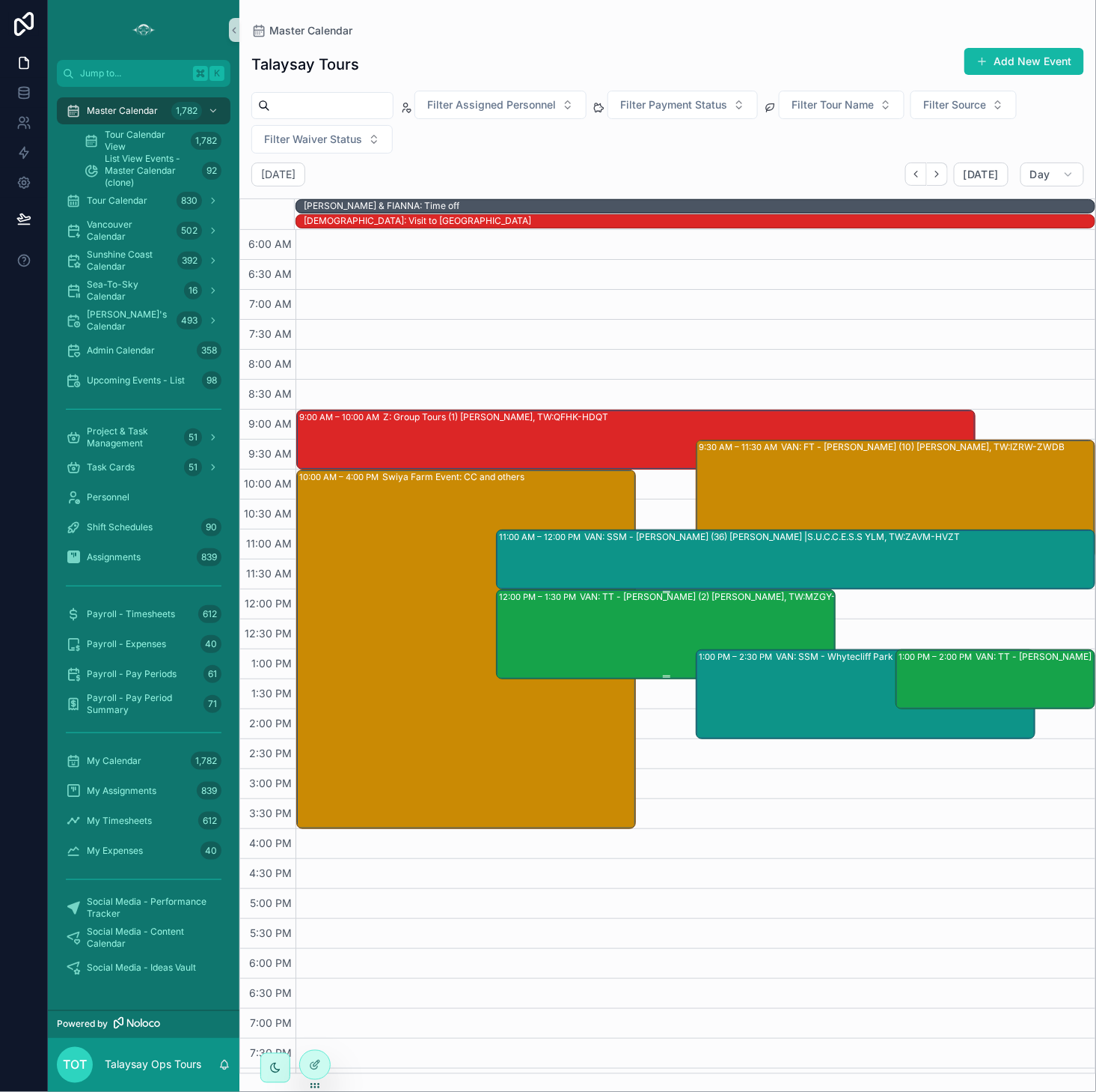
click at [643, 634] on div "VAN: TT - [PERSON_NAME] (2) [PERSON_NAME], TW:MZGY-XWMY" at bounding box center [722, 633] width 285 height 87
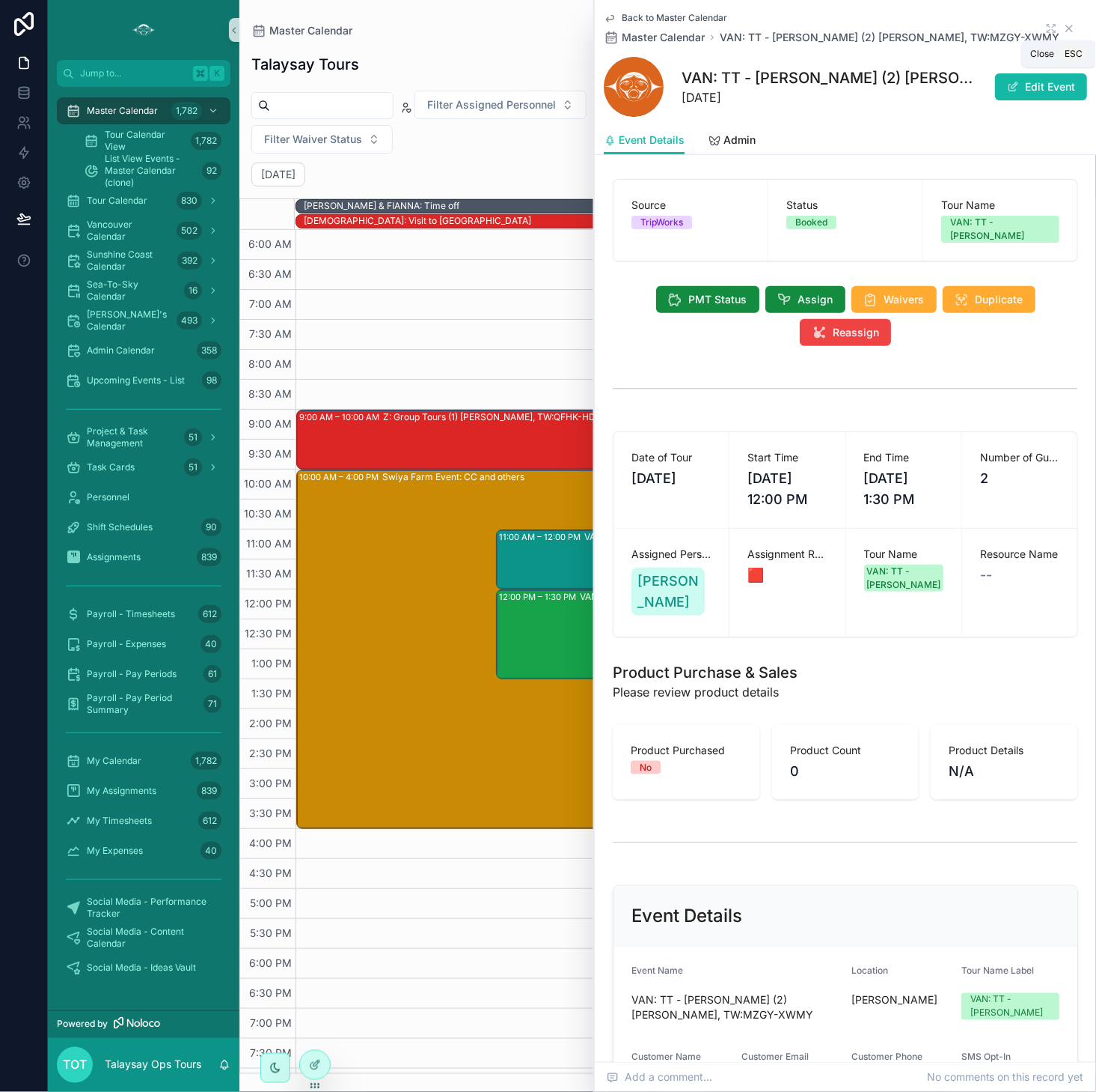
click at [1067, 28] on icon "scrollable content" at bounding box center [1069, 28] width 12 height 12
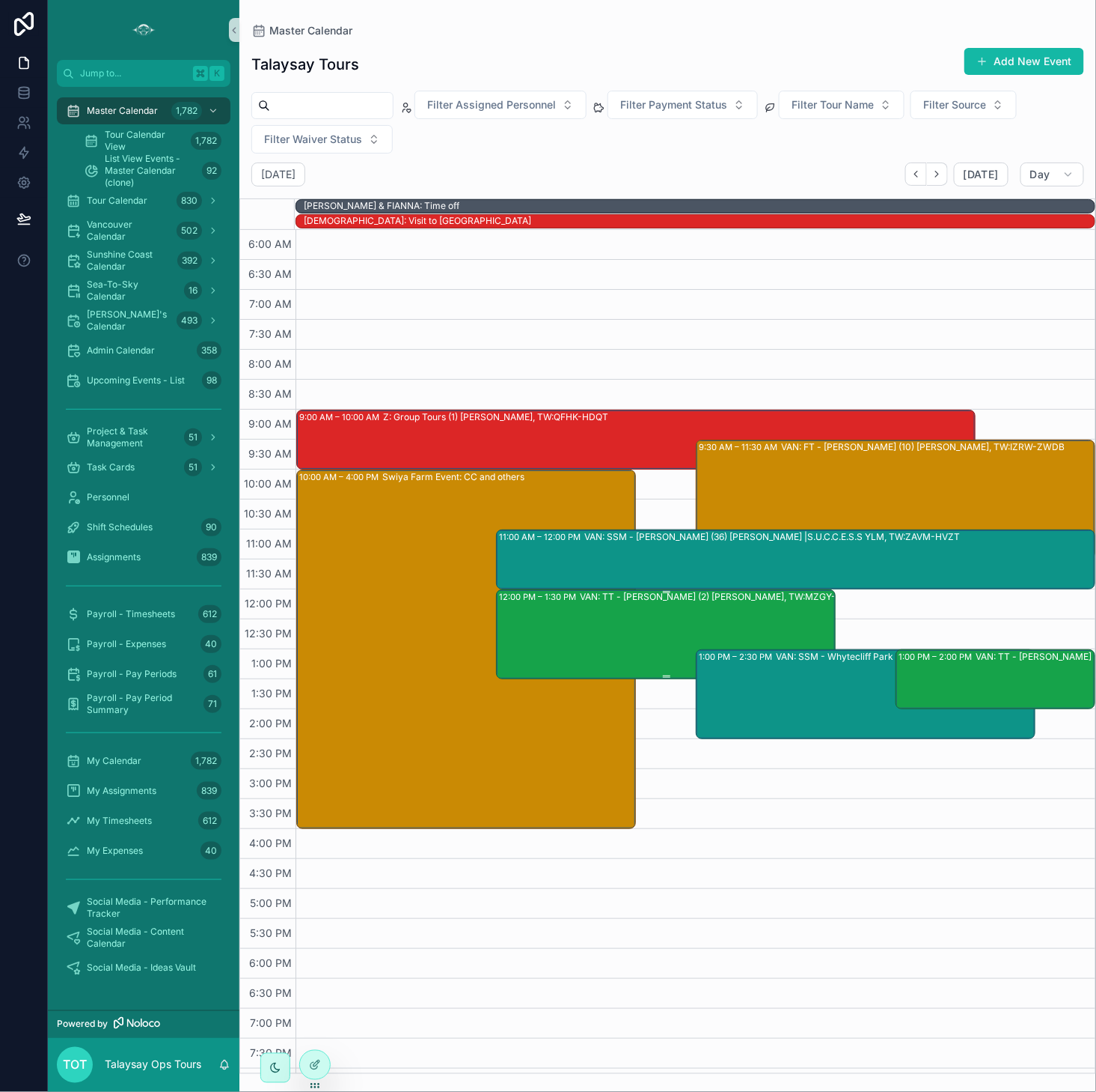
click at [570, 620] on div "12:00 PM – 1:30 PM VAN: TT - [PERSON_NAME] (2) [PERSON_NAME], TW:MZGY-XWMY" at bounding box center [667, 634] width 335 height 87
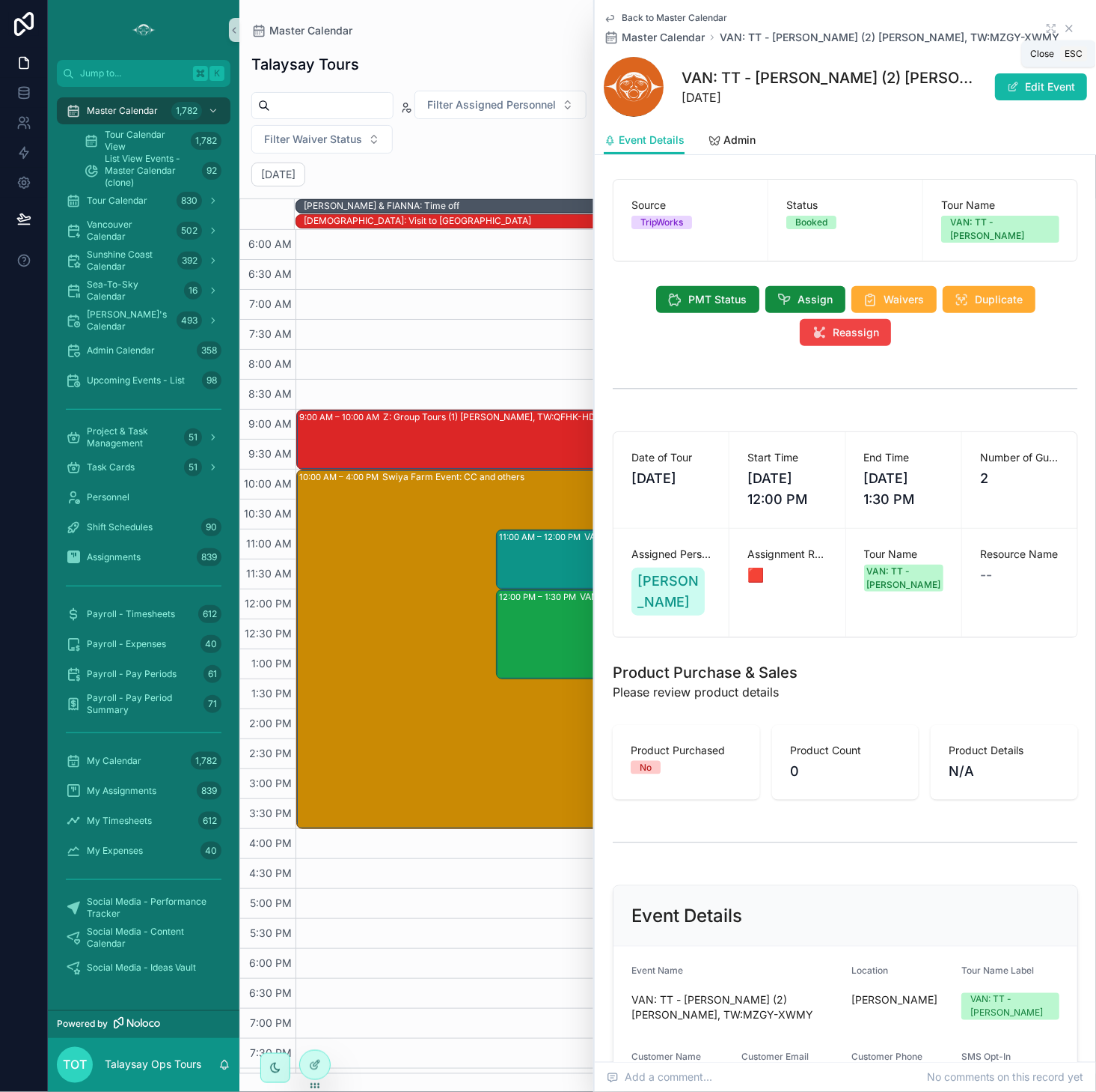
click at [1072, 28] on icon "scrollable content" at bounding box center [1069, 28] width 12 height 12
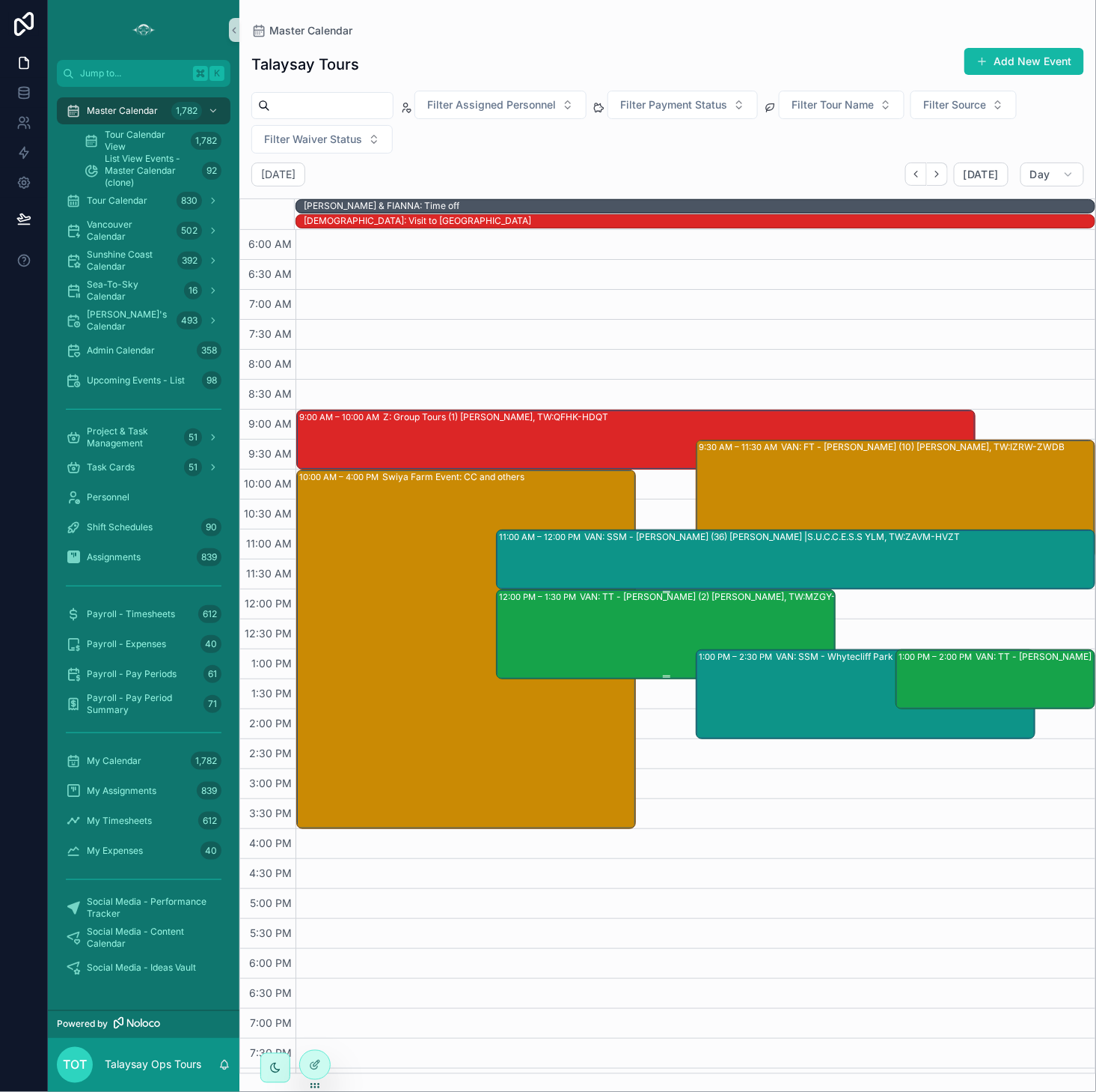
click at [648, 643] on div "VAN: TT - [PERSON_NAME] (2) [PERSON_NAME], TW:MZGY-XWMY" at bounding box center [722, 633] width 285 height 87
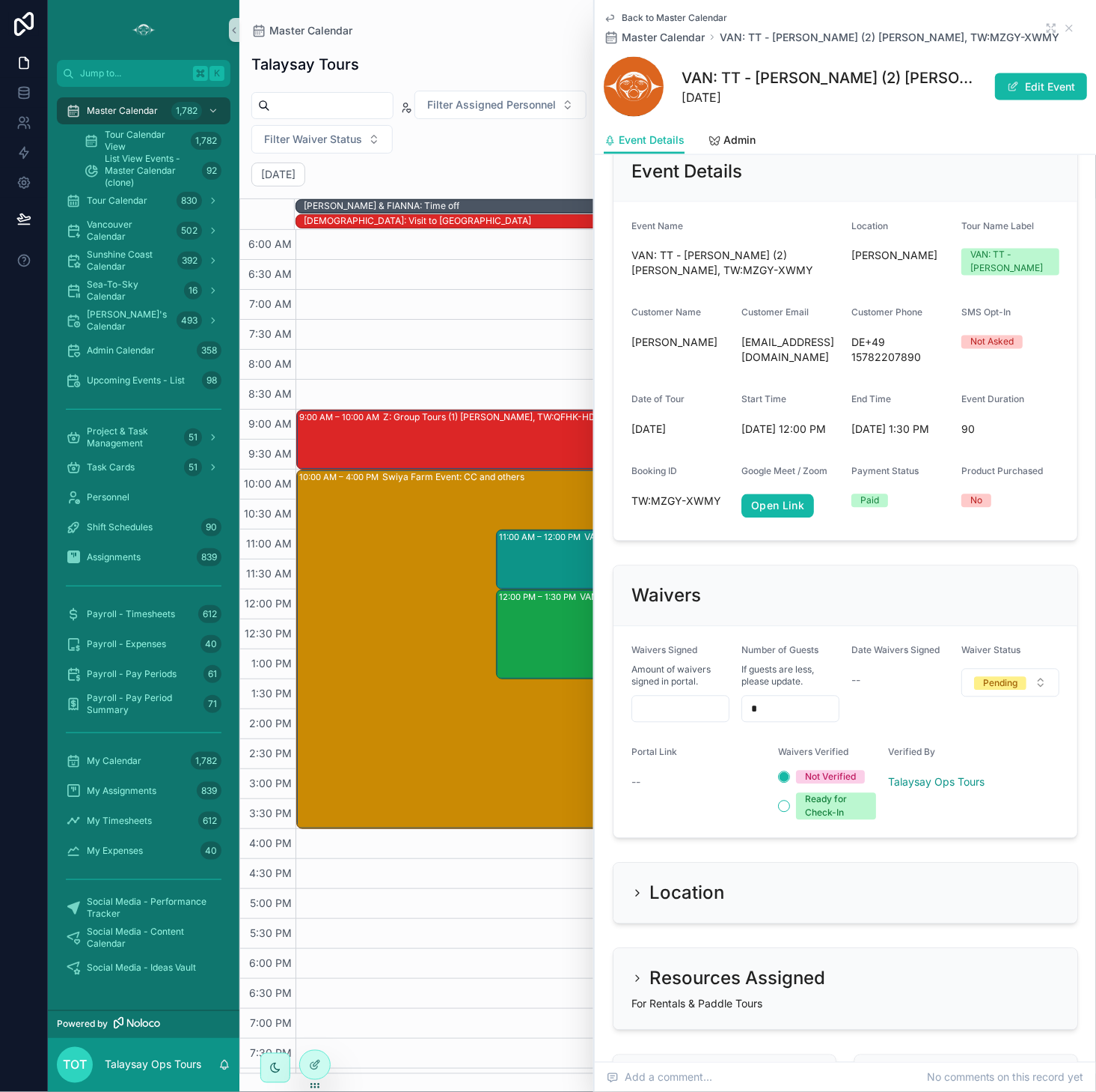
scroll to position [741, 0]
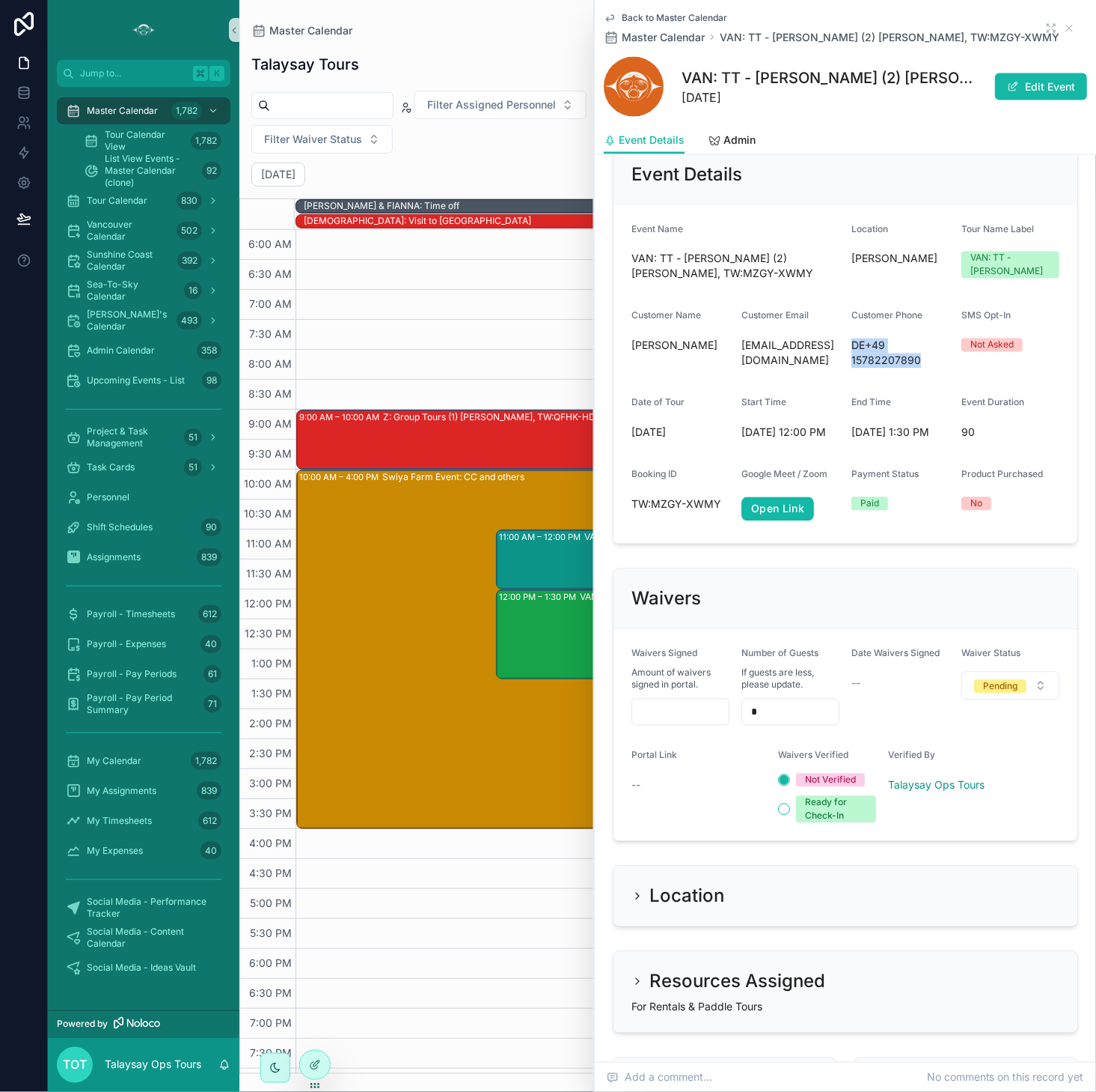
drag, startPoint x: 853, startPoint y: 309, endPoint x: 922, endPoint y: 325, distance: 70.8
click at [922, 339] on span "DE+49 15782207890" at bounding box center [900, 353] width 98 height 30
click at [854, 339] on span "DE+49 15782207890" at bounding box center [900, 353] width 98 height 30
drag, startPoint x: 854, startPoint y: 309, endPoint x: 938, endPoint y: 332, distance: 87.1
click at [938, 334] on div "DE+49 15782207890" at bounding box center [900, 353] width 98 height 39
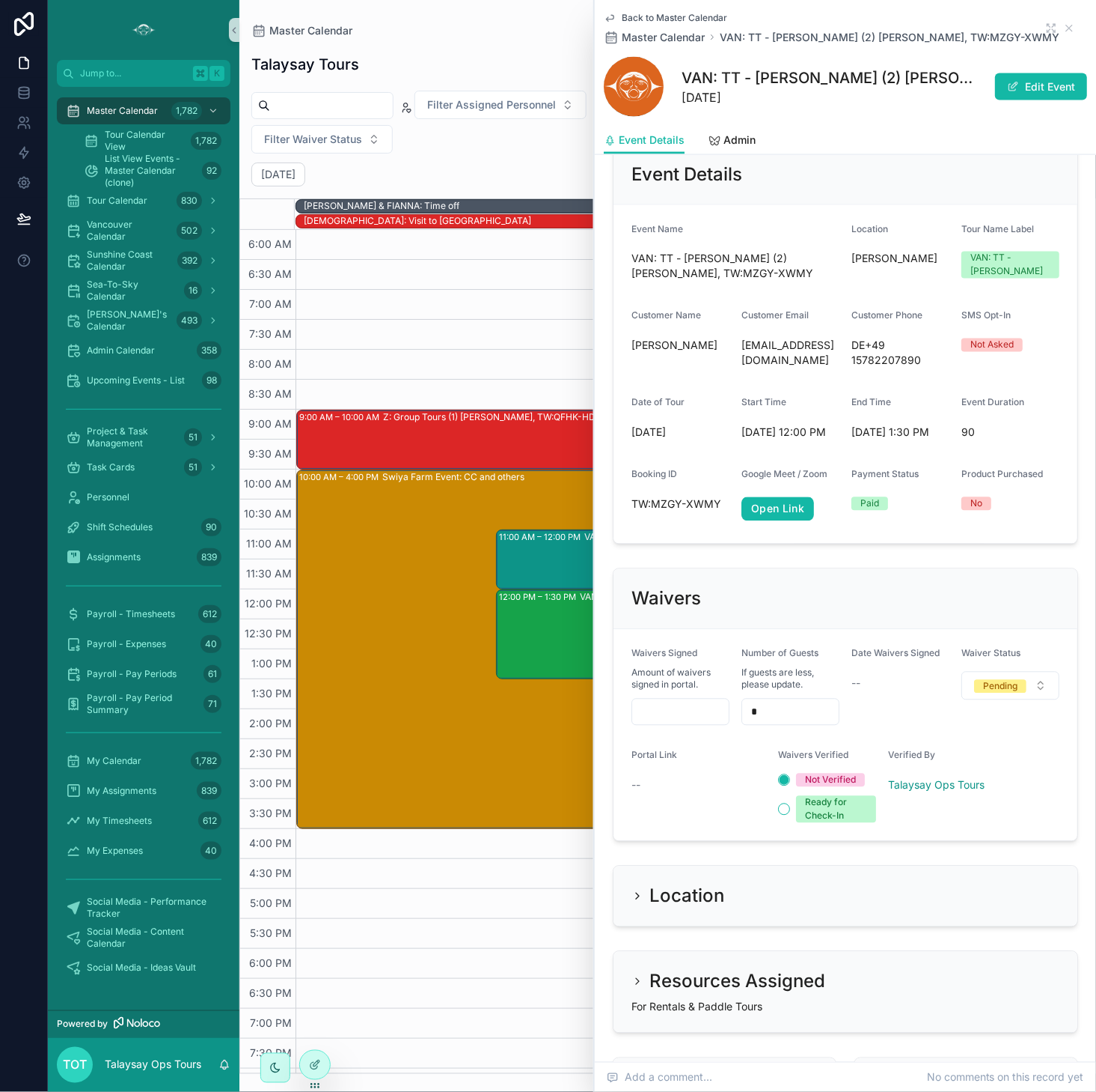
click at [723, 611] on div "Waivers" at bounding box center [845, 599] width 429 height 24
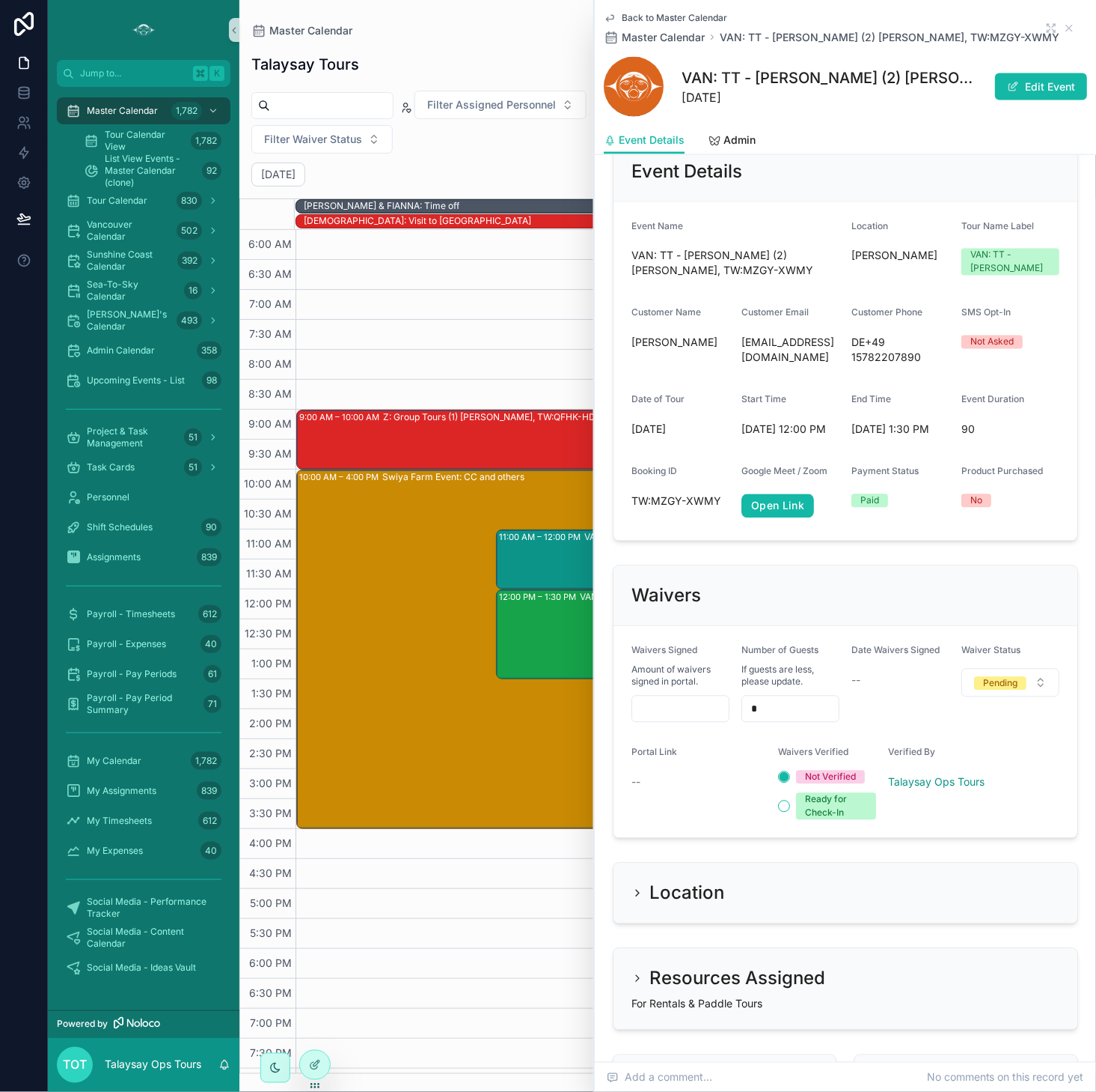
click at [322, 263] on div "9:00 AM – 10:00 AM Z: Group Tours (1) Mirella Gargiulo, TW:QFHK-HDQT 10:00 AM –…" at bounding box center [695, 679] width 800 height 899
click at [1071, 26] on icon "scrollable content" at bounding box center [1069, 28] width 12 height 12
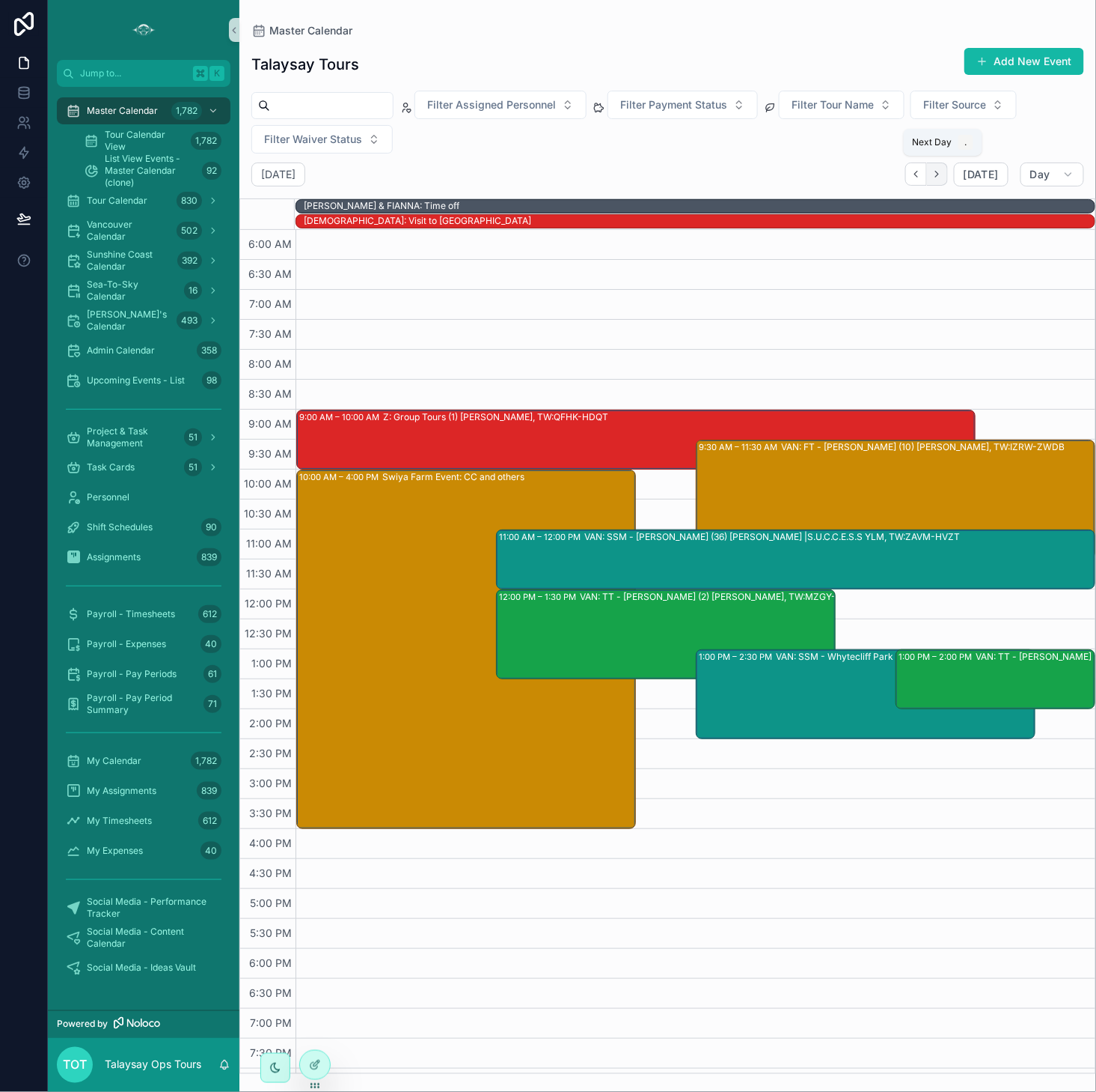
click at [943, 171] on icon "Next" at bounding box center [937, 173] width 11 height 11
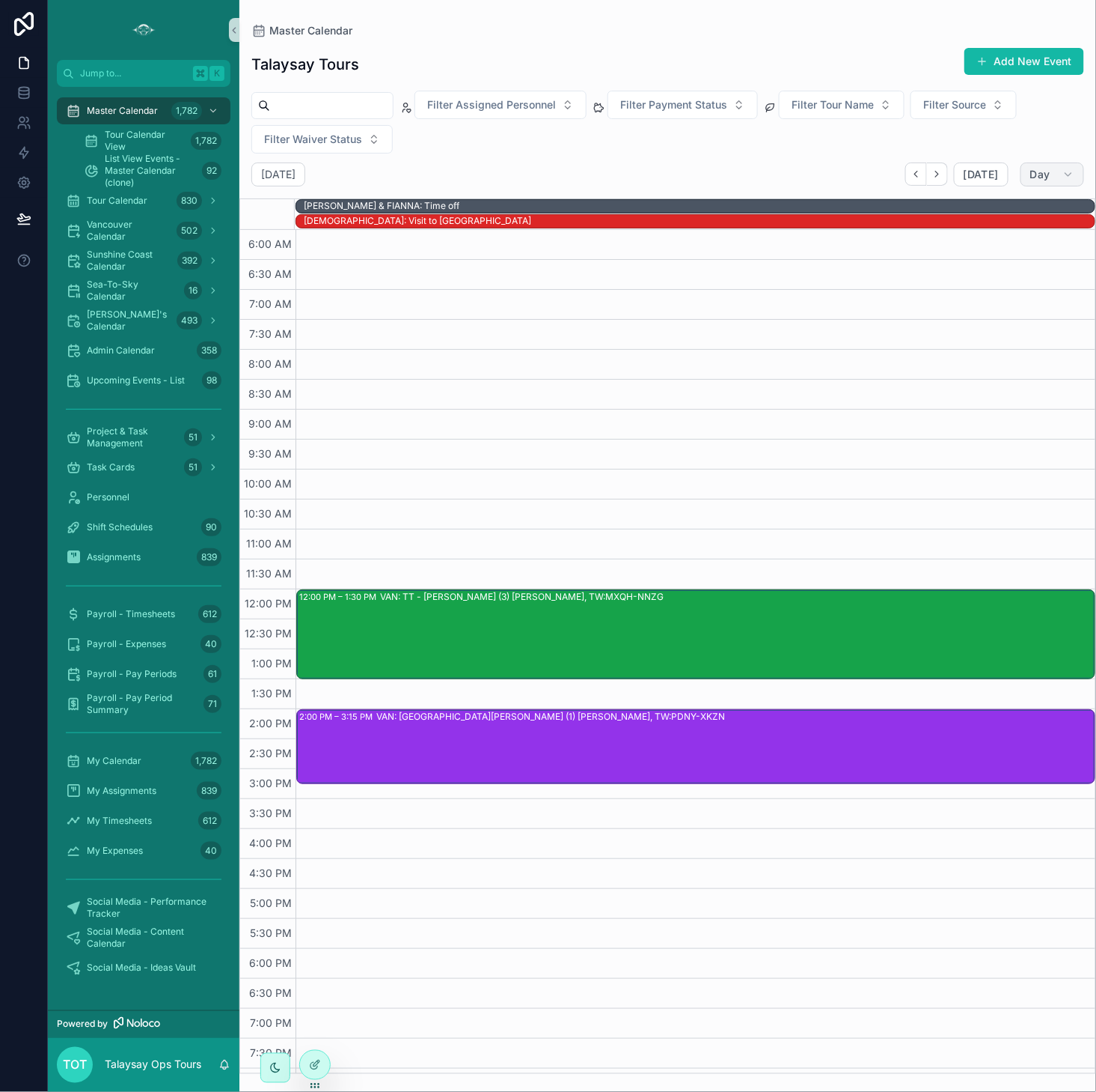
click at [1035, 177] on span "Day" at bounding box center [1040, 174] width 20 height 13
click at [999, 179] on span "[DATE]" at bounding box center [981, 174] width 35 height 13
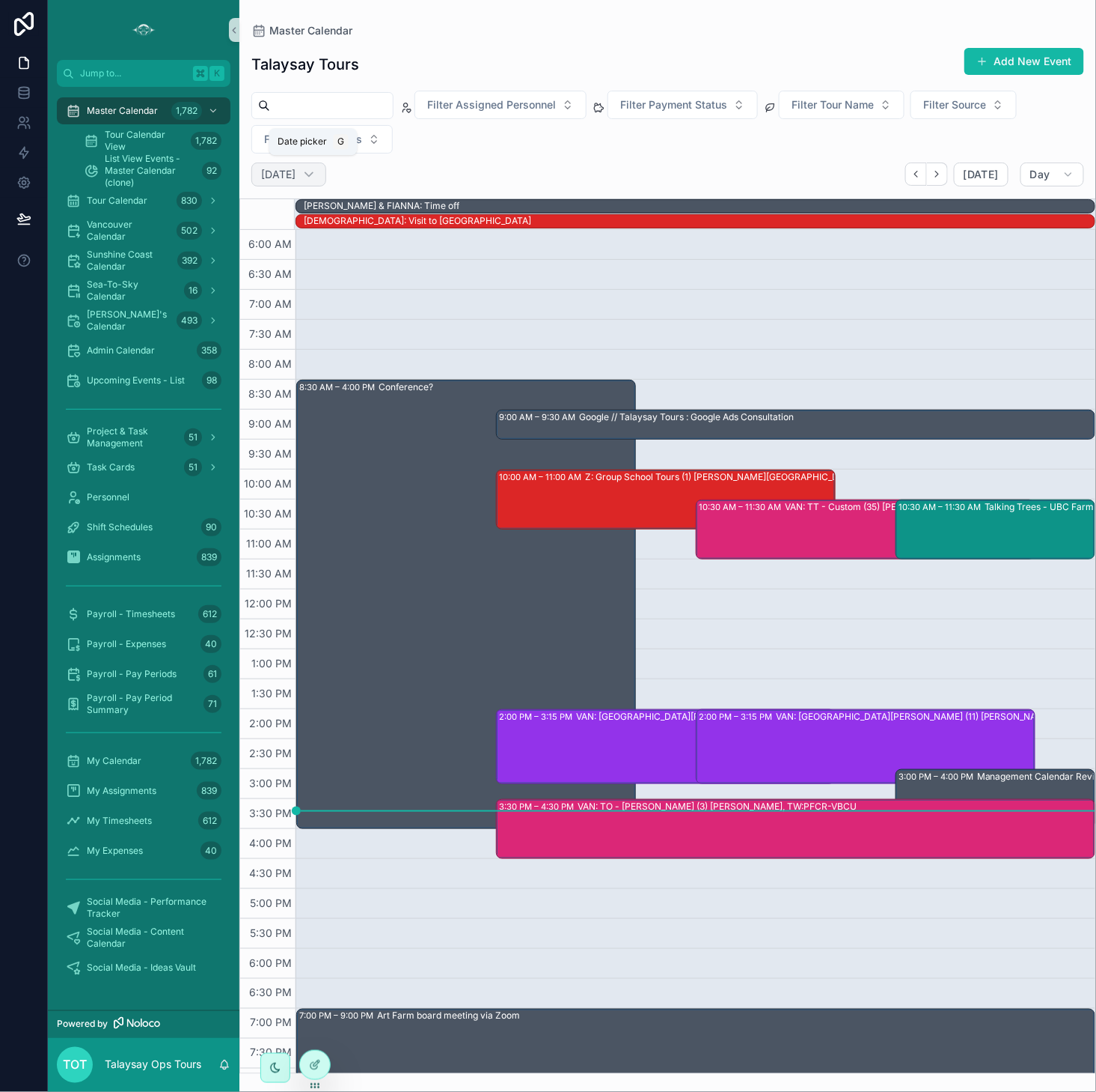
click at [296, 167] on h2 "[DATE]" at bounding box center [278, 174] width 34 height 15
select select "****"
select select "*"
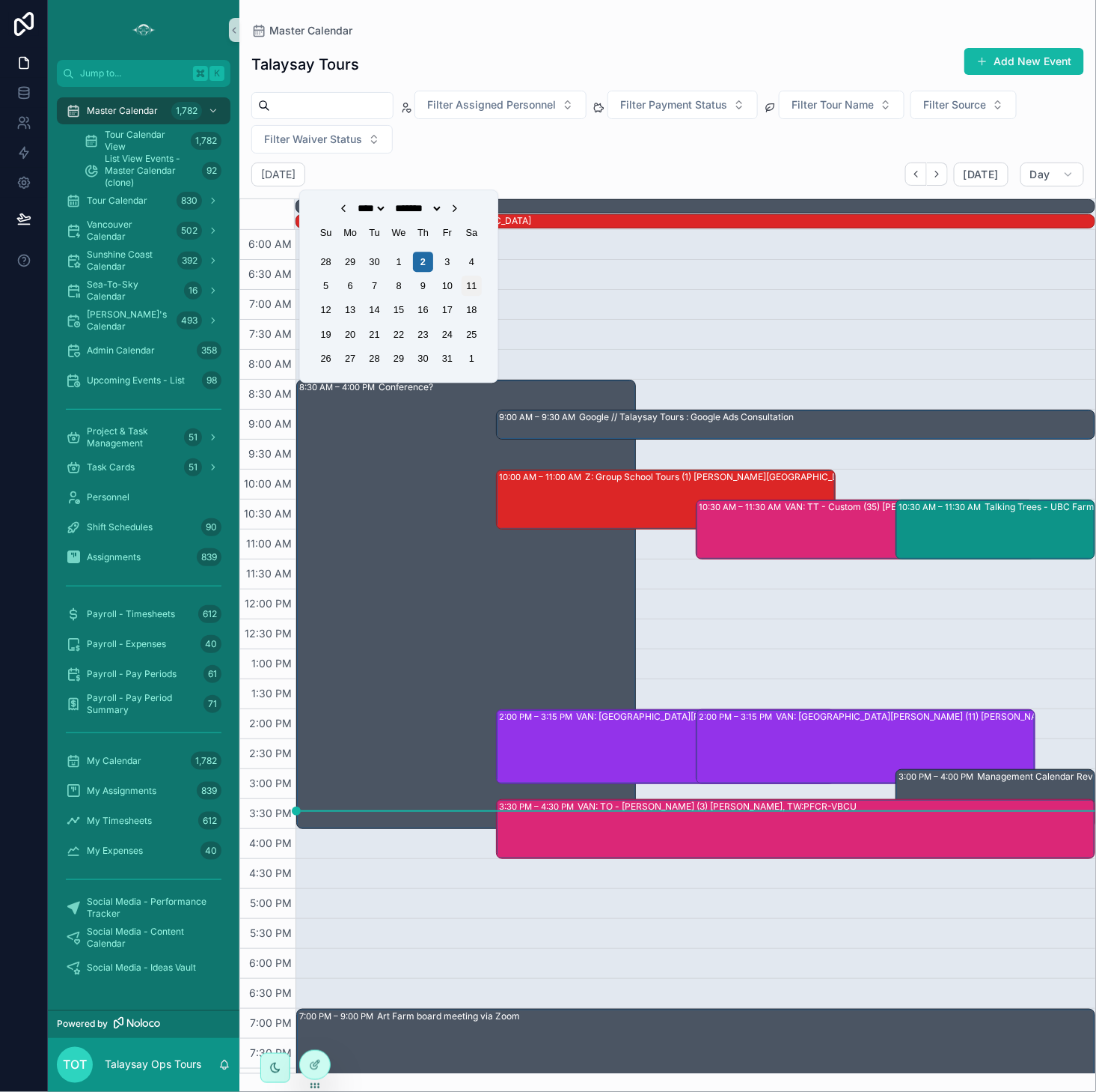
click at [470, 284] on div "11" at bounding box center [472, 286] width 20 height 20
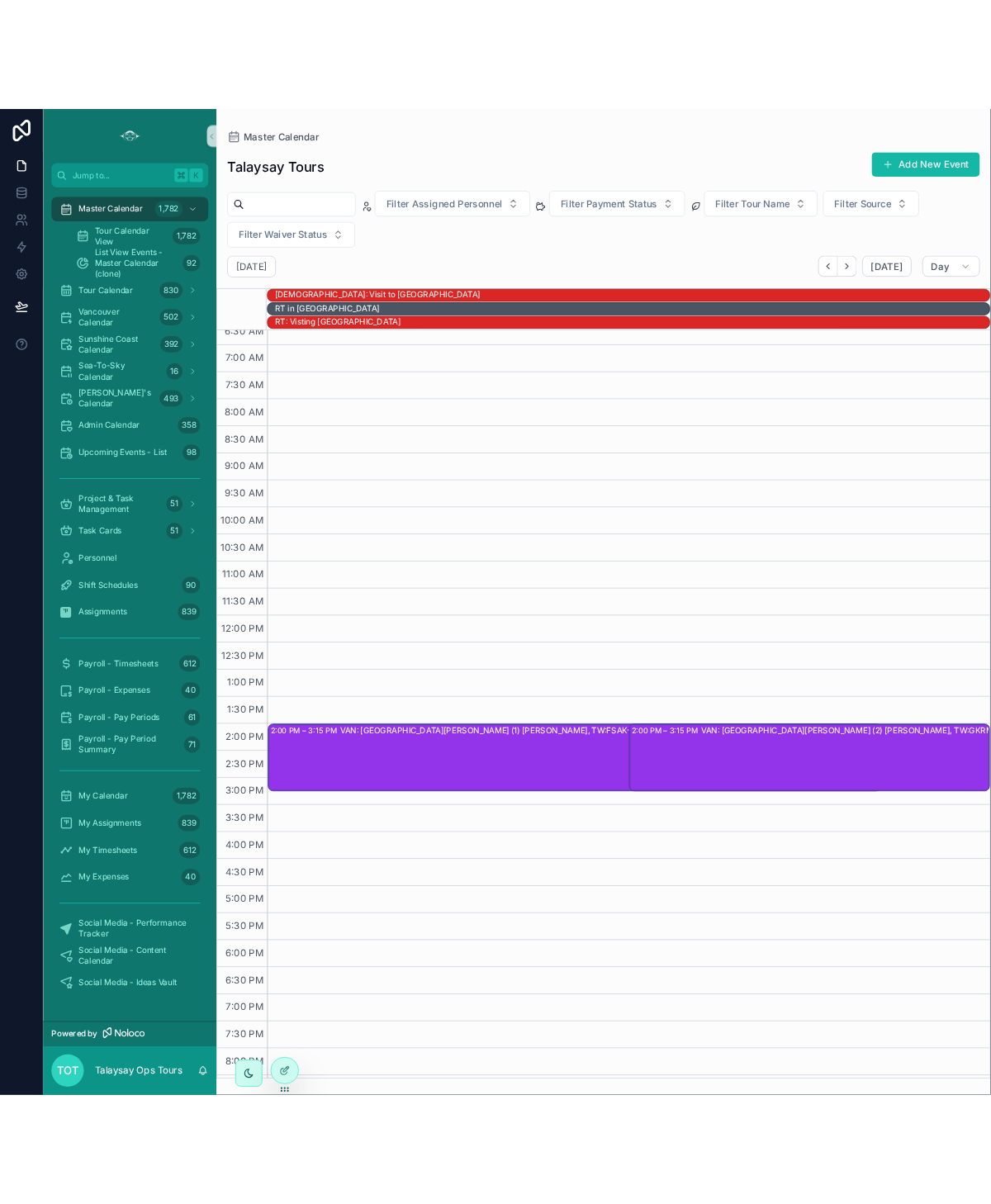
scroll to position [72, 0]
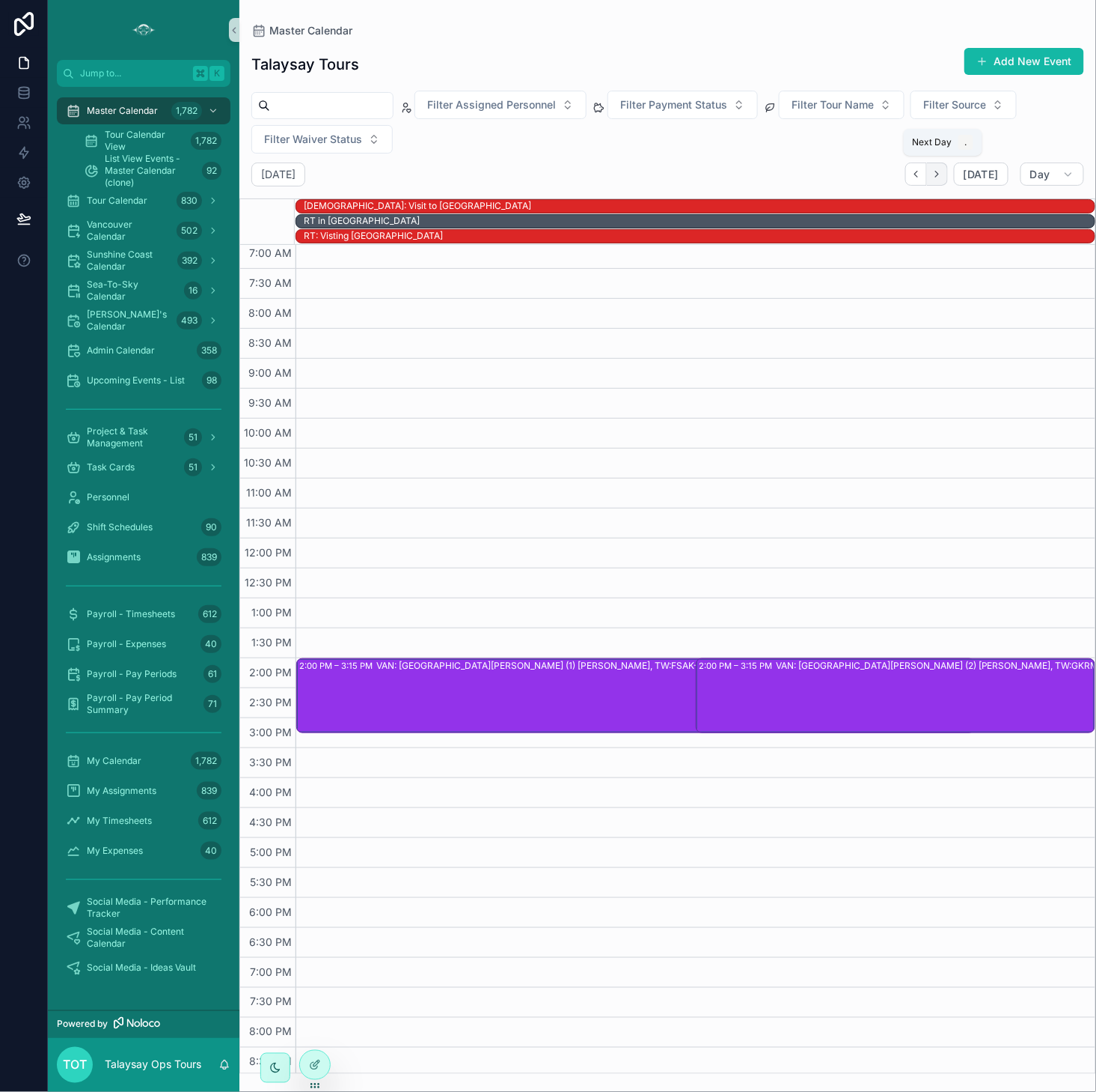
click at [943, 169] on icon "Next" at bounding box center [937, 173] width 11 height 11
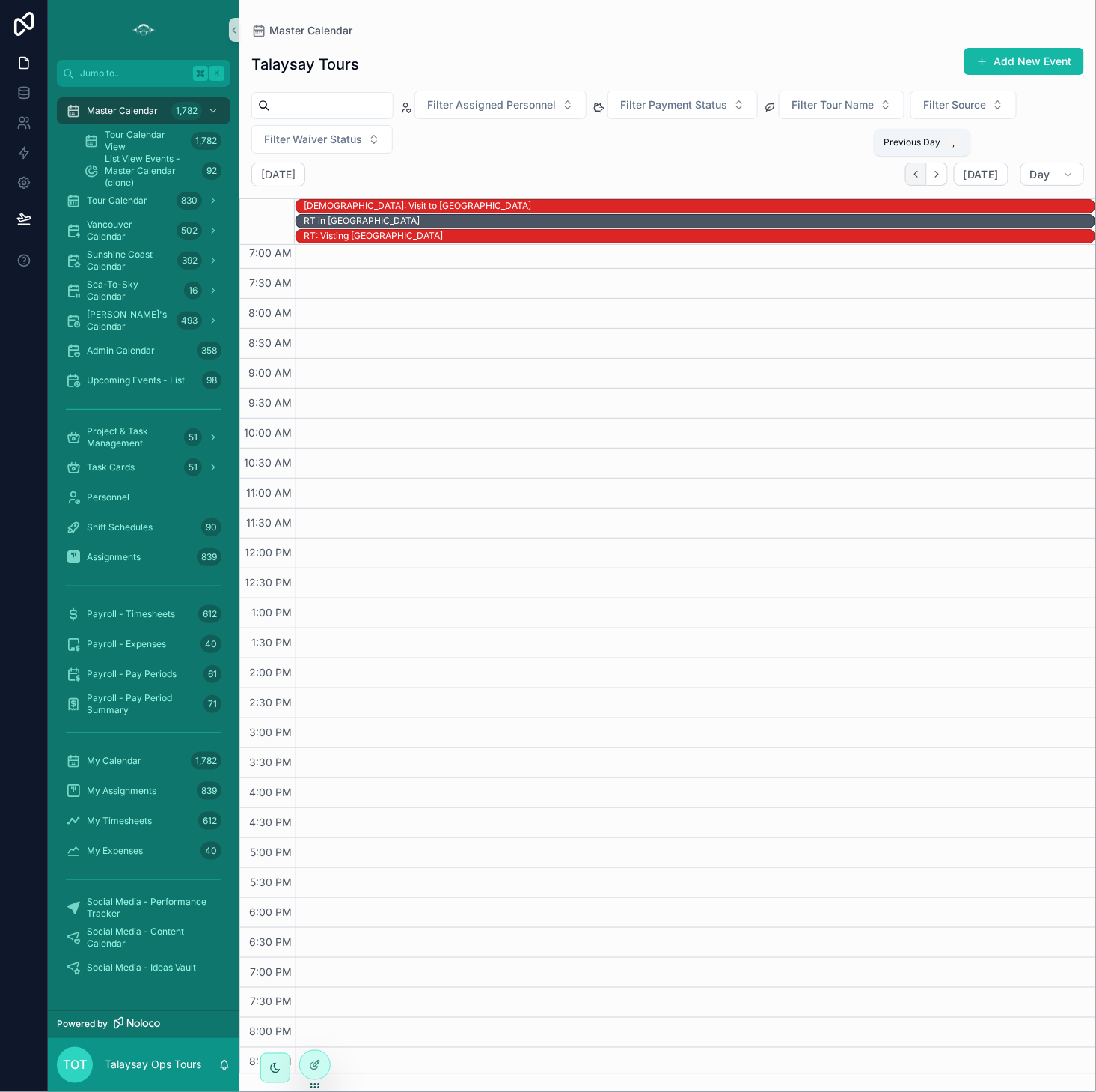
click at [922, 173] on icon "Back" at bounding box center [916, 173] width 11 height 11
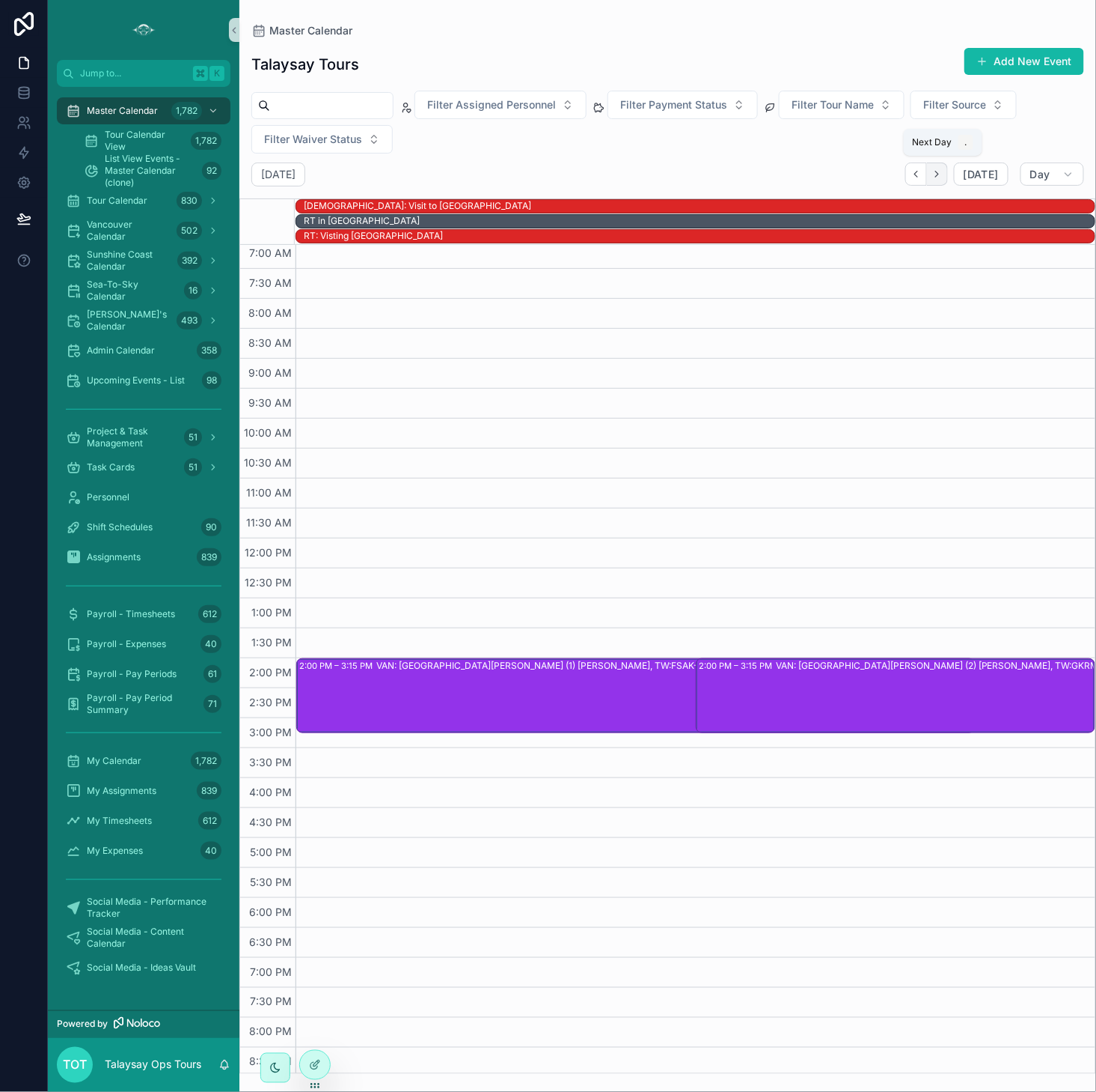
click at [941, 176] on icon "Next" at bounding box center [937, 173] width 11 height 11
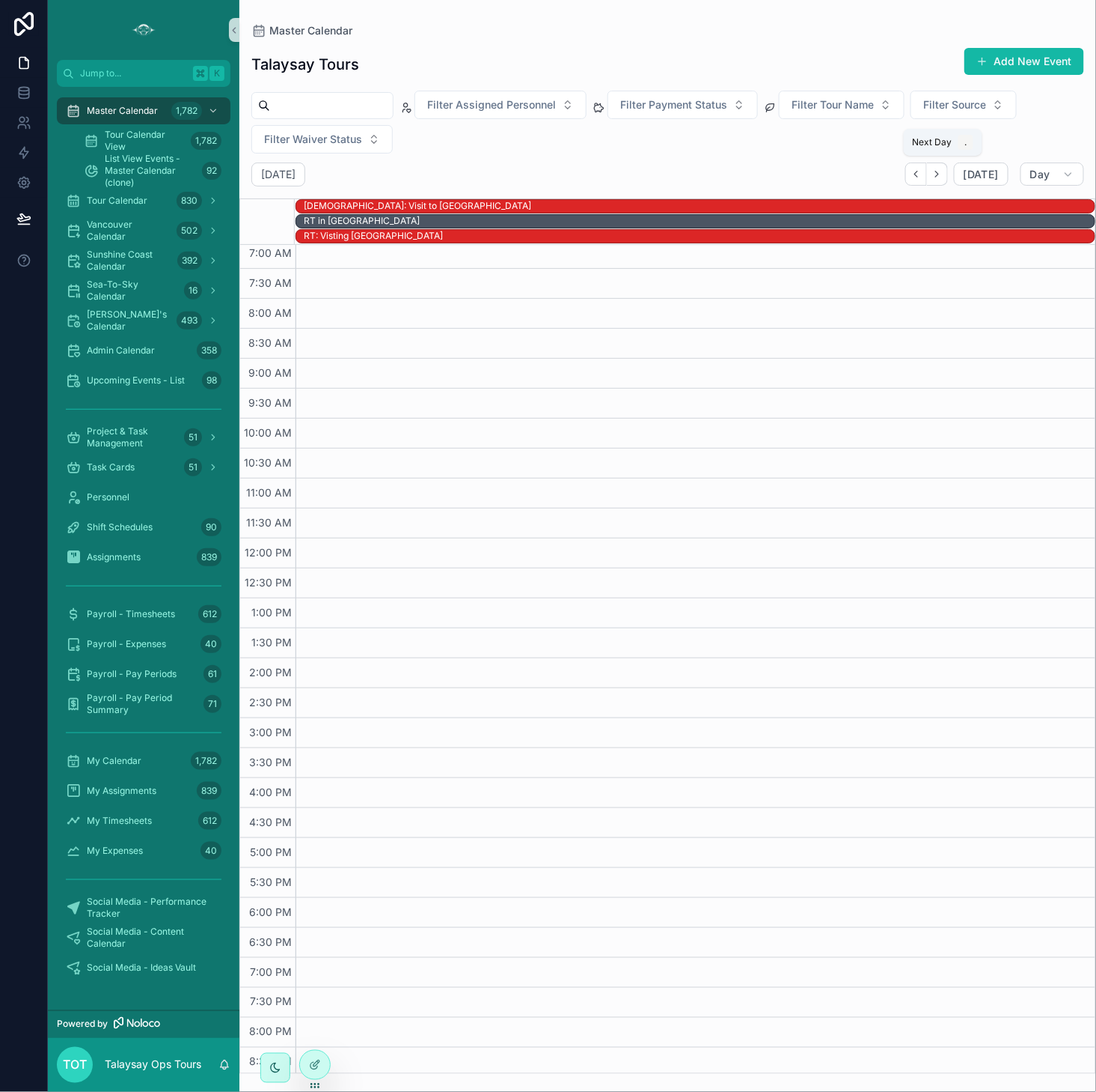
click at [941, 176] on icon "Next" at bounding box center [937, 173] width 11 height 11
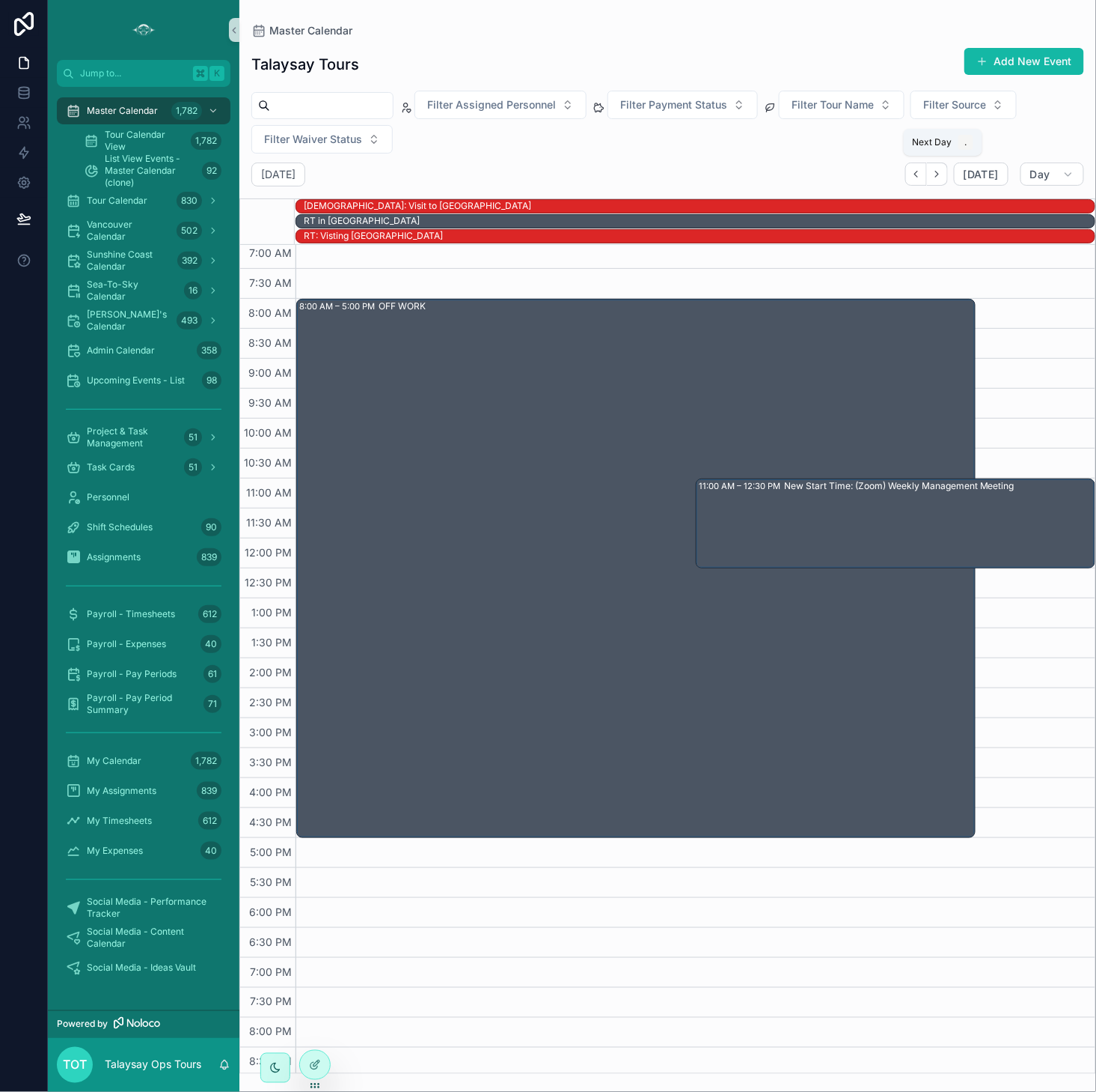
click at [941, 176] on icon "Next" at bounding box center [937, 173] width 11 height 11
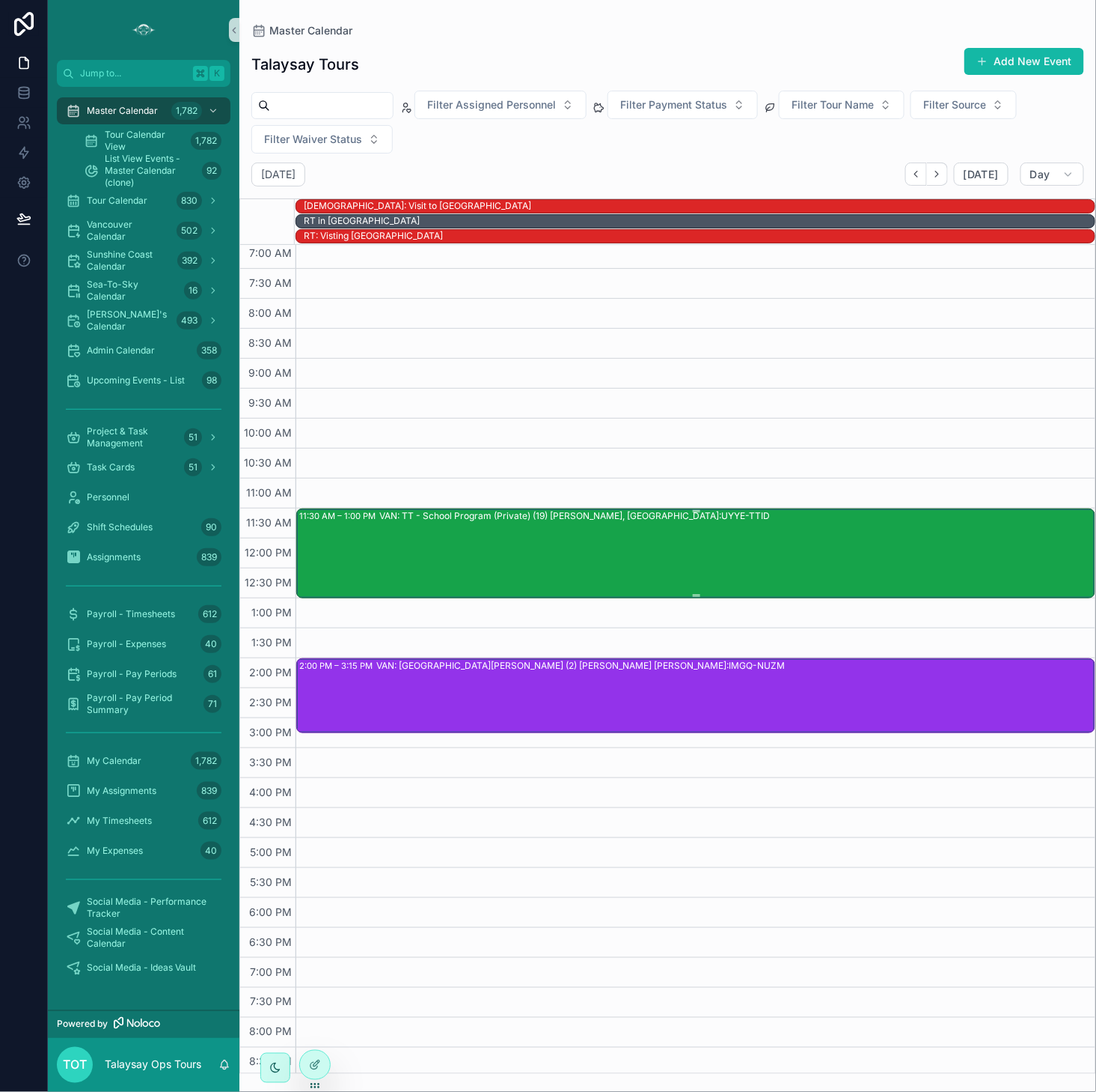
click at [651, 539] on div "VAN: TT - School Program (Private) (19) [PERSON_NAME], [GEOGRAPHIC_DATA]:UYYE-T…" at bounding box center [737, 552] width 715 height 87
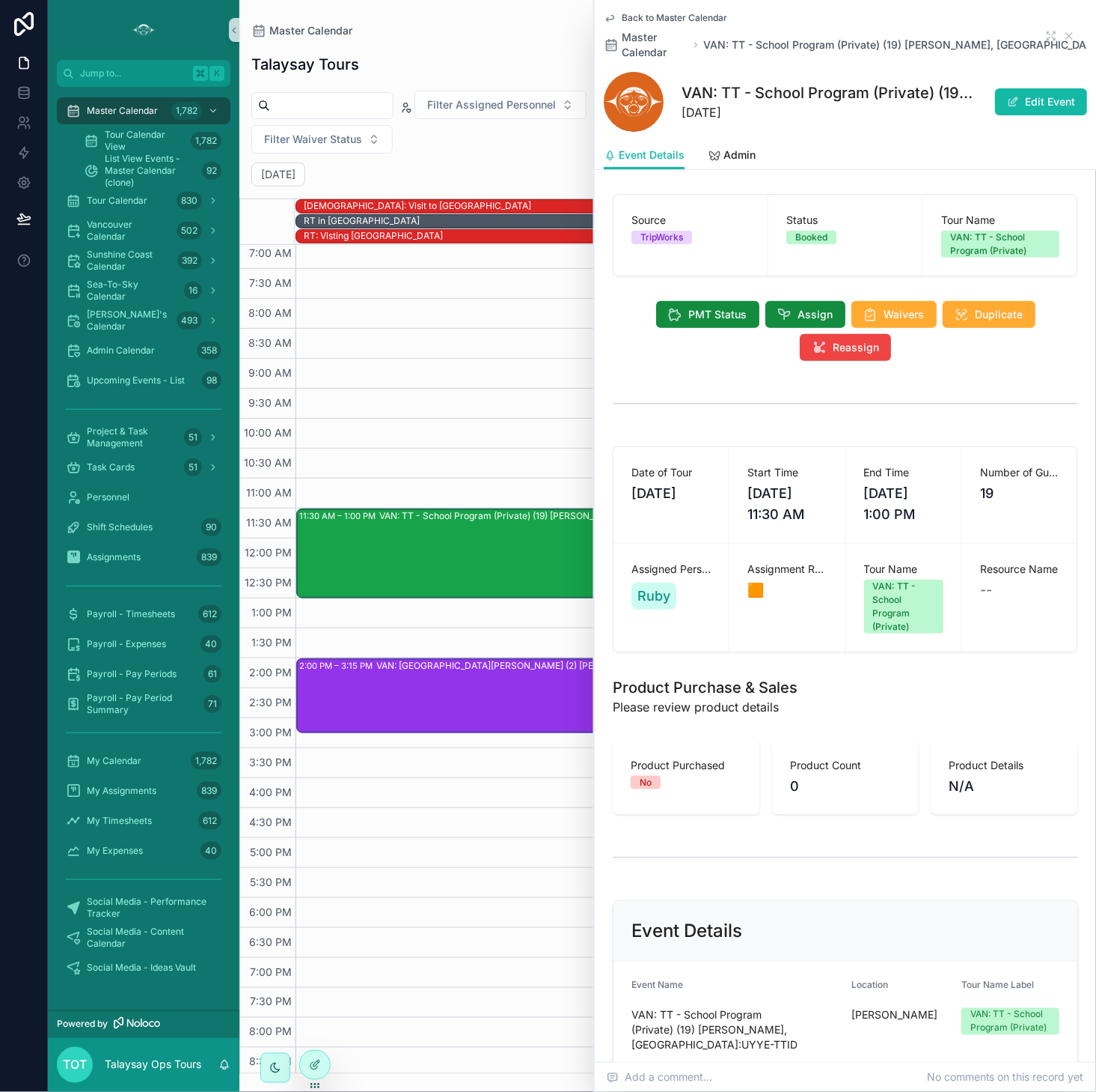
click at [533, 689] on div "VAN: [GEOGRAPHIC_DATA][PERSON_NAME] (2) [PERSON_NAME] [PERSON_NAME]:IMGQ-NUZM" at bounding box center [735, 695] width 718 height 72
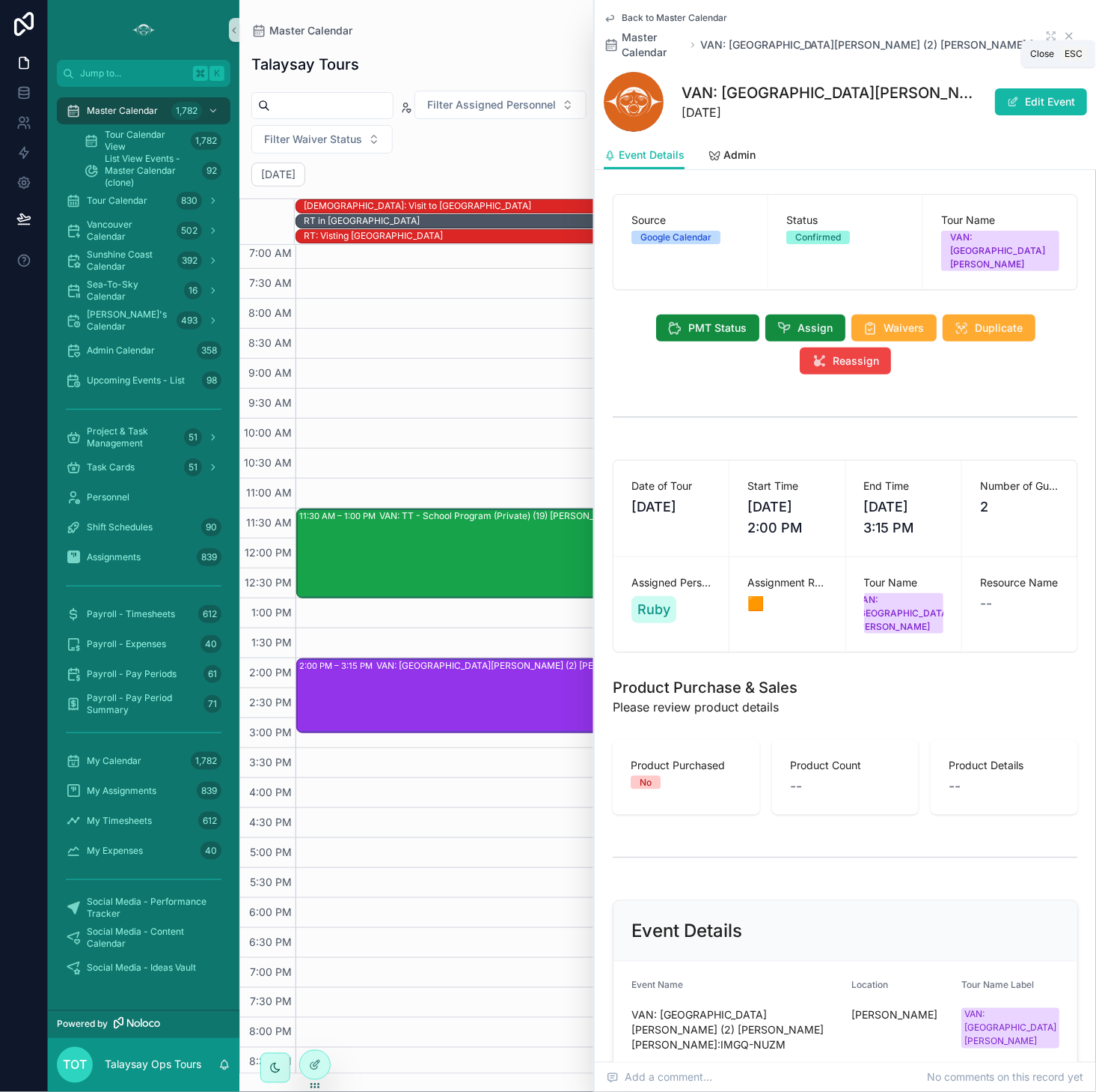
click at [1074, 30] on icon "scrollable content" at bounding box center [1069, 35] width 12 height 12
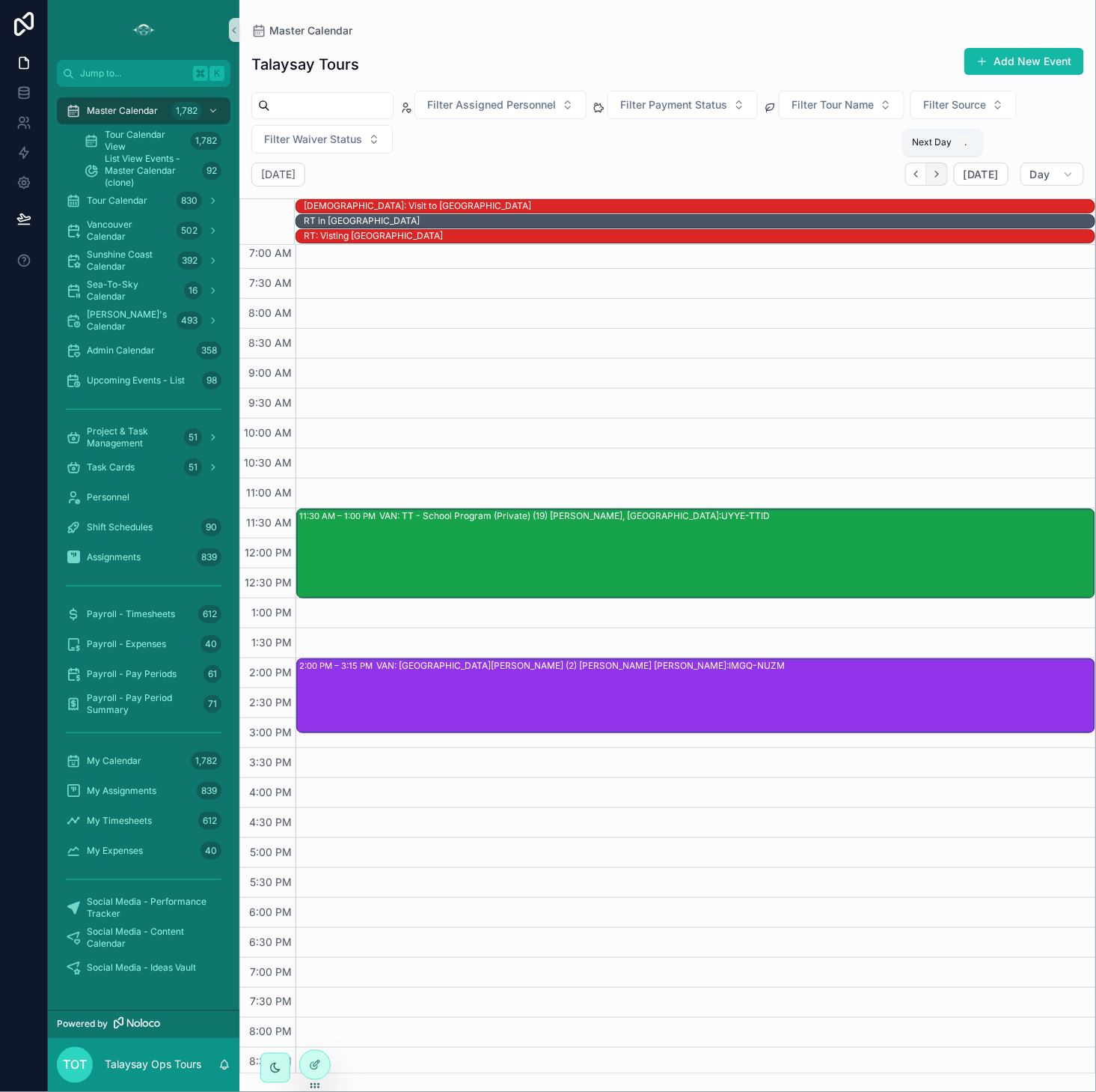
click at [934, 173] on button "Next" at bounding box center [937, 174] width 21 height 23
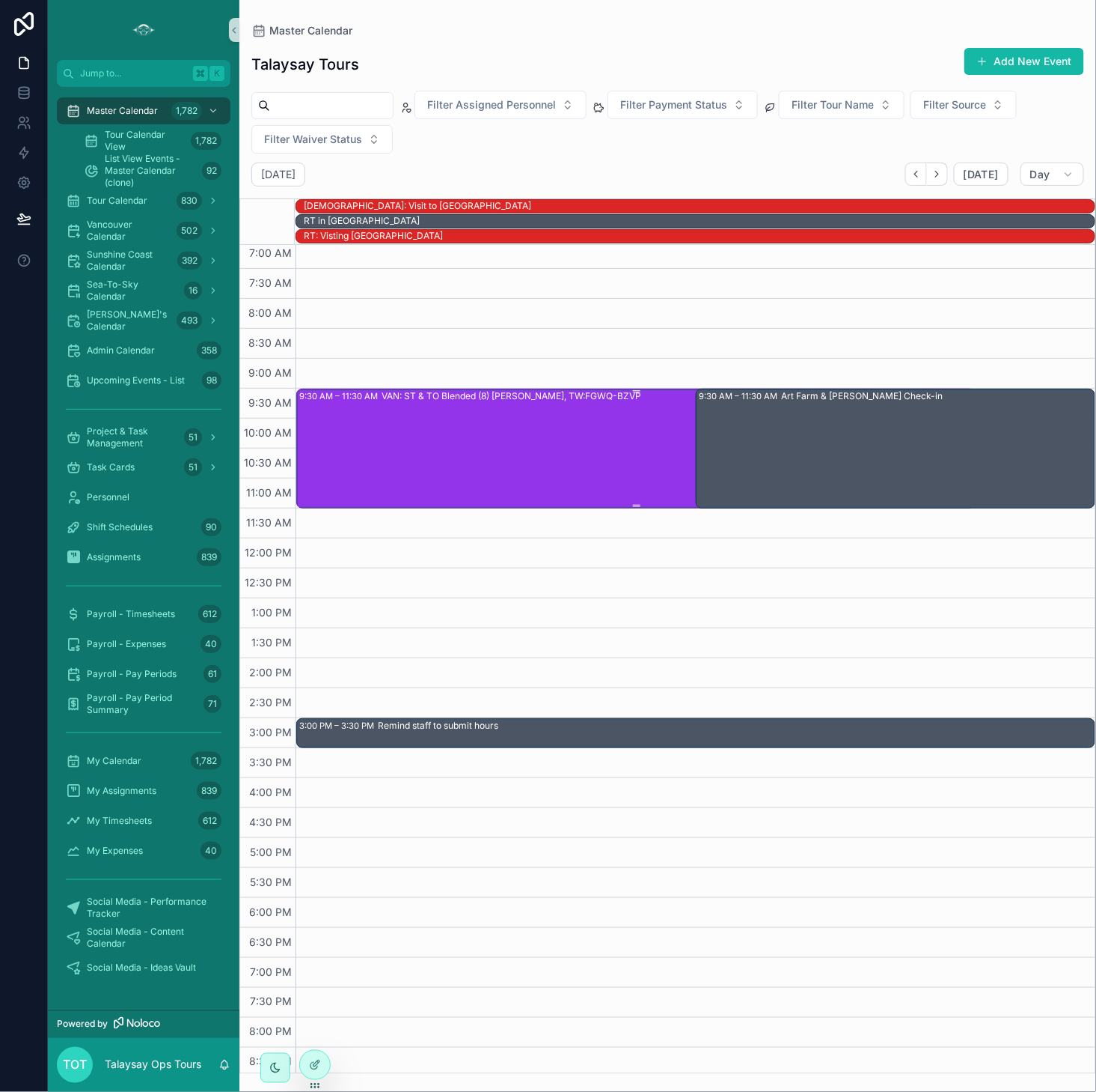
click at [499, 475] on div "VAN: ST & TO Blended (8) [PERSON_NAME], TW:FGWQ-BZVP" at bounding box center [678, 448] width 593 height 117
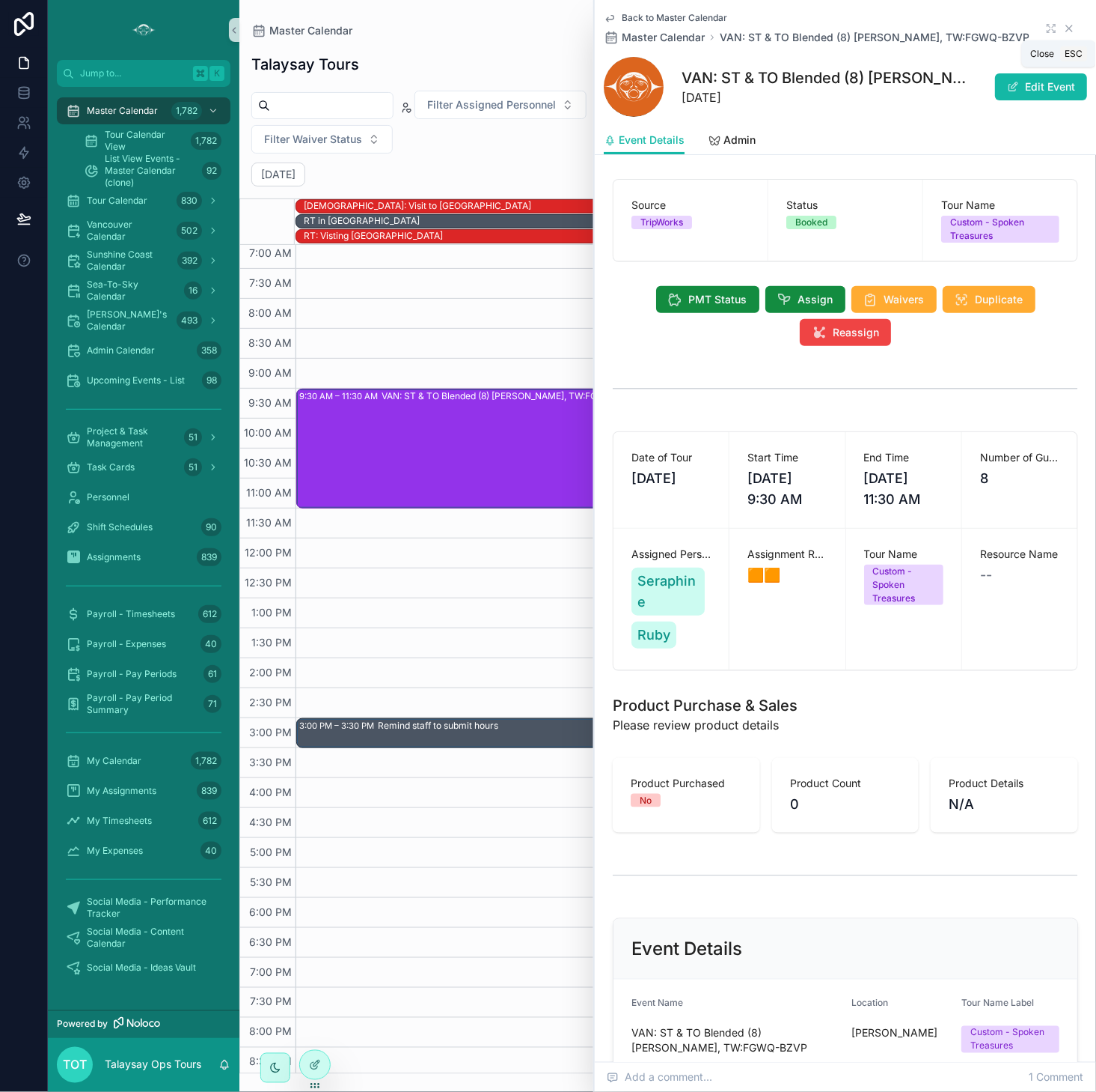
click at [1068, 29] on icon "scrollable content" at bounding box center [1069, 28] width 6 height 6
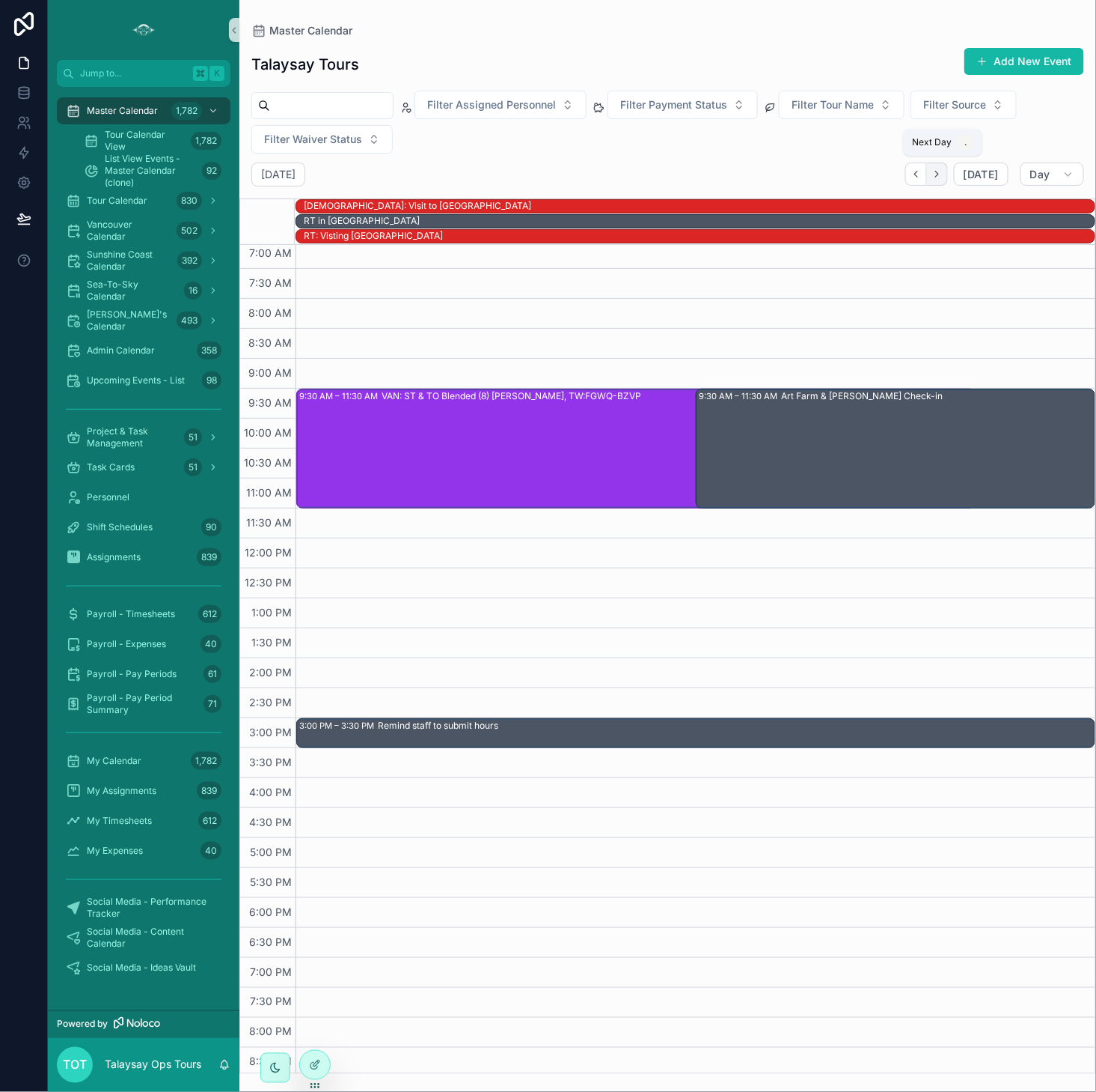
click at [939, 173] on icon "Next" at bounding box center [937, 173] width 11 height 11
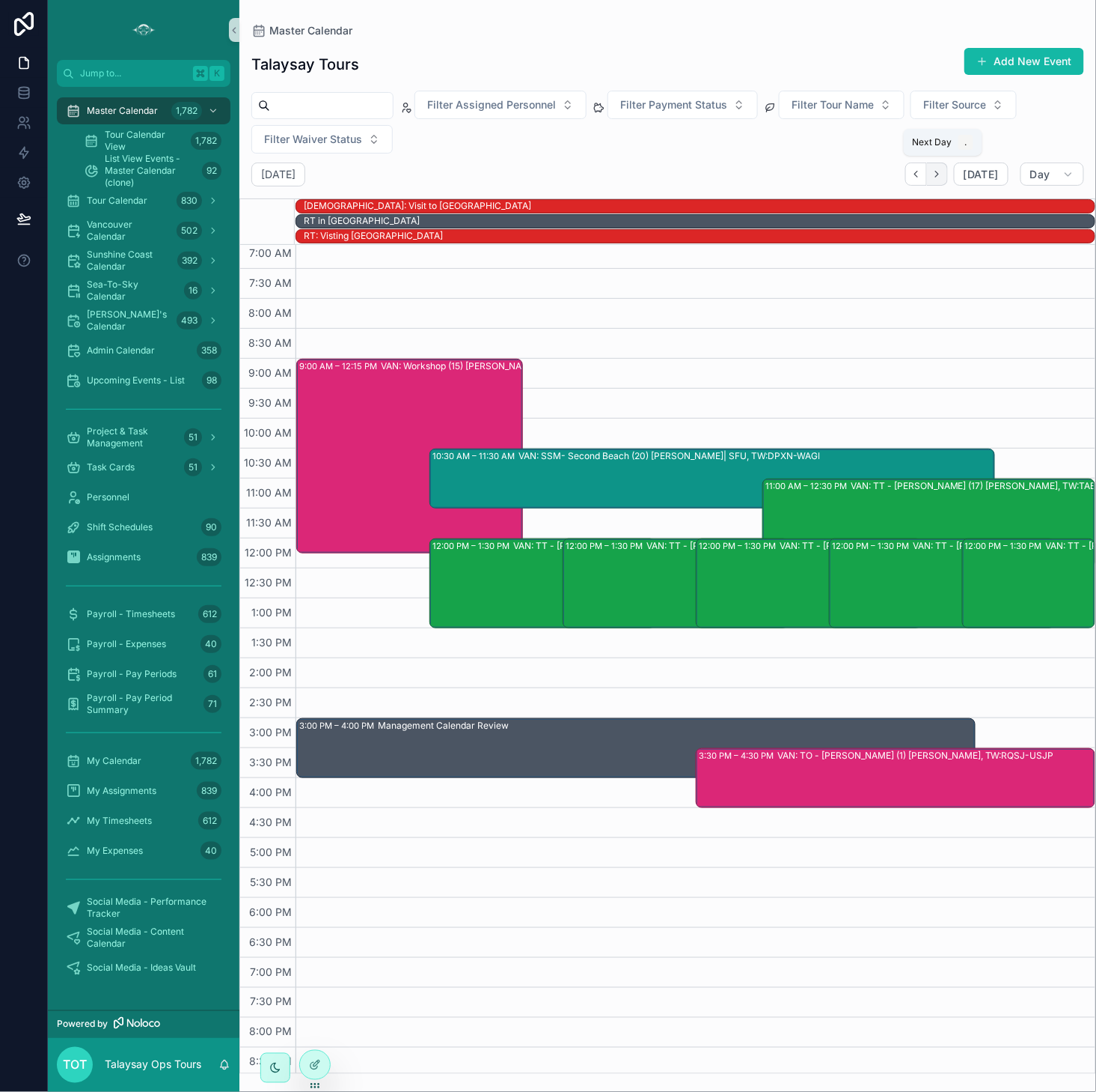
click at [943, 177] on icon "Next" at bounding box center [937, 173] width 11 height 11
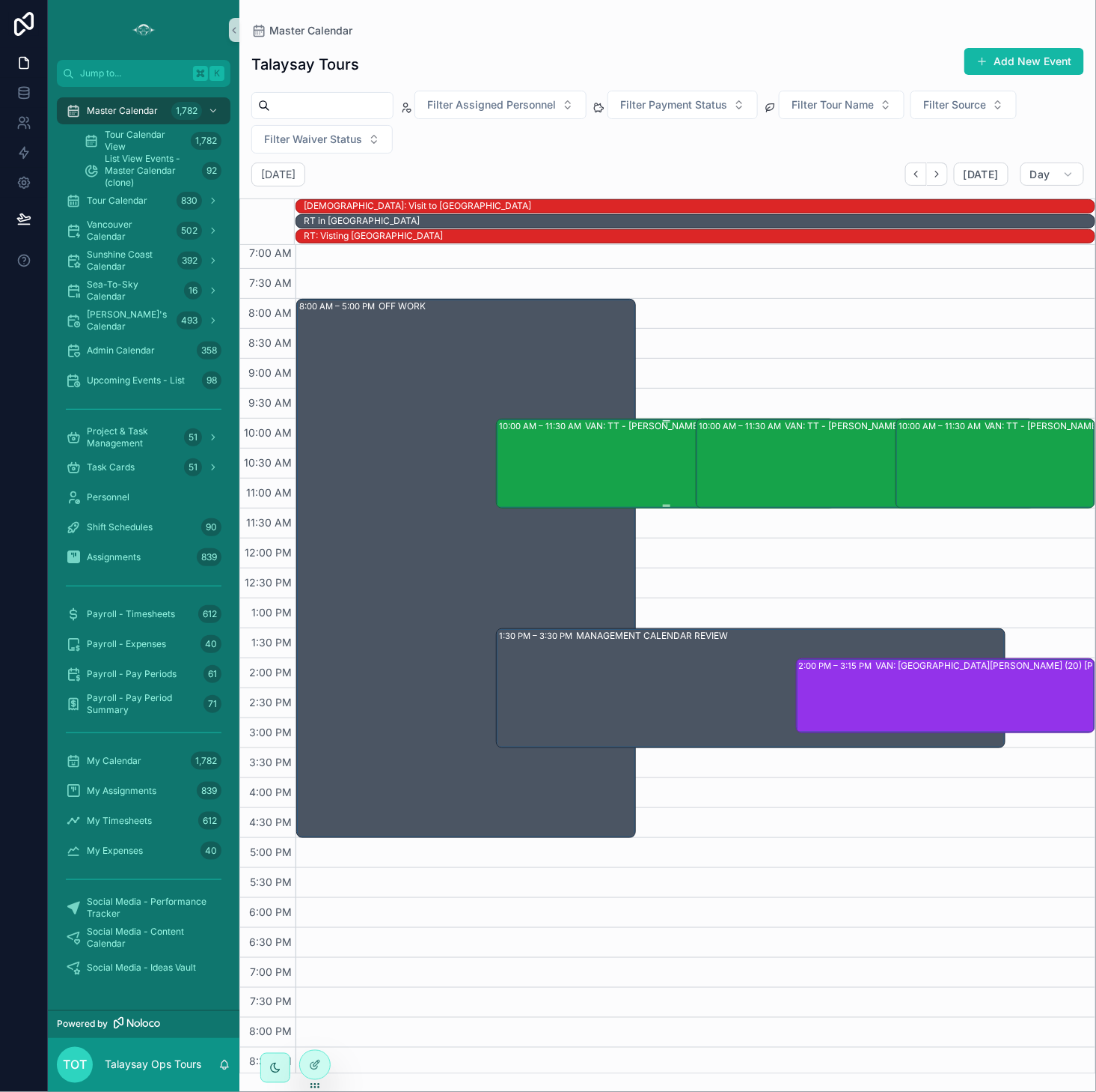
click at [657, 464] on div "VAN: TT - Stanley Park (10) Gray Myrfield, TW:UTMJ-QDJC" at bounding box center [728, 463] width 286 height 87
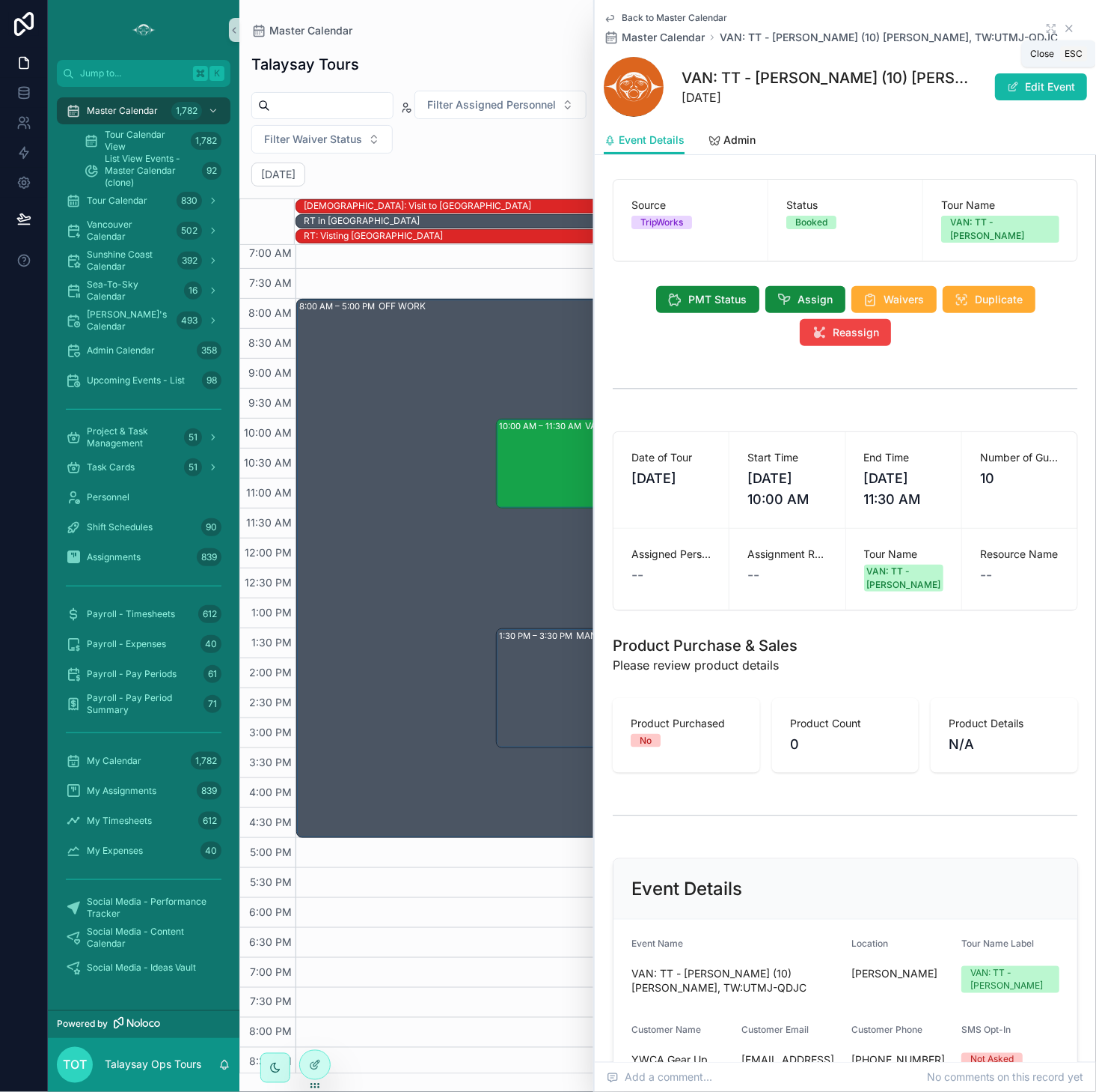
click at [1069, 30] on icon "scrollable content" at bounding box center [1069, 28] width 12 height 12
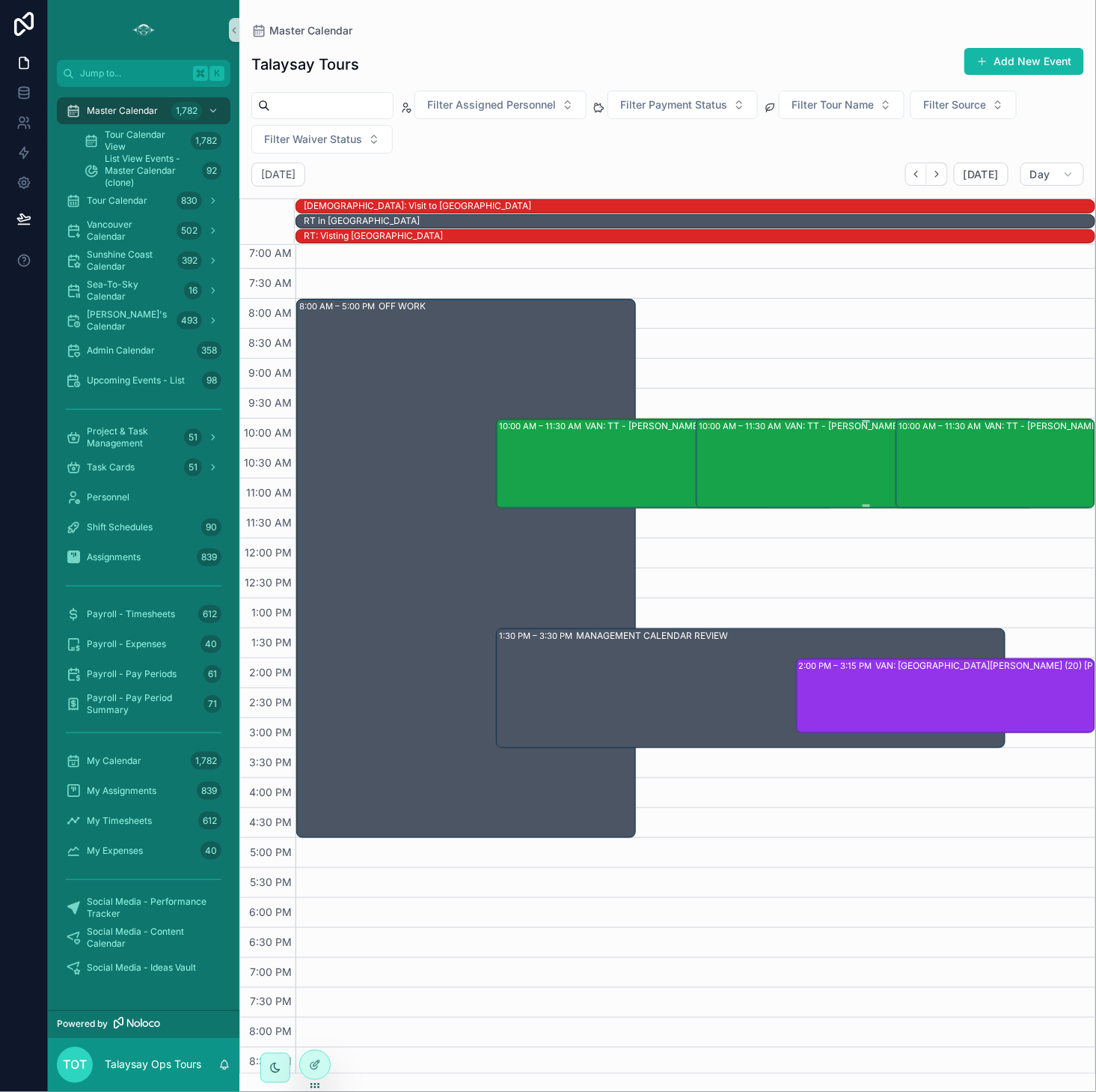
click at [858, 424] on div "VAN: TT - Stanley Park (1) Kamaljot Sohi, TW:SYHI-SVPE" at bounding box center [921, 425] width 272 height 12
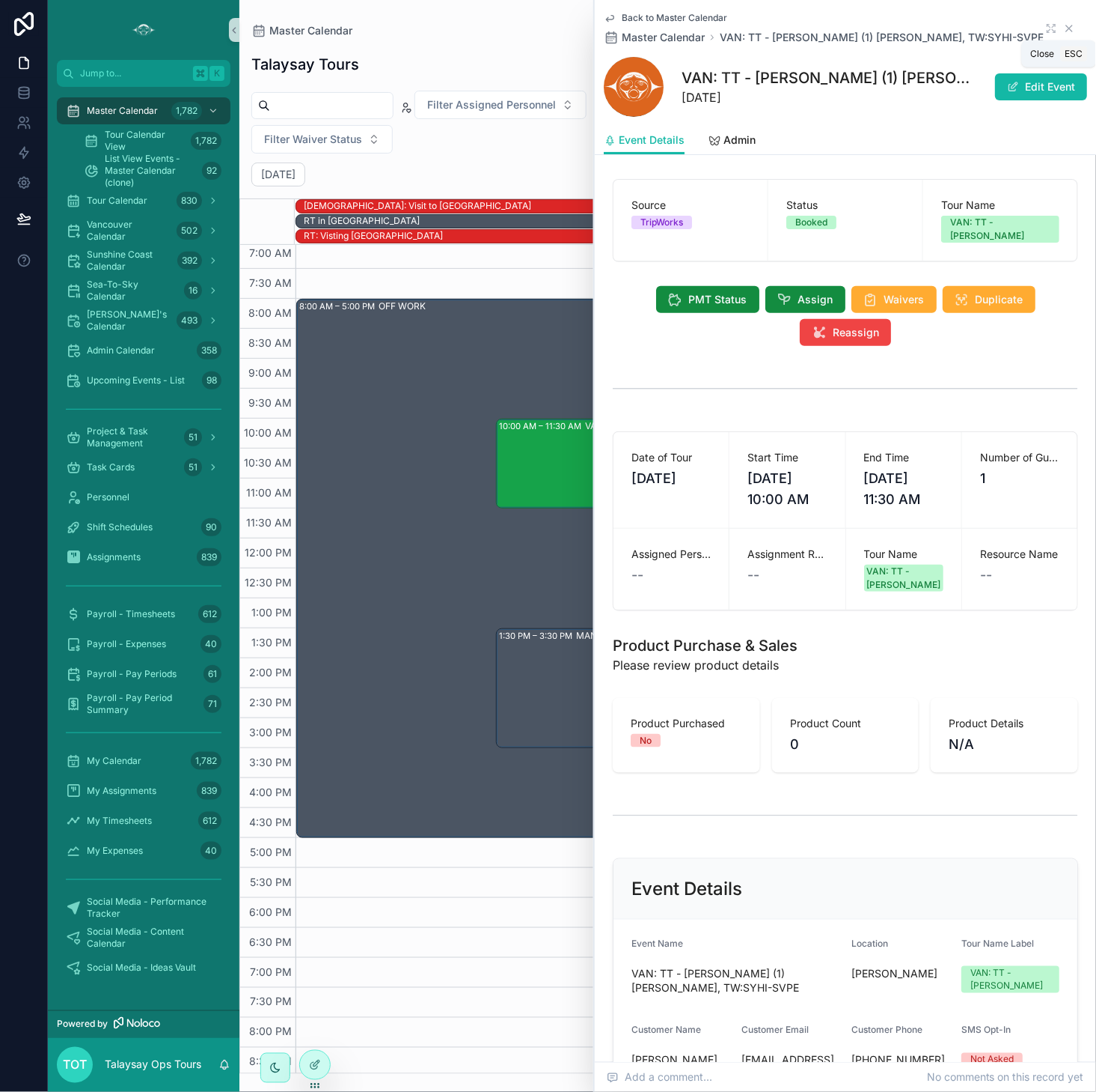
click at [1071, 28] on icon "scrollable content" at bounding box center [1069, 28] width 12 height 12
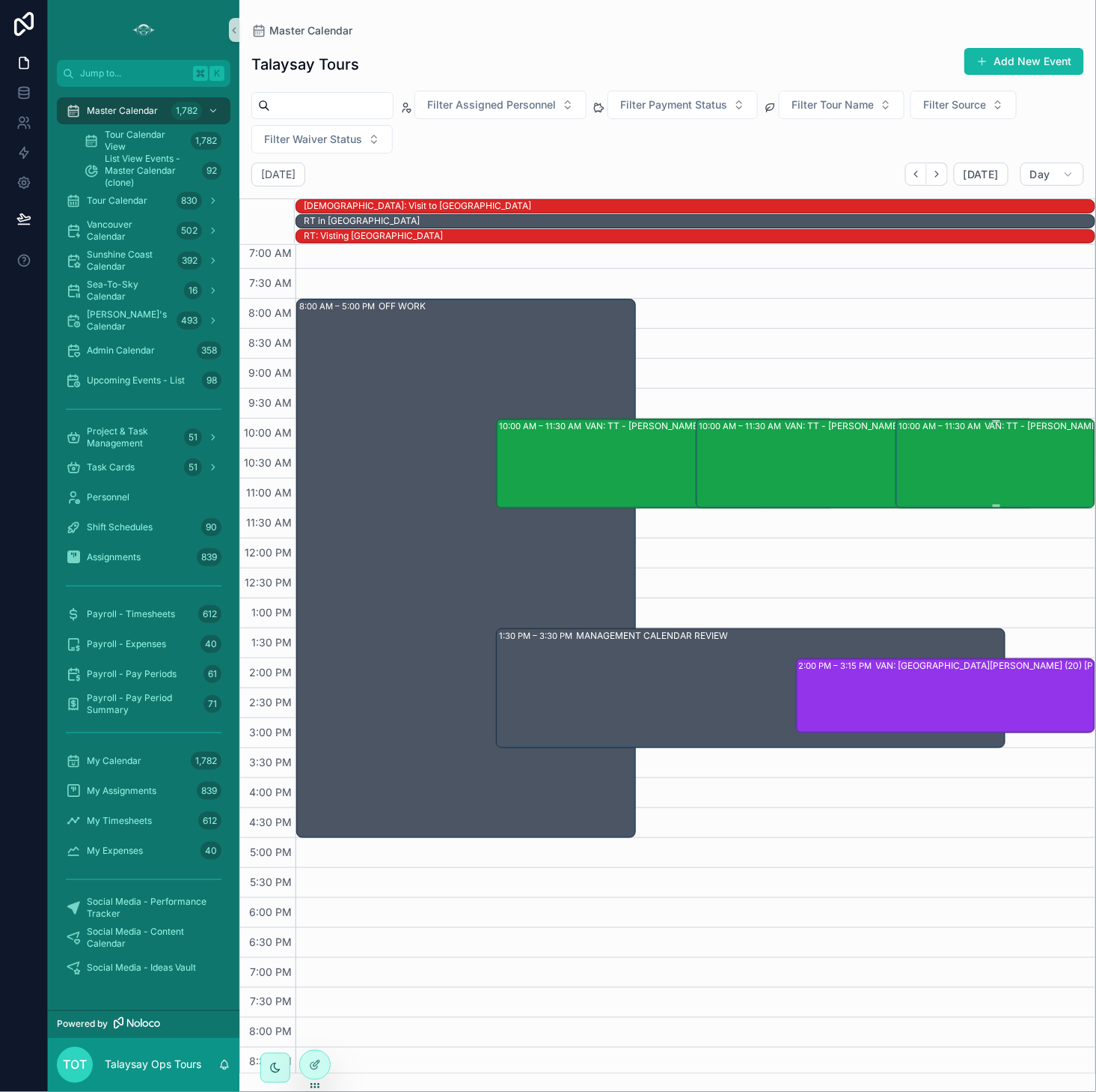
click at [1004, 479] on div "VAN: TT - Stanley Park (1) Roberta O'Brien, TW:RCZY-GKQQ" at bounding box center [1082, 463] width 195 height 87
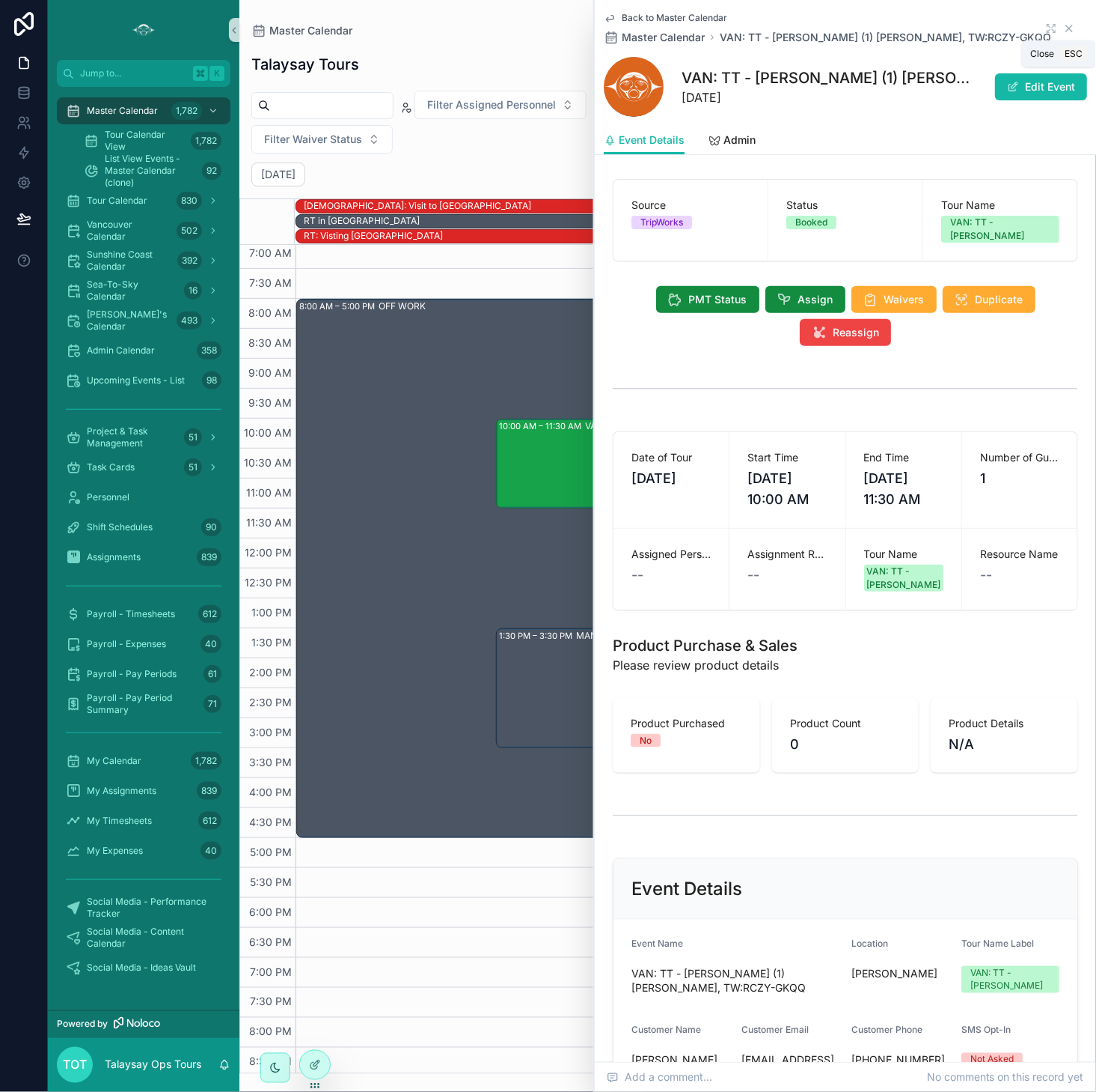
click at [1070, 28] on icon "scrollable content" at bounding box center [1069, 28] width 6 height 6
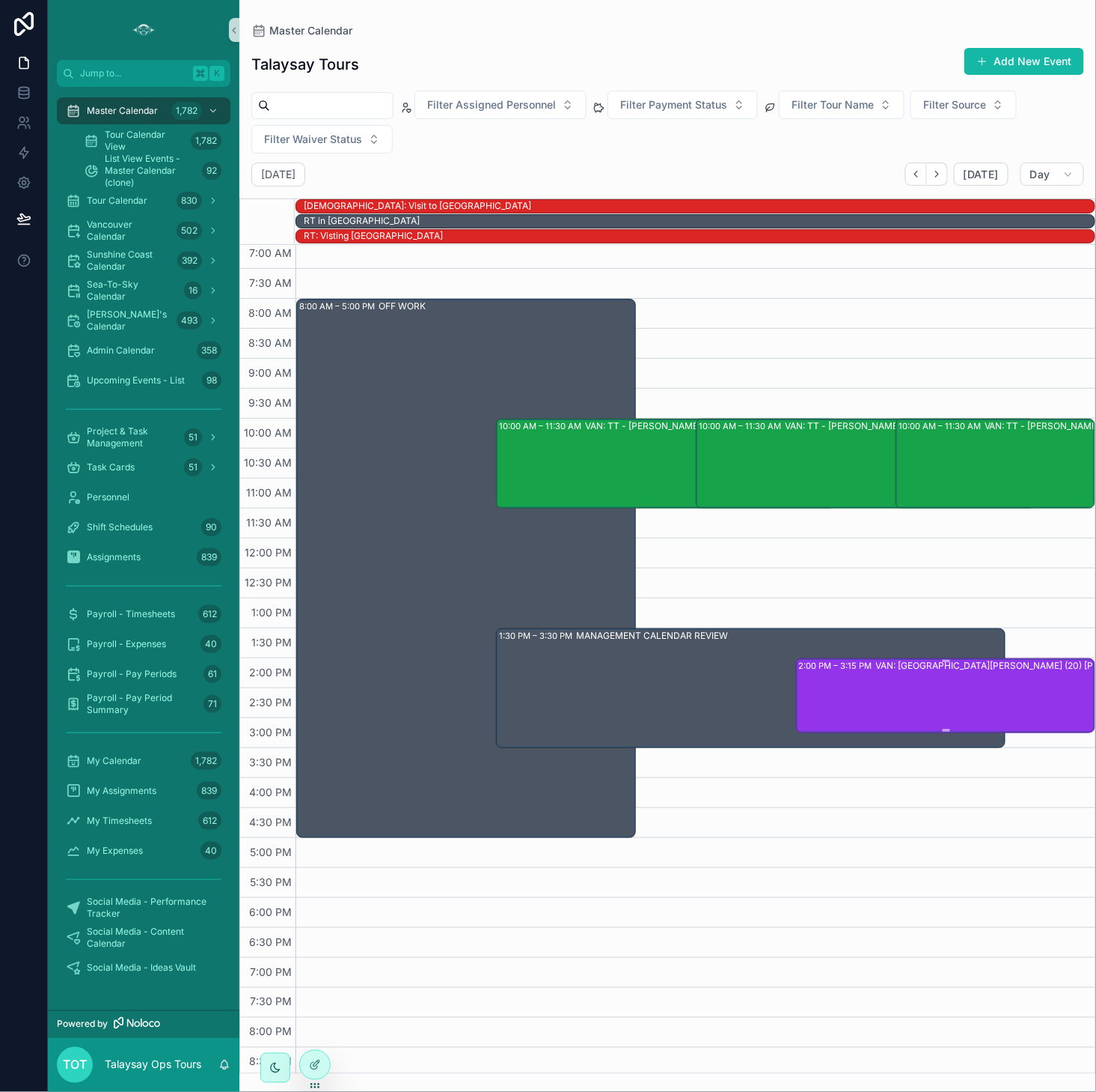
click at [953, 673] on div "VAN: ST- Stanley Park (20) Alison Courage, TW:ECNZ-BWRN" at bounding box center [1024, 695] width 296 height 72
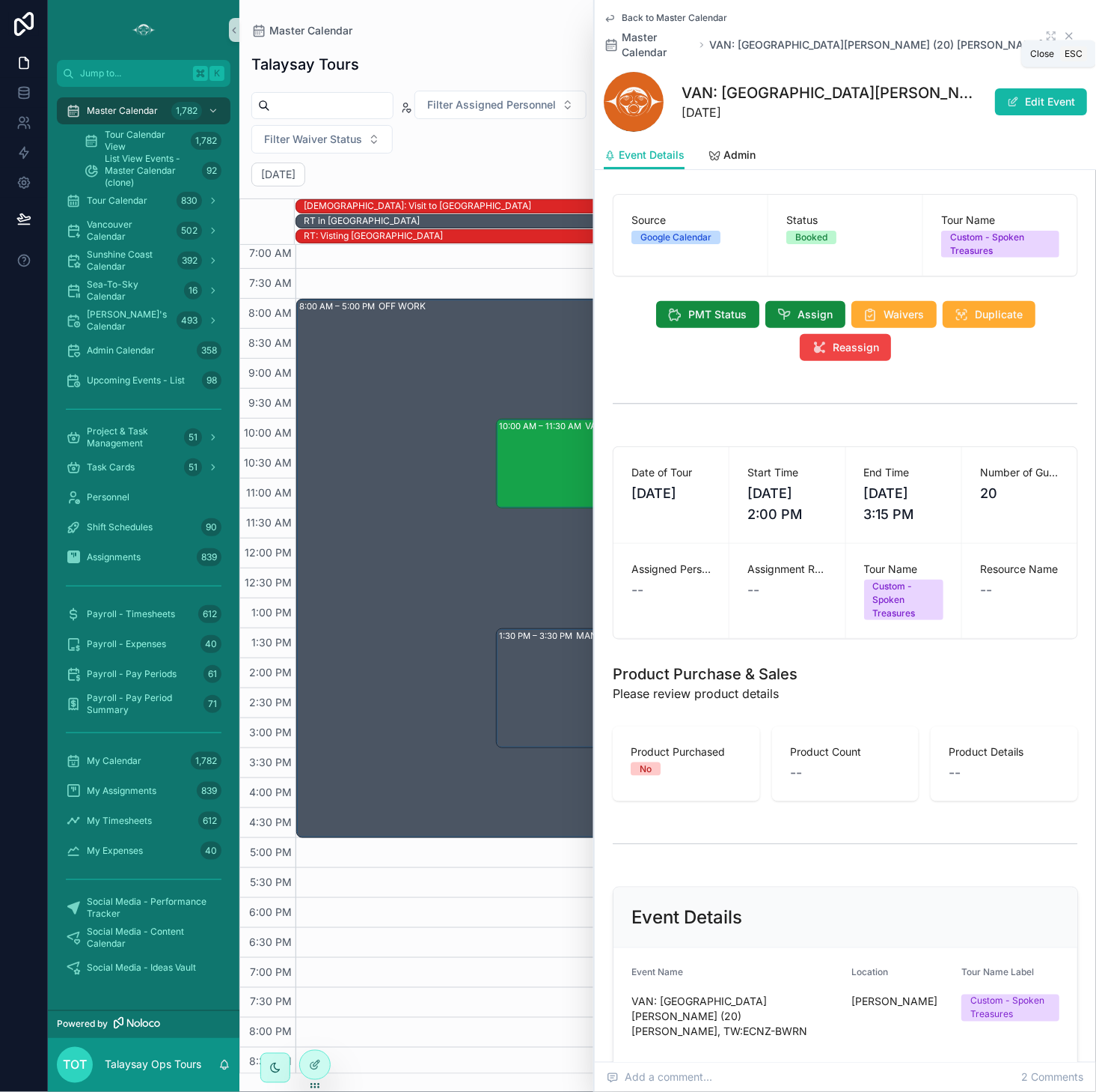
click at [1070, 32] on icon "scrollable content" at bounding box center [1069, 35] width 12 height 12
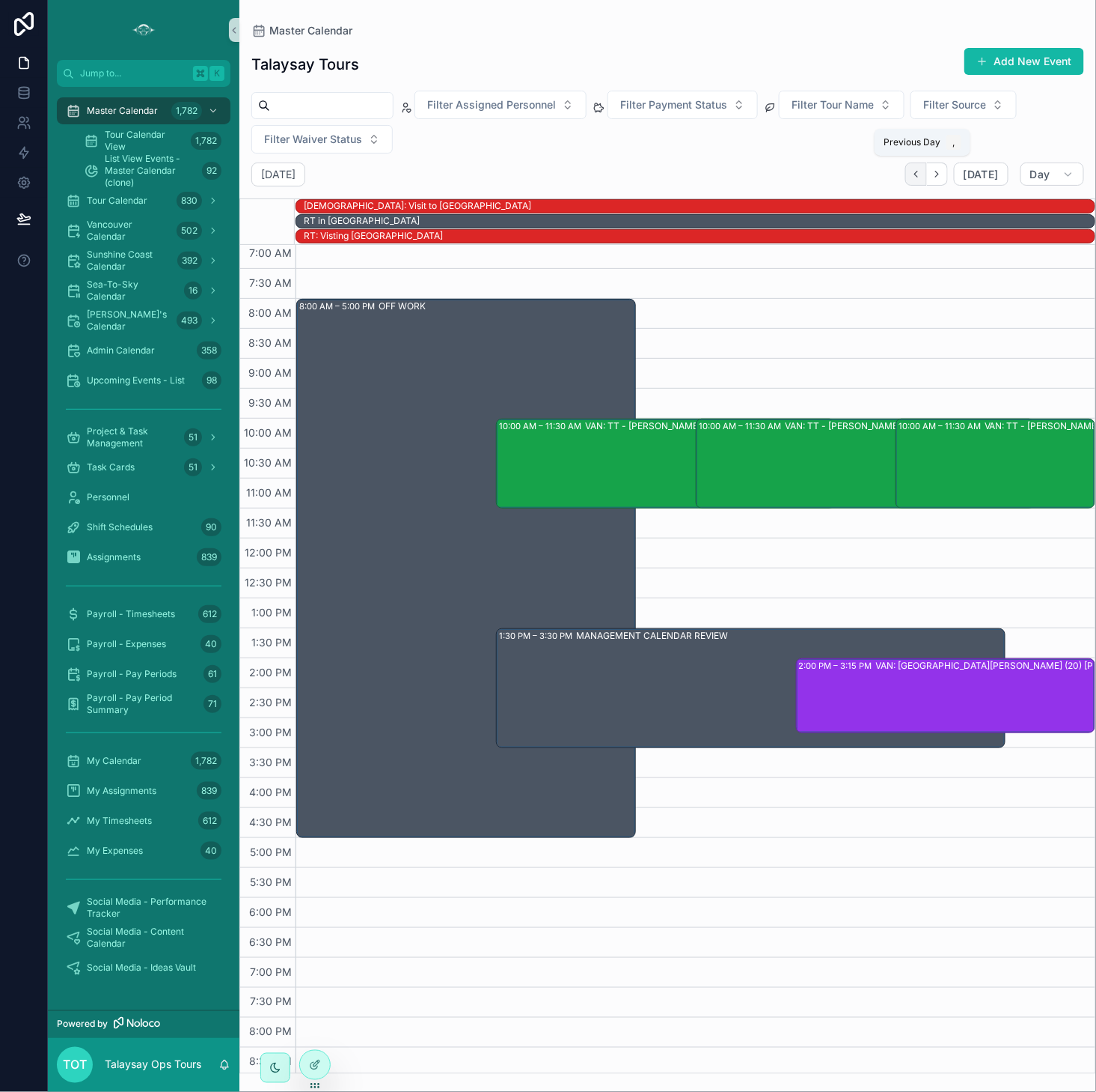
click at [922, 174] on icon "Back" at bounding box center [916, 173] width 11 height 11
